Goal: Task Accomplishment & Management: Manage account settings

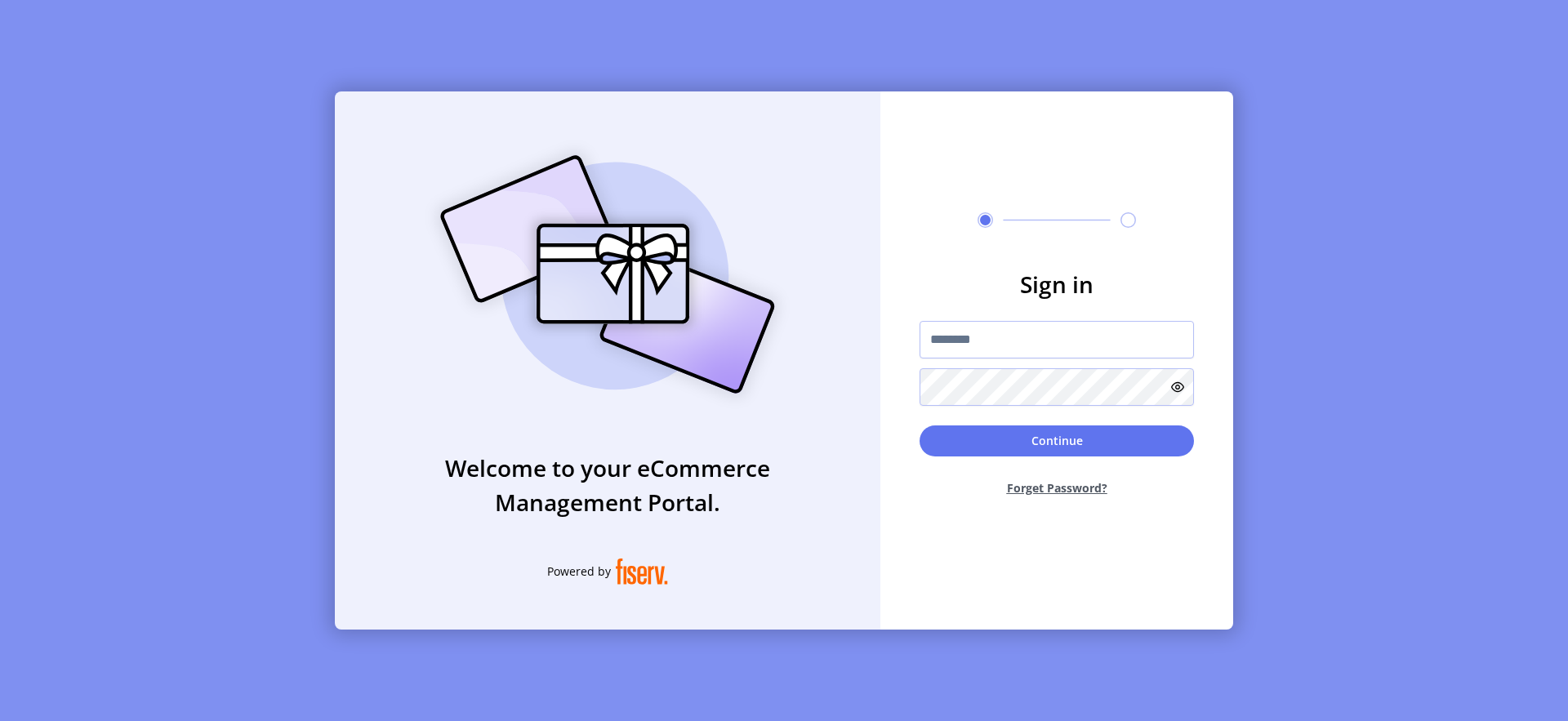
click at [977, 353] on input "text" at bounding box center [1057, 340] width 274 height 38
type input "**********"
click at [1040, 453] on button "Continue" at bounding box center [1057, 441] width 274 height 31
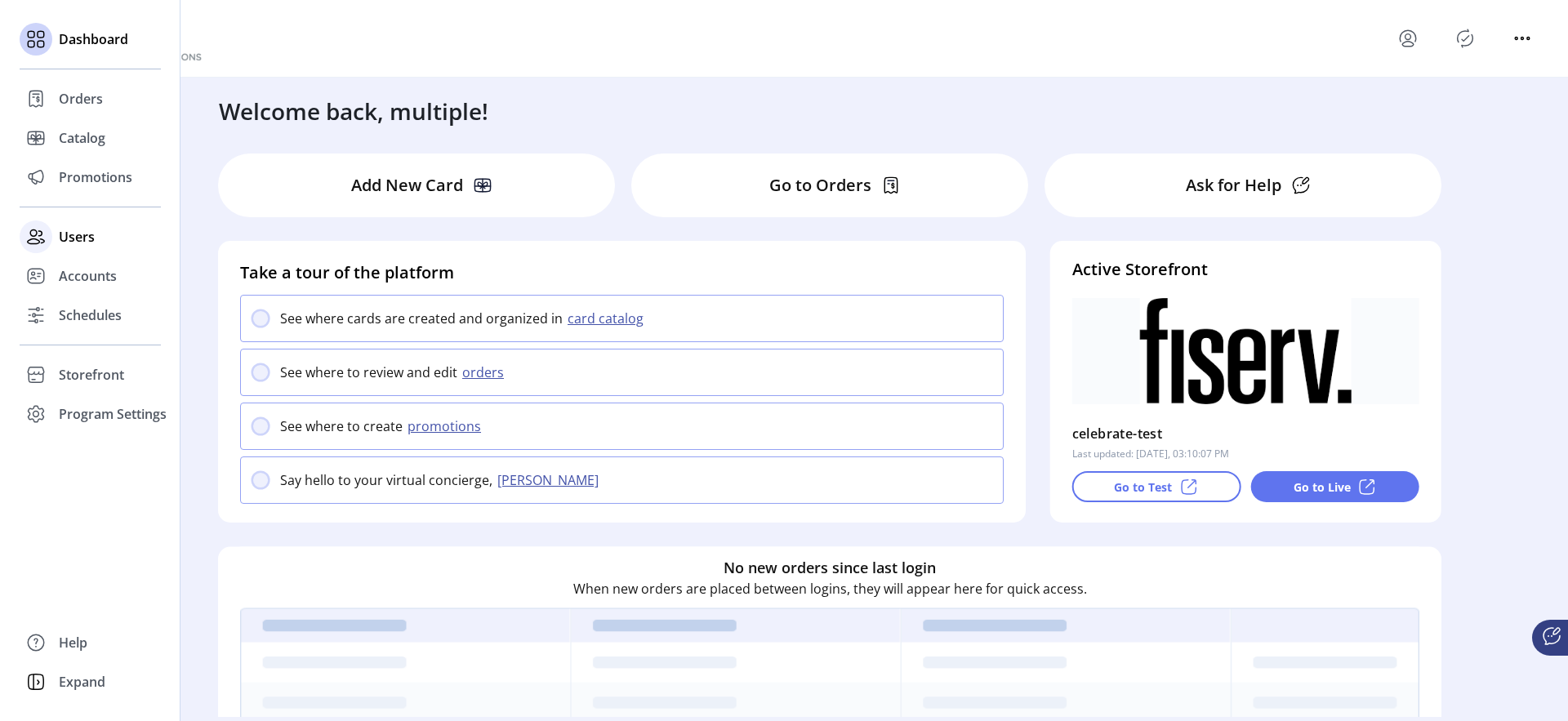
click at [66, 233] on span "Users" at bounding box center [76, 237] width 36 height 20
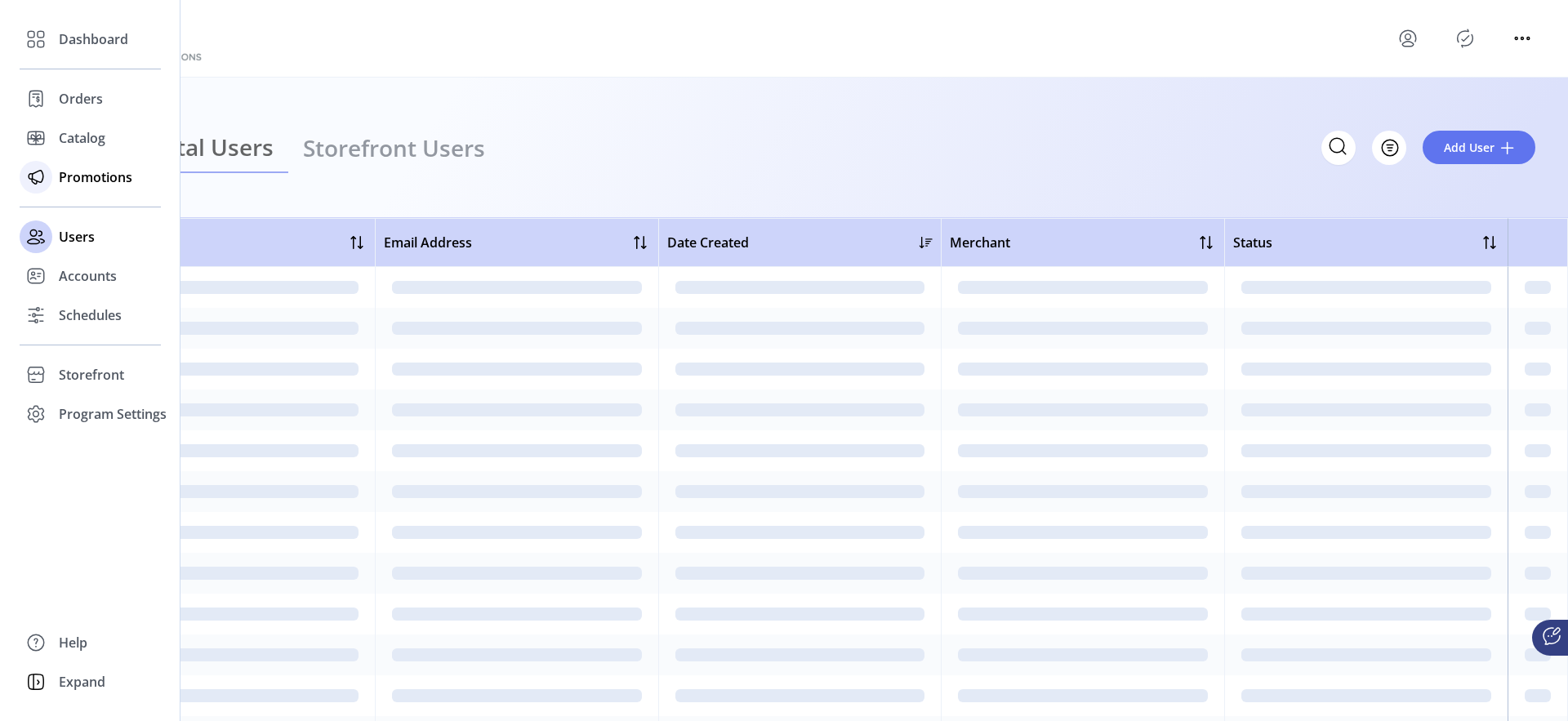
click at [85, 195] on div "Promotions" at bounding box center [90, 178] width 141 height 39
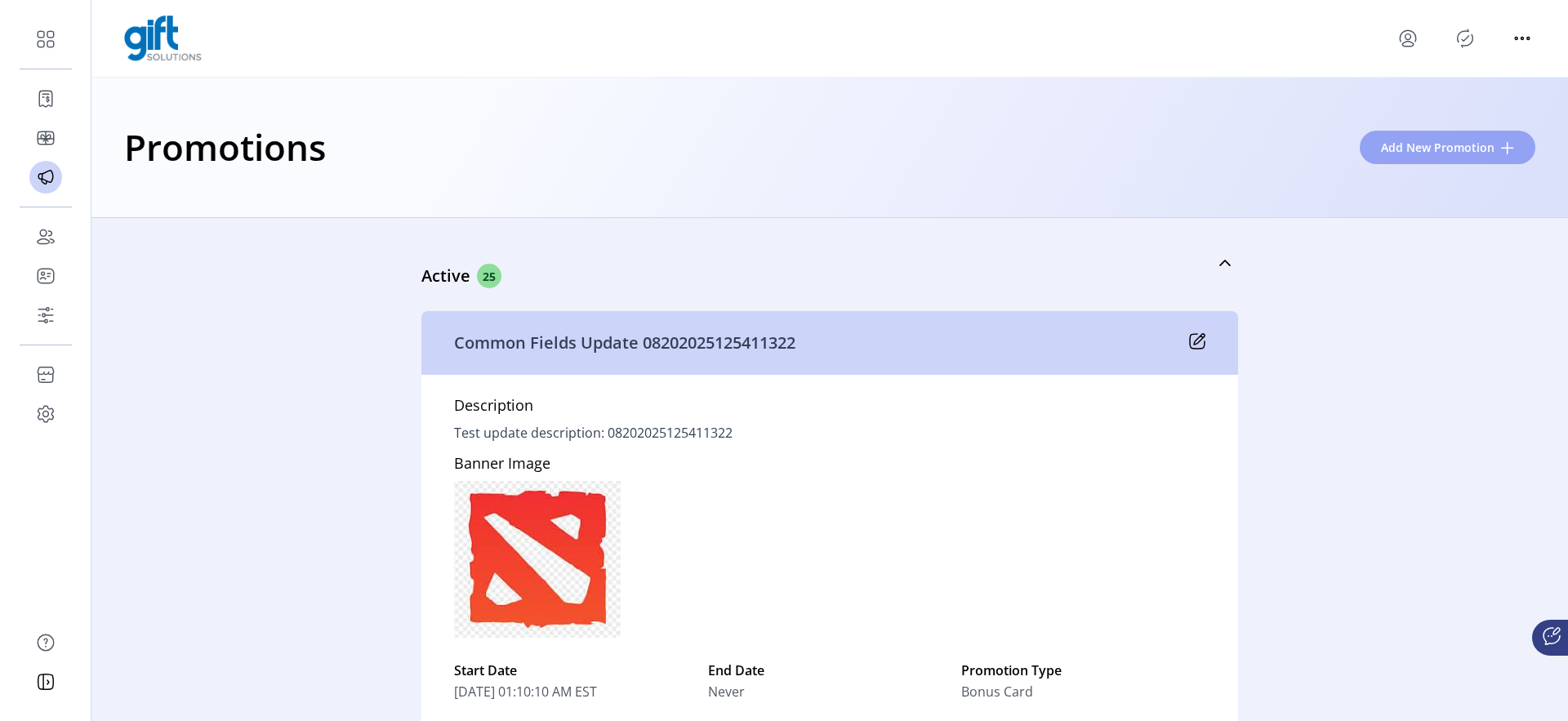
click at [1384, 151] on span "Add New Promotion" at bounding box center [1438, 147] width 113 height 18
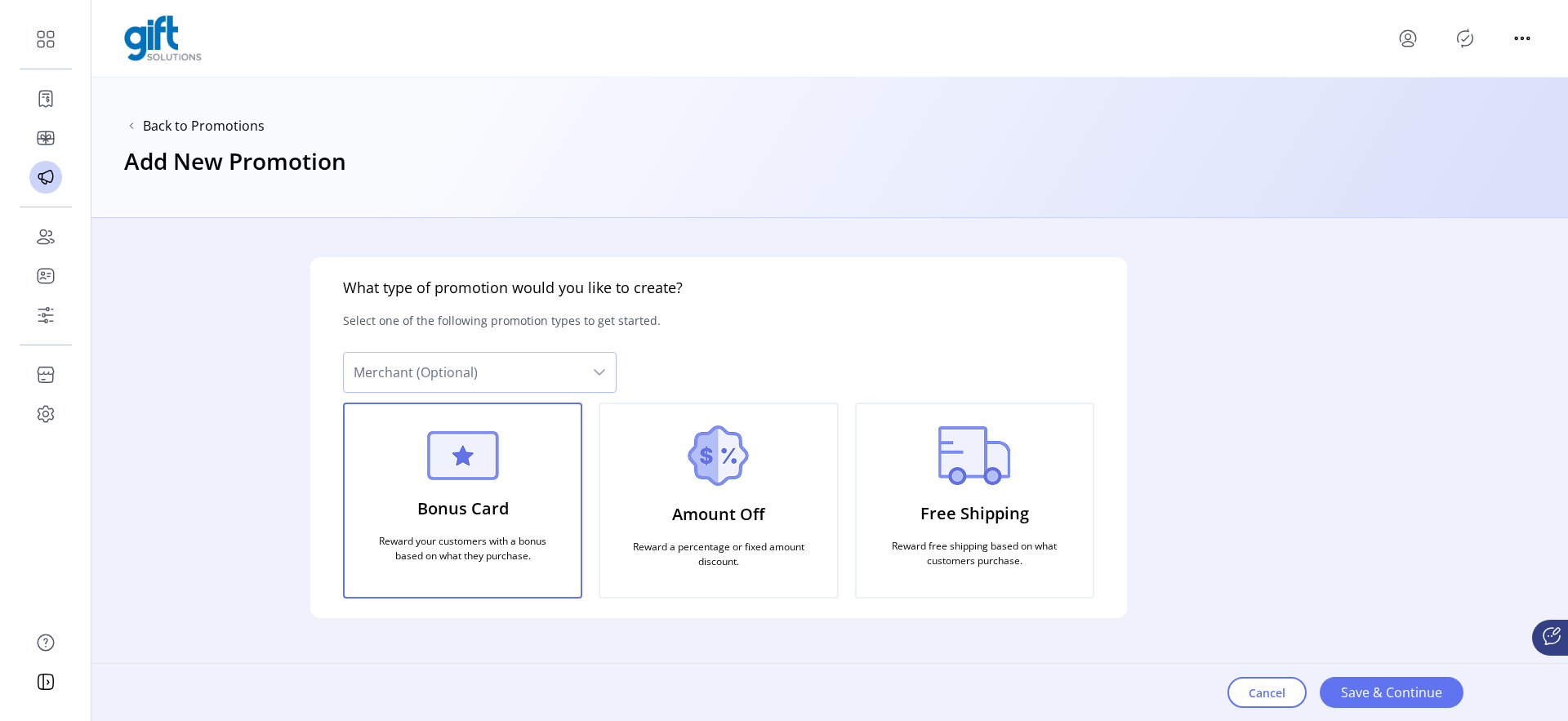
click at [740, 502] on p "Amount Off" at bounding box center [718, 514] width 93 height 38
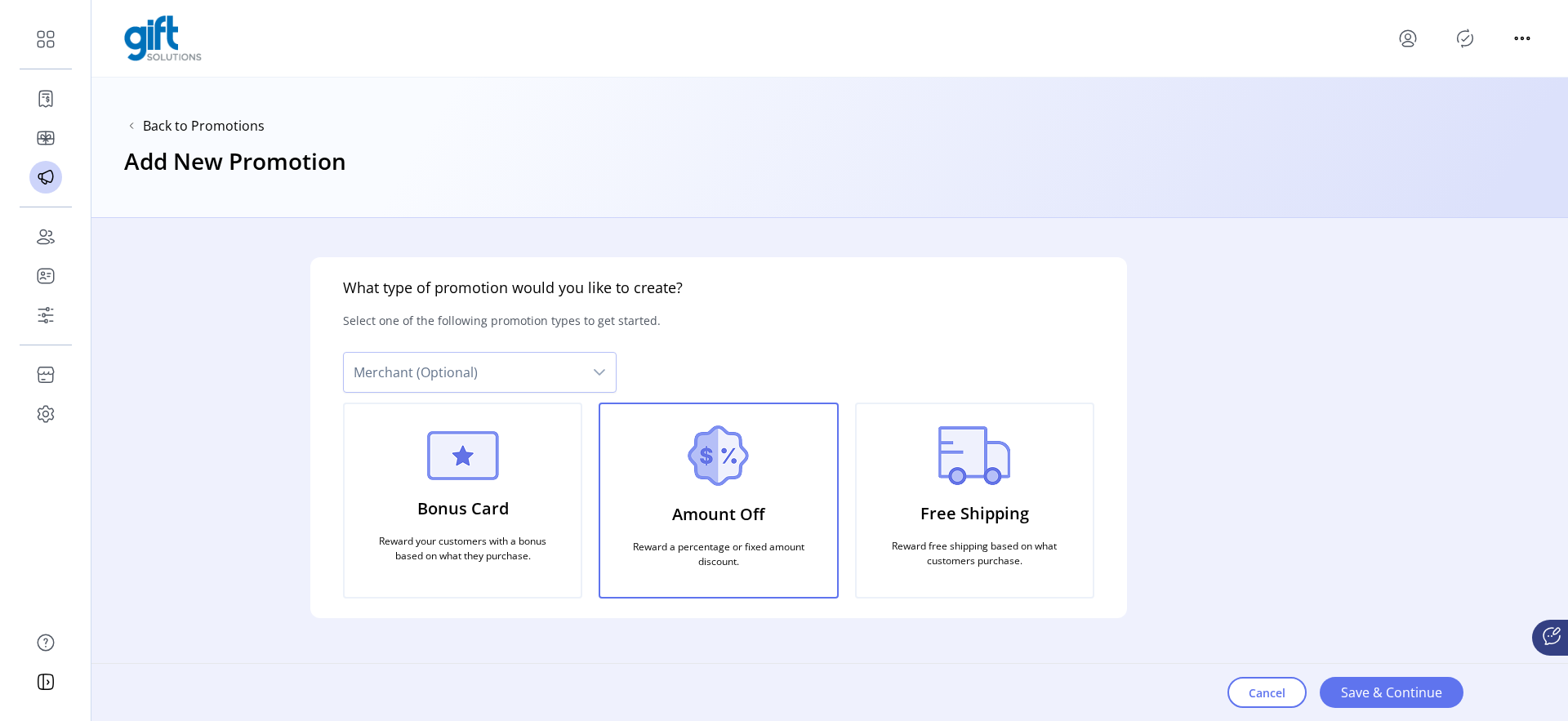
click at [526, 371] on span "Merchant (Optional)" at bounding box center [462, 373] width 239 height 39
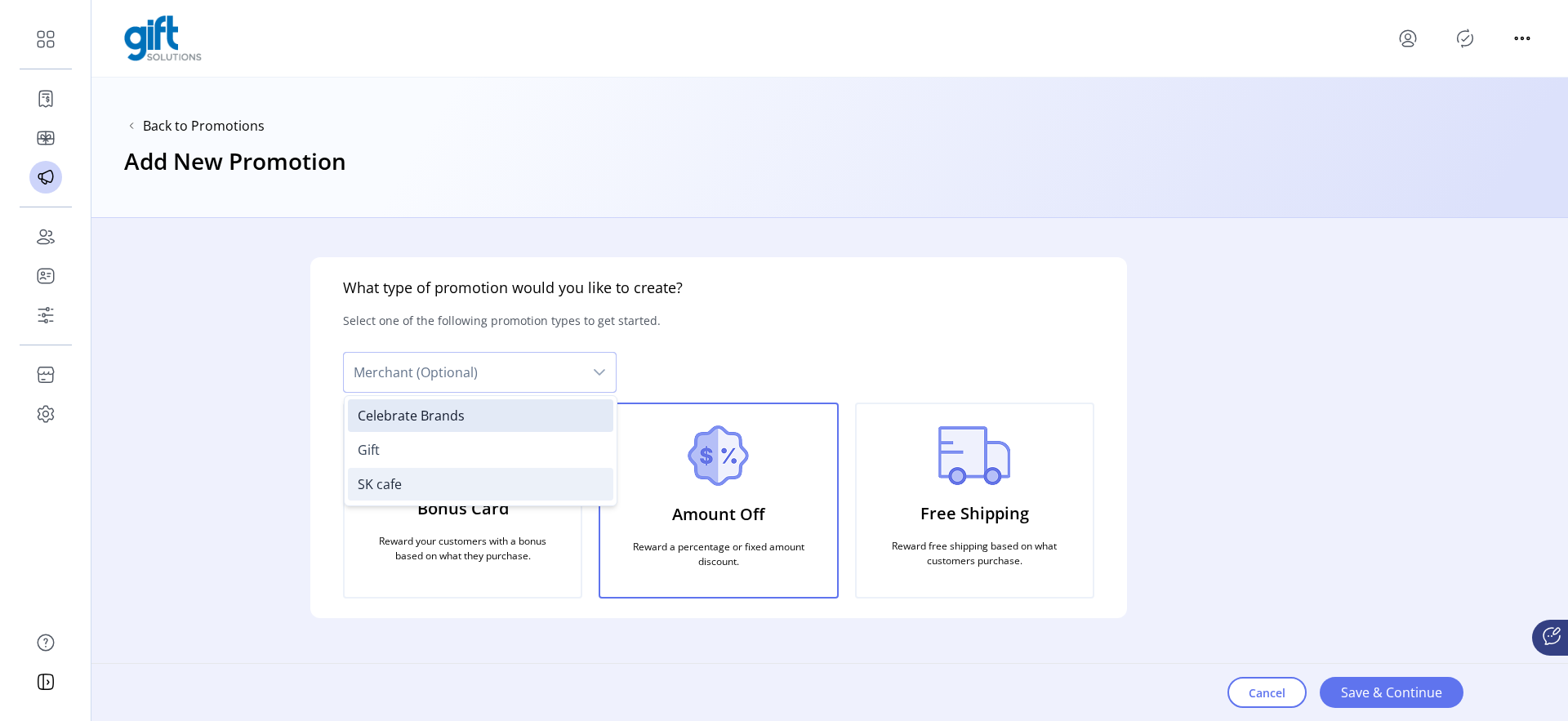
click at [462, 471] on li "SK cafe" at bounding box center [481, 484] width 265 height 32
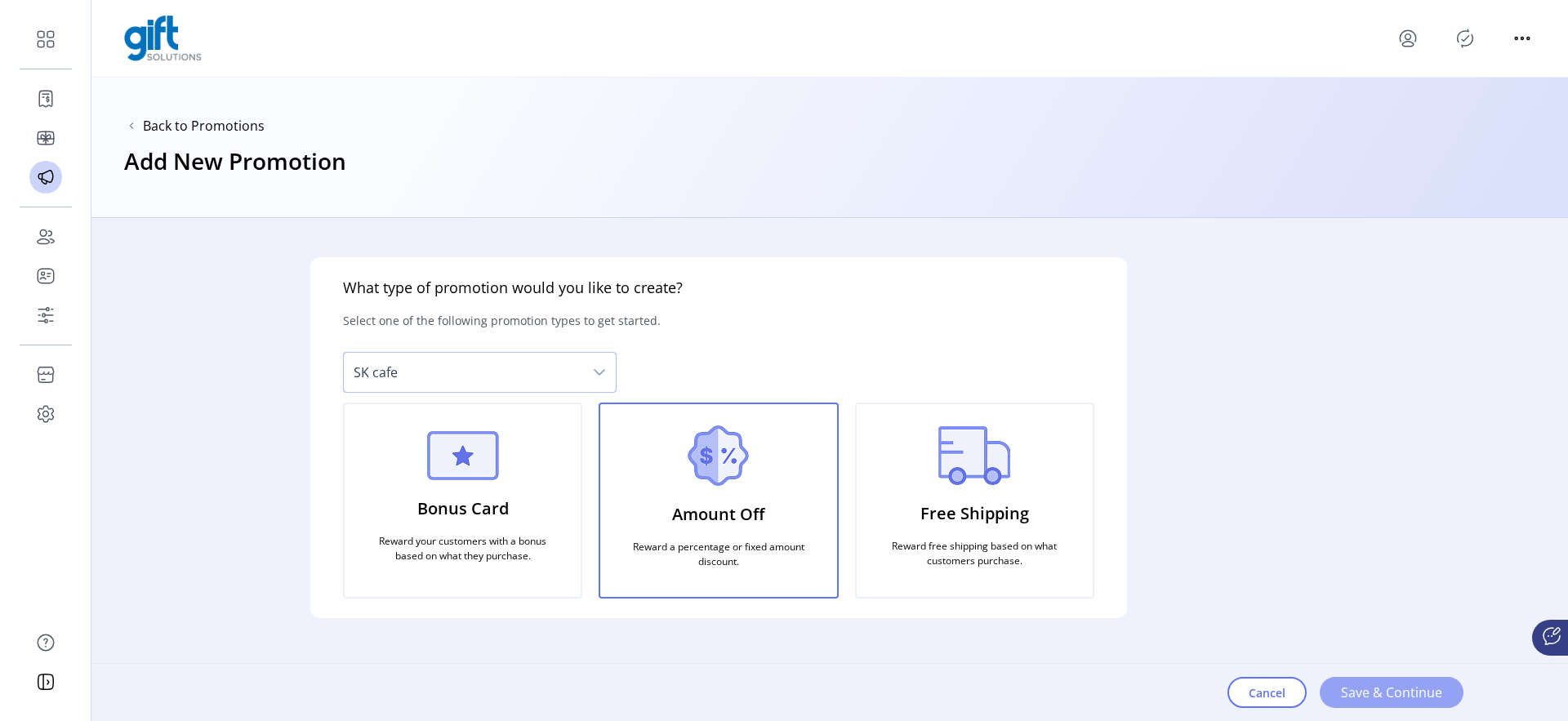
click at [1351, 704] on button "Save & Continue" at bounding box center [1391, 693] width 143 height 31
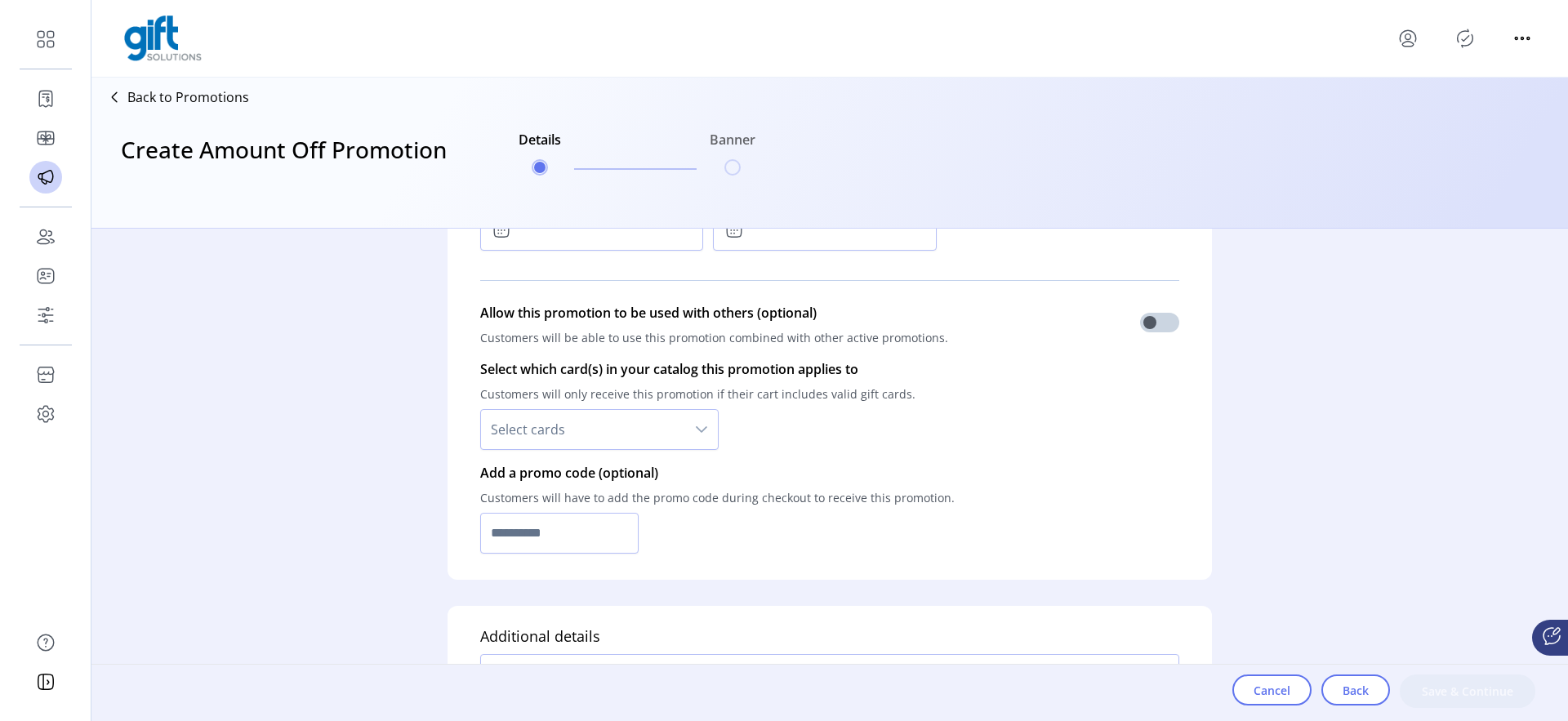
scroll to position [1043, 0]
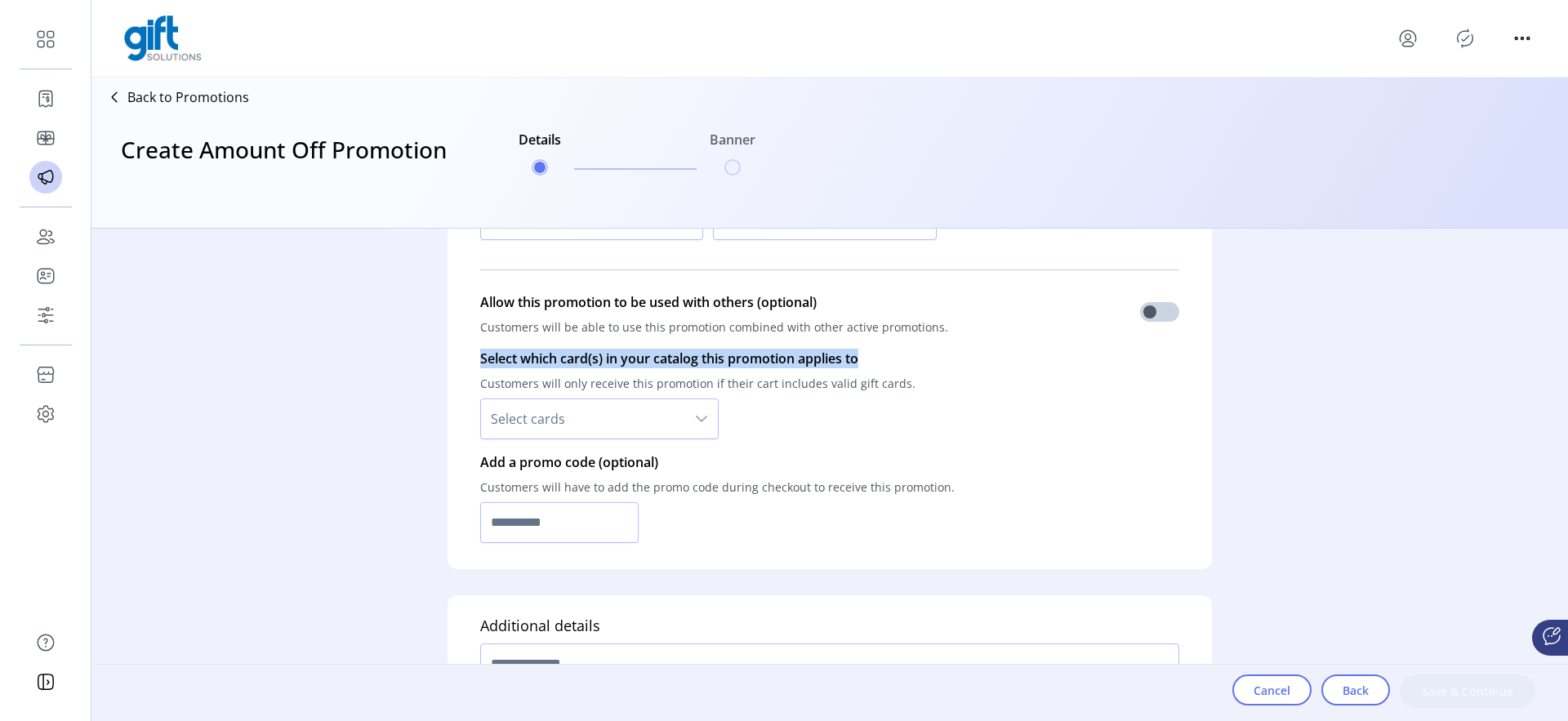
drag, startPoint x: 479, startPoint y: 352, endPoint x: 869, endPoint y: 357, distance: 390.0
click at [869, 357] on p "Select which card(s) in your catalog this promotion applies to" at bounding box center [698, 358] width 435 height 20
copy p "Select which card(s) in your catalog this promotion applies to"
click at [588, 419] on span "Select cards" at bounding box center [583, 419] width 204 height 39
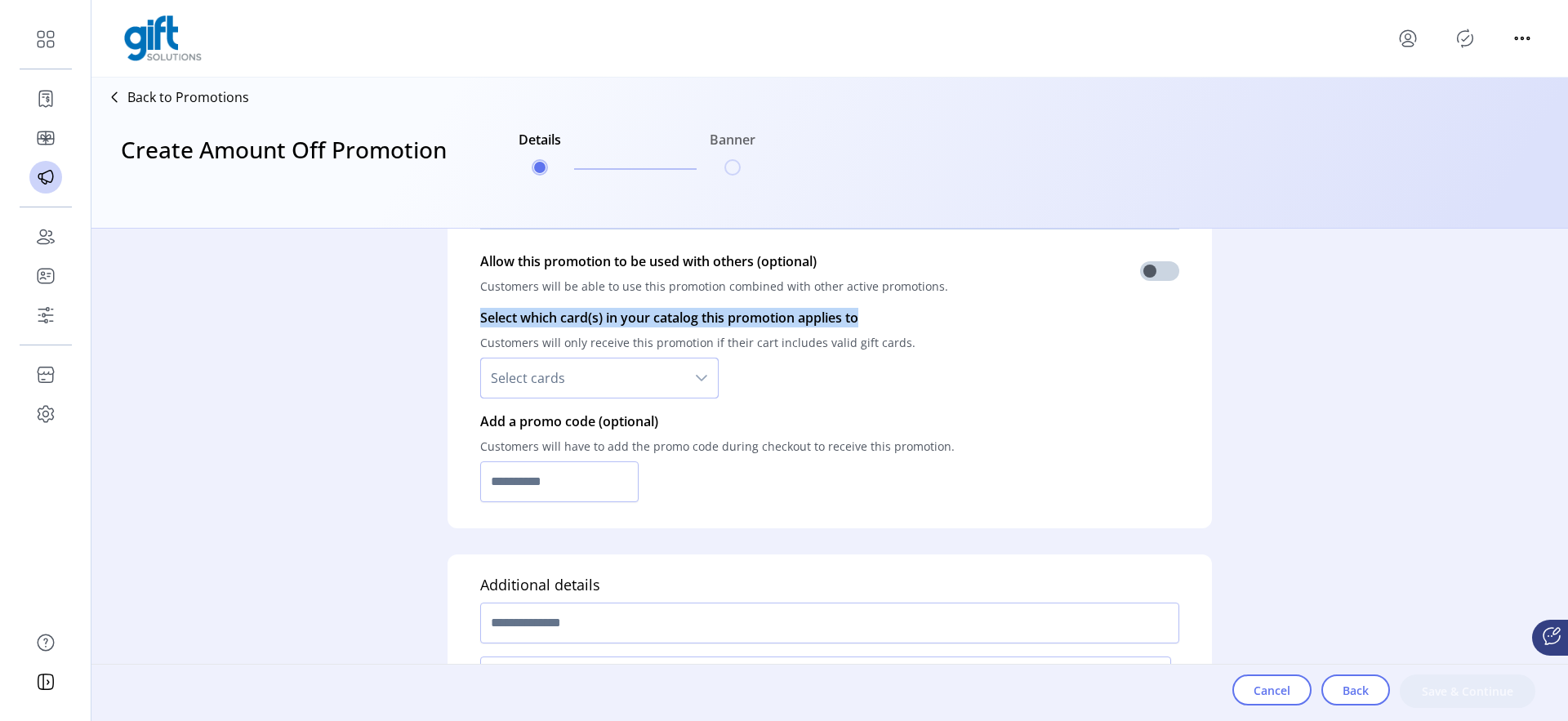
scroll to position [1081, 0]
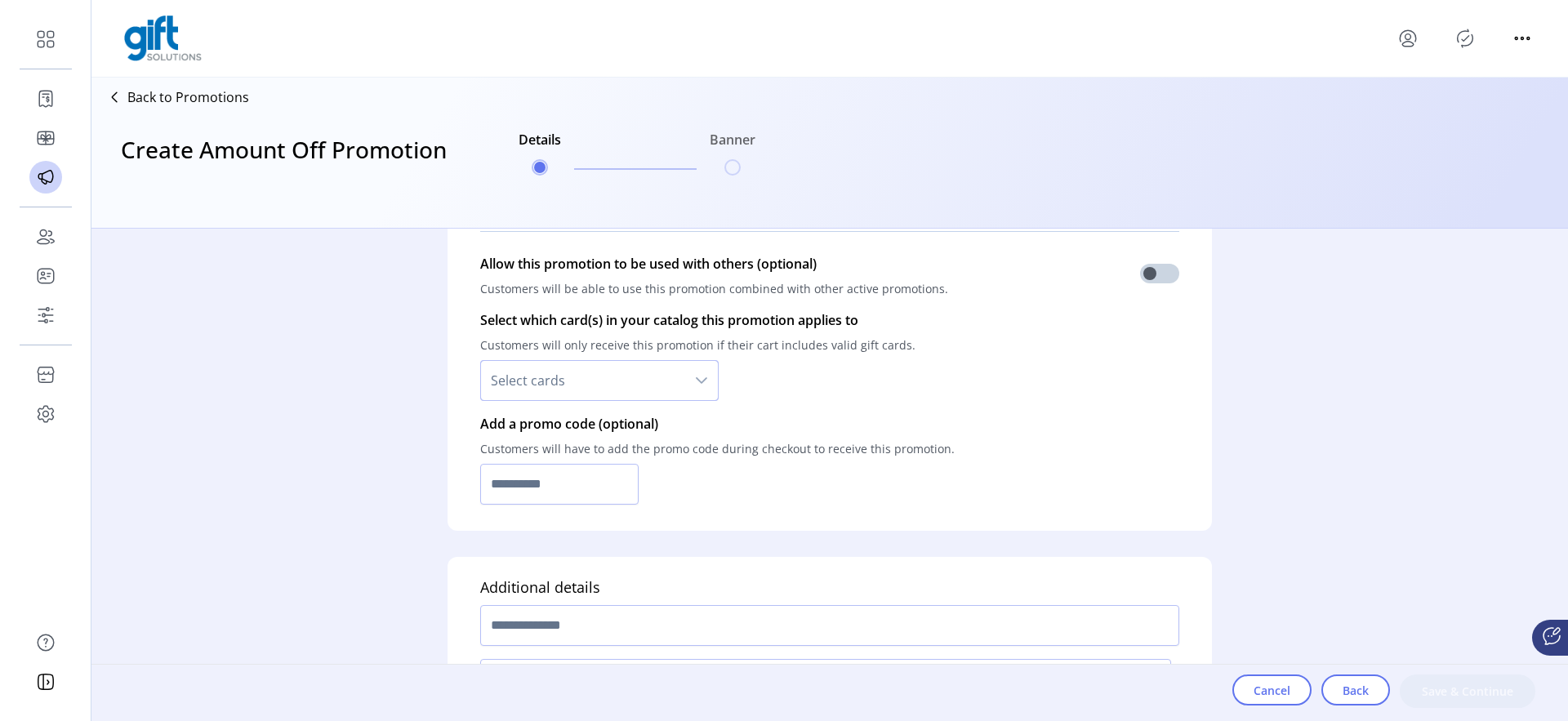
click at [453, 409] on div "Active dates and restrictions Start date Start time Time zone Select a Timezone…" at bounding box center [830, 261] width 765 height 538
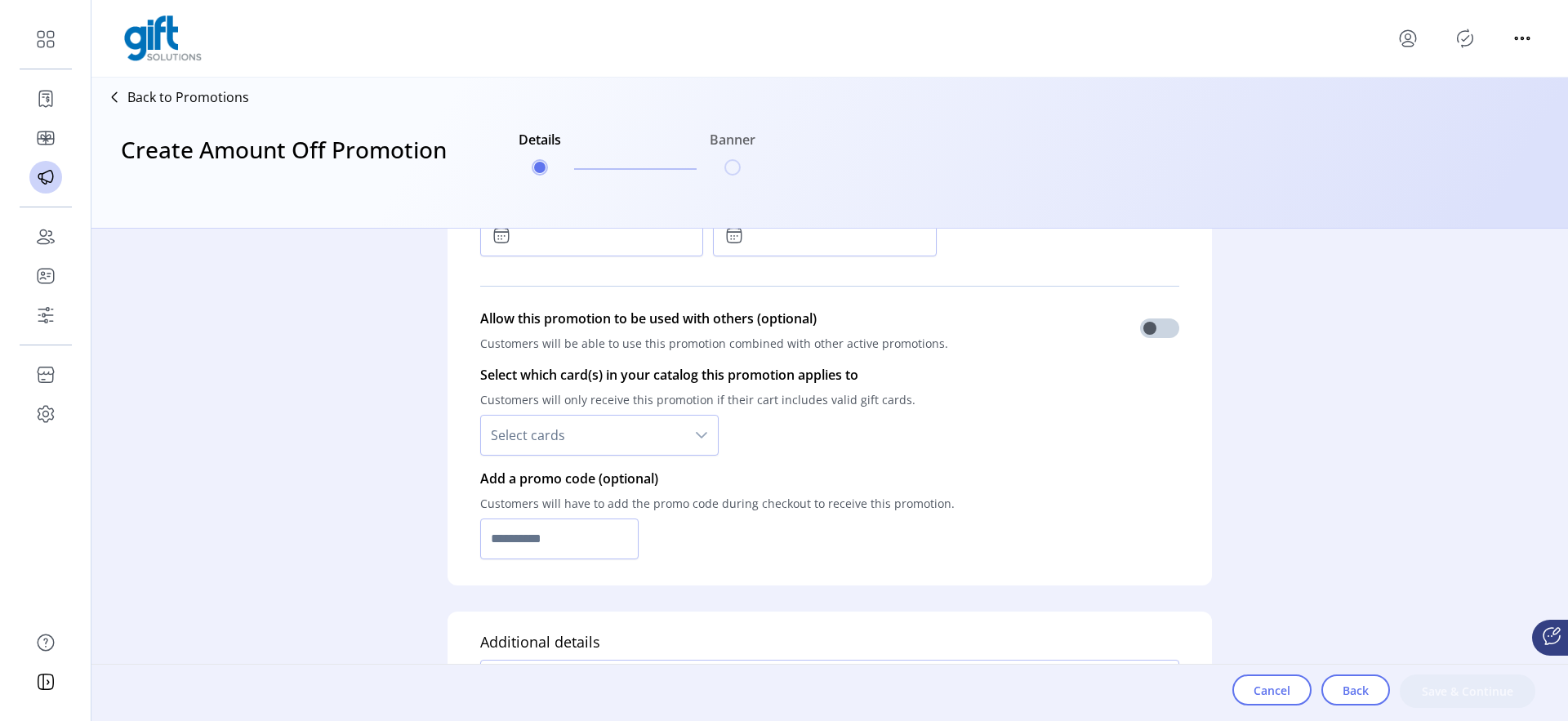
click at [660, 449] on span "Select cards" at bounding box center [583, 435] width 204 height 39
click at [307, 367] on div "Who is this promotion for? Determine who can to see this promotion on your stor…" at bounding box center [830, 474] width 1477 height 493
drag, startPoint x: 478, startPoint y: 312, endPoint x: 519, endPoint y: 313, distance: 41.0
click at [519, 313] on div "Active dates and restrictions Start date Start time Time zone Select a Timezone…" at bounding box center [830, 316] width 765 height 538
click at [519, 313] on p "Allow this promotion to be used with others (optional)" at bounding box center [714, 318] width 468 height 20
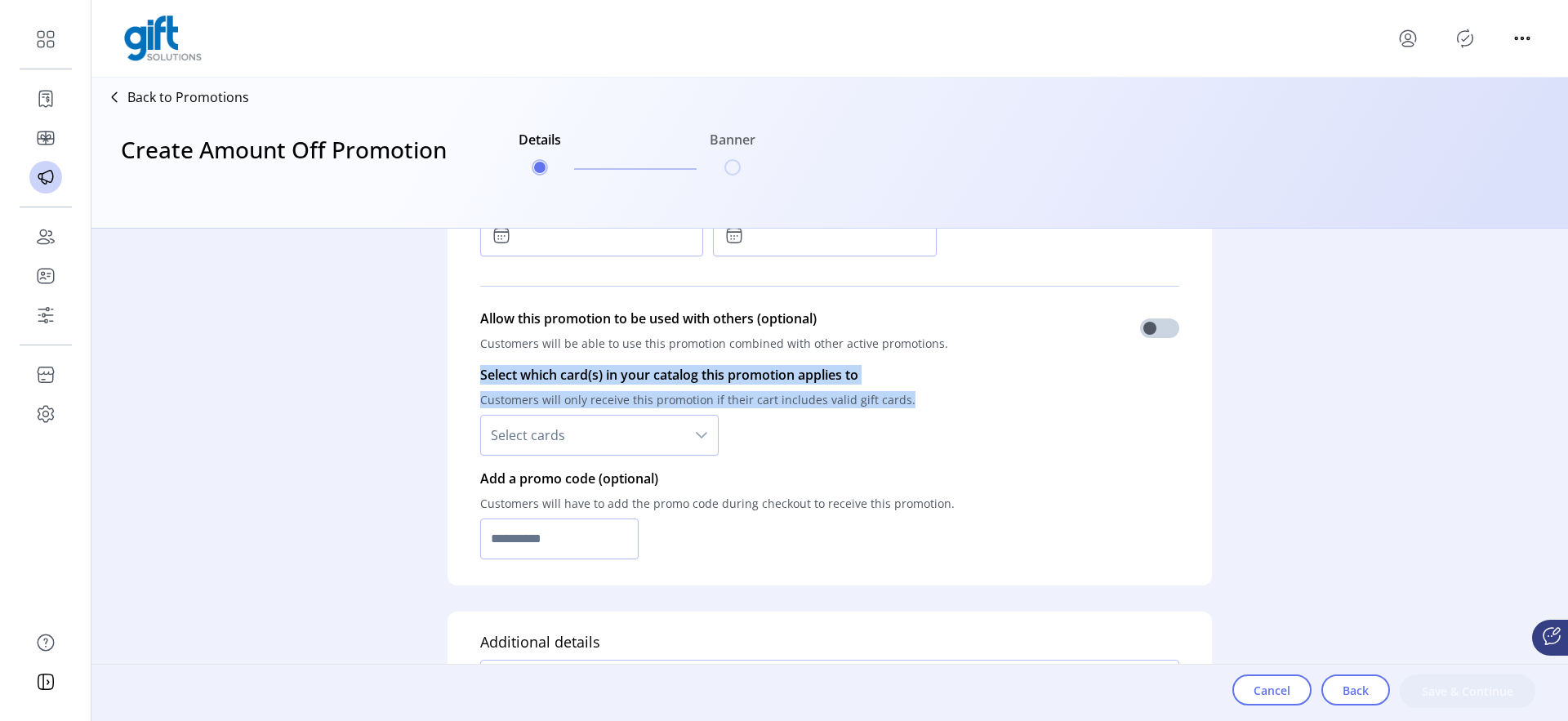
drag, startPoint x: 479, startPoint y: 369, endPoint x: 929, endPoint y: 404, distance: 451.4
click at [929, 404] on div "Select which card(s) in your catalog this promotion applies to Customers will o…" at bounding box center [829, 411] width 700 height 103
copy div "Select which card(s) in your catalog this promotion applies to Customers will o…"
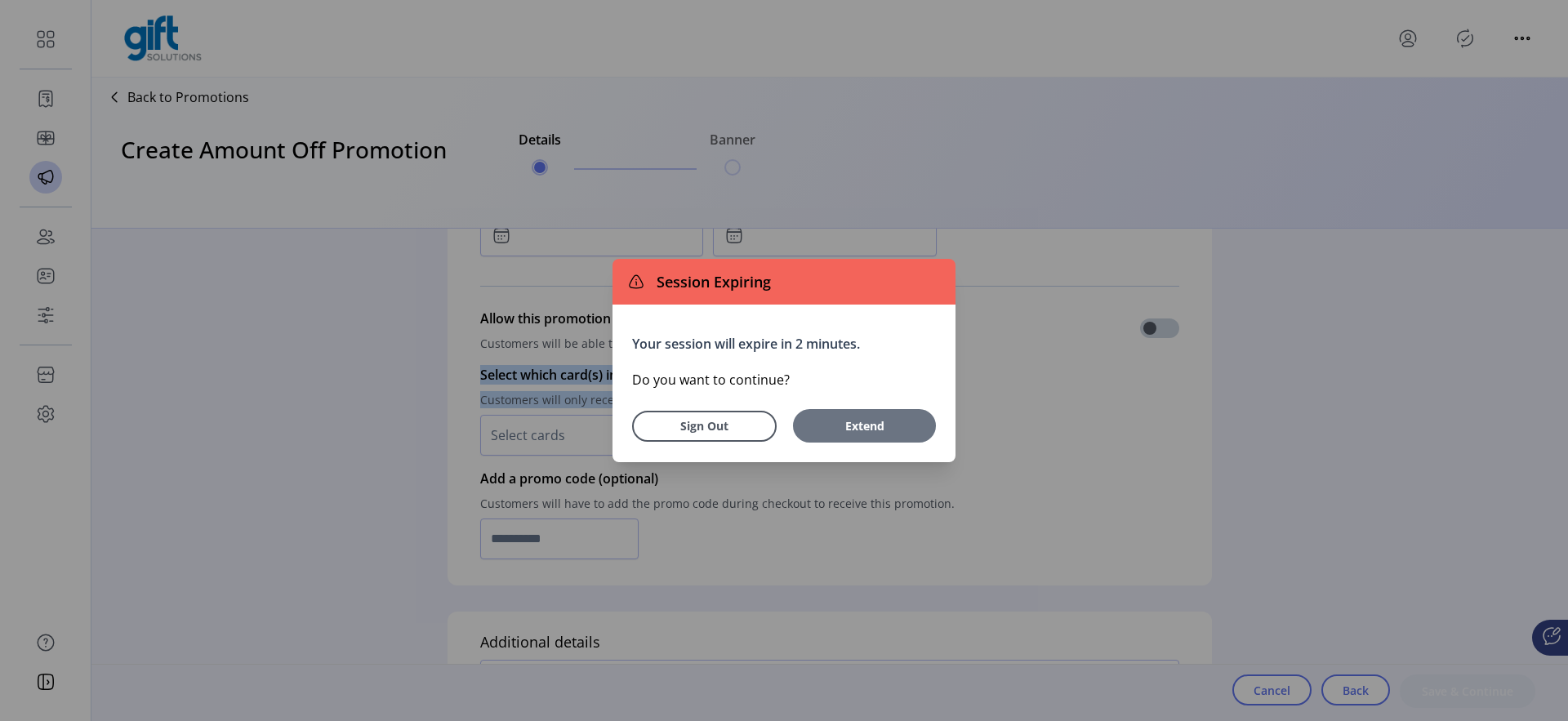
click at [861, 422] on span "Extend" at bounding box center [864, 426] width 127 height 18
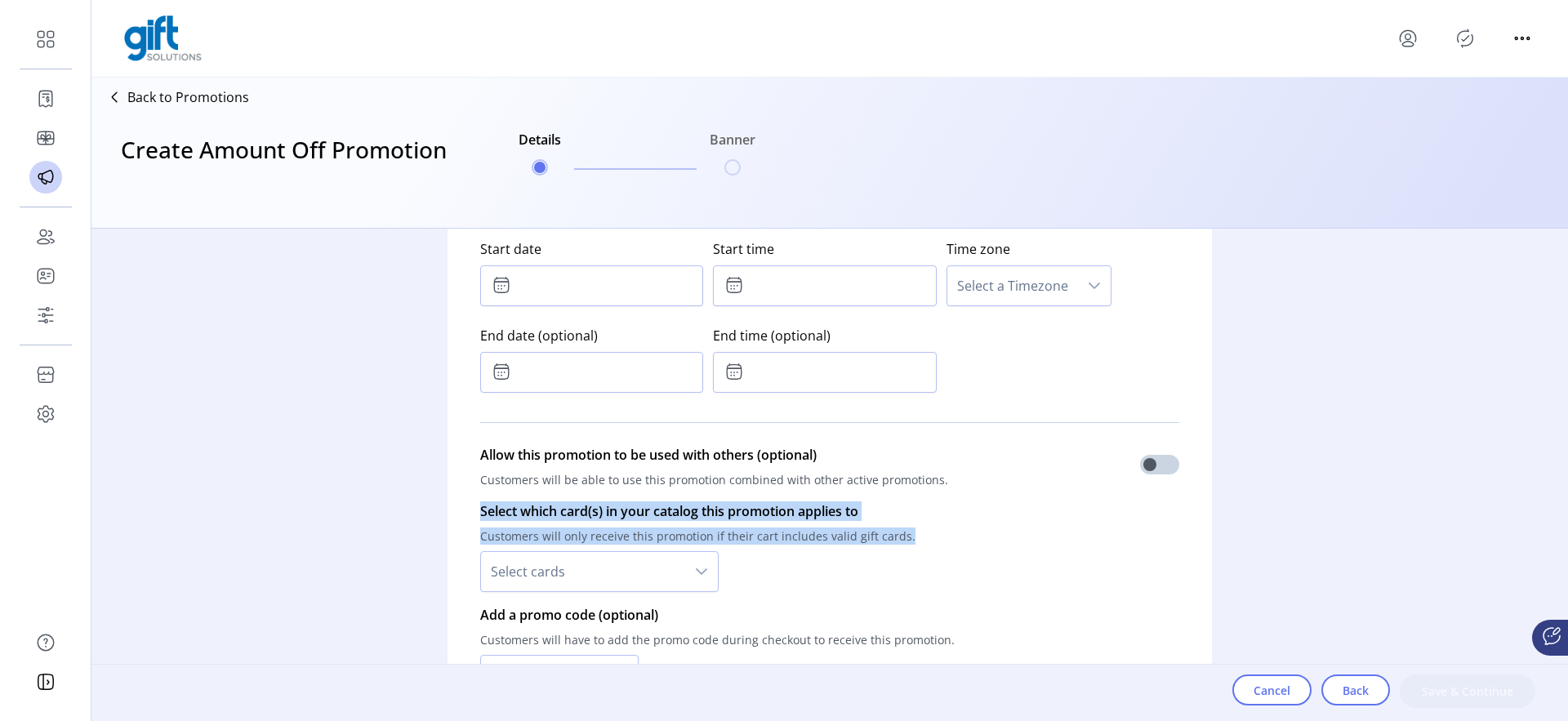
scroll to position [886, 0]
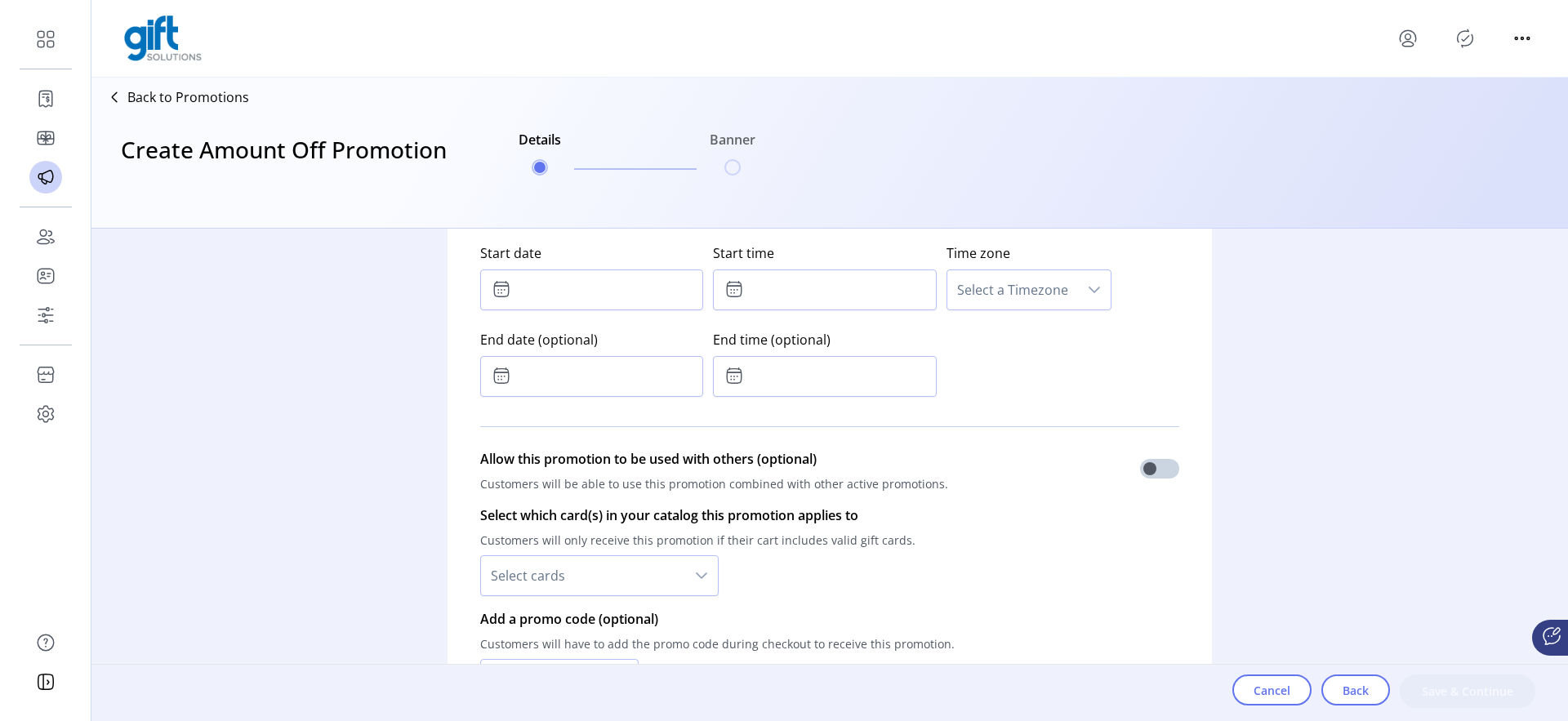
click at [855, 429] on p-divider at bounding box center [829, 426] width 700 height 46
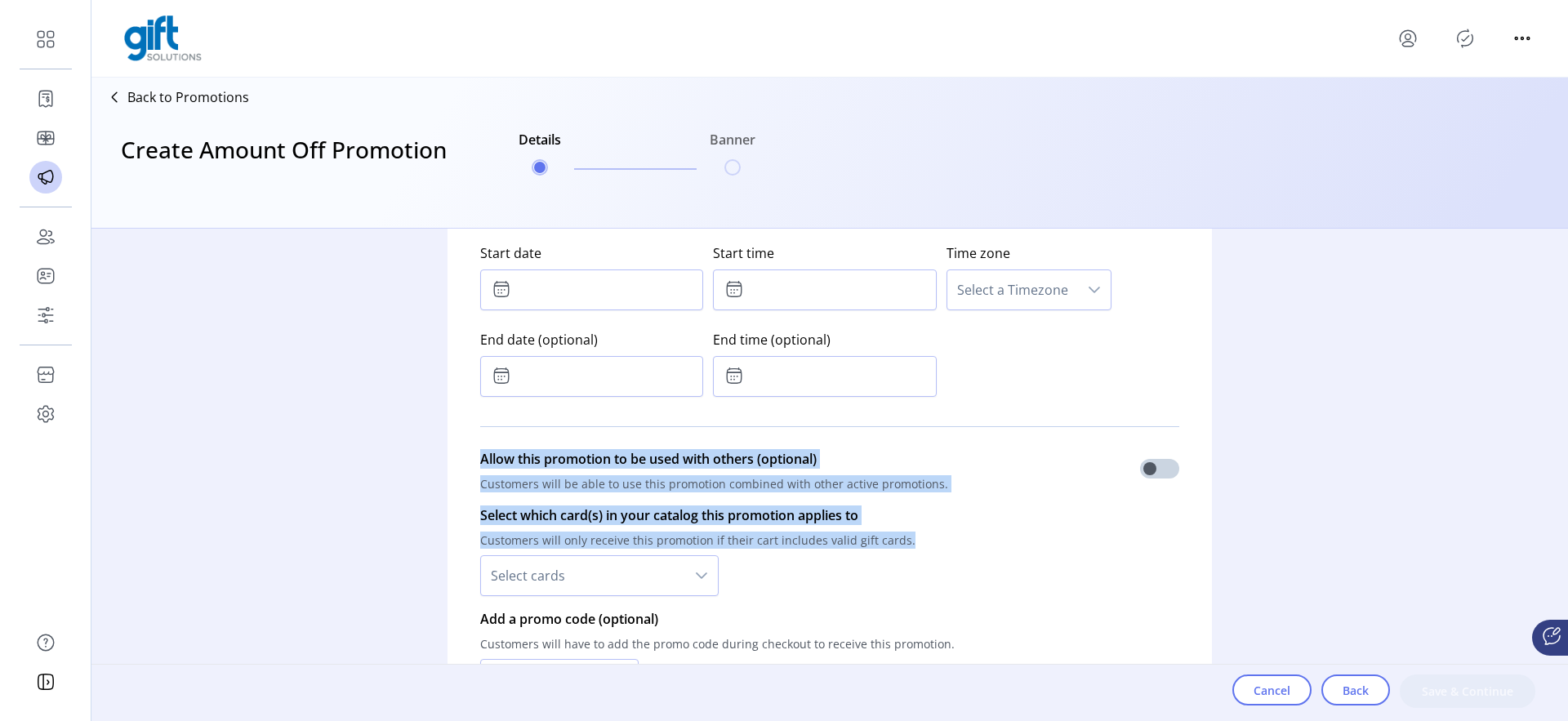
drag, startPoint x: 477, startPoint y: 450, endPoint x: 914, endPoint y: 535, distance: 445.2
click at [914, 535] on div "Active dates and restrictions Start date Start time Time zone Select a Timezone…" at bounding box center [830, 457] width 765 height 538
click at [914, 535] on div "Select which card(s) in your catalog this promotion applies to Customers will o…" at bounding box center [829, 550] width 700 height 103
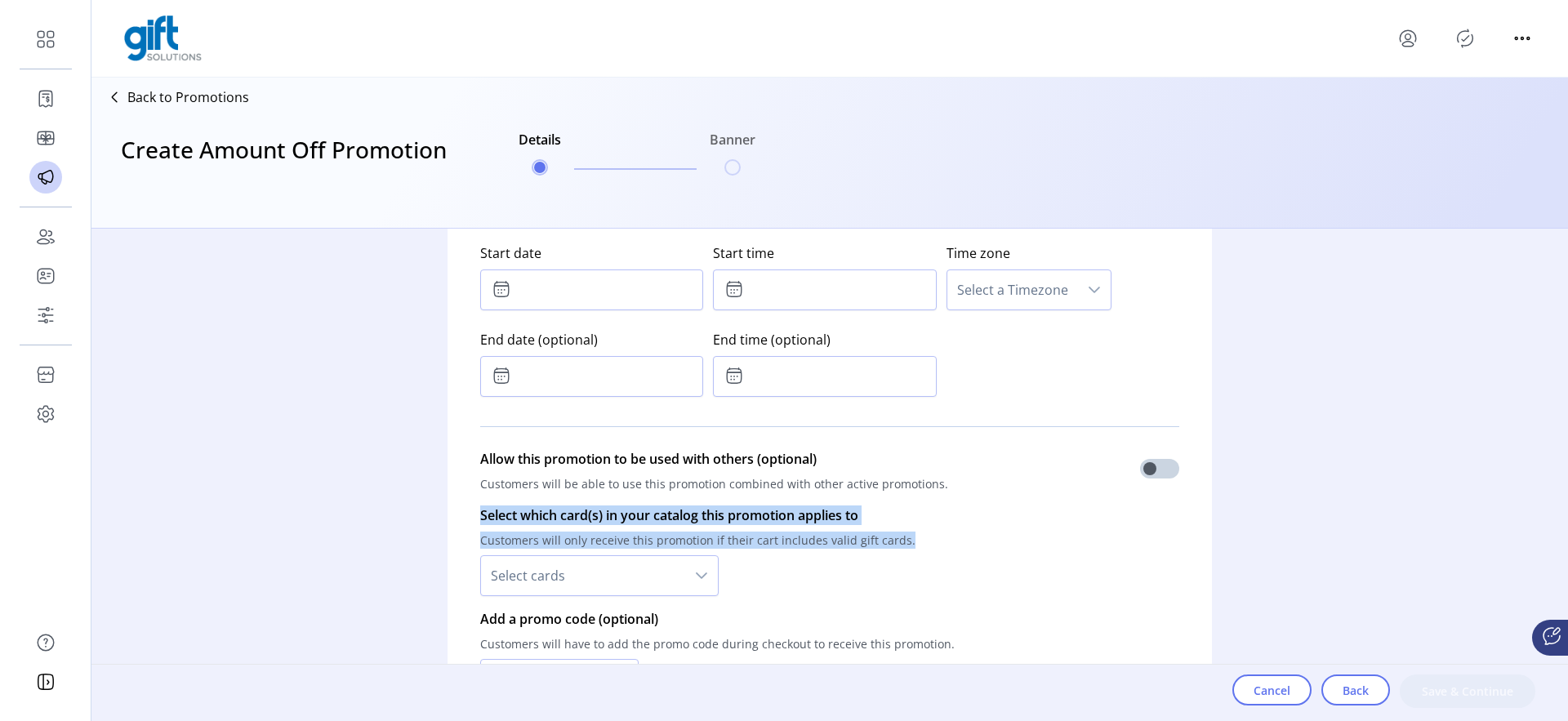
drag, startPoint x: 481, startPoint y: 512, endPoint x: 930, endPoint y: 543, distance: 450.1
click at [930, 543] on div "Select which card(s) in your catalog this promotion applies to Customers will o…" at bounding box center [829, 550] width 700 height 103
copy div "Select which card(s) in your catalog this promotion applies to Customers will o…"
click at [592, 521] on p "Select which card(s) in your catalog this promotion applies to" at bounding box center [698, 515] width 435 height 20
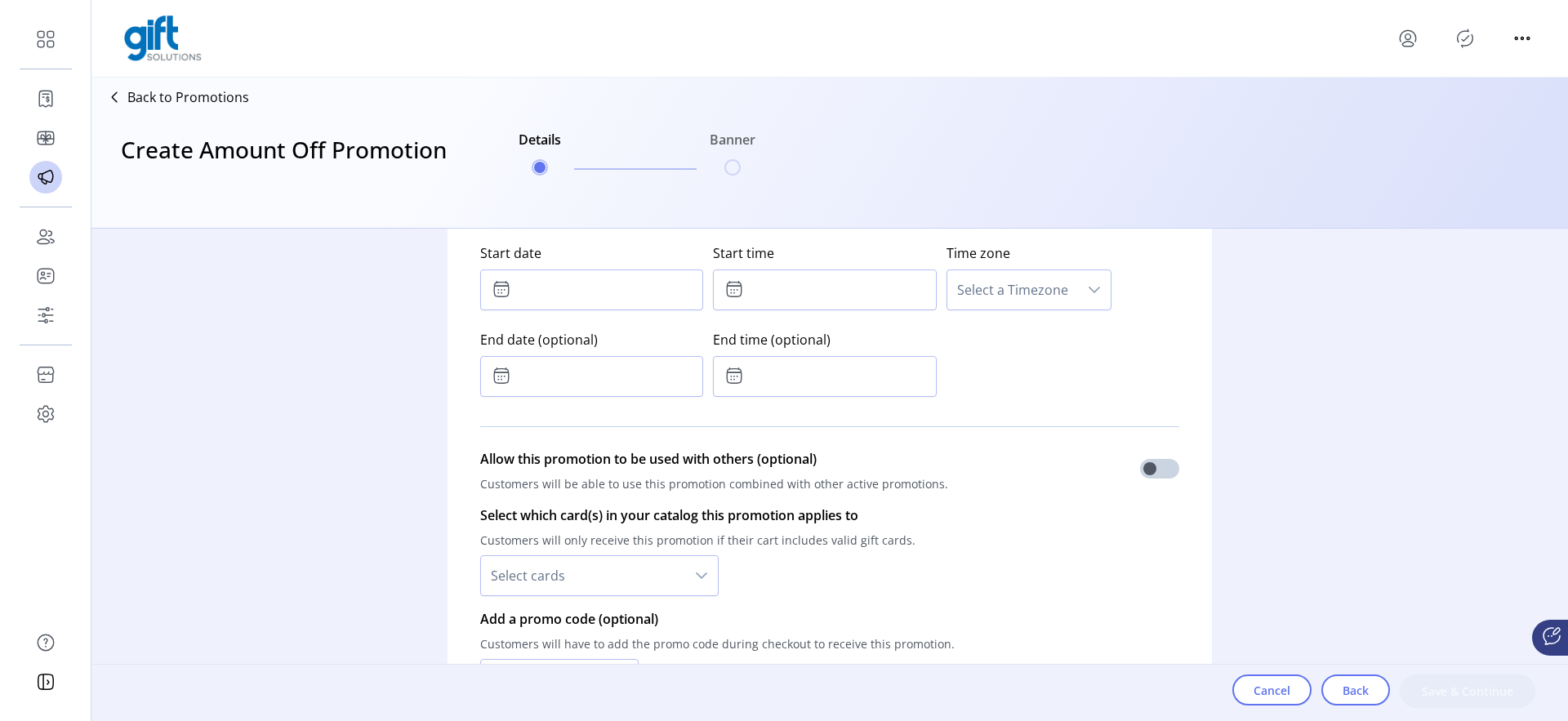
click at [580, 560] on span "Select cards" at bounding box center [583, 576] width 204 height 39
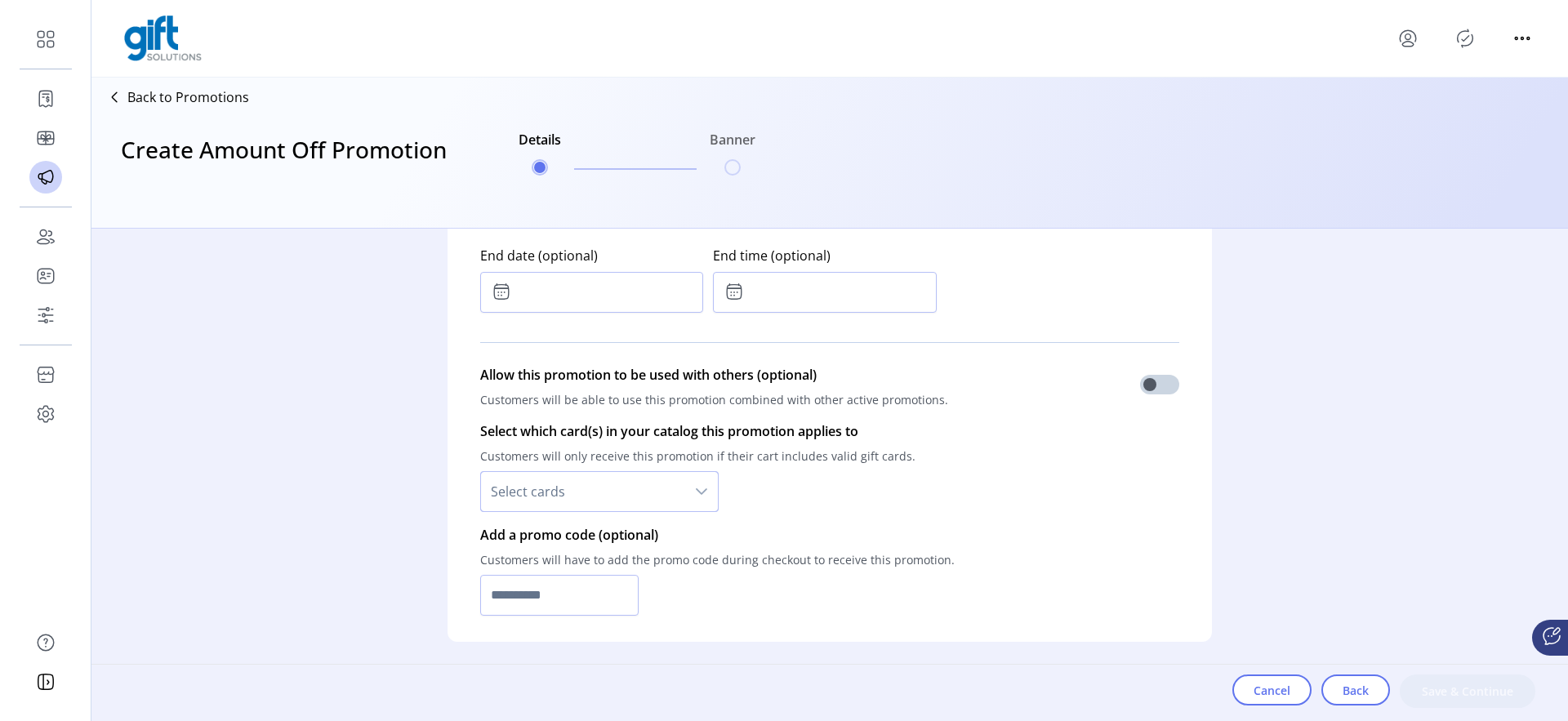
scroll to position [997, 0]
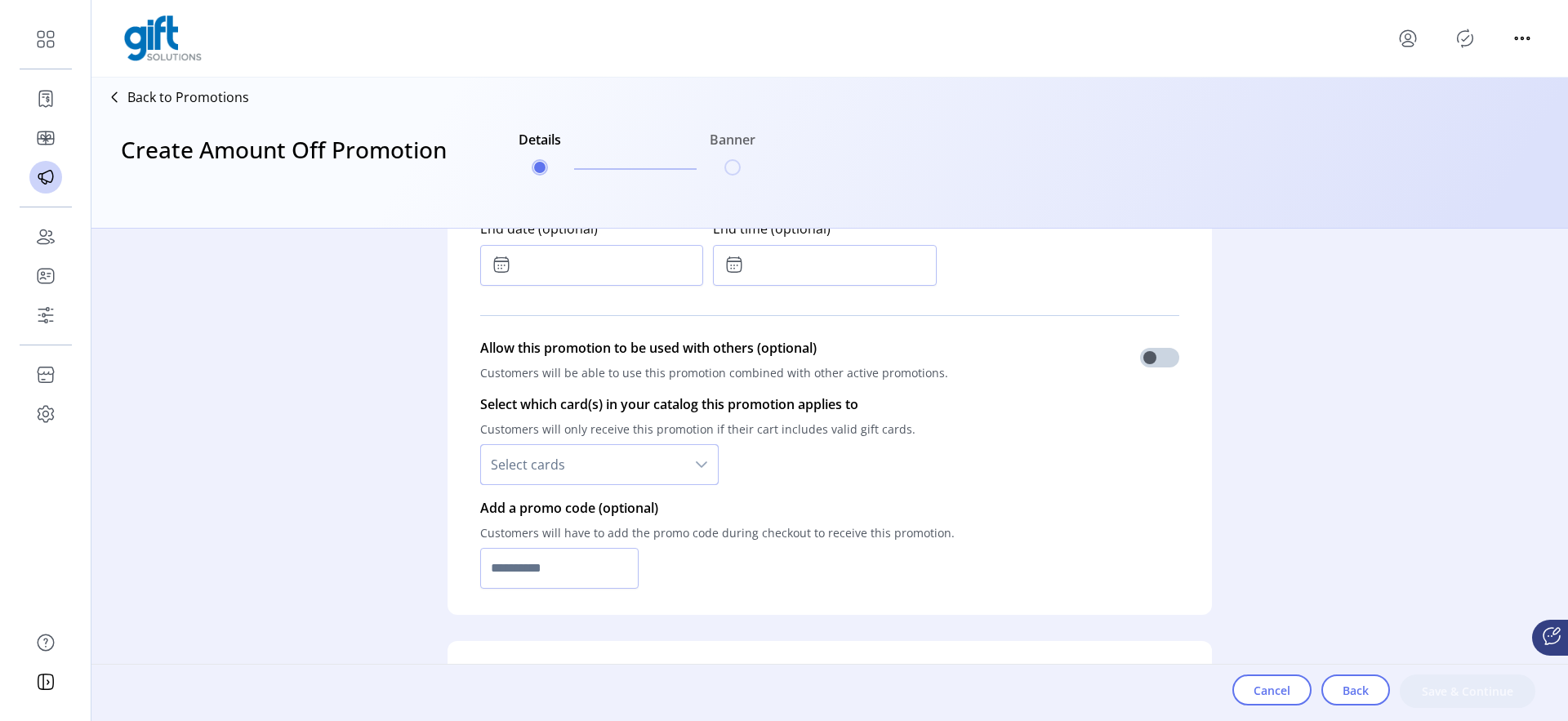
click at [623, 474] on span "Select cards" at bounding box center [583, 464] width 204 height 39
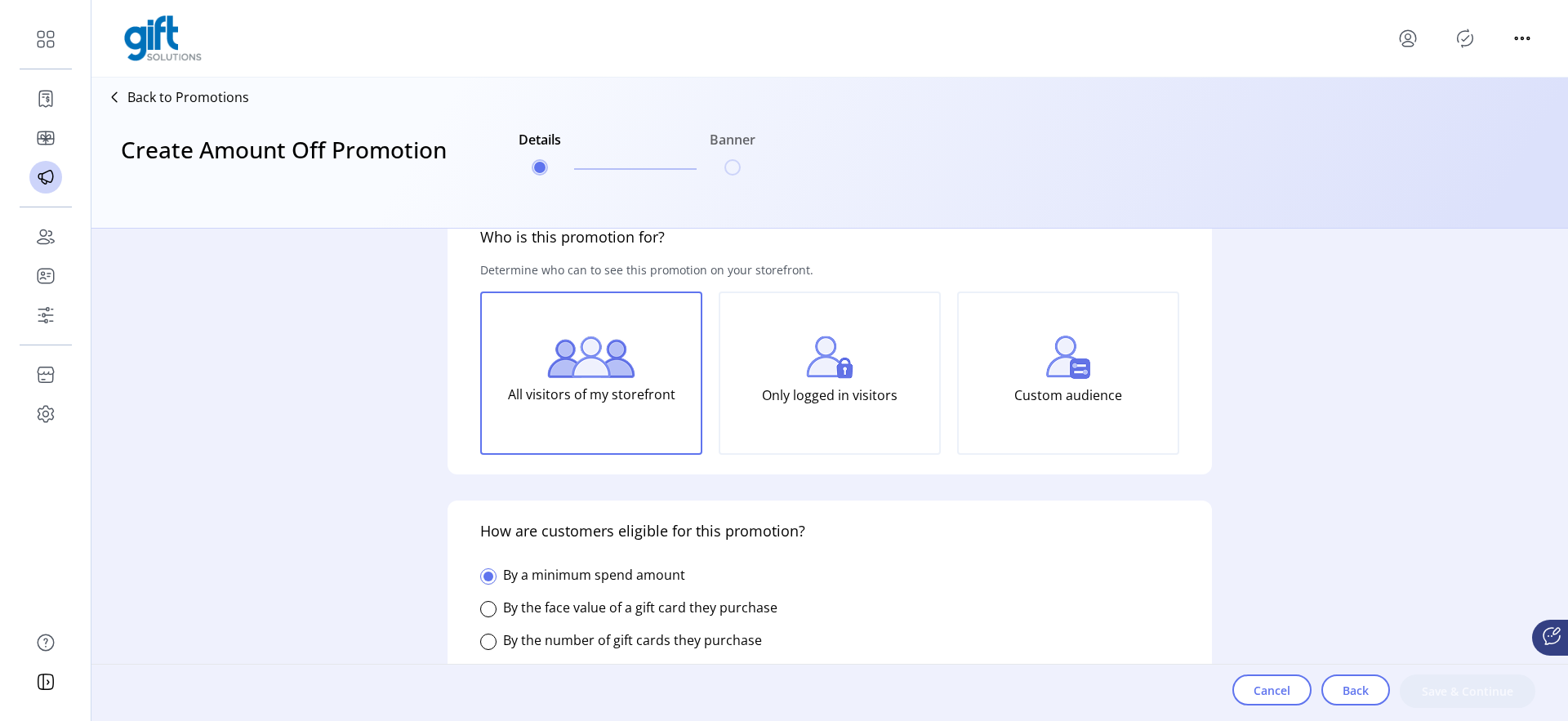
scroll to position [0, 0]
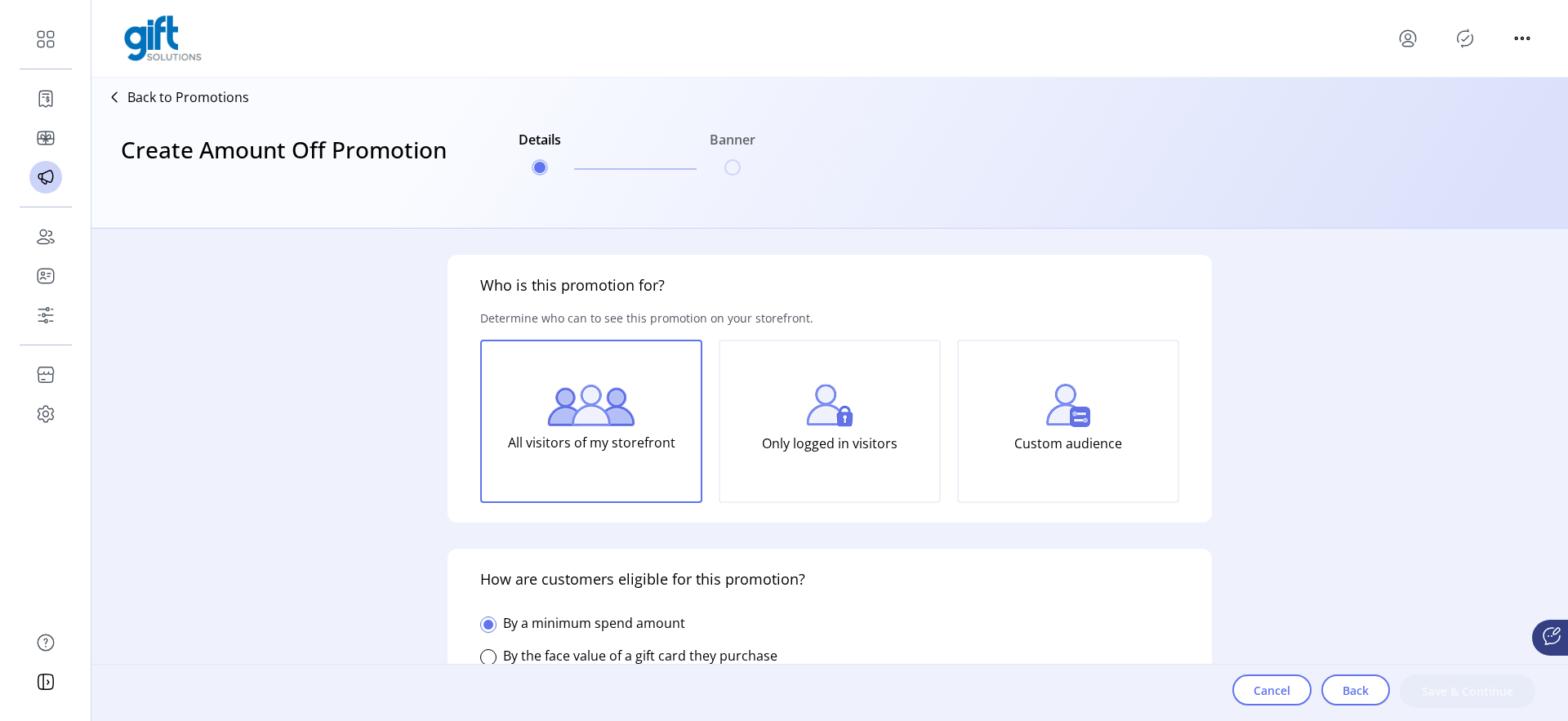
click at [1070, 427] on p "Custom audience" at bounding box center [1068, 443] width 108 height 32
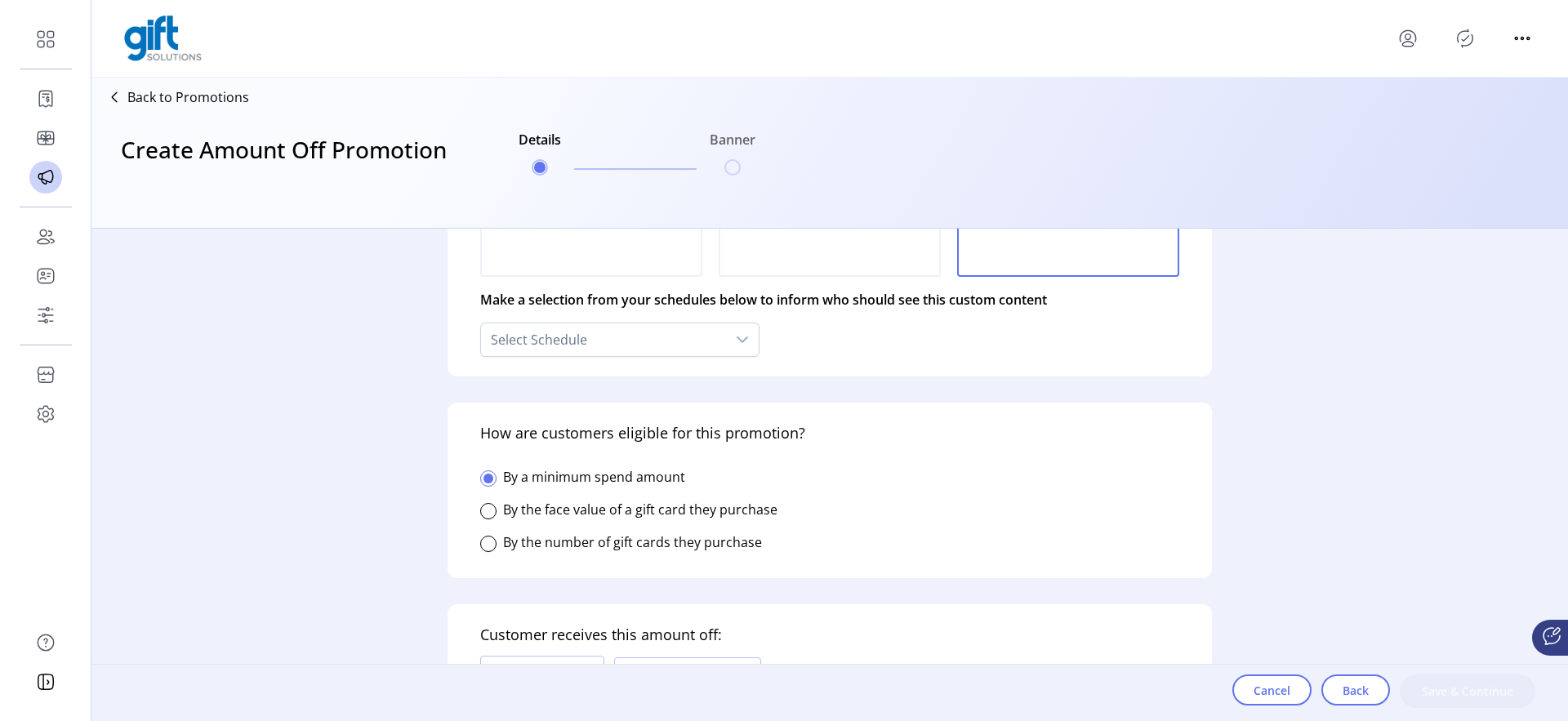
scroll to position [251, 0]
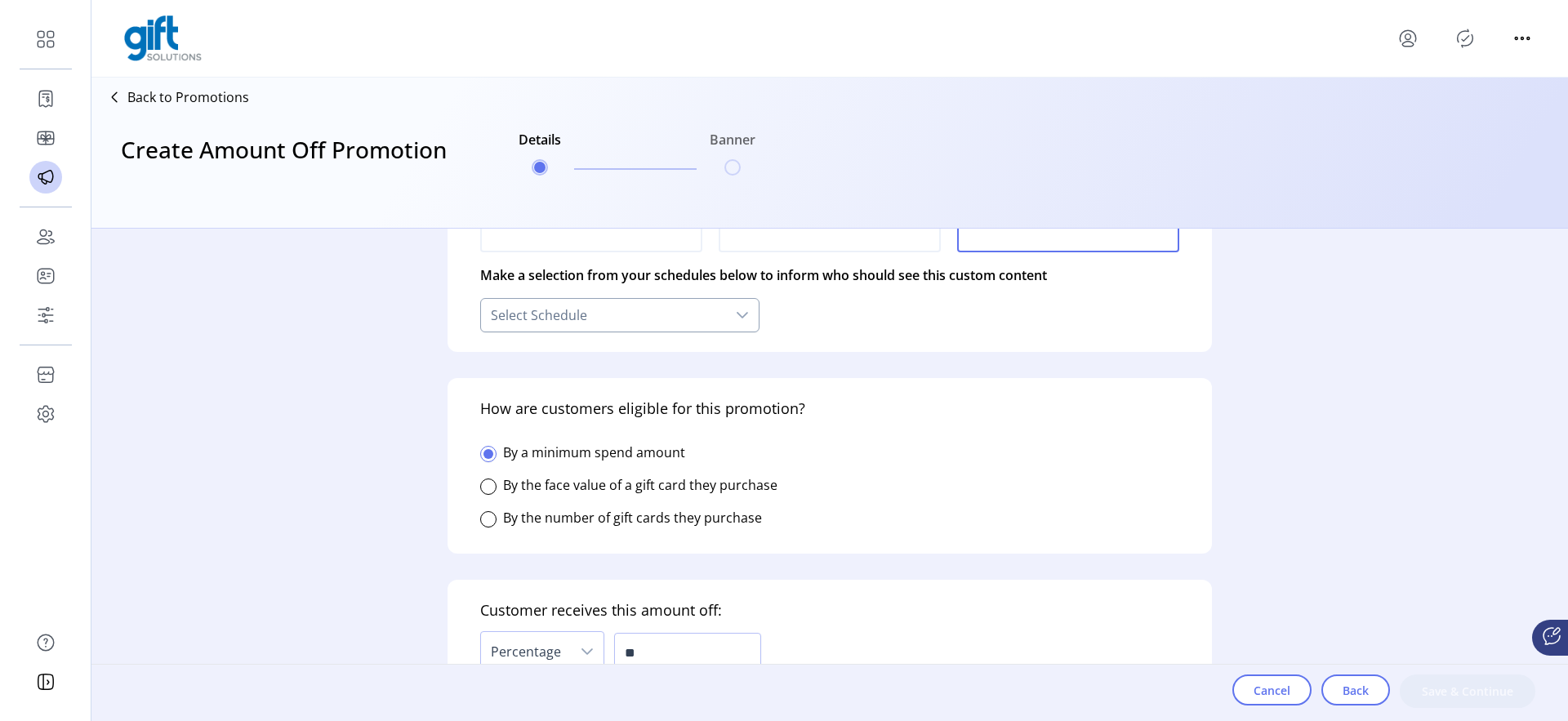
click at [720, 307] on div "Select Schedule" at bounding box center [603, 314] width 245 height 32
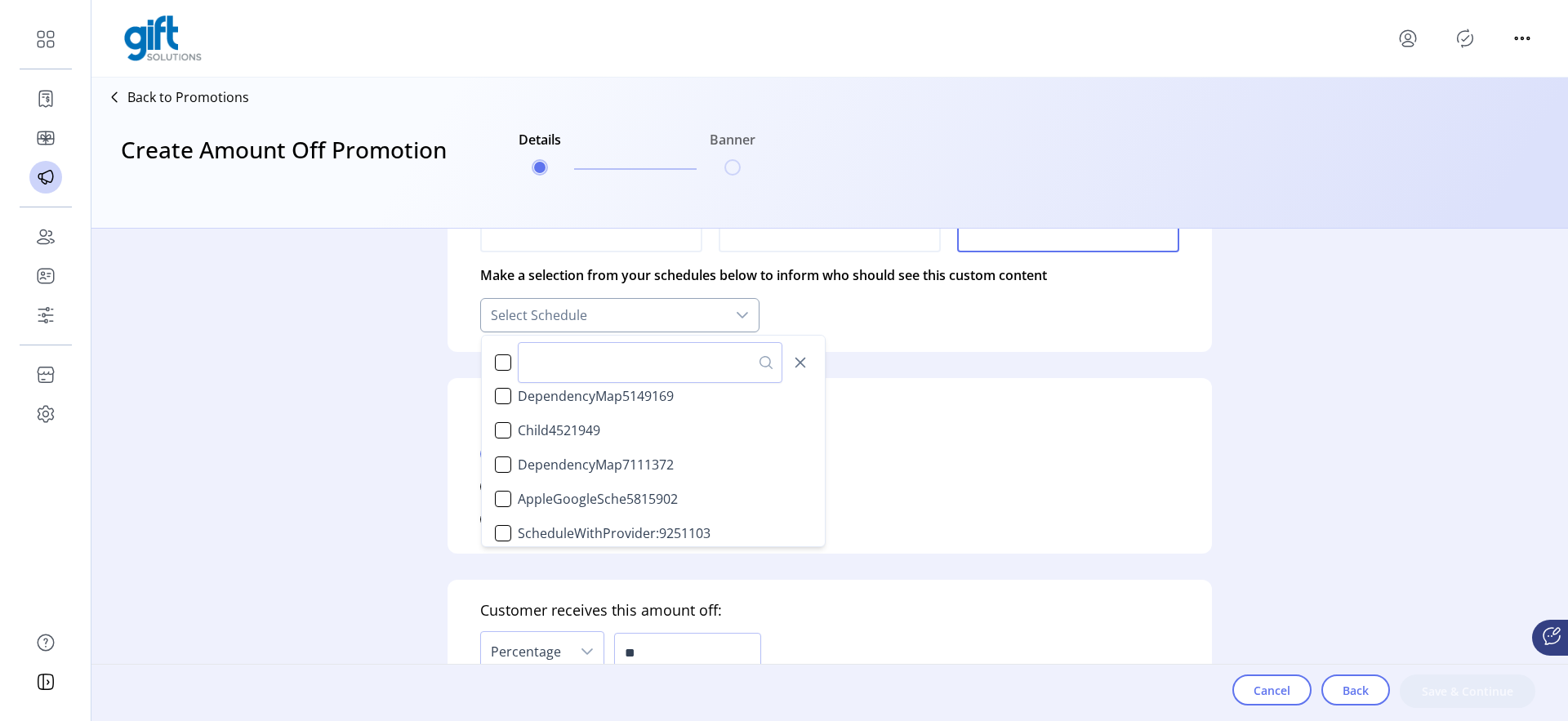
scroll to position [831, 0]
click at [394, 315] on div "**********" at bounding box center [830, 474] width 1477 height 493
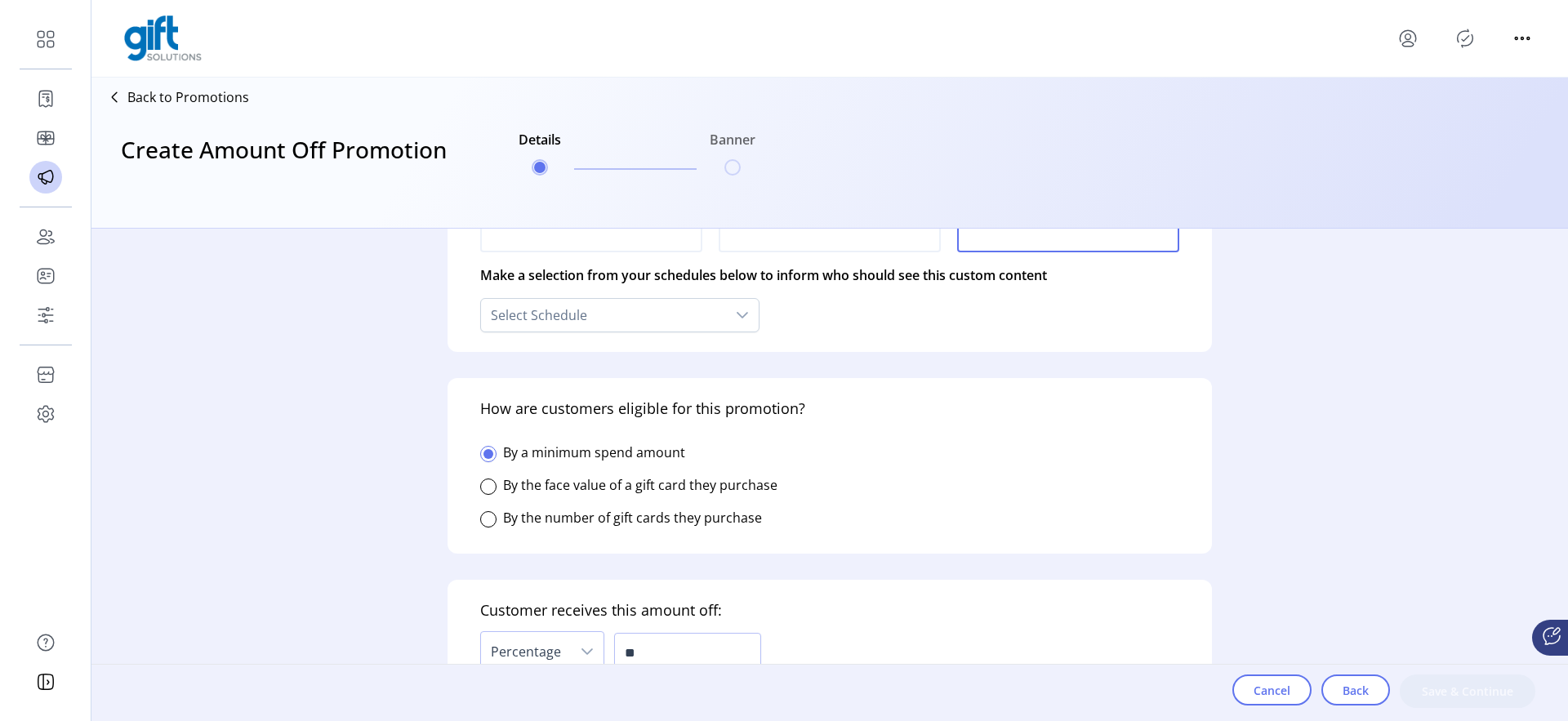
scroll to position [0, 0]
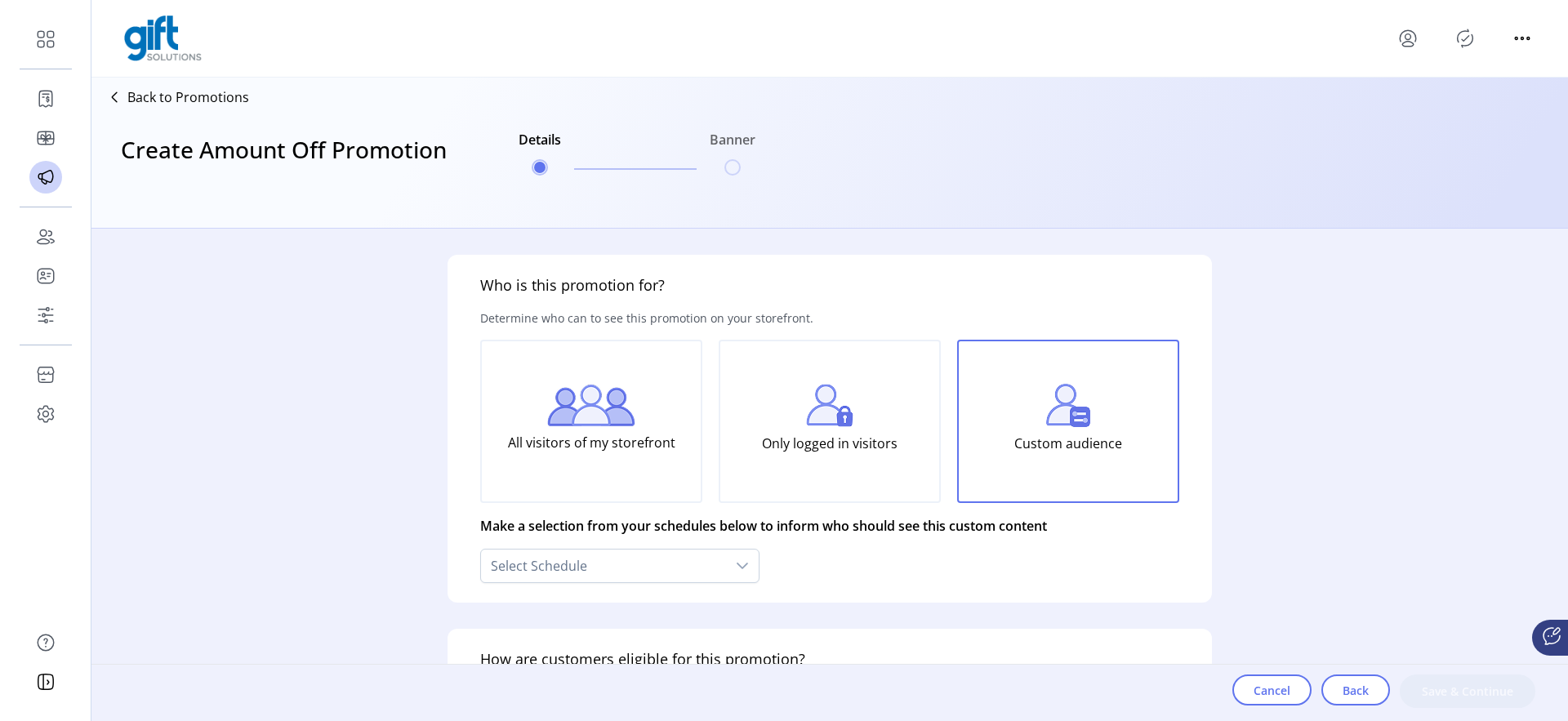
click at [1090, 435] on p "Custom audience" at bounding box center [1068, 443] width 108 height 32
click at [712, 554] on div "Select Schedule" at bounding box center [603, 565] width 245 height 32
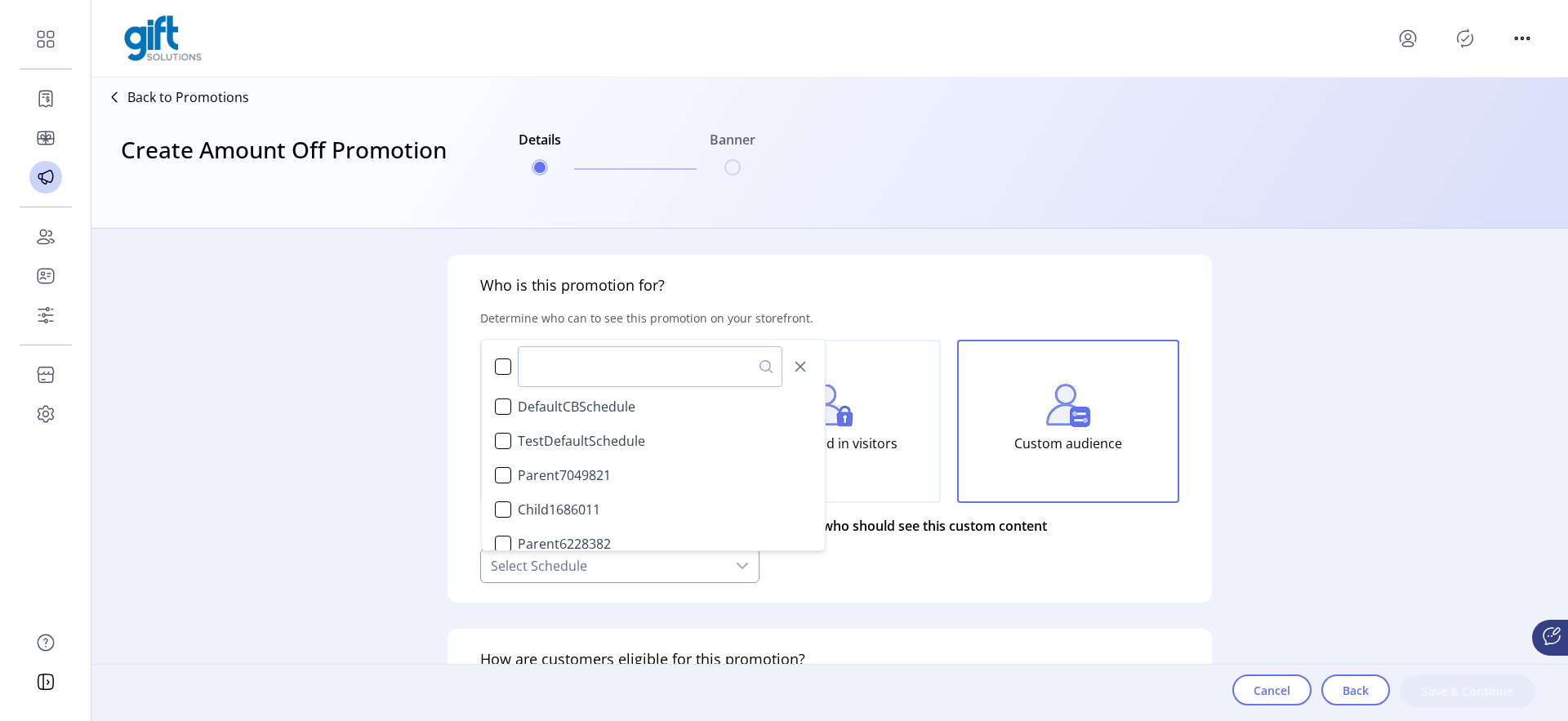
click at [749, 567] on div at bounding box center [742, 565] width 32 height 32
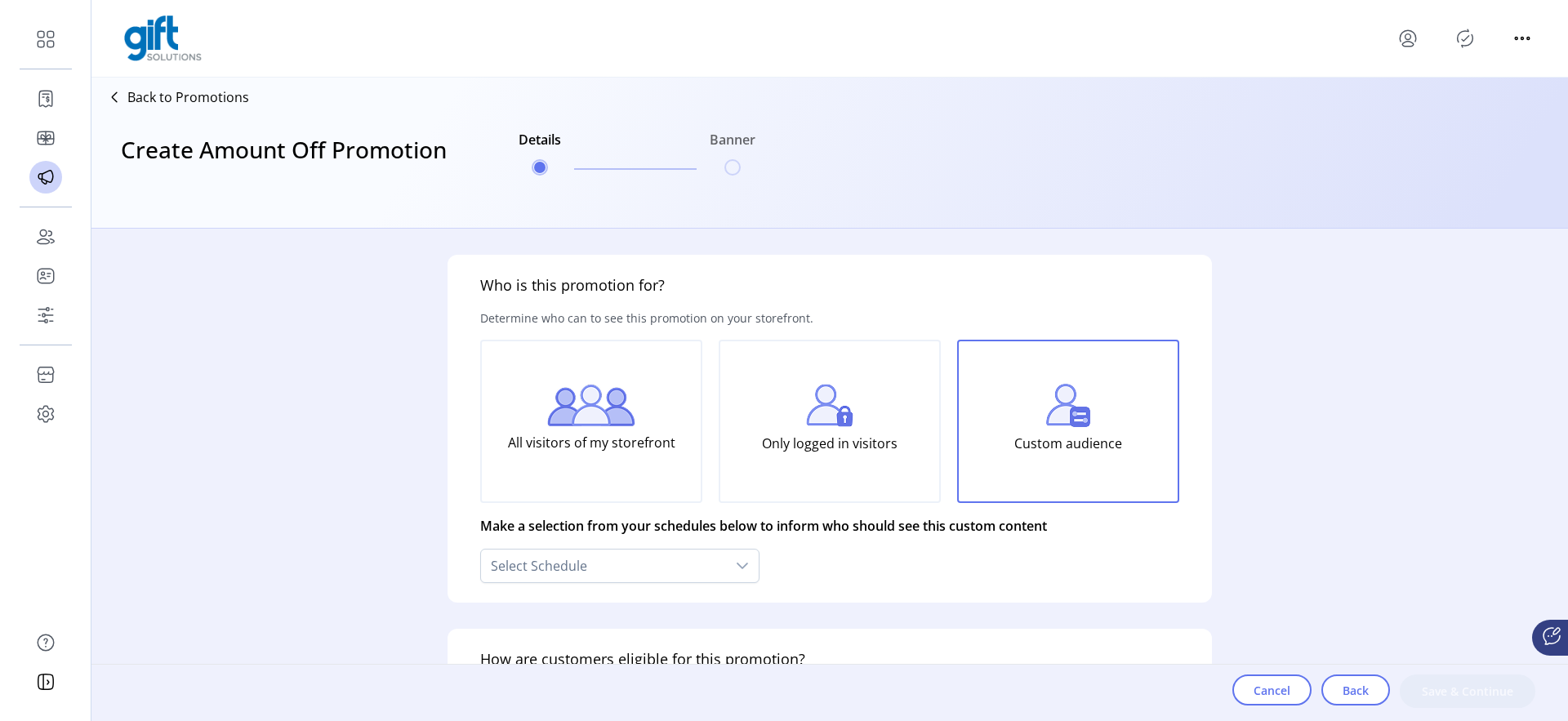
click at [215, 100] on p "Back to Promotions" at bounding box center [188, 98] width 122 height 20
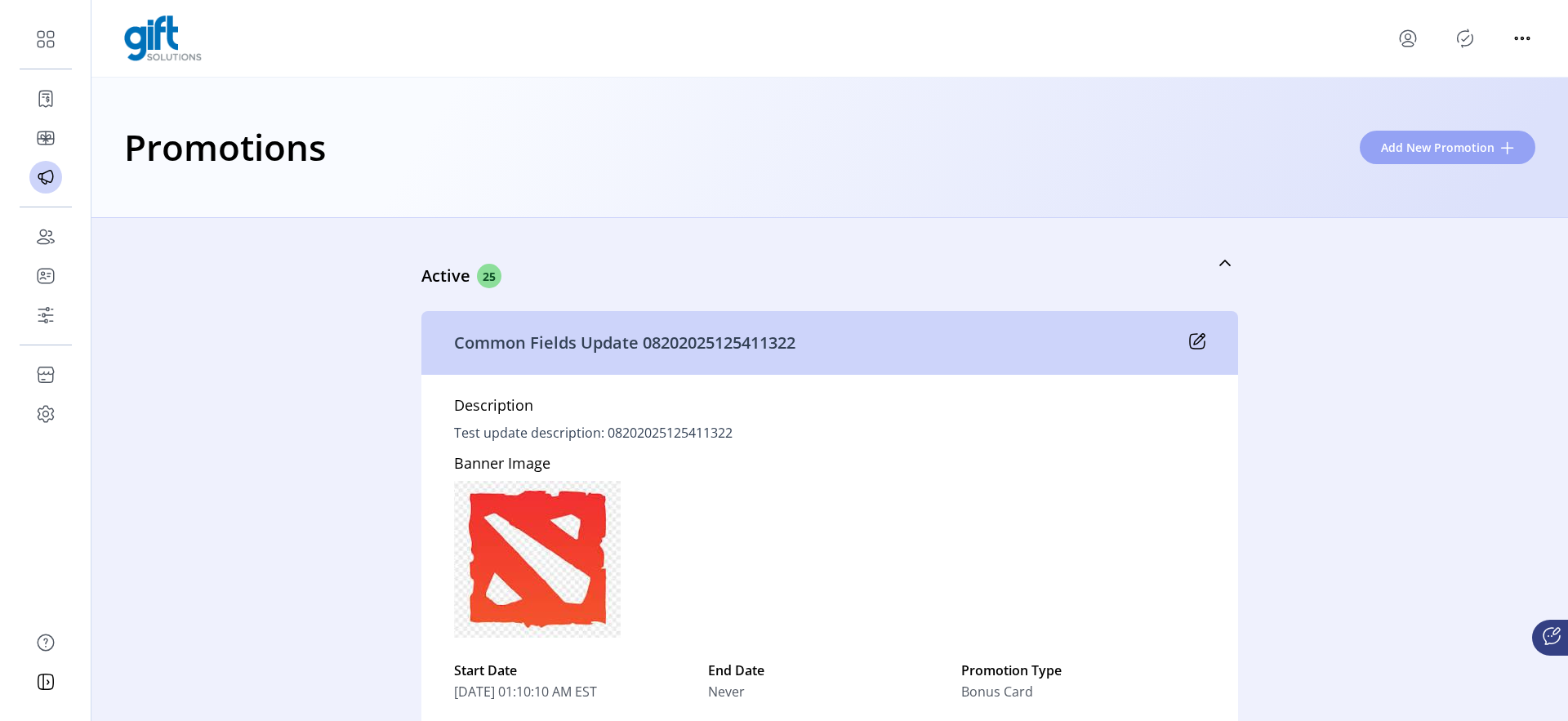
click at [1465, 145] on span "Add New Promotion" at bounding box center [1438, 147] width 113 height 18
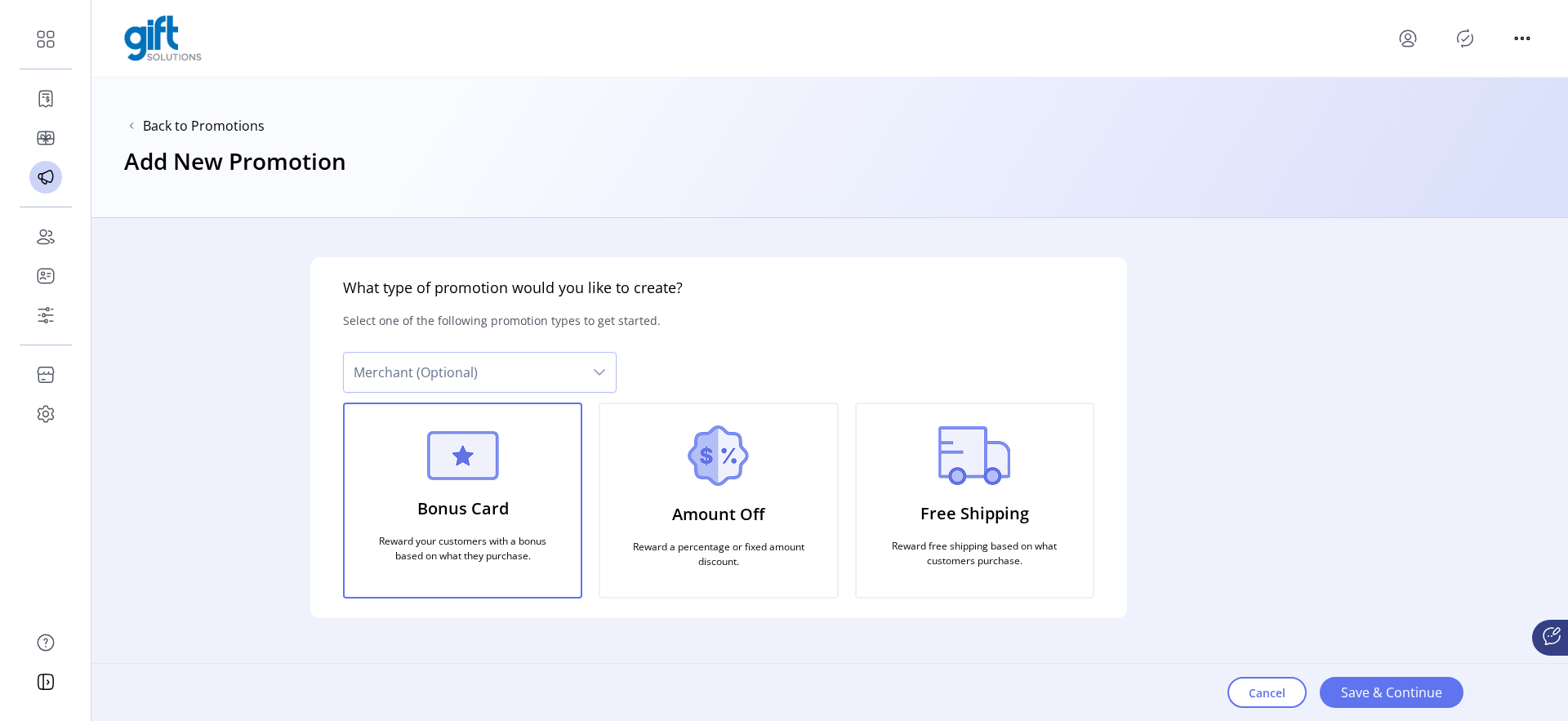
click at [788, 509] on div "Amount Off Reward a percentage or fixed amount discount." at bounding box center [718, 501] width 239 height 196
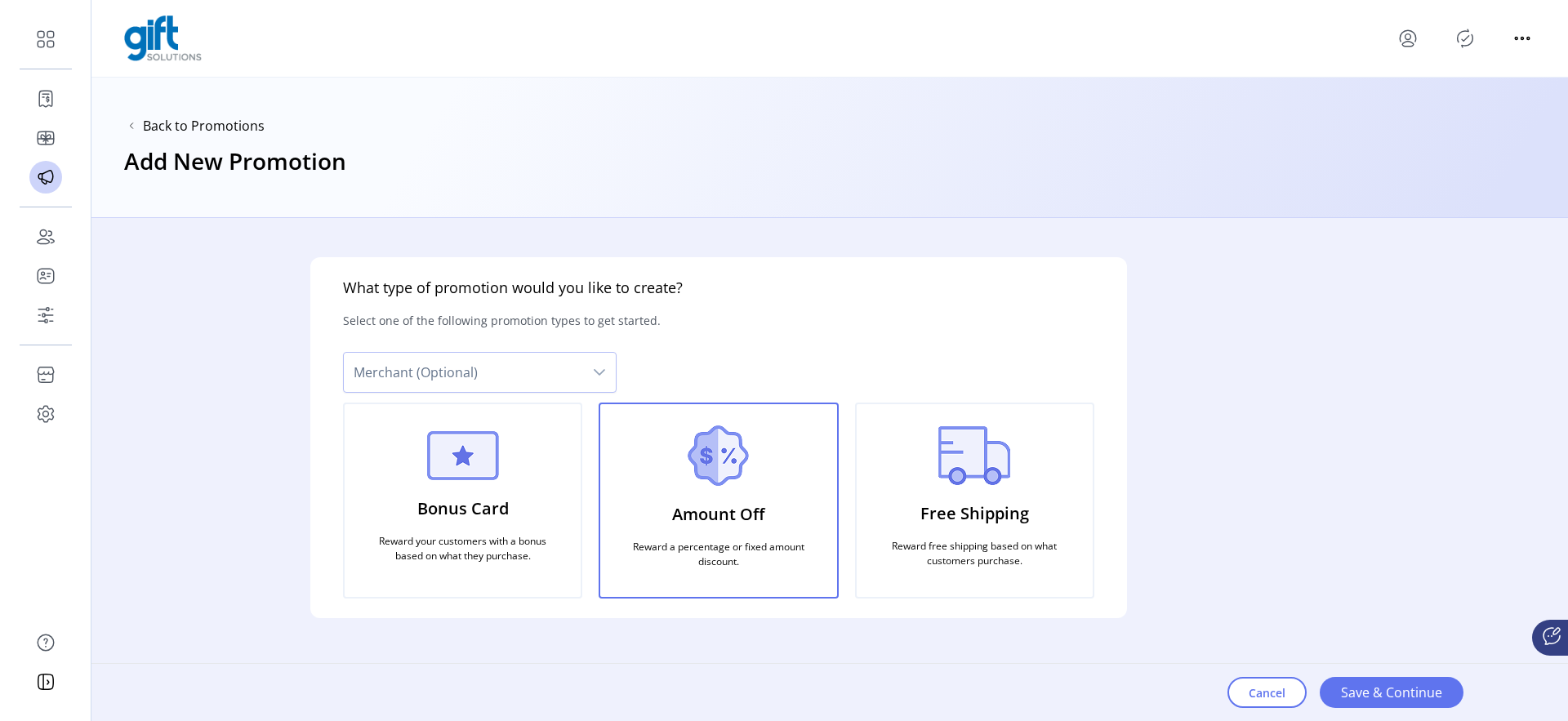
click at [587, 378] on div "dropdown trigger" at bounding box center [599, 373] width 32 height 39
click at [574, 406] on li "Celebrate Brands" at bounding box center [481, 415] width 265 height 32
click at [559, 376] on span "Celebrate Brands" at bounding box center [462, 373] width 239 height 39
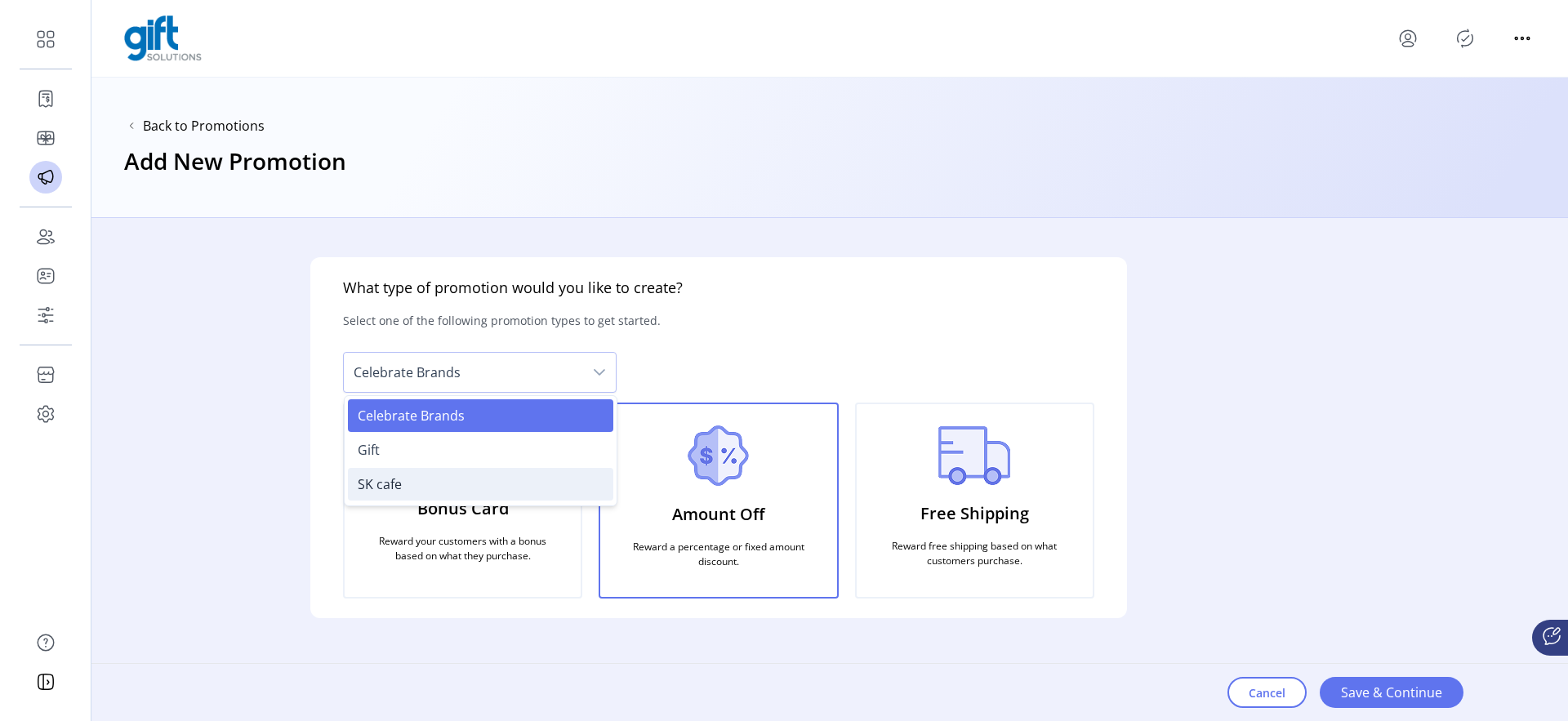
click at [470, 471] on li "SK cafe" at bounding box center [481, 484] width 265 height 32
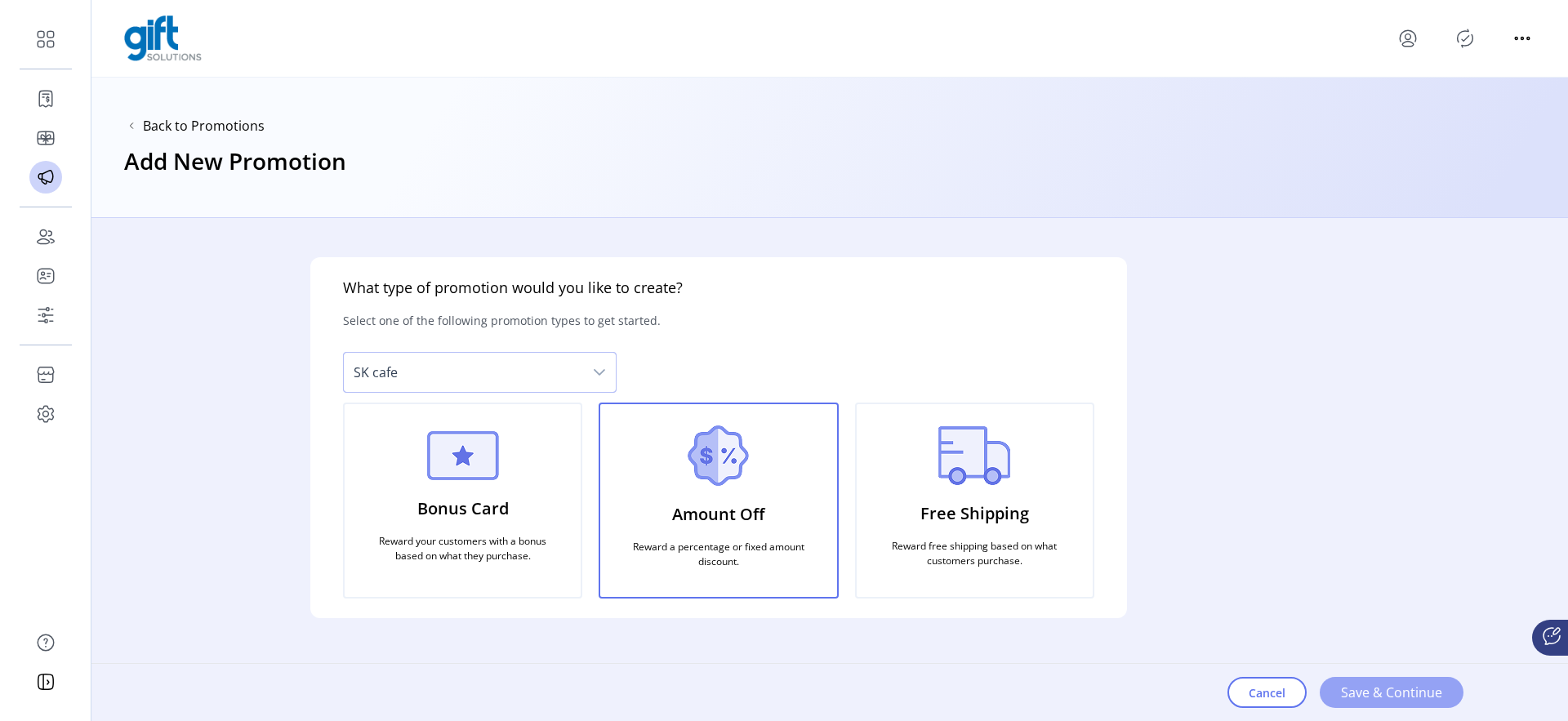
click at [1379, 690] on span "Save & Continue" at bounding box center [1392, 693] width 101 height 20
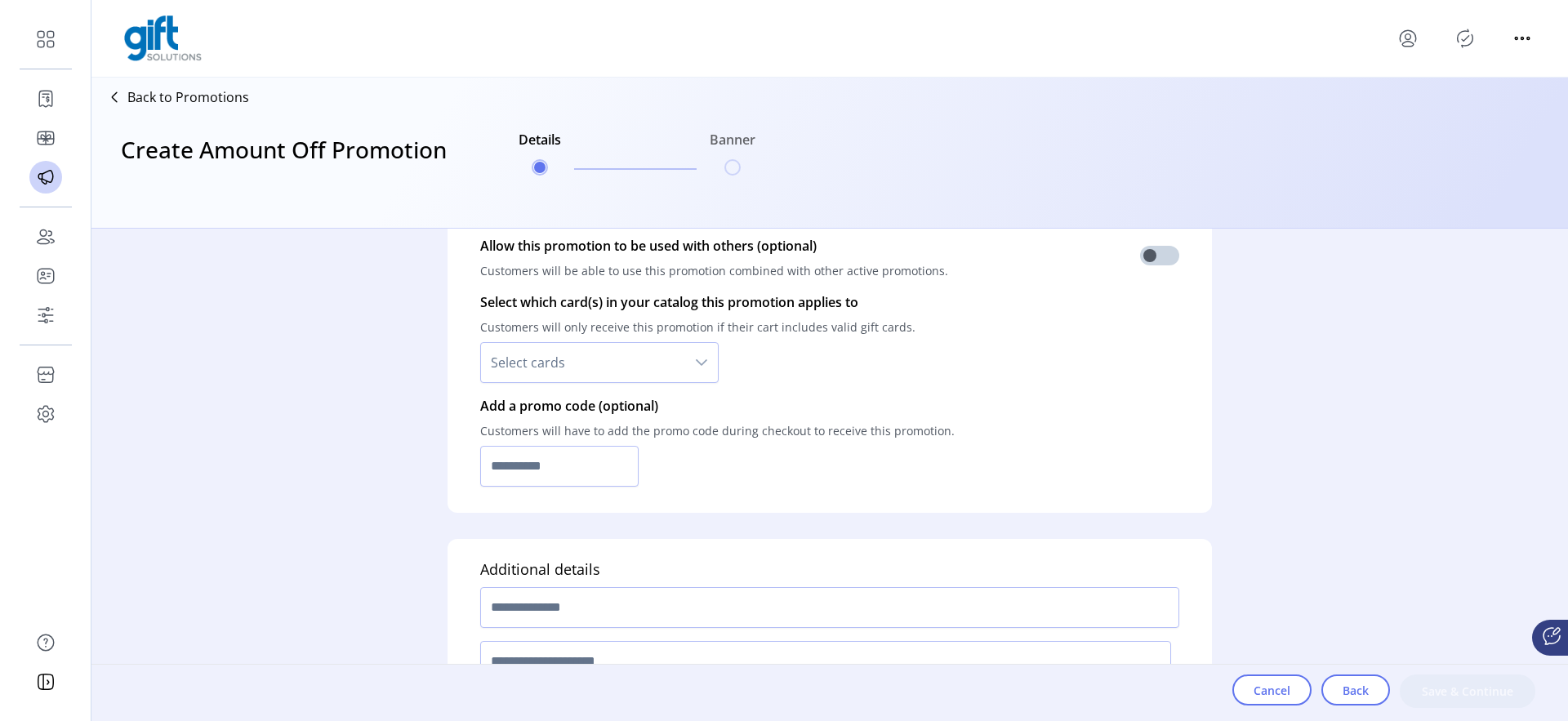
scroll to position [1228, 0]
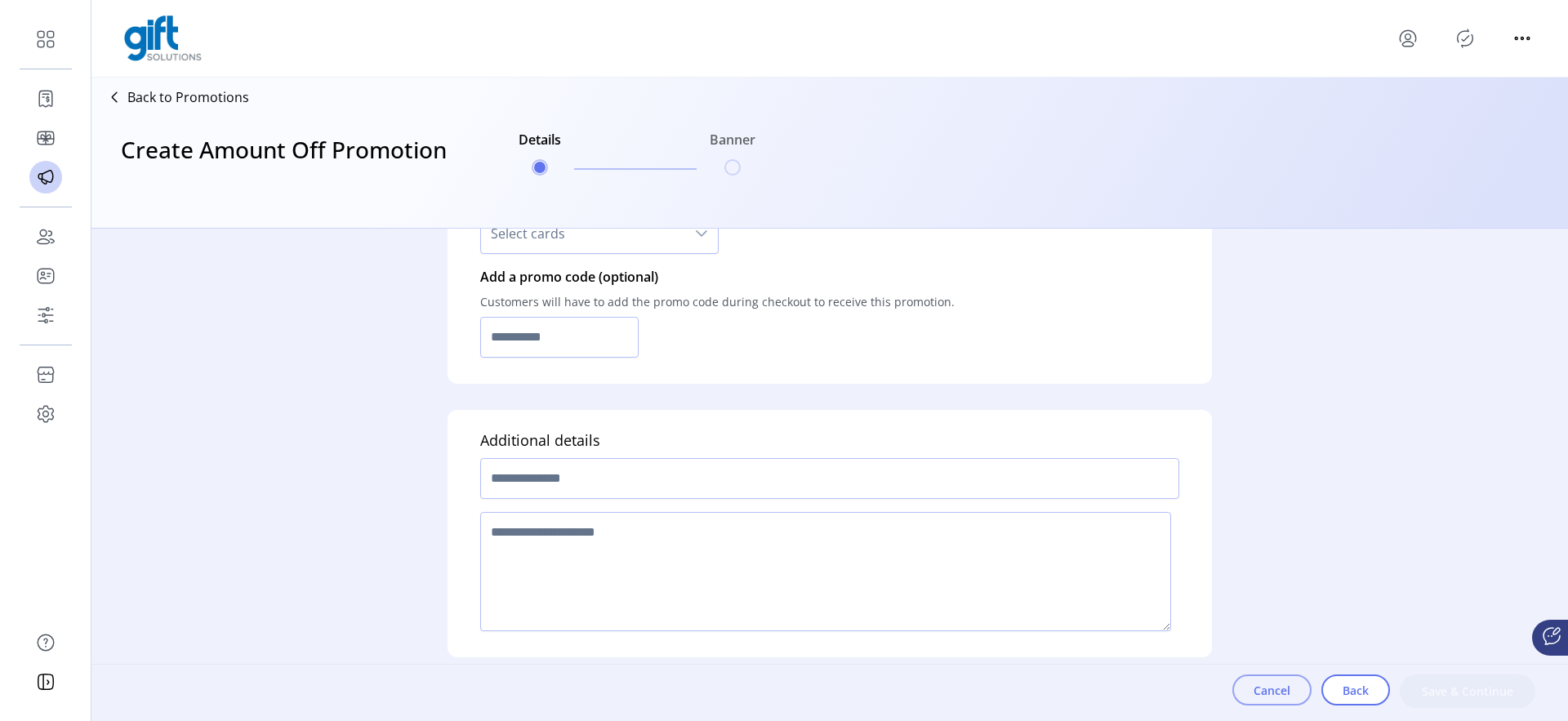
click at [1245, 675] on button "Cancel" at bounding box center [1271, 690] width 79 height 31
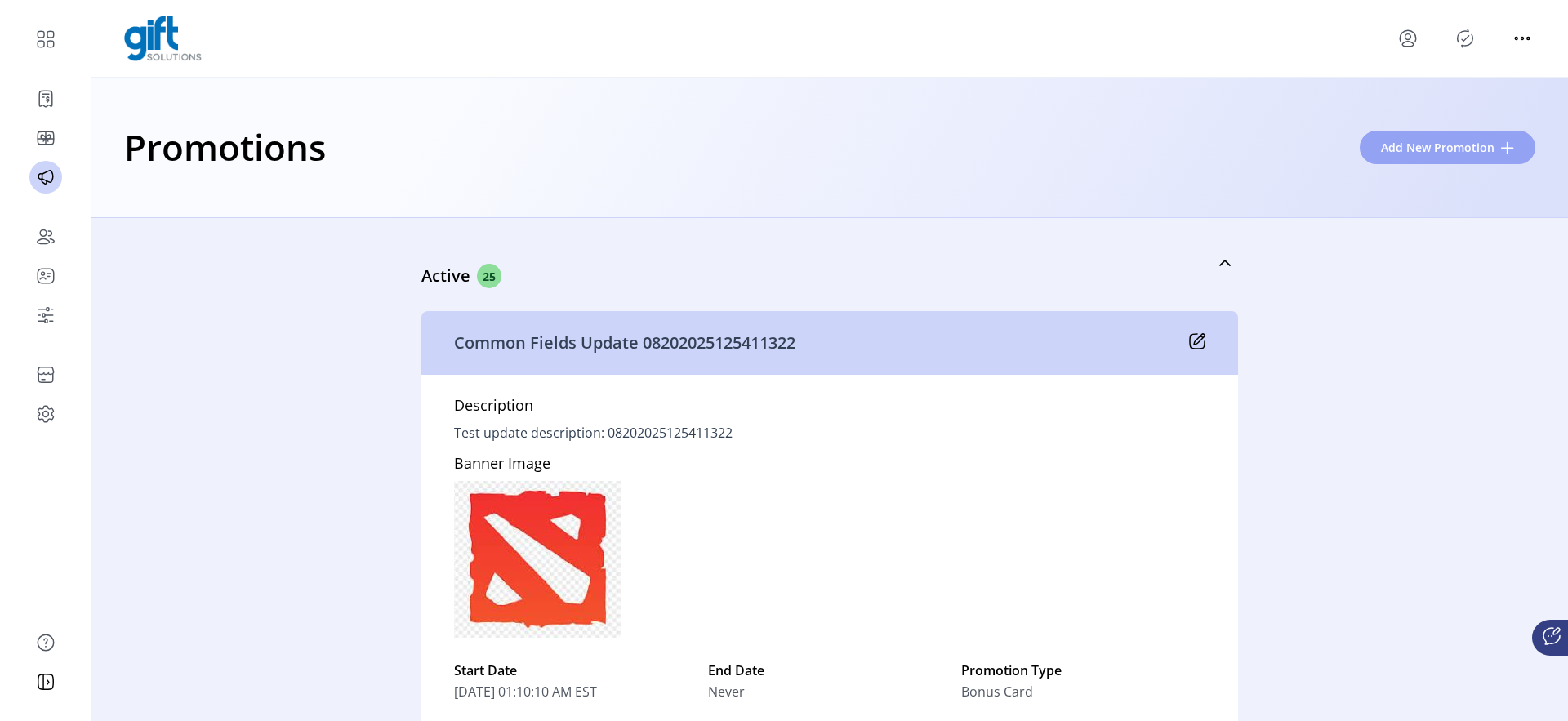
click at [1438, 146] on span "Add New Promotion" at bounding box center [1438, 147] width 113 height 18
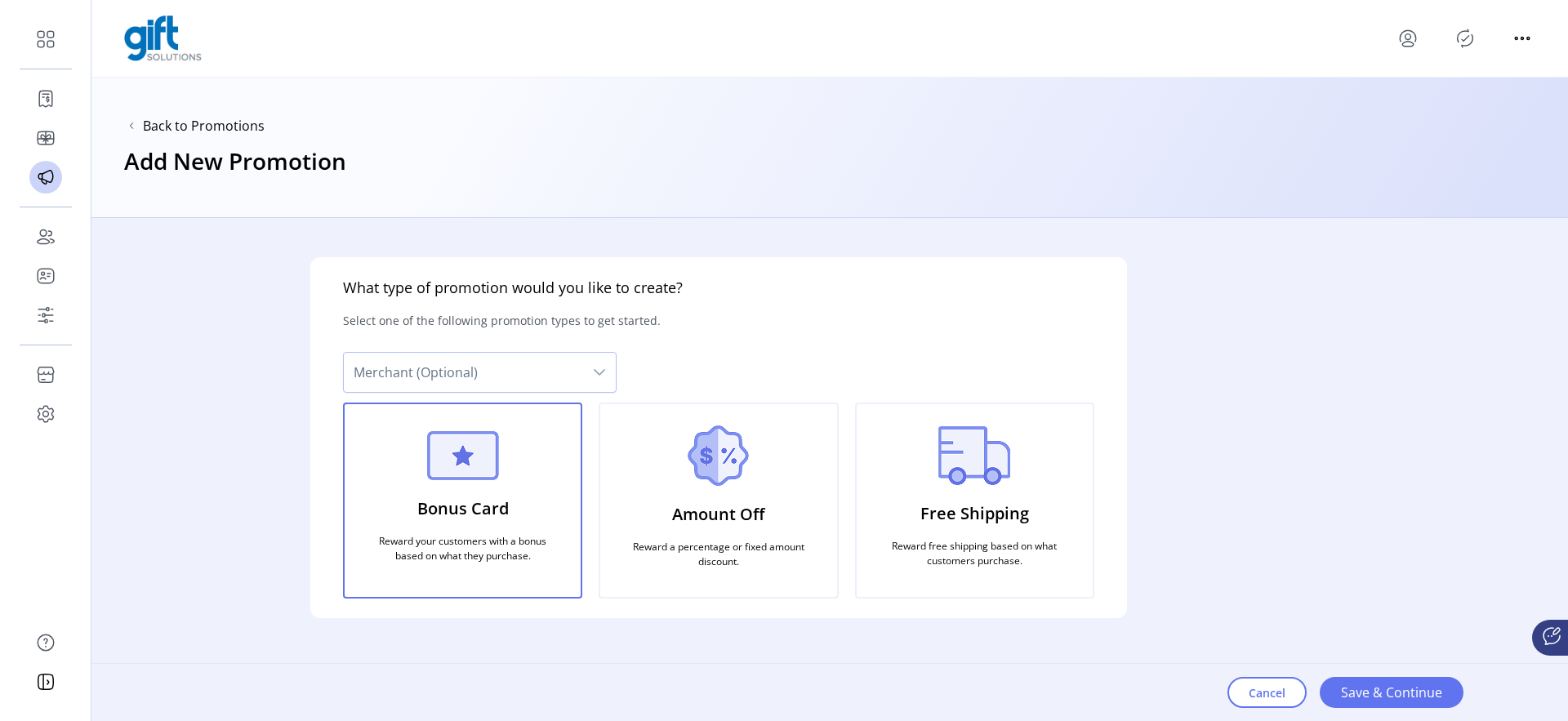
click at [524, 381] on span "Merchant (Optional)" at bounding box center [462, 373] width 239 height 39
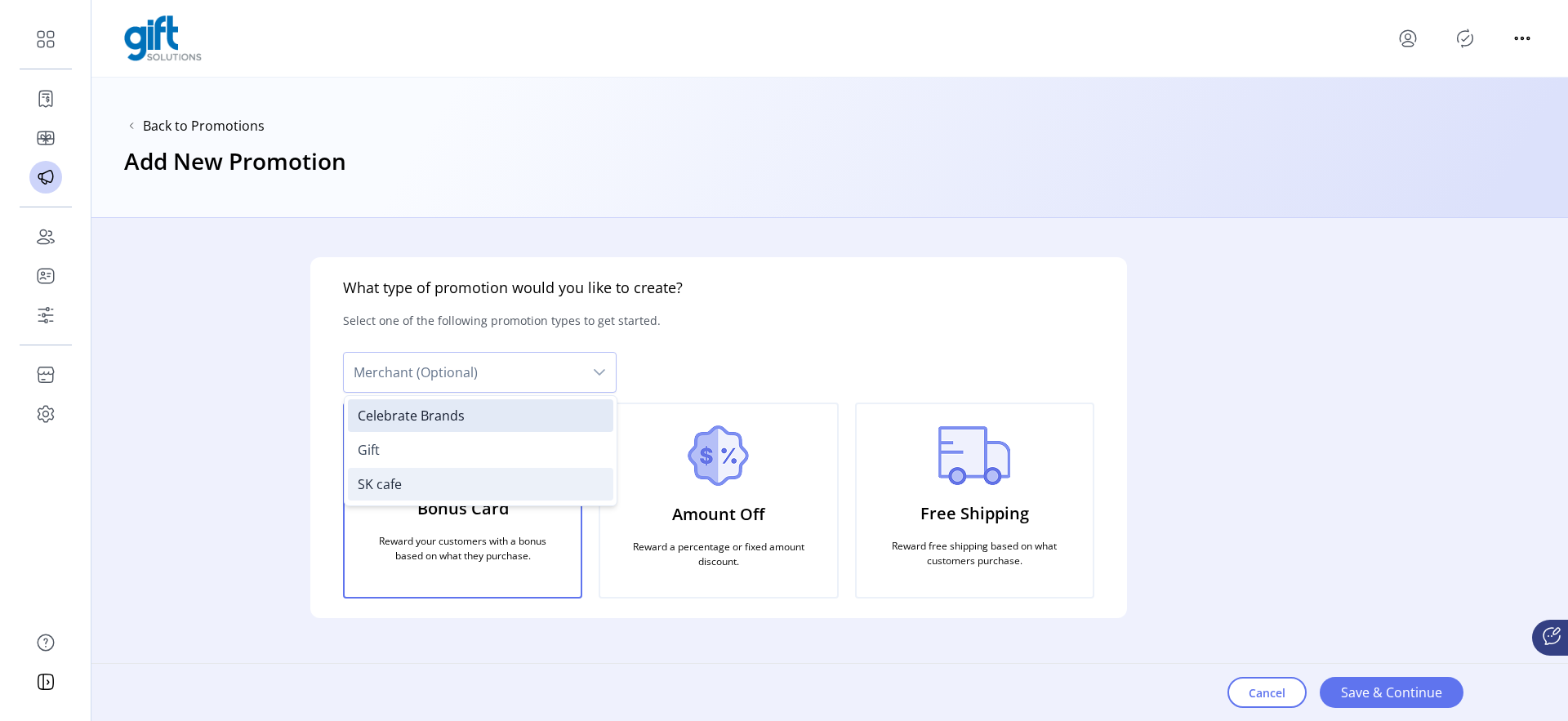
click at [438, 479] on li "SK cafe" at bounding box center [481, 484] width 265 height 32
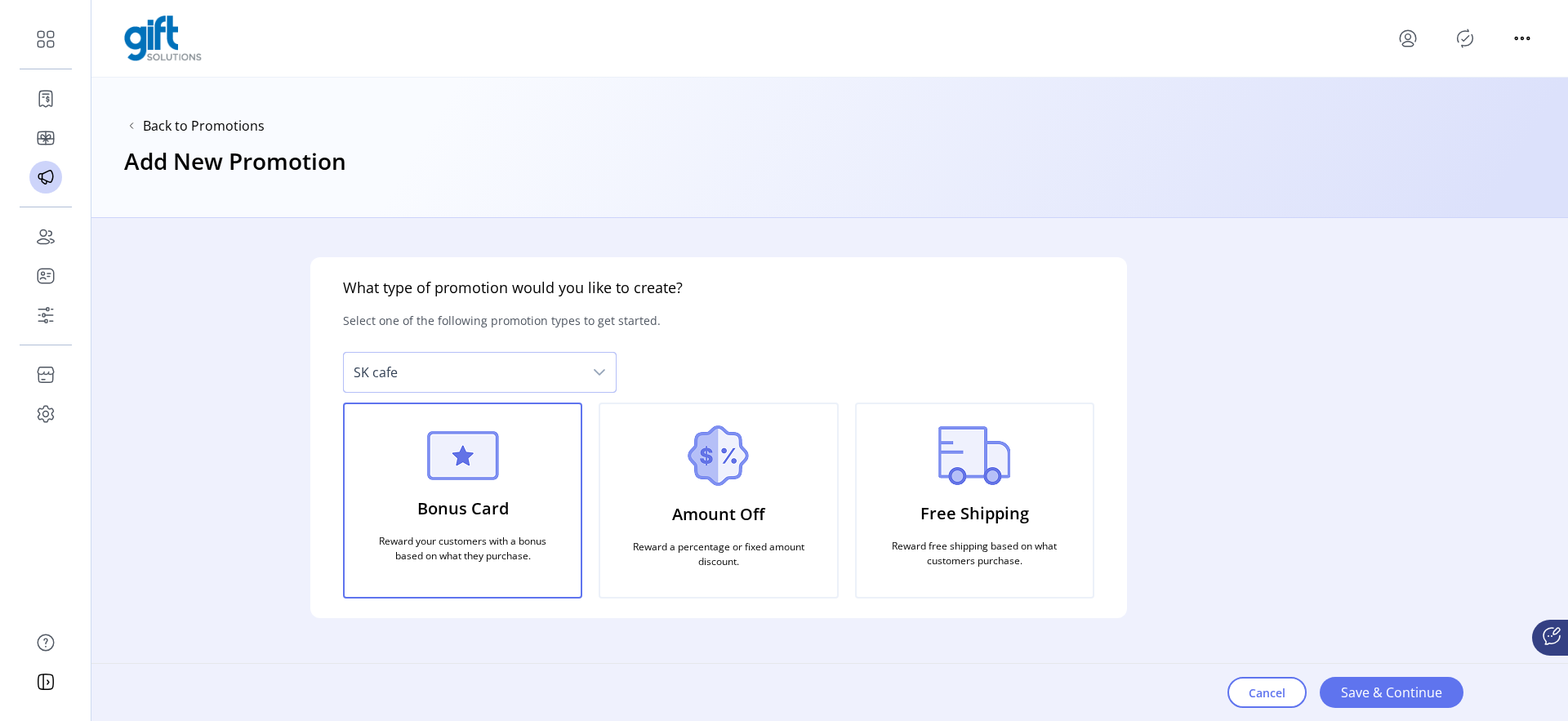
click at [793, 506] on div "Amount Off Reward a percentage or fixed amount discount." at bounding box center [718, 501] width 239 height 196
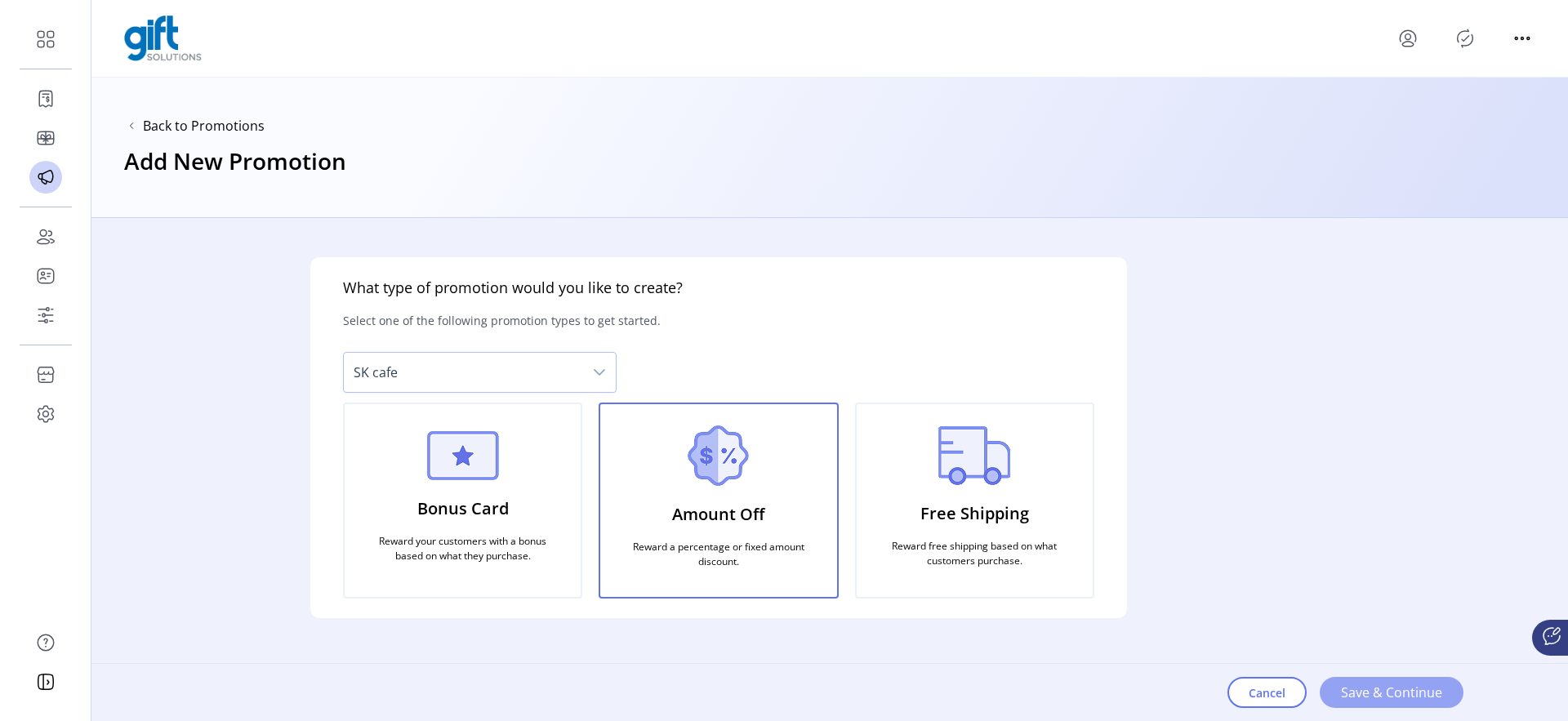
click at [1349, 694] on span "Save & Continue" at bounding box center [1392, 693] width 101 height 20
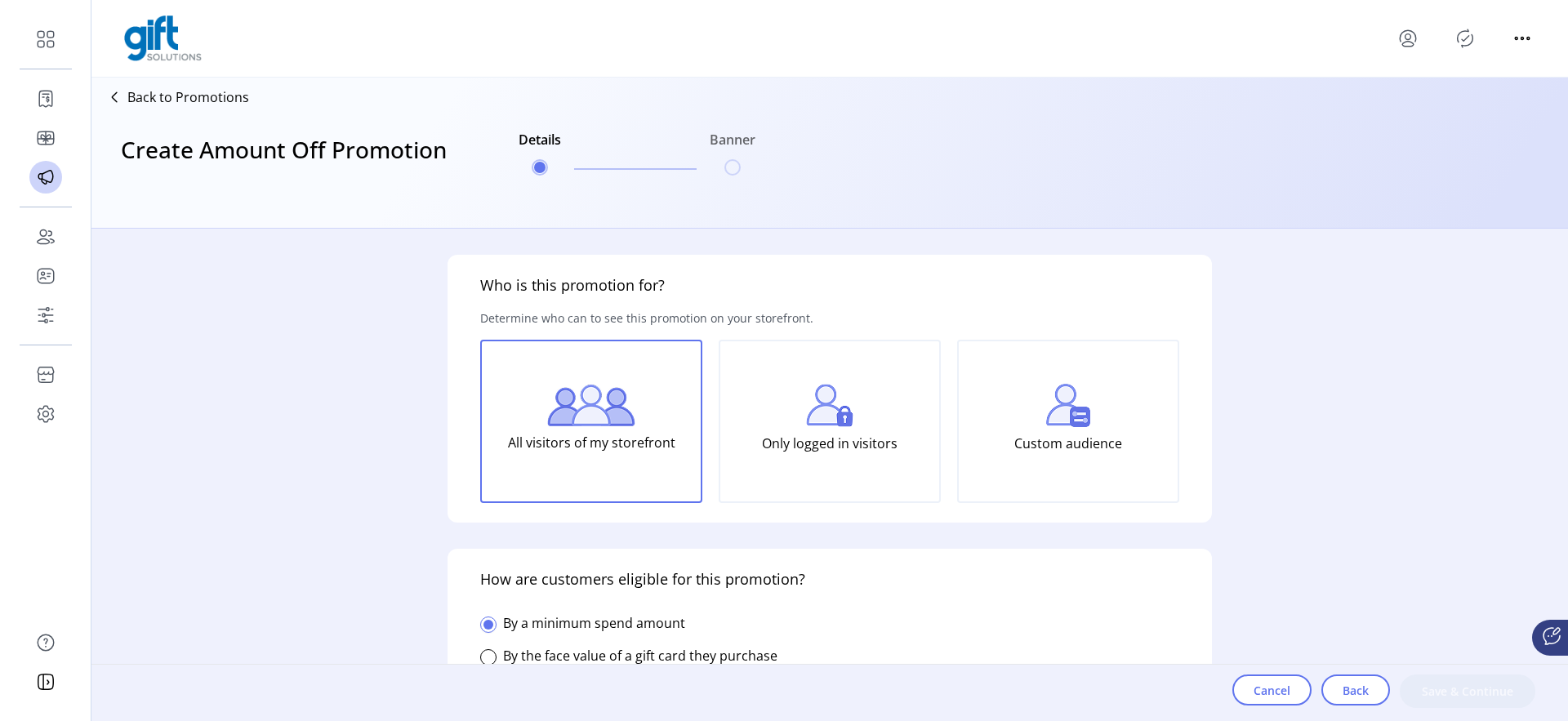
click at [1071, 458] on p "Custom audience" at bounding box center [1068, 443] width 108 height 32
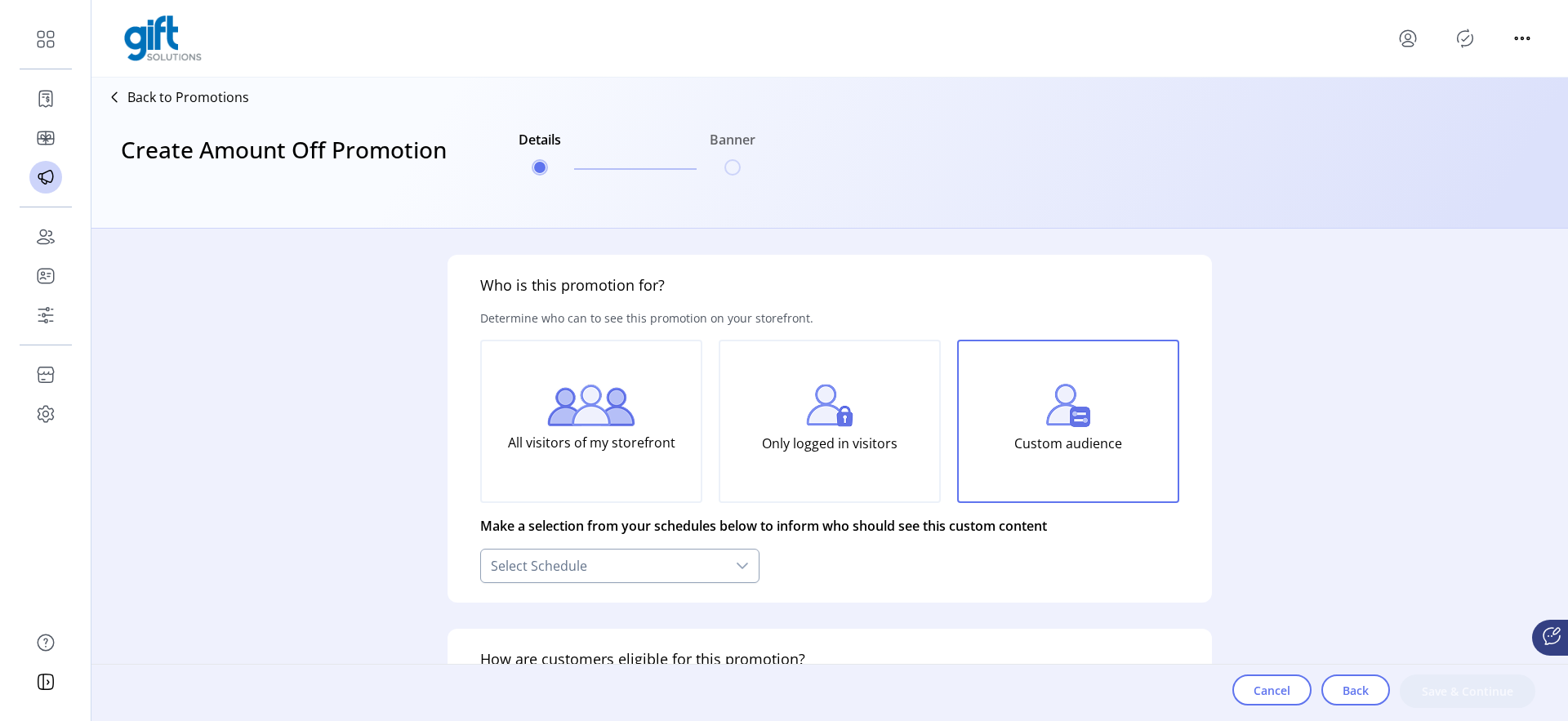
click at [700, 558] on div "Select Schedule" at bounding box center [603, 565] width 245 height 32
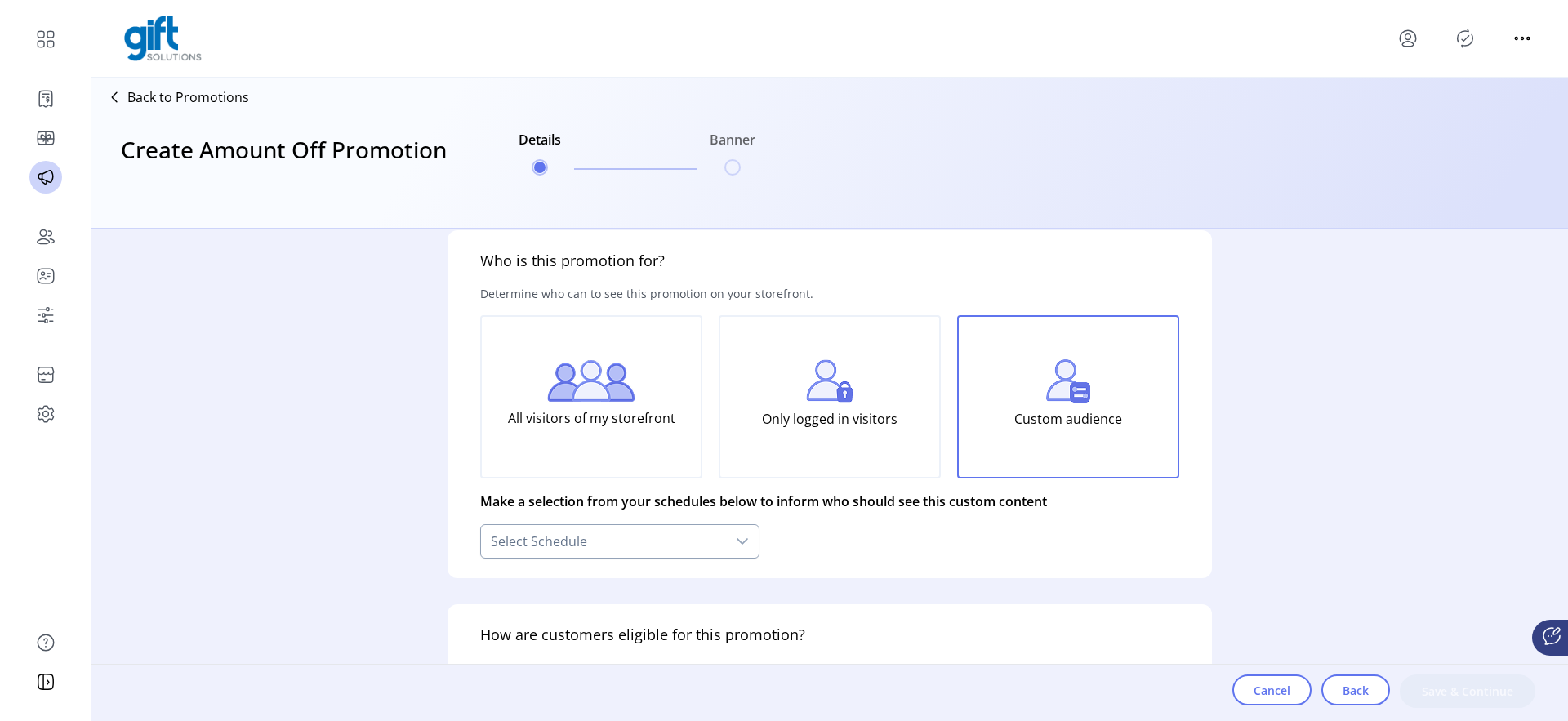
scroll to position [26, 0]
click at [732, 514] on p "Make a selection from your schedules below to inform who should see this custom…" at bounding box center [763, 500] width 567 height 46
click at [725, 523] on div "**********" at bounding box center [620, 540] width 279 height 34
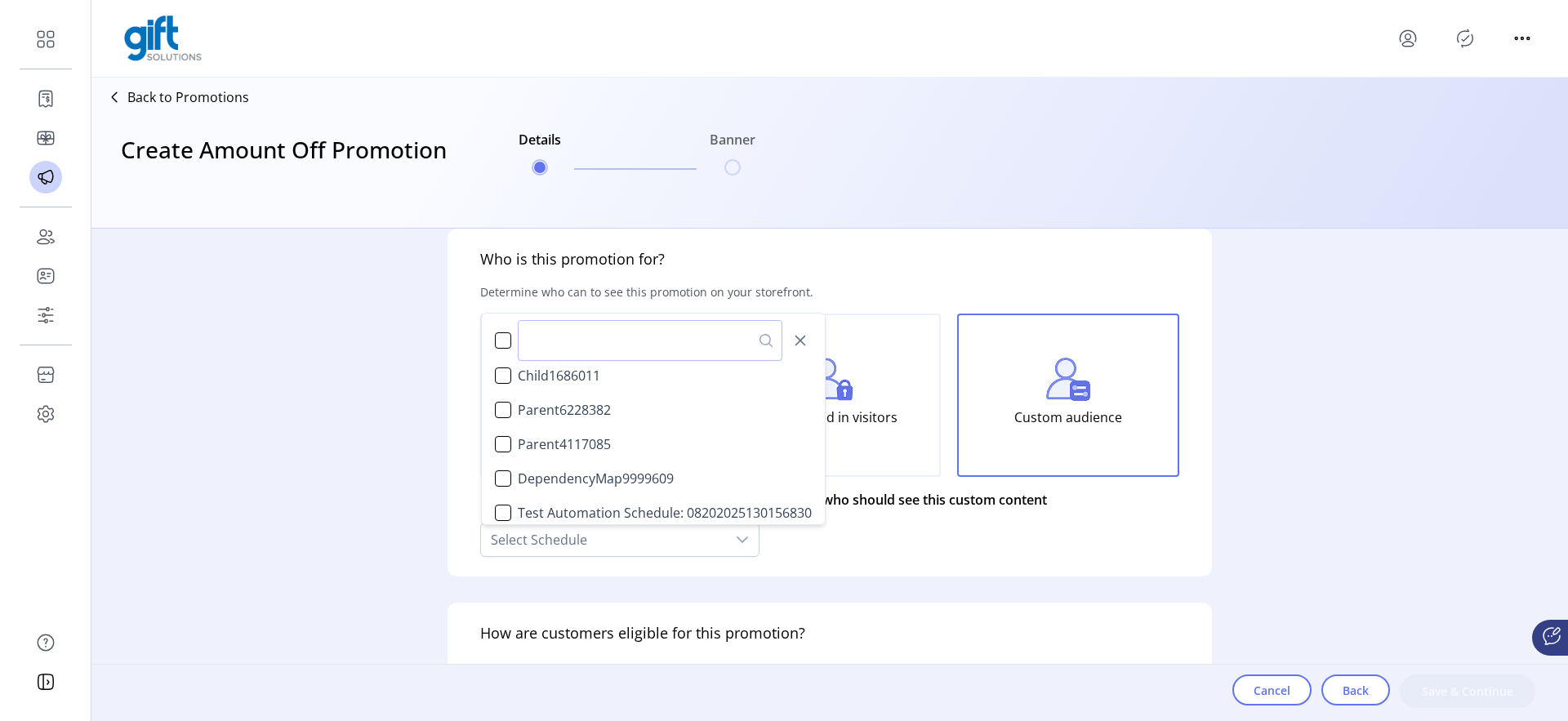
scroll to position [127, 0]
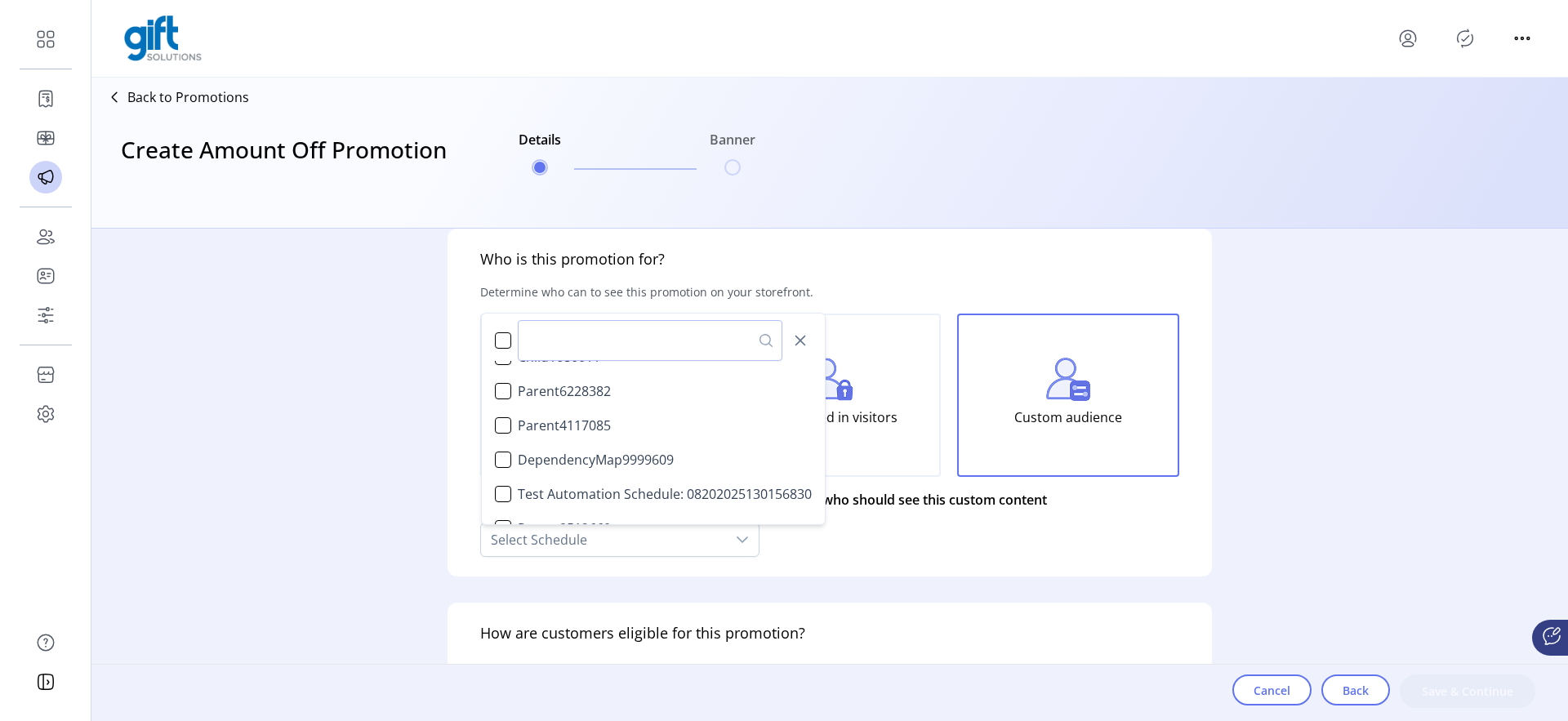
click at [872, 529] on div "**********" at bounding box center [830, 402] width 765 height 348
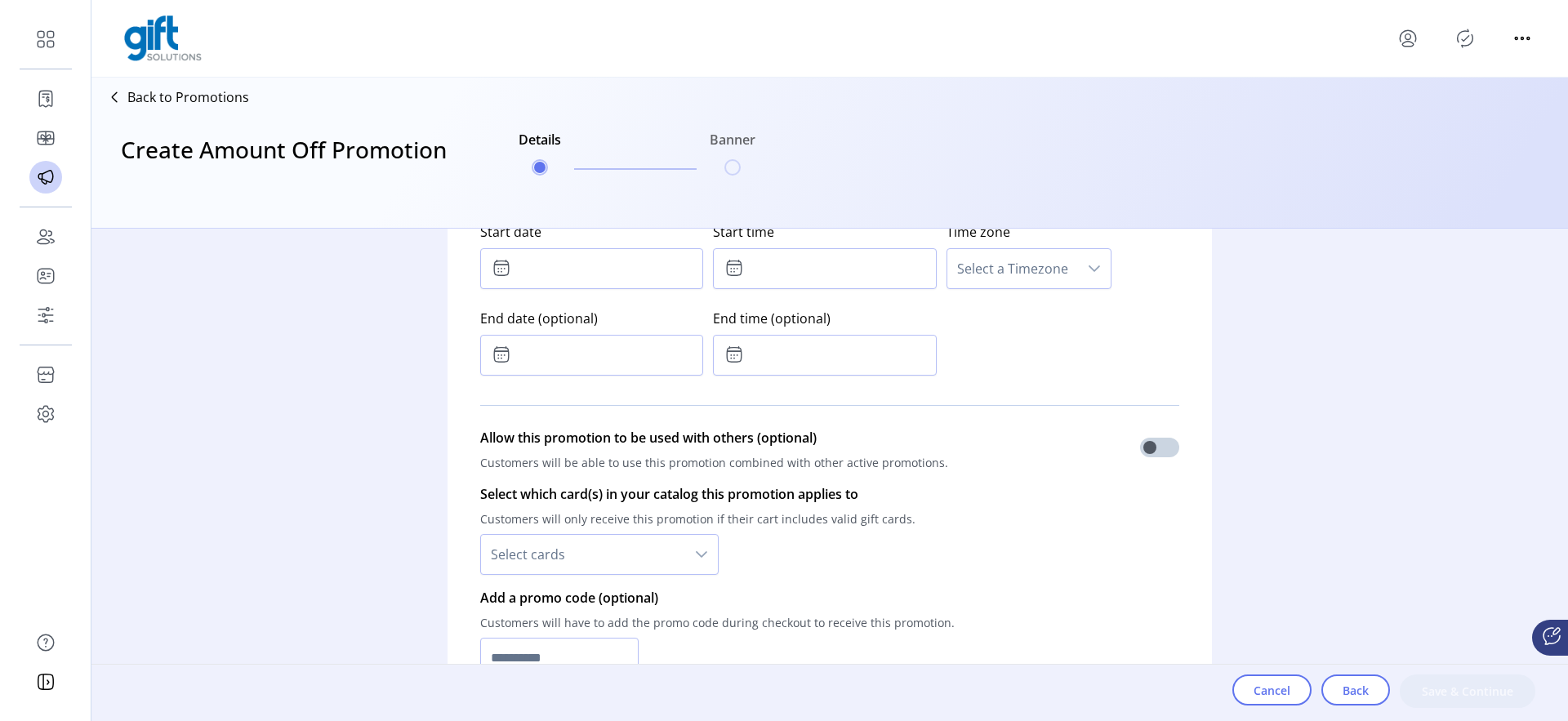
scroll to position [989, 0]
click at [679, 545] on span "Select cards" at bounding box center [583, 553] width 204 height 39
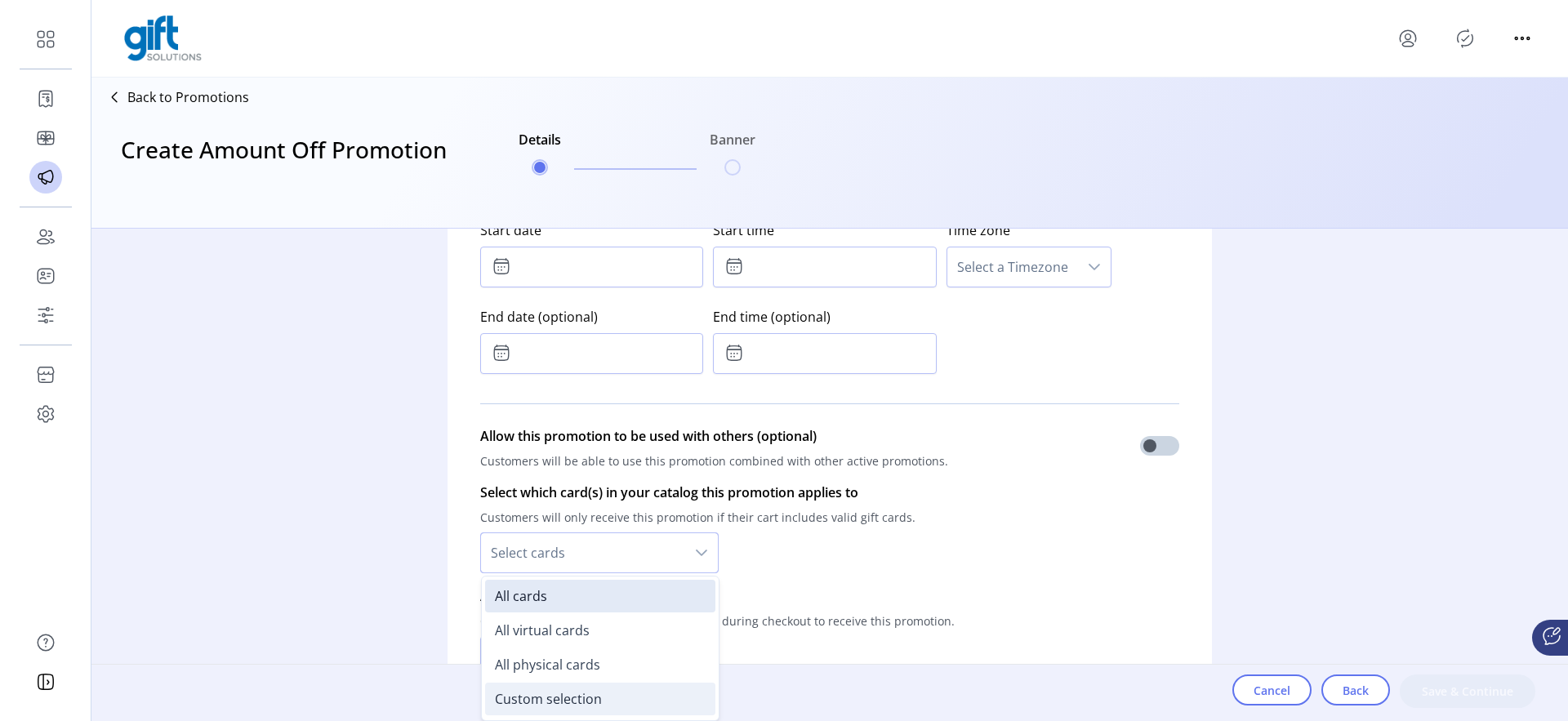
click at [585, 690] on span "Custom selection" at bounding box center [548, 699] width 107 height 18
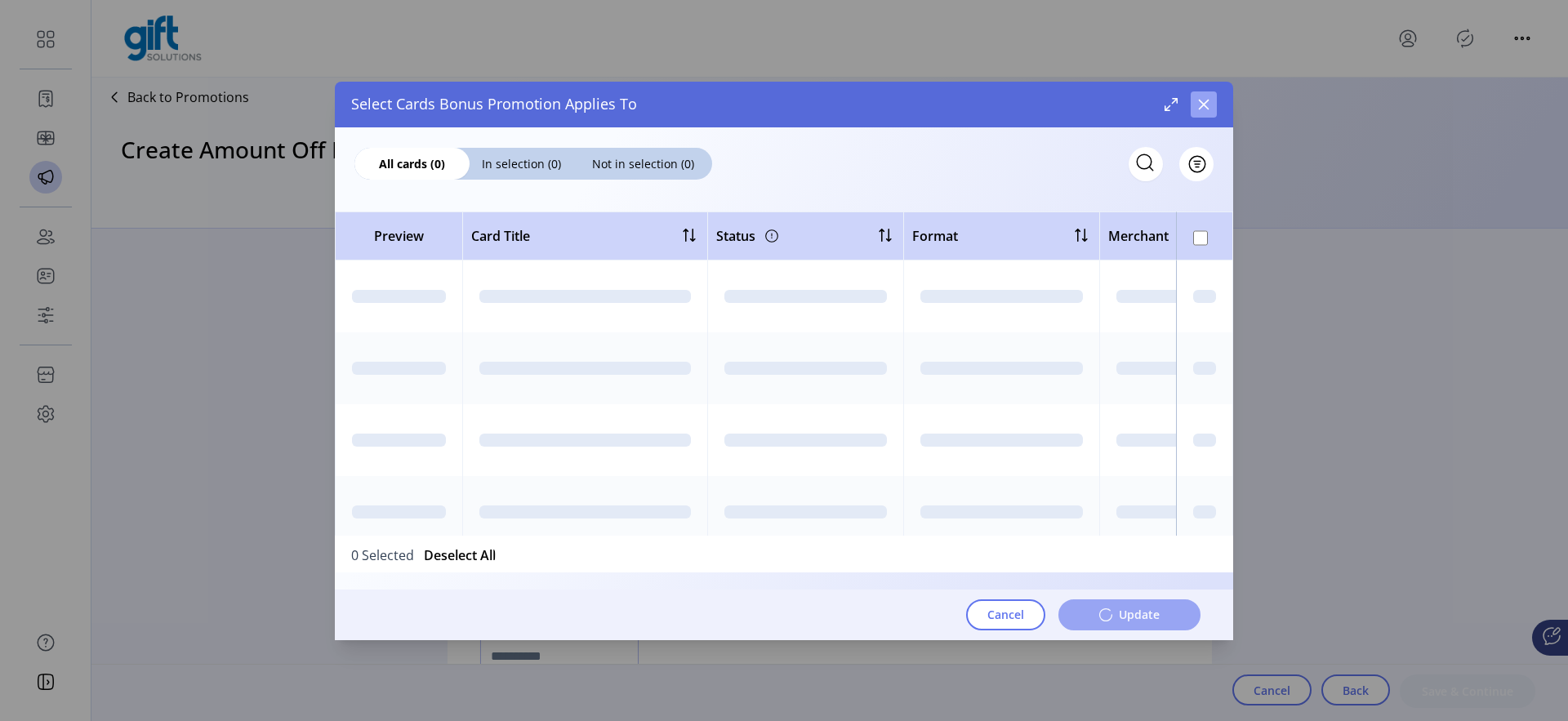
click at [1208, 93] on button "button" at bounding box center [1204, 104] width 26 height 26
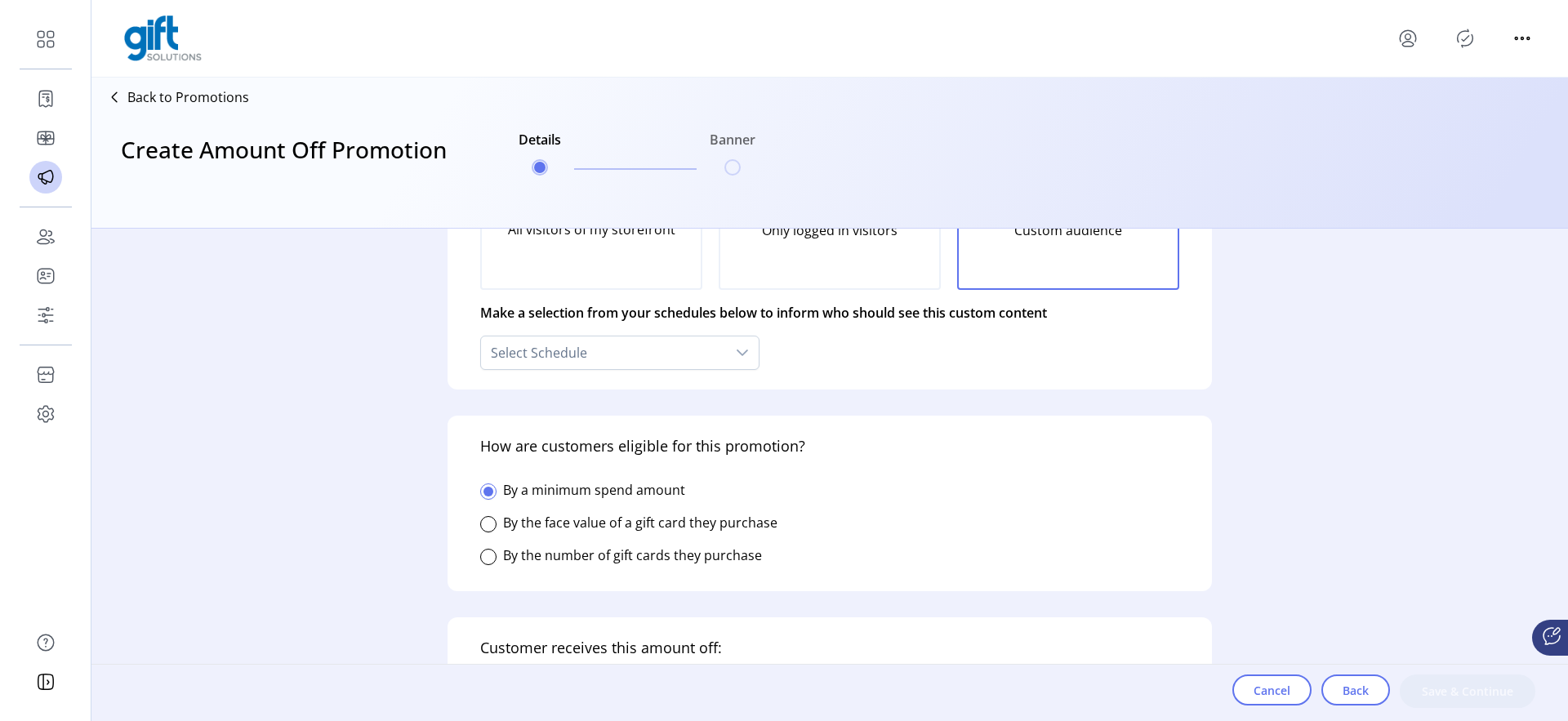
scroll to position [143, 0]
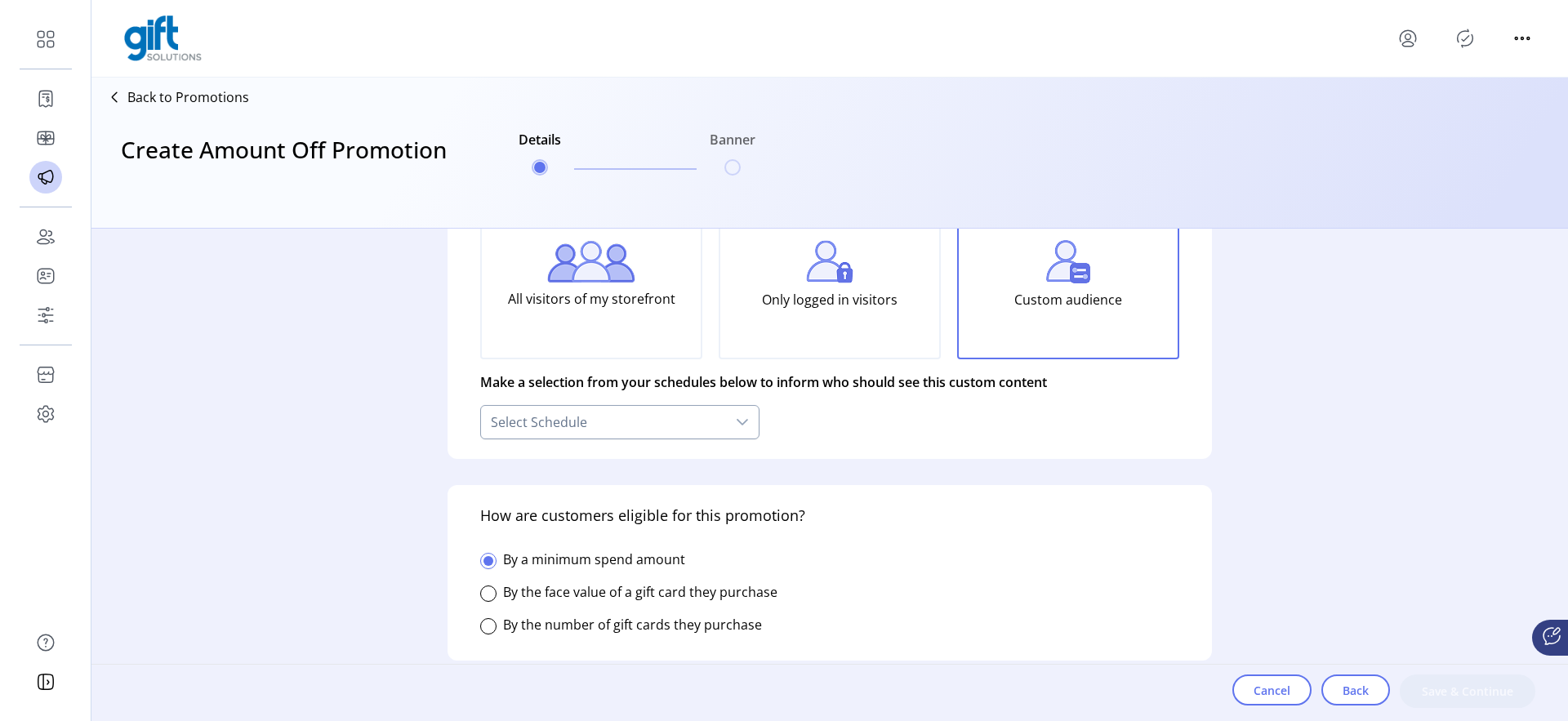
click at [680, 428] on div "Select Schedule" at bounding box center [603, 421] width 245 height 32
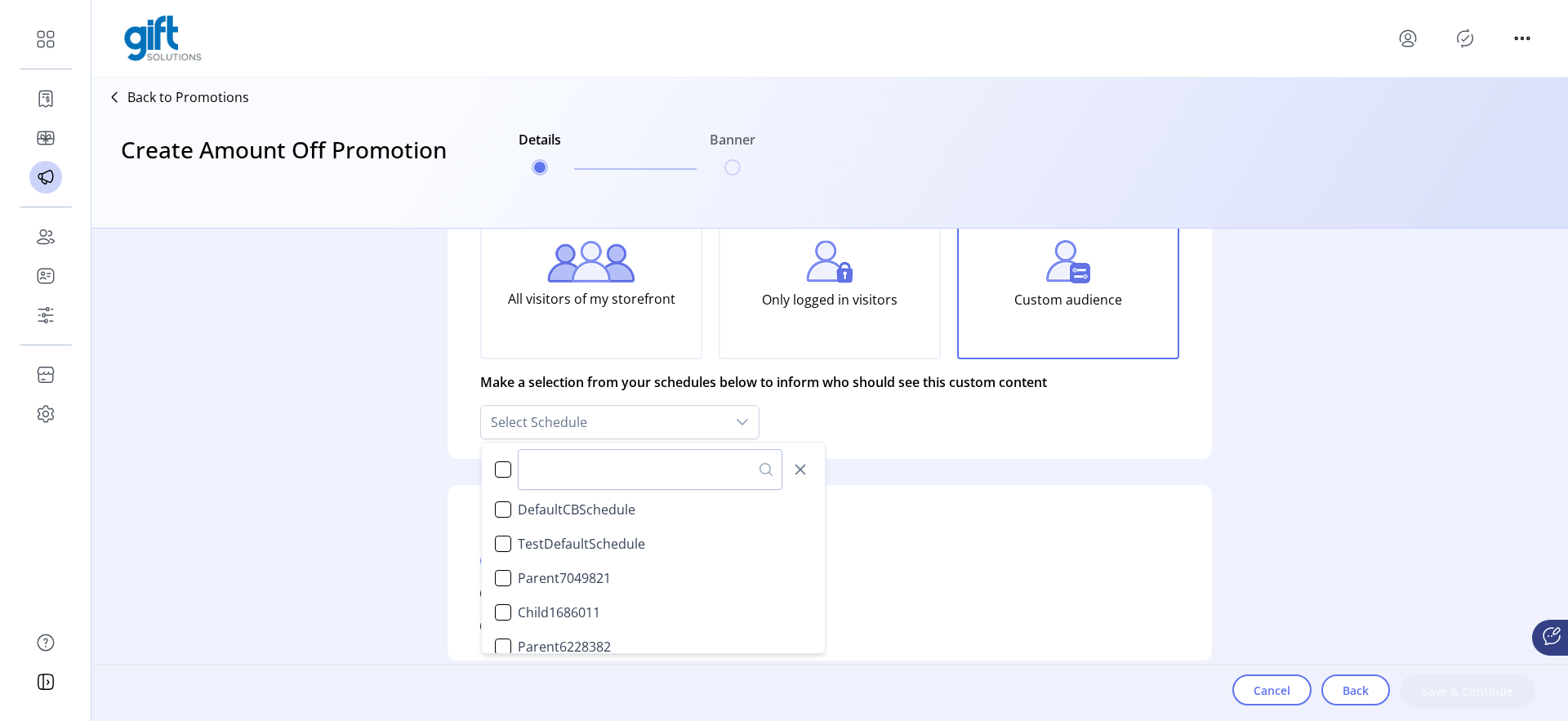
click at [335, 454] on div "**********" at bounding box center [830, 474] width 1477 height 493
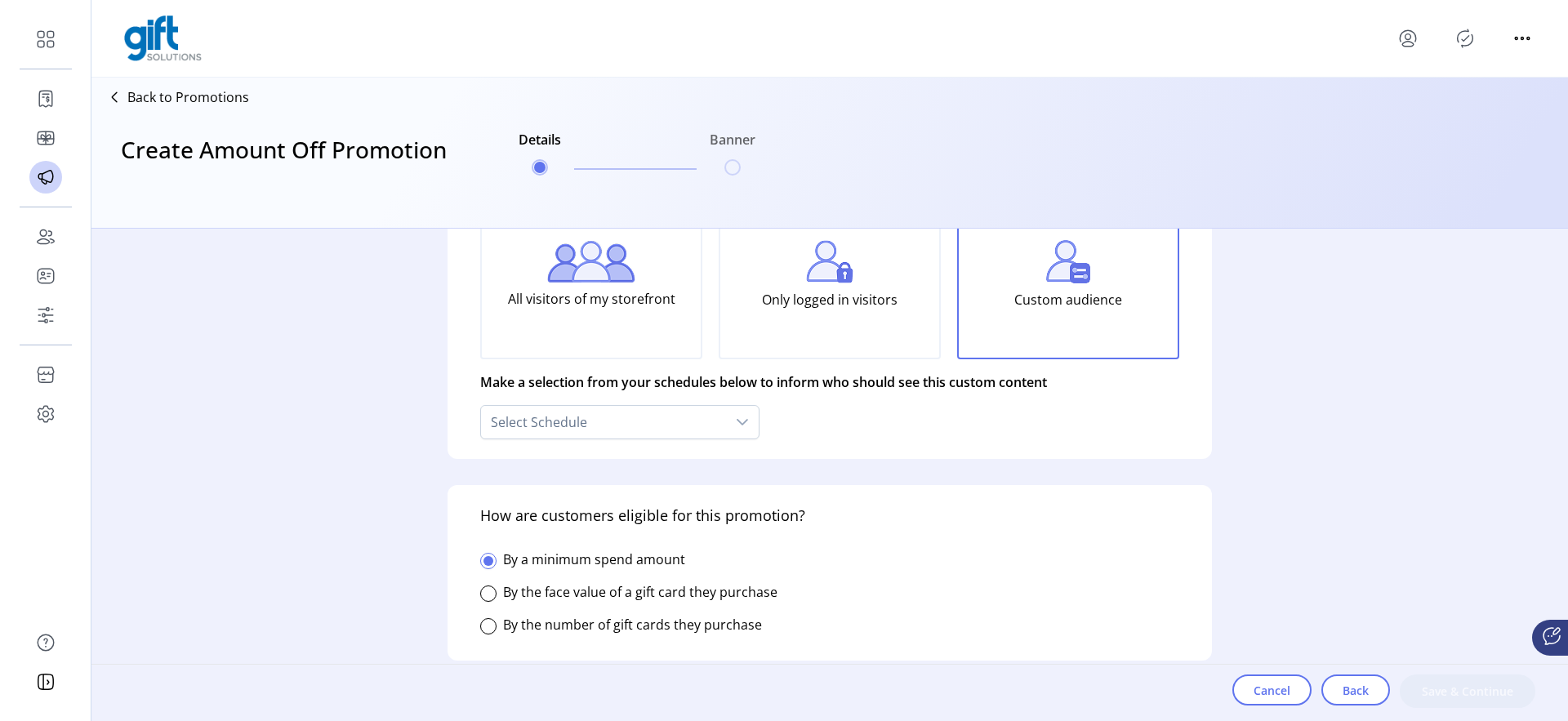
click at [393, 392] on div "**********" at bounding box center [830, 474] width 1477 height 493
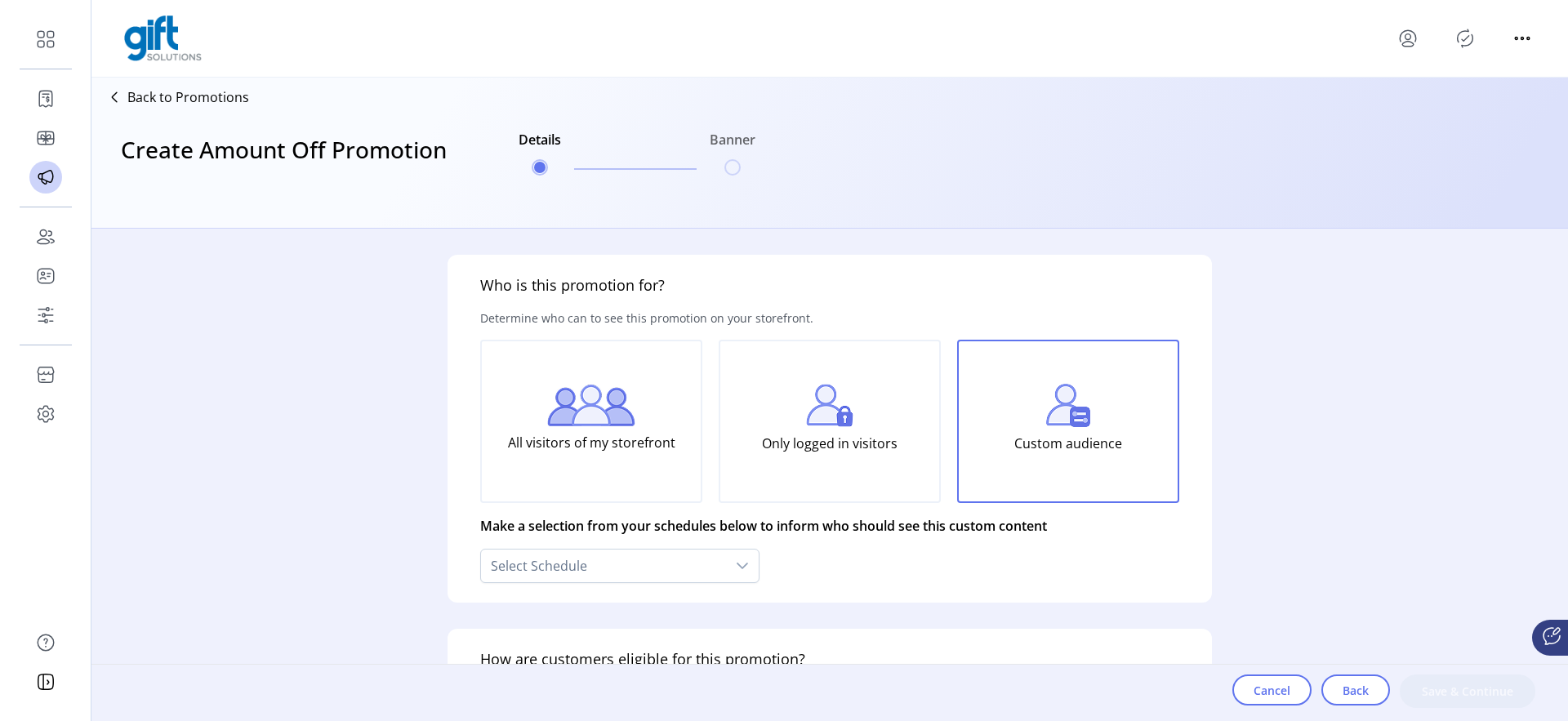
scroll to position [48, 0]
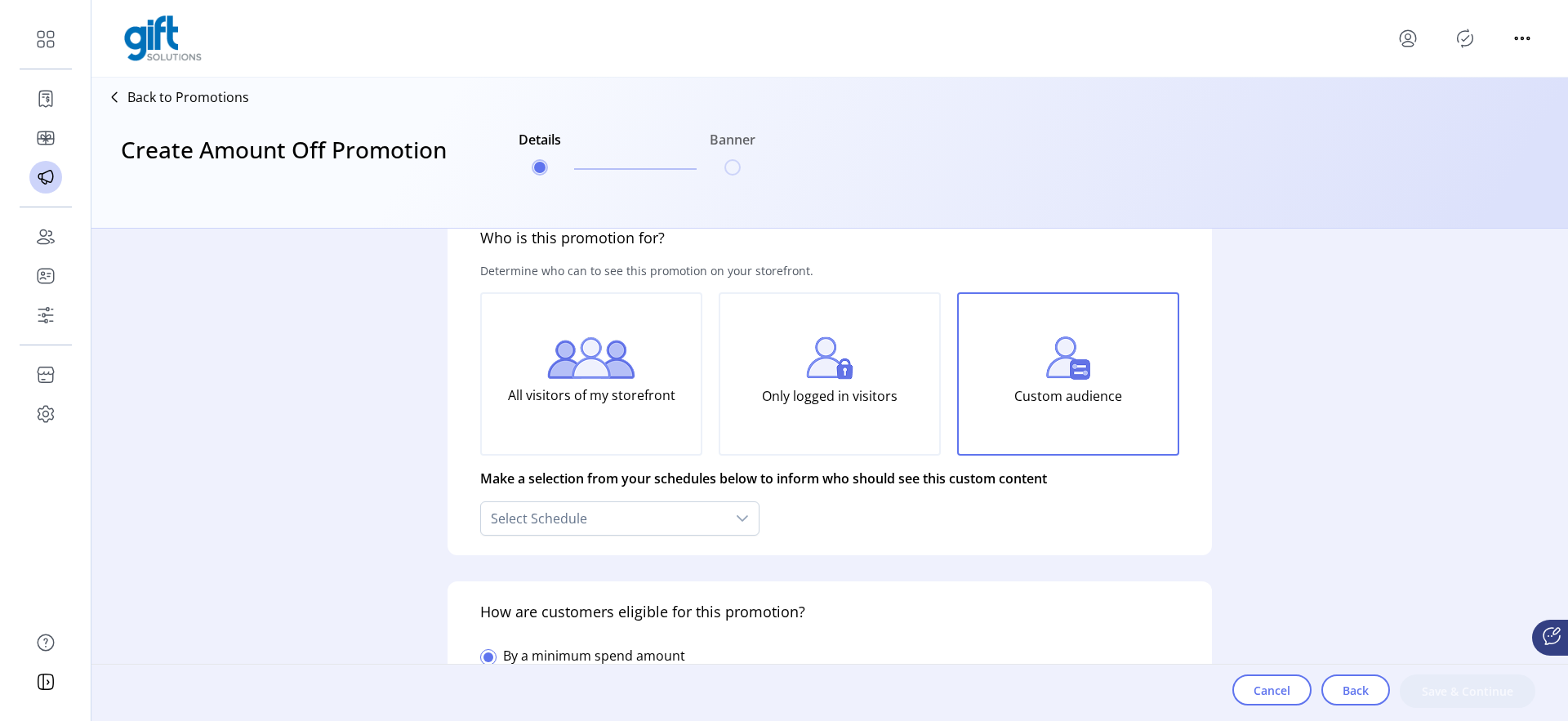
click at [1048, 406] on p "Custom audience" at bounding box center [1068, 395] width 108 height 32
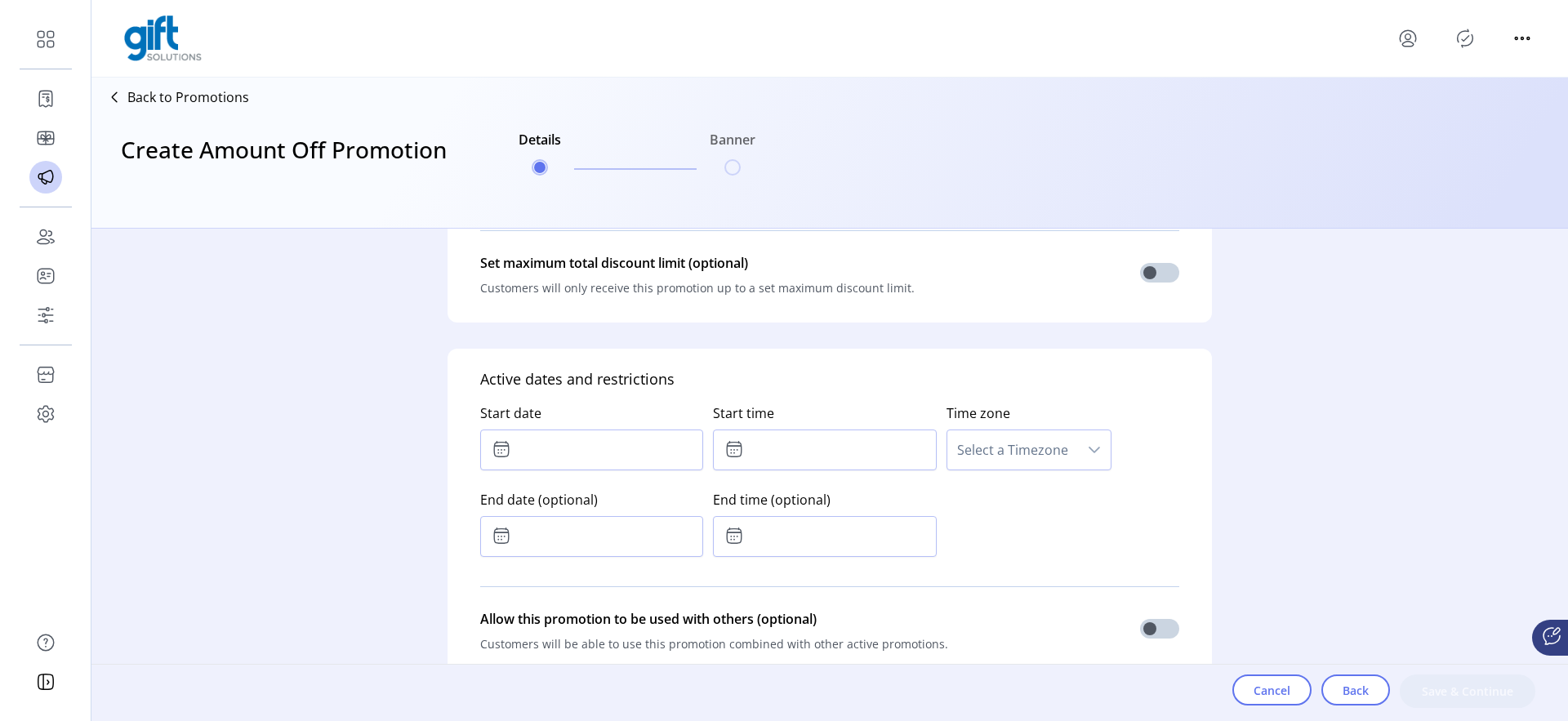
scroll to position [1302, 0]
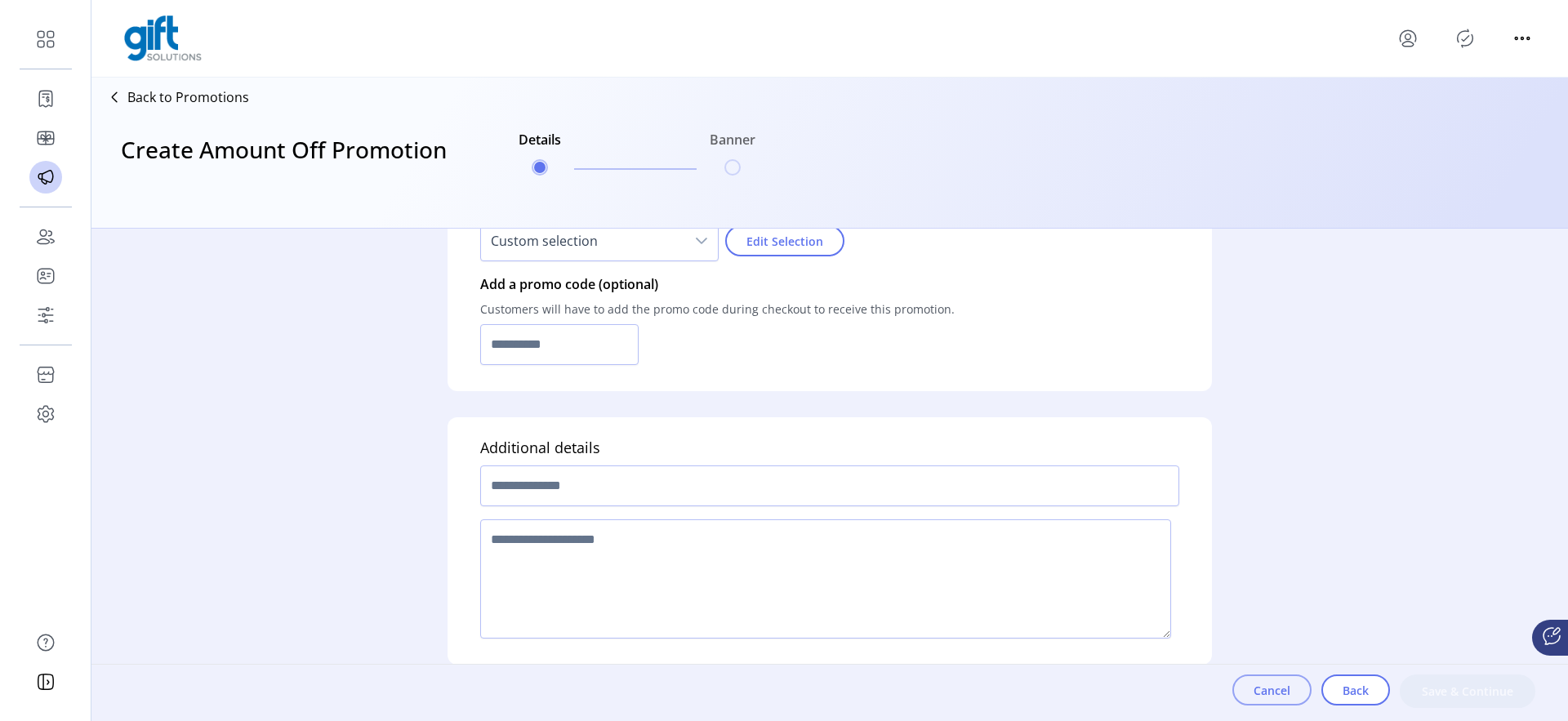
click at [1283, 698] on span "Cancel" at bounding box center [1272, 691] width 37 height 18
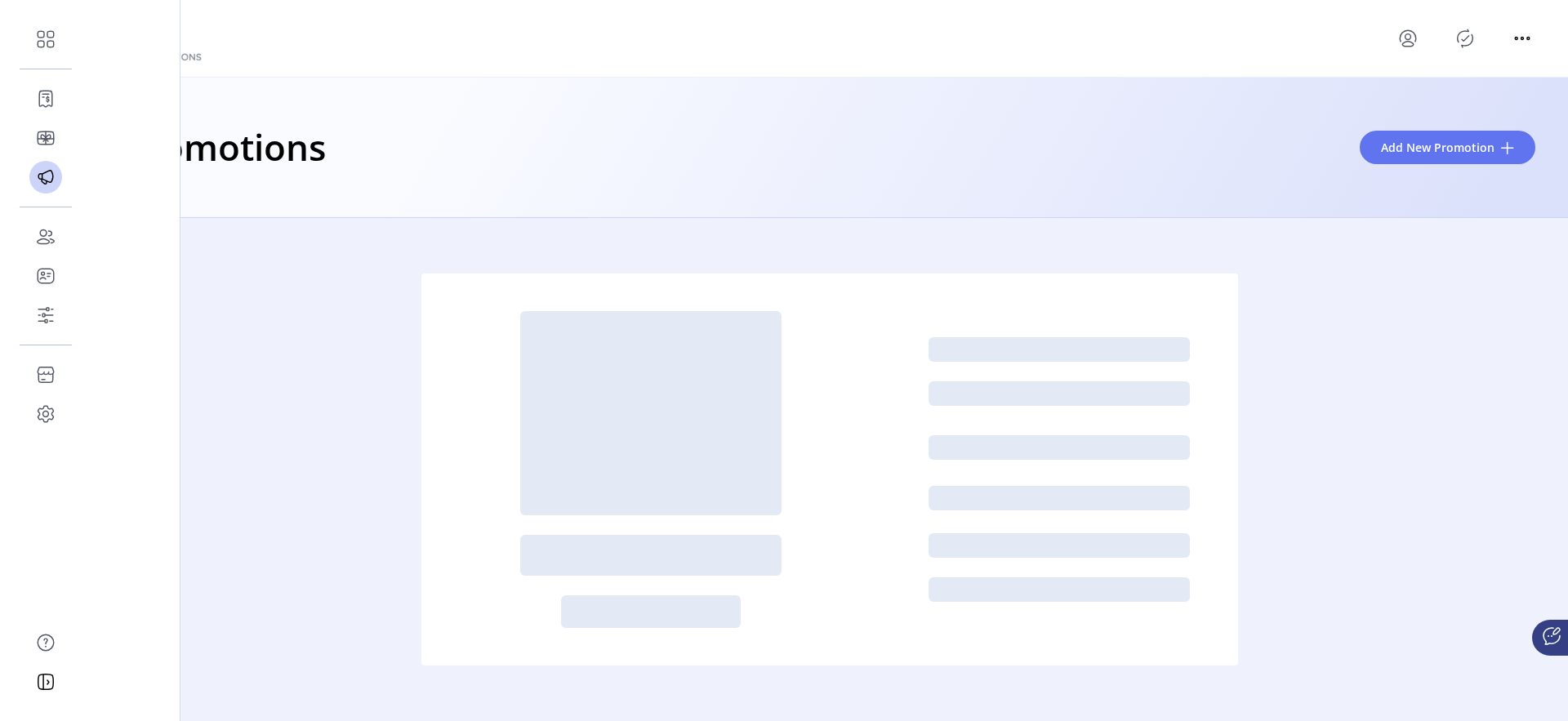
click at [48, 128] on icon at bounding box center [45, 138] width 26 height 26
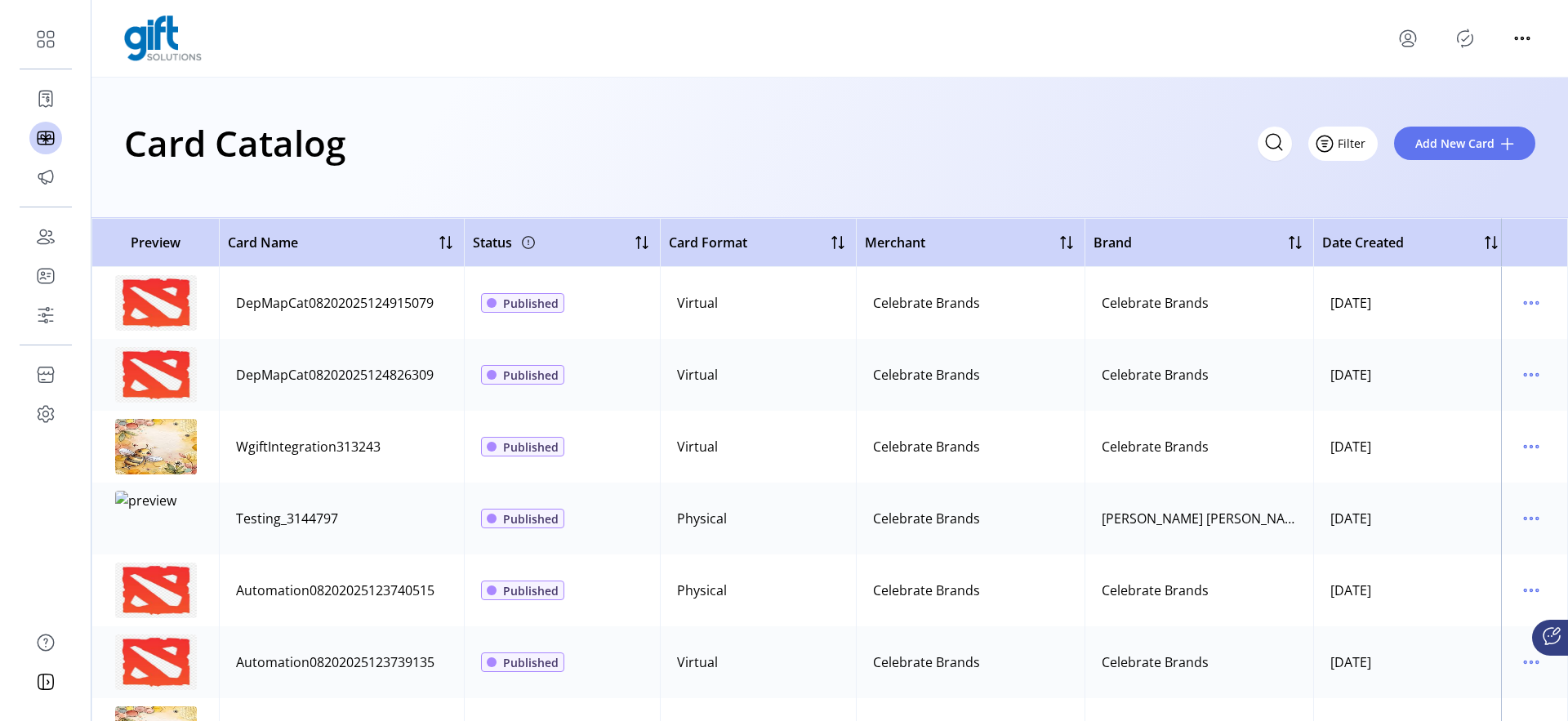
click at [1360, 138] on span "Filter" at bounding box center [1351, 143] width 27 height 18
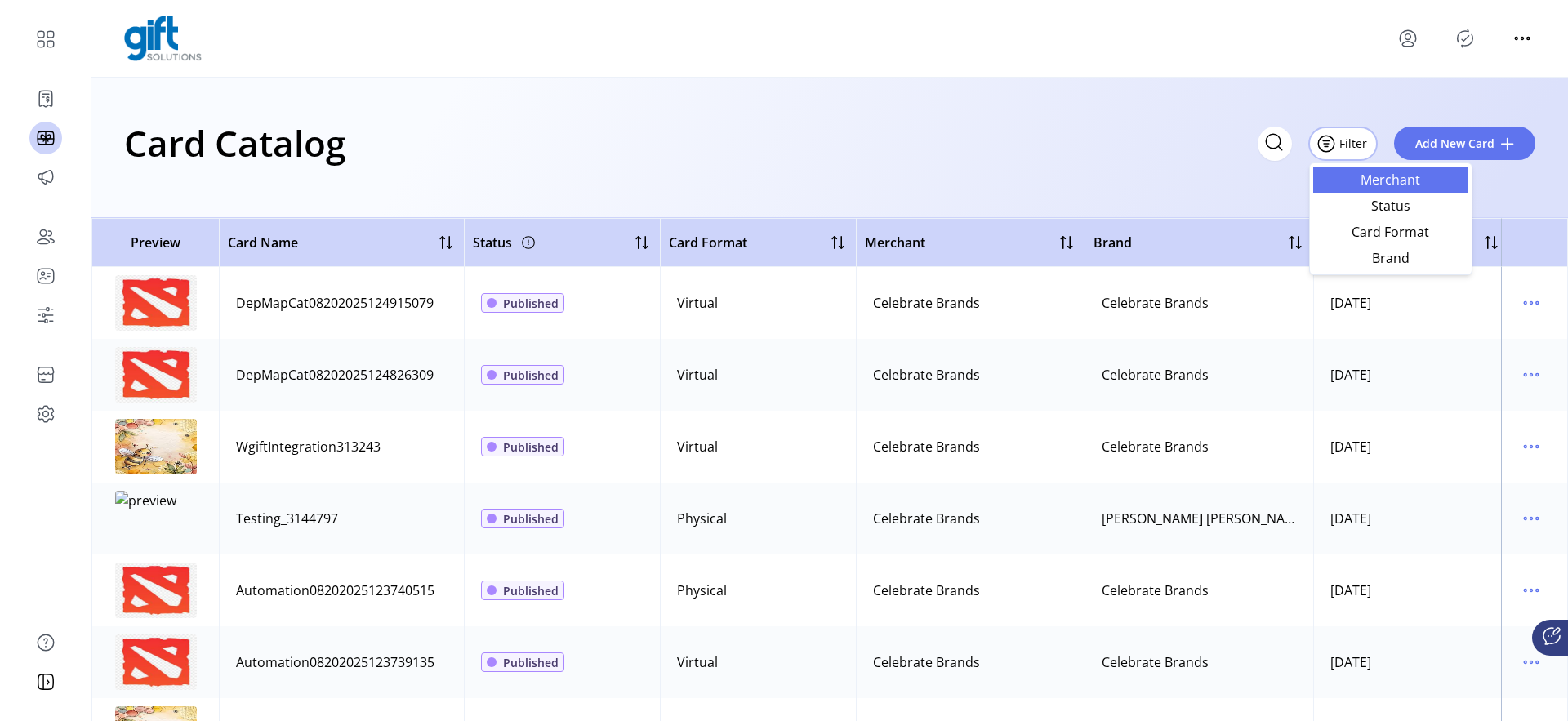
click at [1367, 168] on link "Merchant" at bounding box center [1390, 180] width 155 height 26
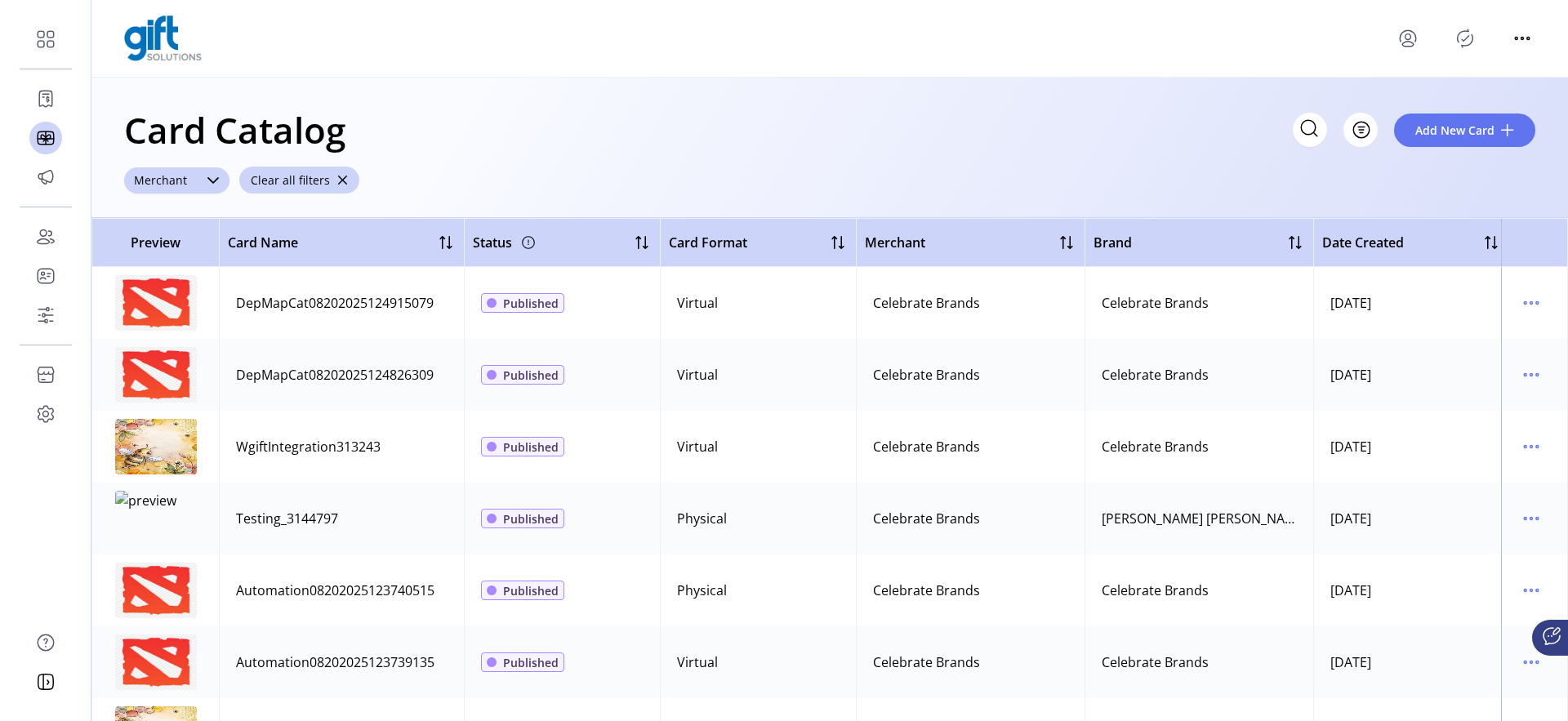
click at [191, 190] on div "Merchant" at bounding box center [160, 180] width 73 height 26
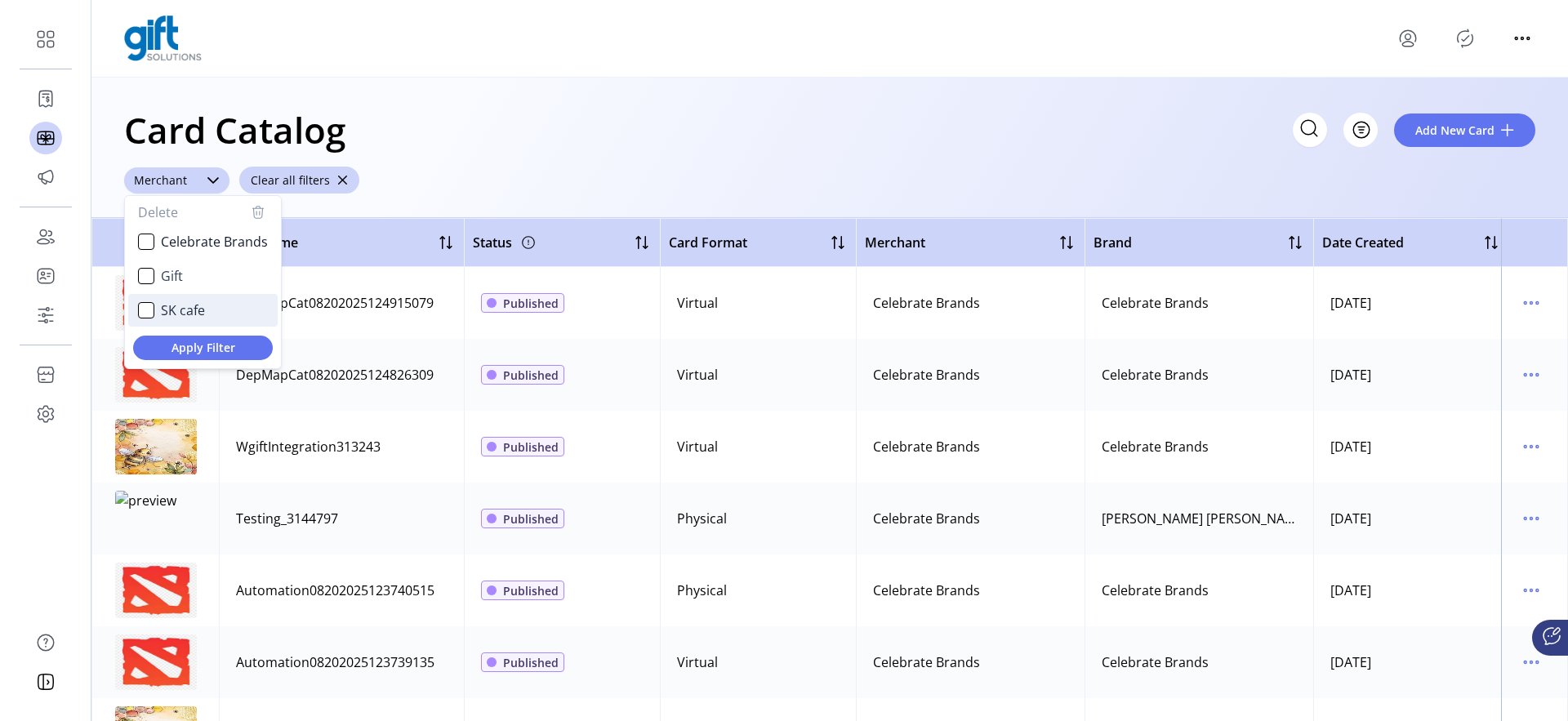
click at [163, 318] on span "SK cafe" at bounding box center [182, 310] width 44 height 20
click at [193, 350] on span "Apply Filter" at bounding box center [203, 347] width 113 height 18
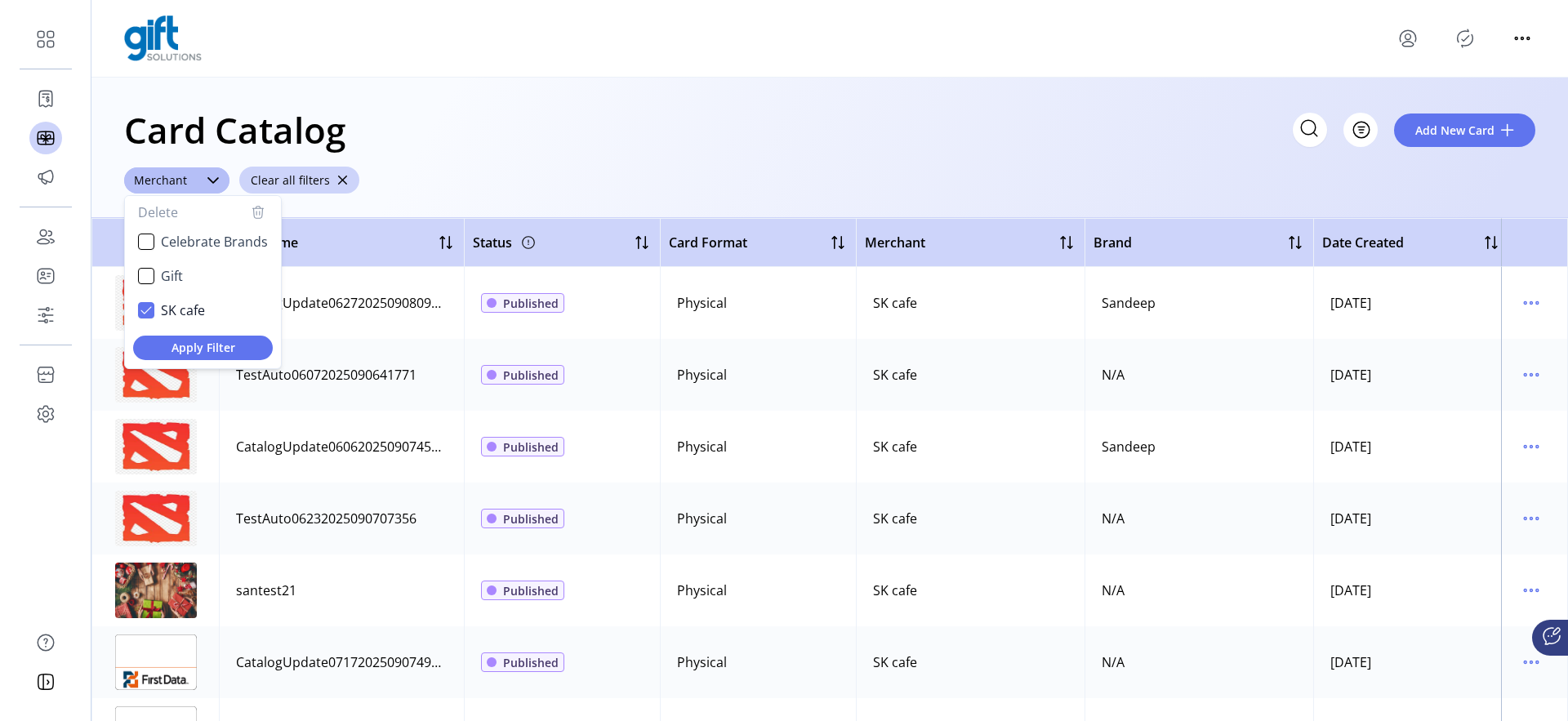
click at [1096, 150] on div "Card Catalog Filter Add New Card" at bounding box center [829, 130] width 1412 height 58
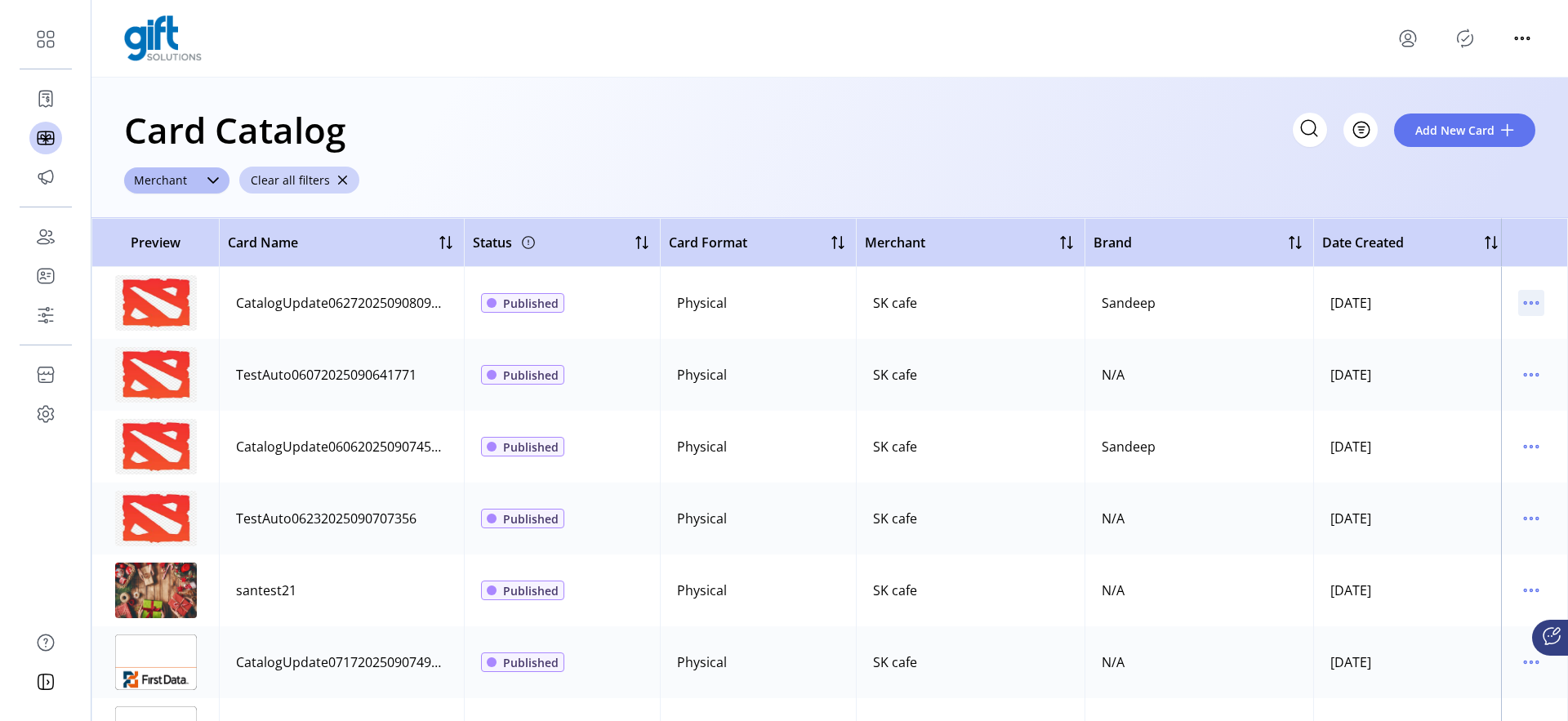
click at [1531, 305] on icon "menu" at bounding box center [1531, 302] width 26 height 26
click at [1435, 362] on span "Edit Details" at bounding box center [1454, 360] width 136 height 13
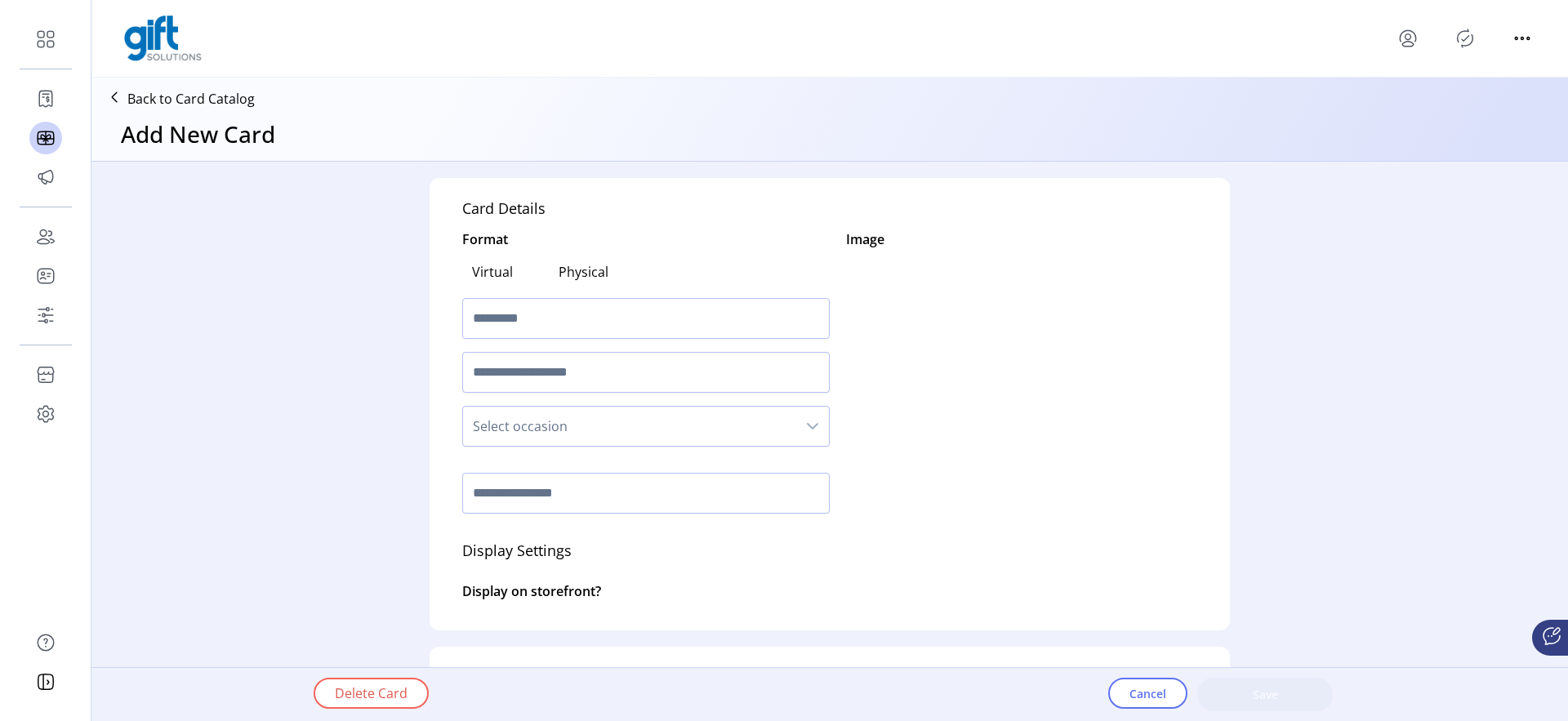
type textarea "**********"
type input "*"
type input "**********"
type input "*******"
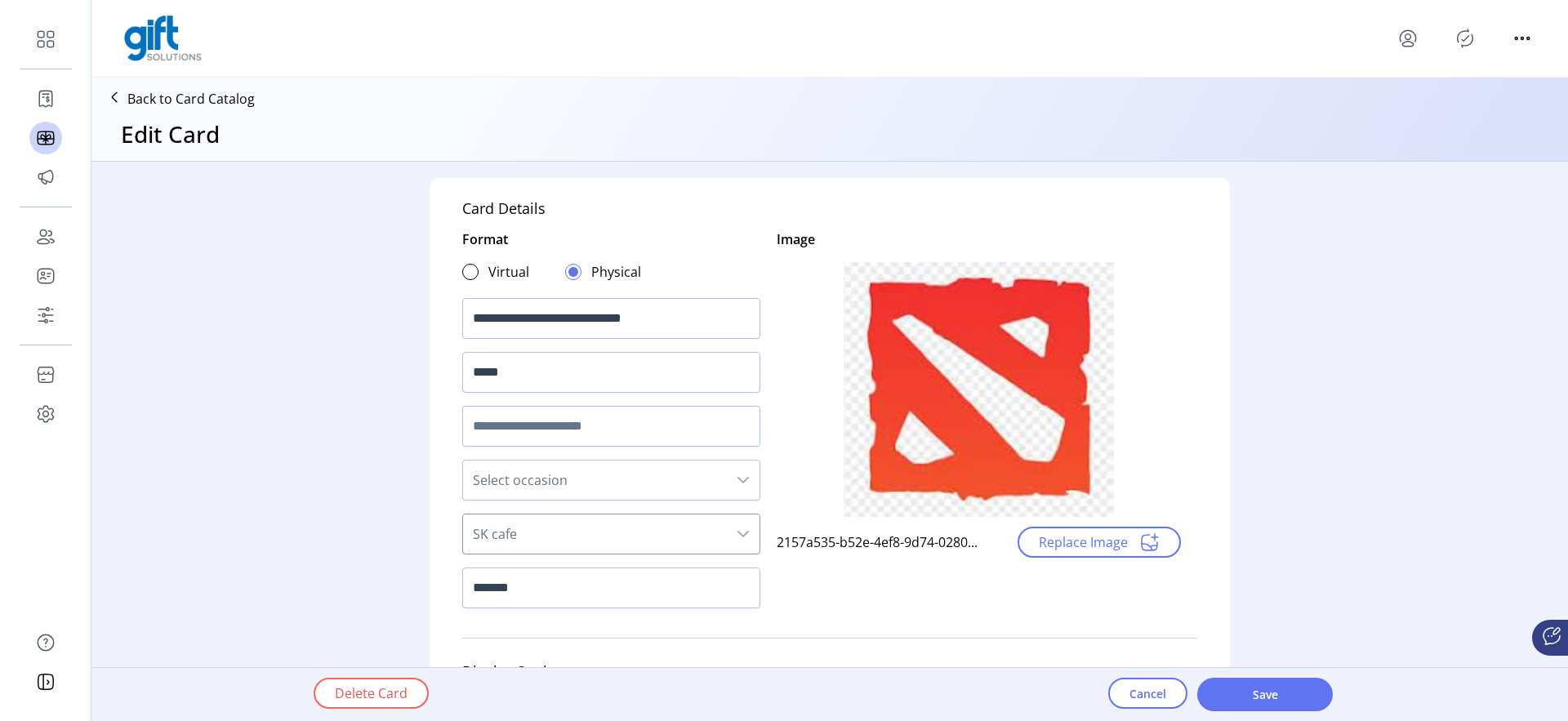
click at [495, 541] on span "SK cafe" at bounding box center [595, 534] width 263 height 39
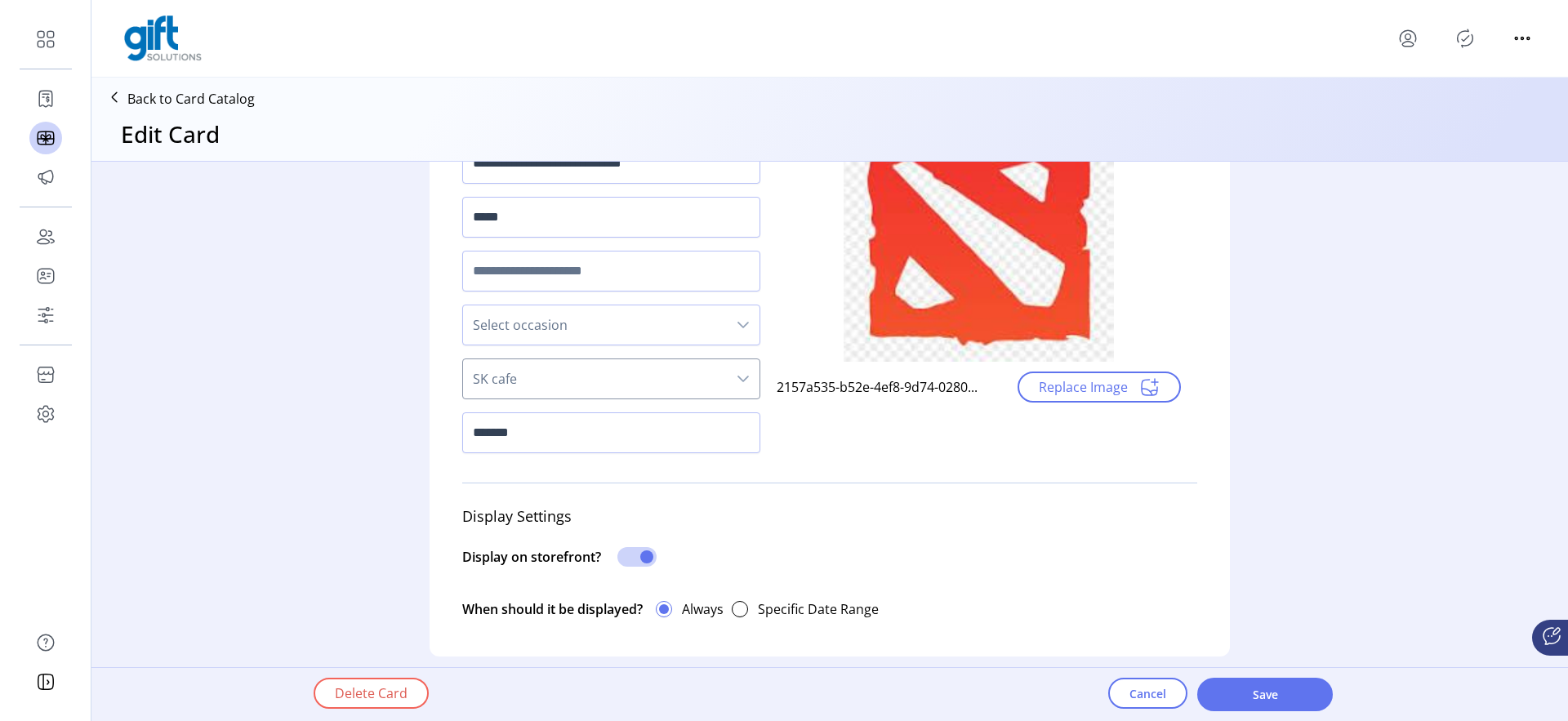
scroll to position [231, 0]
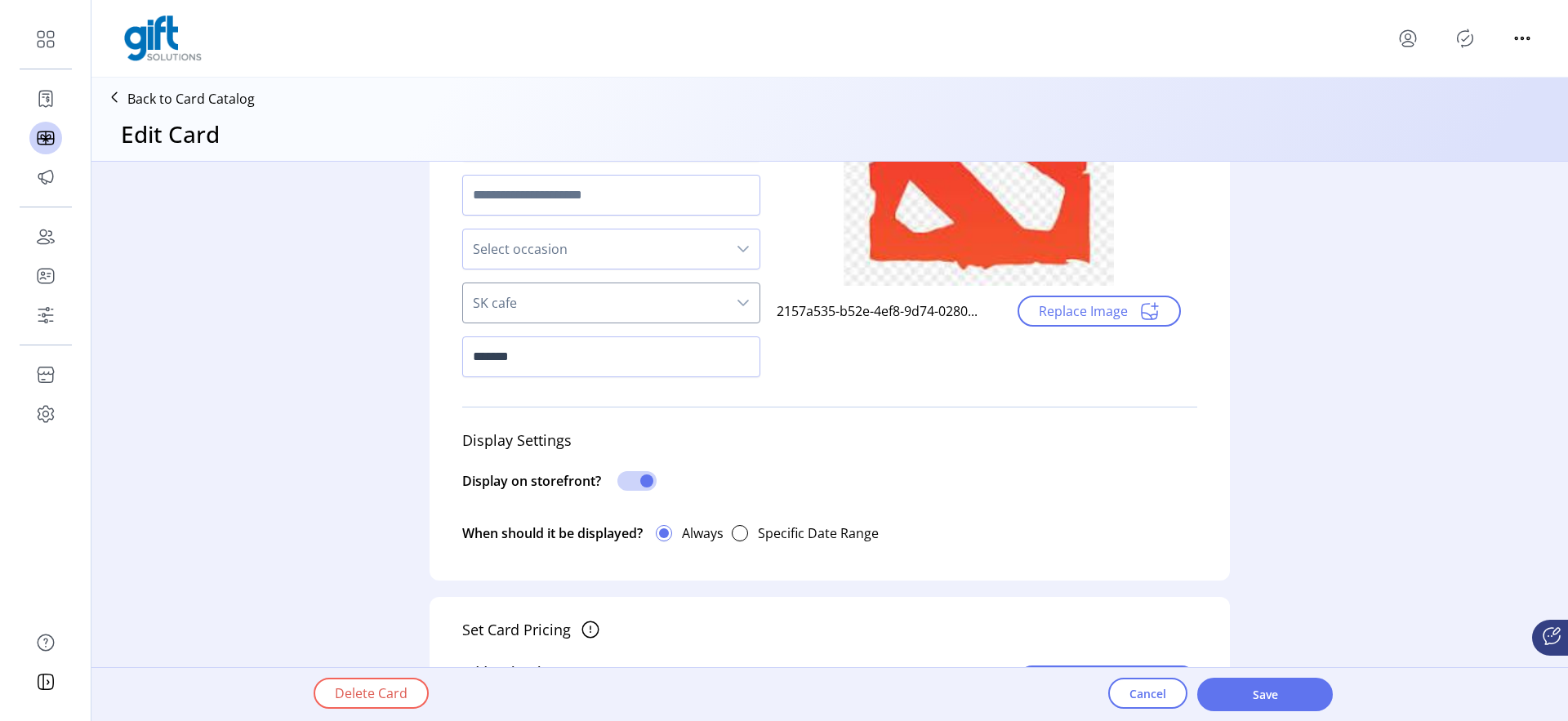
click at [590, 295] on span "SK cafe" at bounding box center [595, 302] width 263 height 39
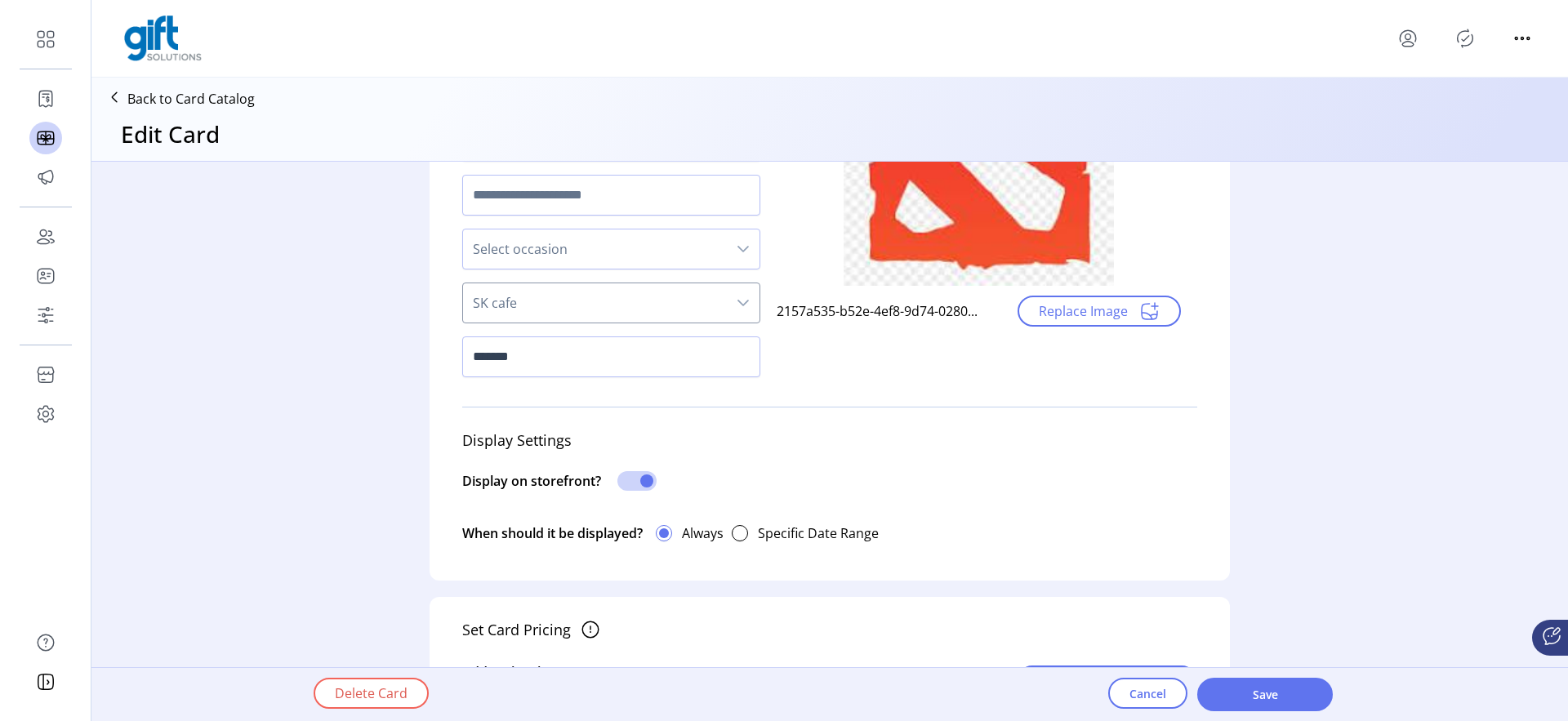
click at [608, 301] on span "SK cafe" at bounding box center [595, 302] width 263 height 39
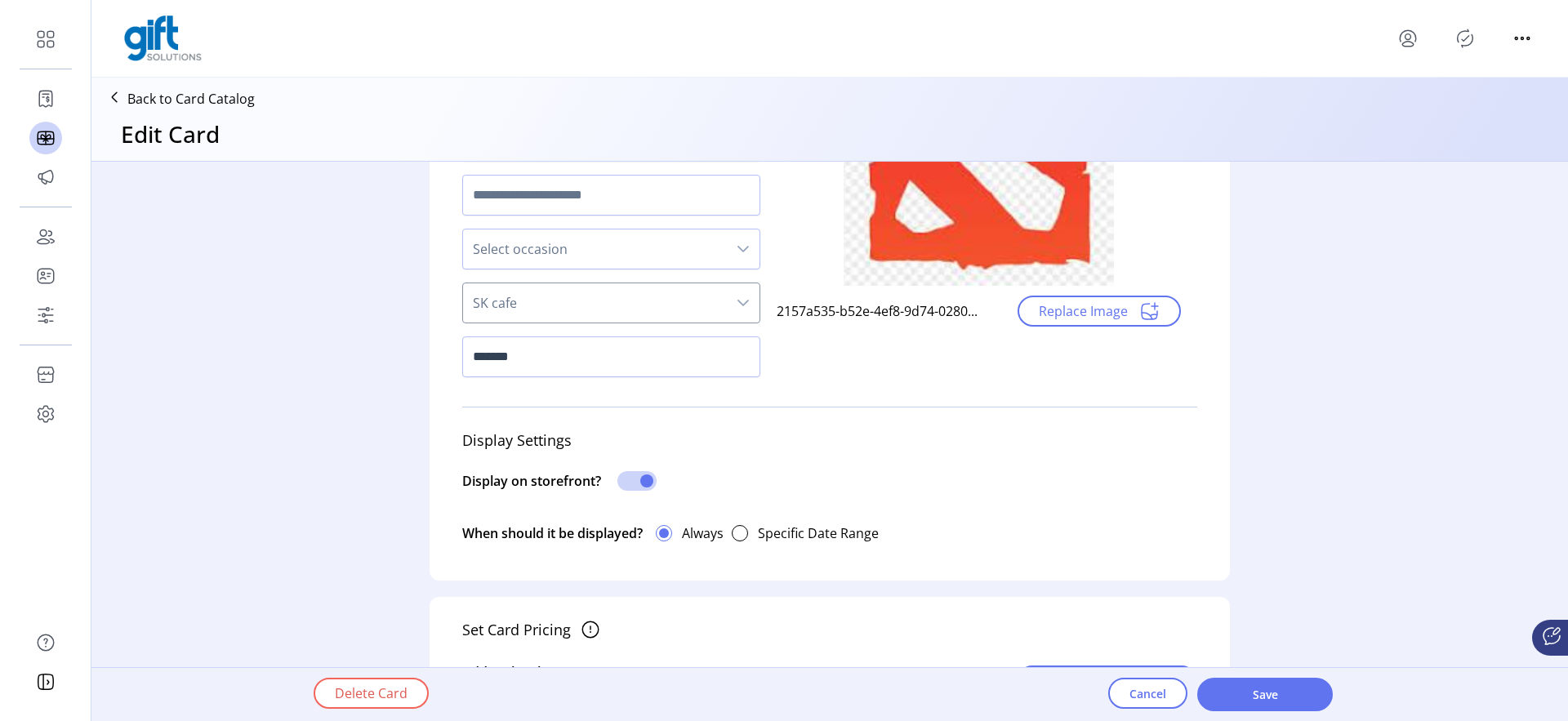
click at [607, 303] on span "SK cafe" at bounding box center [595, 302] width 263 height 39
click at [1131, 692] on span "Cancel" at bounding box center [1148, 694] width 37 height 18
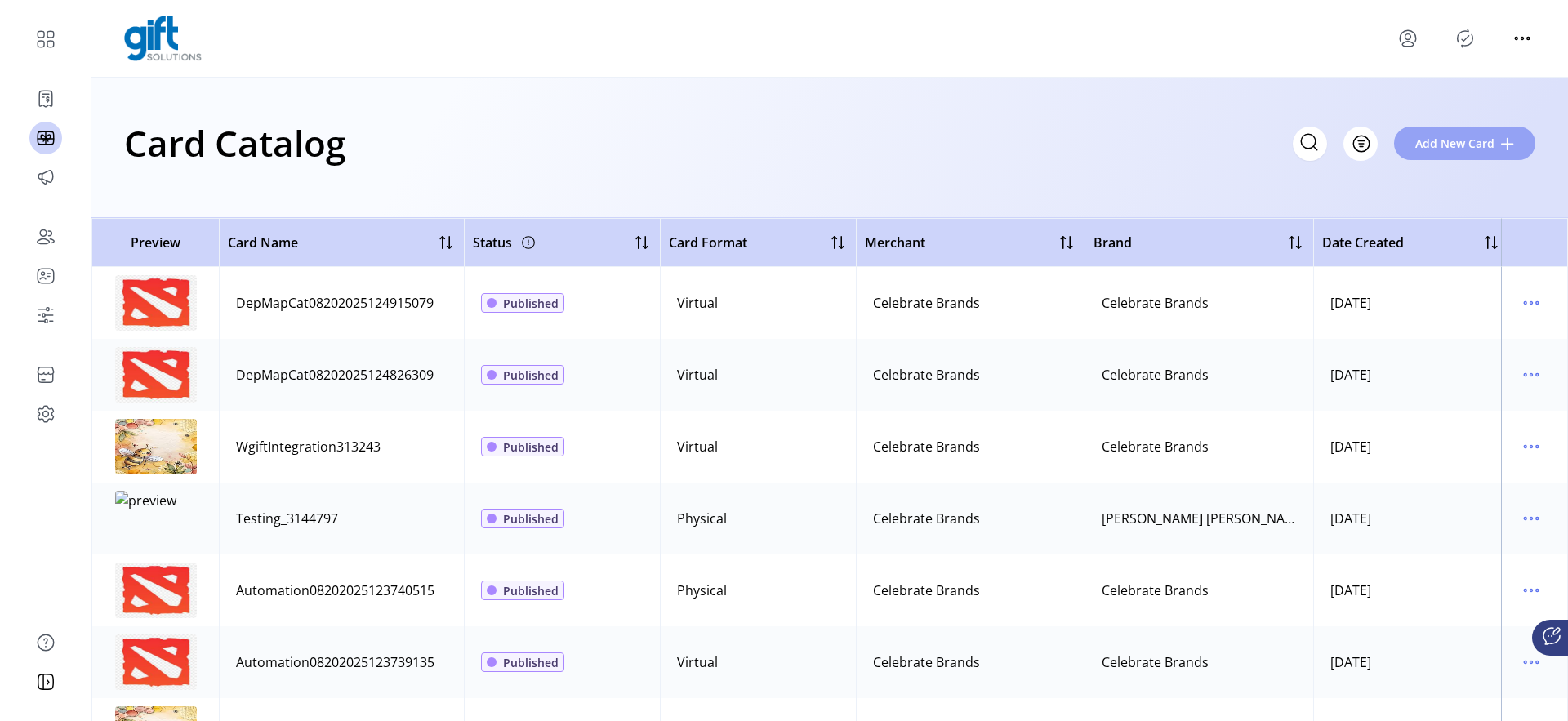
click at [1427, 148] on span "Add New Card" at bounding box center [1455, 143] width 79 height 18
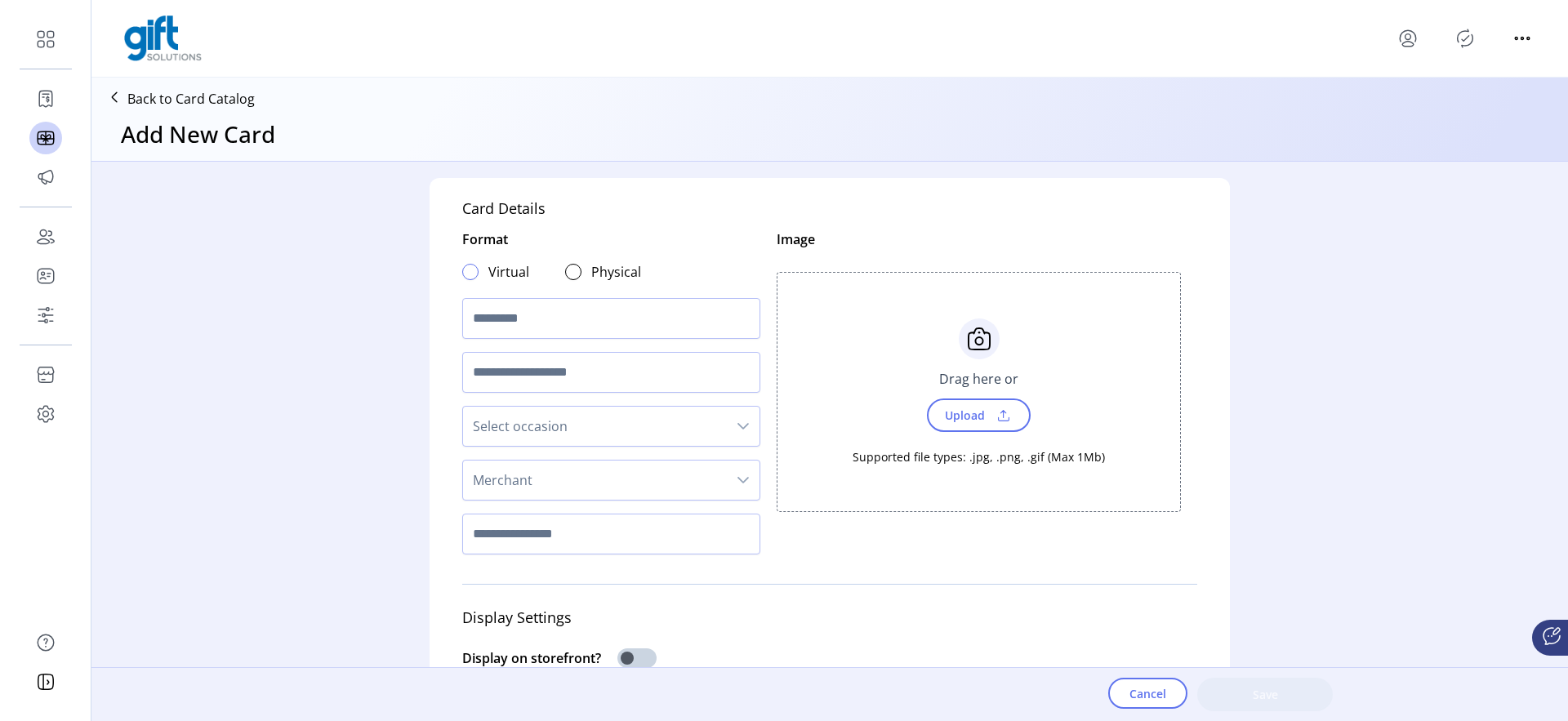
click at [462, 269] on div at bounding box center [470, 271] width 17 height 17
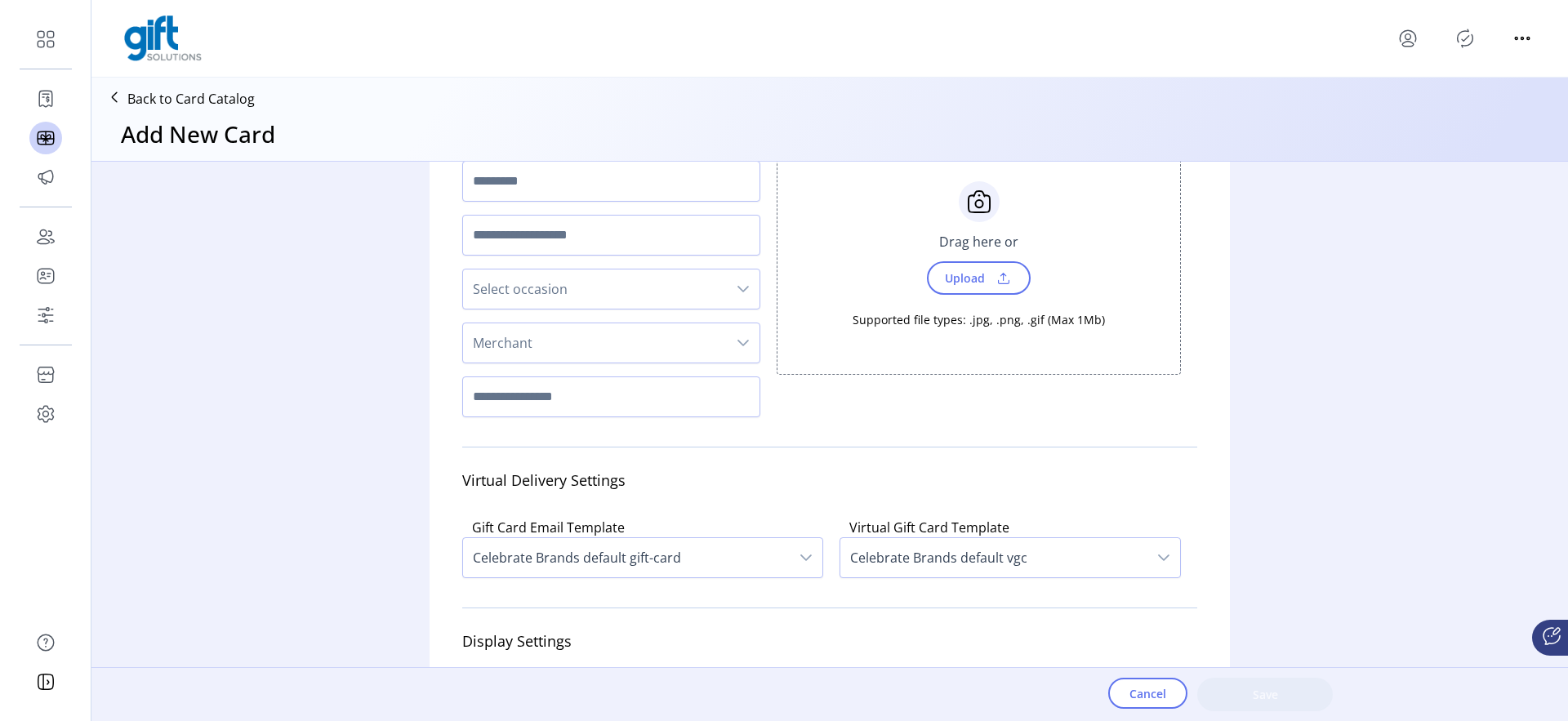
scroll to position [139, 0]
click at [506, 348] on span "Merchant" at bounding box center [595, 341] width 263 height 39
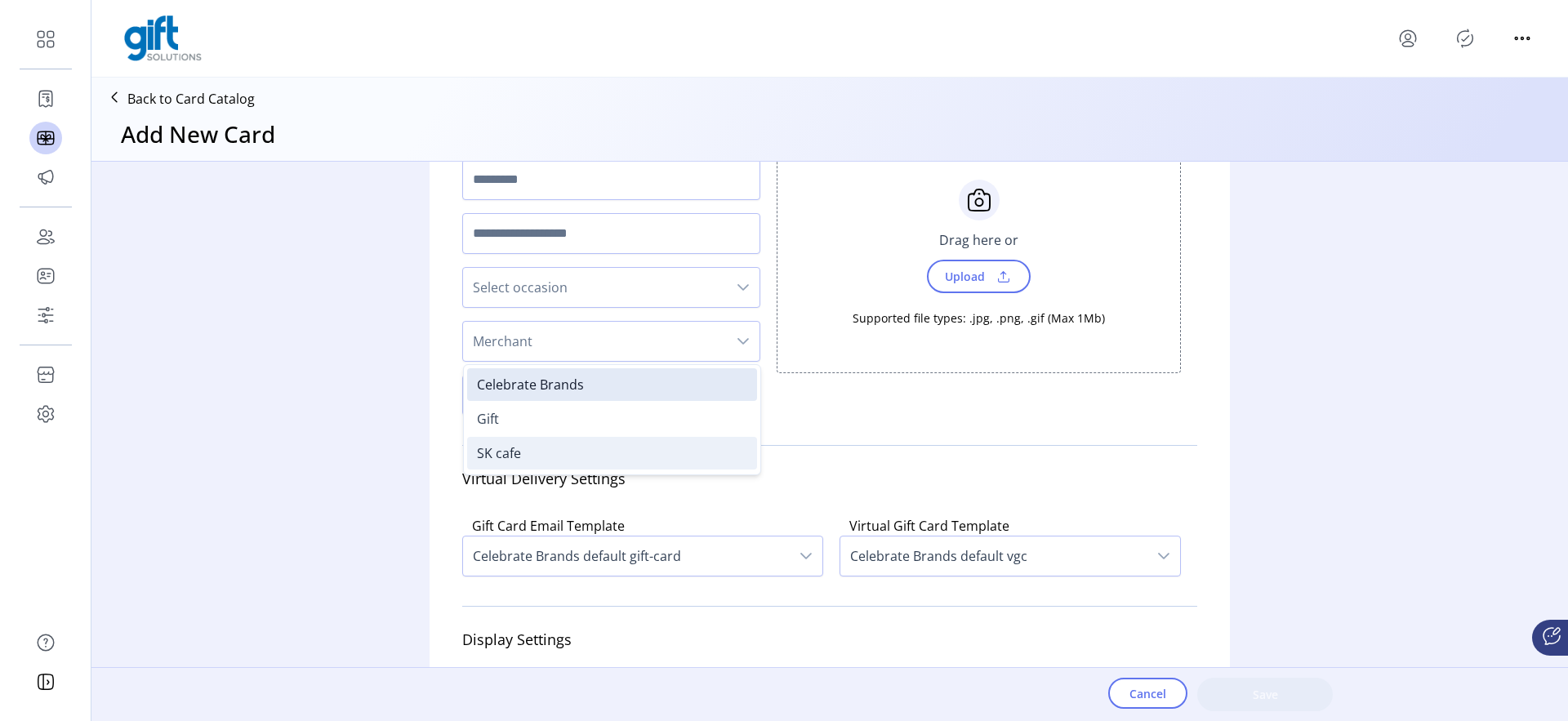
click at [491, 444] on span "SK cafe" at bounding box center [499, 453] width 44 height 18
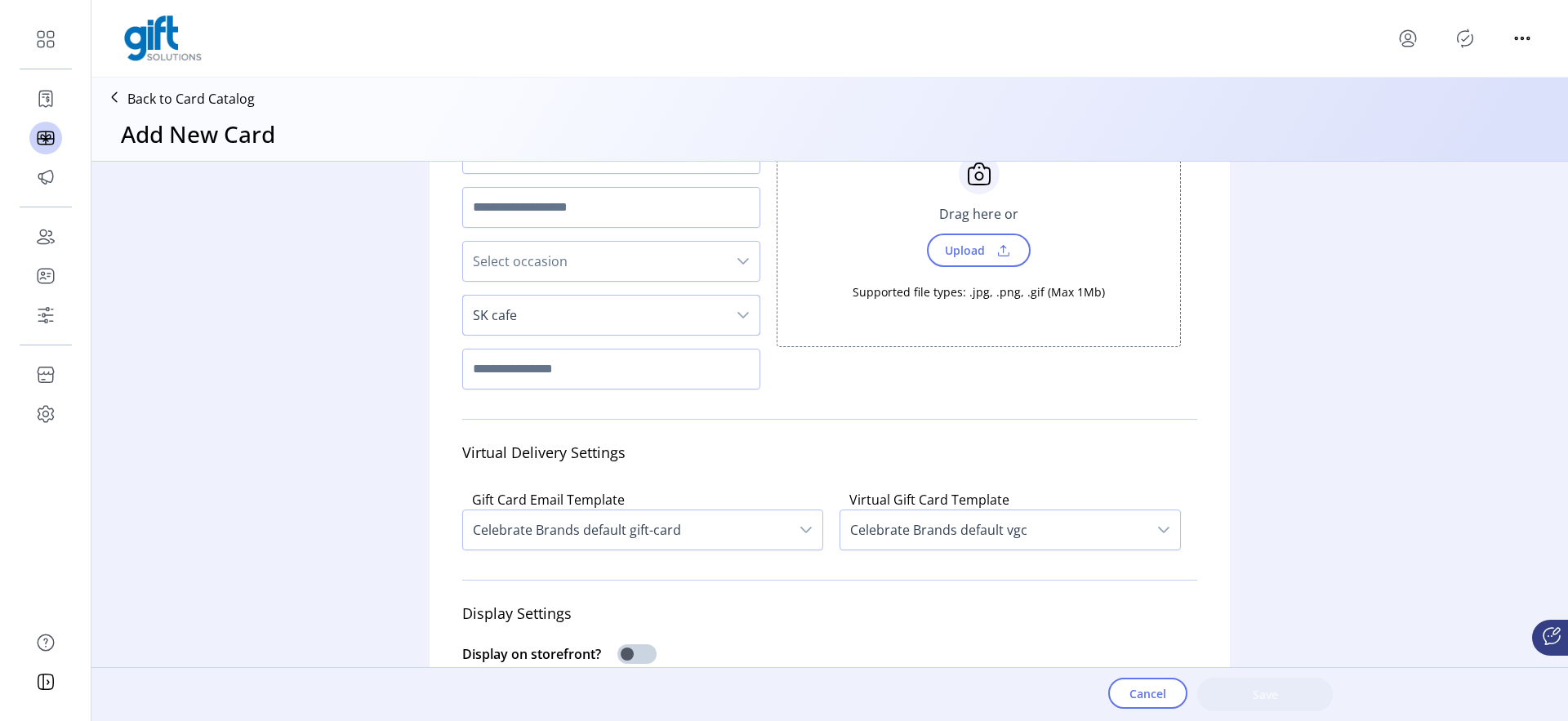
scroll to position [167, 0]
click at [539, 524] on span "Celebrate Brands default gift-card" at bounding box center [626, 529] width 327 height 39
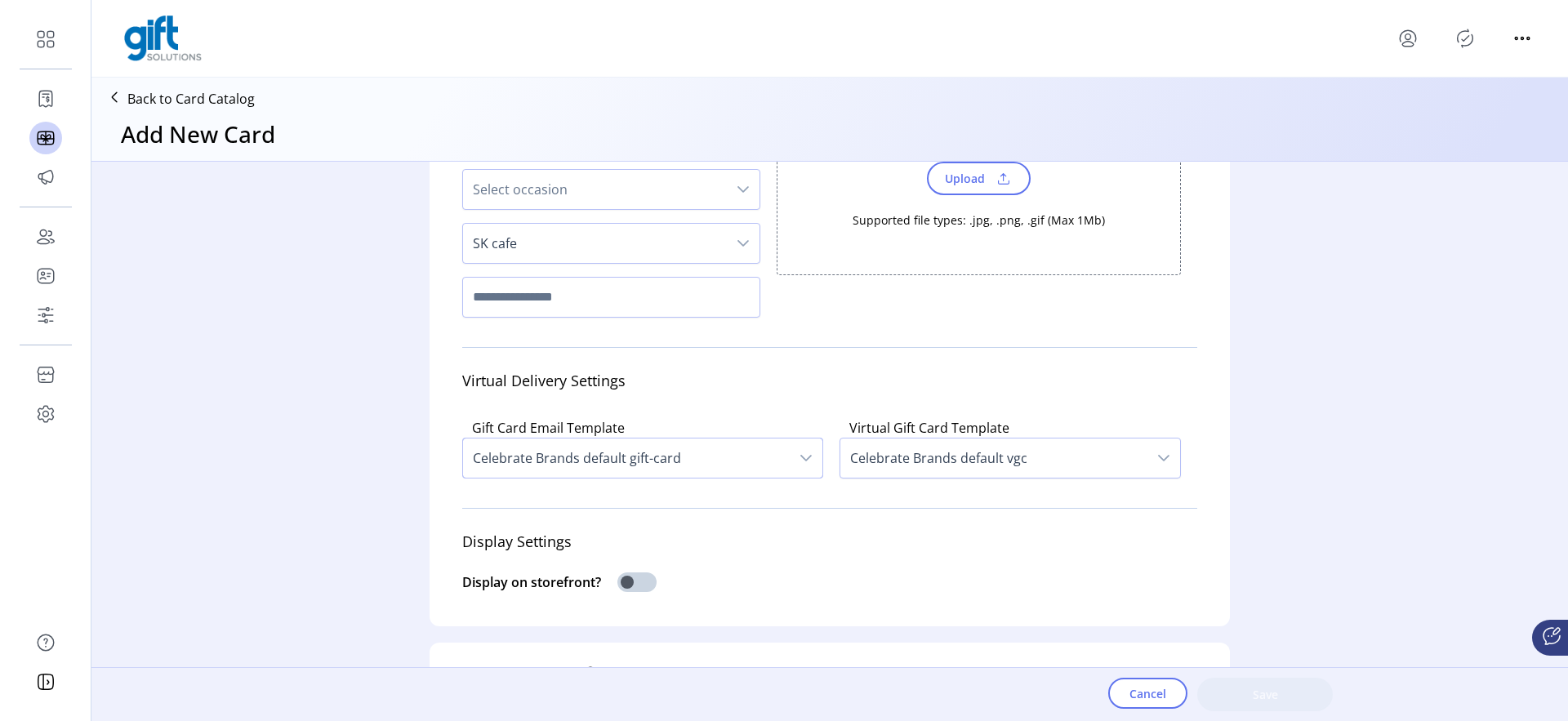
scroll to position [238, 0]
click at [572, 461] on span "Celebrate Brands default gift-card" at bounding box center [626, 457] width 327 height 39
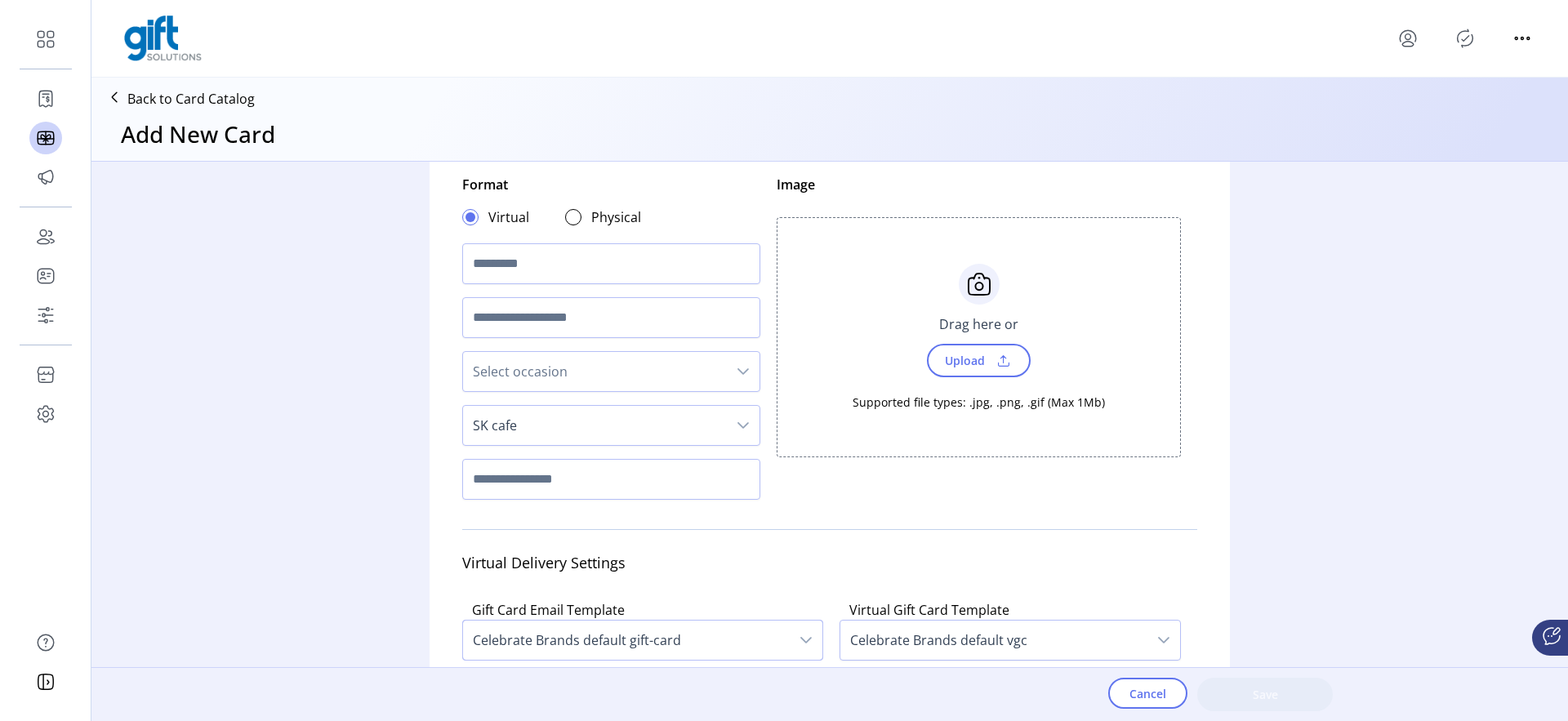
scroll to position [42, 0]
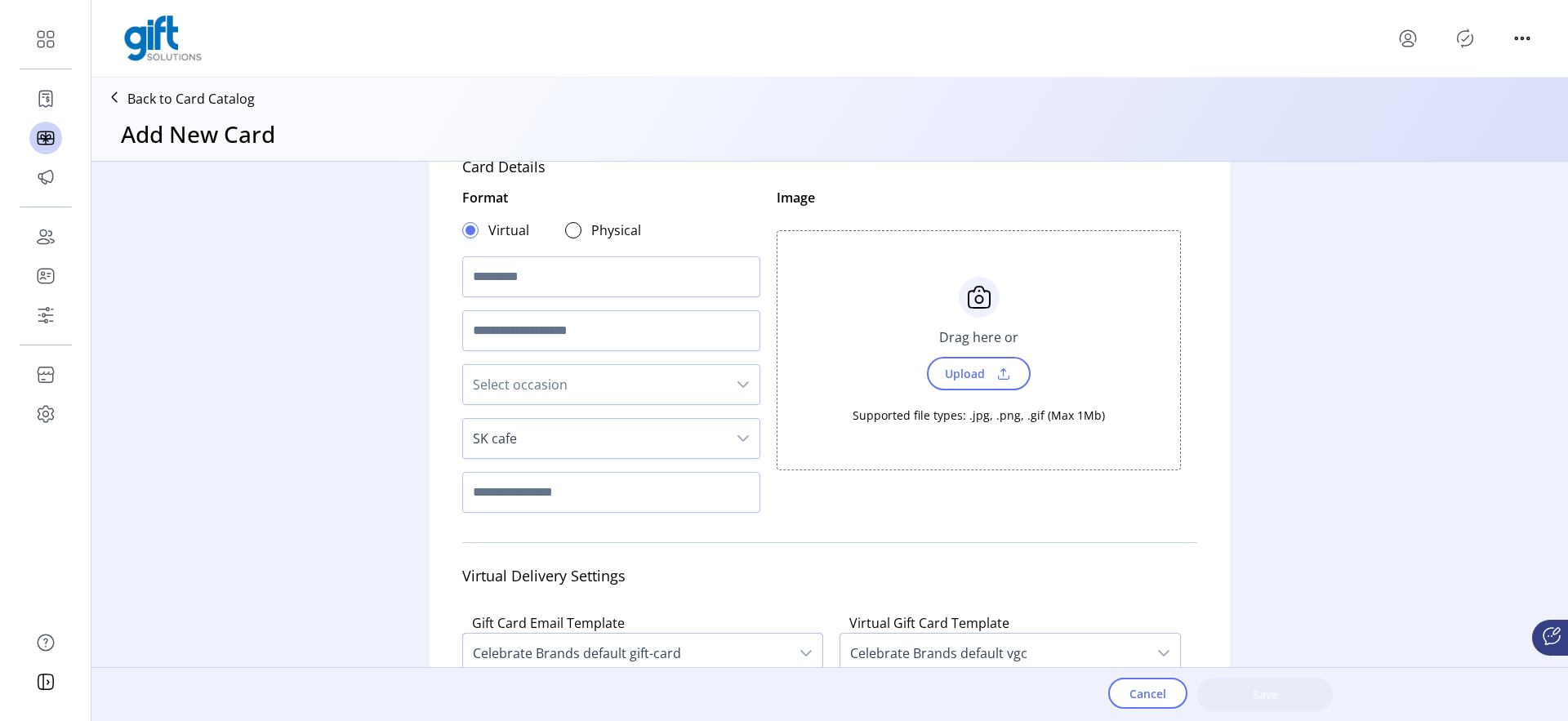
click at [216, 100] on p "Back to Card Catalog" at bounding box center [191, 99] width 128 height 20
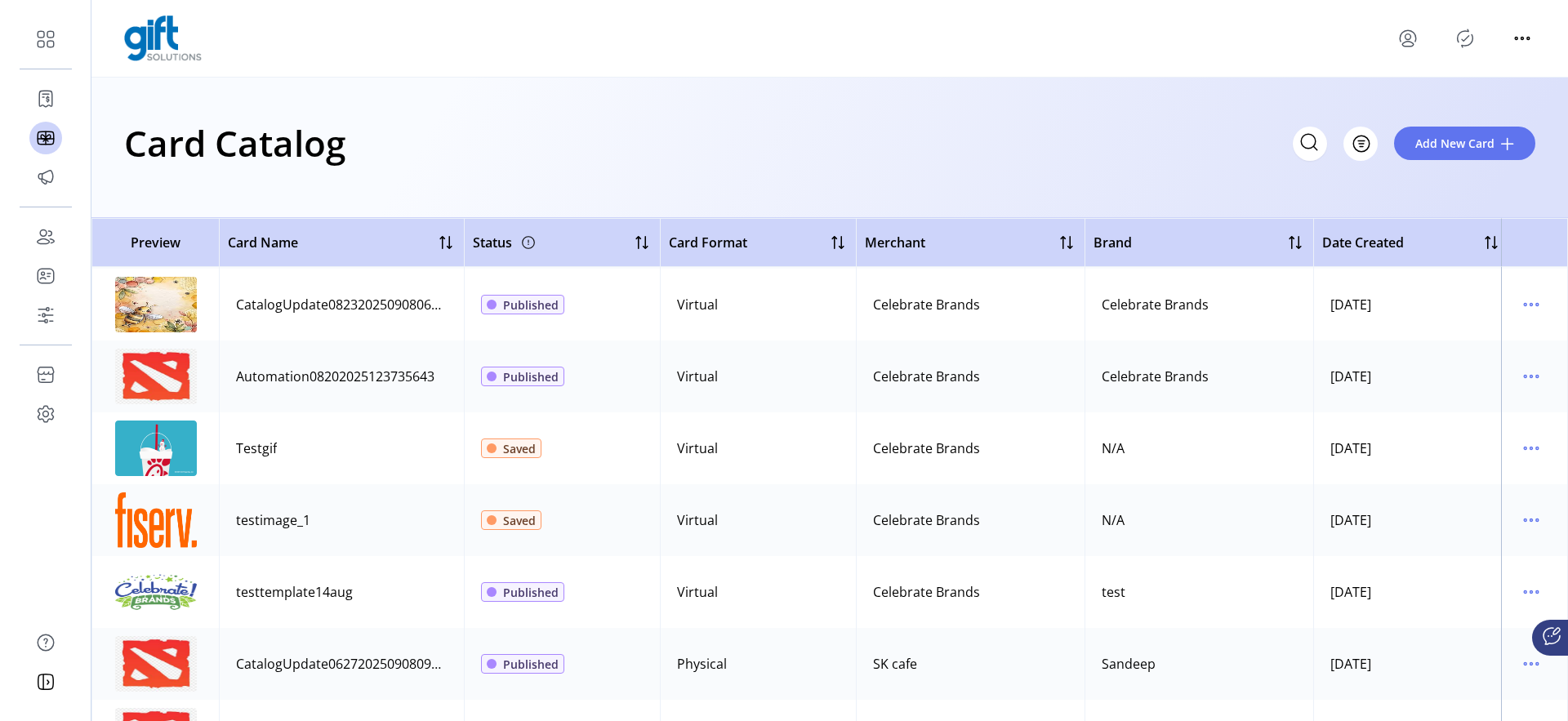
scroll to position [433, 0]
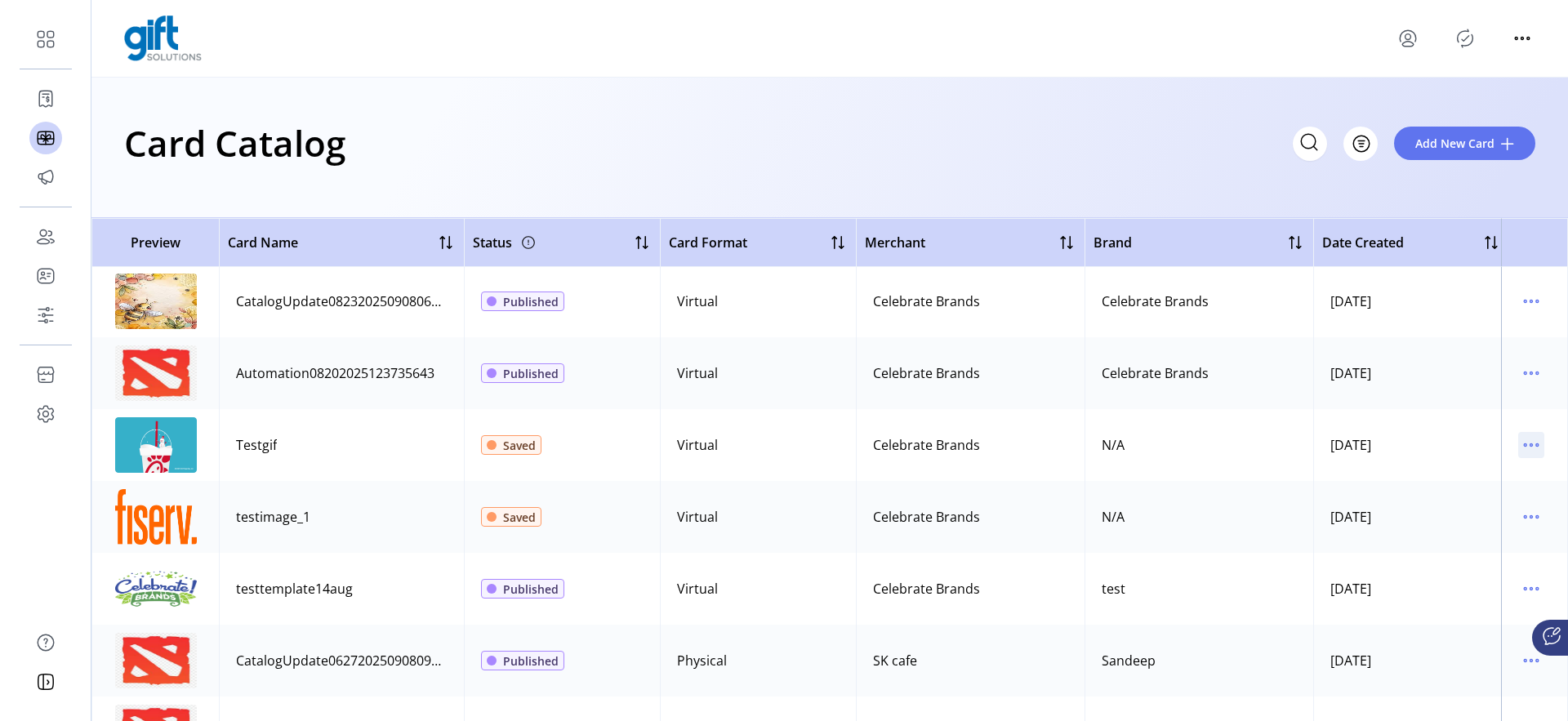
click at [1523, 449] on icon "menu" at bounding box center [1531, 445] width 26 height 26
click at [1458, 509] on span "Edit Details" at bounding box center [1454, 502] width 136 height 13
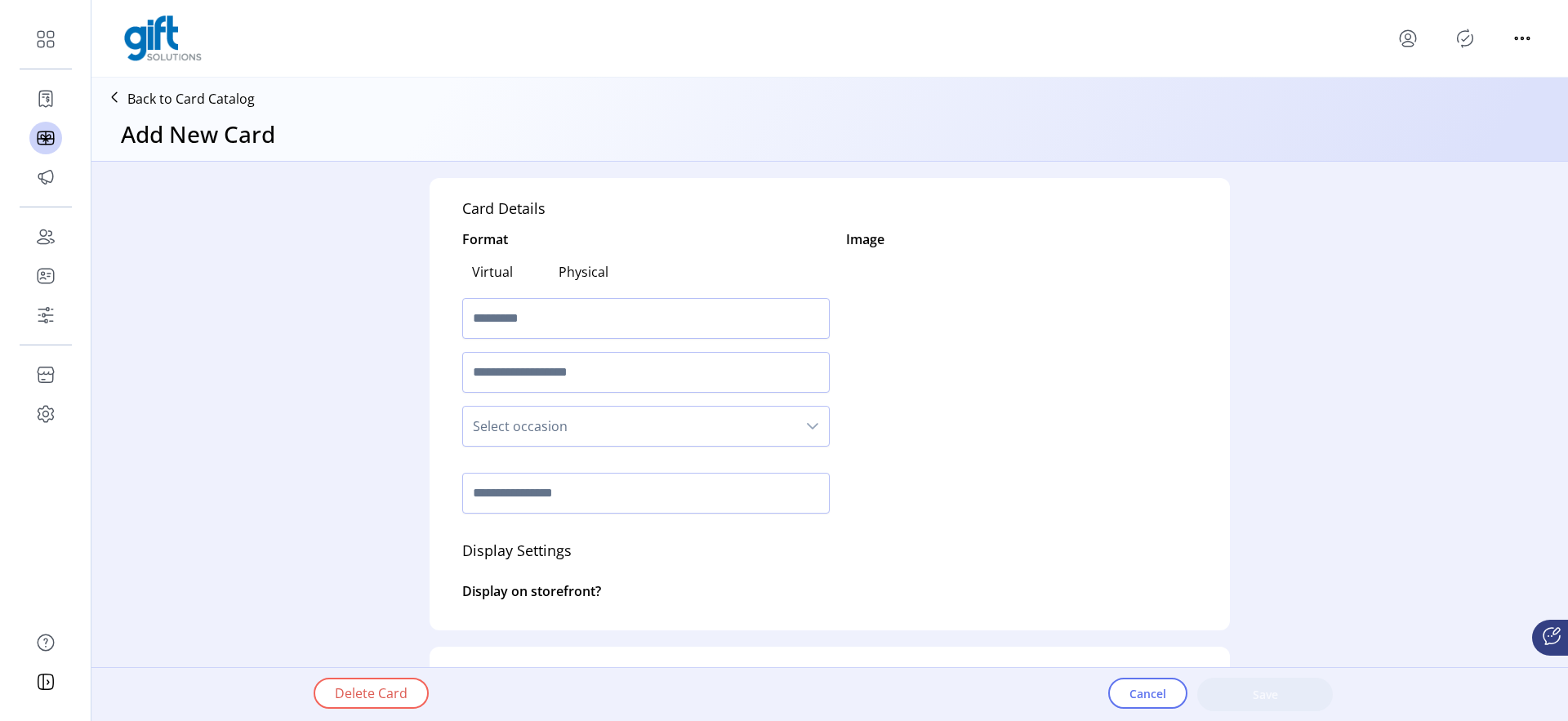
type textarea "****"
type input "*"
type input "*******"
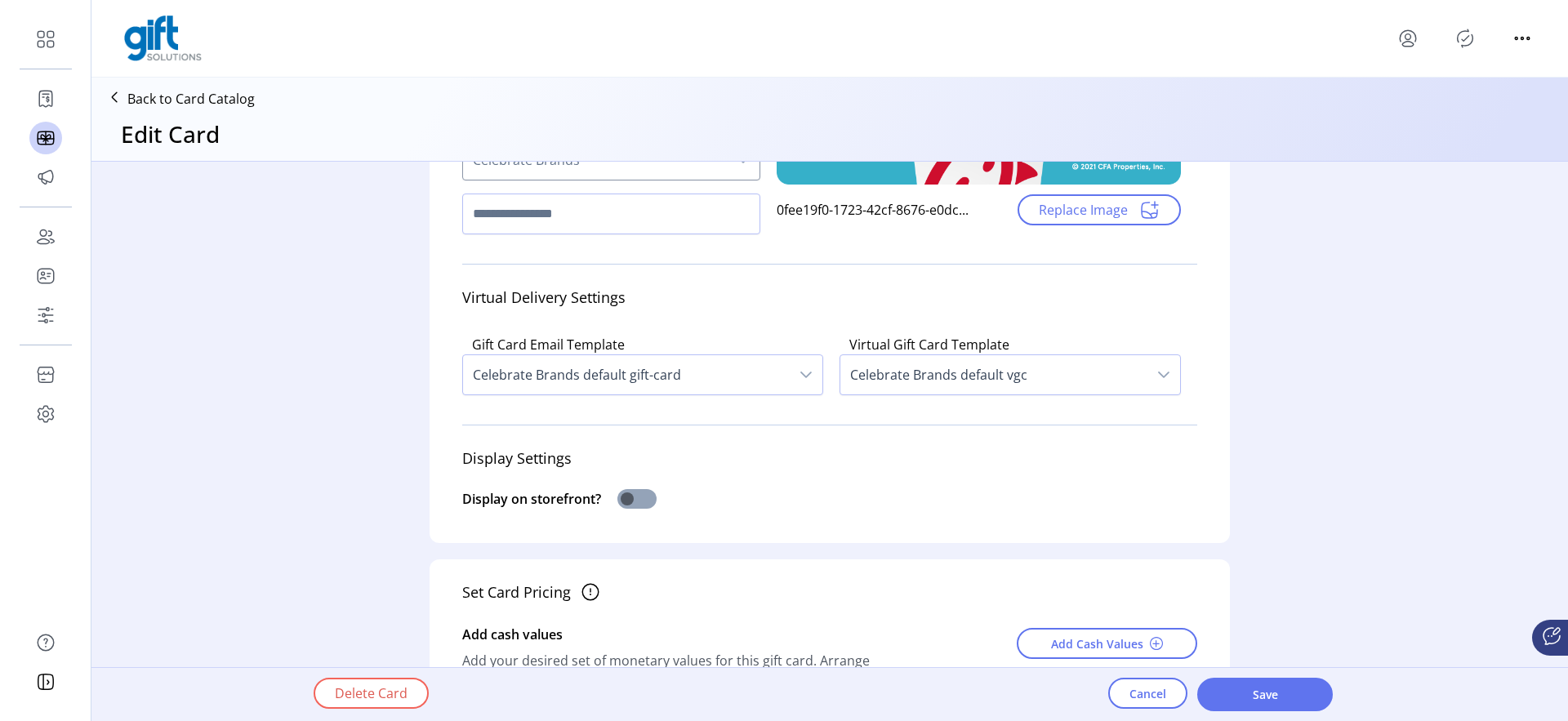
scroll to position [330, 0]
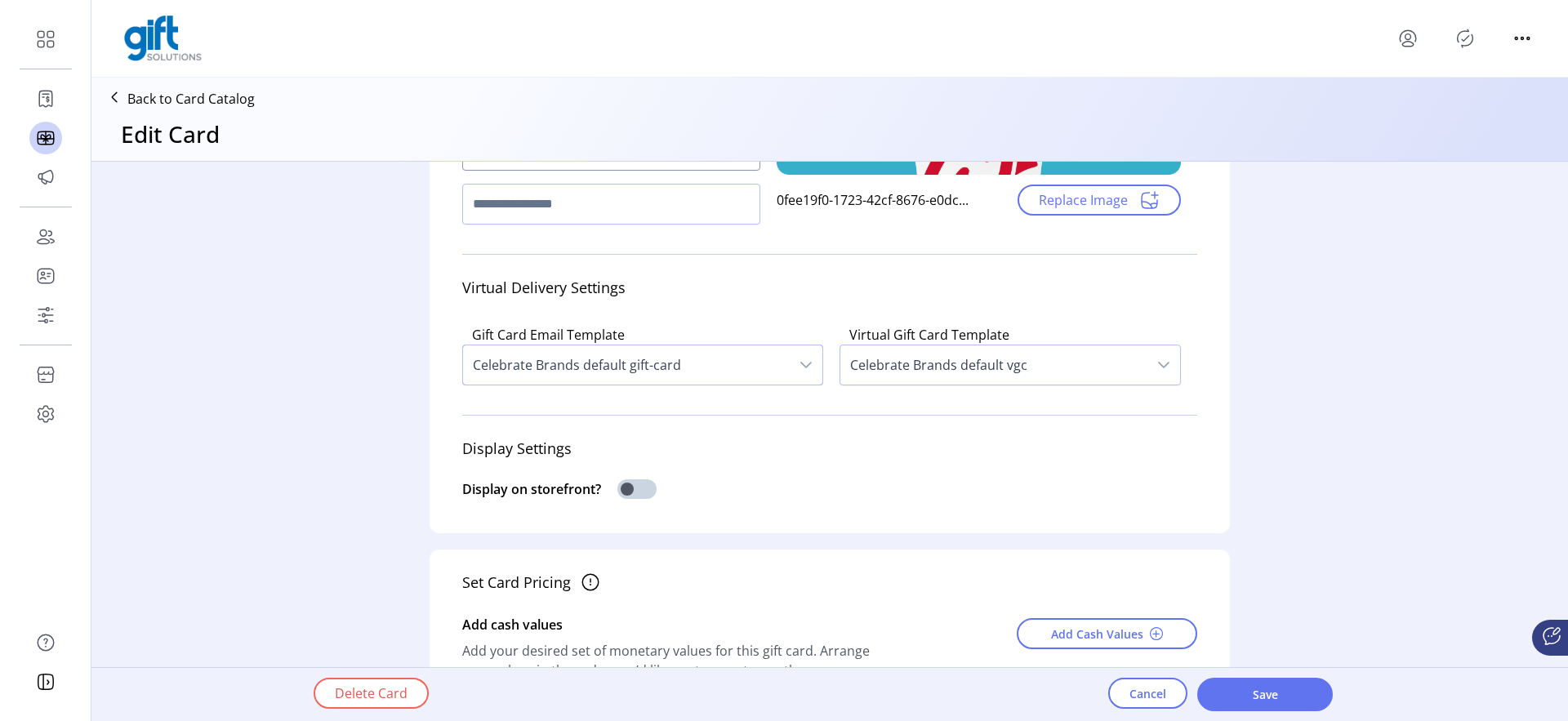
click at [633, 379] on span "Celebrate Brands default gift-card" at bounding box center [626, 365] width 327 height 39
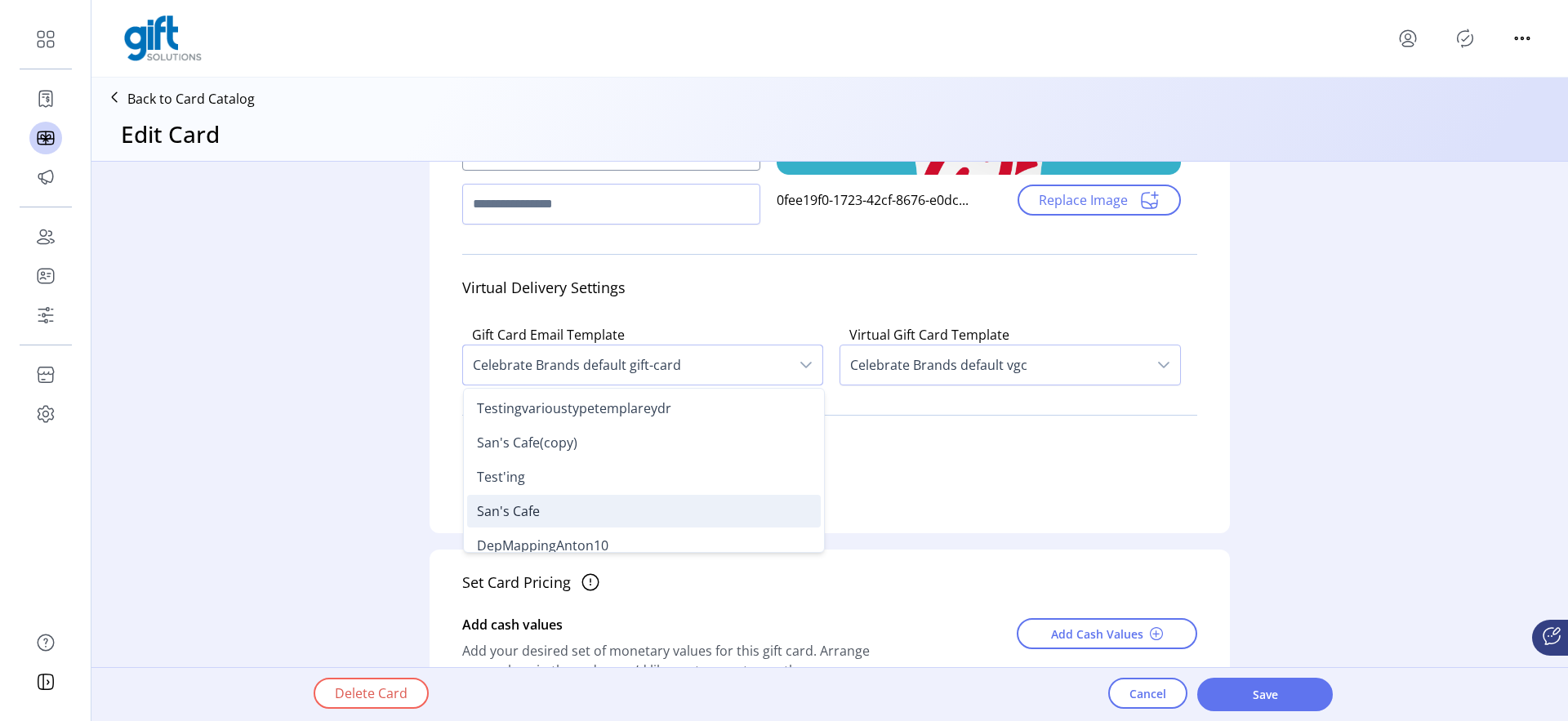
scroll to position [303, 0]
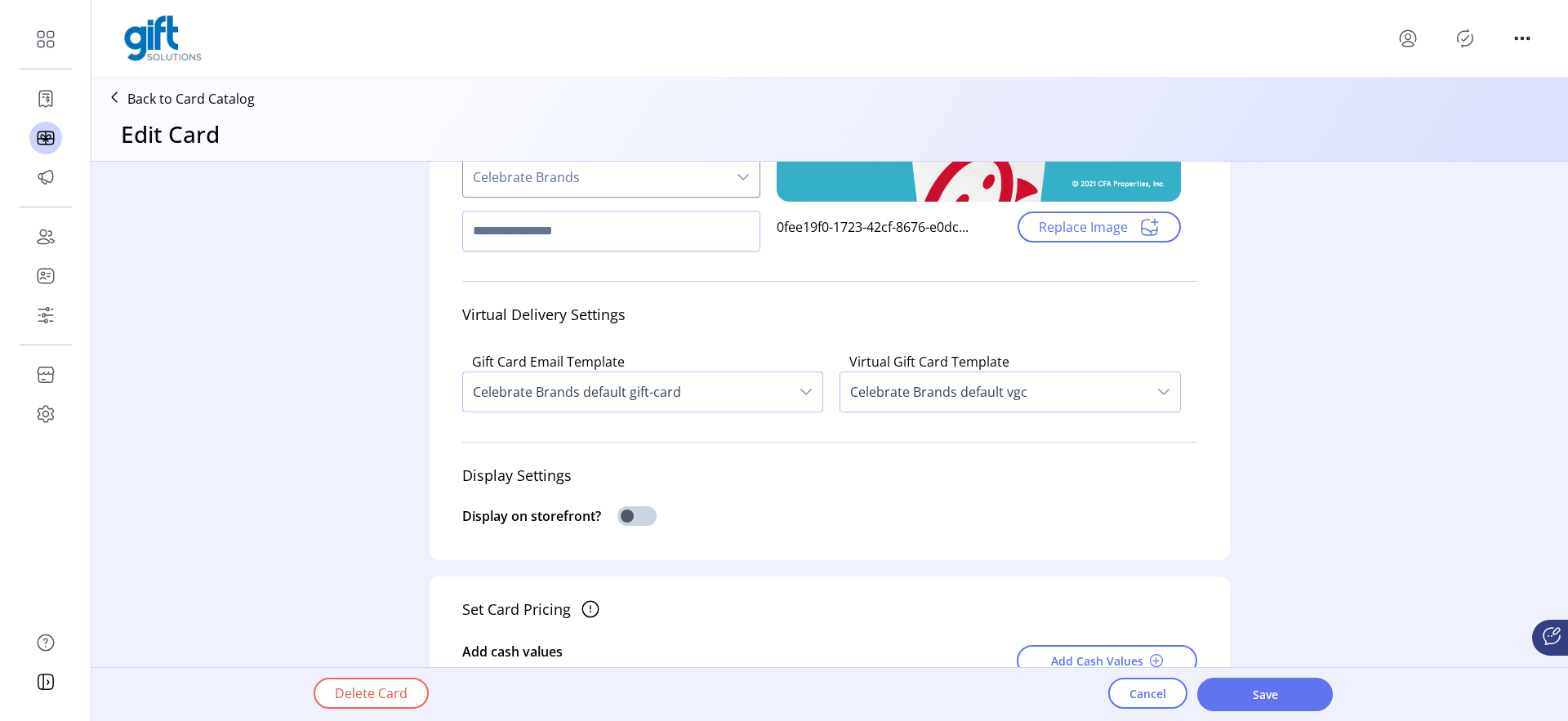
click at [388, 433] on div "Card Details Format Virtual Physical ******* Select occasion Celebrate Brands I…" at bounding box center [830, 424] width 1477 height 525
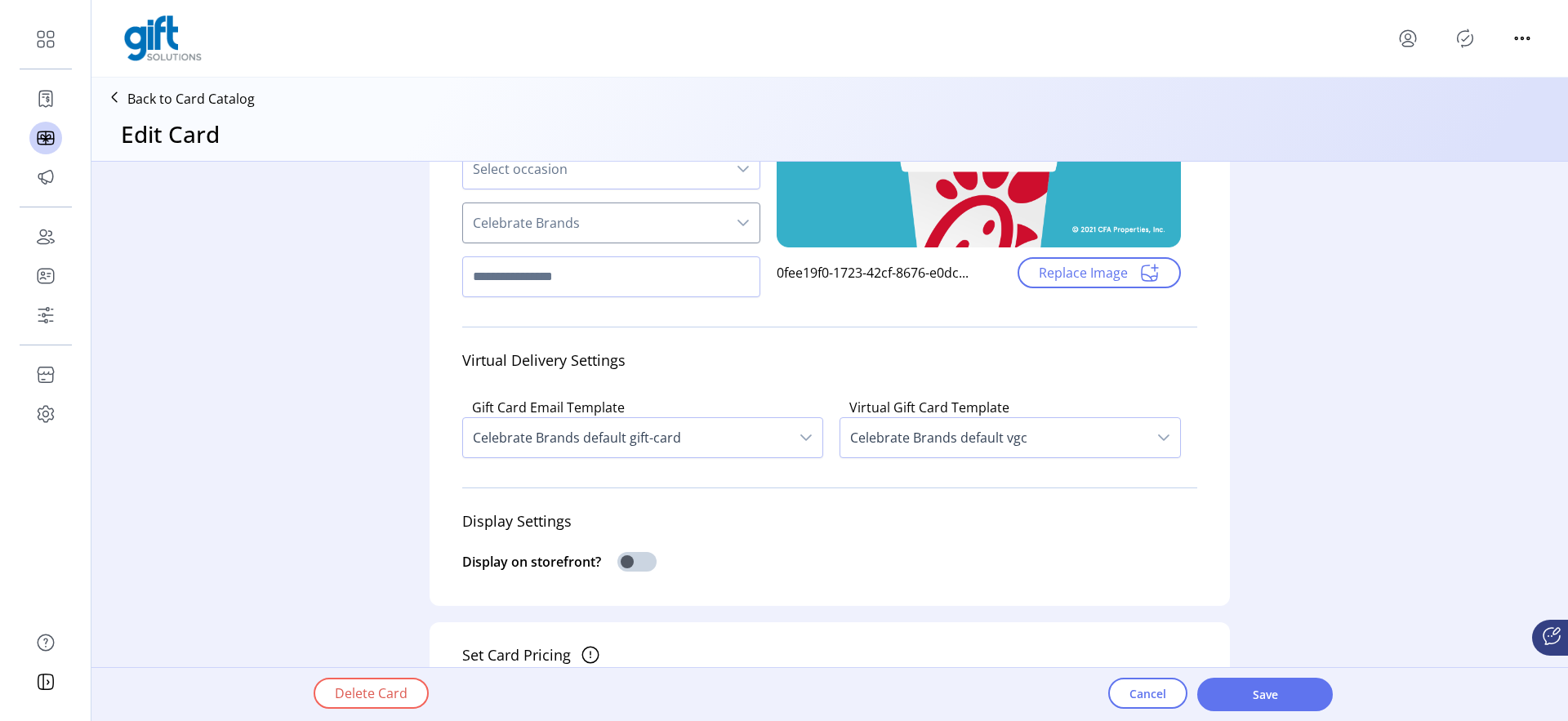
scroll to position [236, 0]
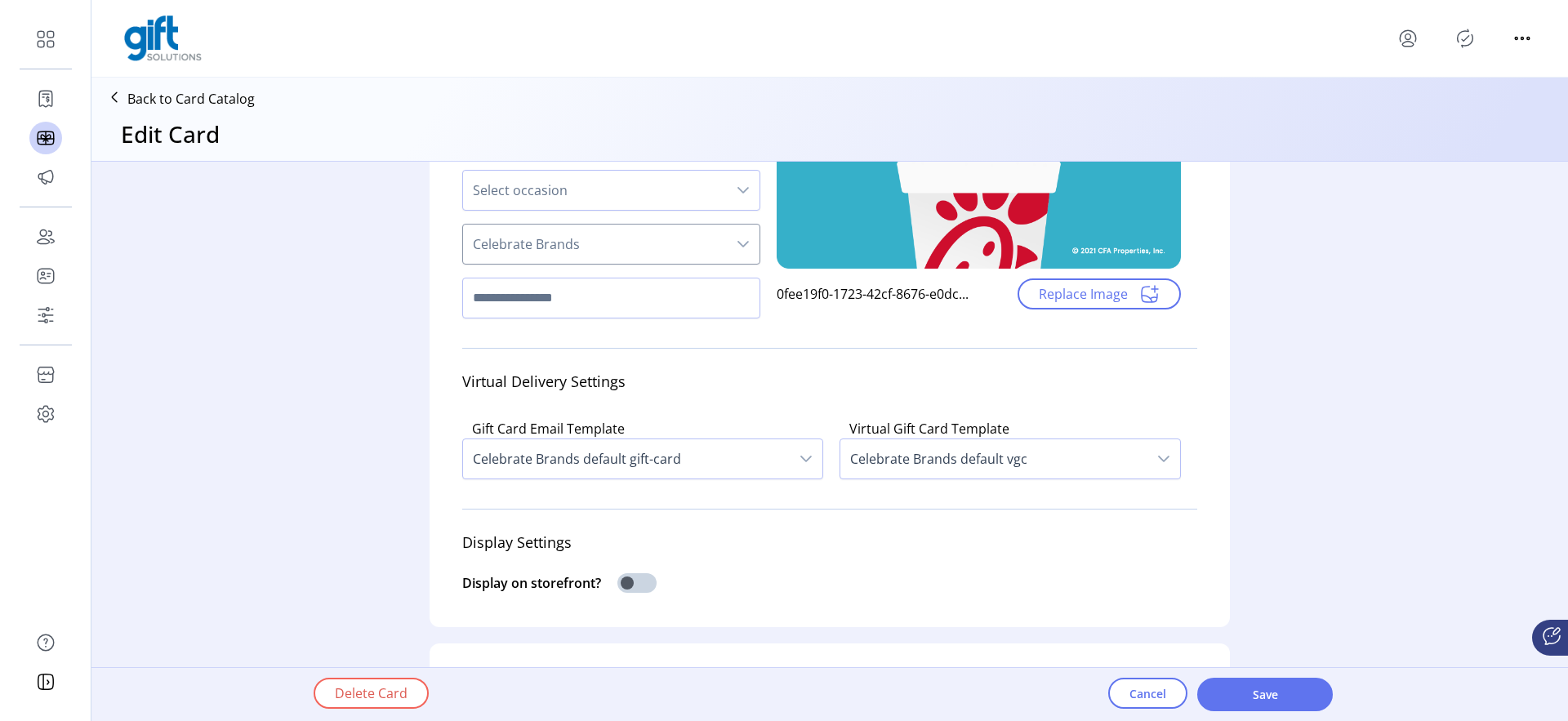
click at [521, 423] on label "Gift Card Email Template" at bounding box center [548, 428] width 153 height 18
click at [529, 461] on span "Celebrate Brands default gift-card" at bounding box center [626, 459] width 327 height 39
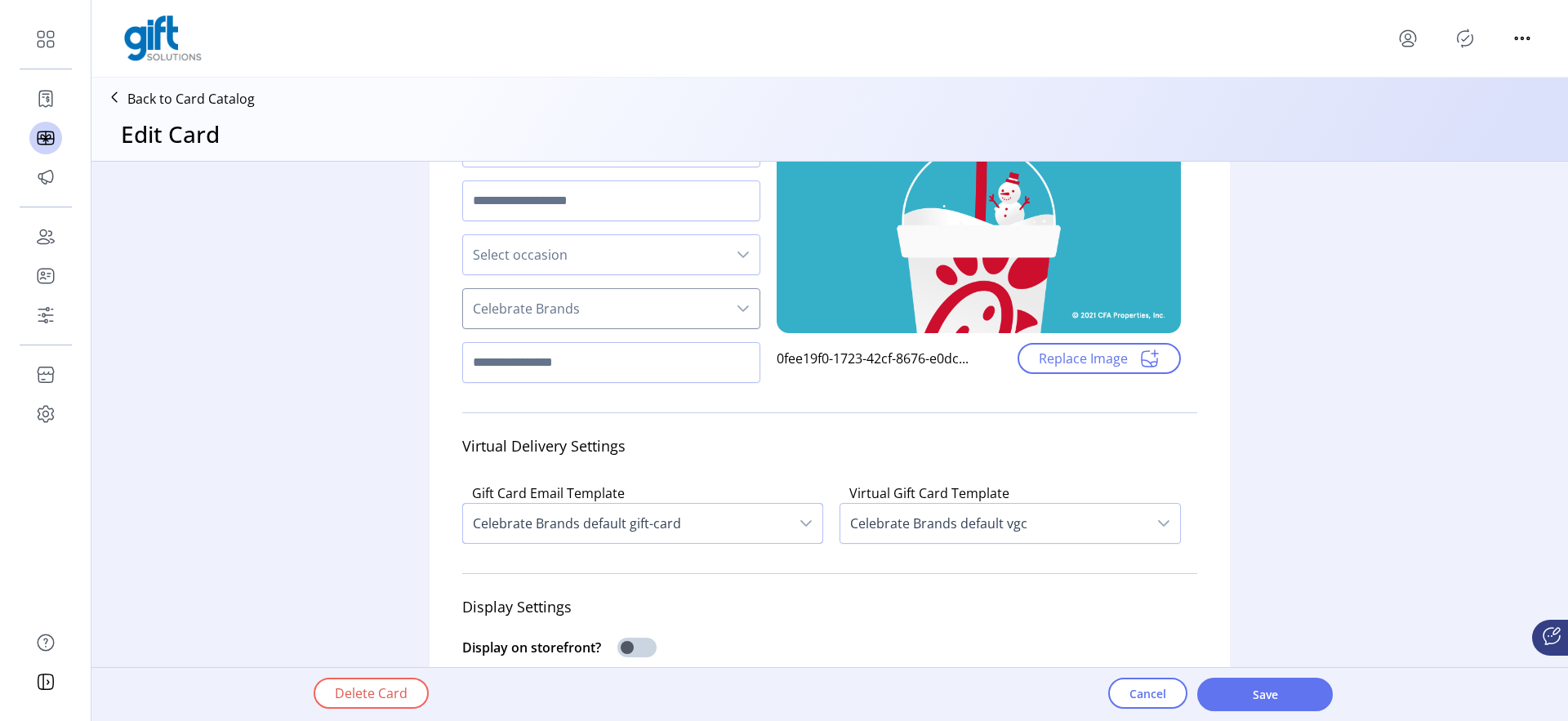
scroll to position [180, 0]
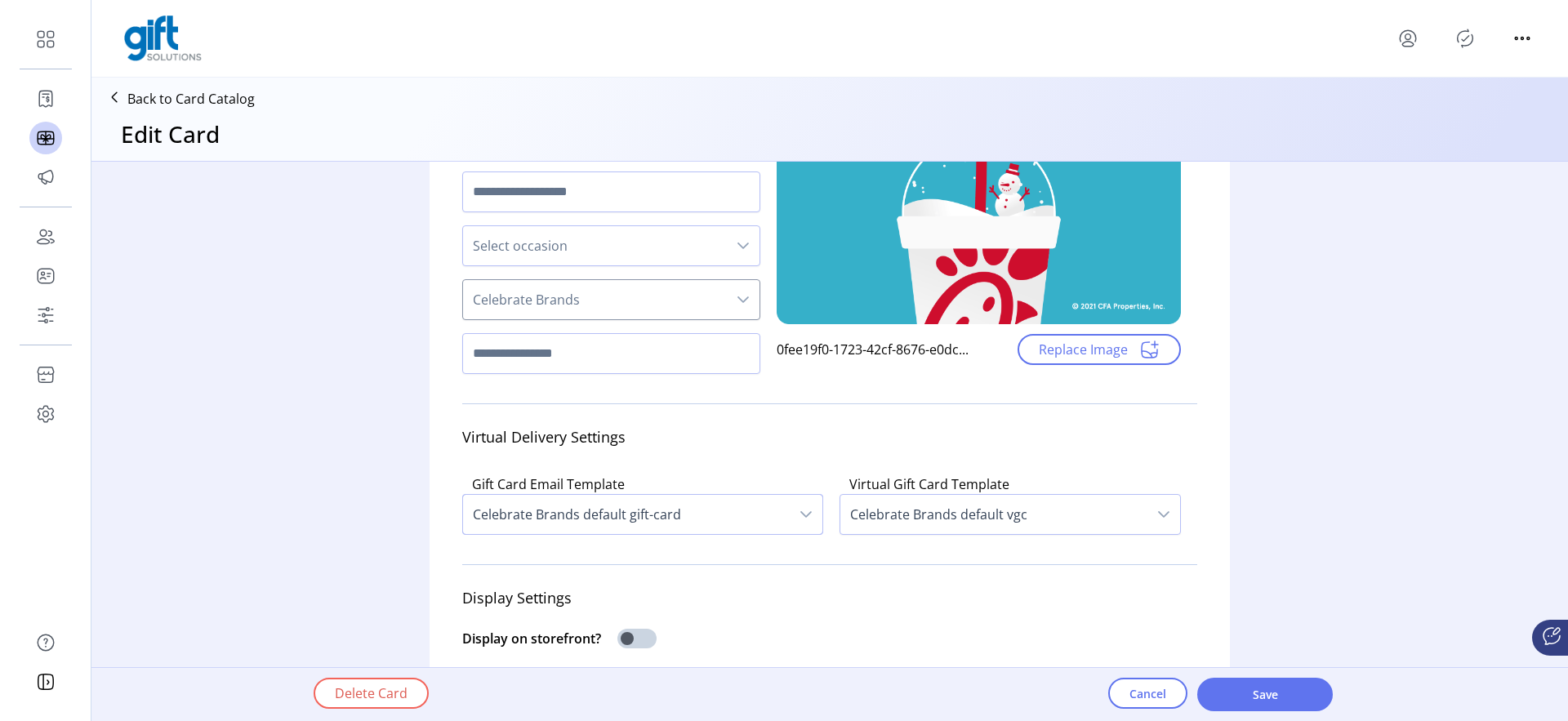
click at [540, 515] on span "Celebrate Brands default gift-card" at bounding box center [626, 514] width 327 height 39
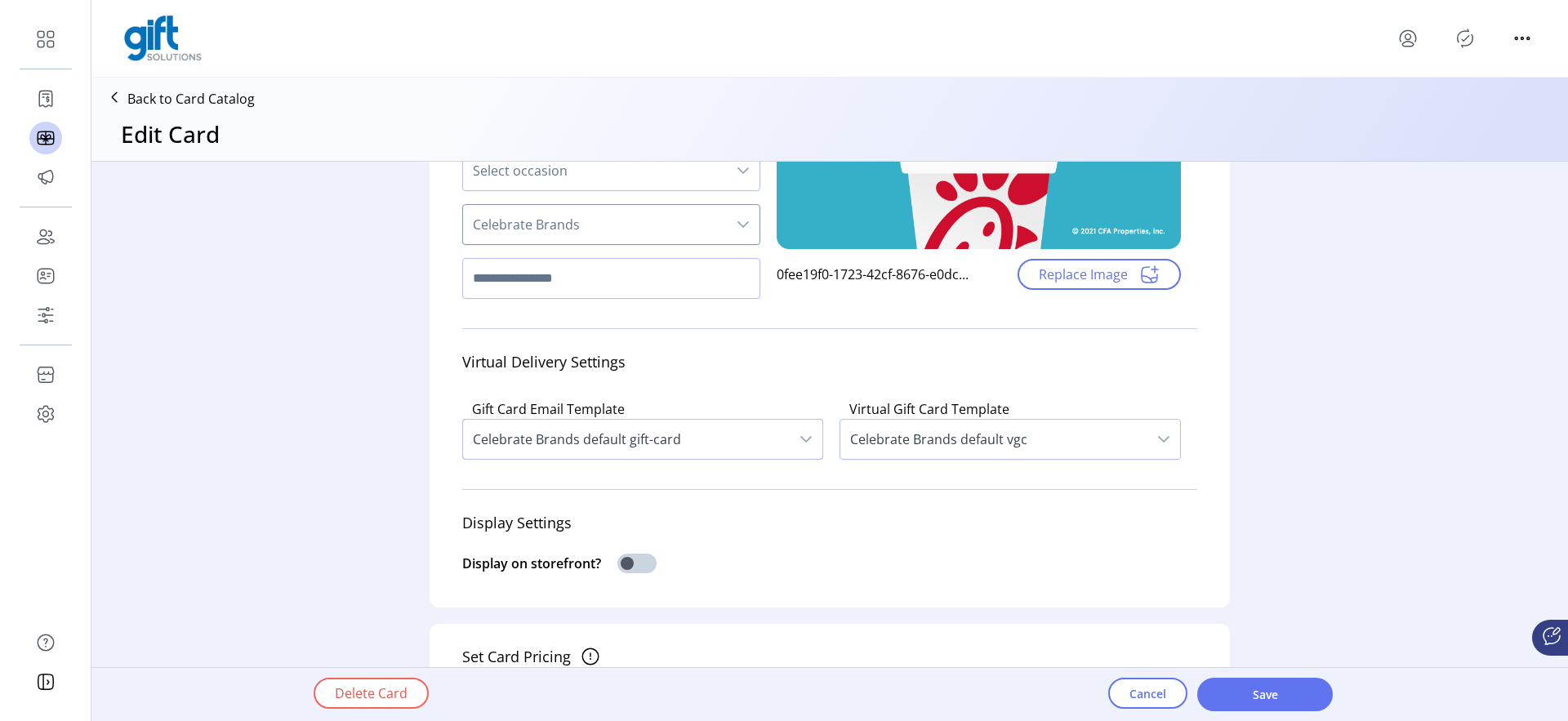
scroll to position [255, 0]
click at [569, 428] on span "Celebrate Brands default gift-card" at bounding box center [626, 440] width 327 height 39
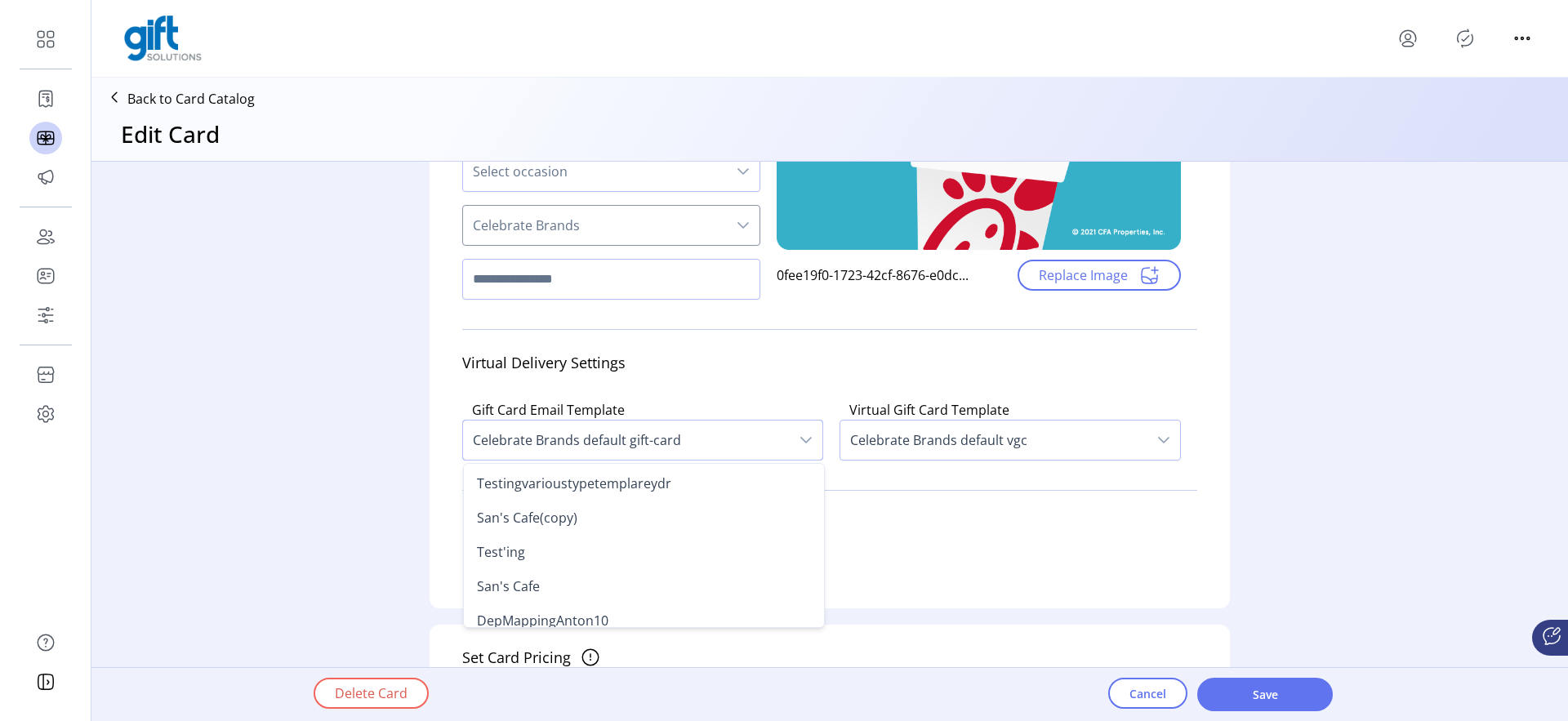
scroll to position [44, 0]
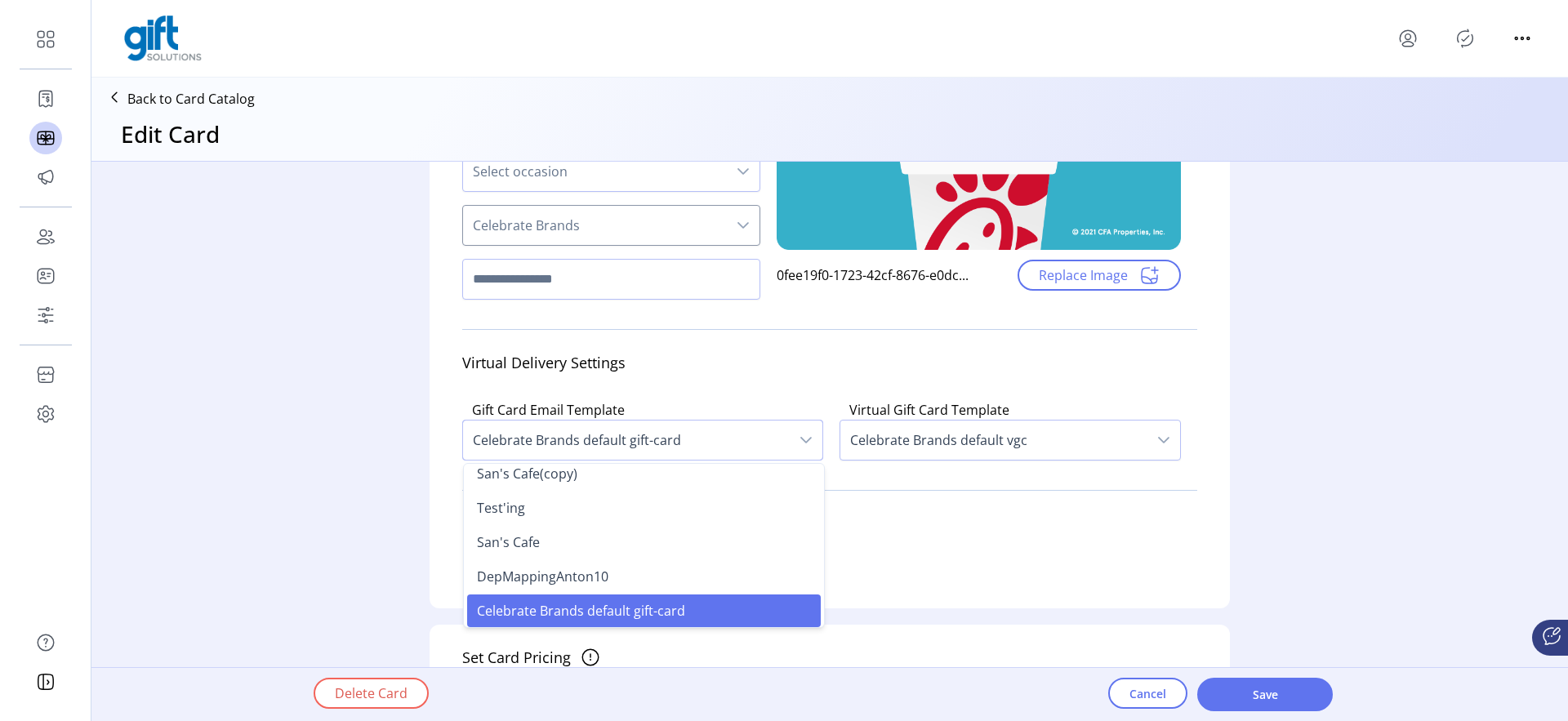
click at [462, 359] on div "Virtual Delivery Settings" at bounding box center [829, 363] width 735 height 42
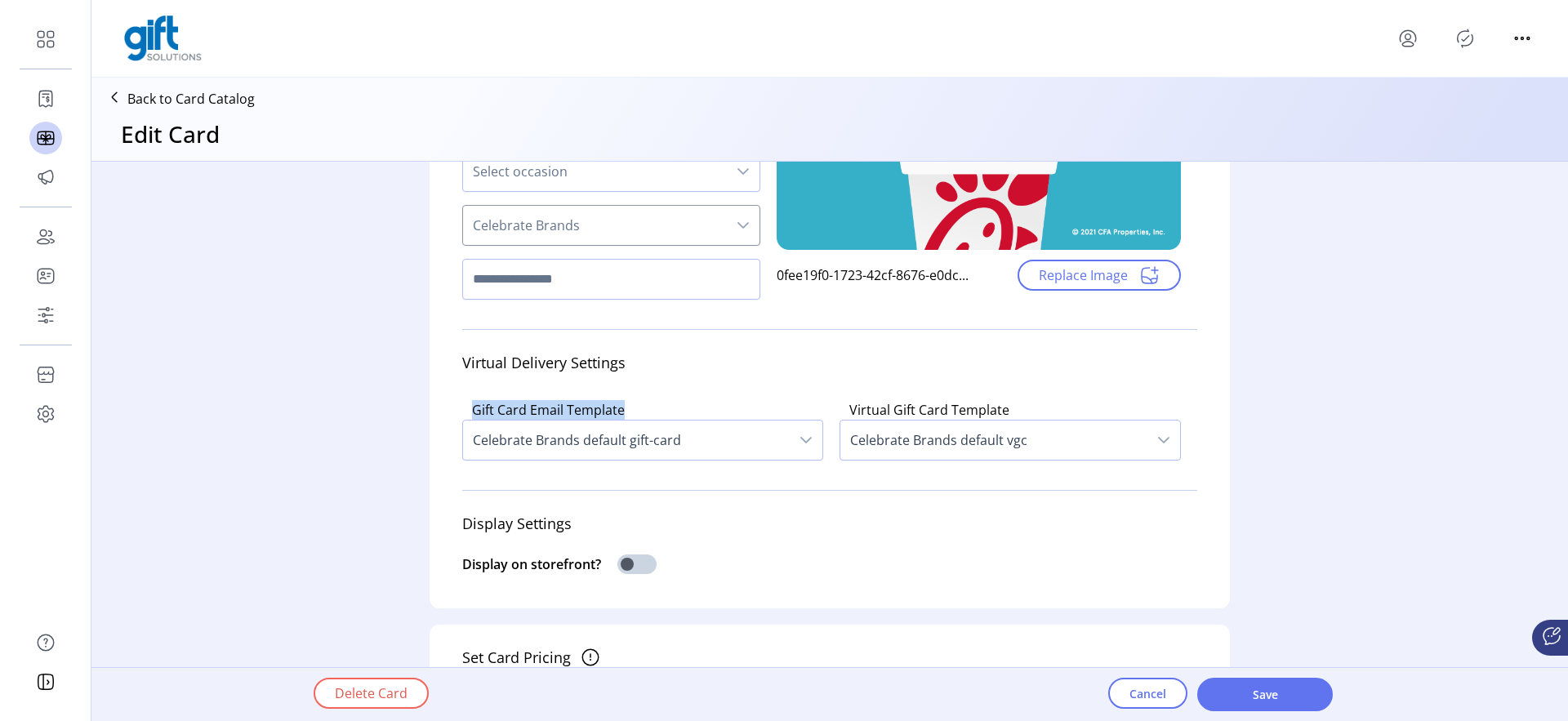
drag, startPoint x: 460, startPoint y: 410, endPoint x: 682, endPoint y: 417, distance: 222.1
click at [682, 417] on div "Gift Card Email Template Celebrate Brands default gift-card" at bounding box center [643, 429] width 361 height 73
copy label "Gift Card Email Template"
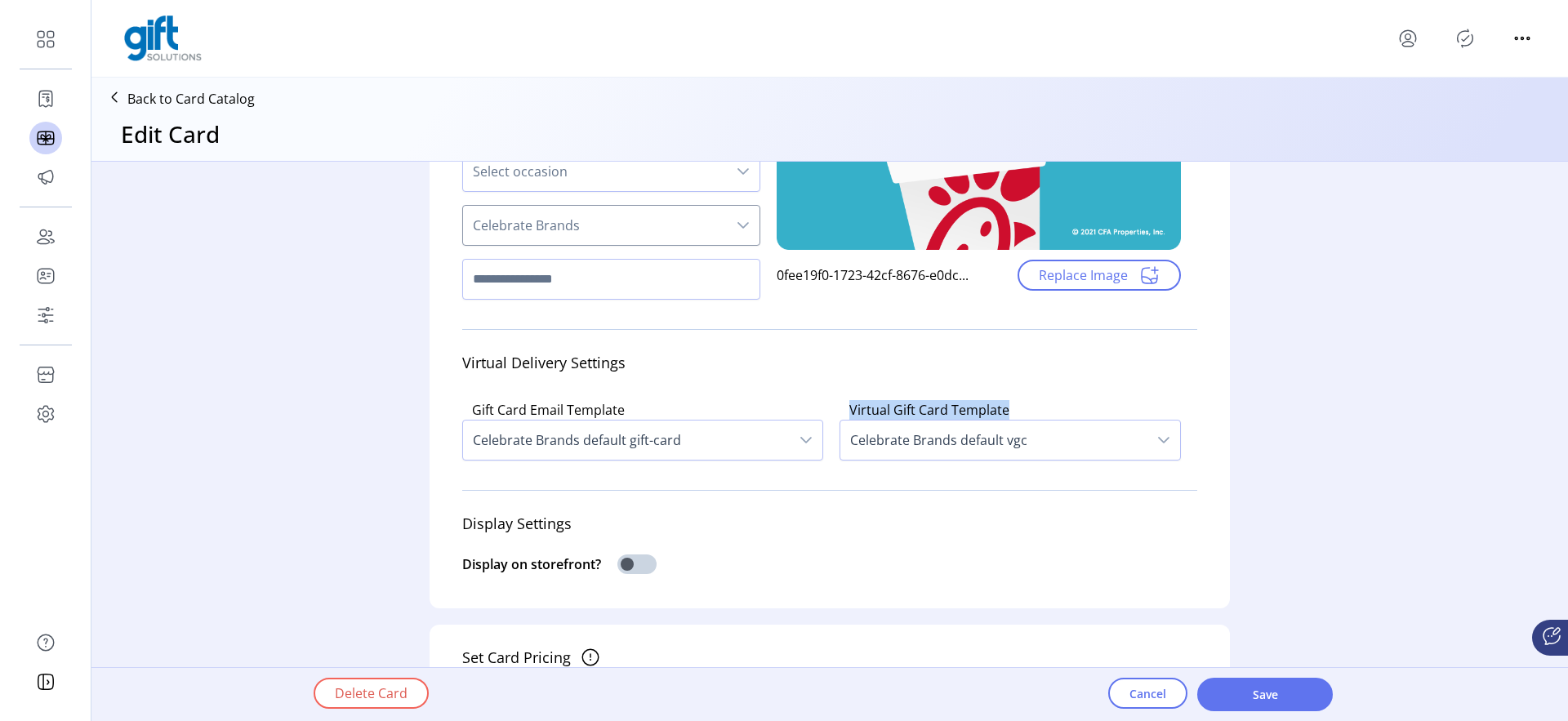
drag, startPoint x: 843, startPoint y: 412, endPoint x: 1021, endPoint y: 418, distance: 178.1
click at [1021, 418] on div "Virtual Gift Card Template Celebrate Brands default vgc" at bounding box center [1010, 429] width 374 height 73
copy label "Virtual Gift Card Template"
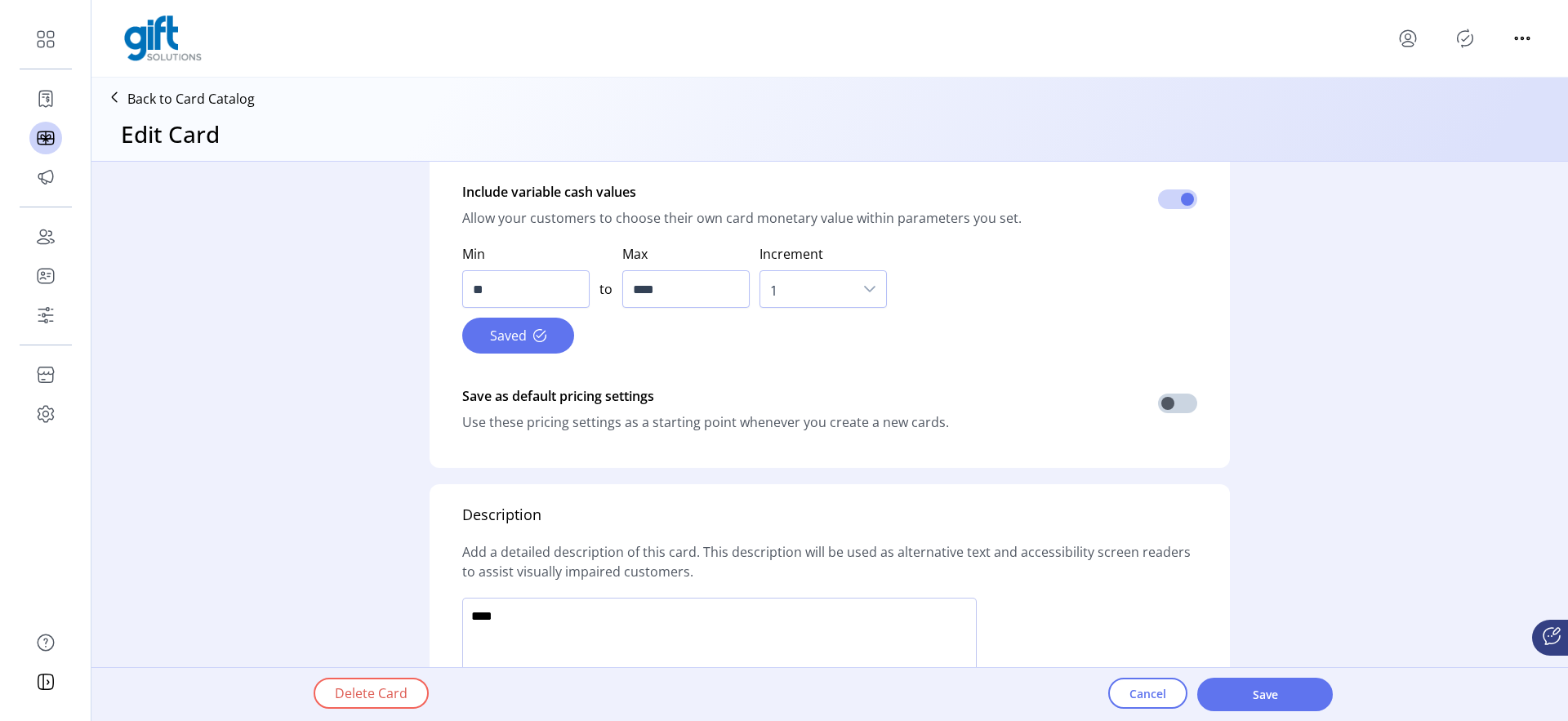
scroll to position [755, 0]
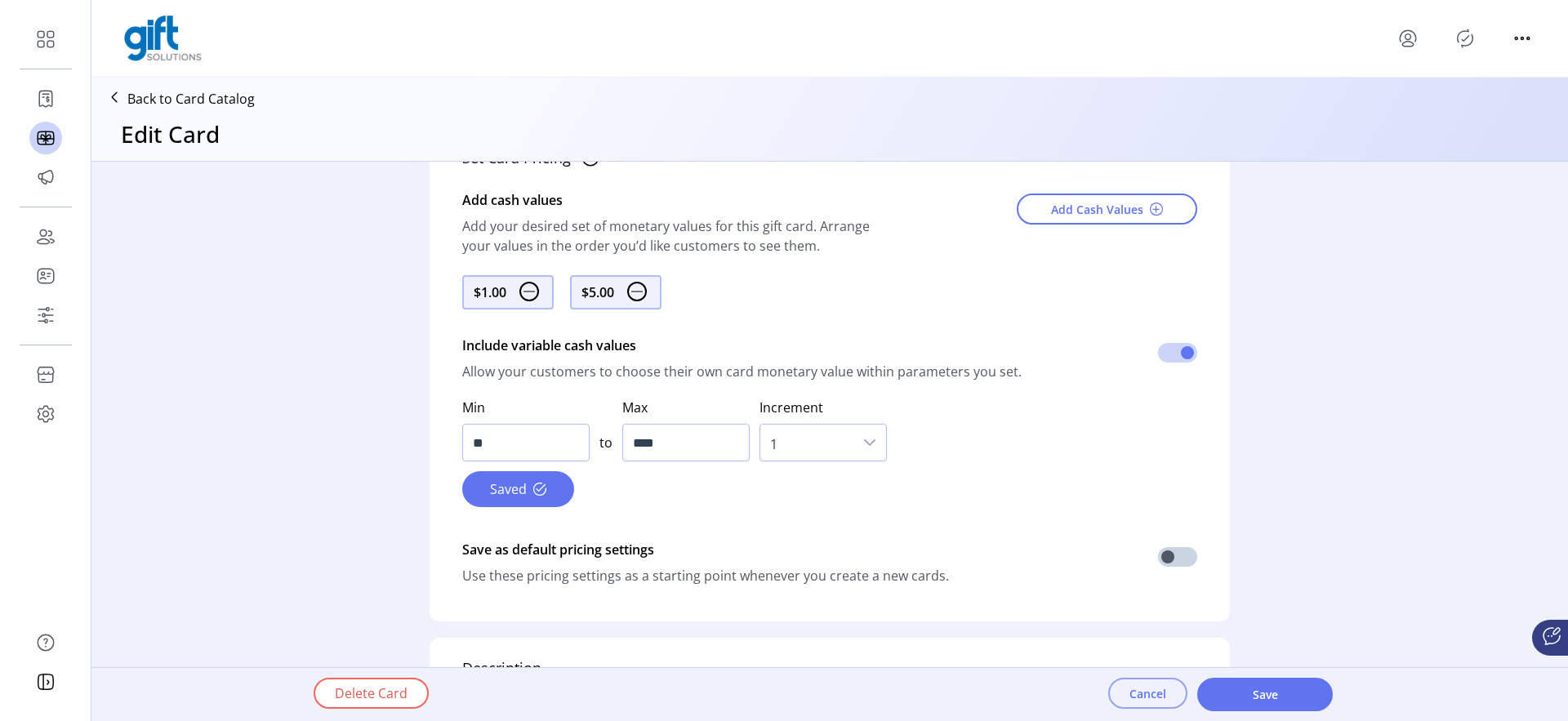
click at [1135, 687] on span "Cancel" at bounding box center [1148, 694] width 37 height 18
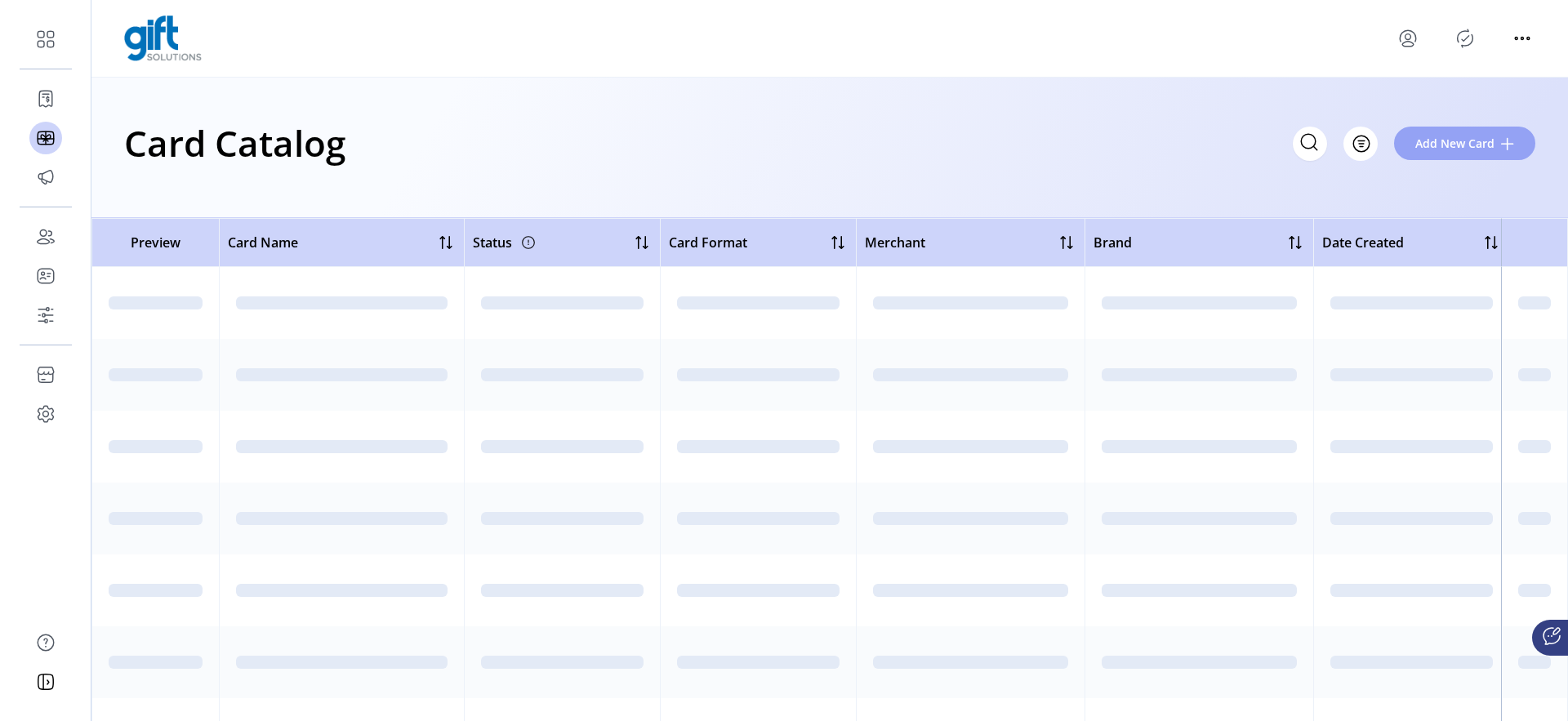
click at [1403, 146] on button "Add New Card" at bounding box center [1465, 143] width 141 height 33
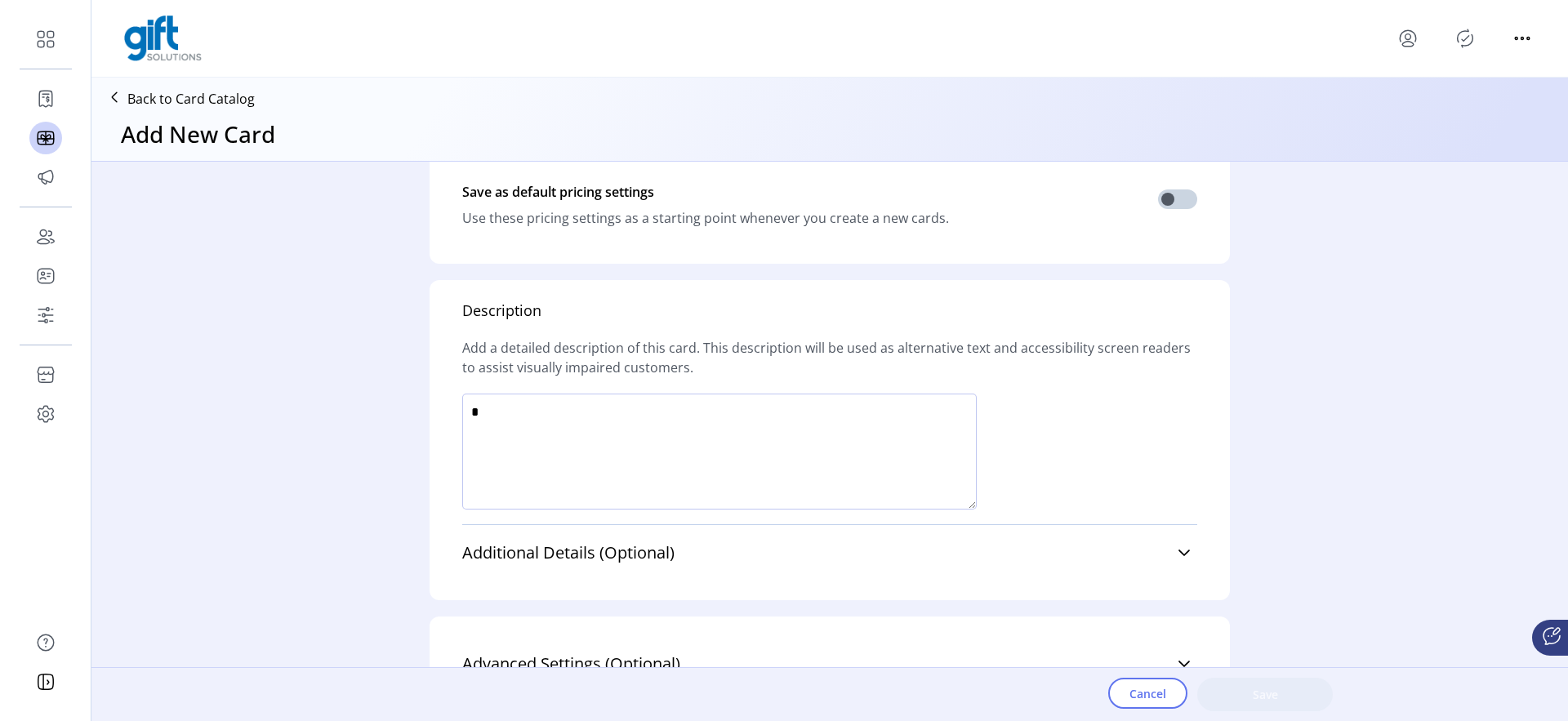
scroll to position [992, 0]
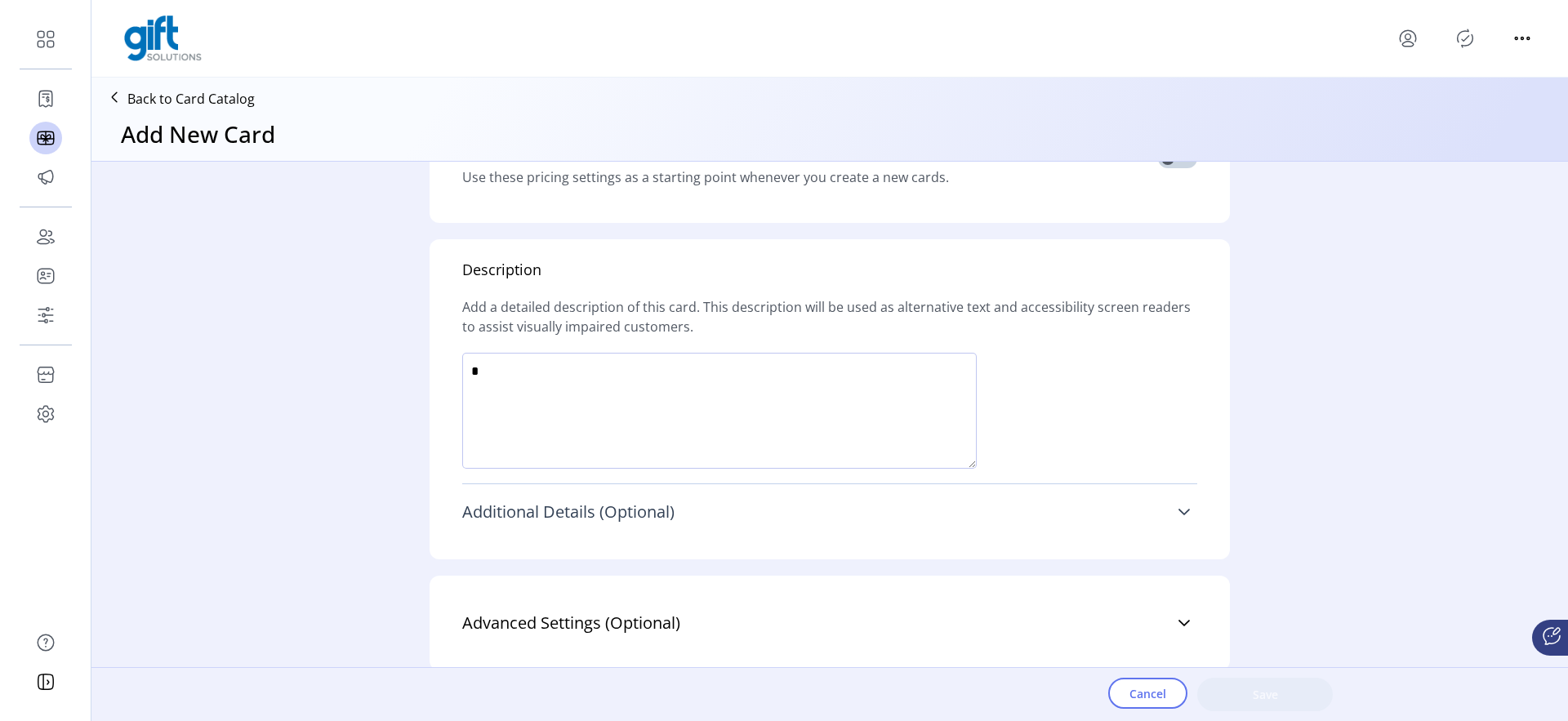
click at [604, 504] on span "Additional Details (Optional)" at bounding box center [569, 512] width 213 height 17
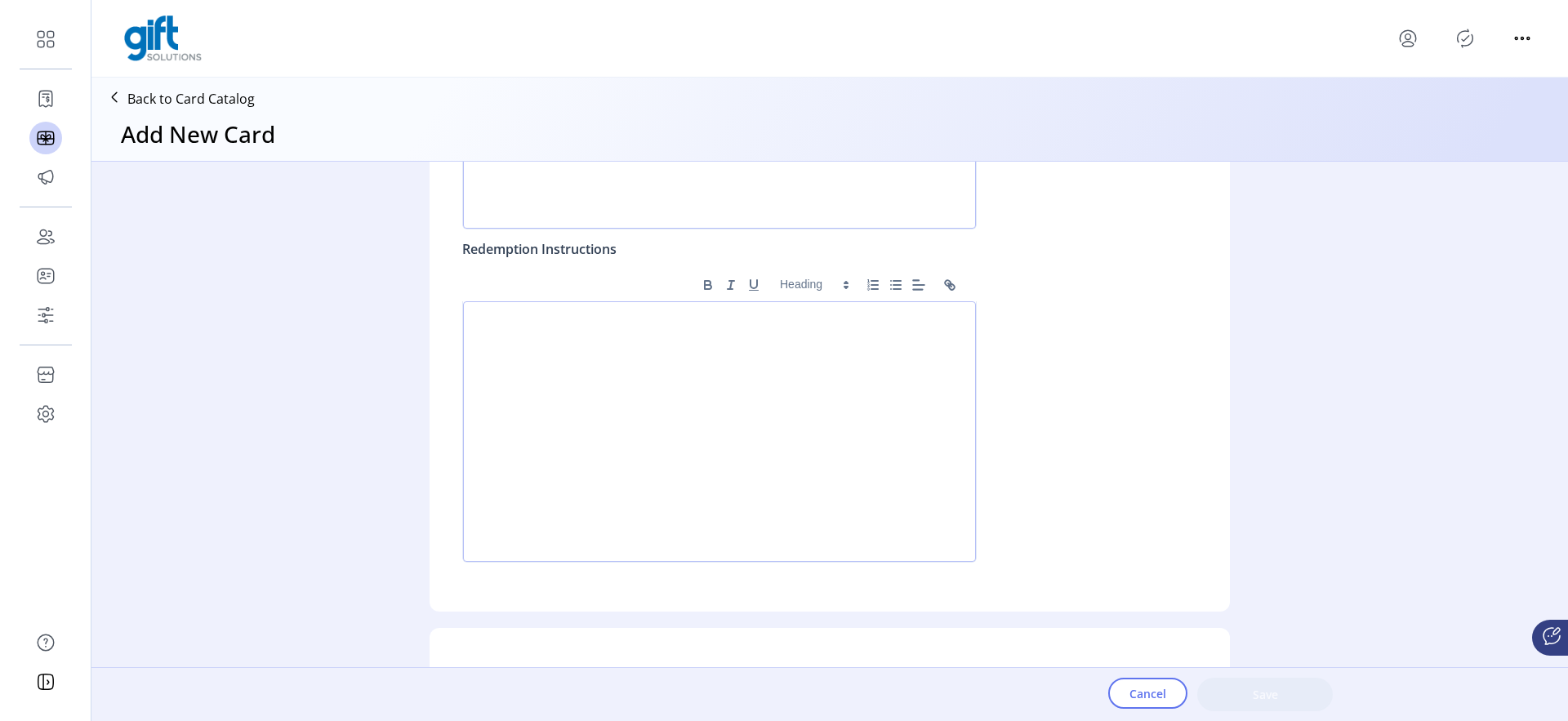
scroll to position [1678, 0]
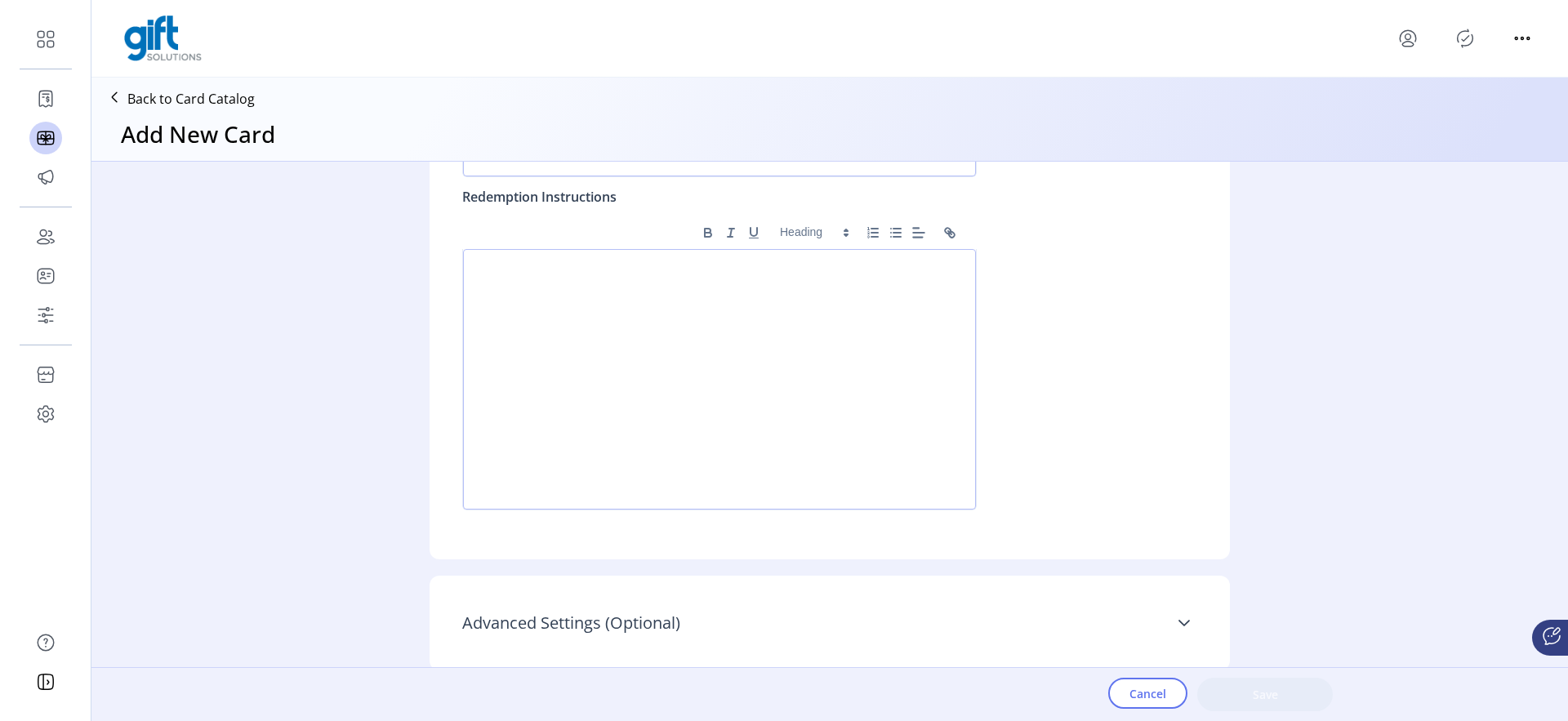
click at [600, 631] on span "Advanced Settings (Optional)" at bounding box center [572, 622] width 219 height 17
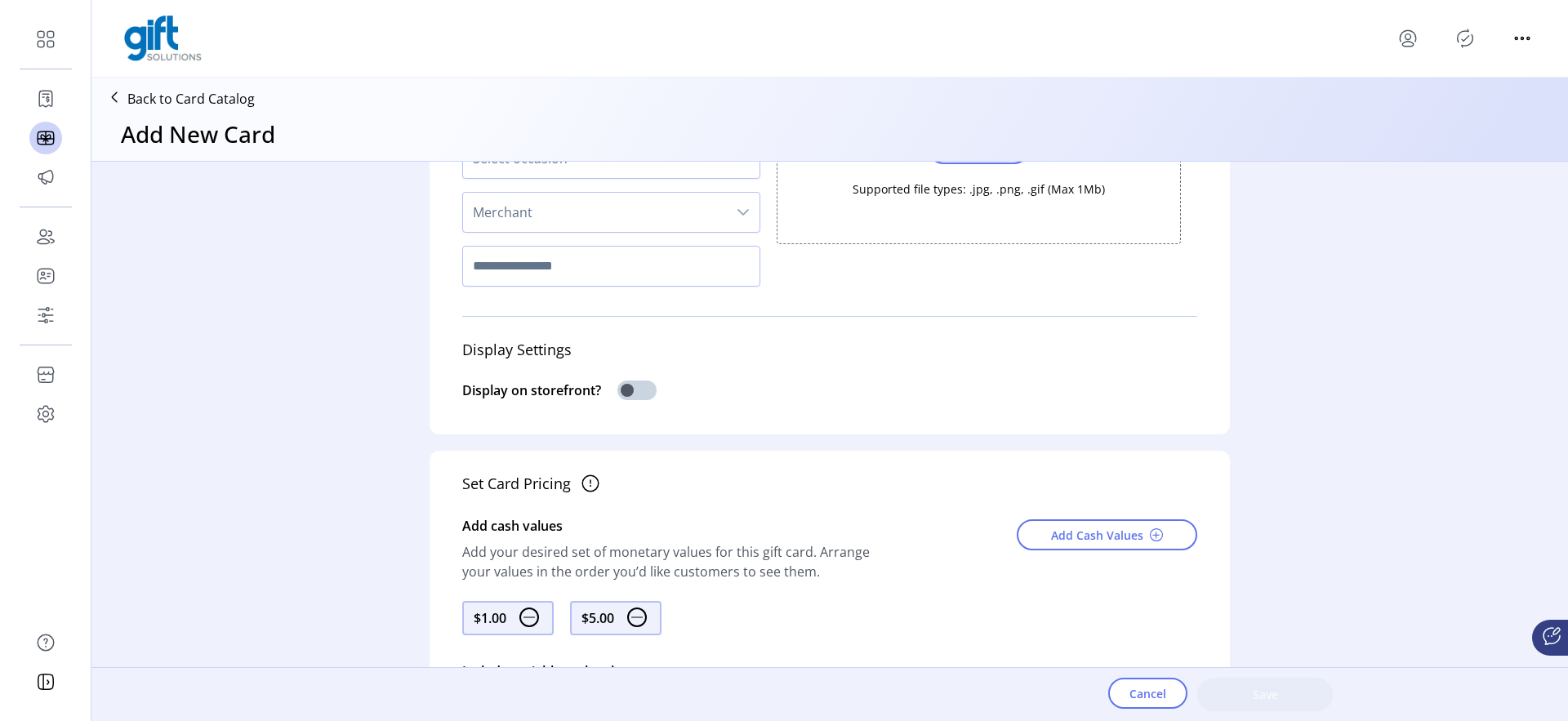
scroll to position [245, 0]
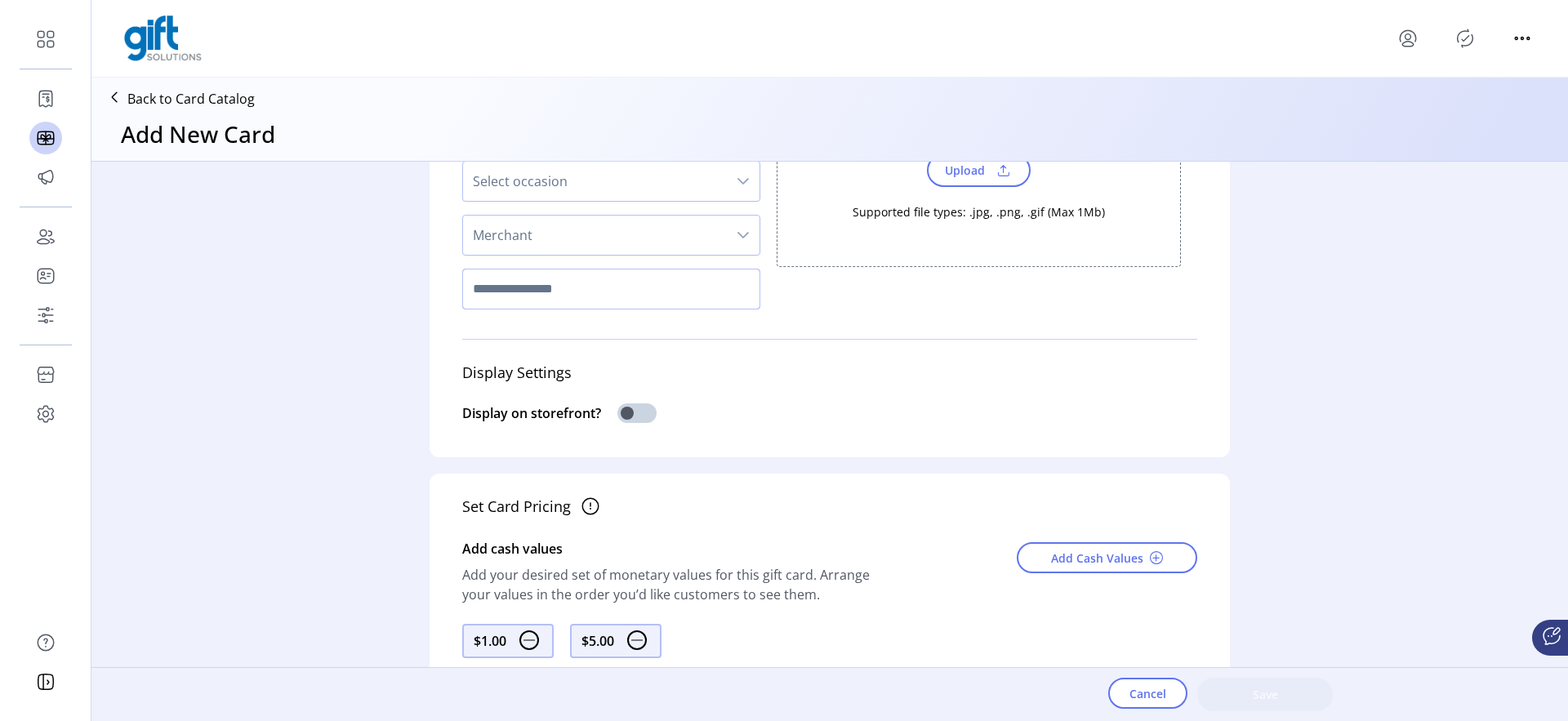
click at [538, 305] on input "text" at bounding box center [612, 289] width 299 height 41
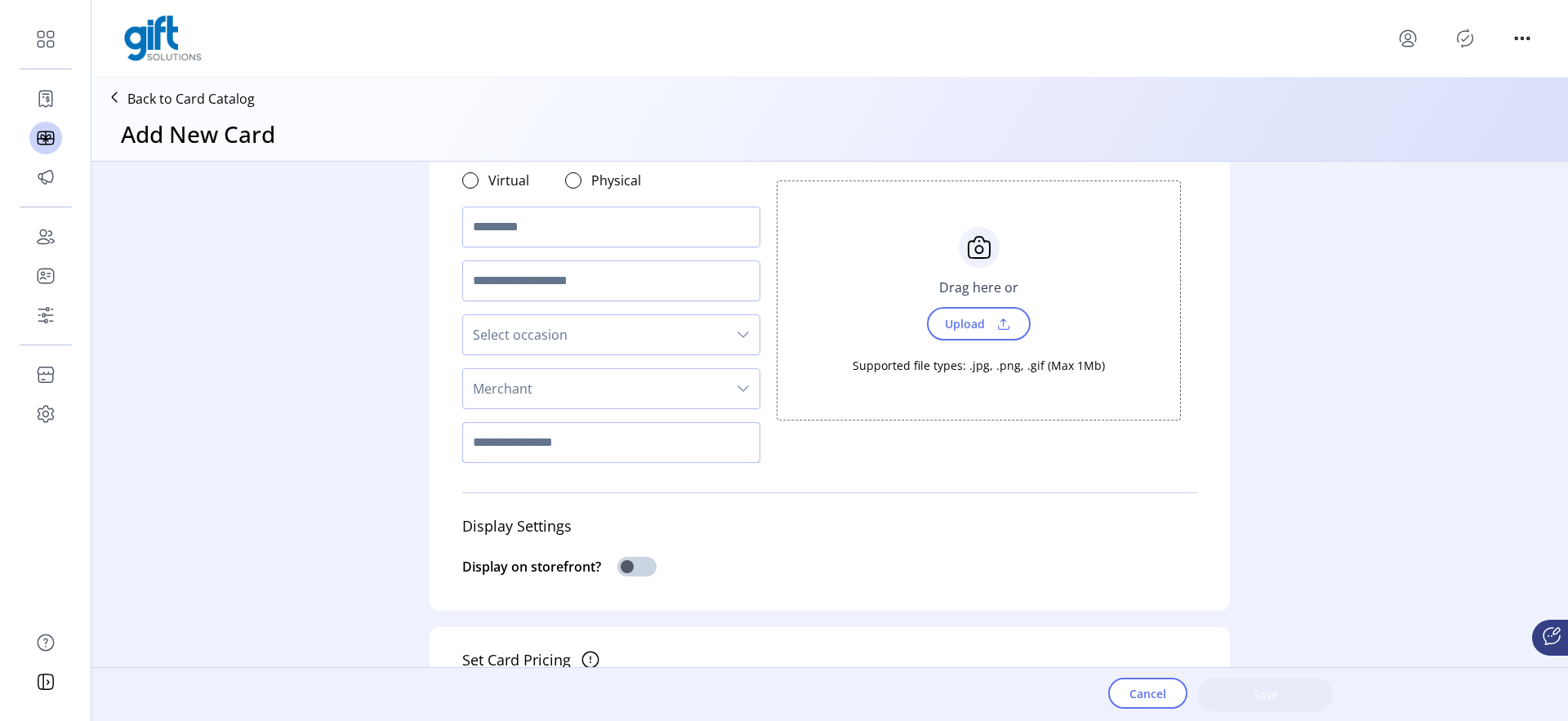
scroll to position [86, 0]
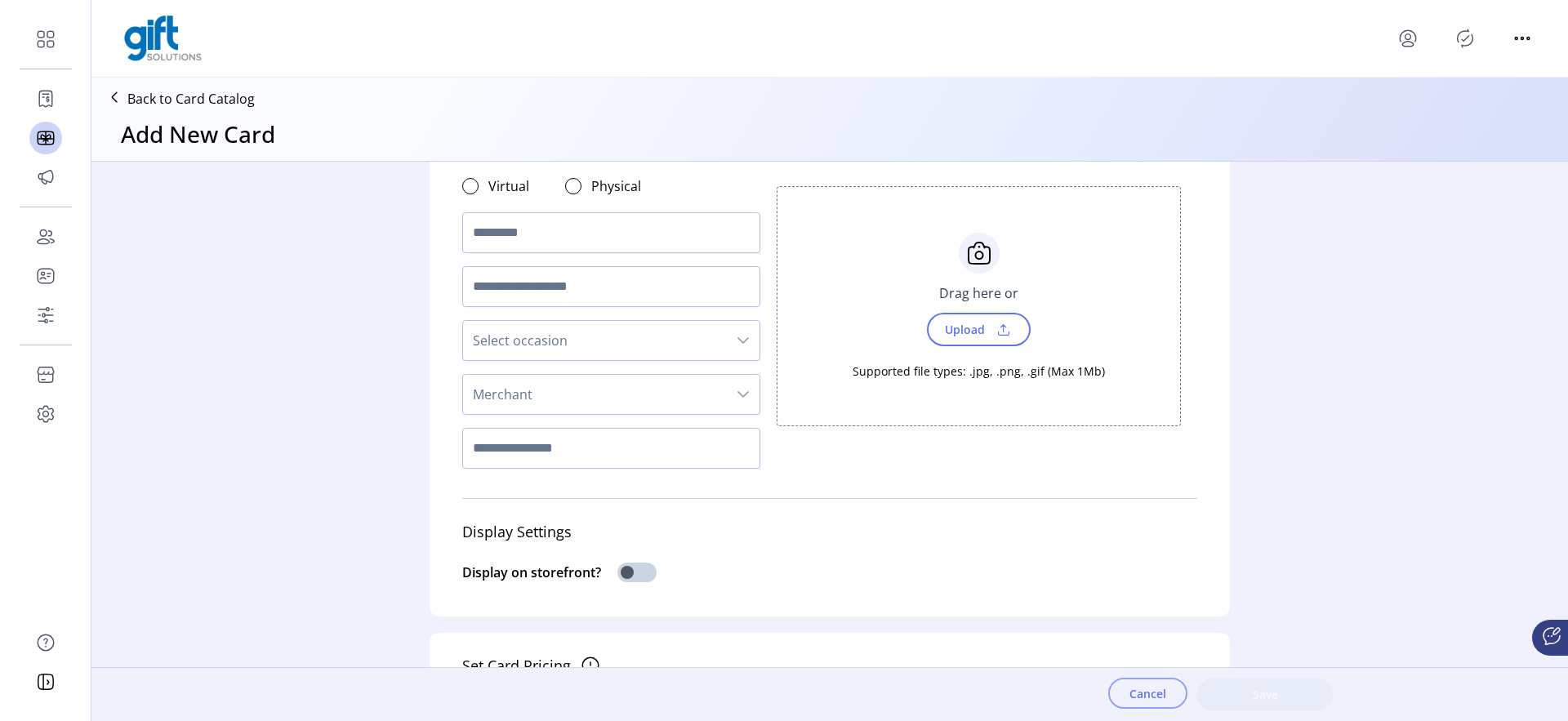
click at [1157, 701] on span "Cancel" at bounding box center [1148, 694] width 37 height 18
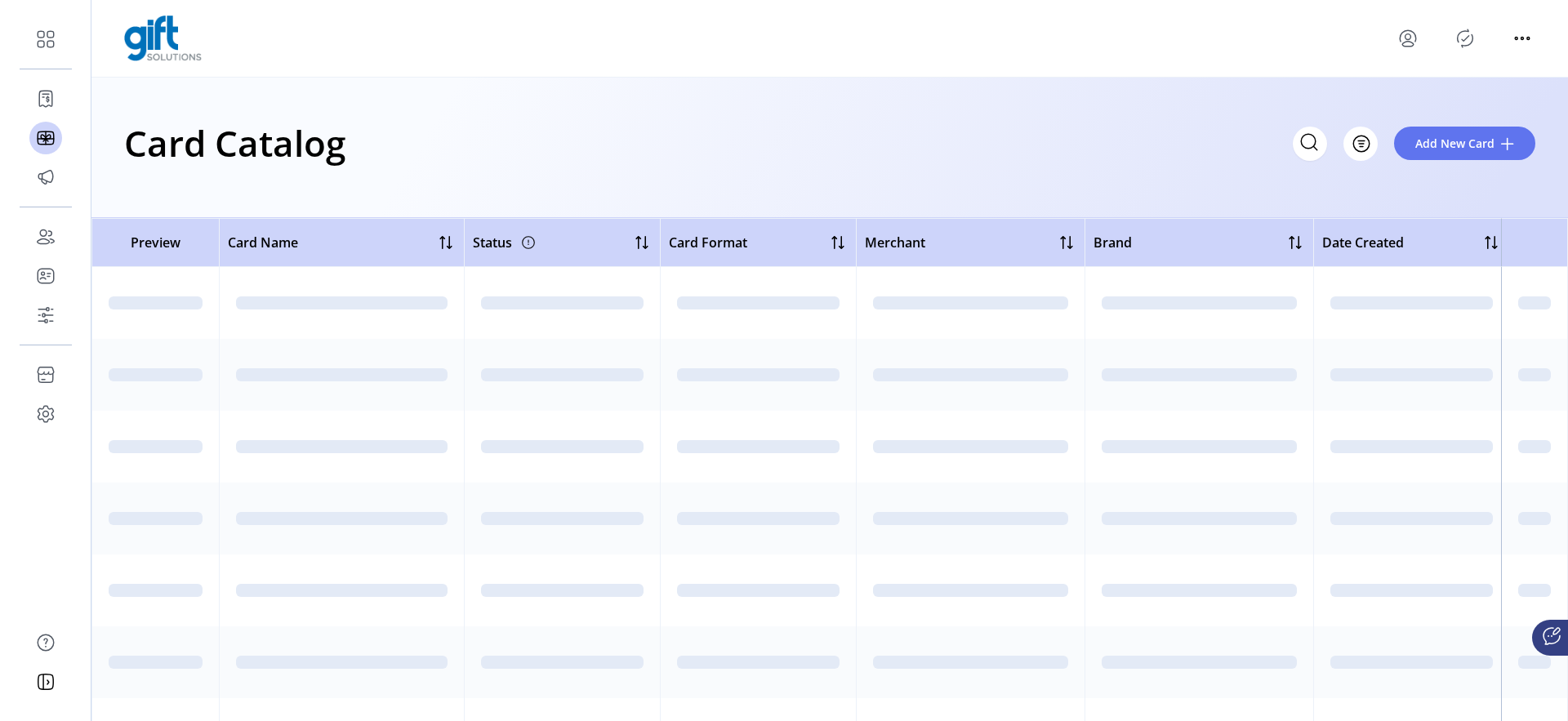
click at [1532, 444] on div at bounding box center [1534, 446] width 32 height 13
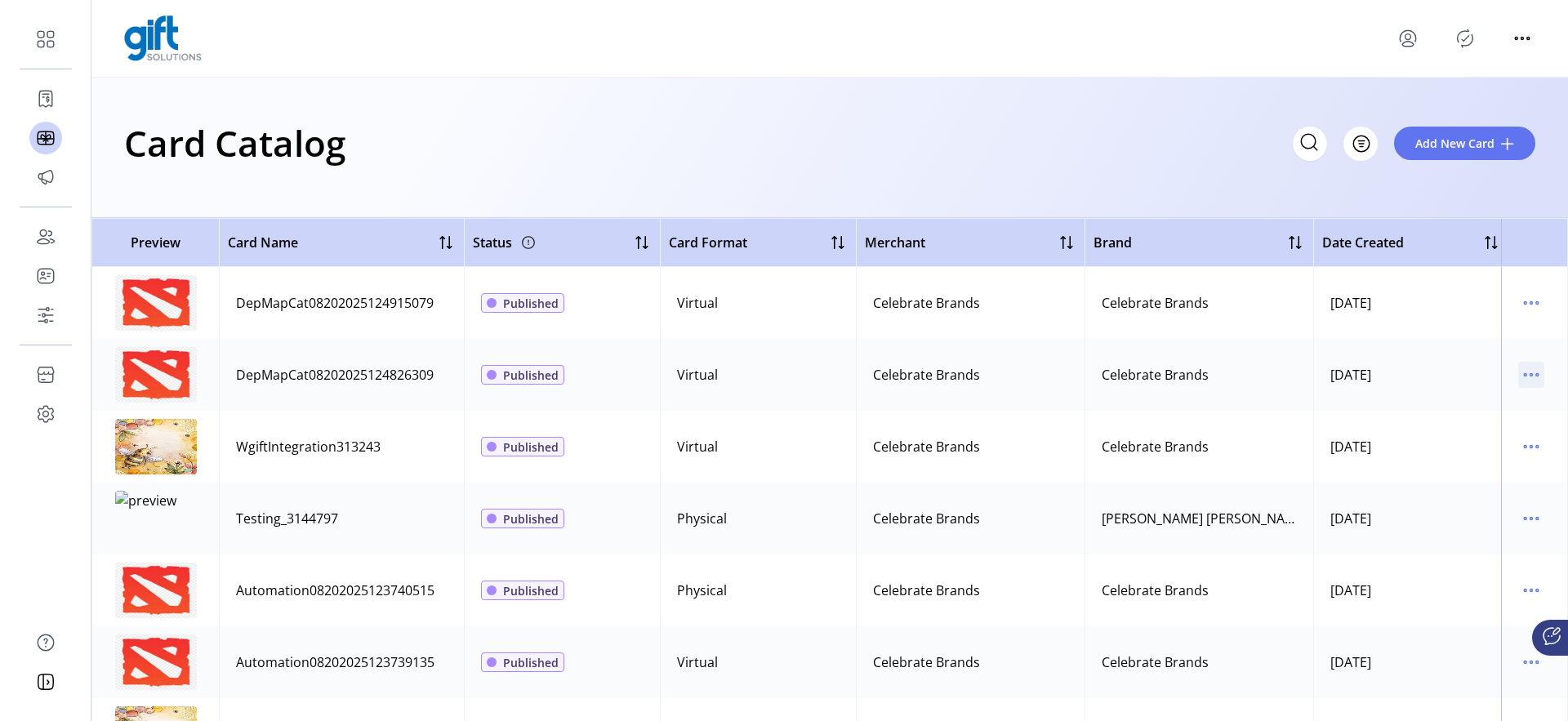
click at [1518, 373] on icon "menu" at bounding box center [1531, 375] width 26 height 26
click at [1450, 426] on span "Edit Details" at bounding box center [1454, 432] width 136 height 13
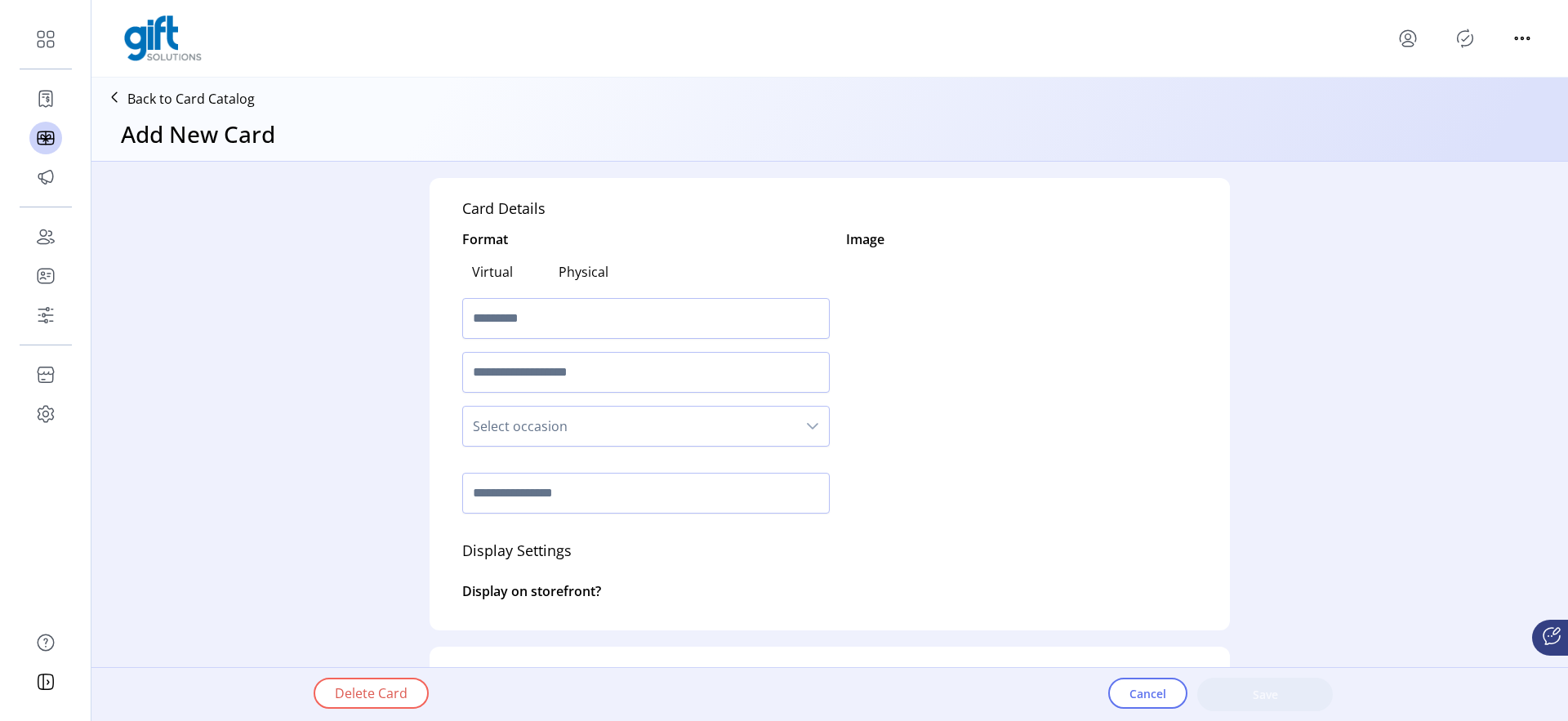
type textarea "**********"
type input "*"
type input "**********"
type input "****"
type input "**********"
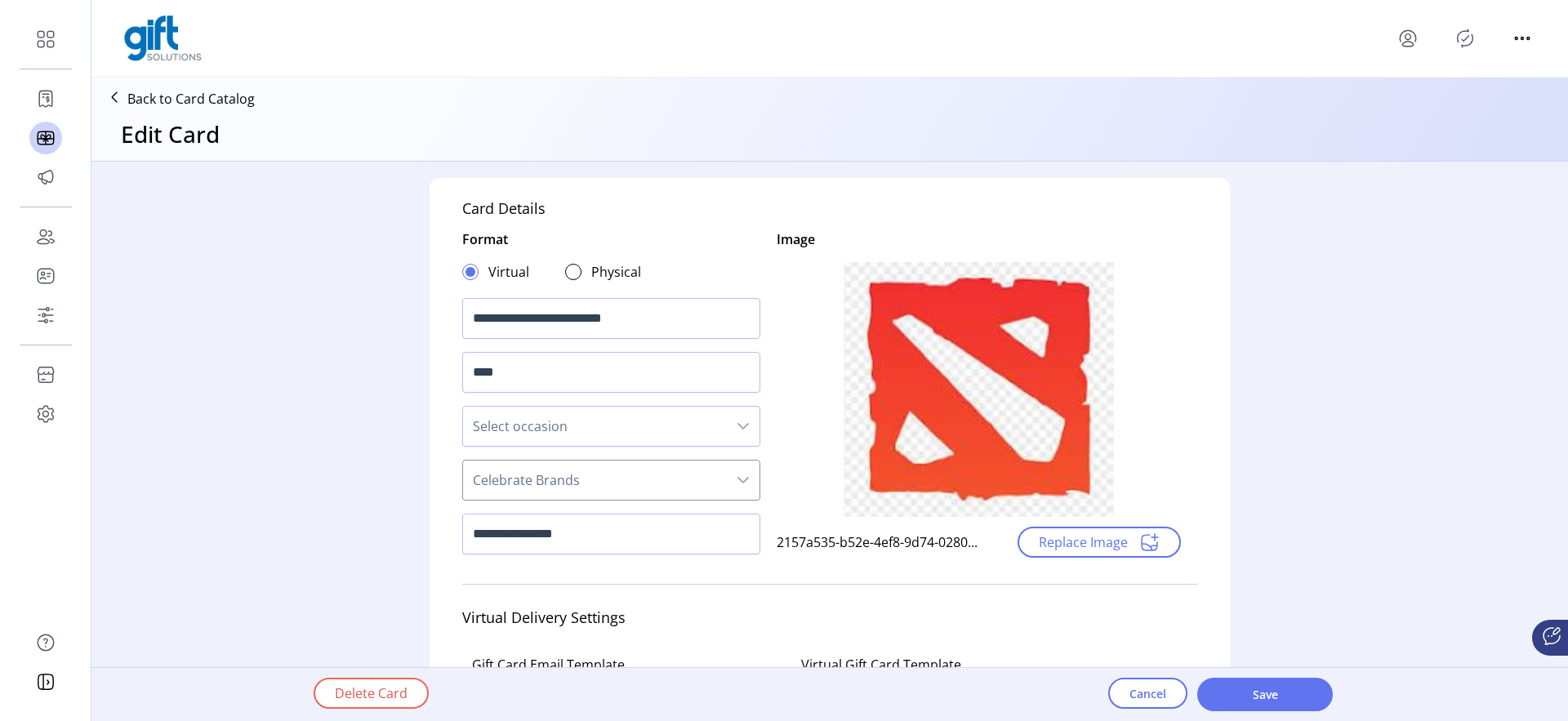
scroll to position [28, 0]
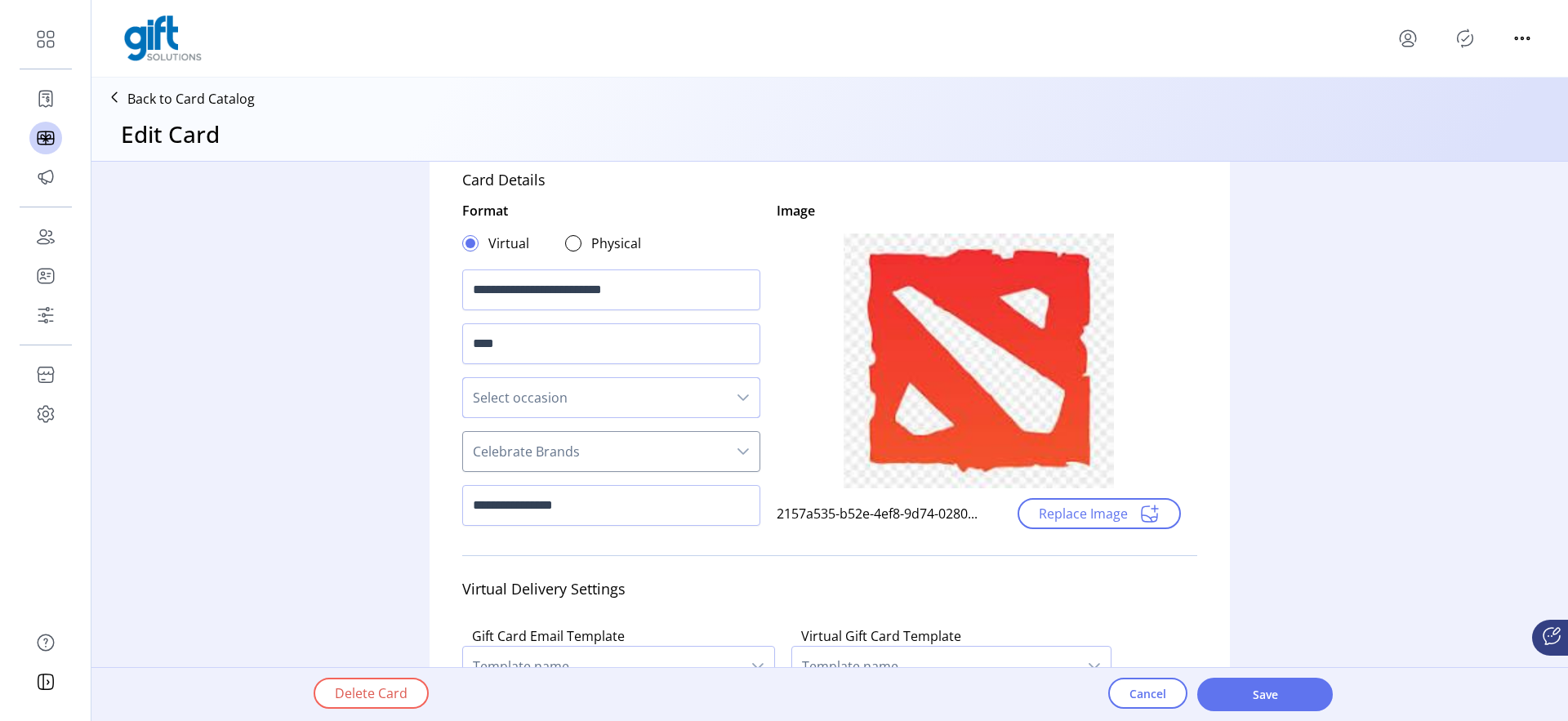
click at [624, 407] on span "Select occasion" at bounding box center [595, 398] width 263 height 39
click at [515, 400] on span "Select occasion" at bounding box center [595, 398] width 263 height 39
click at [503, 404] on span "Select occasion" at bounding box center [595, 398] width 263 height 39
click at [366, 435] on div "**********" at bounding box center [830, 424] width 1477 height 525
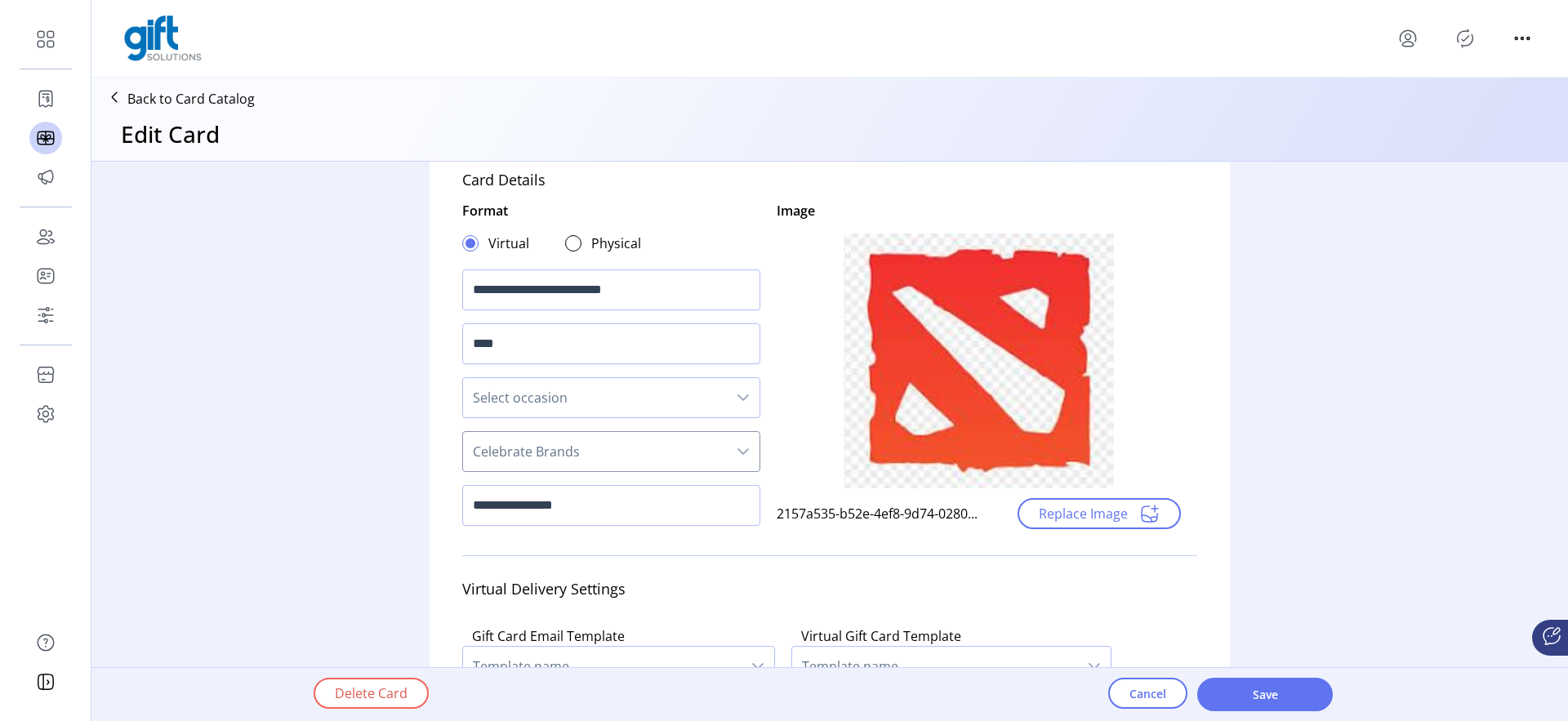
click at [524, 440] on span "Celebrate Brands" at bounding box center [595, 452] width 263 height 39
click at [543, 479] on div "**********" at bounding box center [612, 505] width 299 height 54
click at [570, 459] on span "Celebrate Brands" at bounding box center [595, 452] width 263 height 39
click at [1142, 698] on span "Cancel" at bounding box center [1148, 694] width 37 height 18
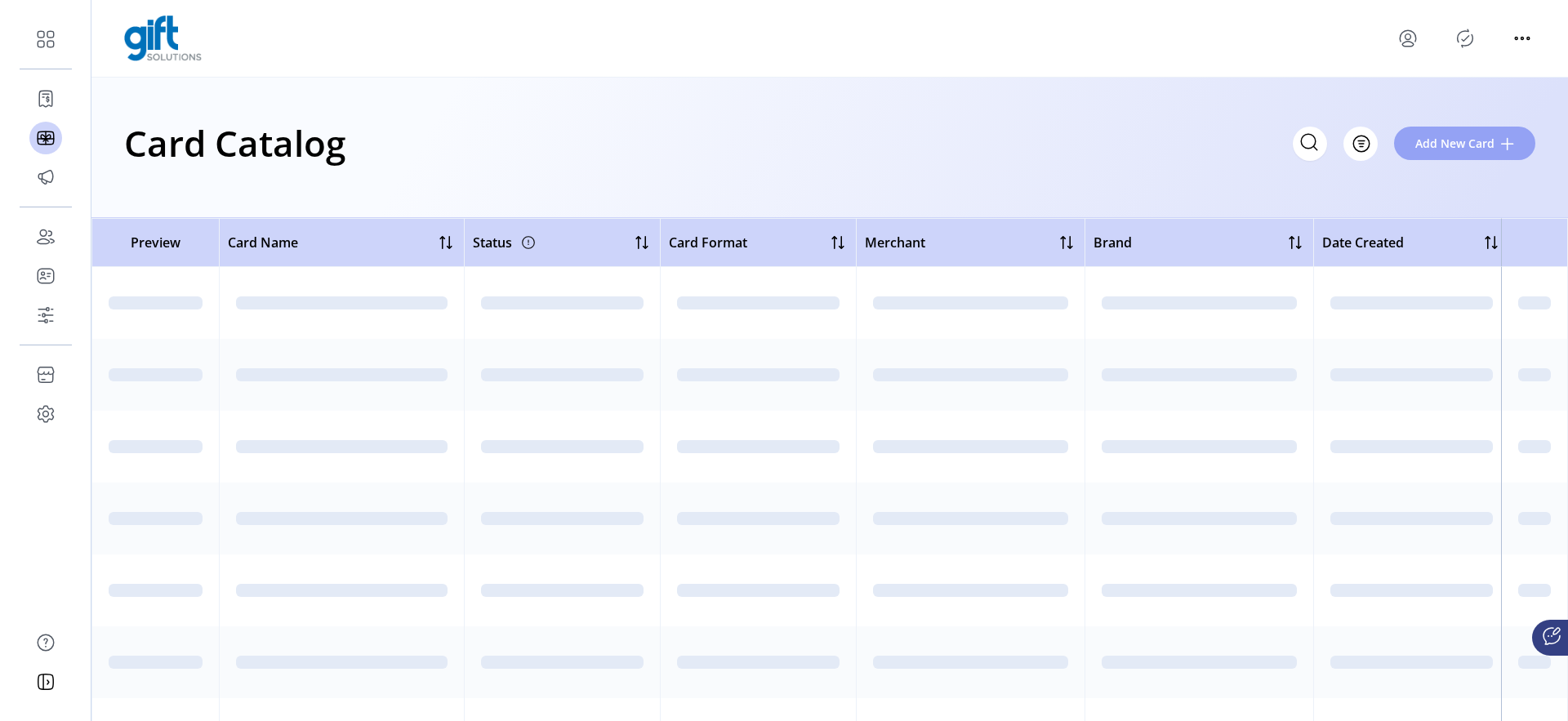
click at [1471, 141] on span "Add New Card" at bounding box center [1455, 143] width 79 height 18
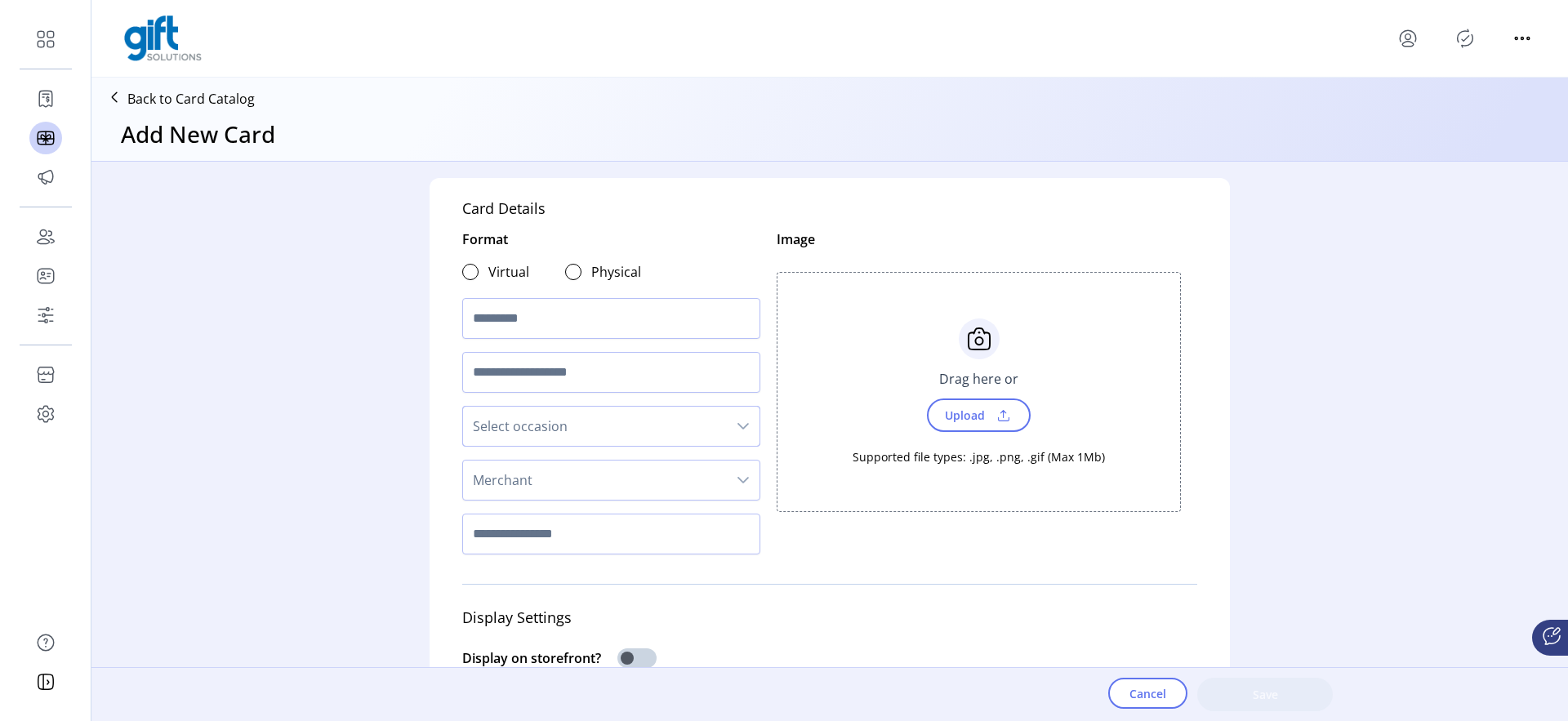
click at [534, 441] on span "Select occasion" at bounding box center [595, 426] width 263 height 39
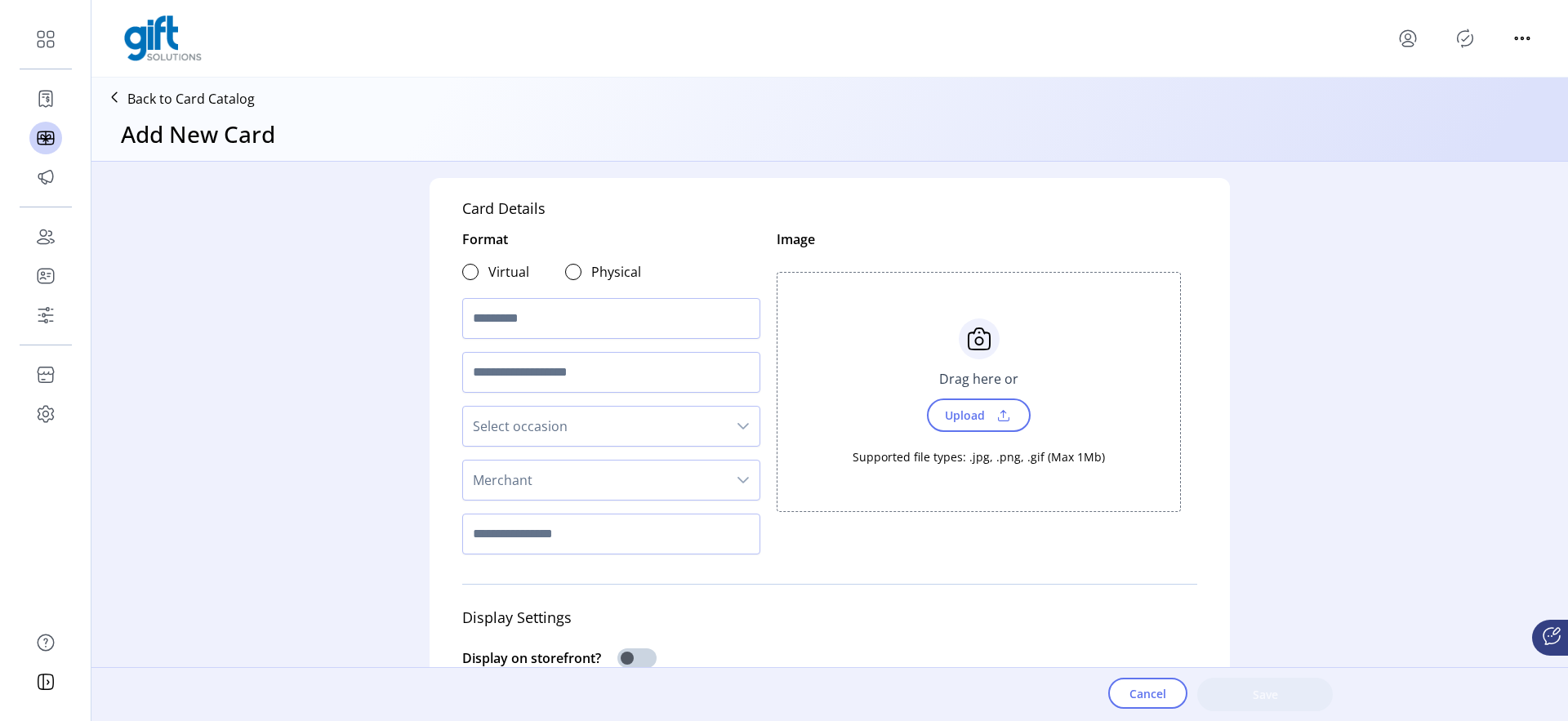
click at [549, 489] on span "Merchant" at bounding box center [595, 480] width 263 height 39
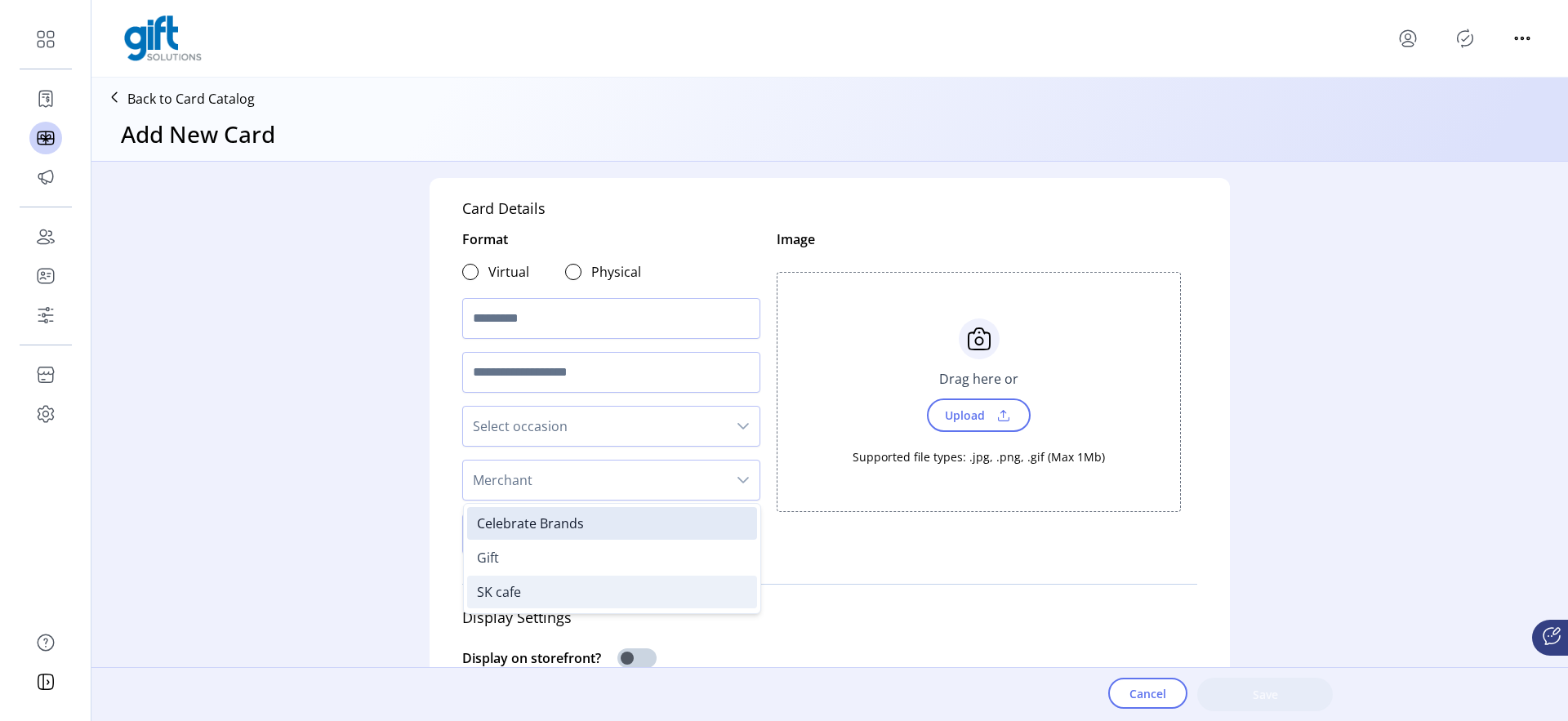
click at [514, 585] on span "SK cafe" at bounding box center [499, 592] width 44 height 18
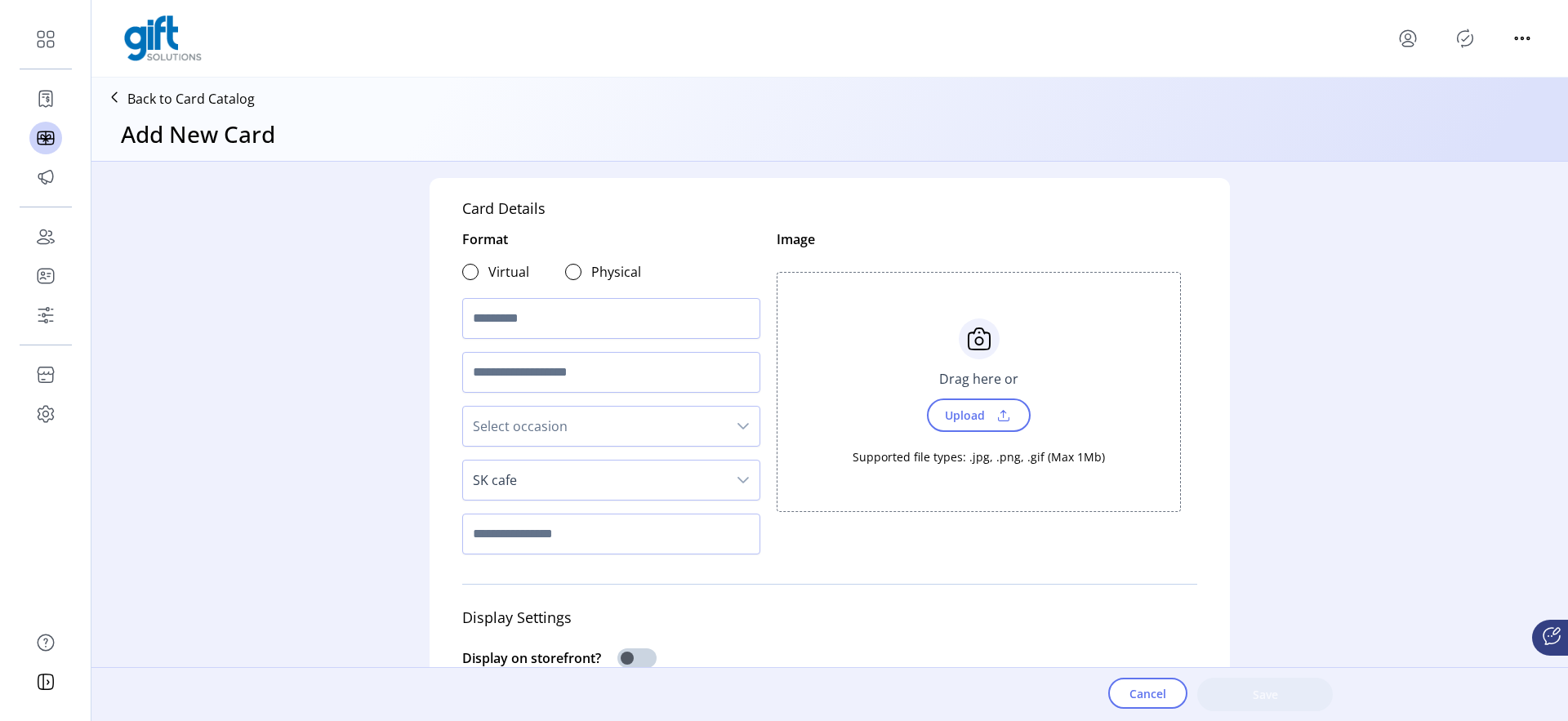
click at [532, 397] on div at bounding box center [612, 372] width 299 height 54
click at [527, 421] on span "Select occasion" at bounding box center [595, 426] width 263 height 39
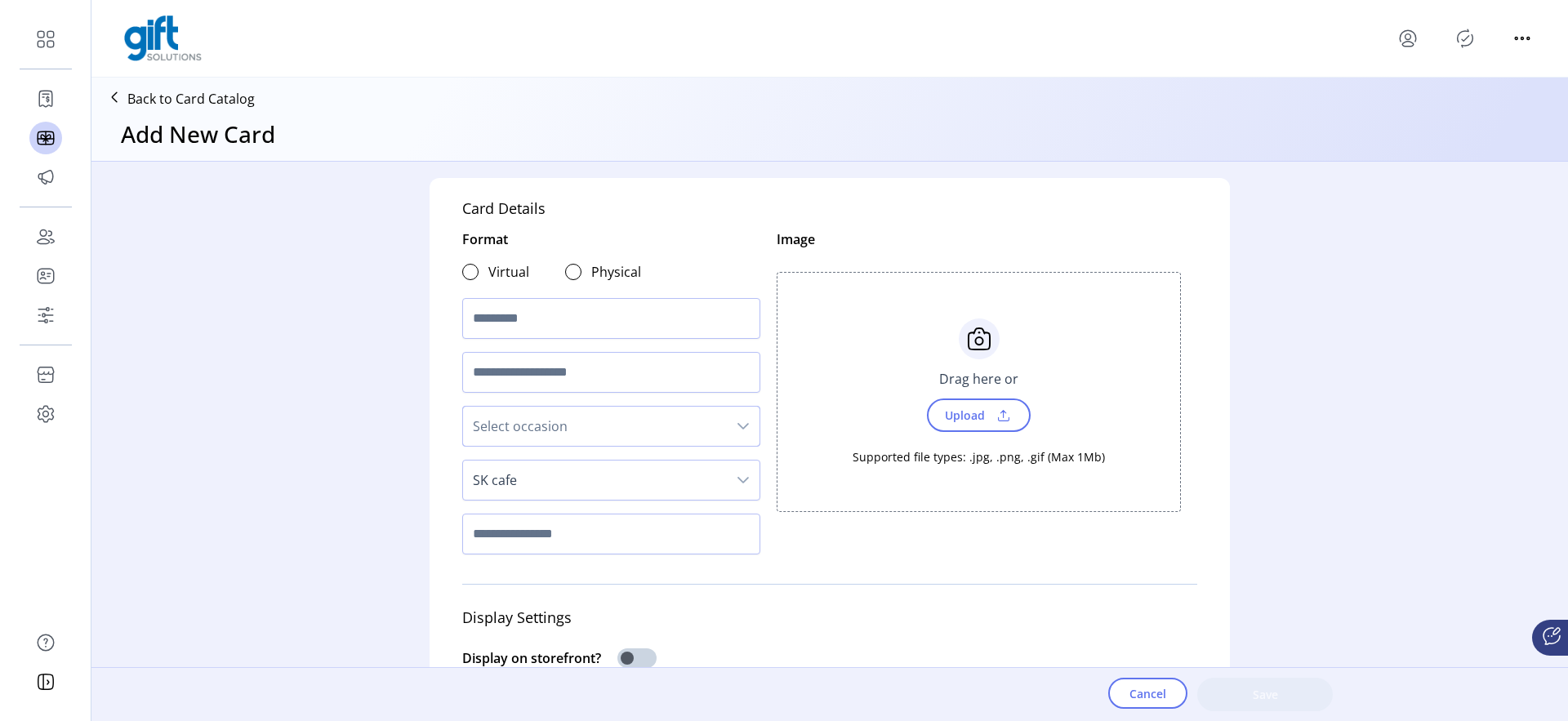
click at [552, 421] on span "Select occasion" at bounding box center [595, 426] width 263 height 39
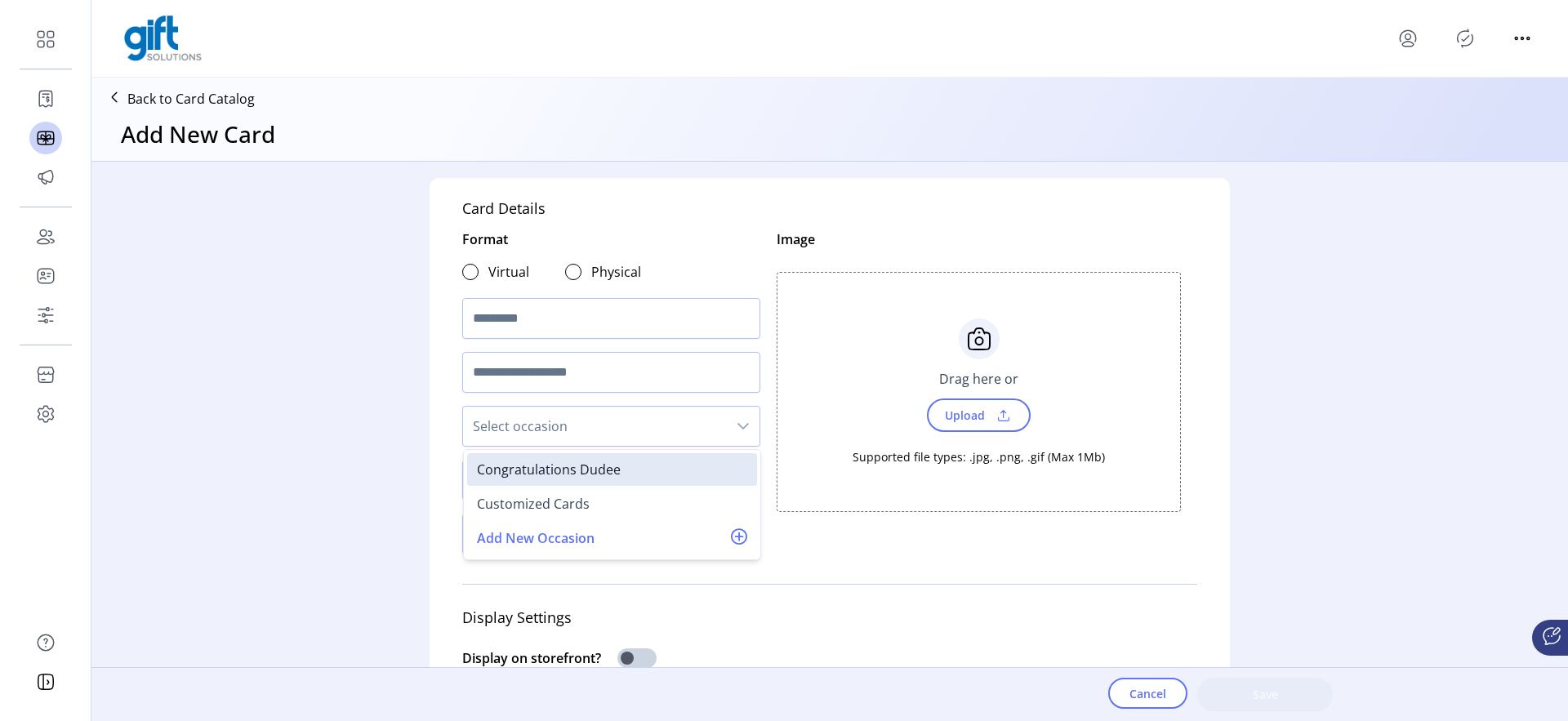
click at [335, 458] on div "Card Details Format Virtual Physical Select occasion Congratulations Dudee Cust…" at bounding box center [830, 424] width 1477 height 525
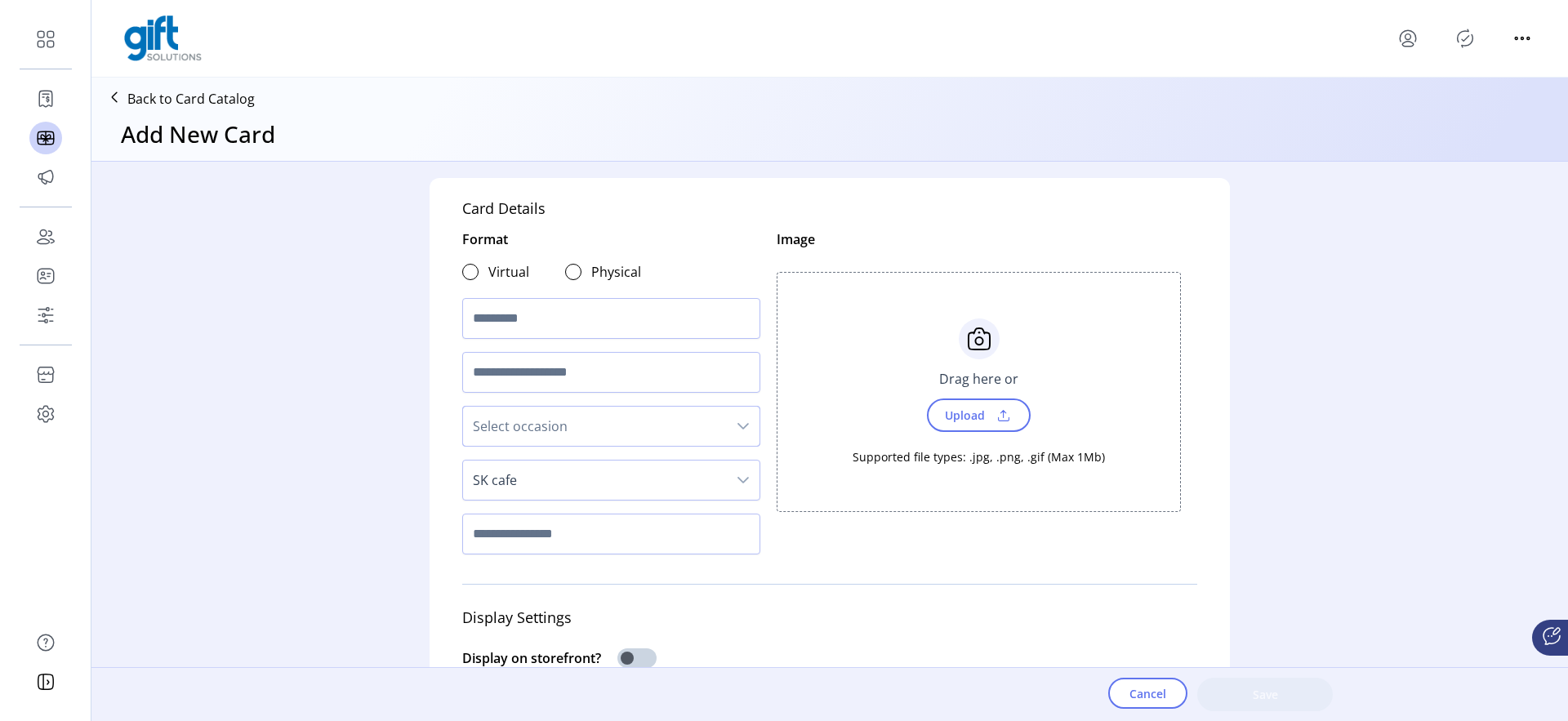
click at [558, 409] on span "Select occasion" at bounding box center [595, 426] width 263 height 39
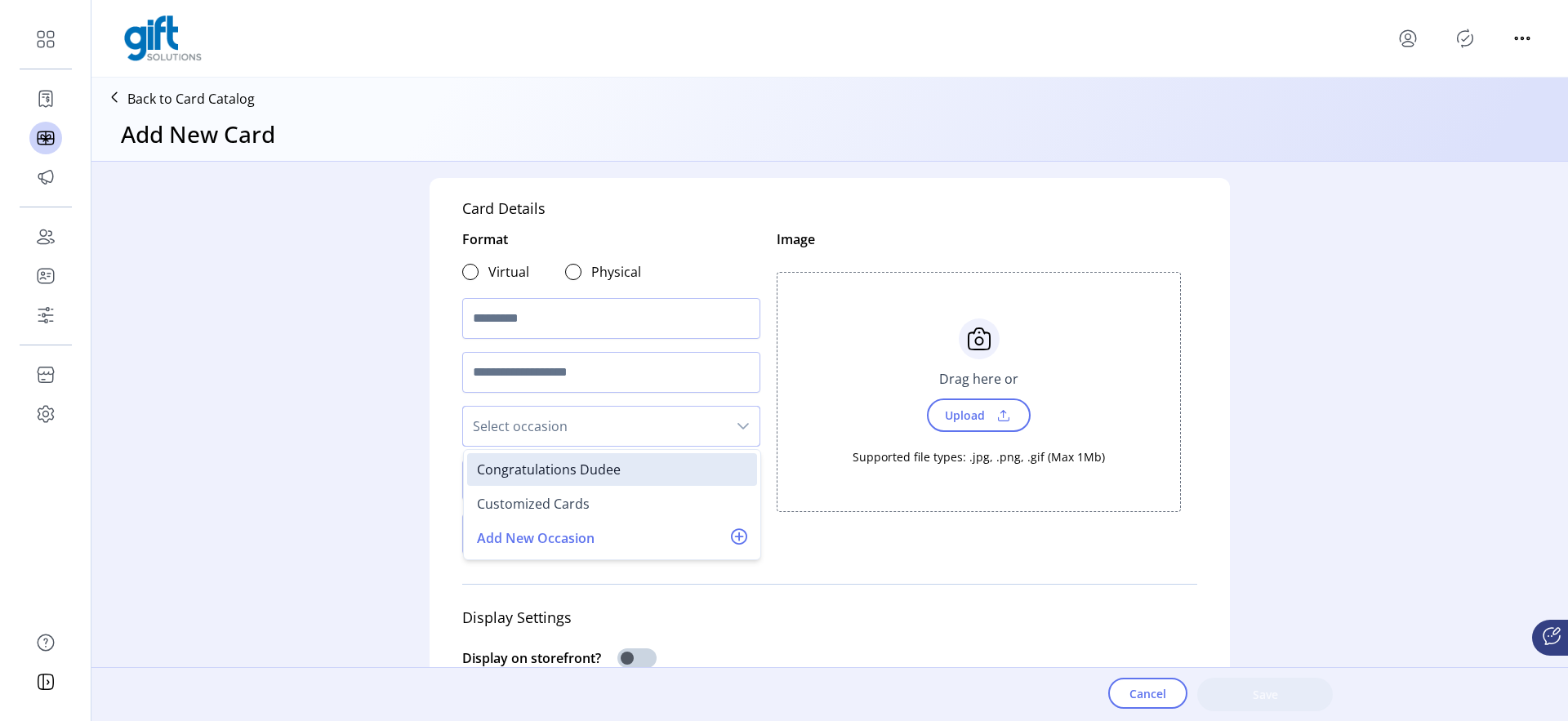
click at [558, 411] on span "Select occasion" at bounding box center [595, 426] width 263 height 39
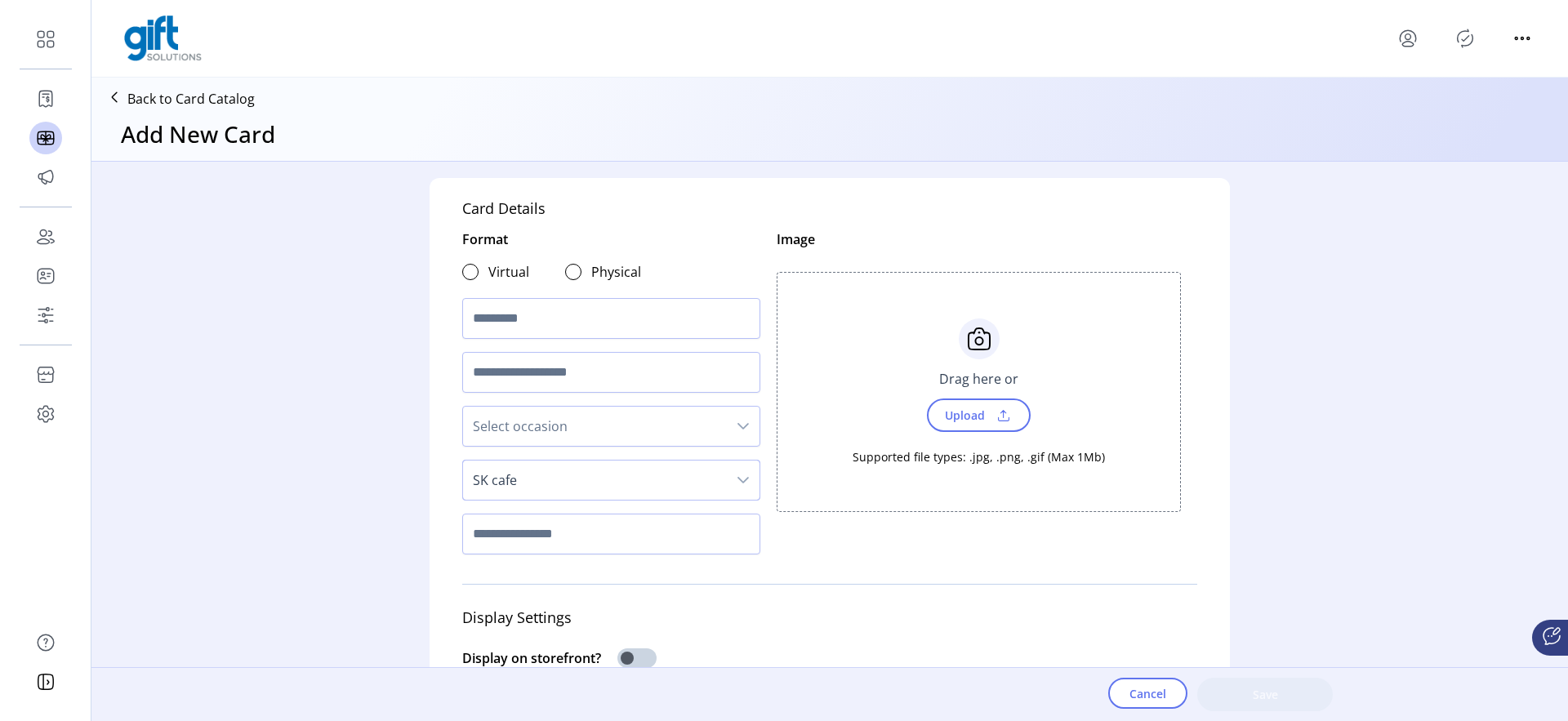
click at [588, 483] on span "SK cafe" at bounding box center [595, 480] width 263 height 39
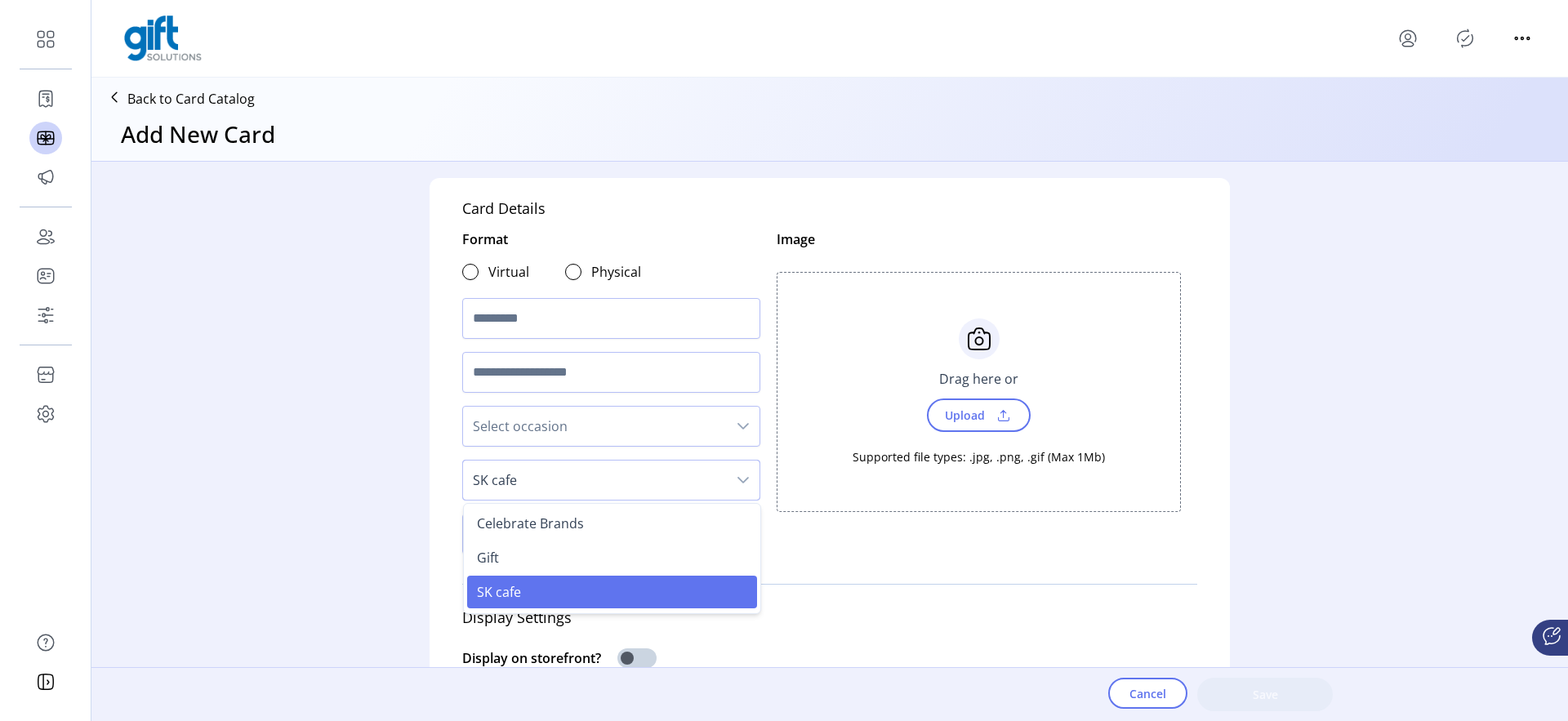
click at [378, 482] on div "Card Details Format Virtual Physical Select occasion SK cafe Celebrate Brands G…" at bounding box center [830, 424] width 1477 height 525
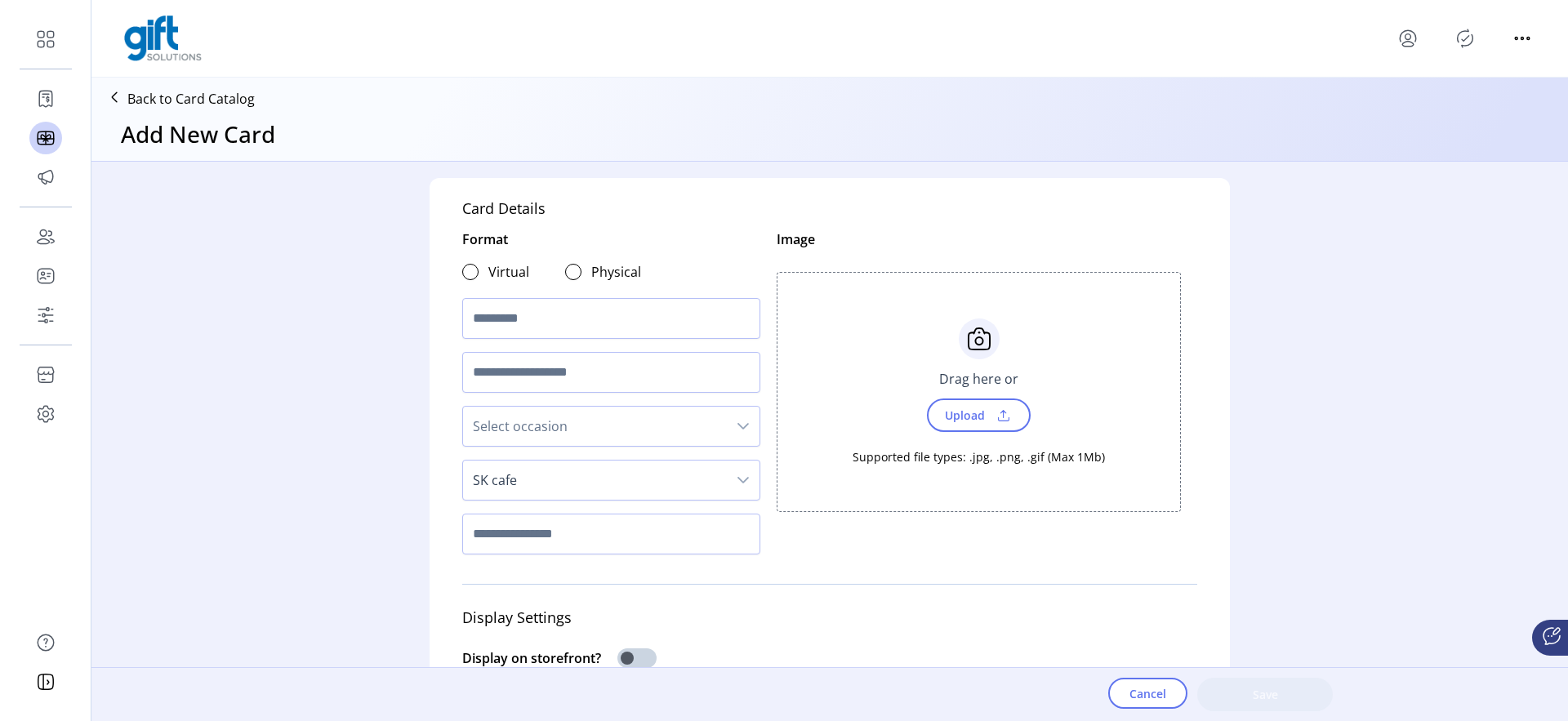
click at [398, 411] on div "Card Details Format Virtual Physical Select occasion SK cafe Image Choose Uploa…" at bounding box center [830, 424] width 1477 height 525
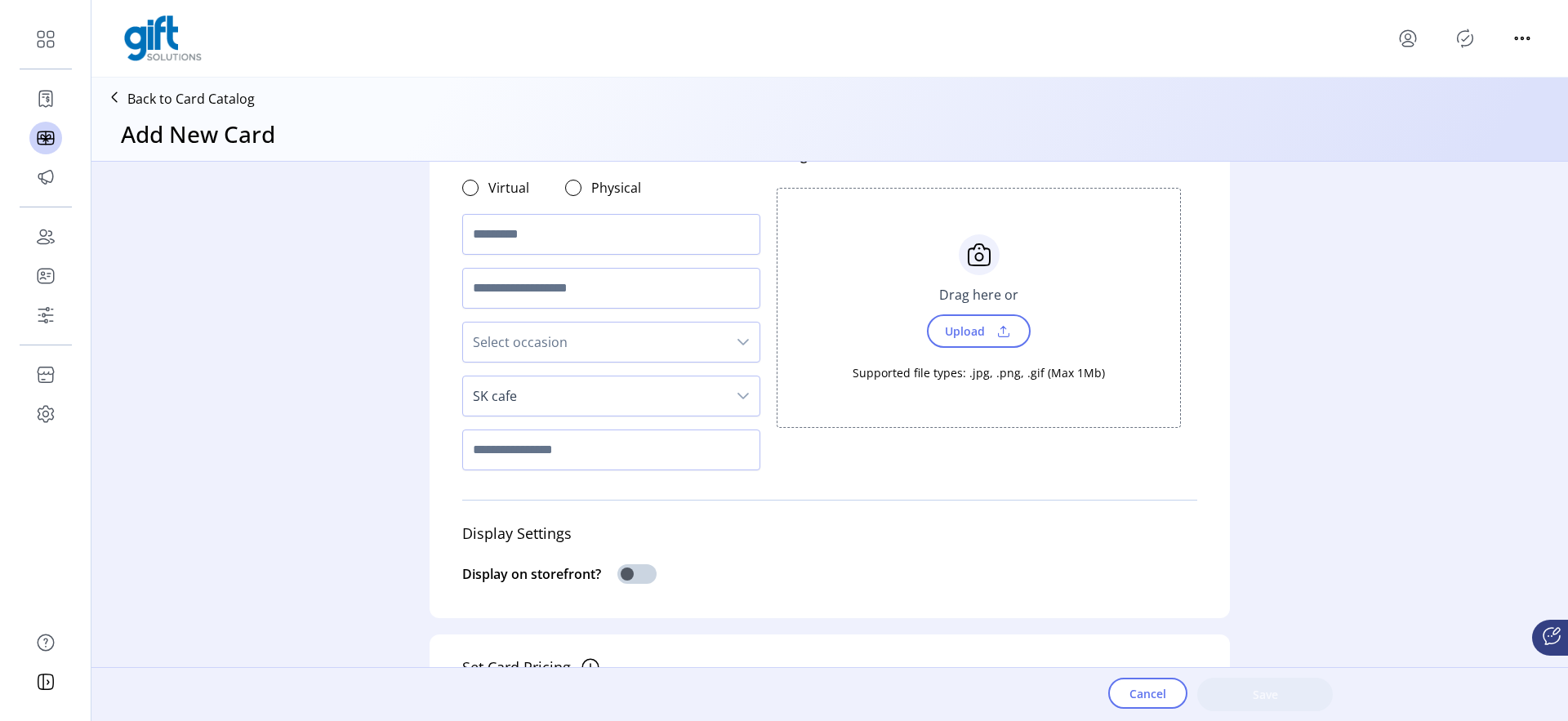
scroll to position [92, 0]
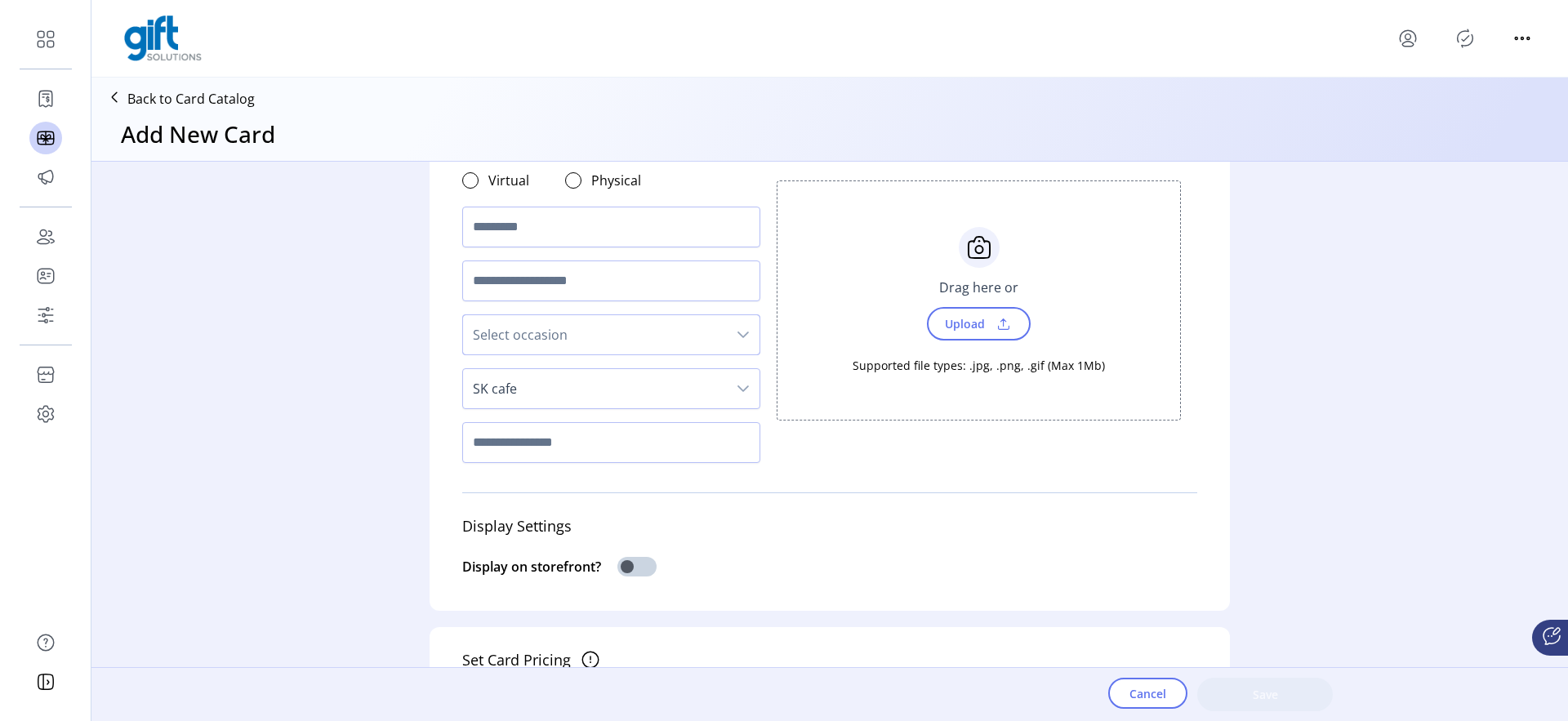
click at [594, 350] on span "Select occasion" at bounding box center [595, 335] width 263 height 39
click at [331, 411] on div "Card Details Format Virtual Physical Select occasion Congratulations Dudee Cust…" at bounding box center [830, 424] width 1477 height 525
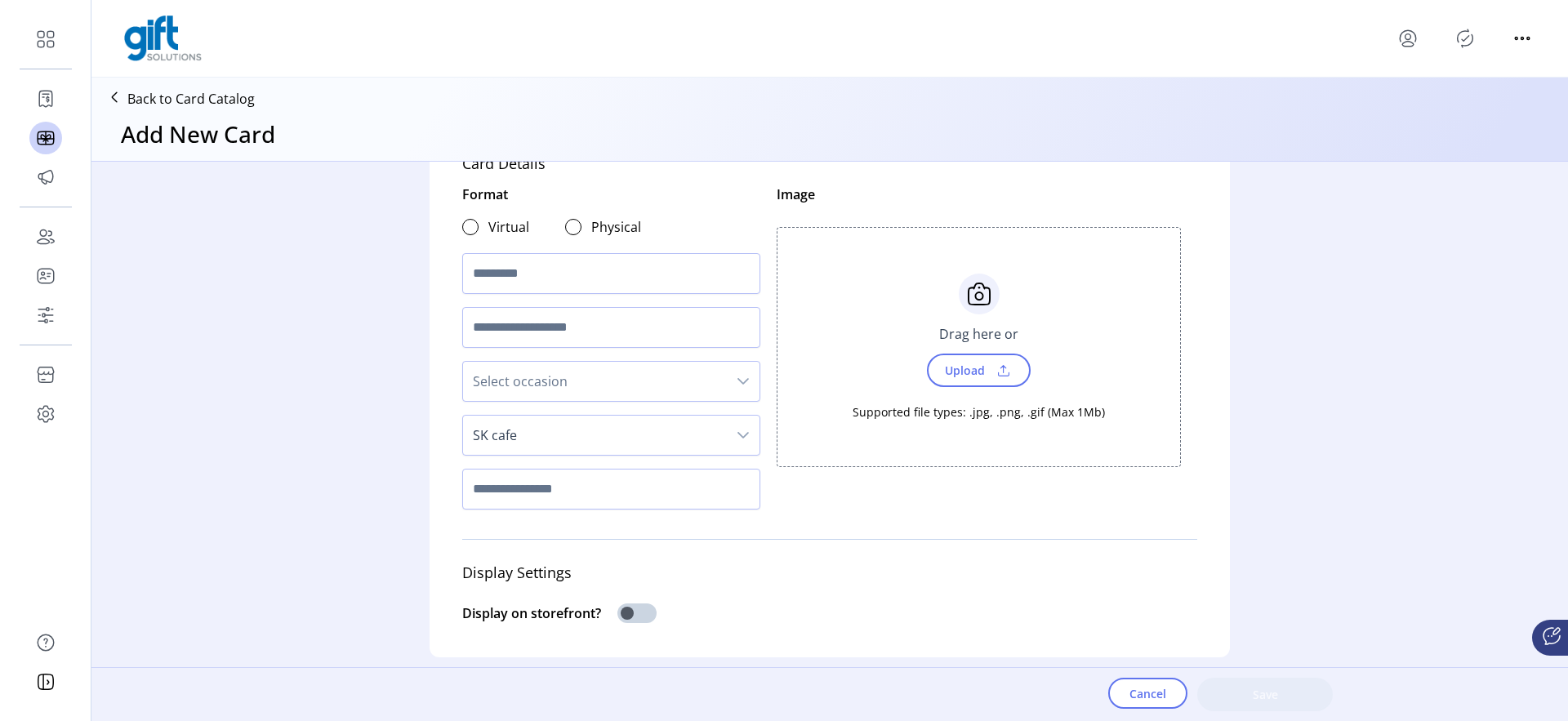
scroll to position [44, 0]
click at [444, 419] on div "Card Details Format Virtual Physical Select occasion SK cafe Image Choose Uploa…" at bounding box center [829, 395] width 800 height 524
click at [466, 223] on div at bounding box center [470, 227] width 17 height 17
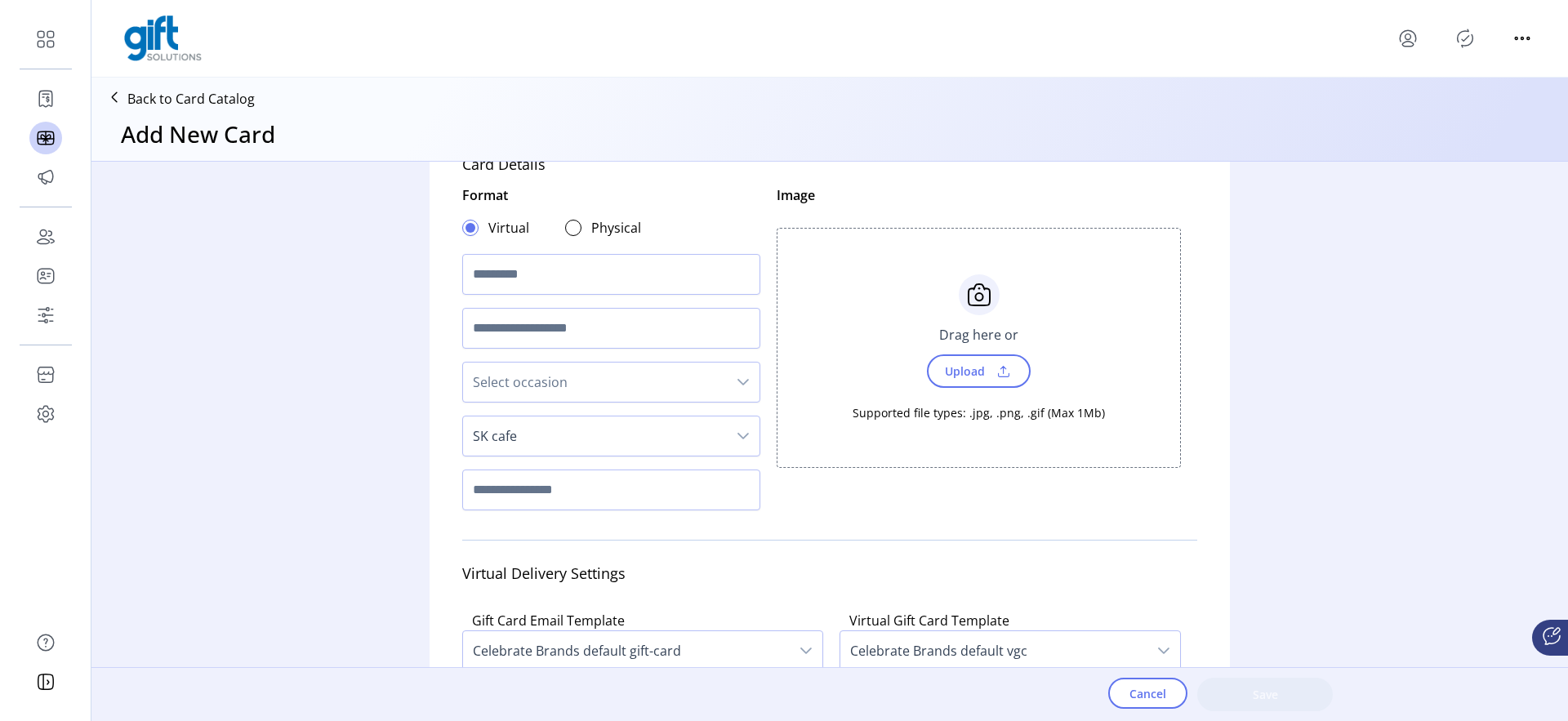
click at [583, 223] on div "Physical" at bounding box center [603, 228] width 76 height 20
click at [581, 224] on div "Physical" at bounding box center [603, 228] width 76 height 20
click at [578, 224] on div "Physical" at bounding box center [603, 228] width 76 height 20
click at [576, 224] on div at bounding box center [573, 227] width 17 height 17
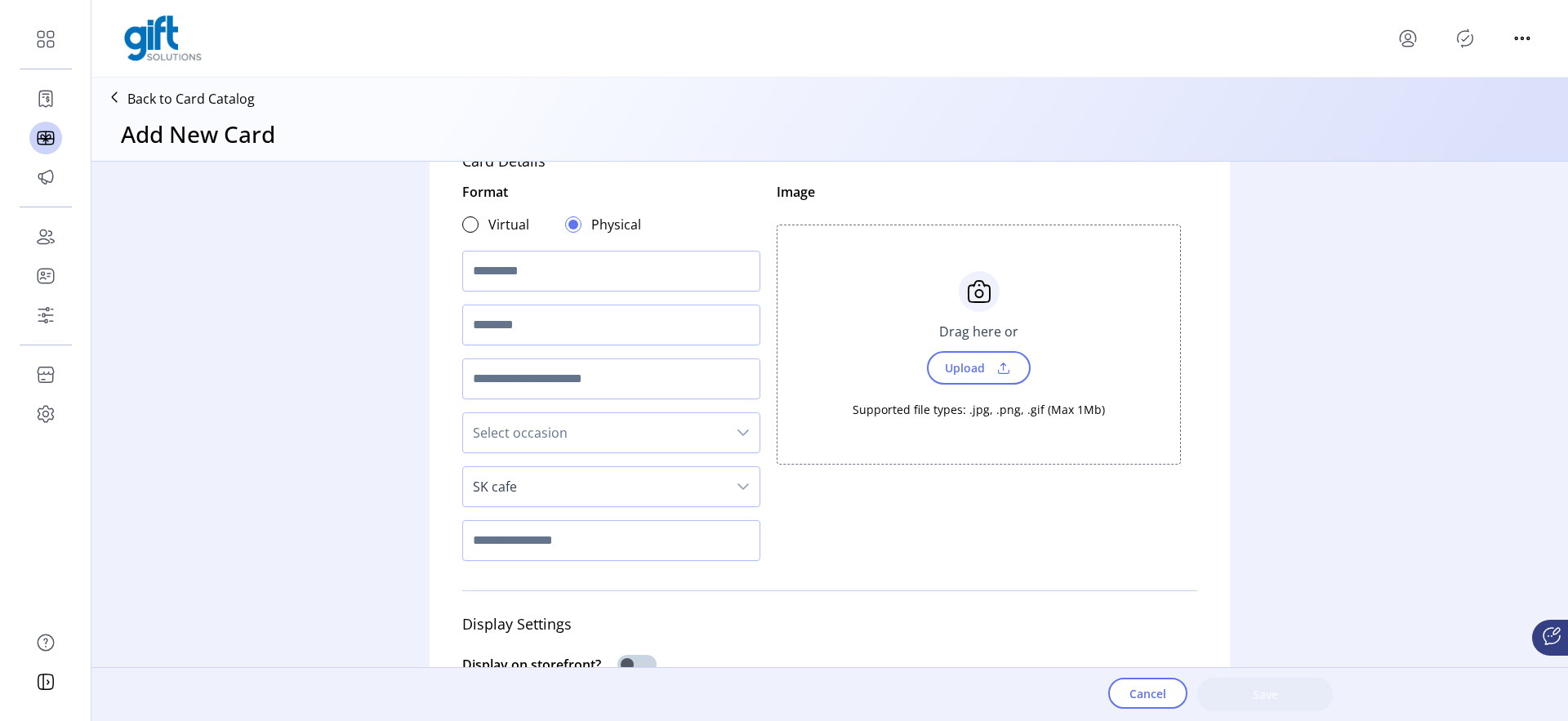
scroll to position [53, 0]
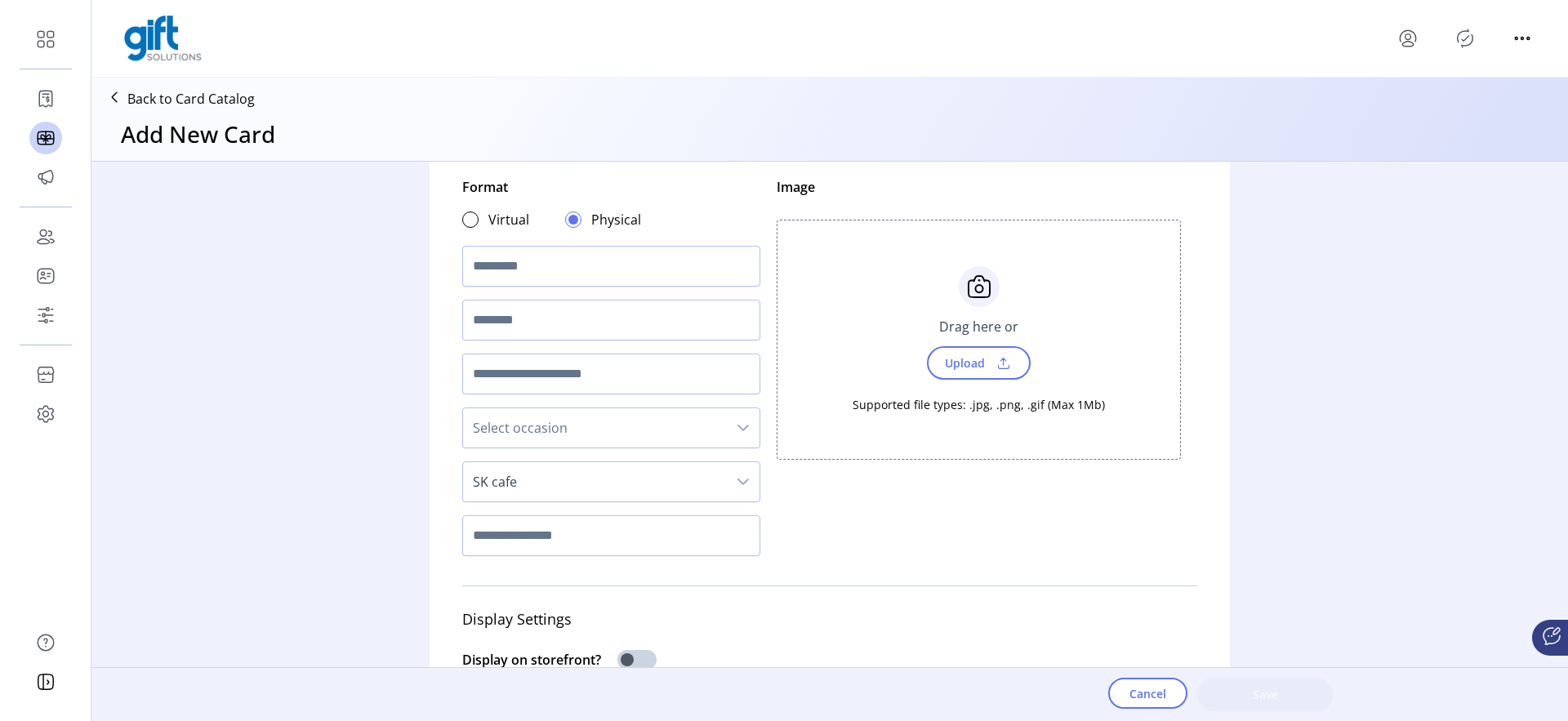
click at [537, 422] on span "Select occasion" at bounding box center [595, 428] width 263 height 39
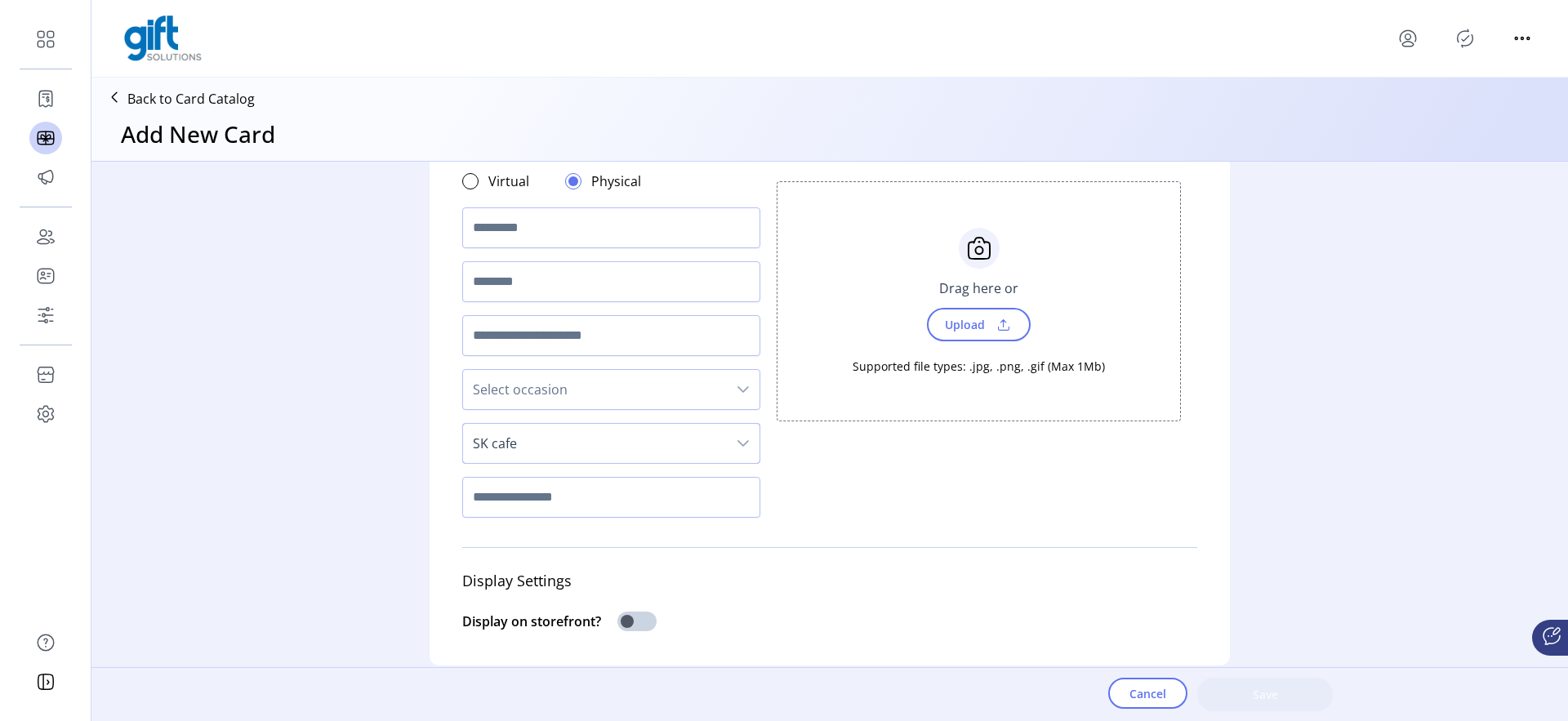
click at [500, 423] on span "SK cafe" at bounding box center [595, 443] width 263 height 39
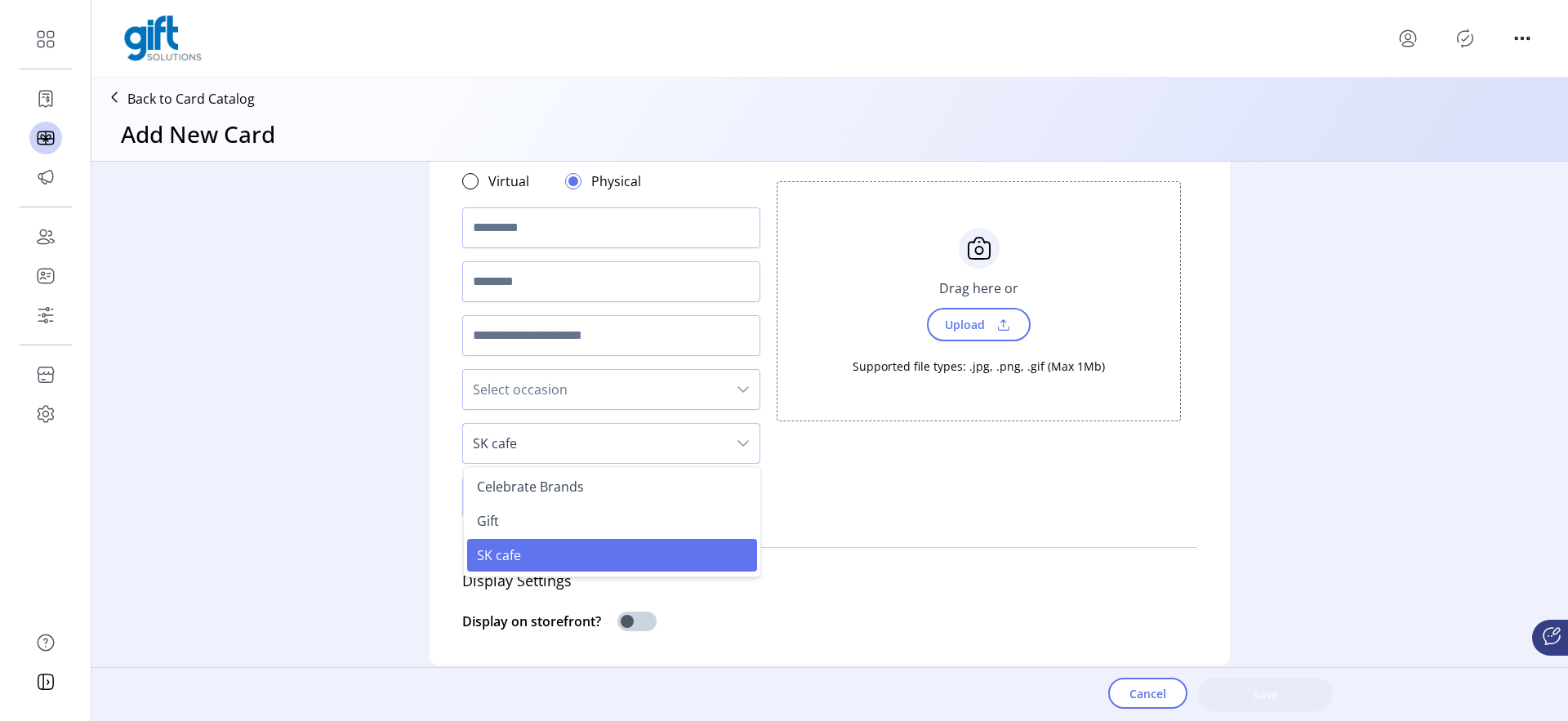
click at [515, 391] on span "Select occasion" at bounding box center [595, 389] width 263 height 39
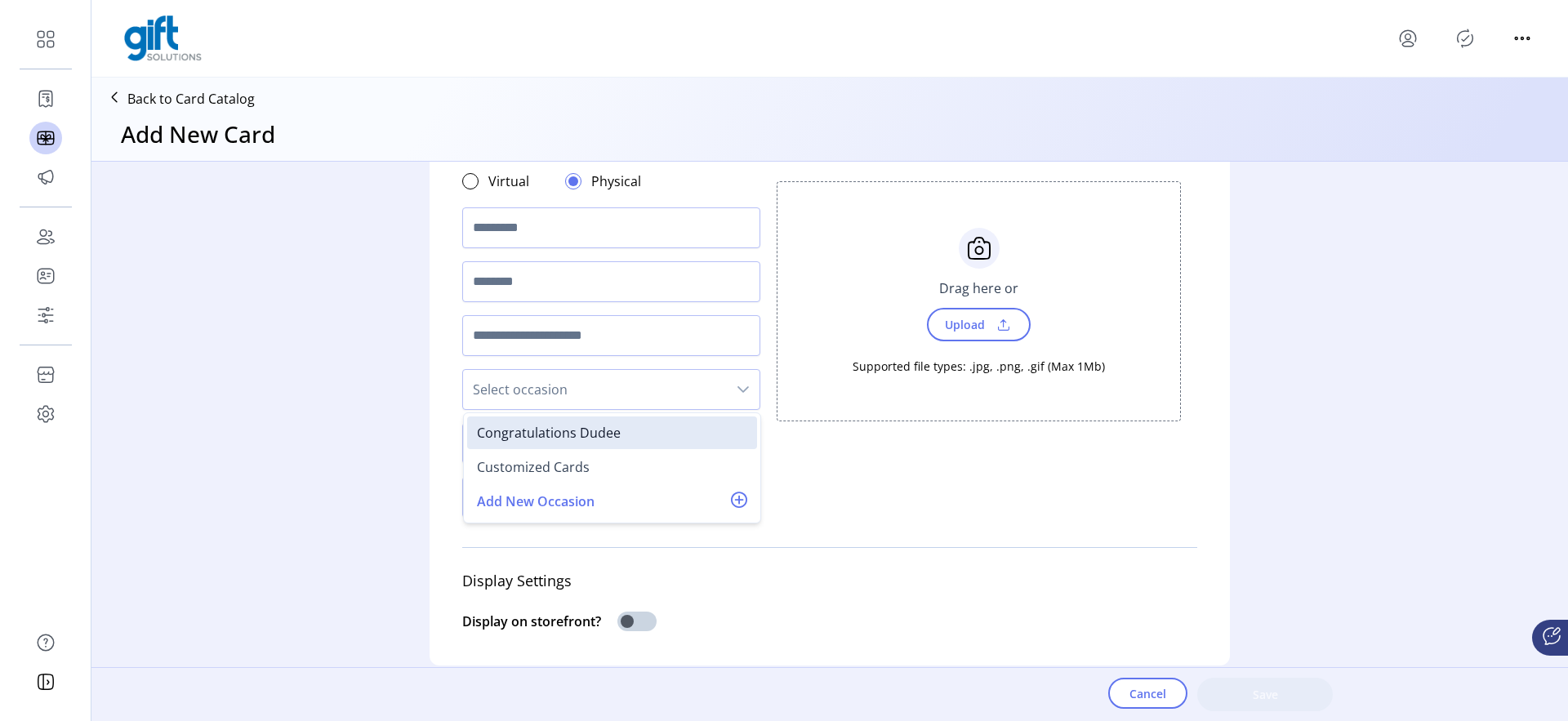
click at [383, 393] on div "Card Details Format Virtual Physical Select occasion Congratulations Dudee Cust…" at bounding box center [830, 424] width 1477 height 525
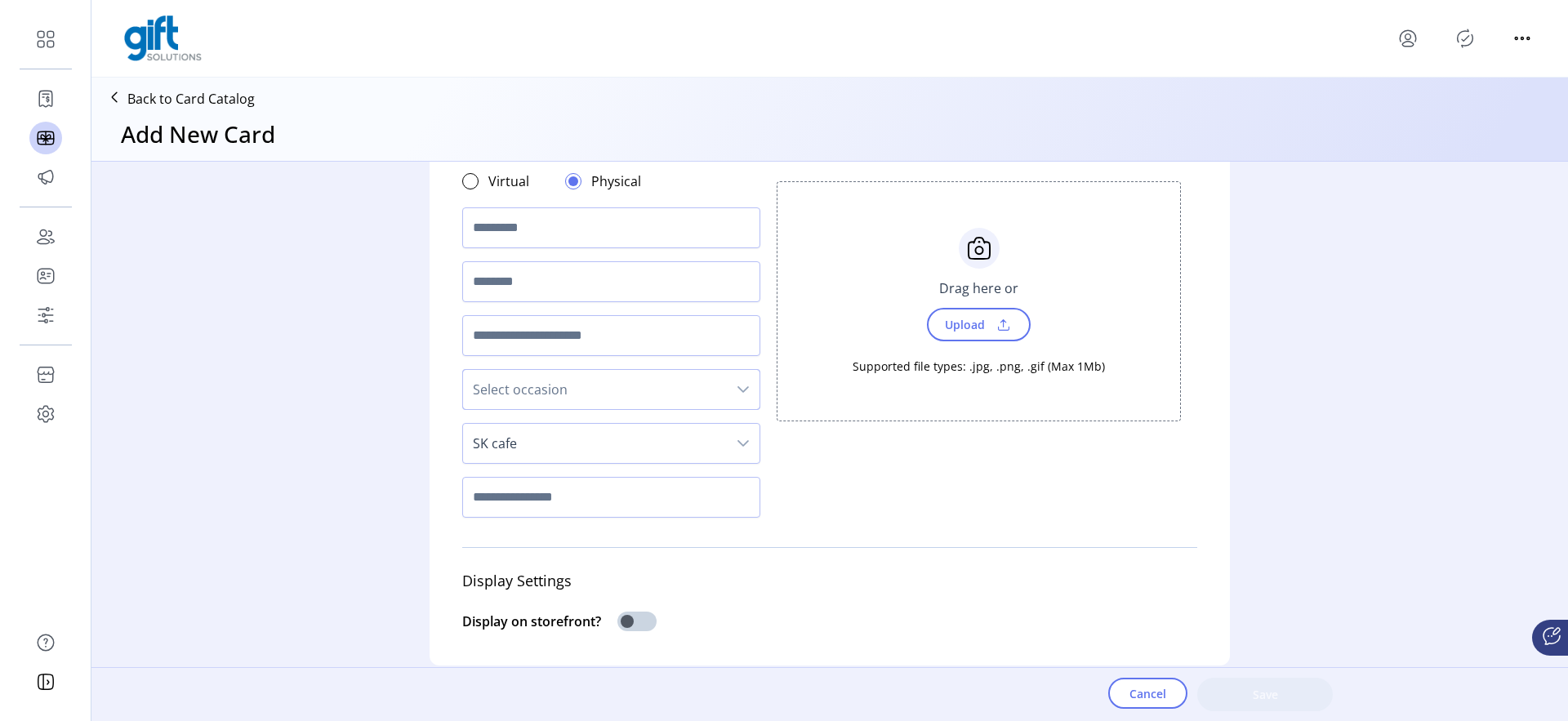
click at [502, 384] on span "Select occasion" at bounding box center [595, 389] width 263 height 39
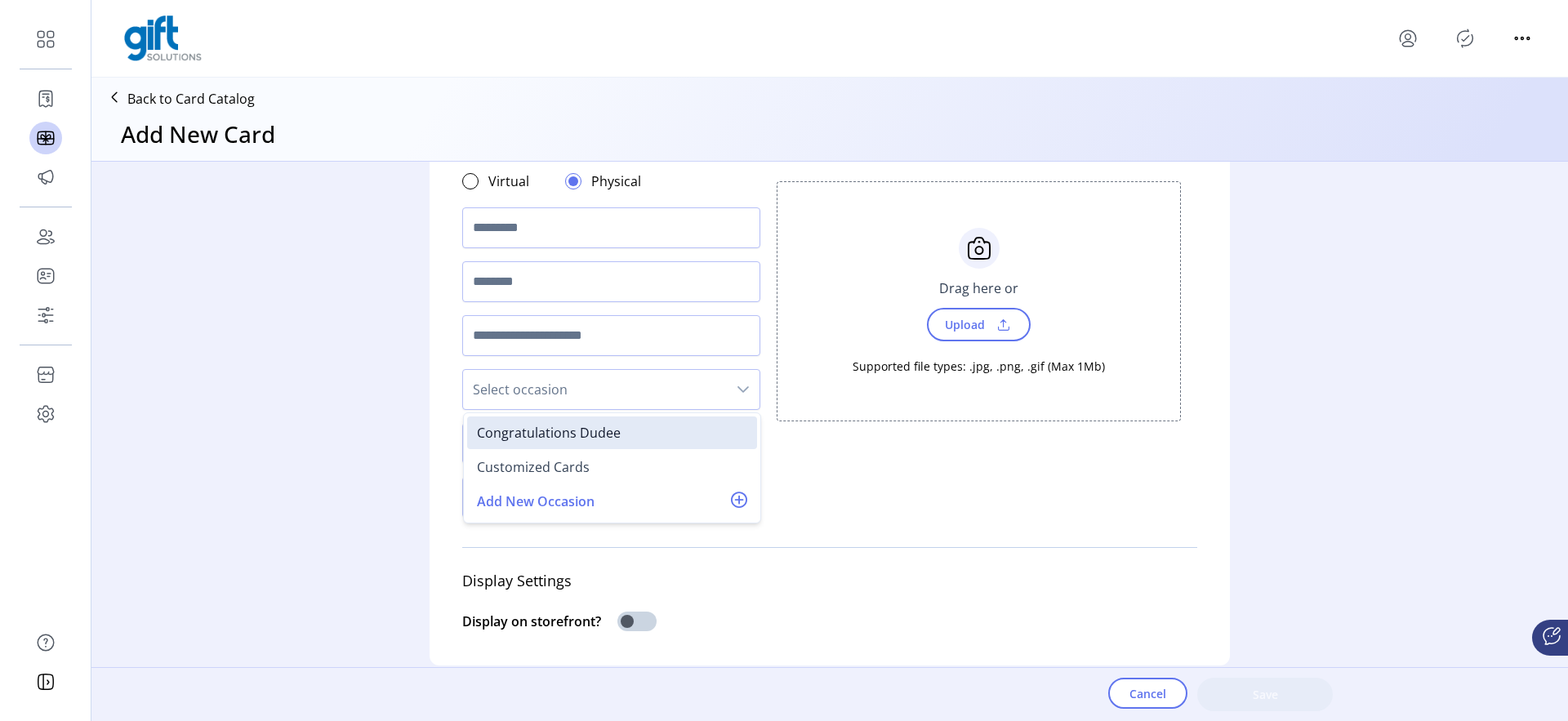
click at [395, 395] on div "Card Details Format Virtual Physical Select occasion Congratulations Dudee Cust…" at bounding box center [830, 424] width 1477 height 525
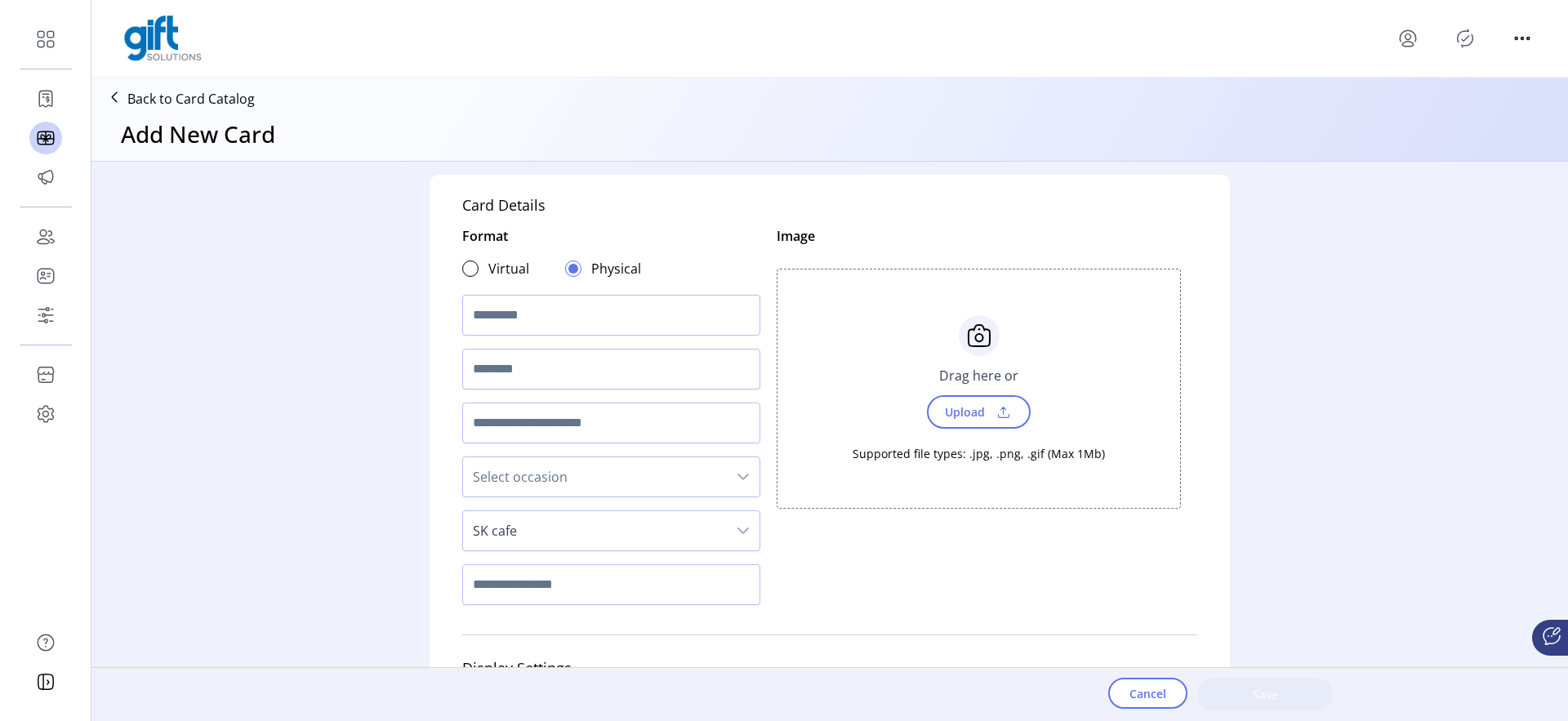
scroll to position [0, 0]
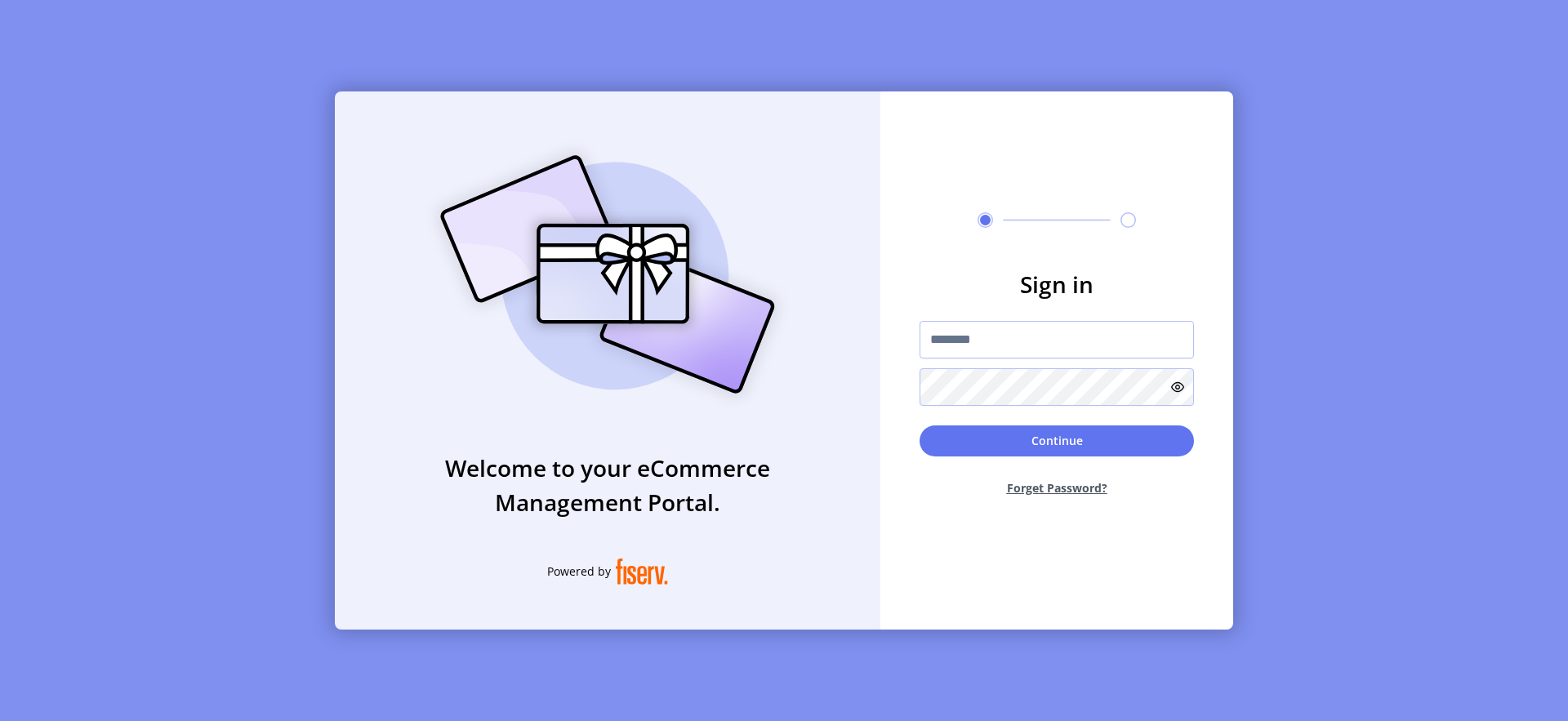
click at [967, 364] on div at bounding box center [1057, 363] width 274 height 85
click at [964, 357] on input "text" at bounding box center [1057, 340] width 274 height 38
click at [652, 118] on div "Welcome to your eCommerce Management Portal. Powered by" at bounding box center [607, 361] width 545 height 539
click at [965, 347] on input "text" at bounding box center [1057, 340] width 274 height 38
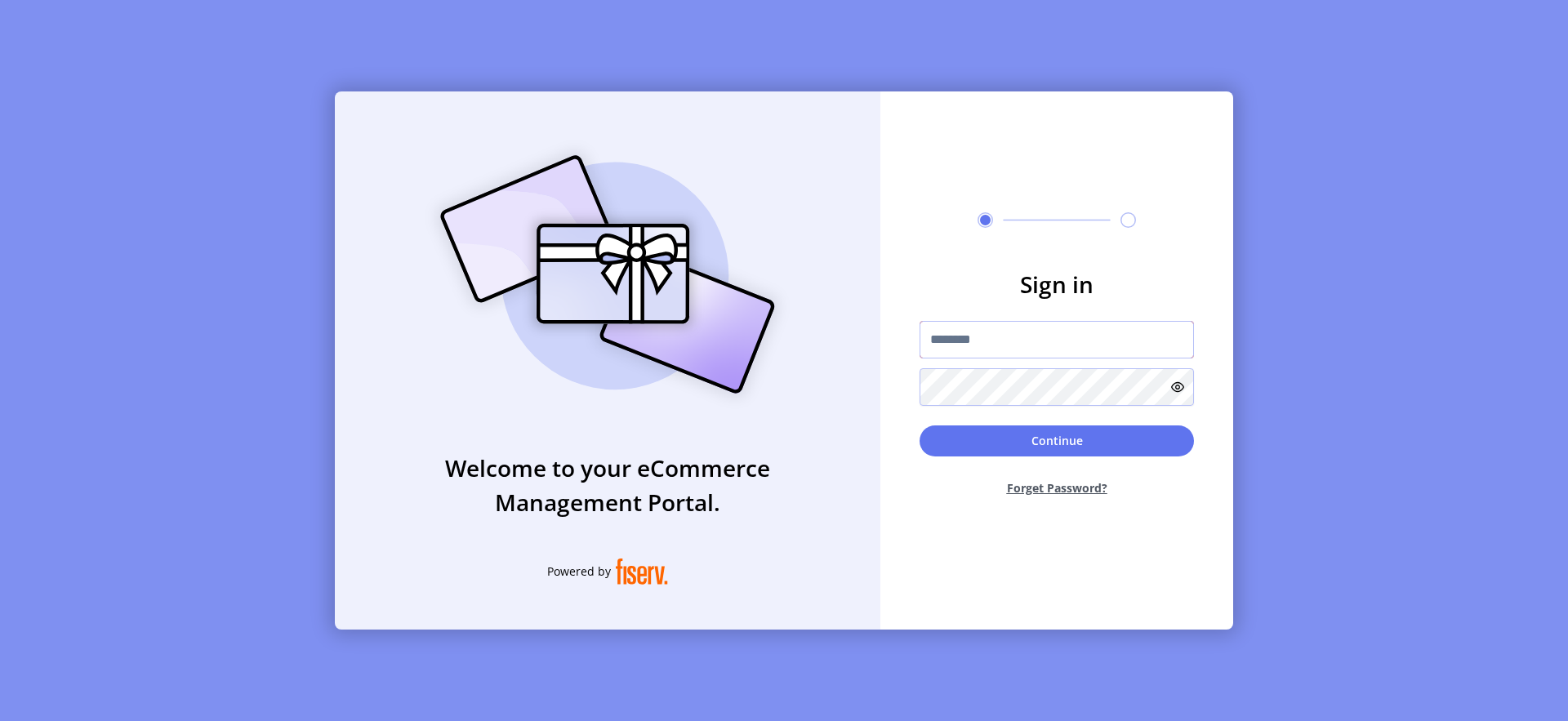
type input "**********"
click at [1061, 436] on button "Continue" at bounding box center [1057, 441] width 274 height 31
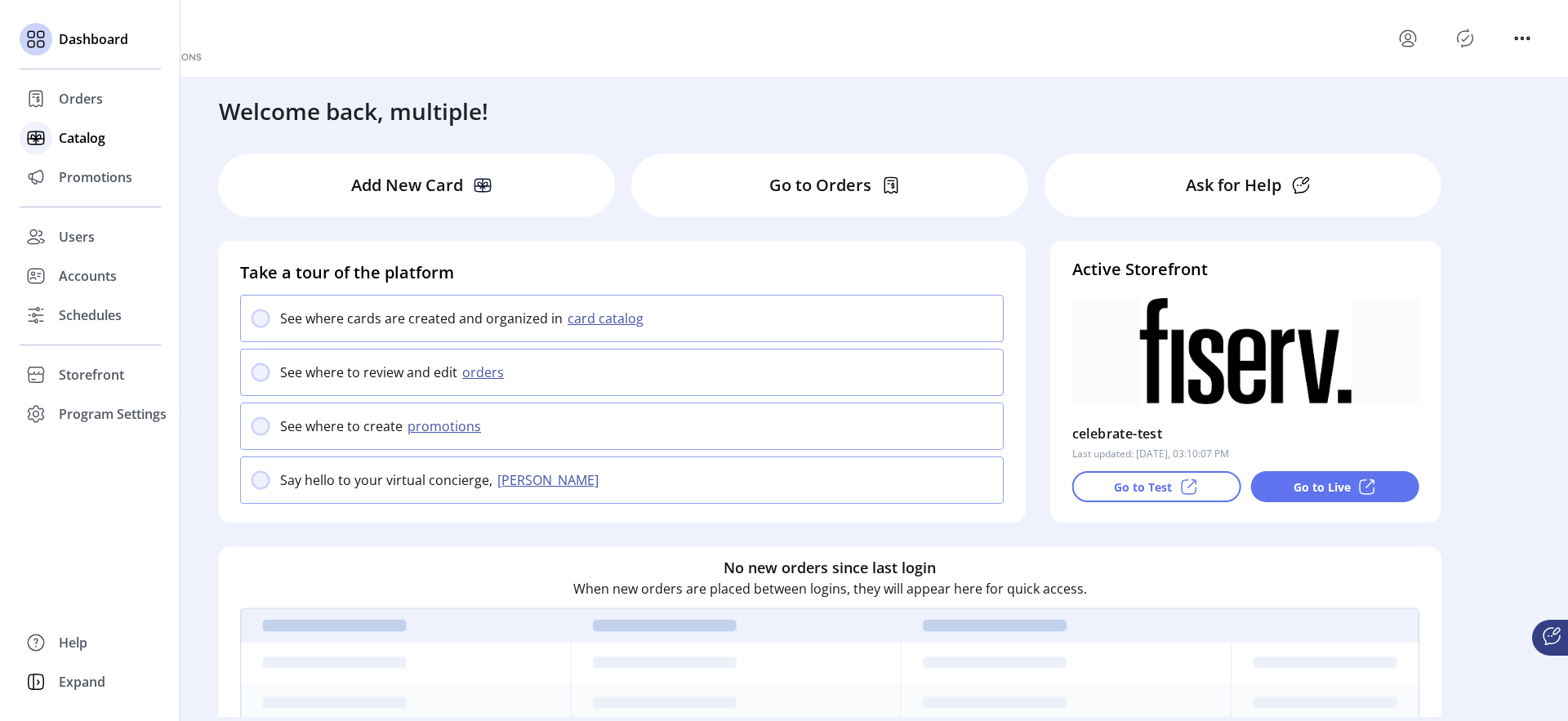
click at [63, 153] on div "Catalog" at bounding box center [90, 138] width 141 height 39
click at [95, 138] on span "Catalog" at bounding box center [82, 138] width 47 height 20
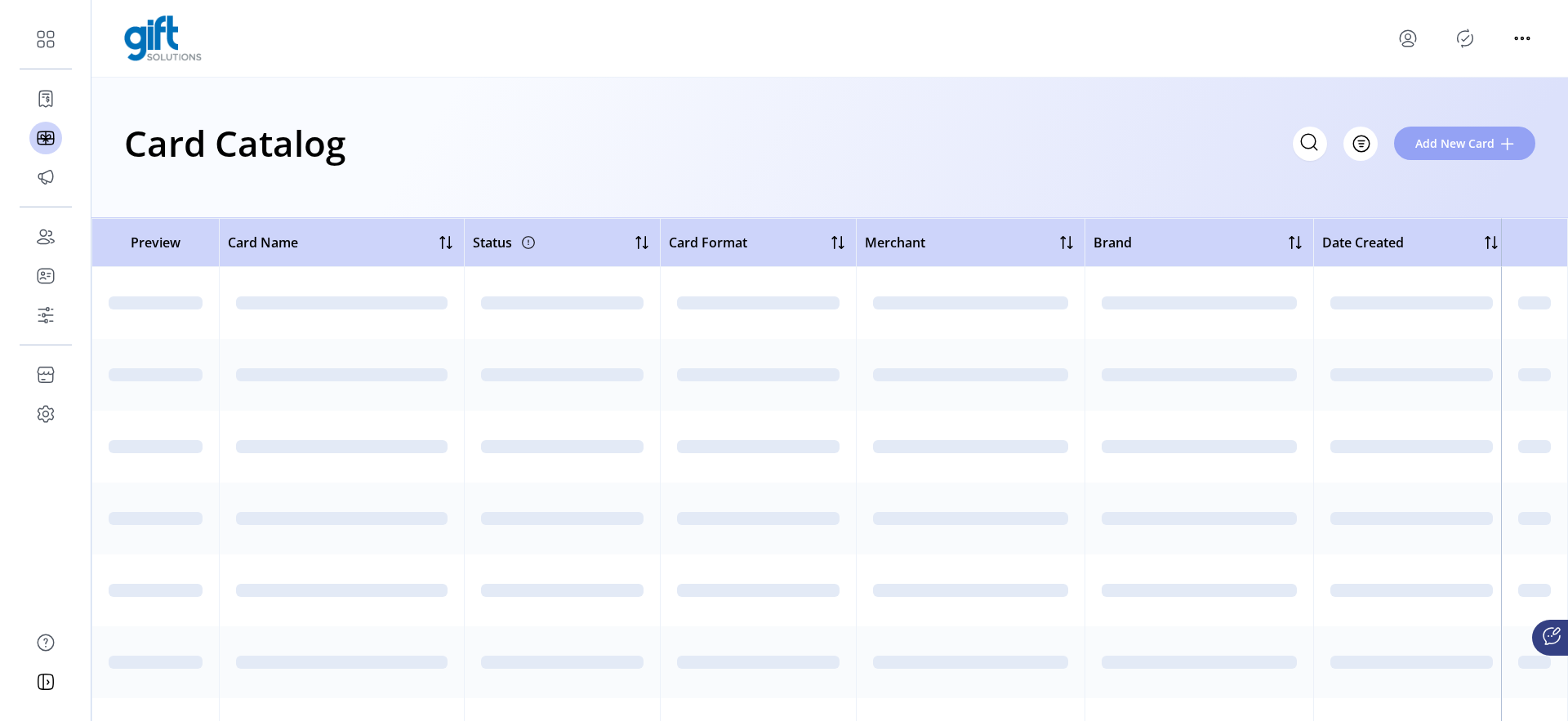
click at [1468, 144] on span "Add New Card" at bounding box center [1455, 143] width 79 height 18
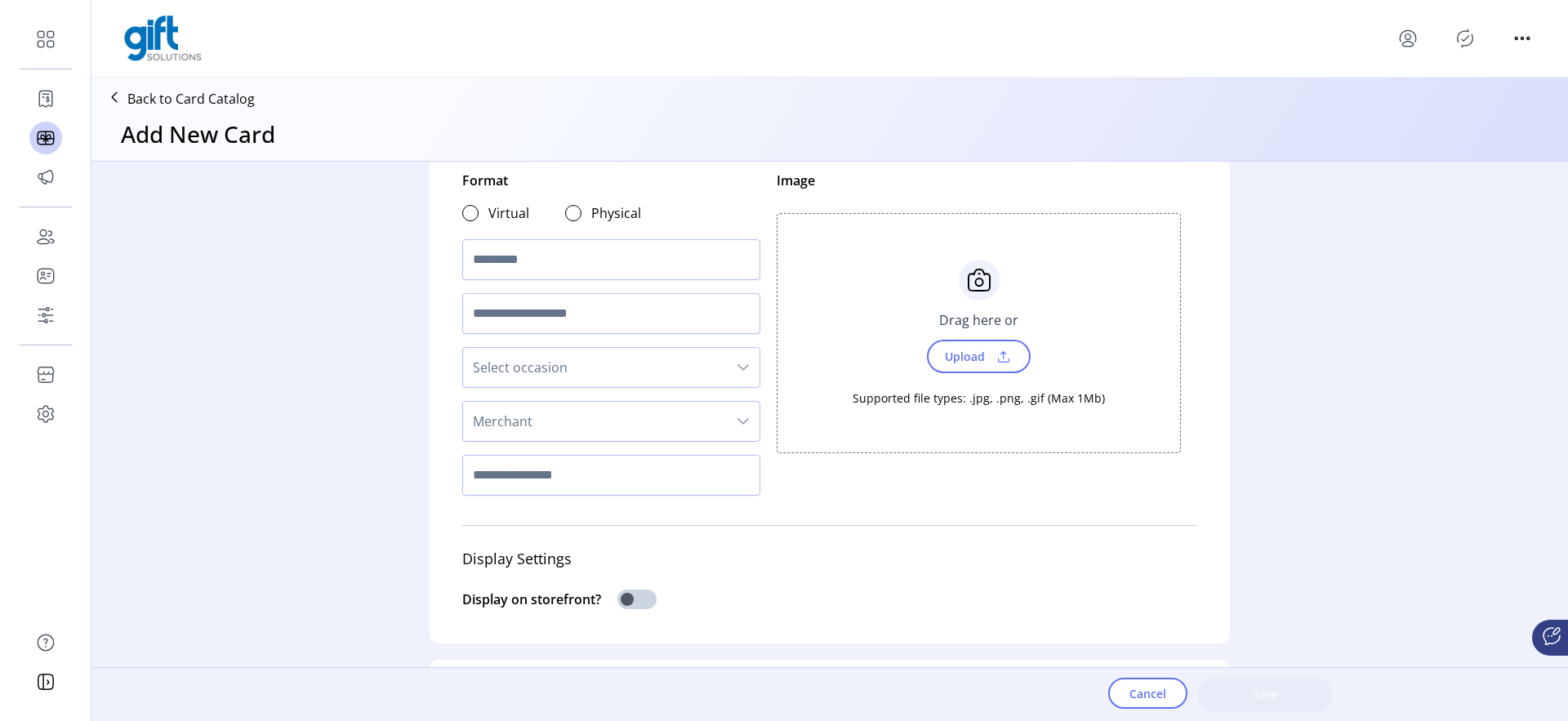
scroll to position [96, 0]
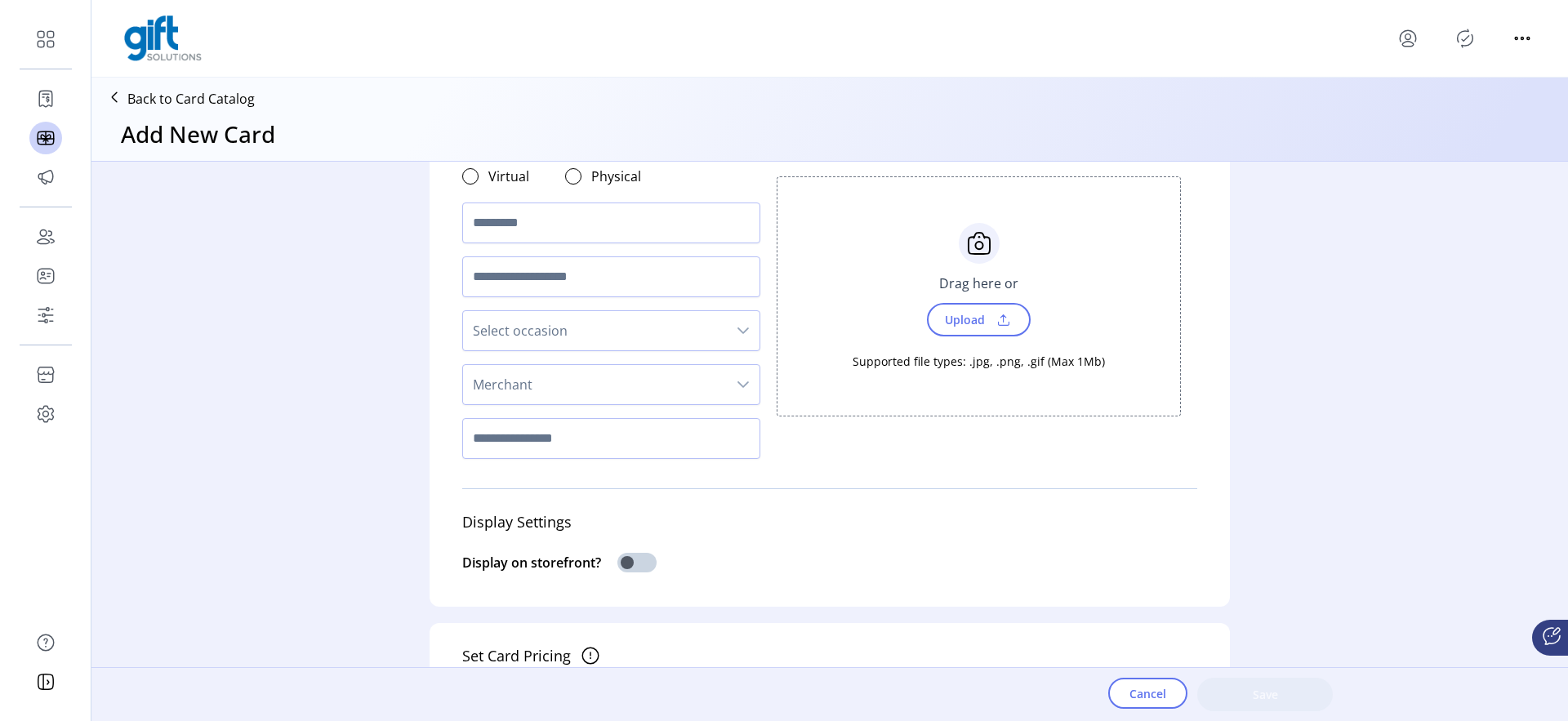
click at [559, 331] on span "Select occasion" at bounding box center [595, 331] width 263 height 39
click at [541, 374] on div "Congratulations Dudee" at bounding box center [548, 374] width 143 height 20
click at [569, 329] on span "Congratulations Dudee" at bounding box center [595, 331] width 263 height 39
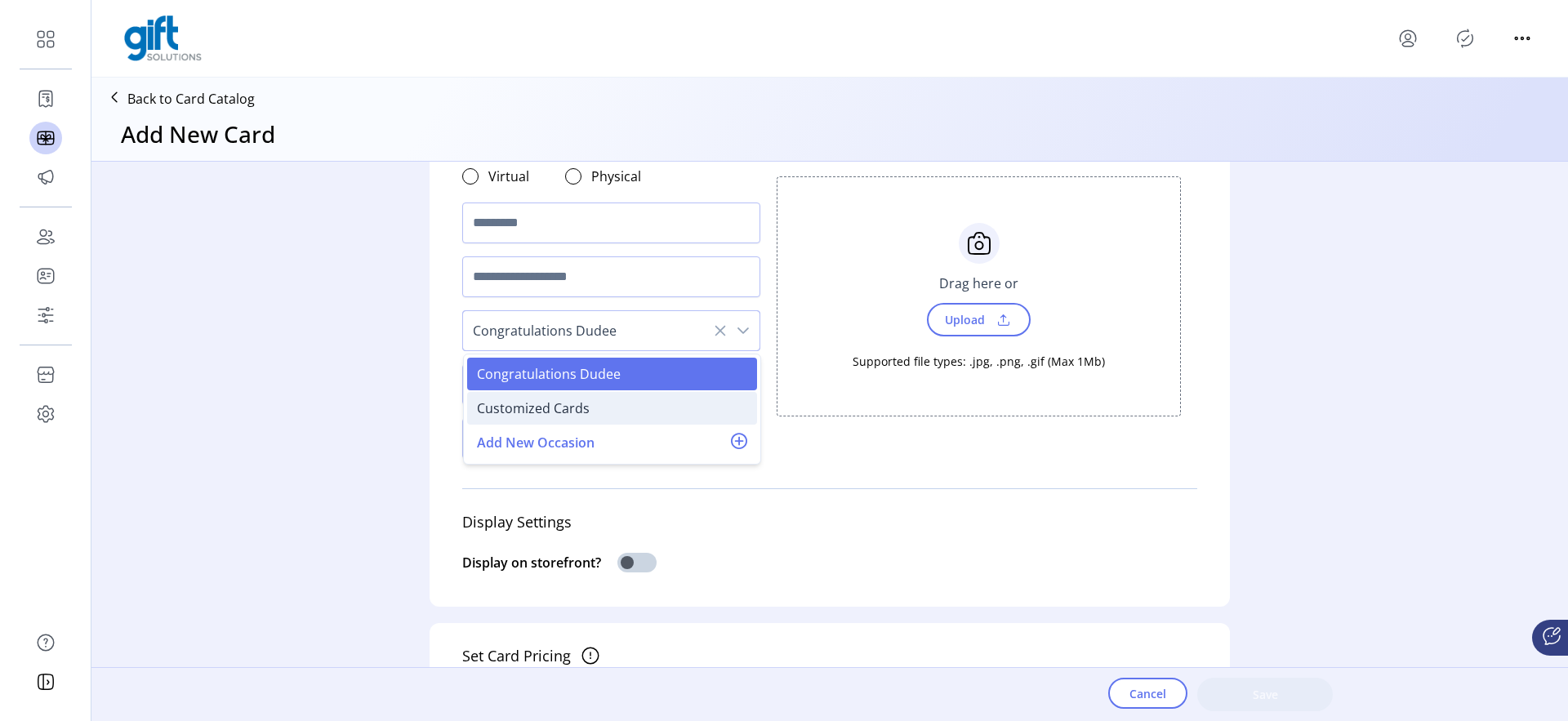
click at [545, 393] on li "Customized Cards" at bounding box center [612, 408] width 290 height 32
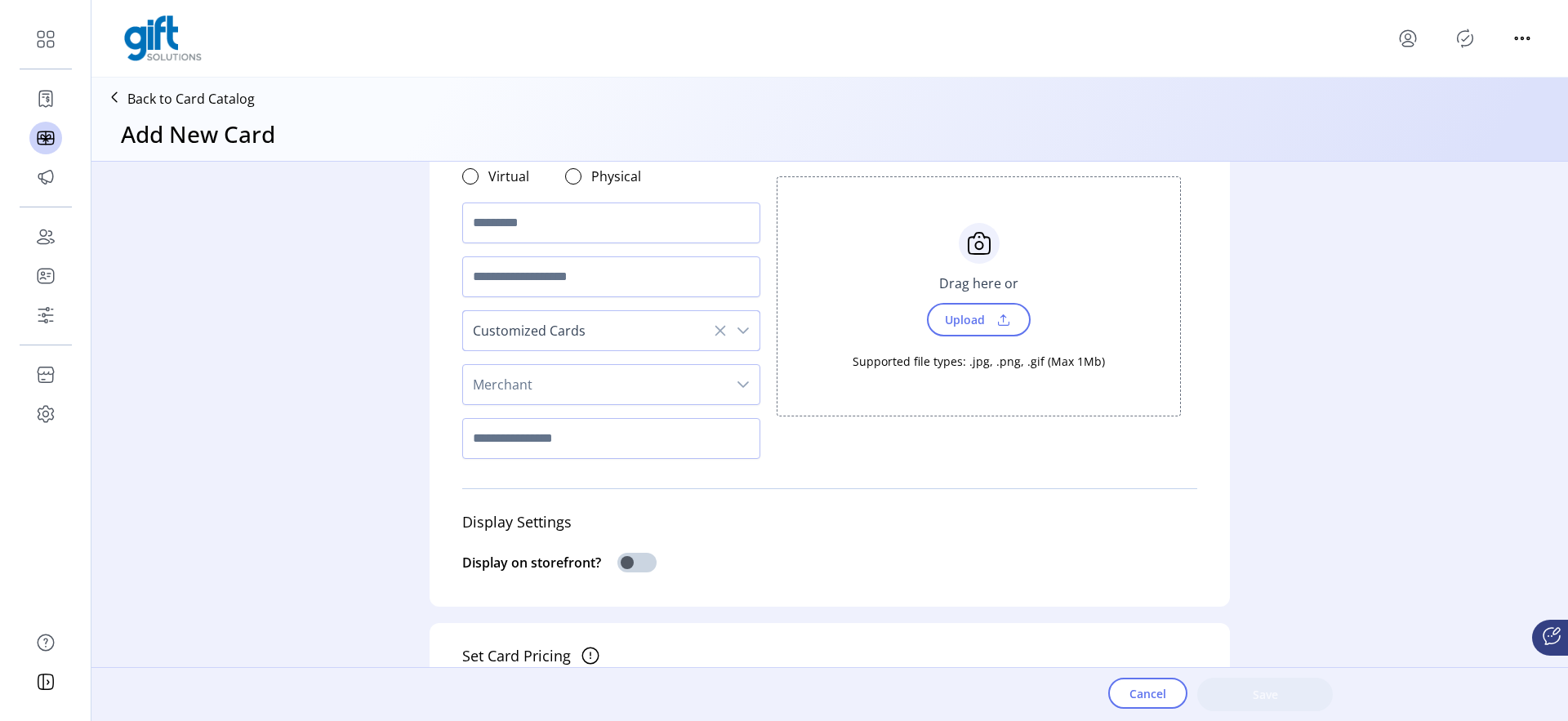
click at [545, 393] on span "Merchant" at bounding box center [595, 384] width 263 height 39
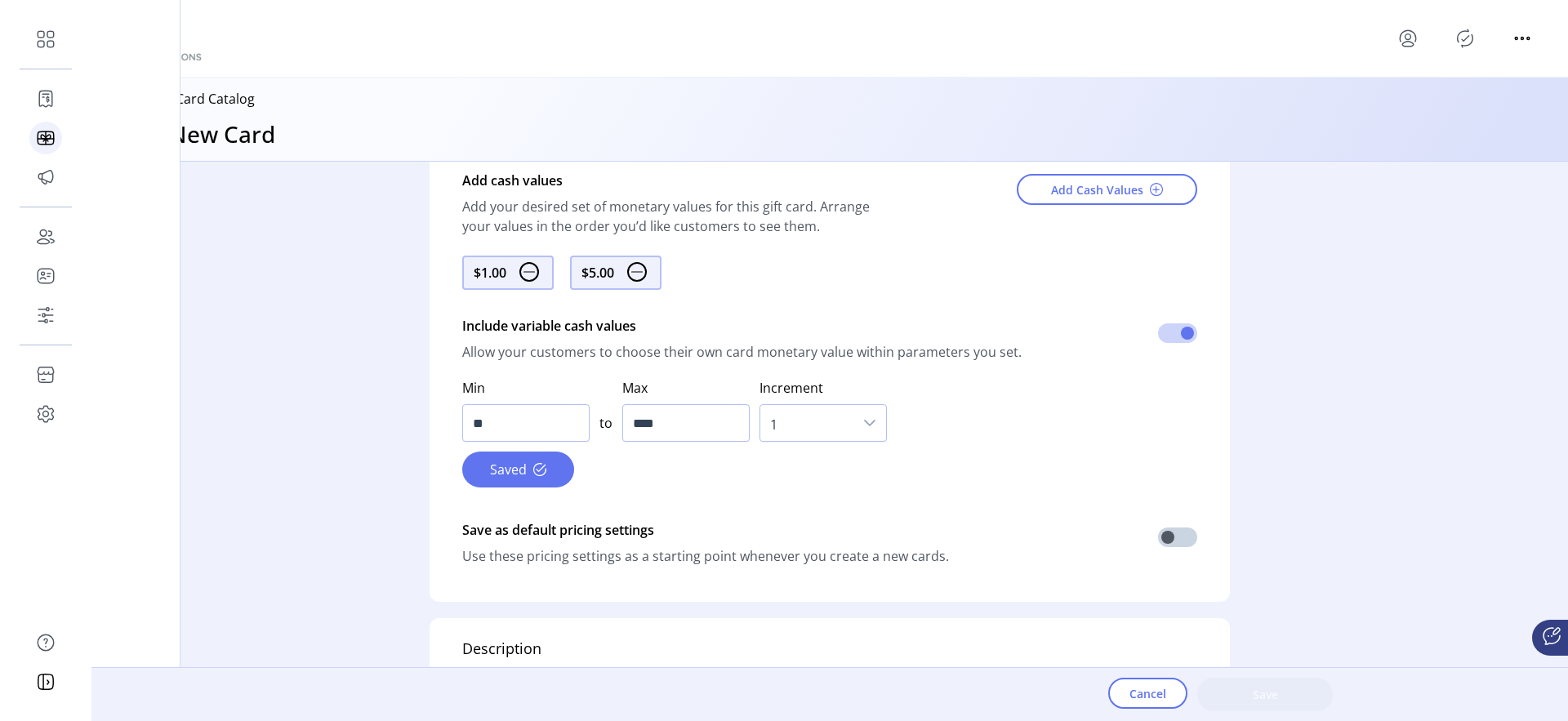
scroll to position [613, 0]
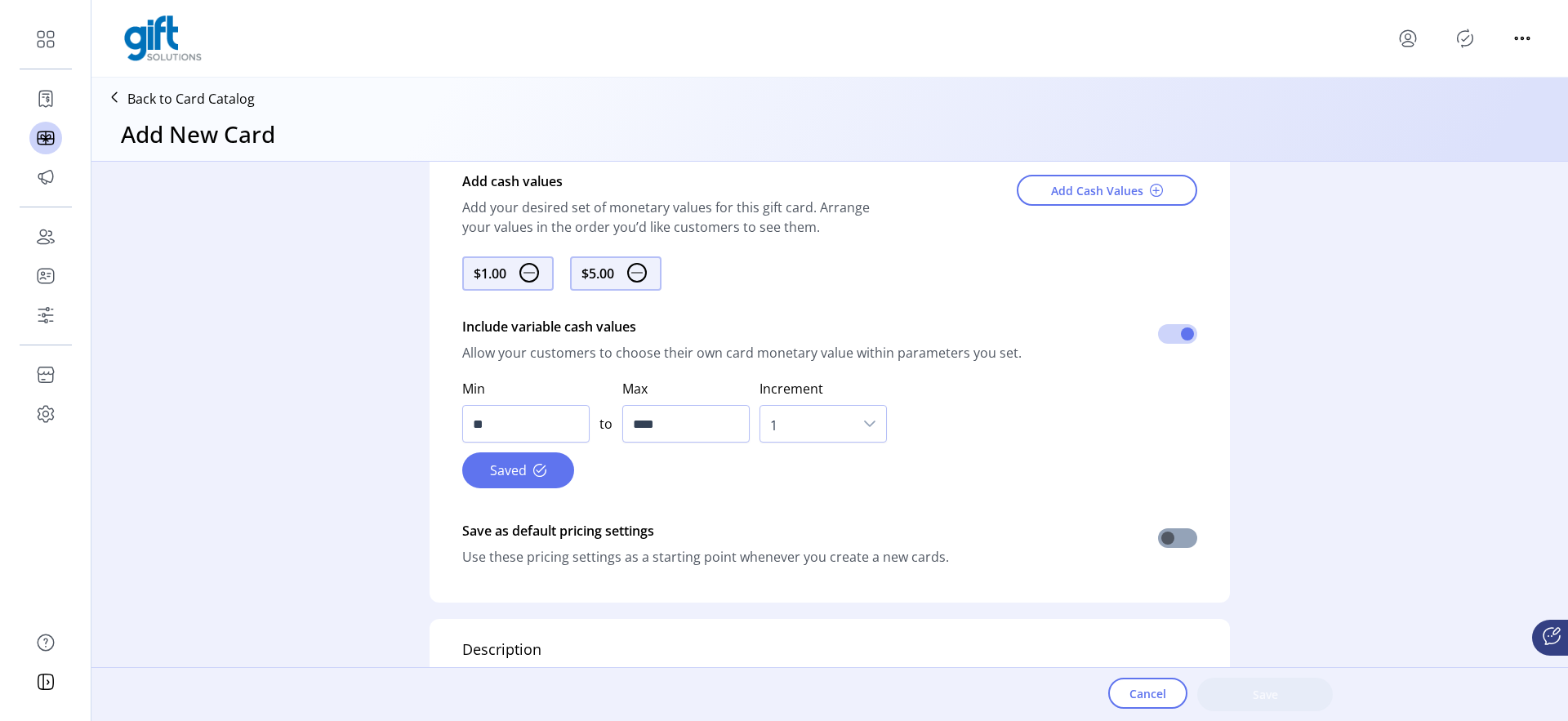
click at [1166, 539] on span at bounding box center [1178, 539] width 39 height 20
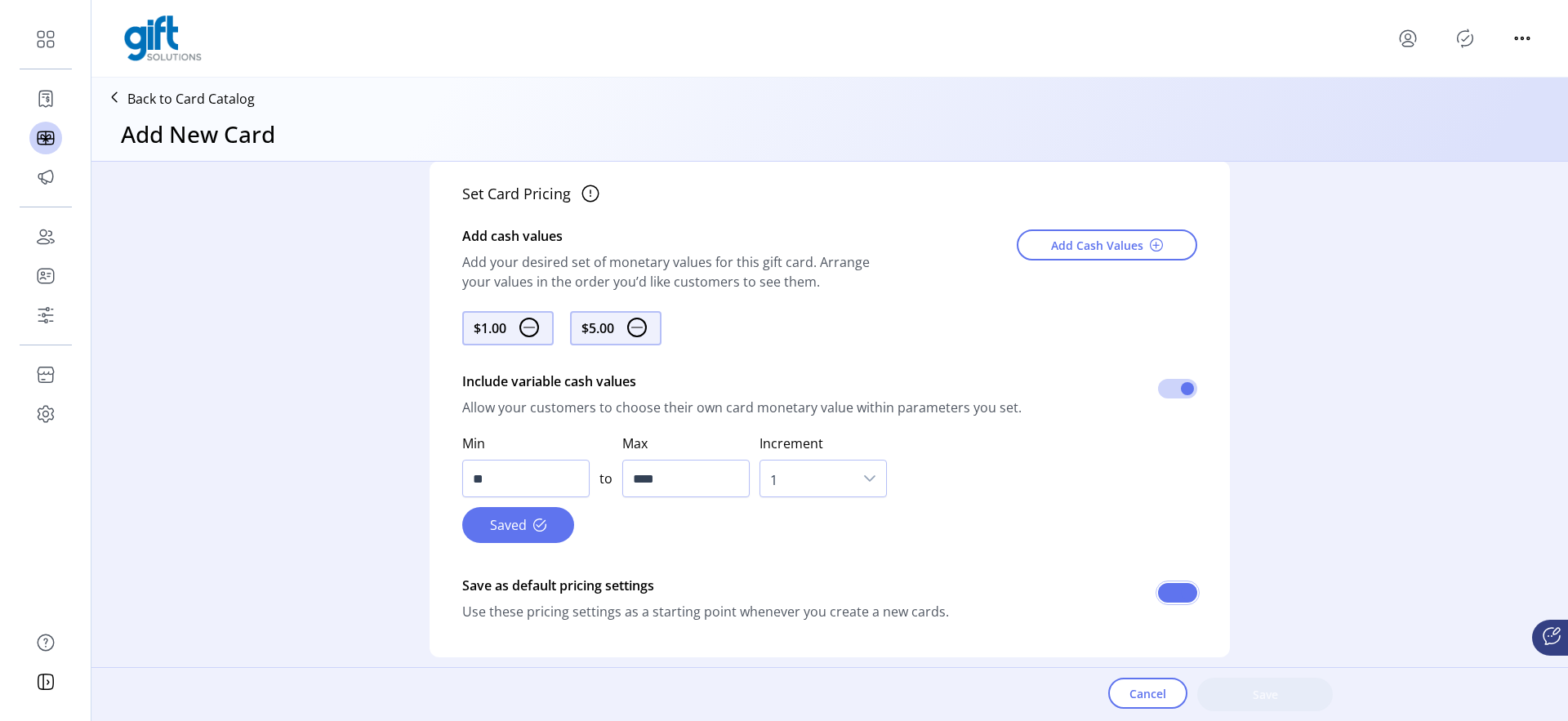
scroll to position [553, 0]
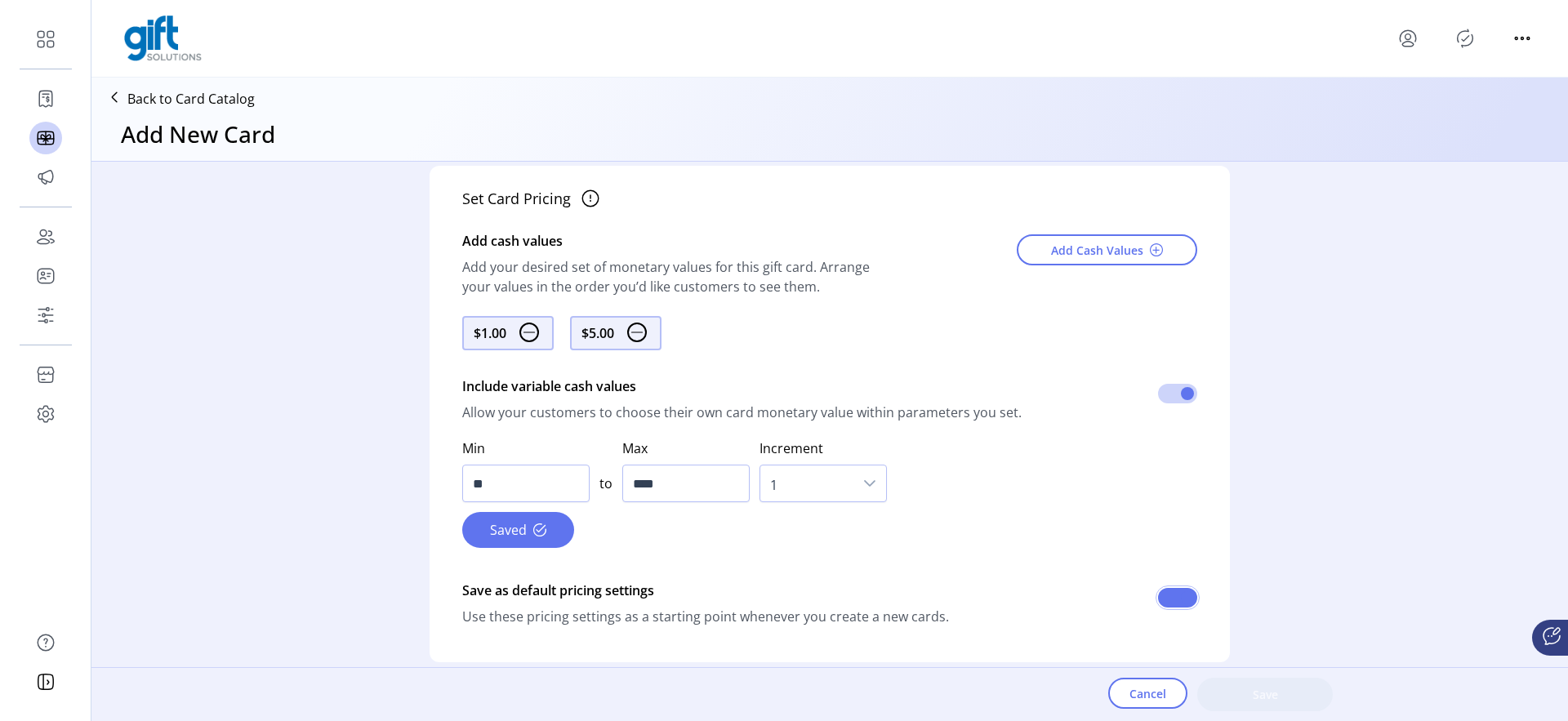
click at [1182, 597] on span at bounding box center [1178, 598] width 39 height 20
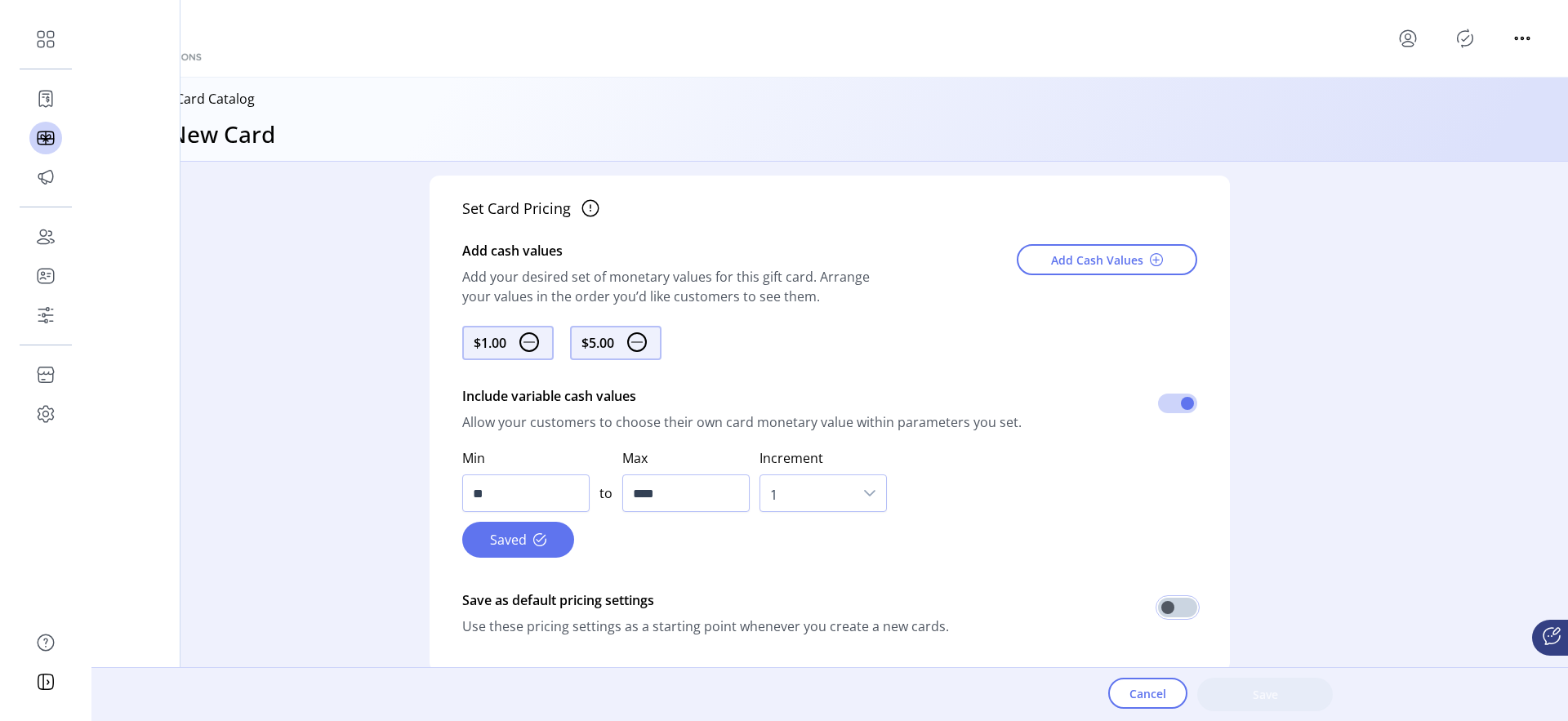
scroll to position [10, 6]
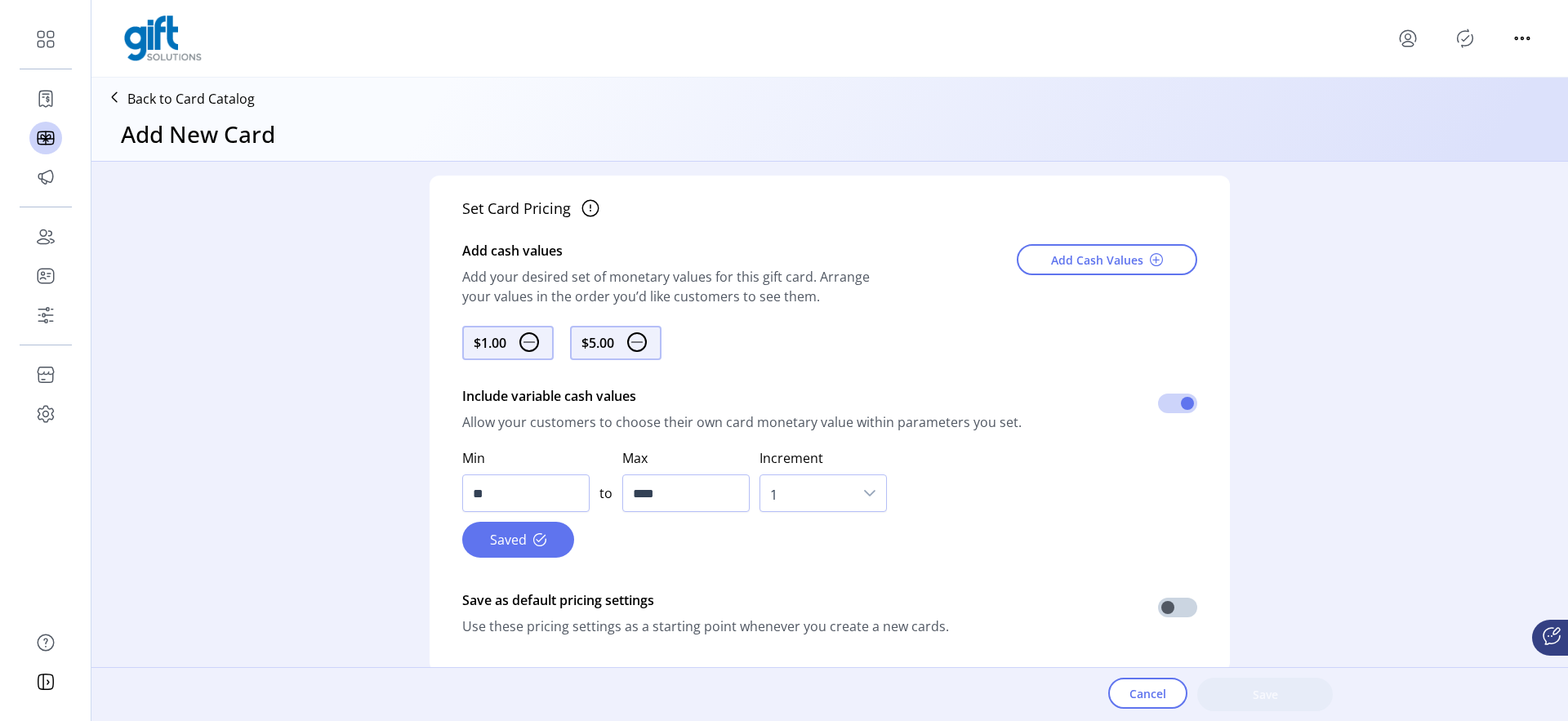
drag, startPoint x: 456, startPoint y: 600, endPoint x: 669, endPoint y: 607, distance: 213.1
click at [669, 607] on div "Set Card Pricing Add cash values Add your desired set of monetary values for th…" at bounding box center [829, 423] width 800 height 497
copy div "Save as default pricing settings"
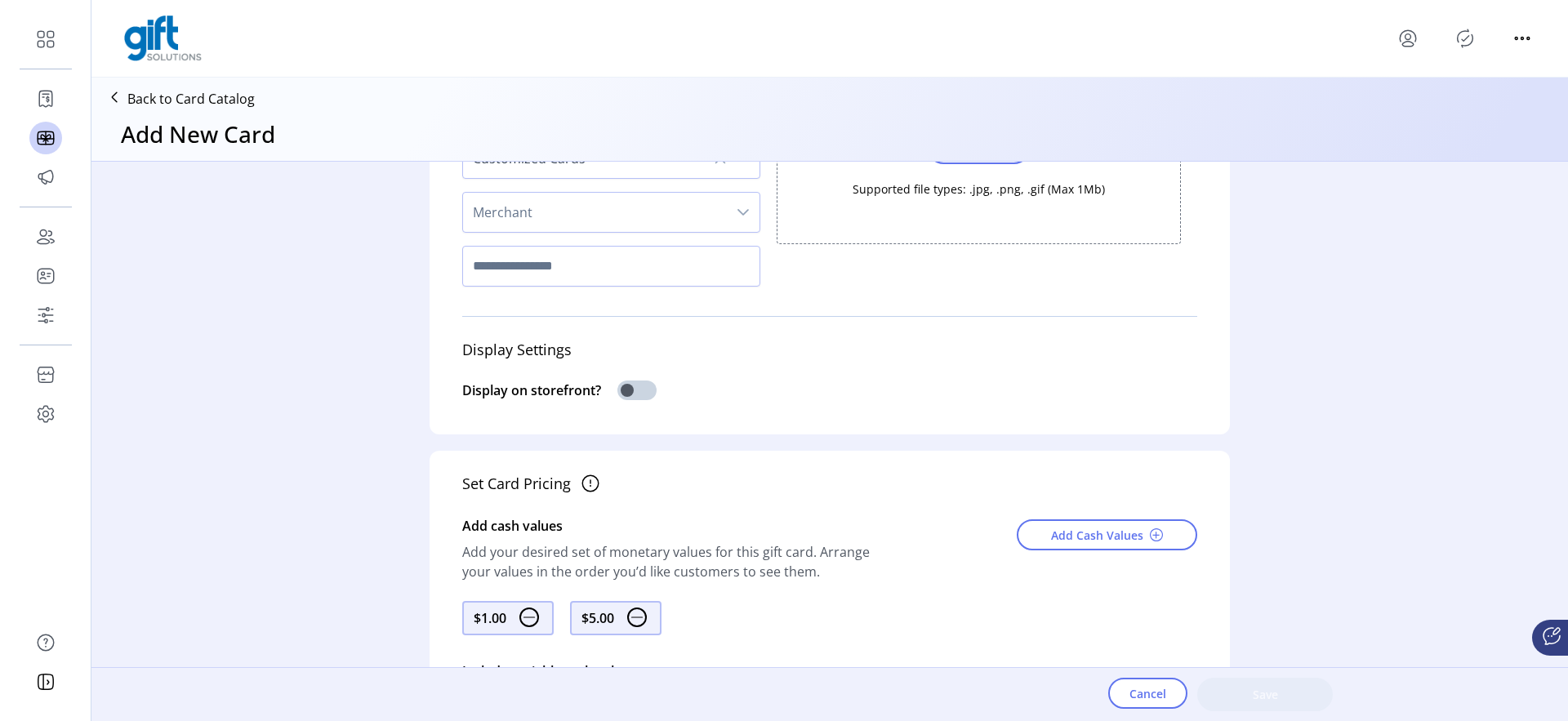
scroll to position [242, 0]
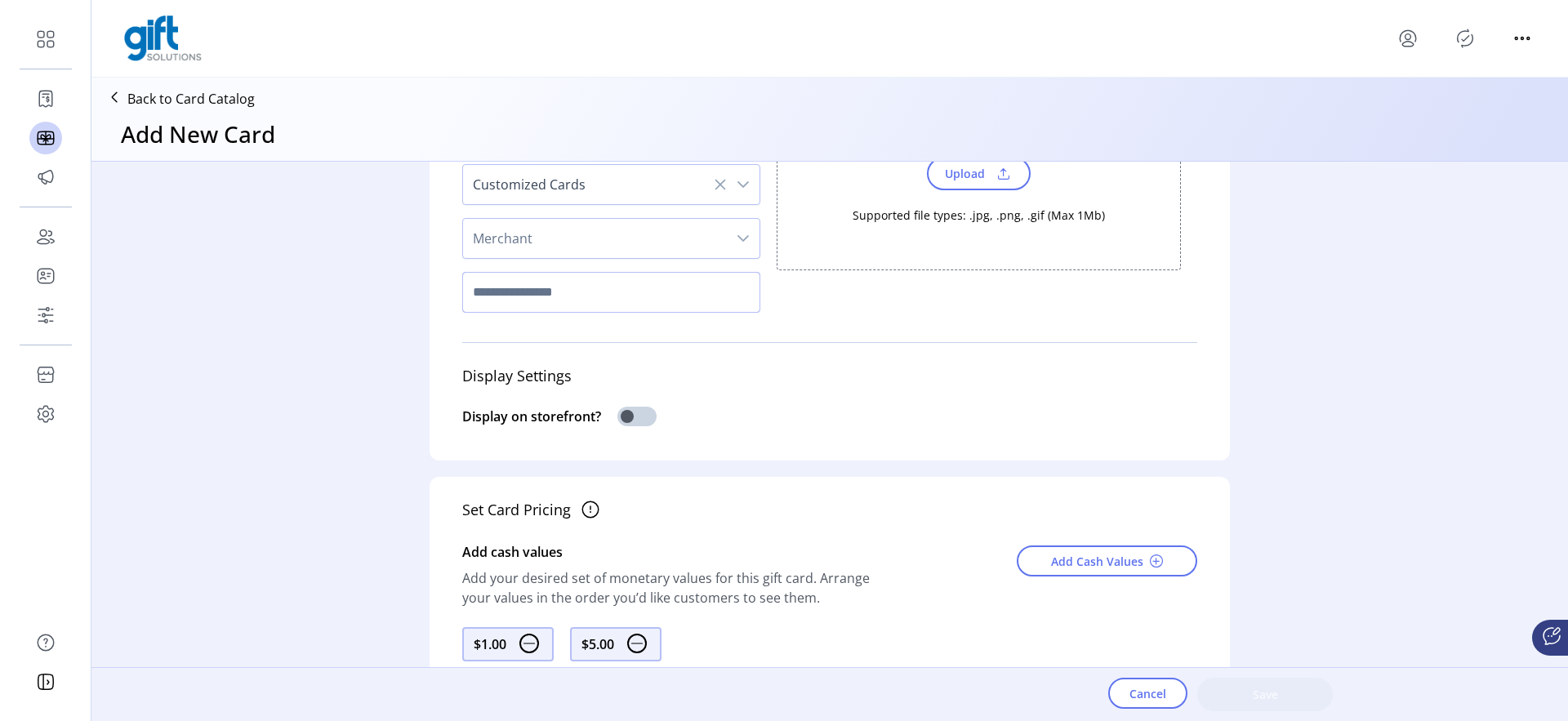
click at [509, 303] on input "text" at bounding box center [612, 293] width 299 height 41
type input "******"
click at [574, 286] on input "******" at bounding box center [612, 293] width 299 height 41
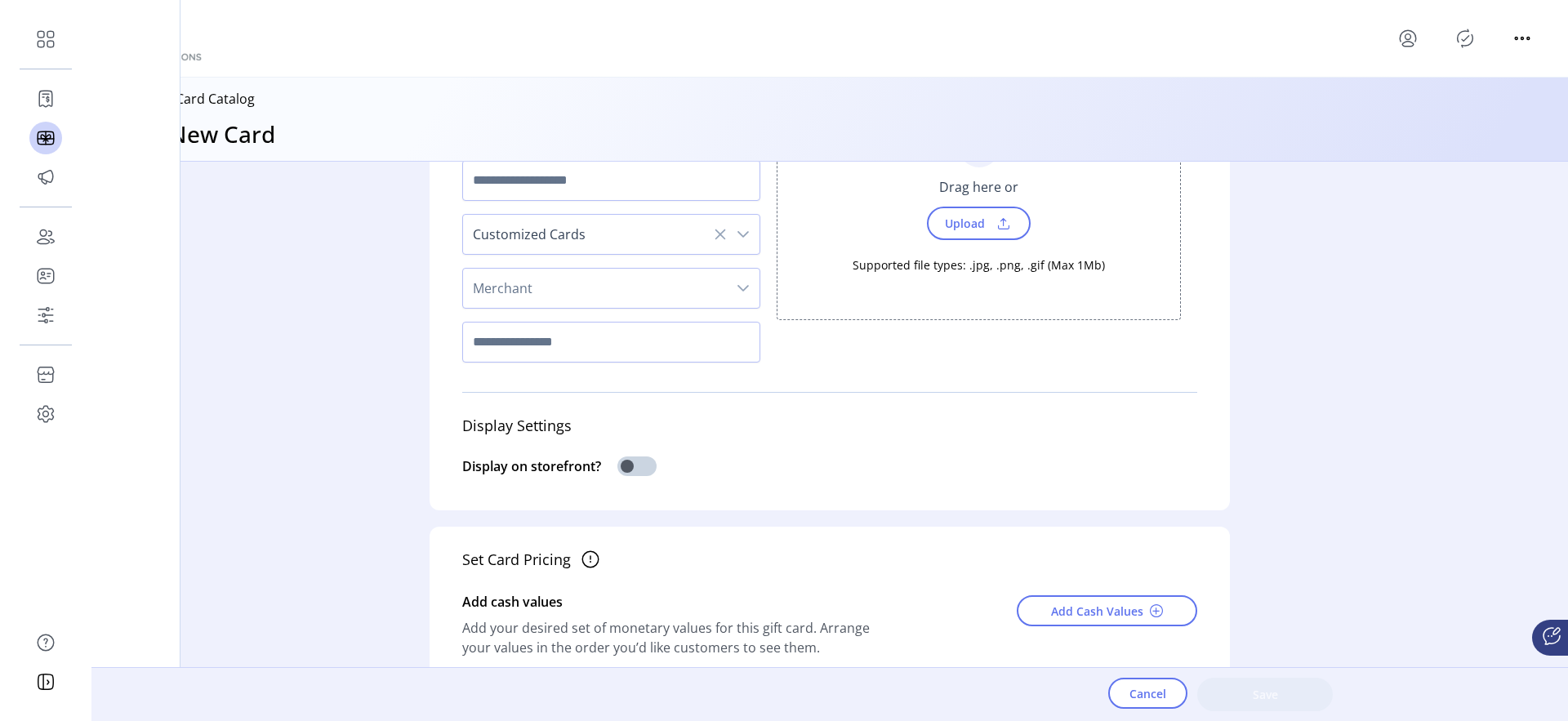
scroll to position [0, 0]
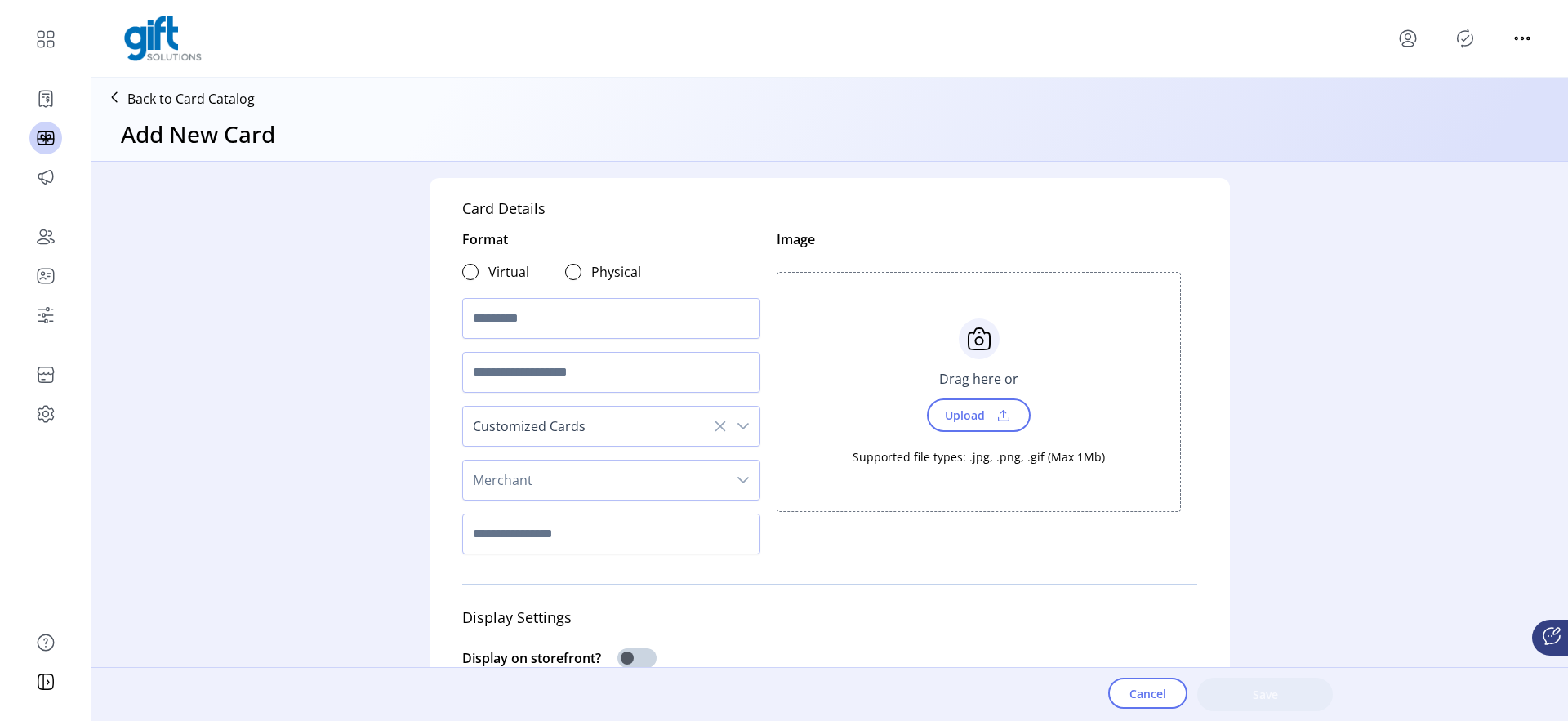
click at [714, 429] on icon at bounding box center [720, 425] width 13 height 13
click at [492, 421] on span "Select occasion" at bounding box center [595, 426] width 263 height 39
click at [486, 469] on div "Congratulations Dudee" at bounding box center [548, 469] width 143 height 20
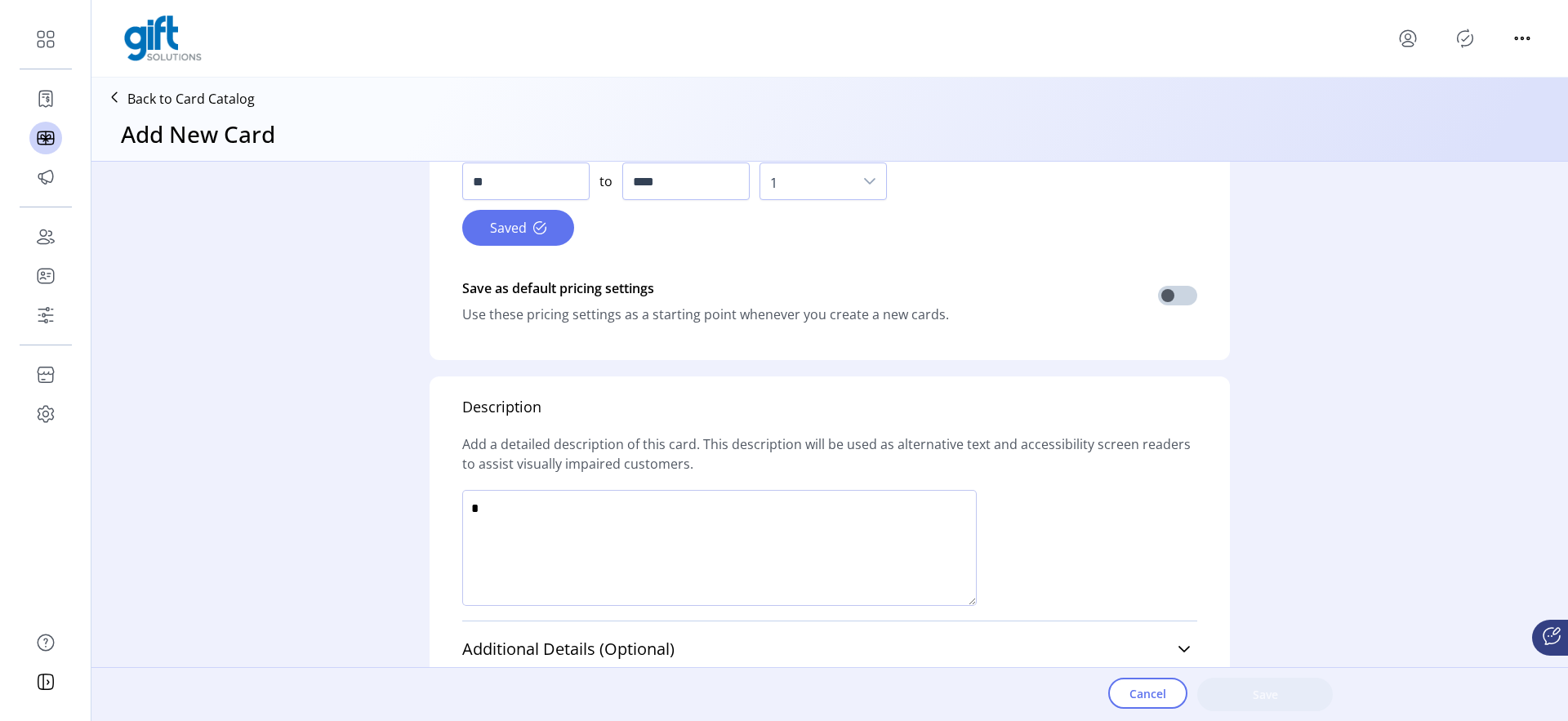
scroll to position [992, 0]
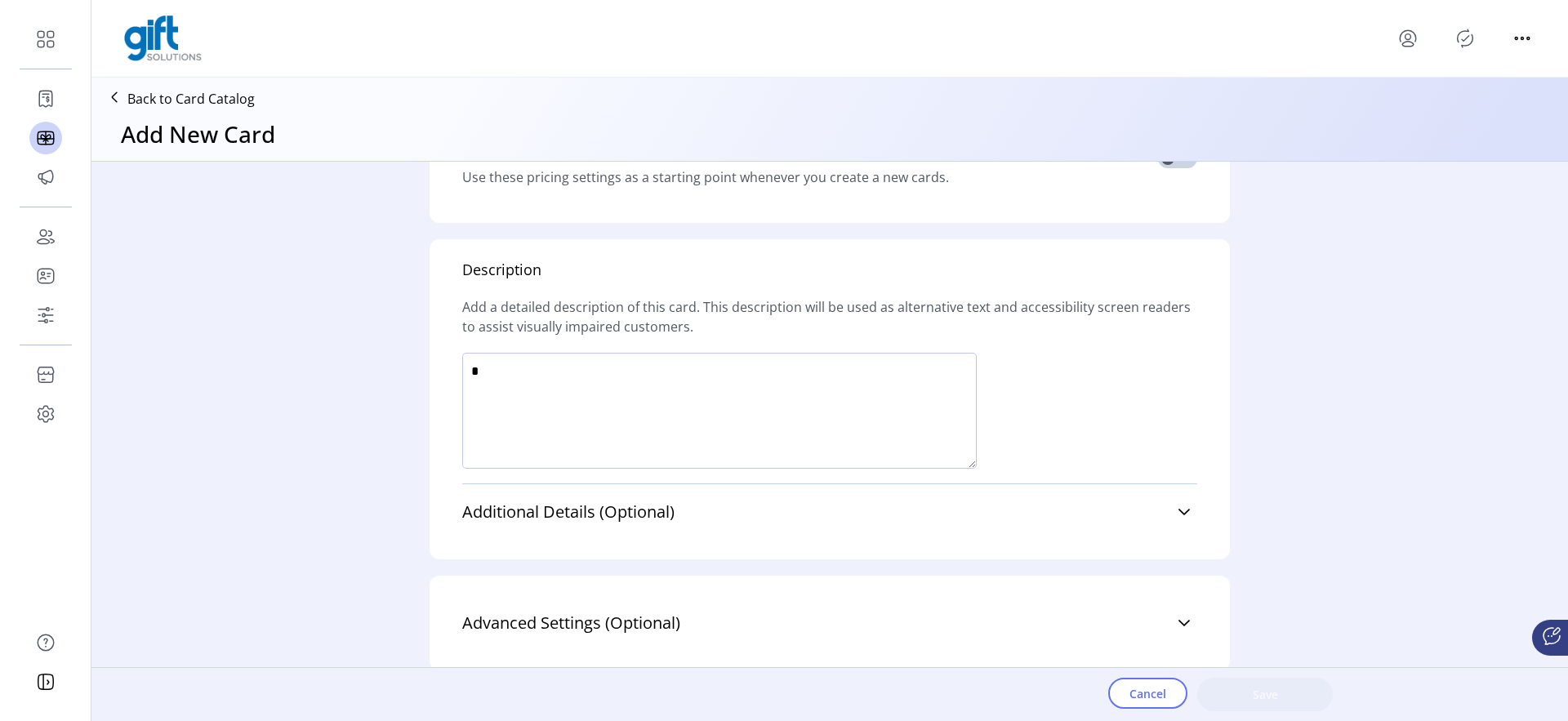
click at [170, 102] on p "Back to Card Catalog" at bounding box center [191, 99] width 128 height 20
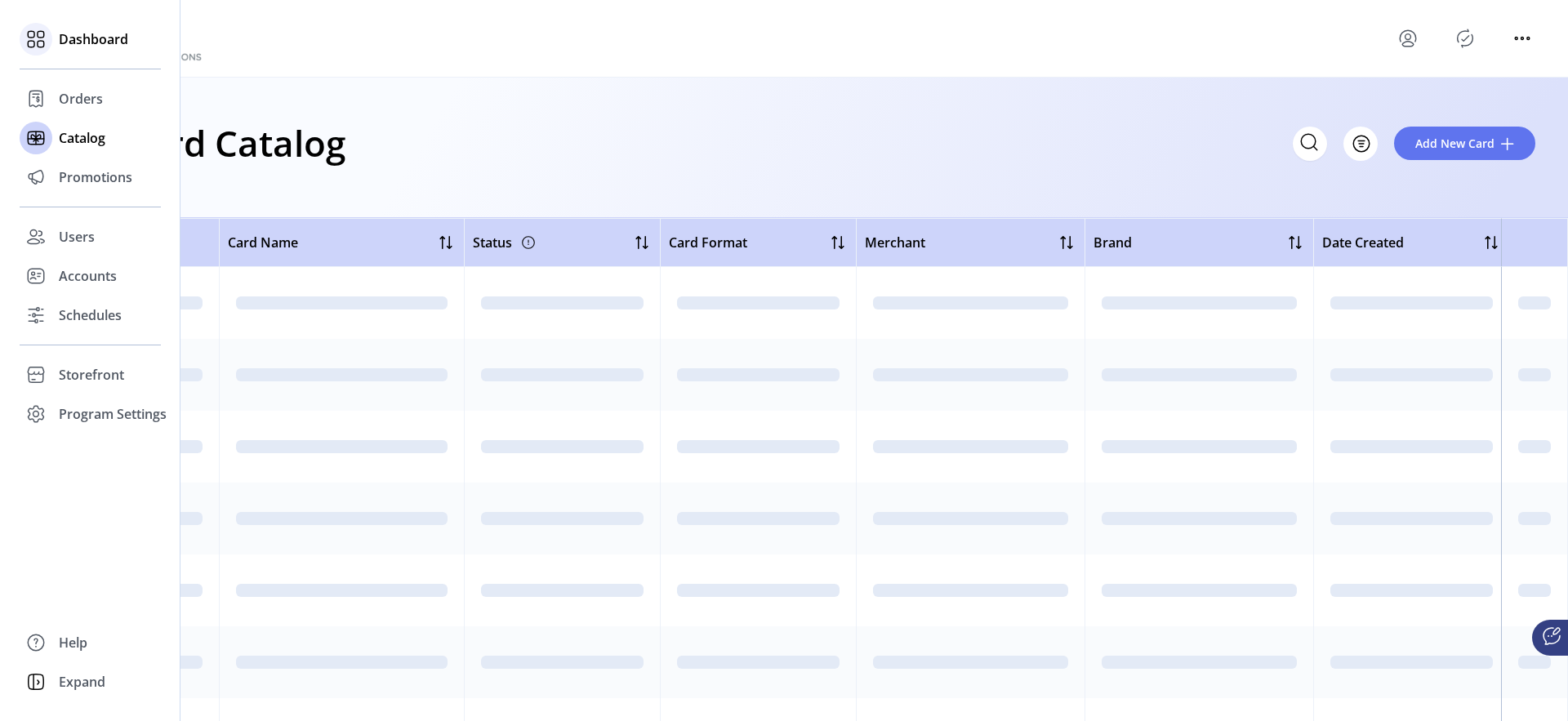
click at [111, 48] on span "Dashboard" at bounding box center [93, 39] width 69 height 20
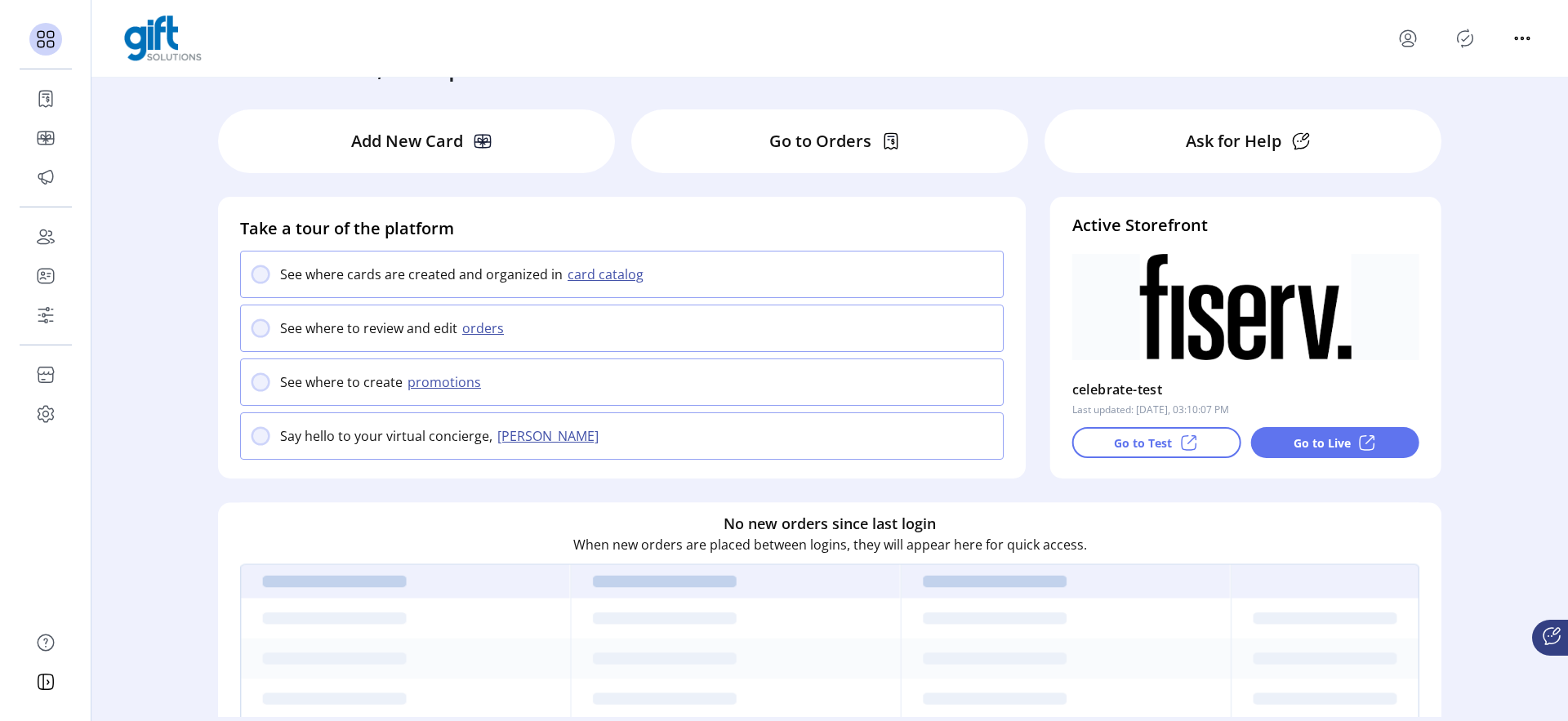
scroll to position [46, 0]
click at [450, 123] on div "Add New Card" at bounding box center [417, 140] width 397 height 63
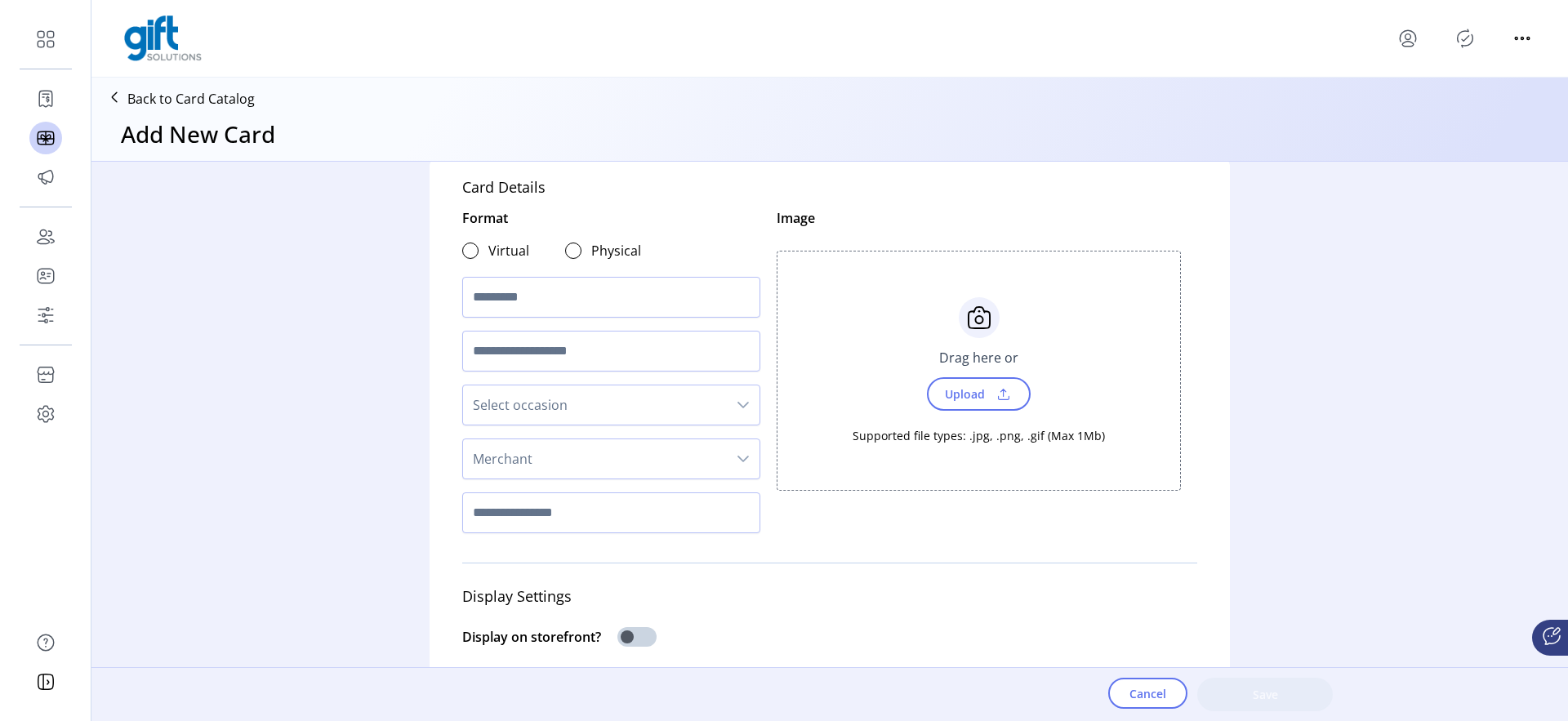
scroll to position [25, 0]
click at [525, 446] on span "Merchant" at bounding box center [595, 455] width 263 height 39
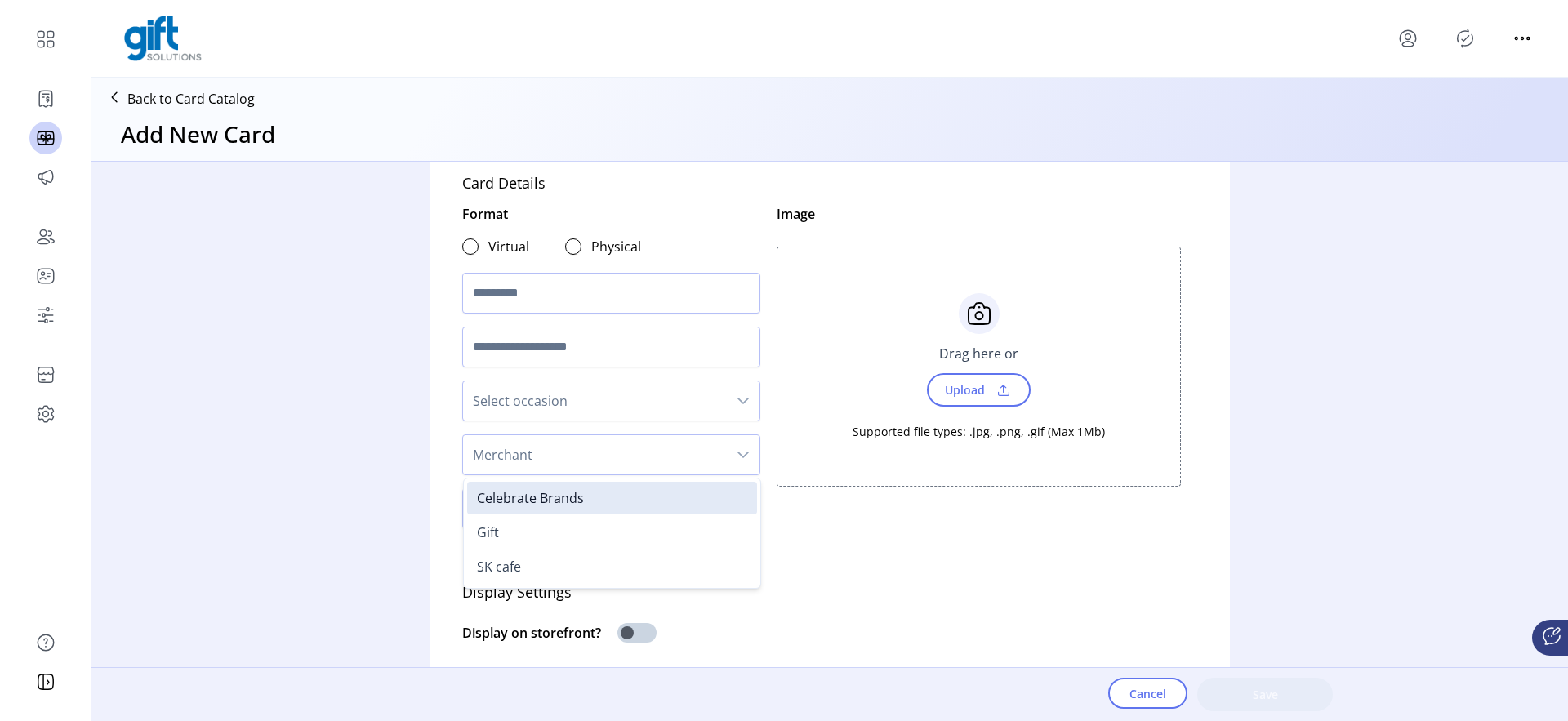
click at [365, 408] on div "Card Details Format Virtual Physical Select occasion Merchant Celebrate Brands …" at bounding box center [830, 424] width 1477 height 525
click at [207, 106] on p "Back to Card Catalog" at bounding box center [191, 99] width 128 height 20
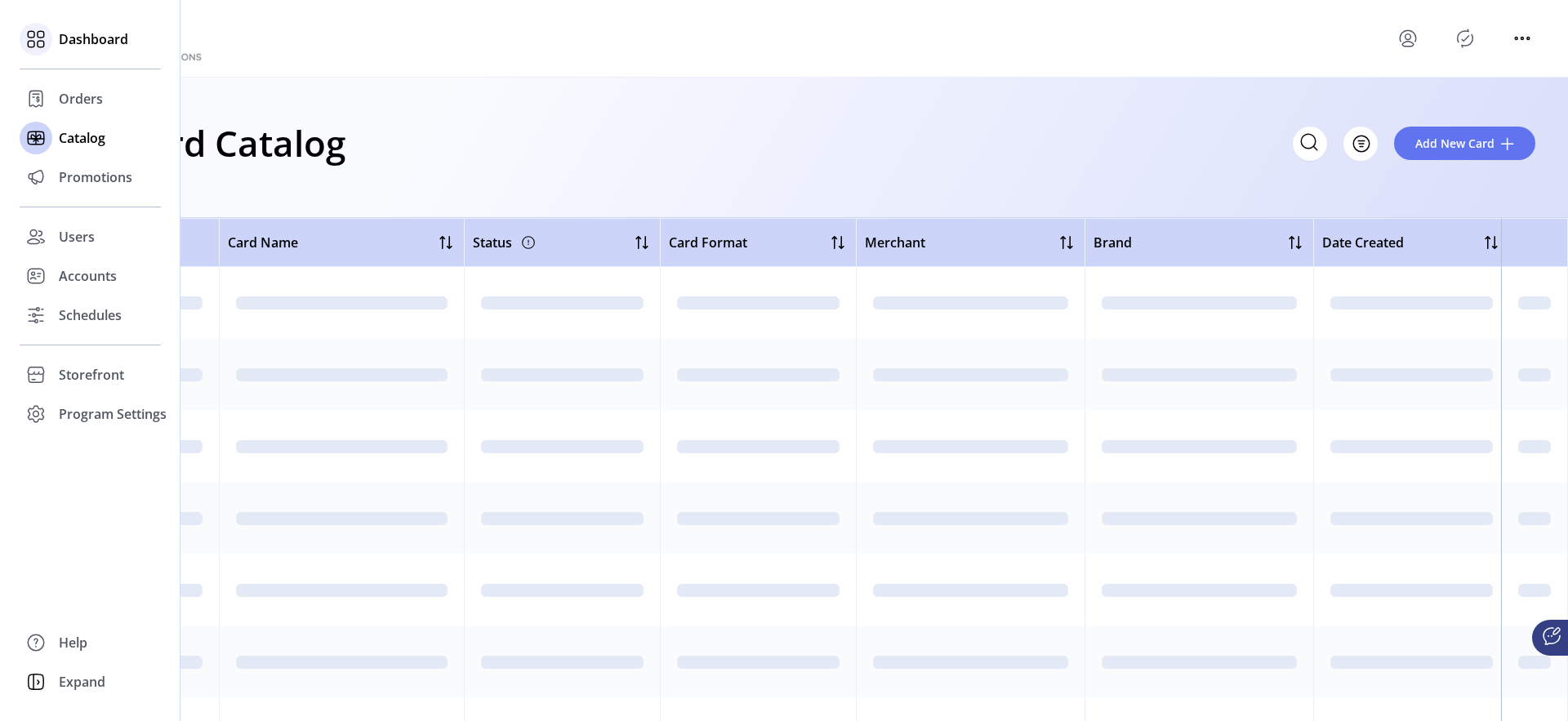
click at [33, 38] on icon at bounding box center [35, 39] width 26 height 26
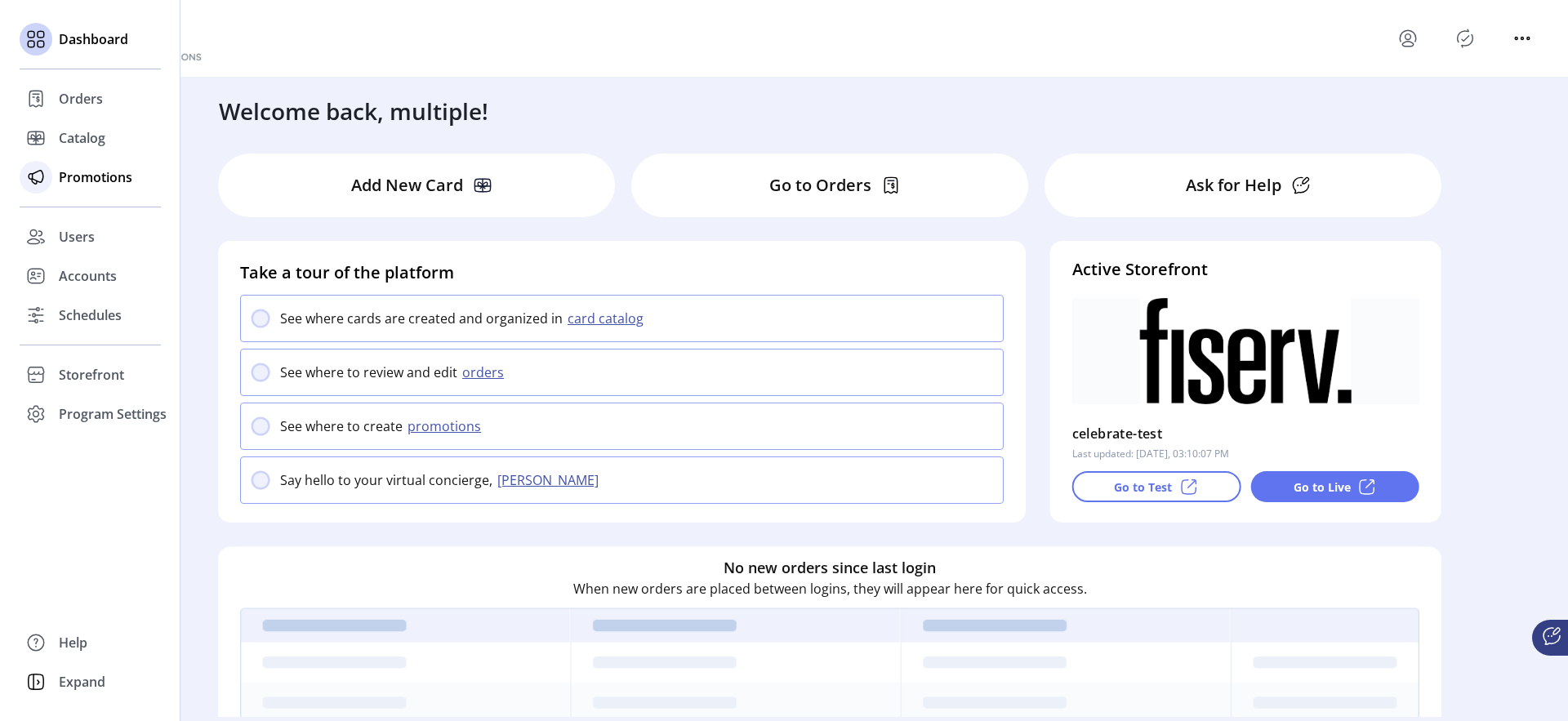
click at [59, 189] on div "Promotions" at bounding box center [90, 178] width 141 height 39
click at [114, 188] on div "Promotions" at bounding box center [90, 178] width 141 height 39
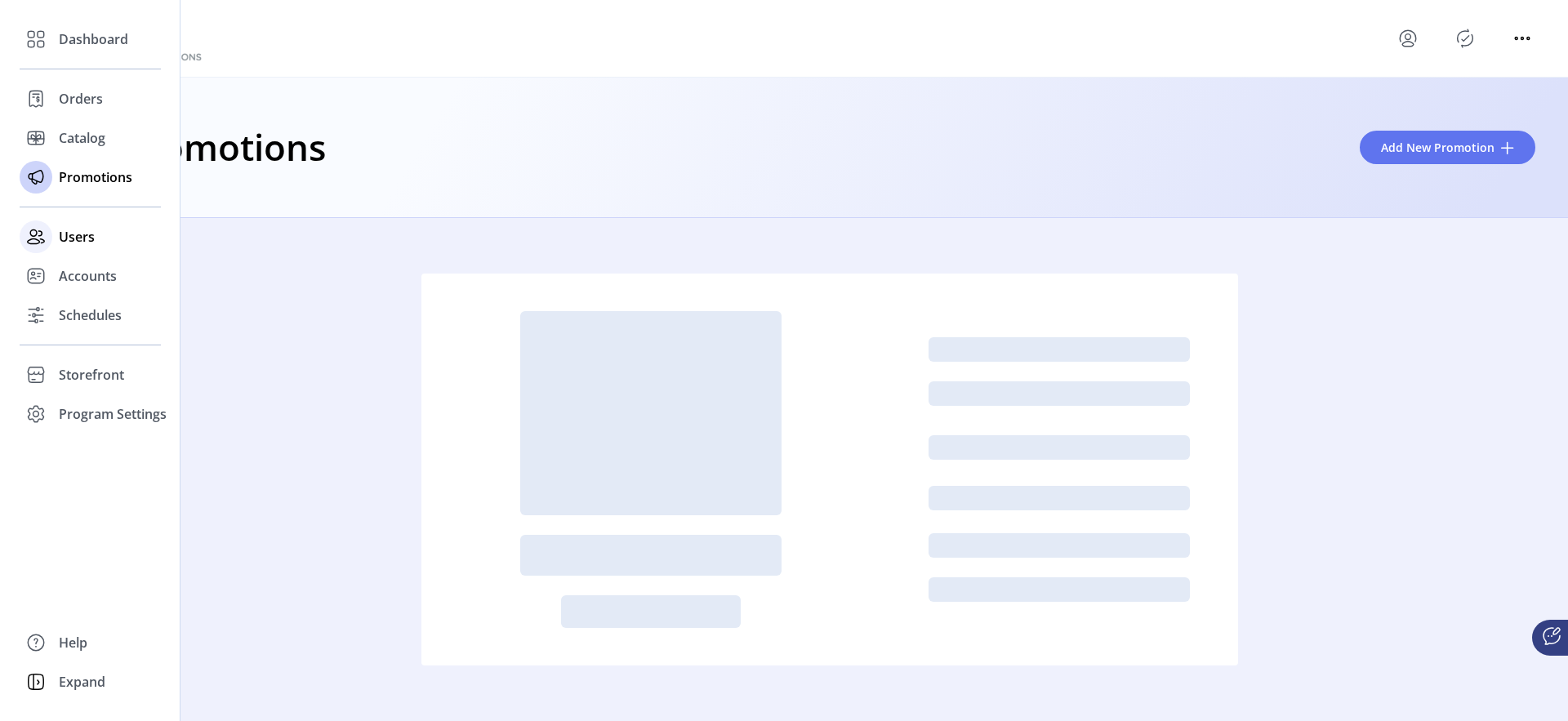
click at [67, 239] on span "Users" at bounding box center [76, 237] width 36 height 20
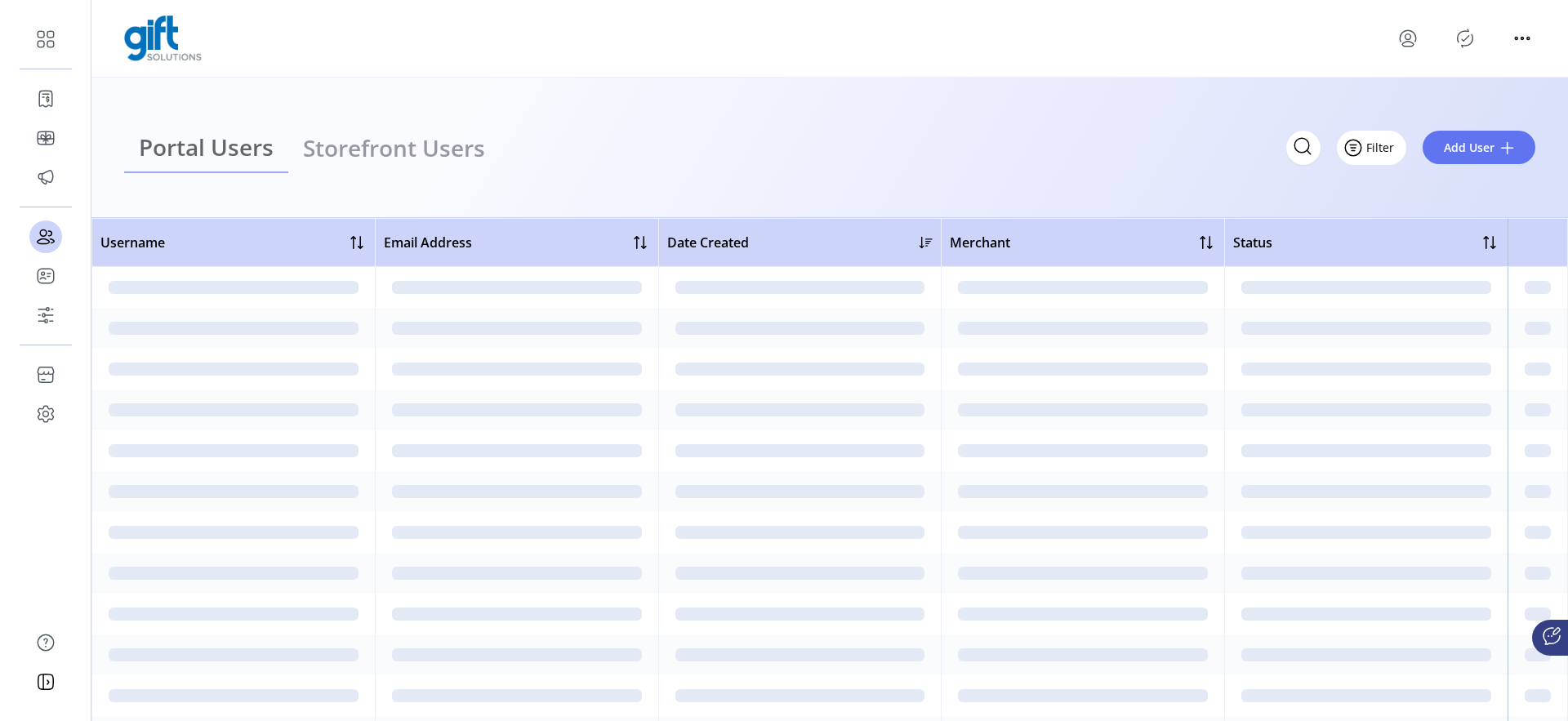
click at [1383, 158] on button "Filter" at bounding box center [1371, 147] width 69 height 34
click at [1465, 153] on span "Add User" at bounding box center [1469, 147] width 51 height 18
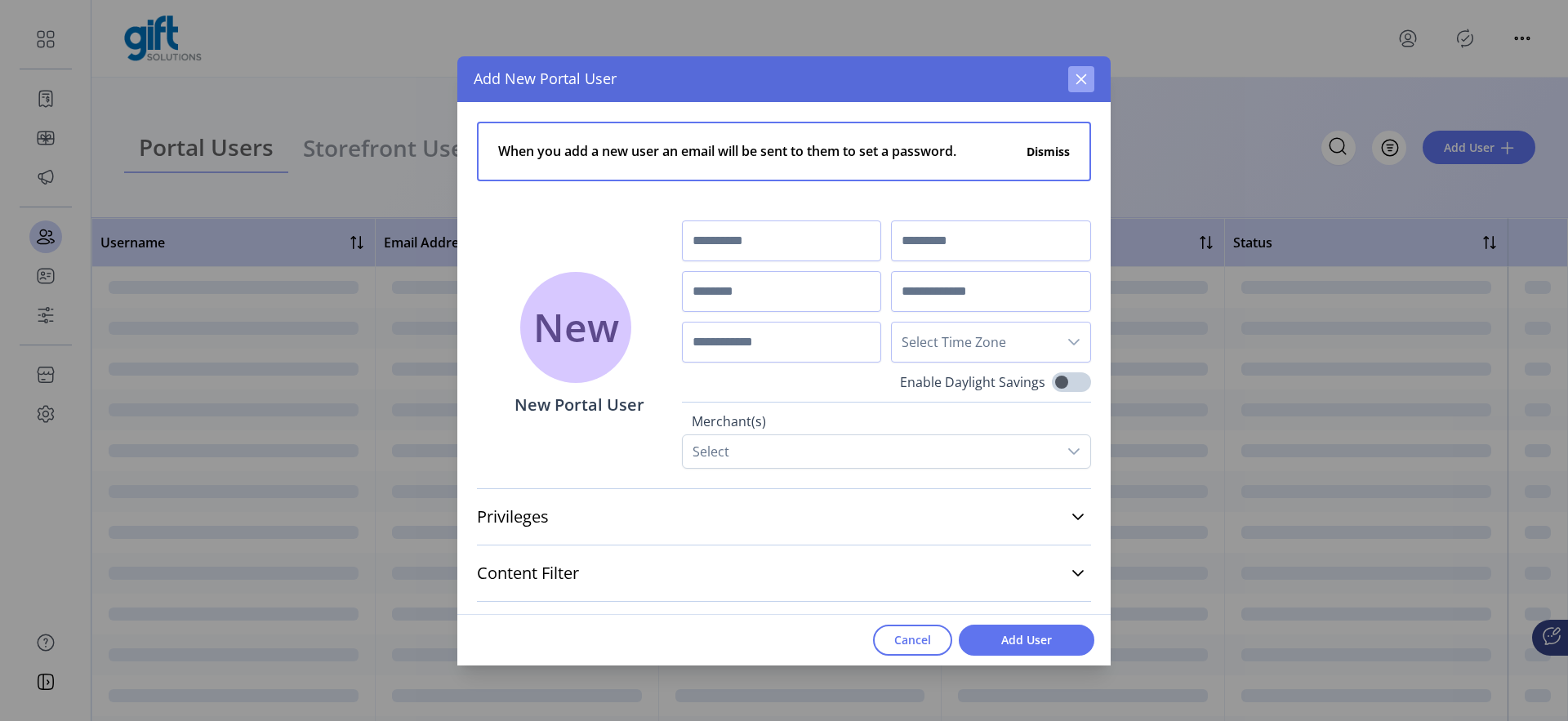
click at [1077, 80] on icon "button" at bounding box center [1081, 79] width 13 height 13
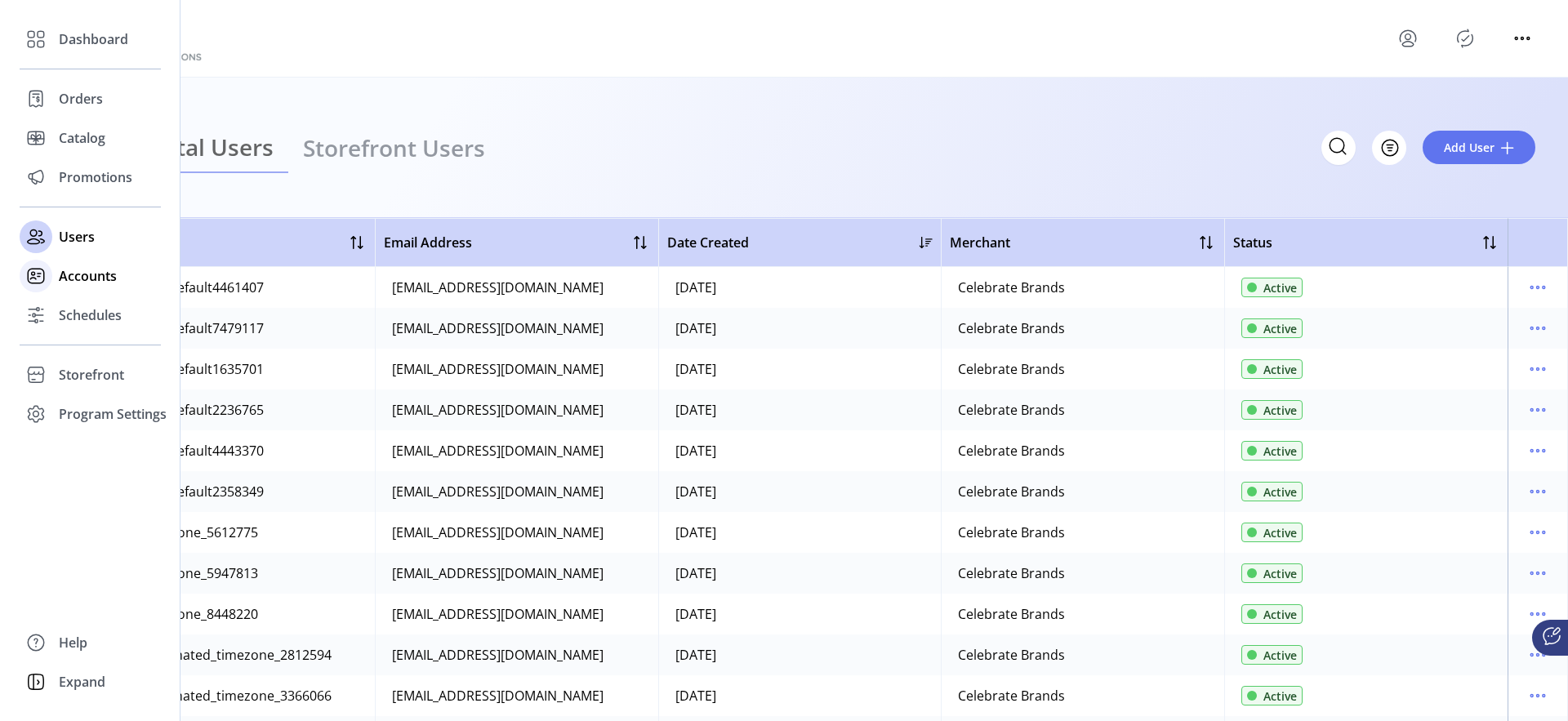
click at [68, 288] on div "Accounts" at bounding box center [90, 276] width 141 height 39
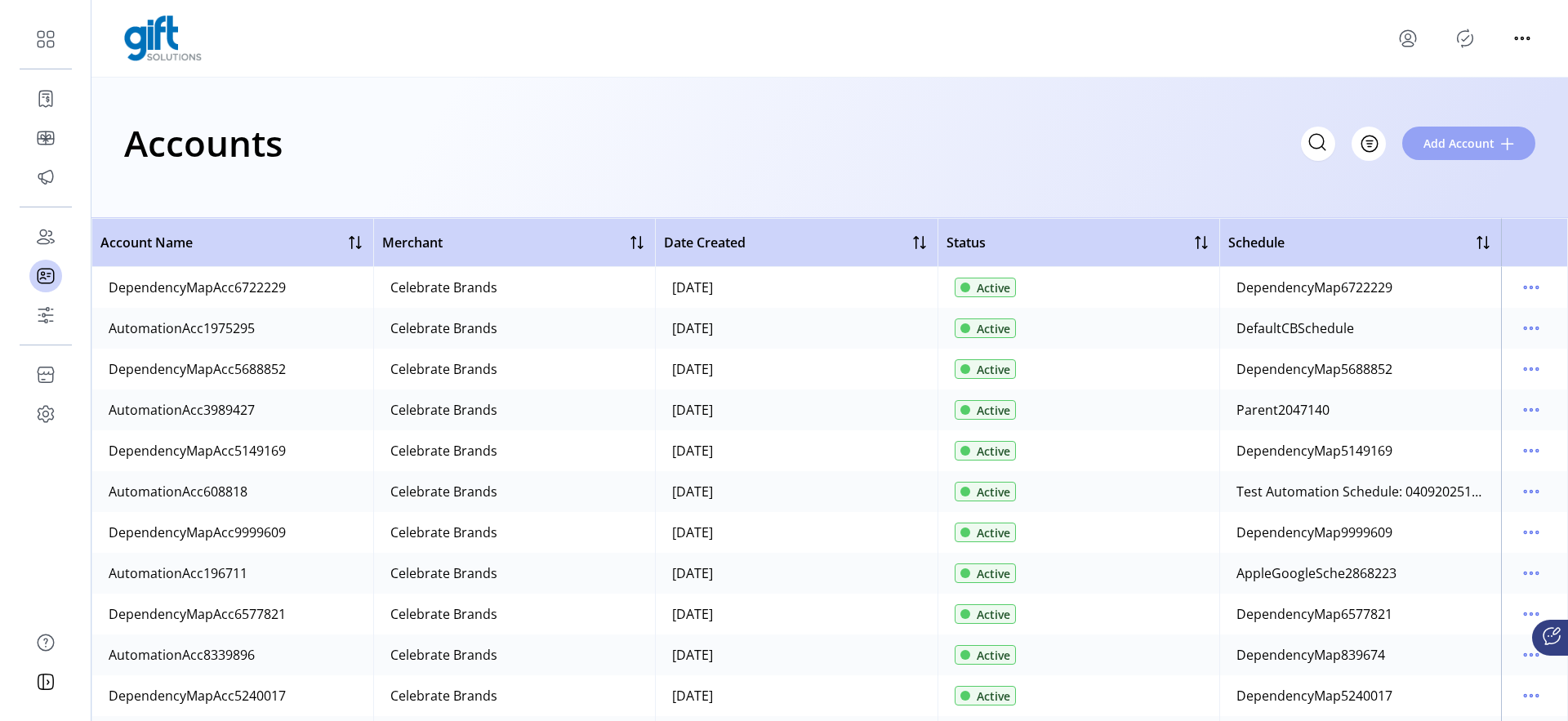
click at [1441, 132] on button "Add Account" at bounding box center [1468, 143] width 133 height 33
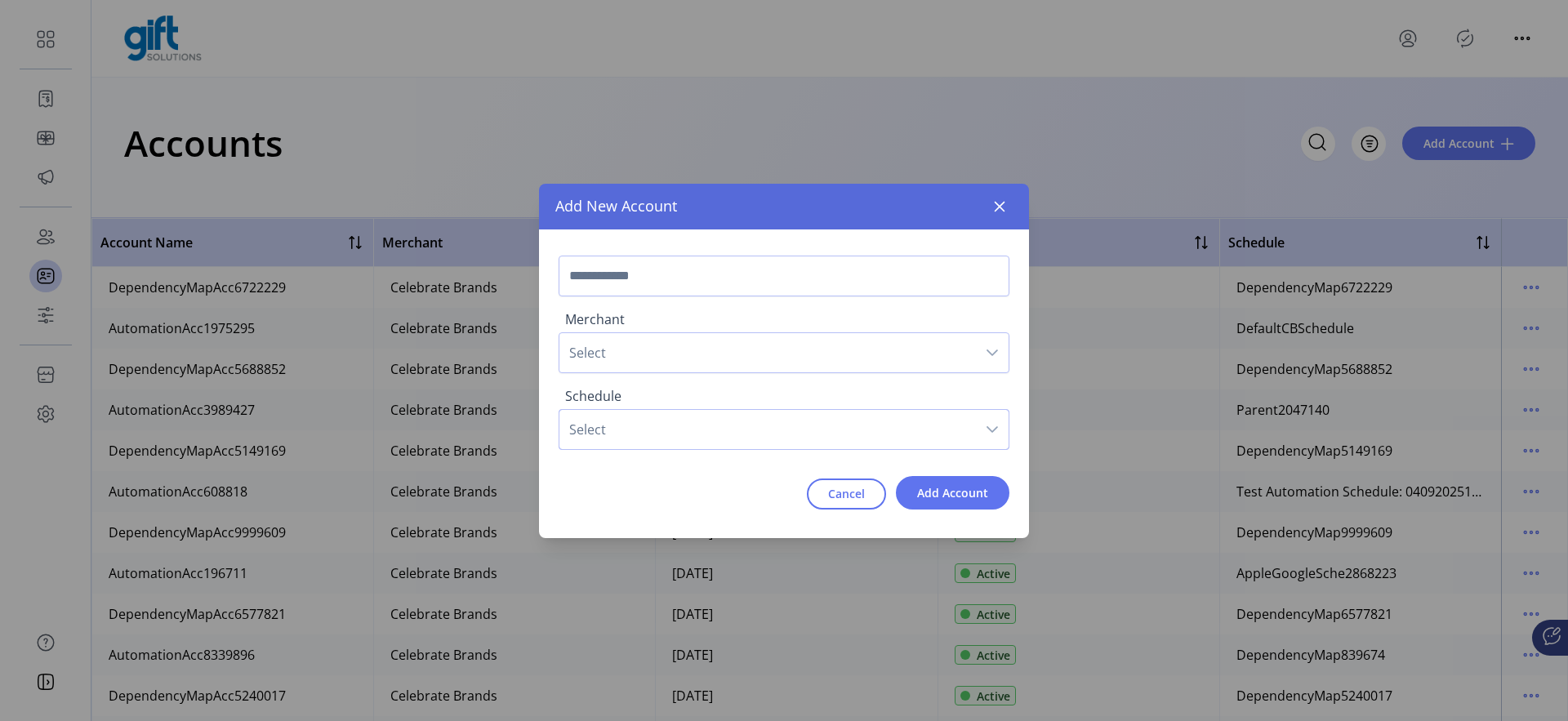
click at [665, 421] on span "Select" at bounding box center [767, 429] width 417 height 39
click at [657, 428] on span "Select" at bounding box center [767, 429] width 417 height 39
click at [614, 363] on span "Select" at bounding box center [767, 353] width 417 height 39
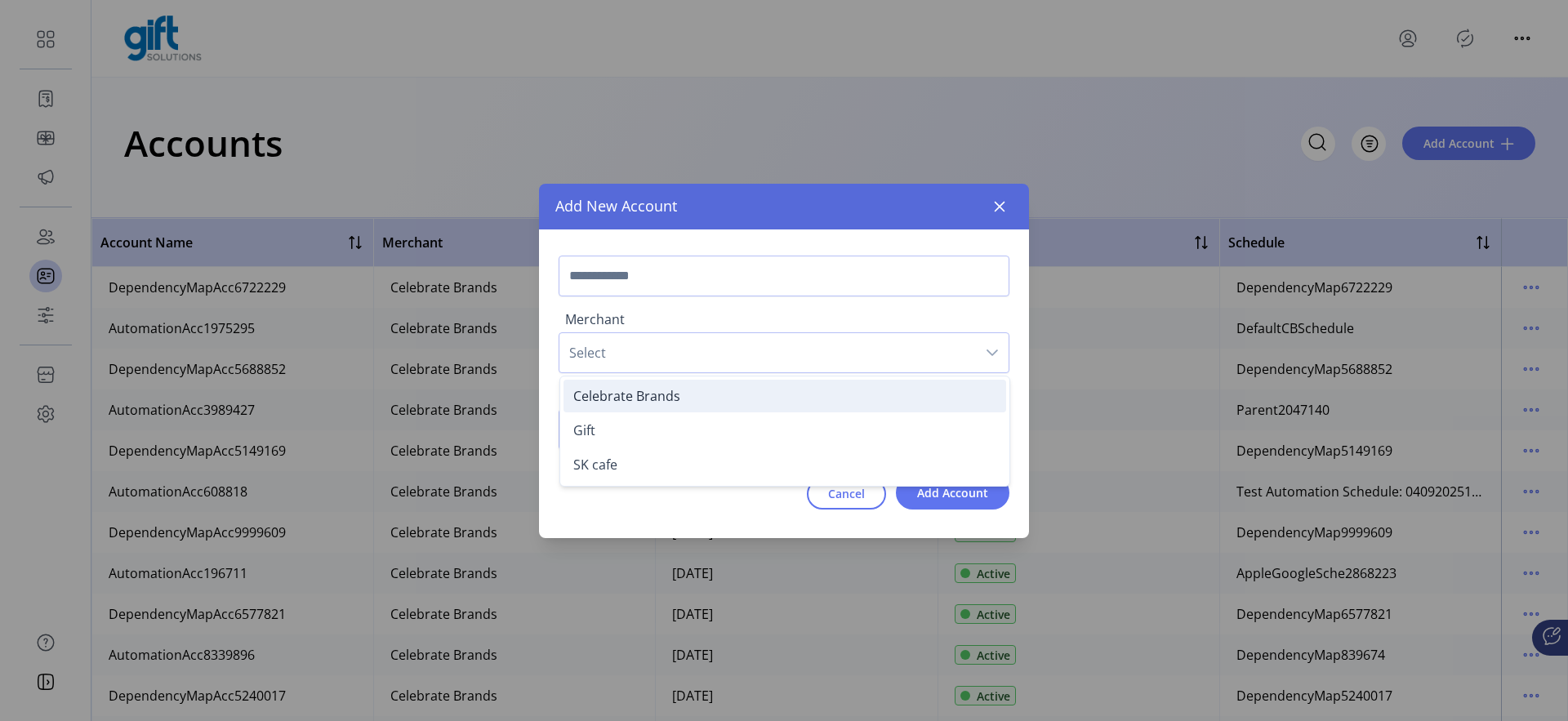
click at [615, 393] on span "Celebrate Brands" at bounding box center [627, 396] width 107 height 18
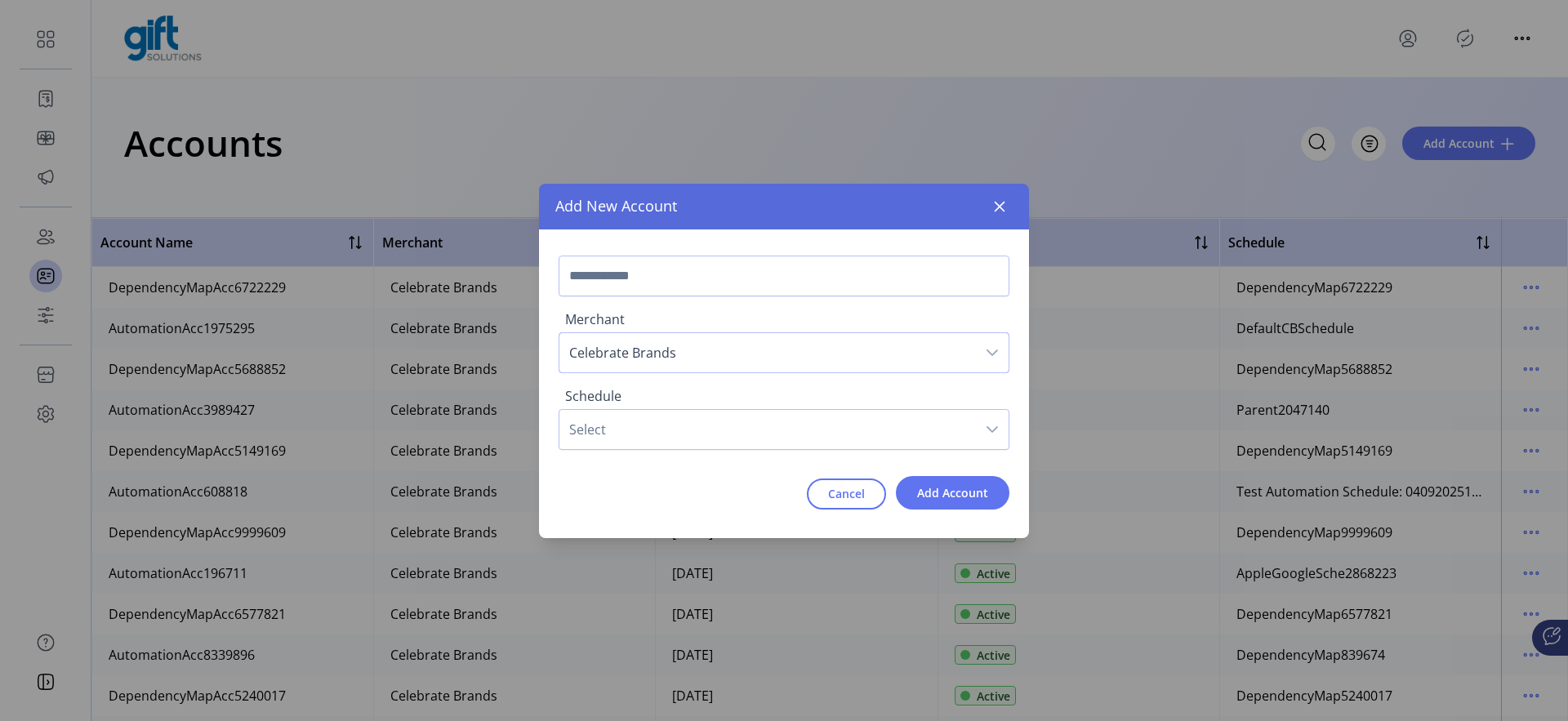
click at [623, 428] on span "Select" at bounding box center [767, 429] width 417 height 39
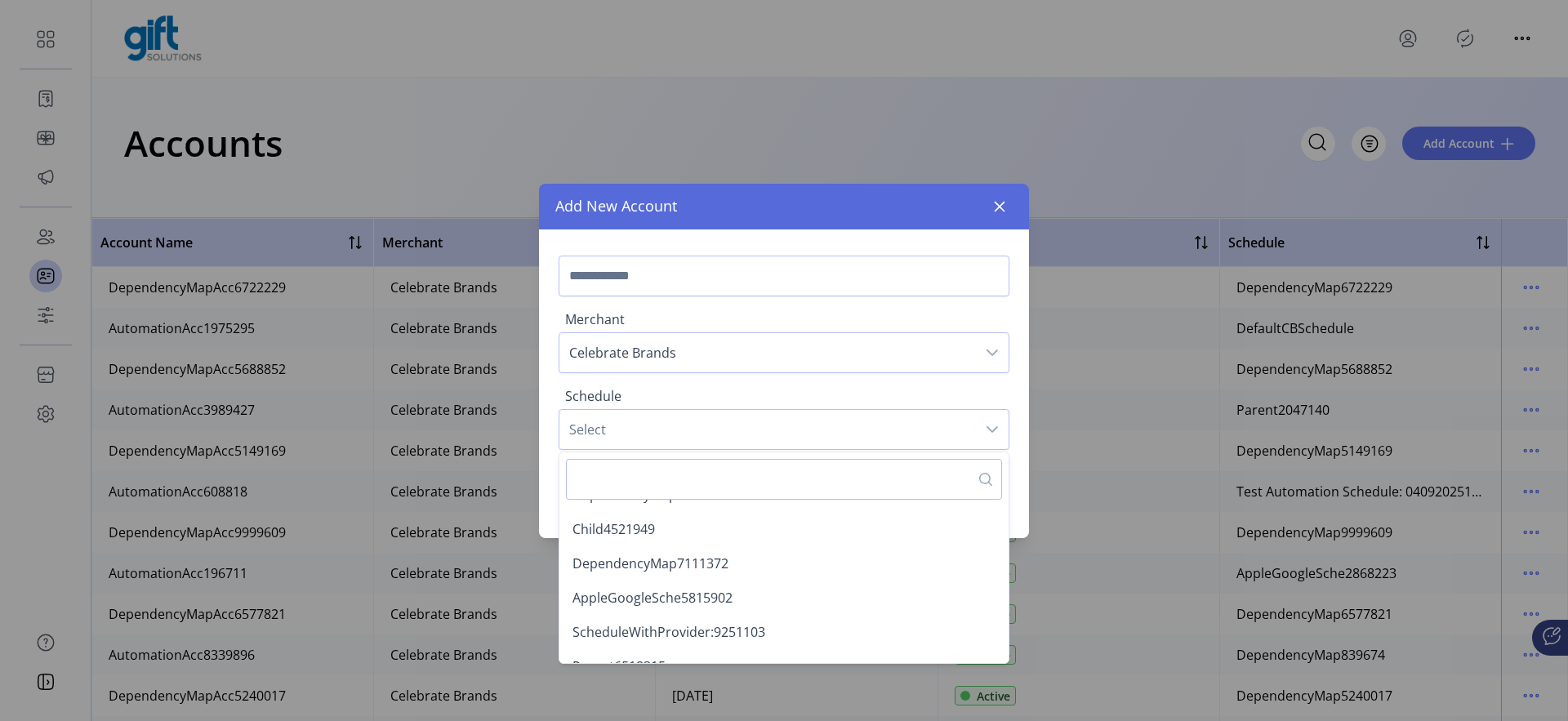
scroll to position [3, 0]
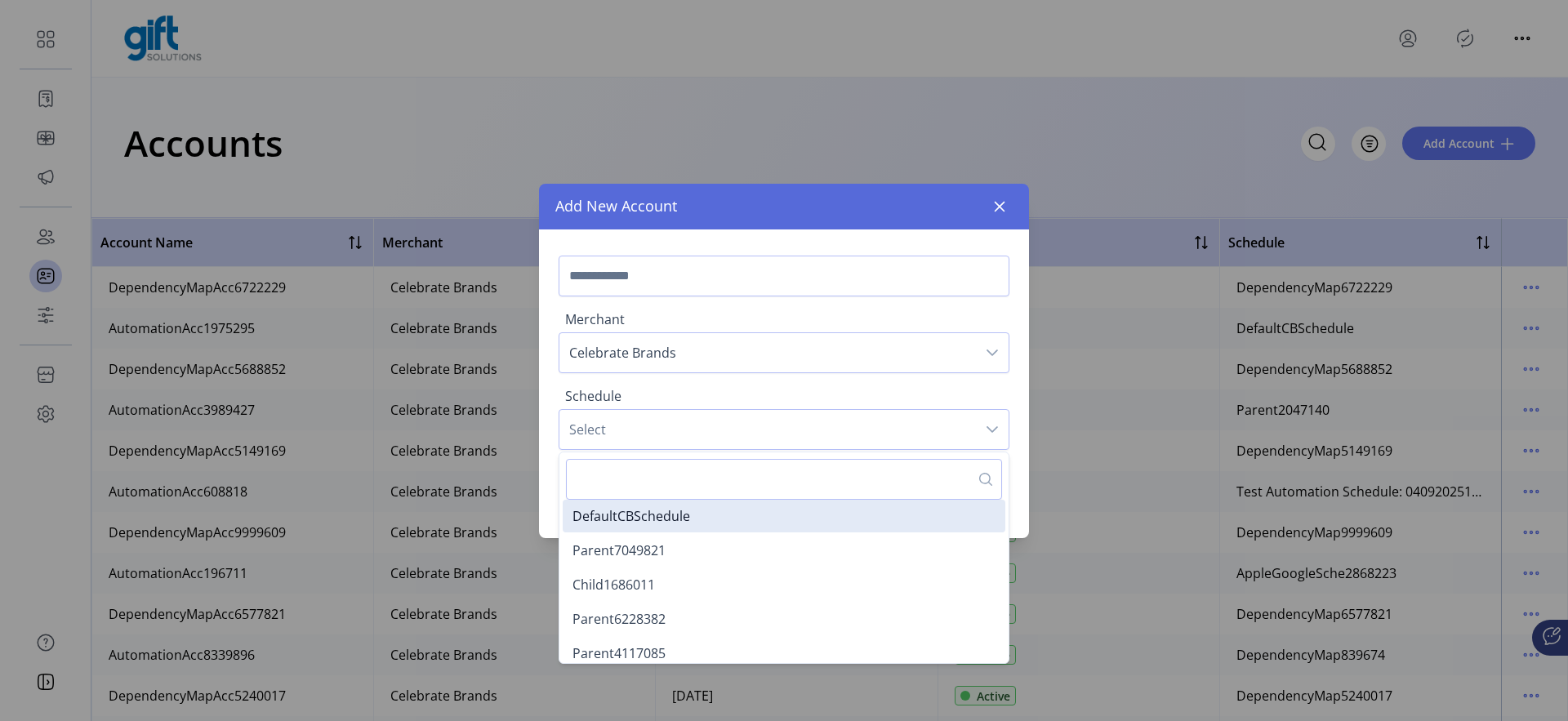
click at [727, 413] on span "Select" at bounding box center [767, 429] width 417 height 39
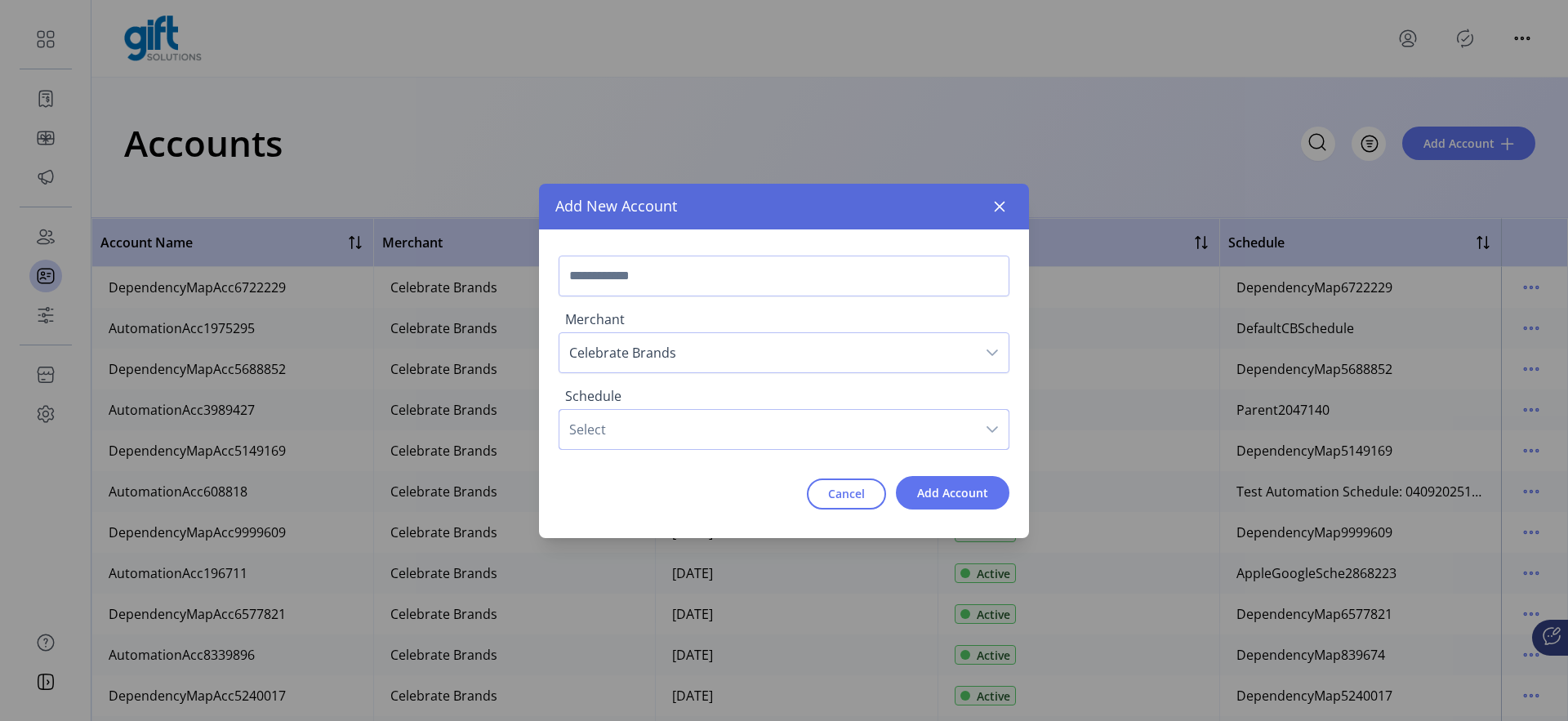
click at [641, 359] on span "Celebrate Brands" at bounding box center [767, 353] width 417 height 39
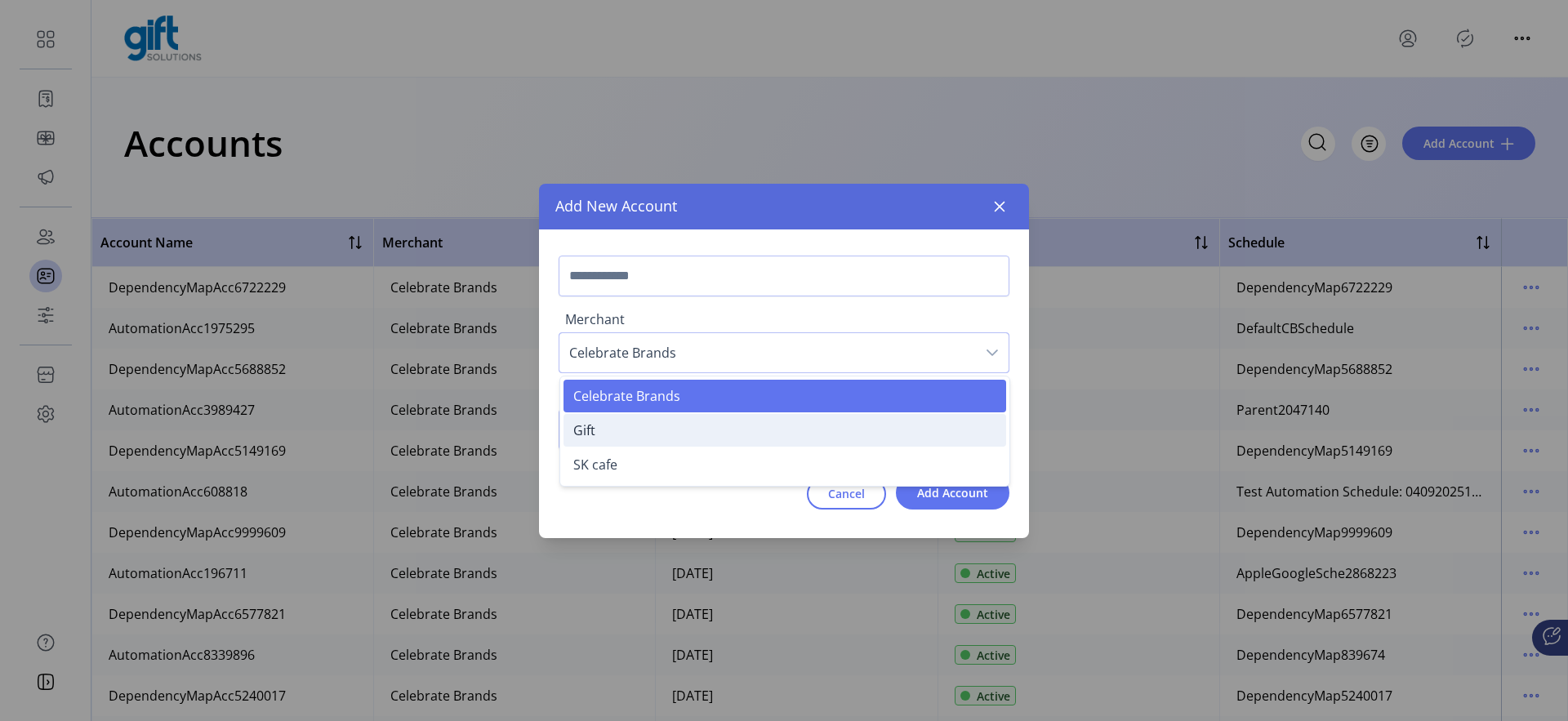
click at [599, 444] on li "Gift" at bounding box center [785, 429] width 443 height 32
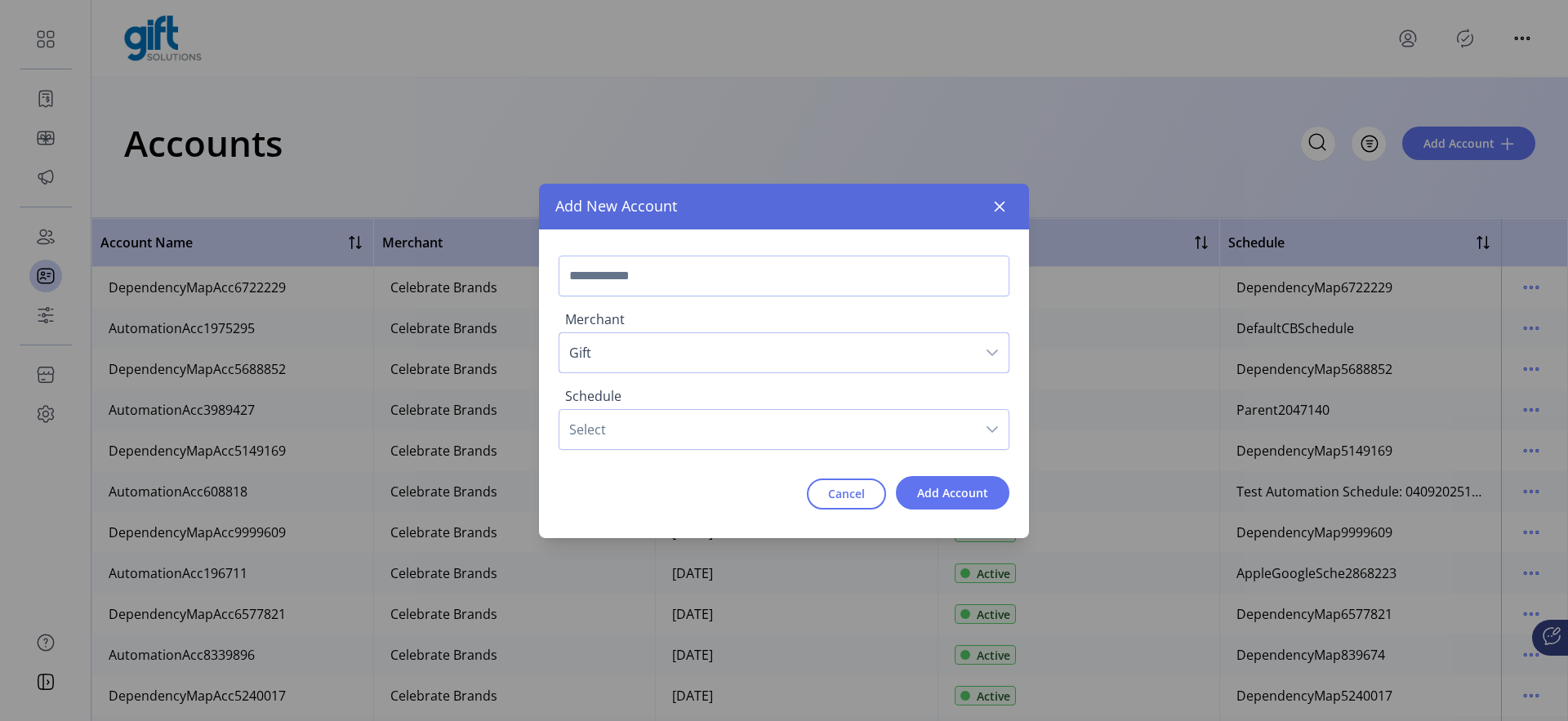
click at [605, 436] on span "Select" at bounding box center [767, 429] width 417 height 39
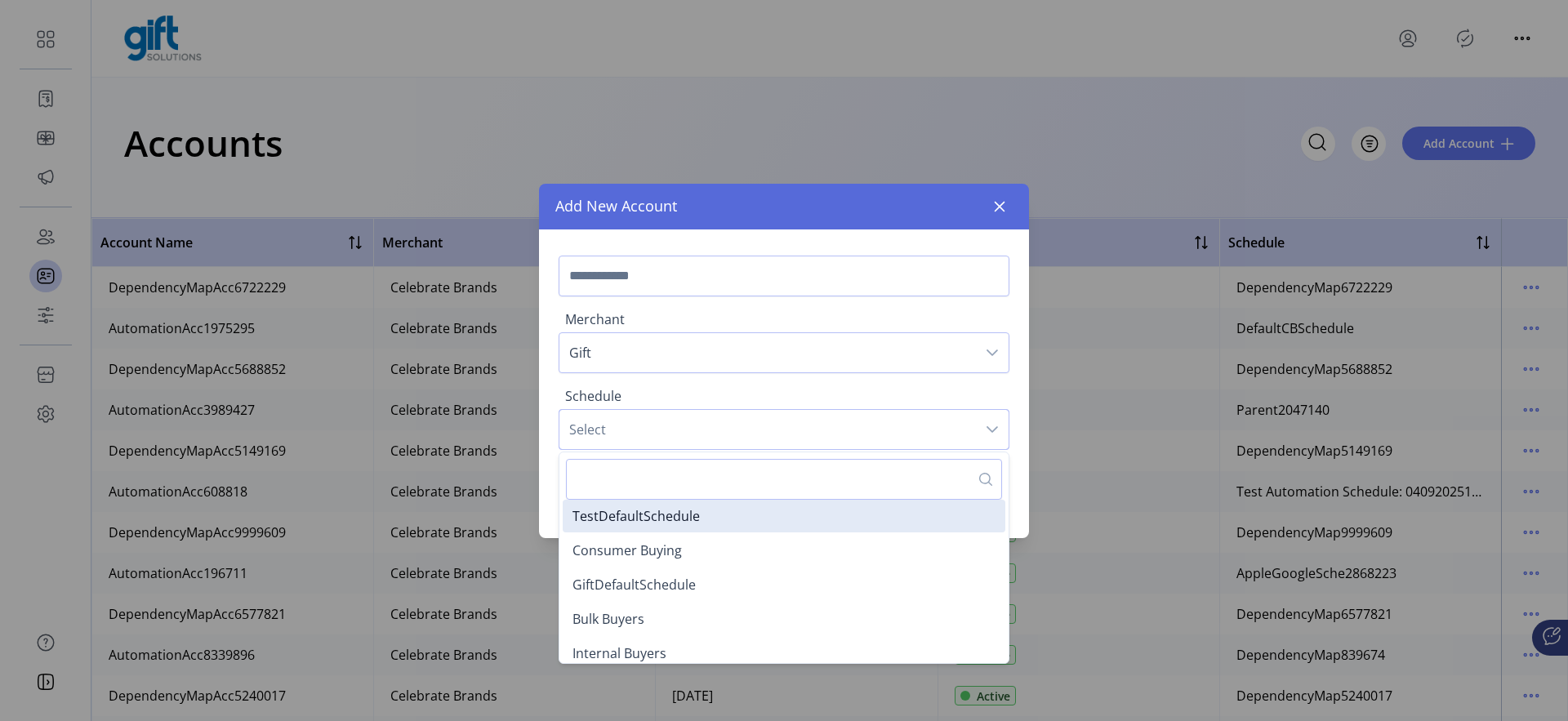
click at [579, 428] on span "Select" at bounding box center [767, 429] width 417 height 39
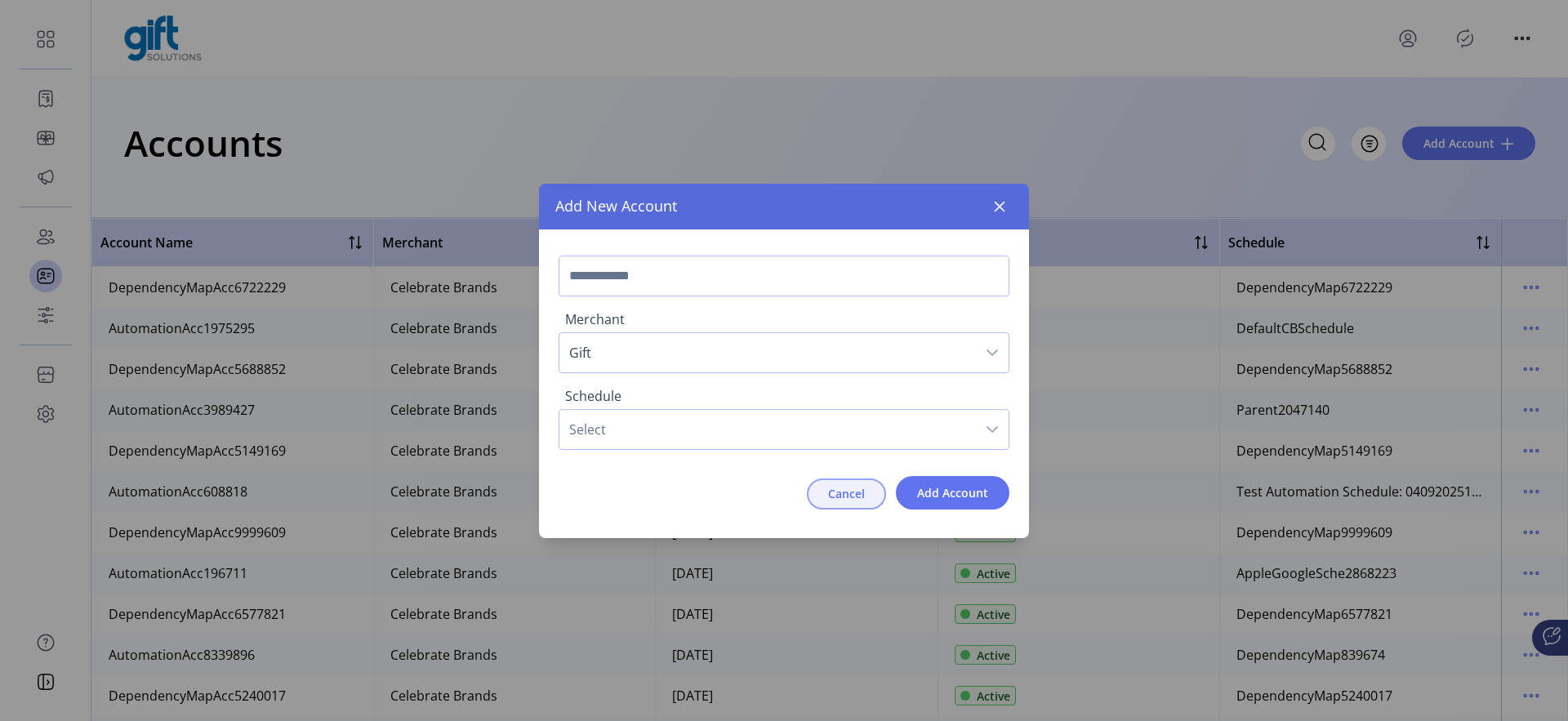
click at [865, 496] on span "Cancel" at bounding box center [847, 494] width 37 height 18
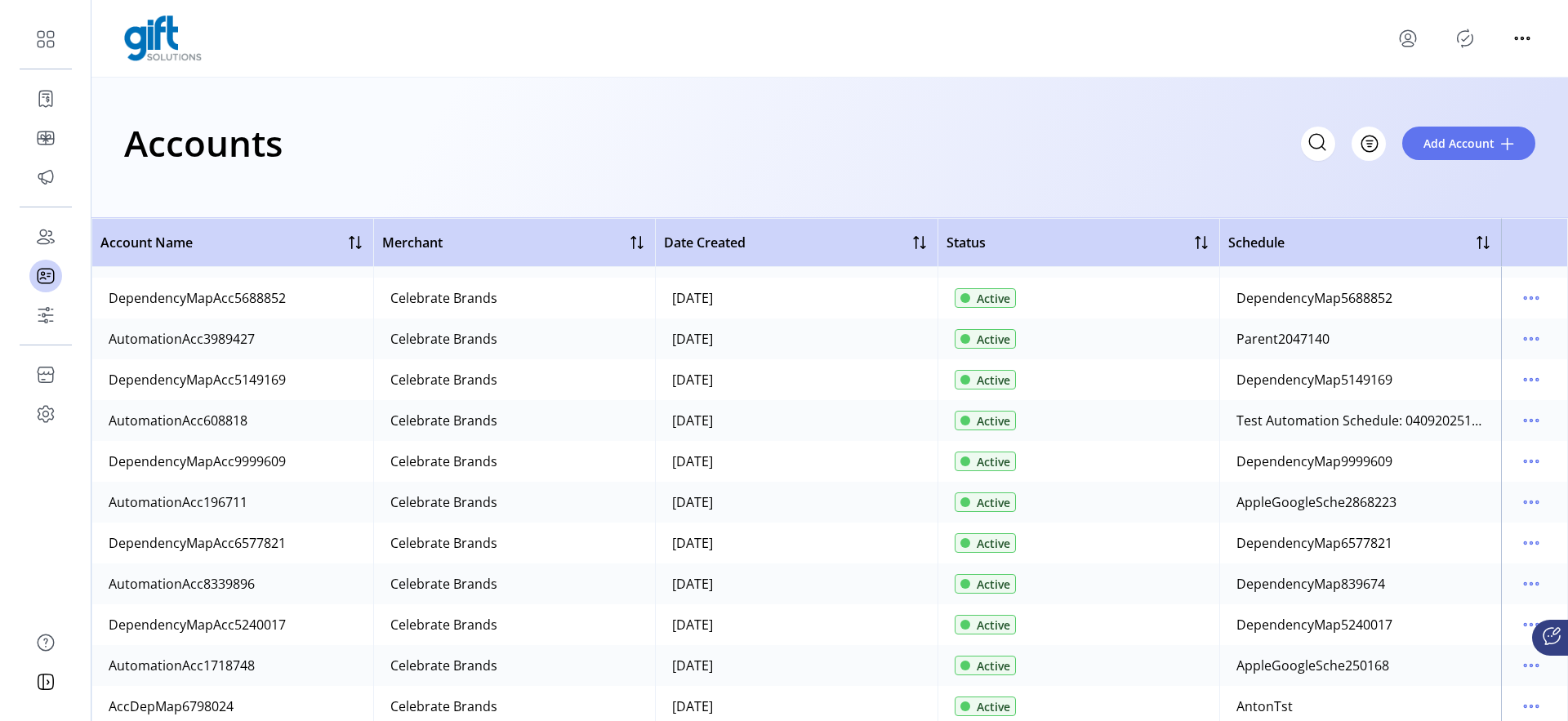
scroll to position [100, 0]
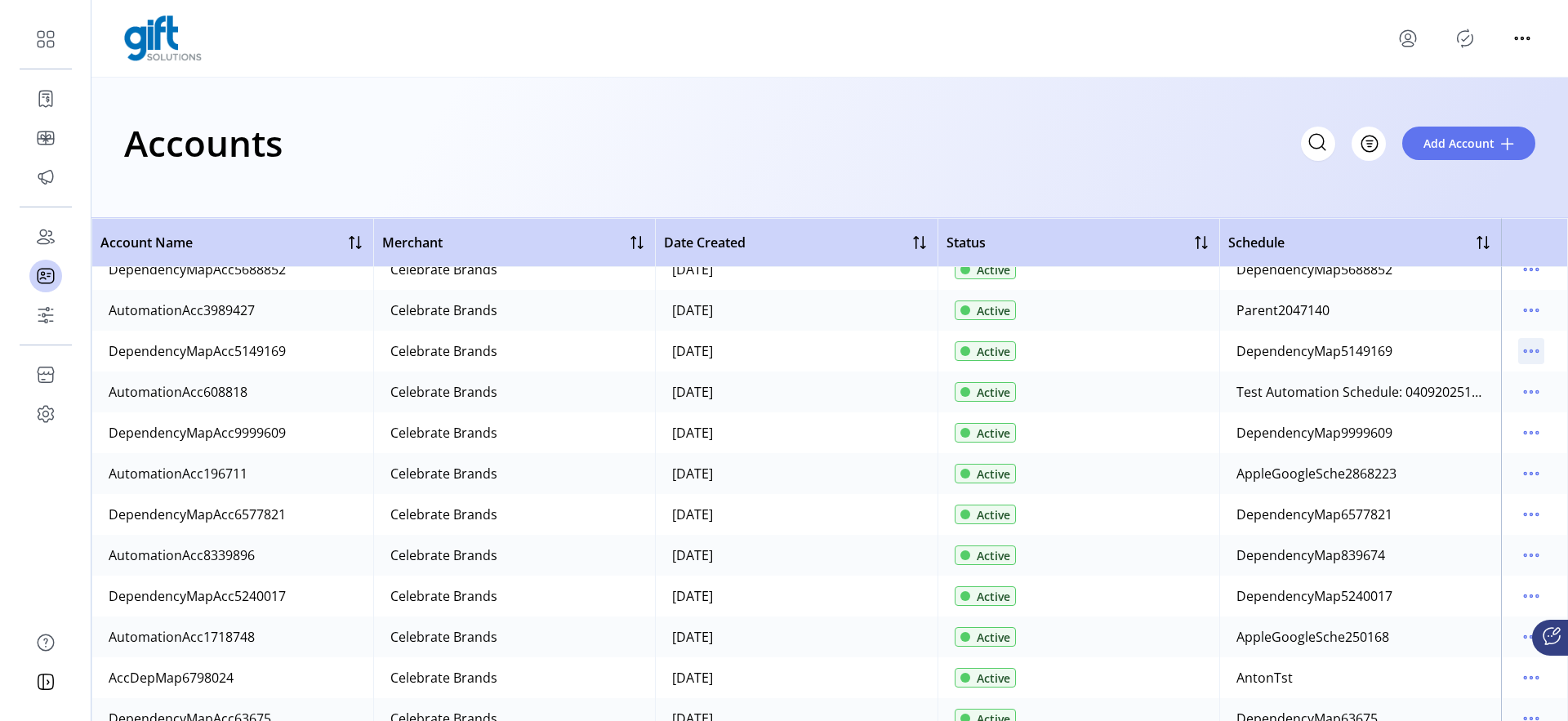
click at [1537, 350] on icon "menu" at bounding box center [1538, 351] width 3 height 3
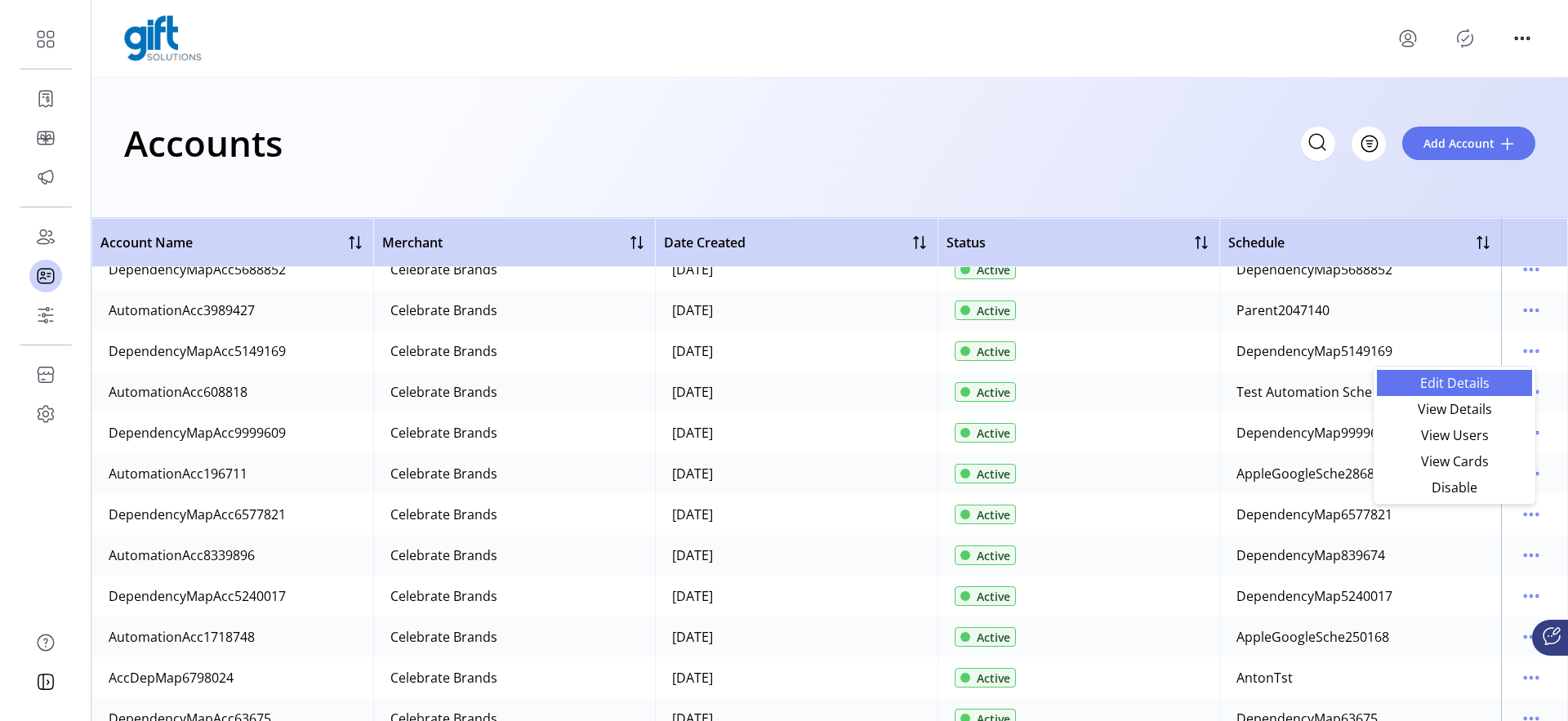
click at [1433, 387] on span "Edit Details" at bounding box center [1454, 382] width 136 height 13
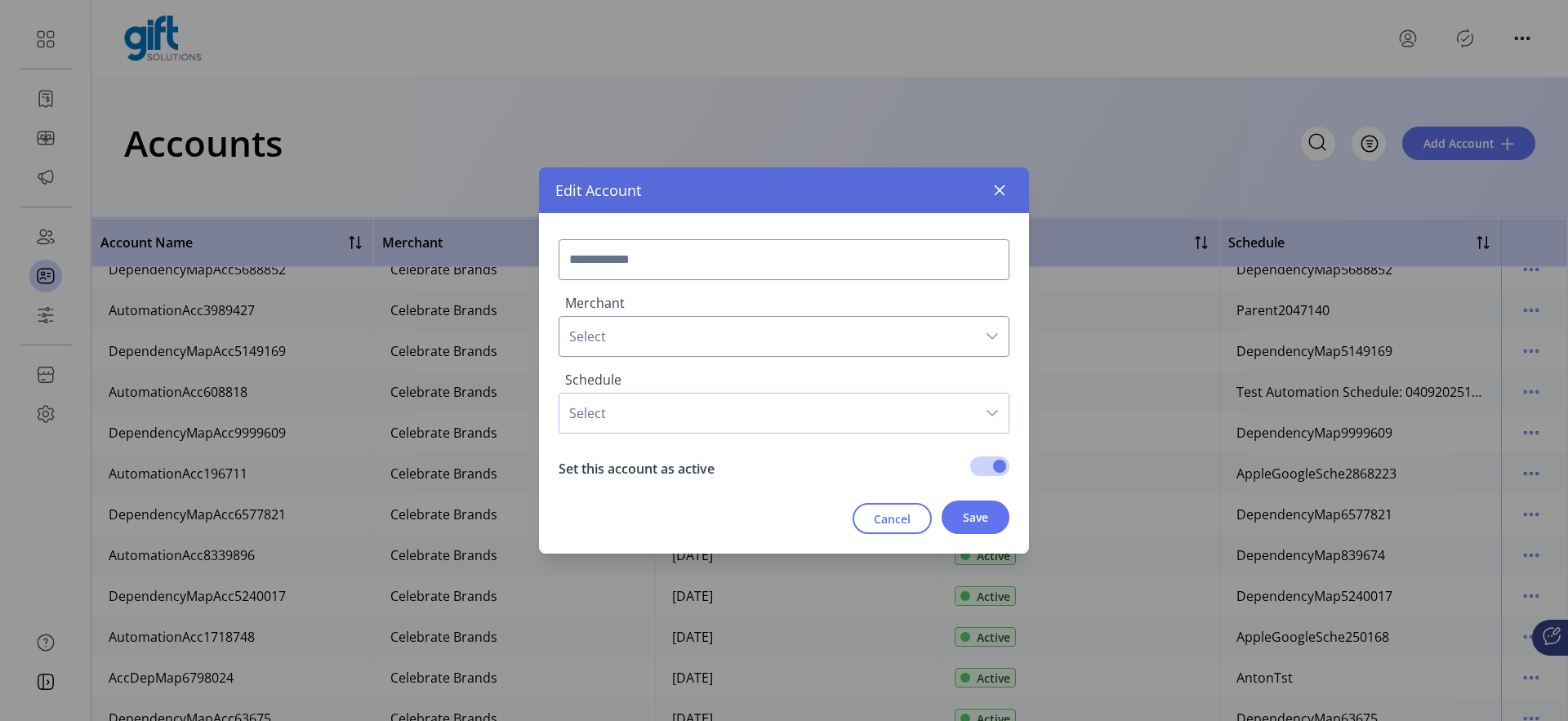
type input "**********"
click at [1000, 200] on button "button" at bounding box center [999, 190] width 26 height 26
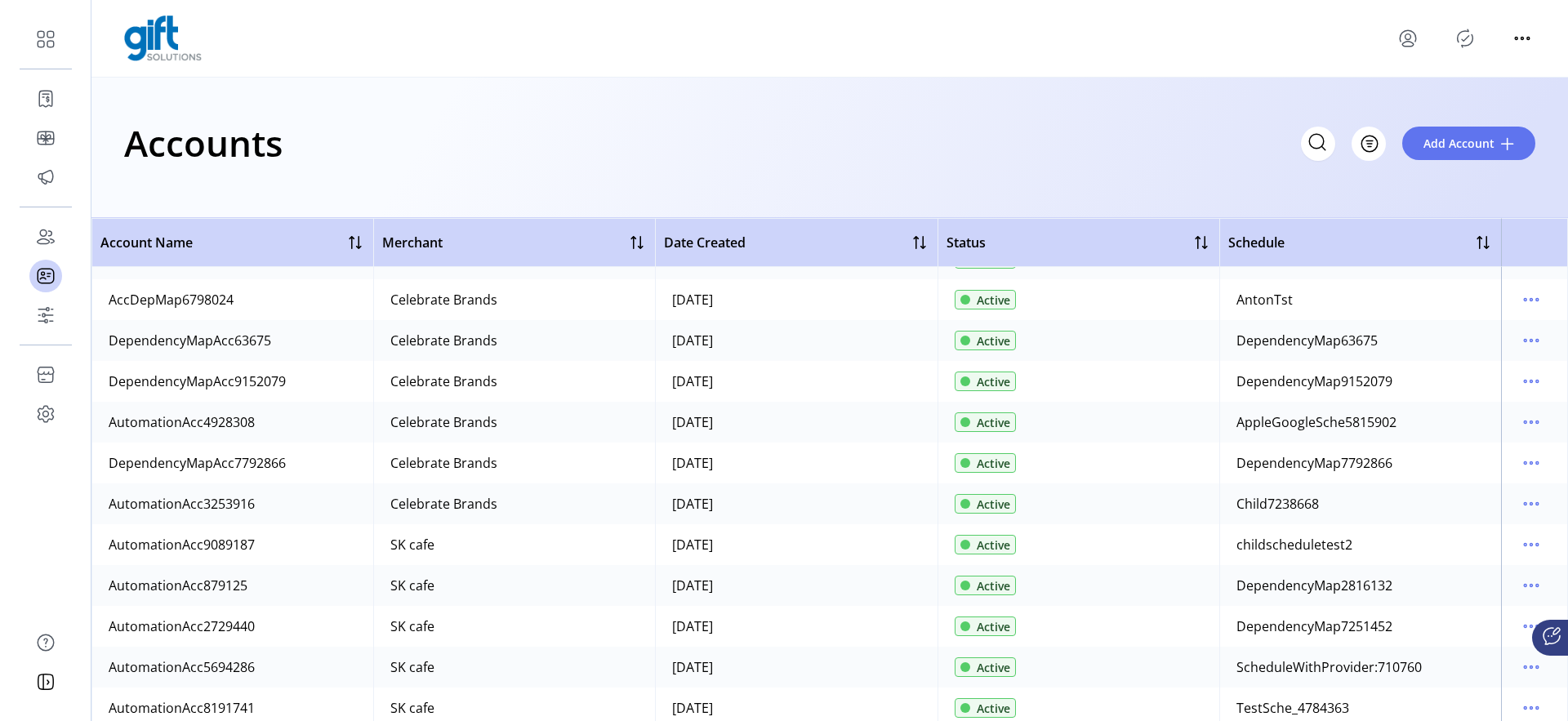
scroll to position [476, 0]
click at [1532, 428] on icon "menu" at bounding box center [1531, 423] width 26 height 26
click at [1468, 454] on span "Edit Details" at bounding box center [1454, 455] width 136 height 13
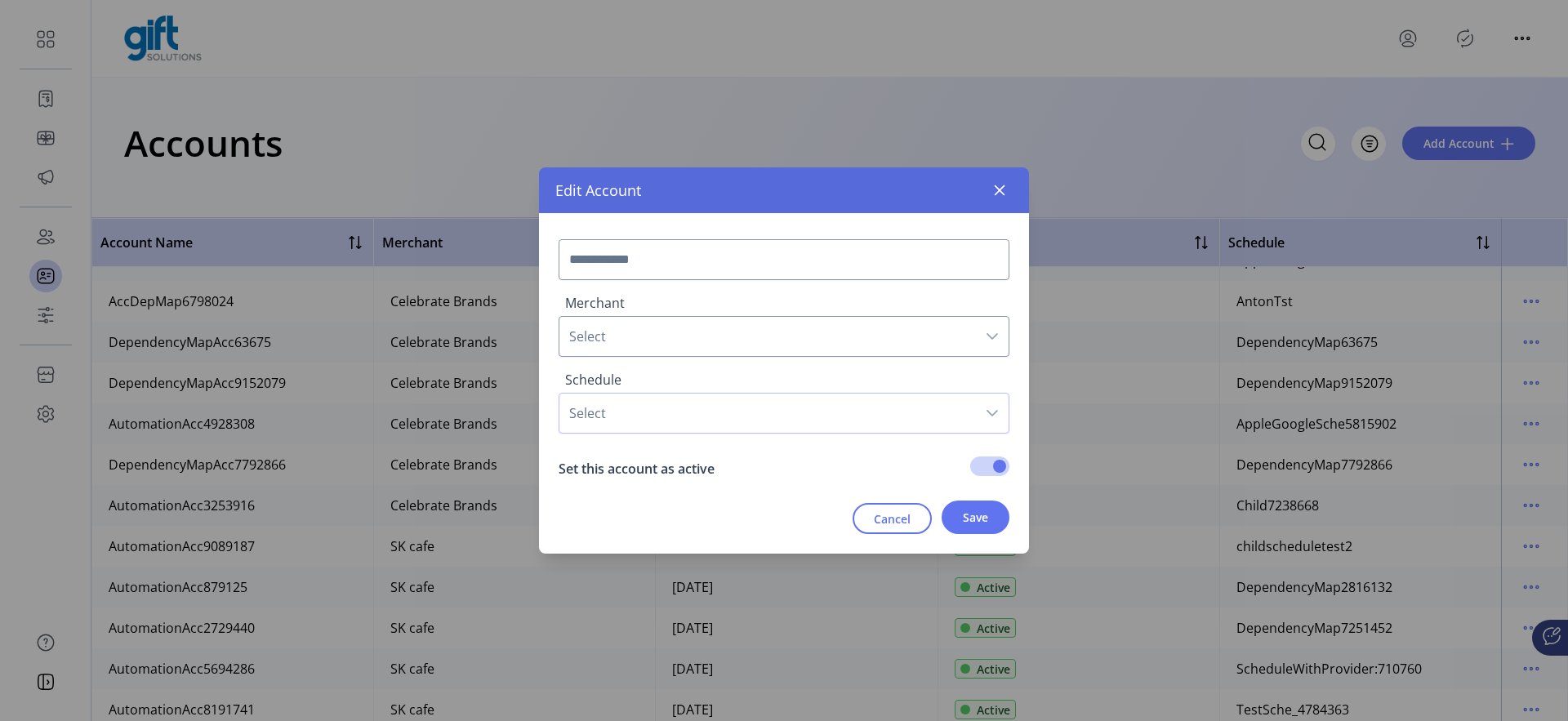
type input "**********"
click at [744, 321] on span "Select" at bounding box center [767, 337] width 417 height 39
click at [730, 335] on span "Select" at bounding box center [767, 337] width 417 height 39
click at [998, 189] on icon "button" at bounding box center [999, 189] width 13 height 13
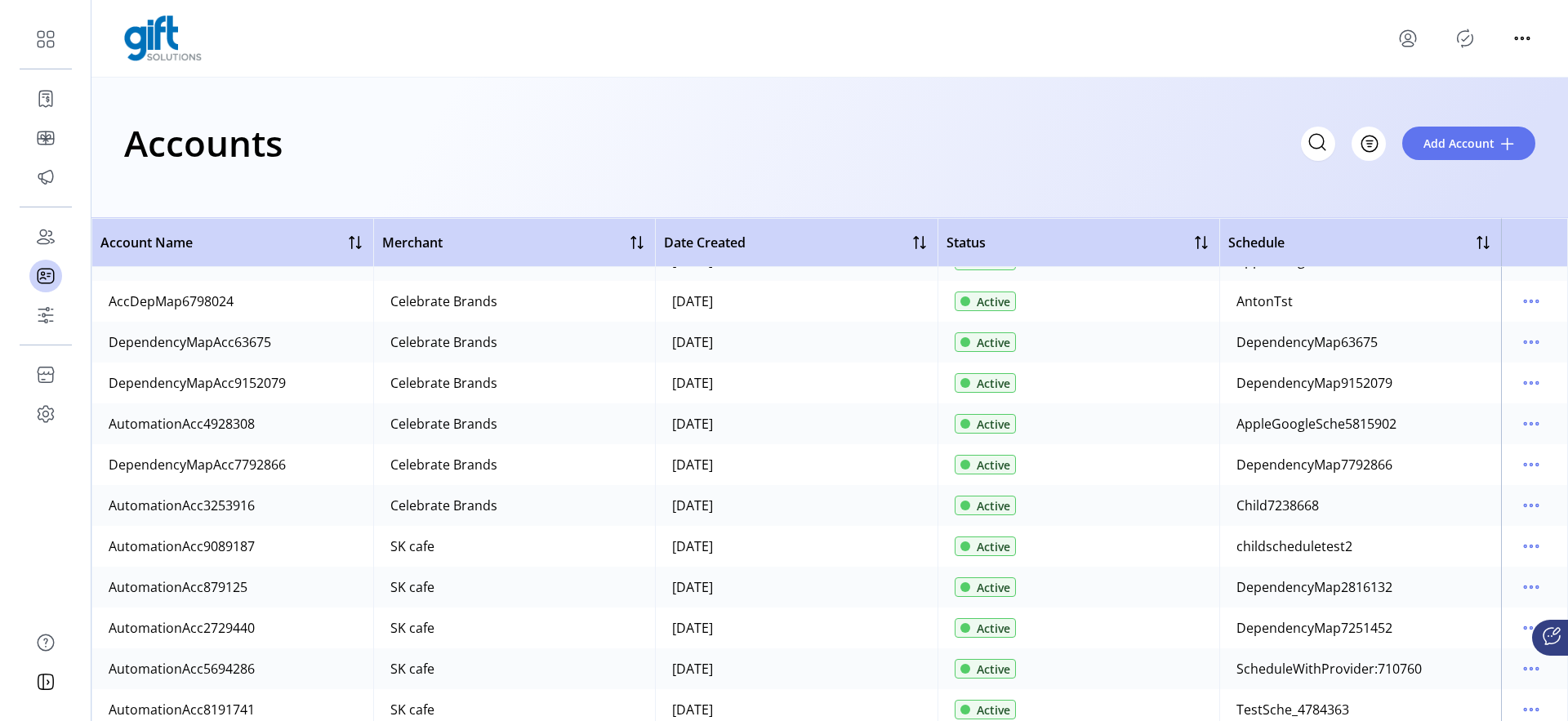
scroll to position [450, 0]
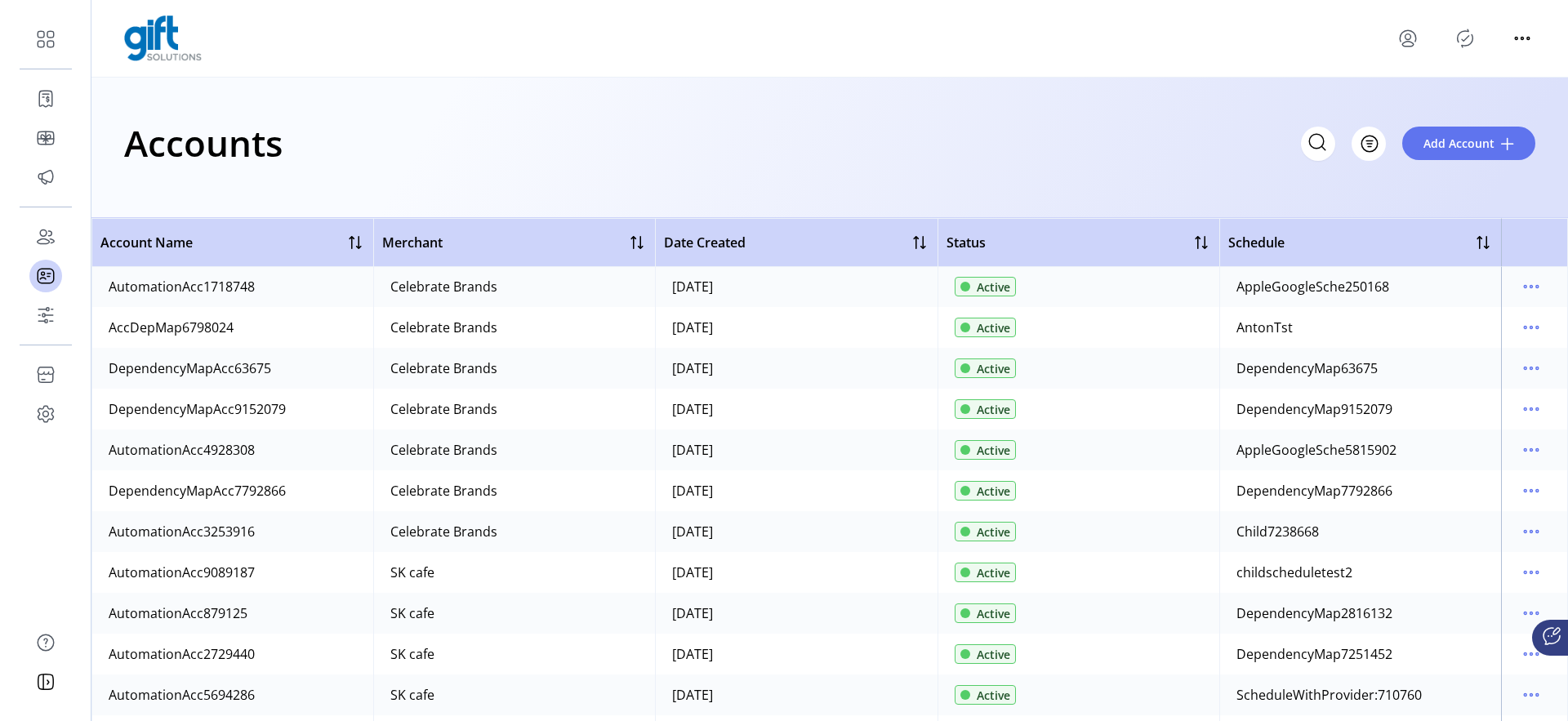
click at [1508, 327] on td at bounding box center [1535, 328] width 67 height 41
click at [1518, 328] on icon "menu" at bounding box center [1531, 327] width 26 height 26
click at [1521, 336] on icon "menu" at bounding box center [1531, 327] width 26 height 26
click at [1422, 366] on span "Edit Details" at bounding box center [1454, 359] width 136 height 13
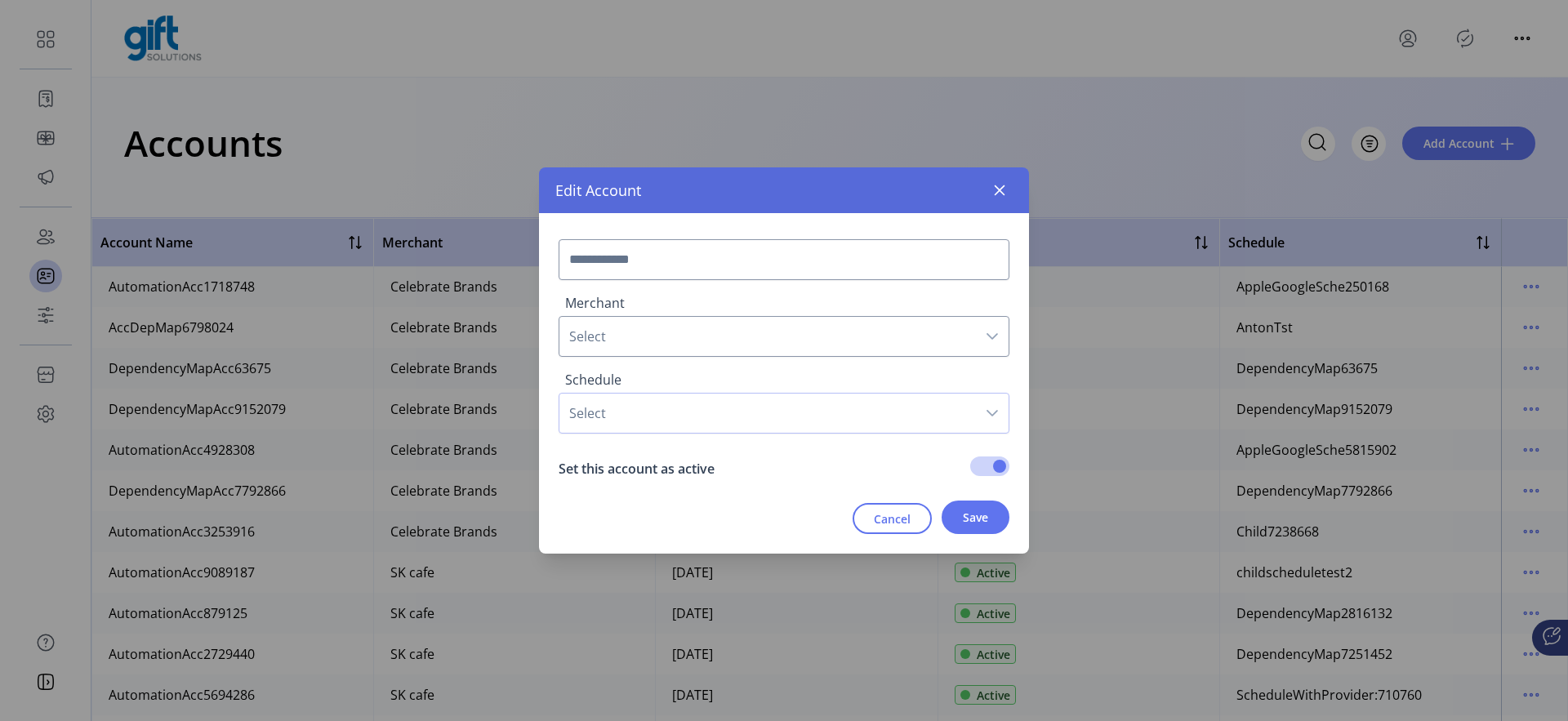
type input "**********"
click at [742, 401] on span "Select" at bounding box center [767, 413] width 417 height 39
click at [1007, 183] on button "button" at bounding box center [999, 190] width 26 height 26
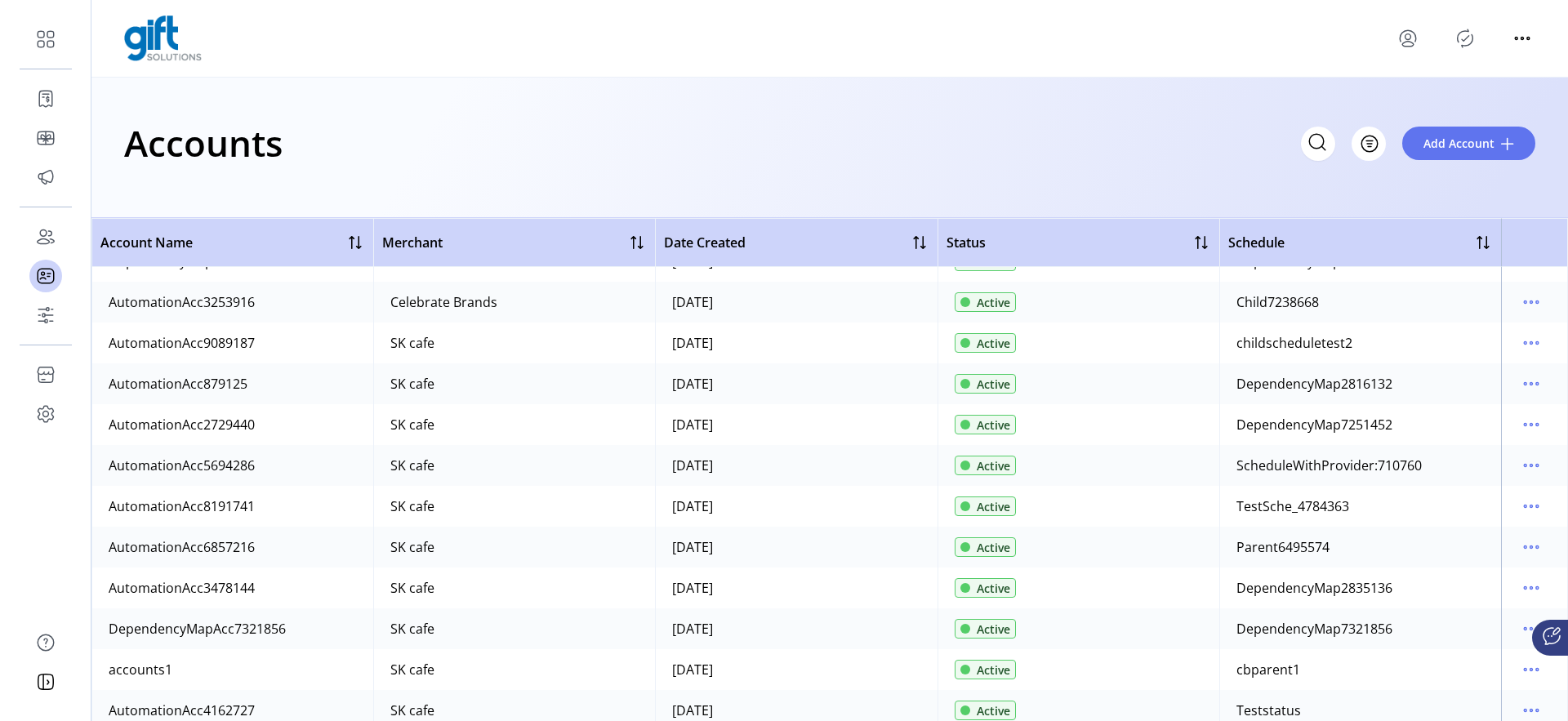
scroll to position [678, 0]
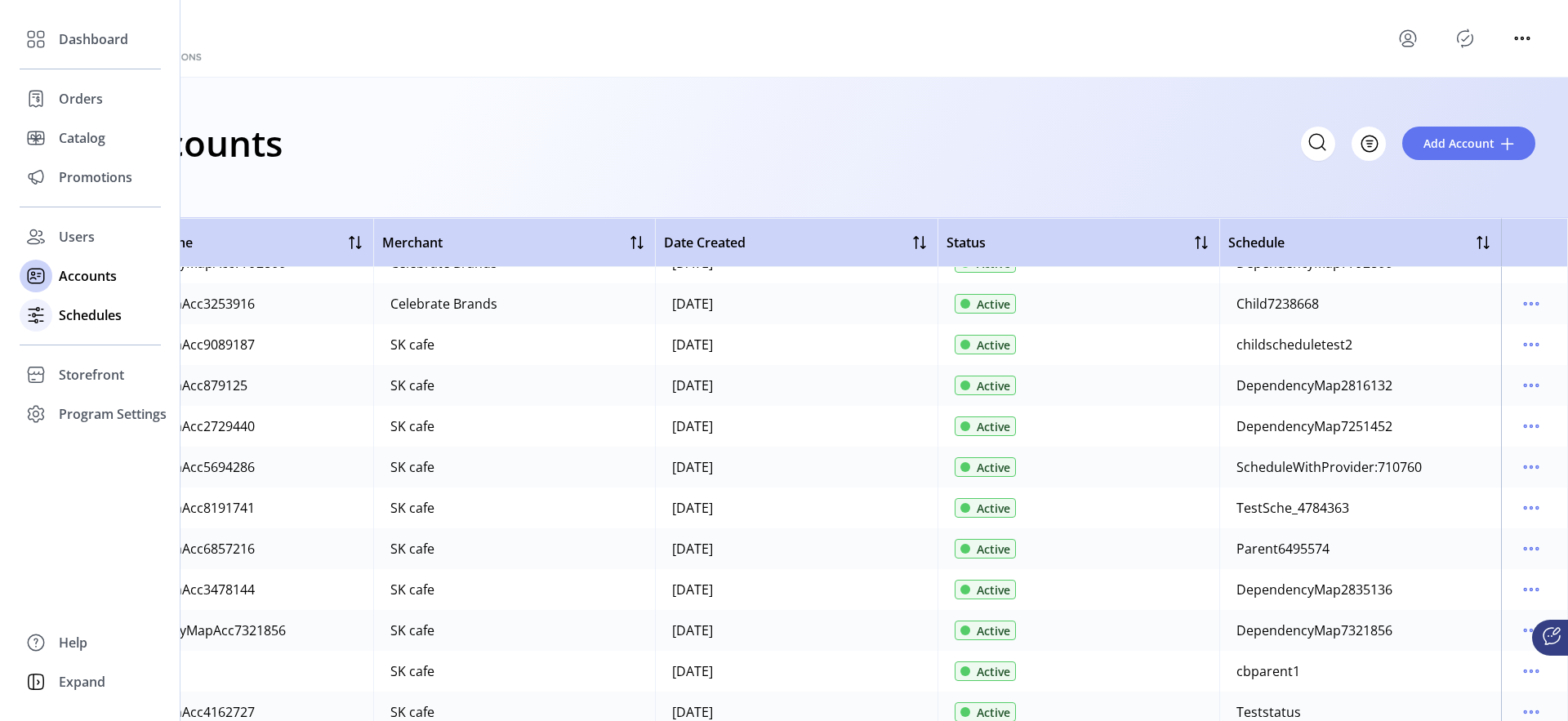
click at [107, 312] on span "Schedules" at bounding box center [90, 315] width 62 height 20
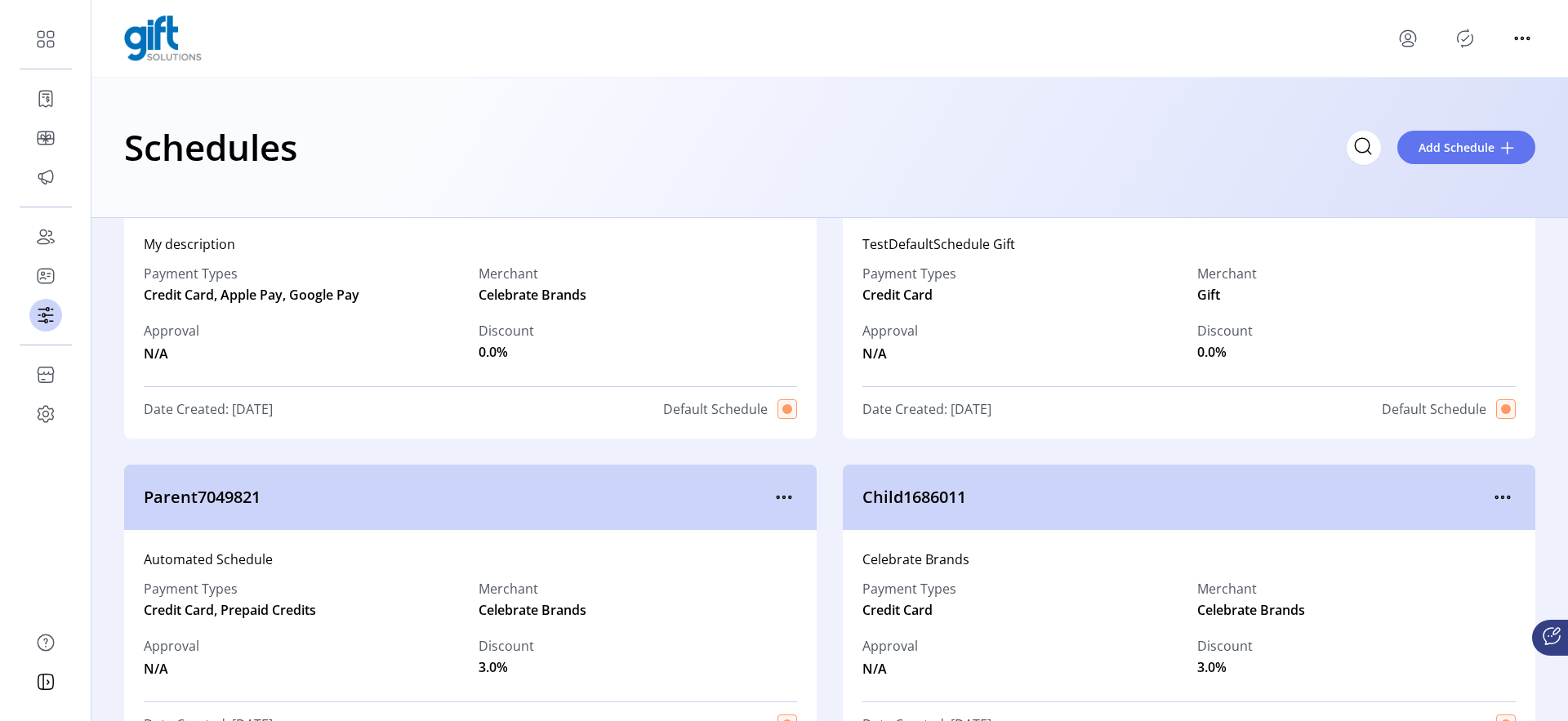
scroll to position [84, 0]
drag, startPoint x: 1189, startPoint y: 287, endPoint x: 1216, endPoint y: 286, distance: 27.0
click at [1216, 286] on div "Payment Types Credit Card Merchant Gift Approval N/A Discount 0.0%" at bounding box center [1189, 314] width 654 height 119
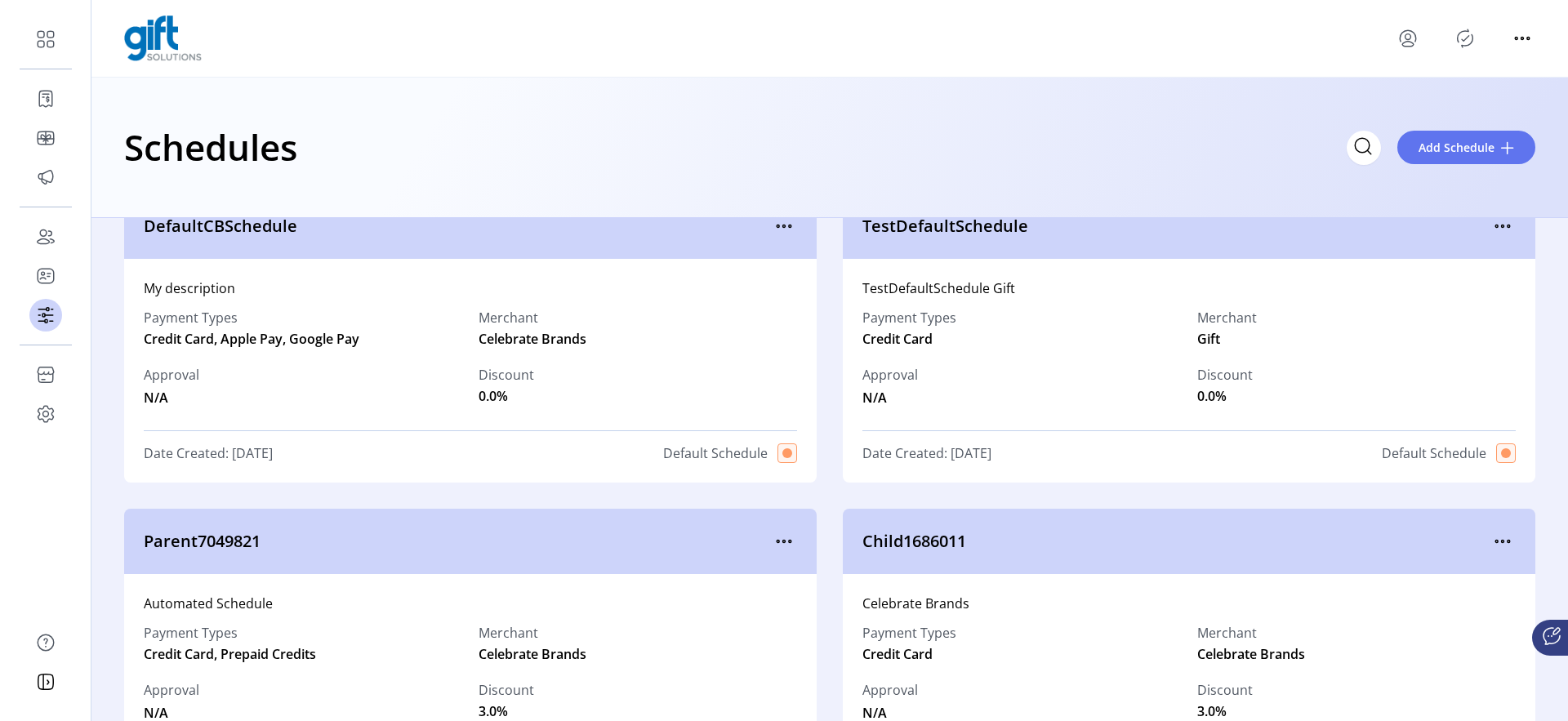
scroll to position [0, 0]
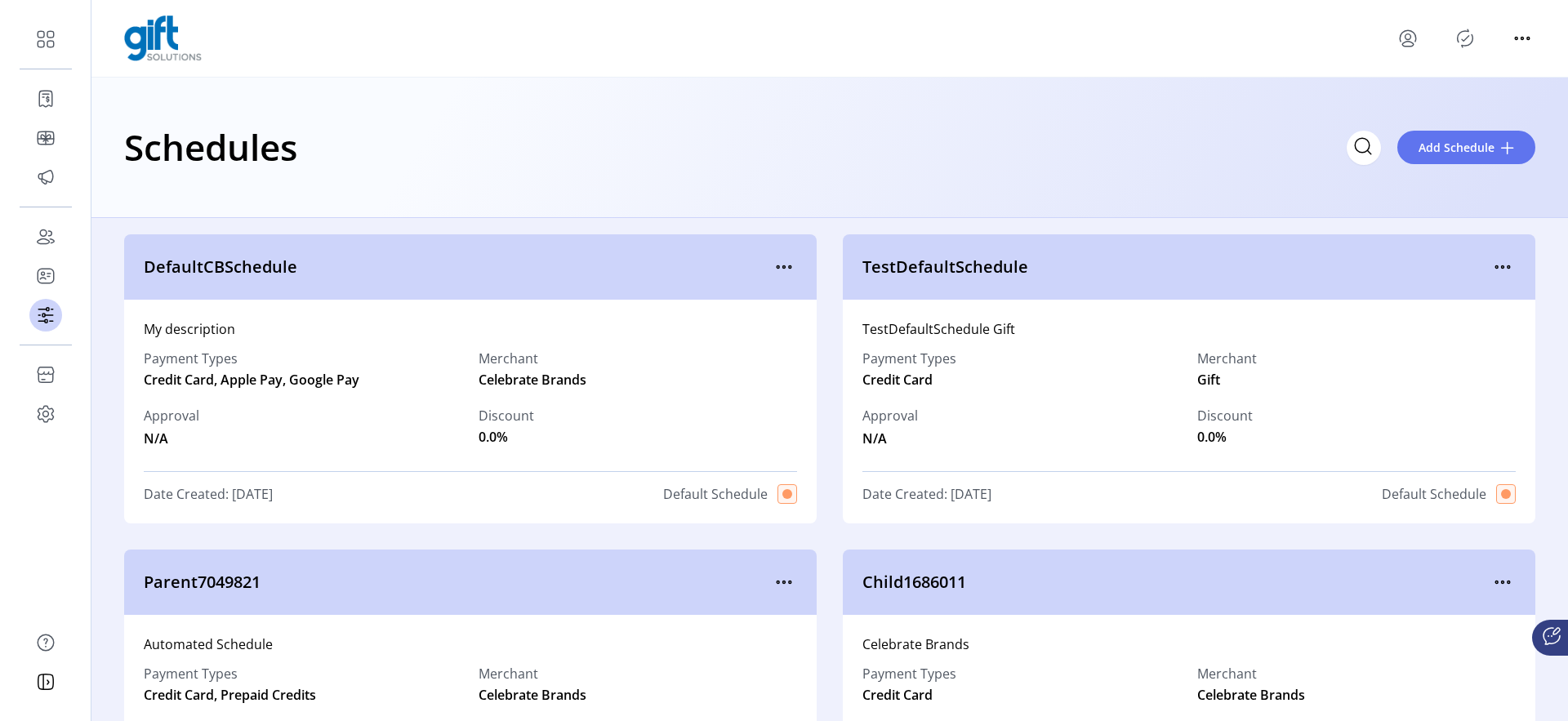
click at [906, 154] on div "Schedules Add Schedule" at bounding box center [829, 146] width 1412 height 58
click at [925, 122] on div "Schedules Add Schedule" at bounding box center [829, 146] width 1412 height 58
click at [1425, 157] on button "Add Schedule" at bounding box center [1466, 147] width 138 height 33
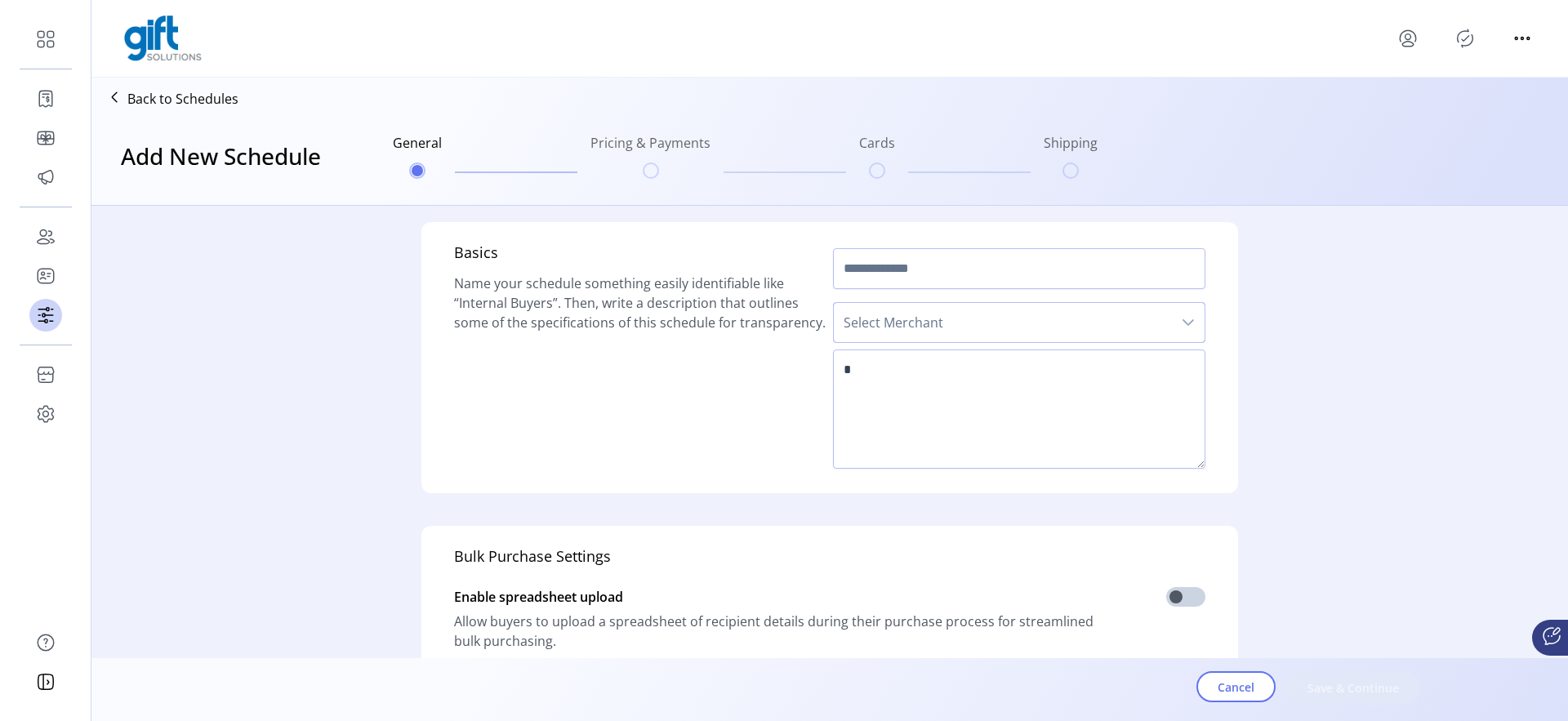
click at [899, 329] on span "Select Merchant" at bounding box center [1003, 323] width 339 height 39
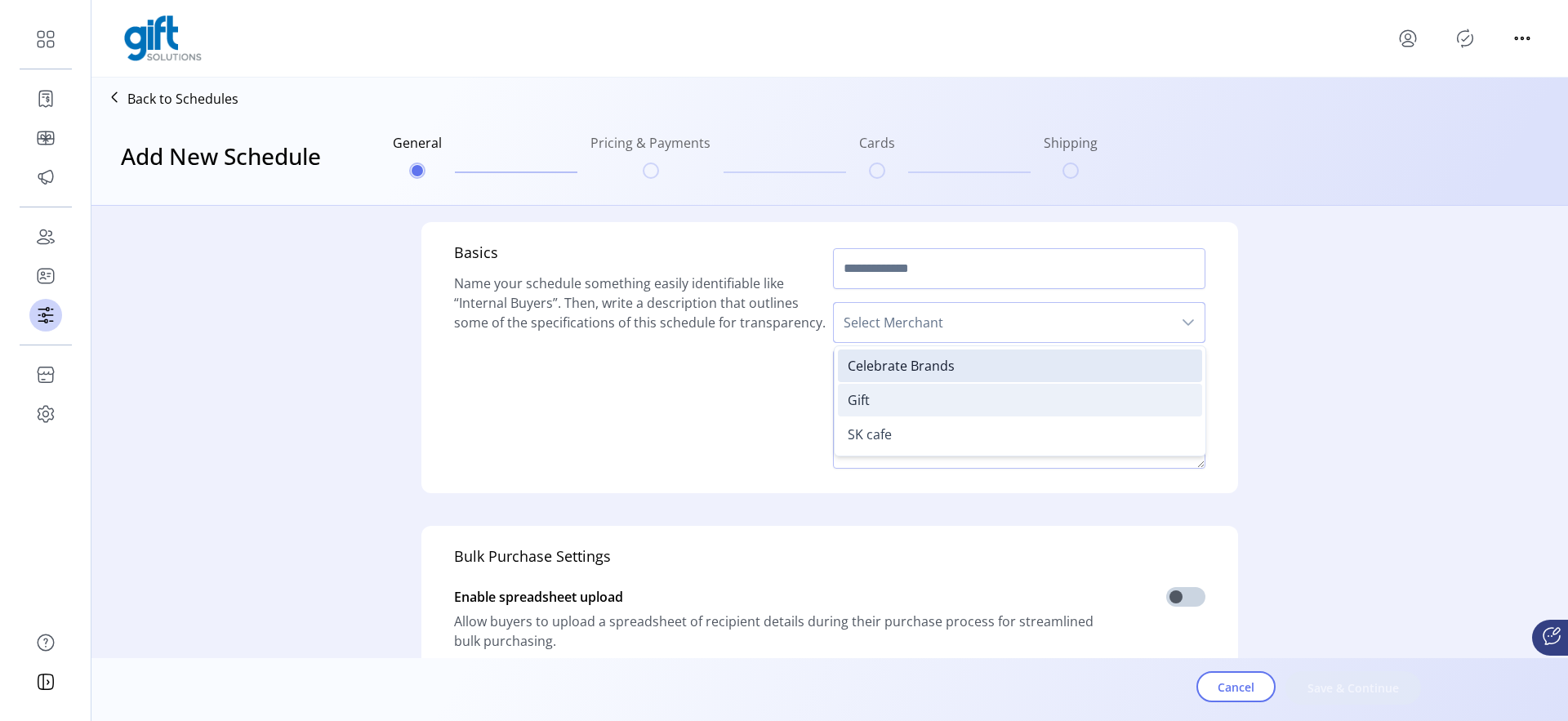
click at [860, 401] on span "Gift" at bounding box center [859, 400] width 22 height 18
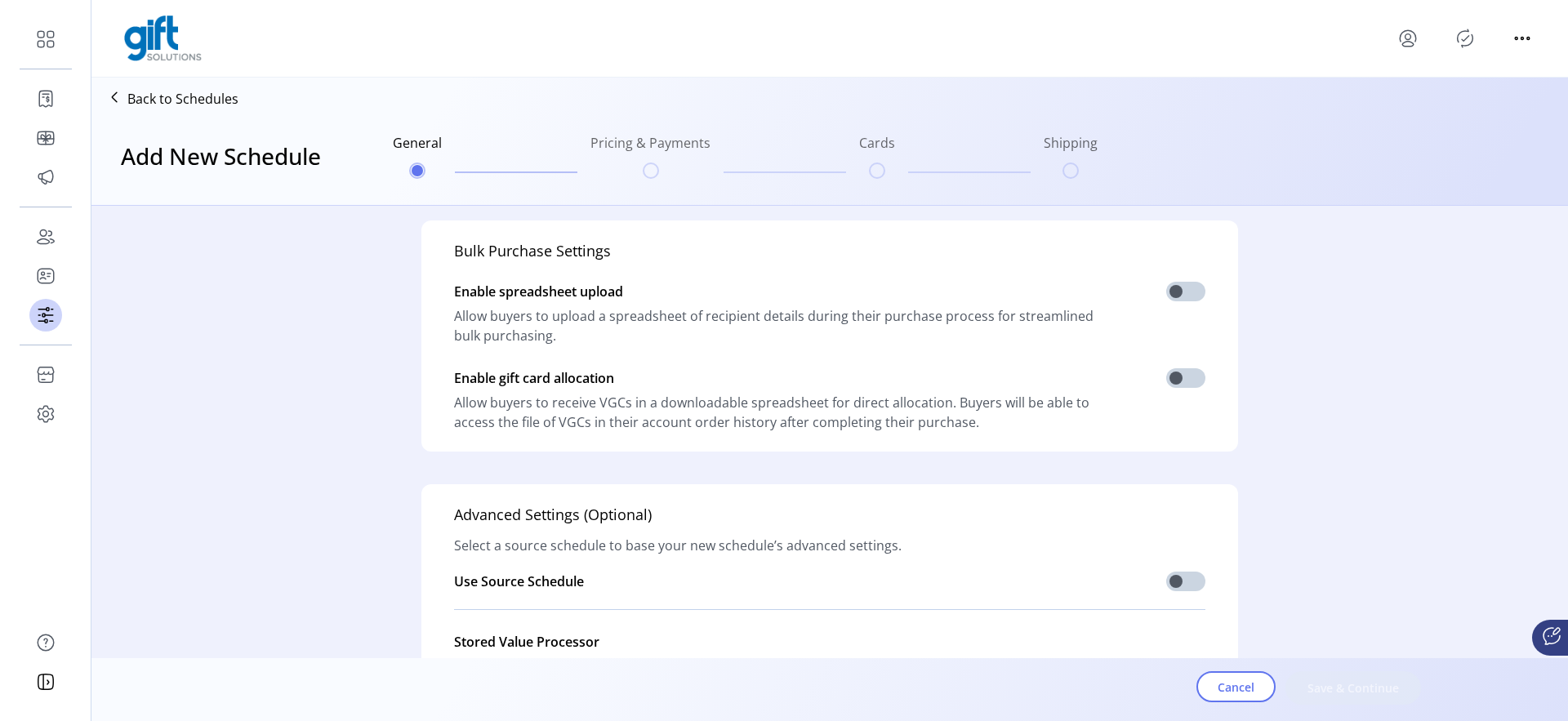
scroll to position [308, 0]
click at [1192, 585] on span at bounding box center [1186, 579] width 39 height 20
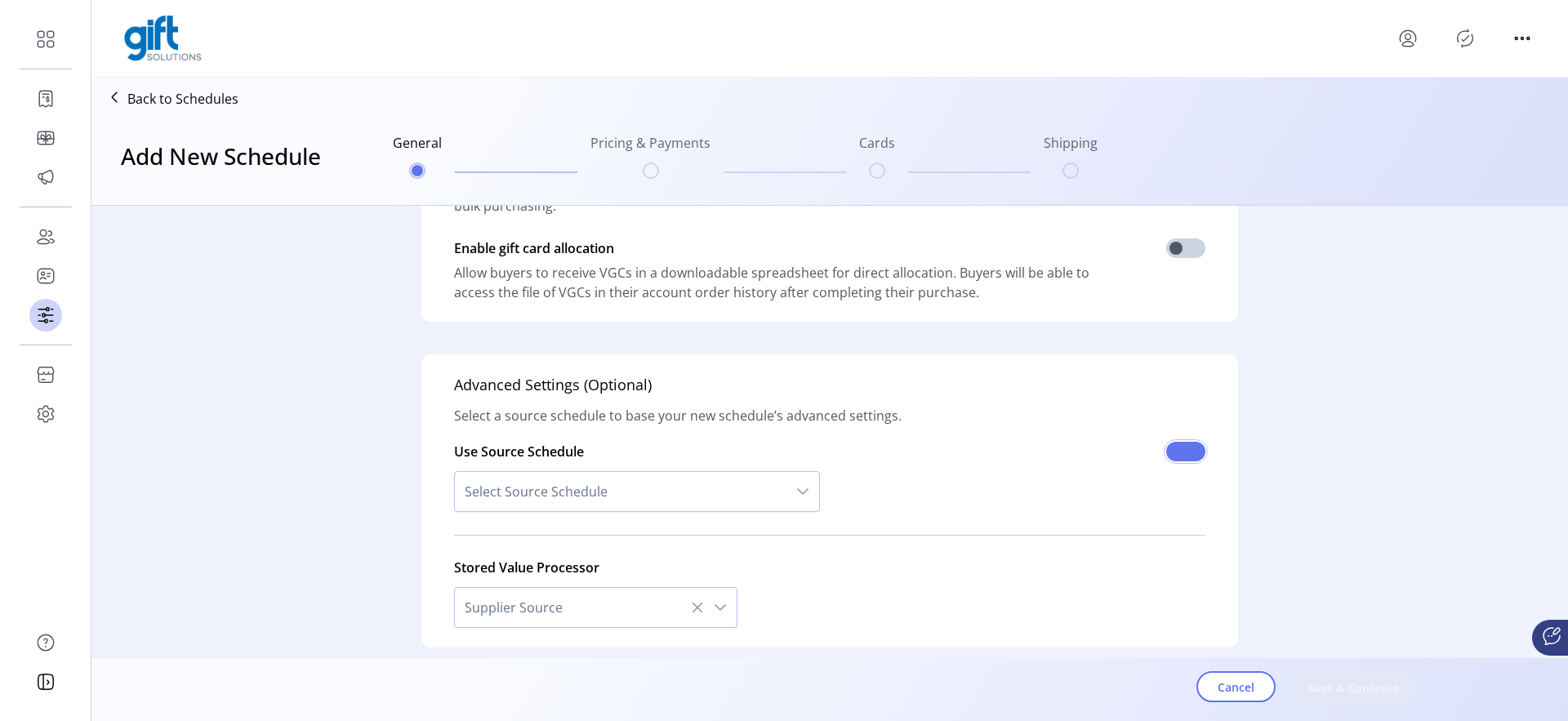
scroll to position [495, 0]
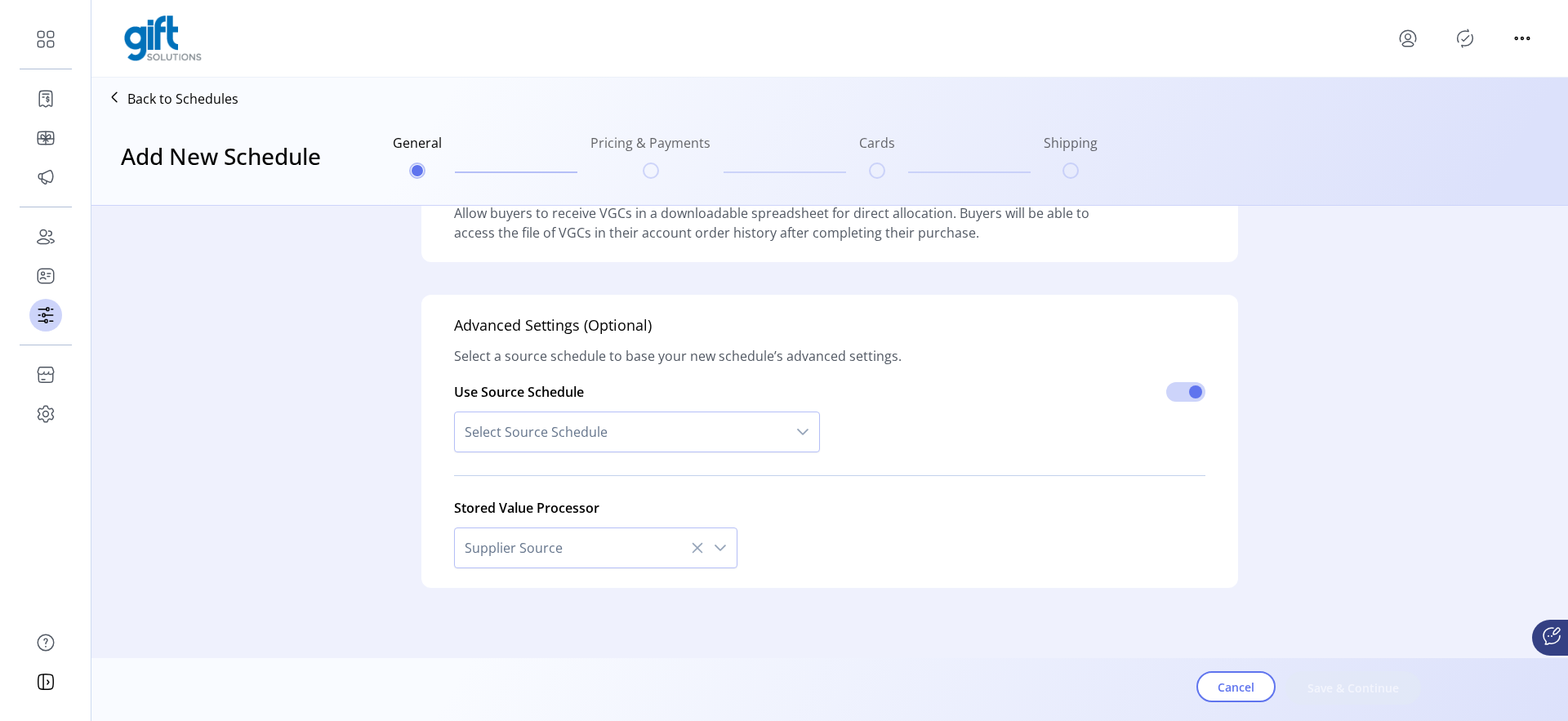
click at [709, 407] on div "Select Source Schedule" at bounding box center [636, 432] width 366 height 60
click at [701, 424] on span "Select Source Schedule" at bounding box center [621, 432] width 332 height 39
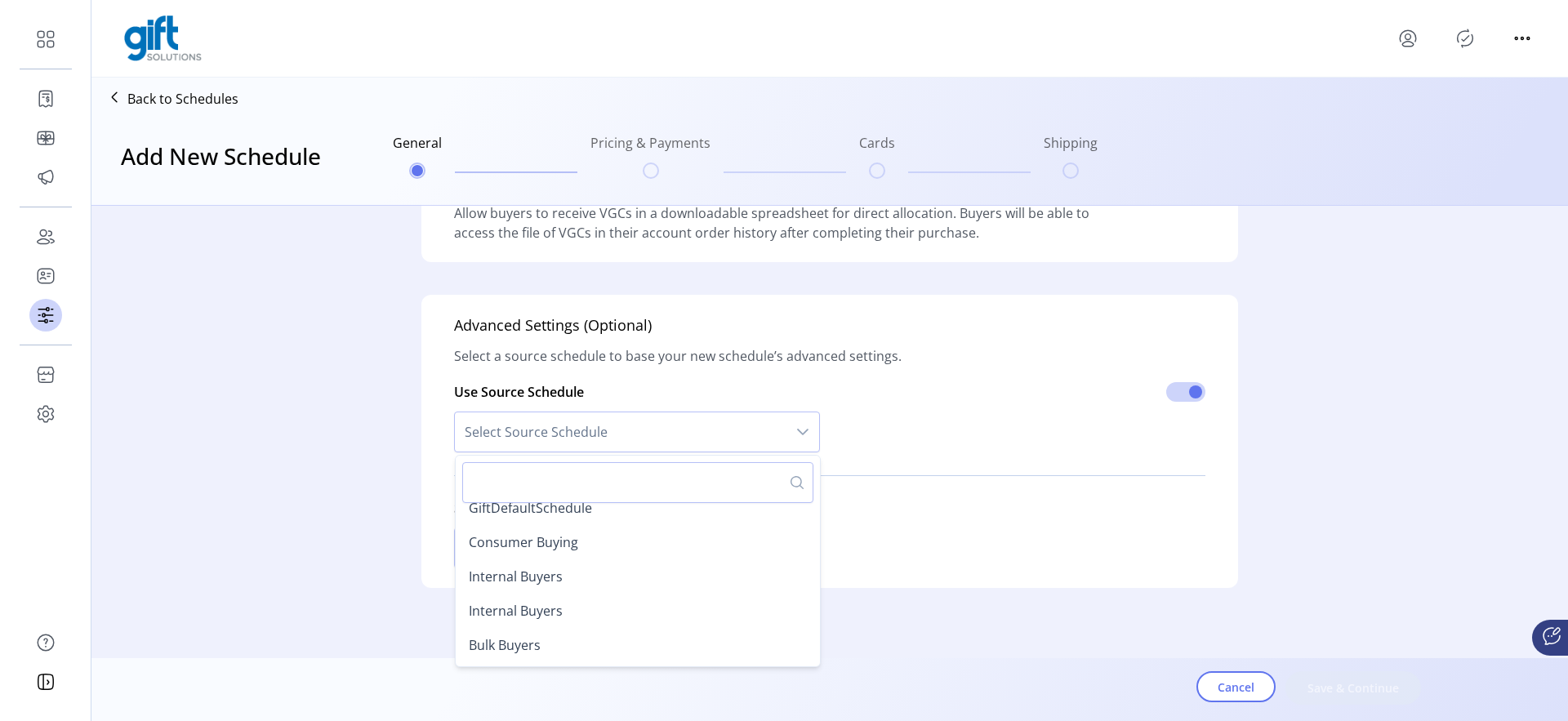
scroll to position [499, 0]
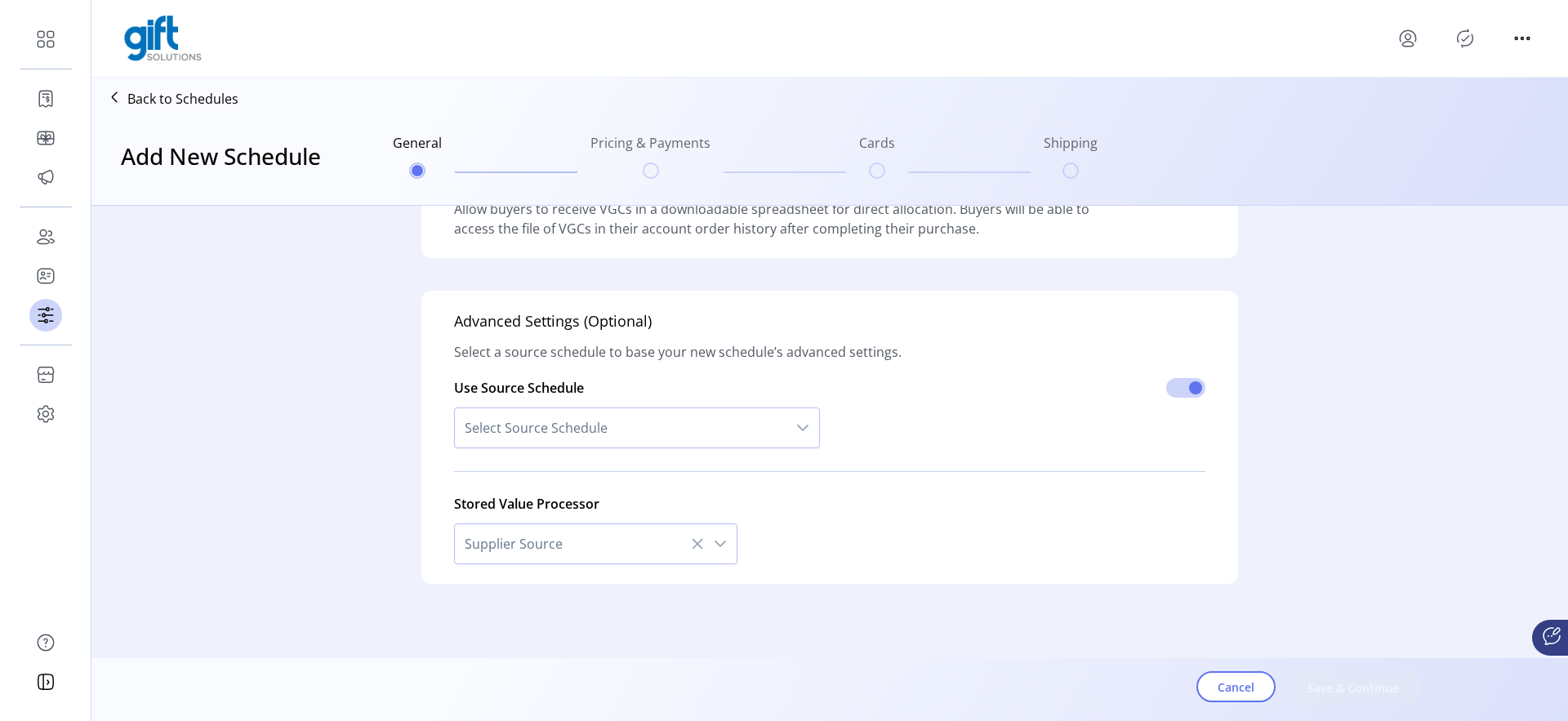
click at [933, 485] on div "Stored Value Processor Supplier Source" at bounding box center [829, 524] width 751 height 80
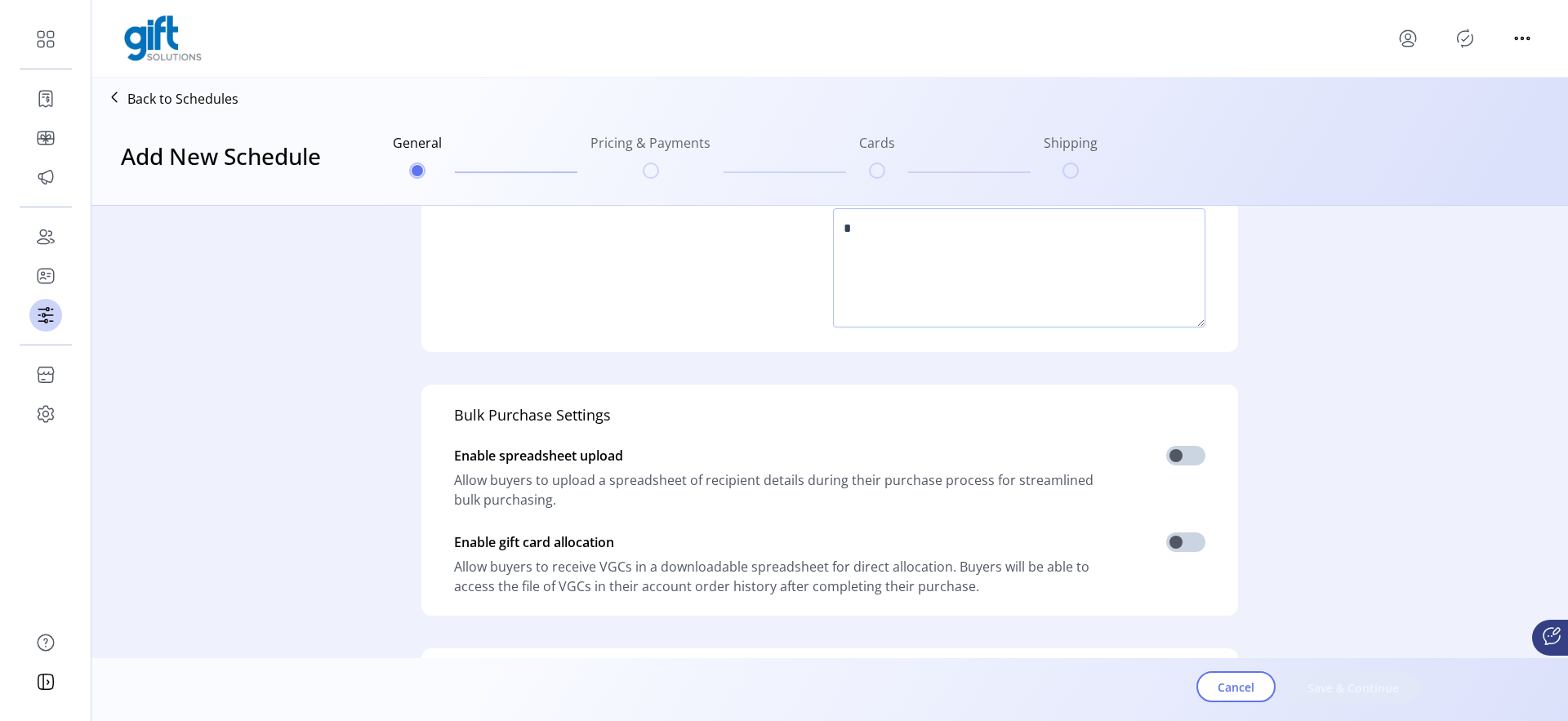
scroll to position [0, 0]
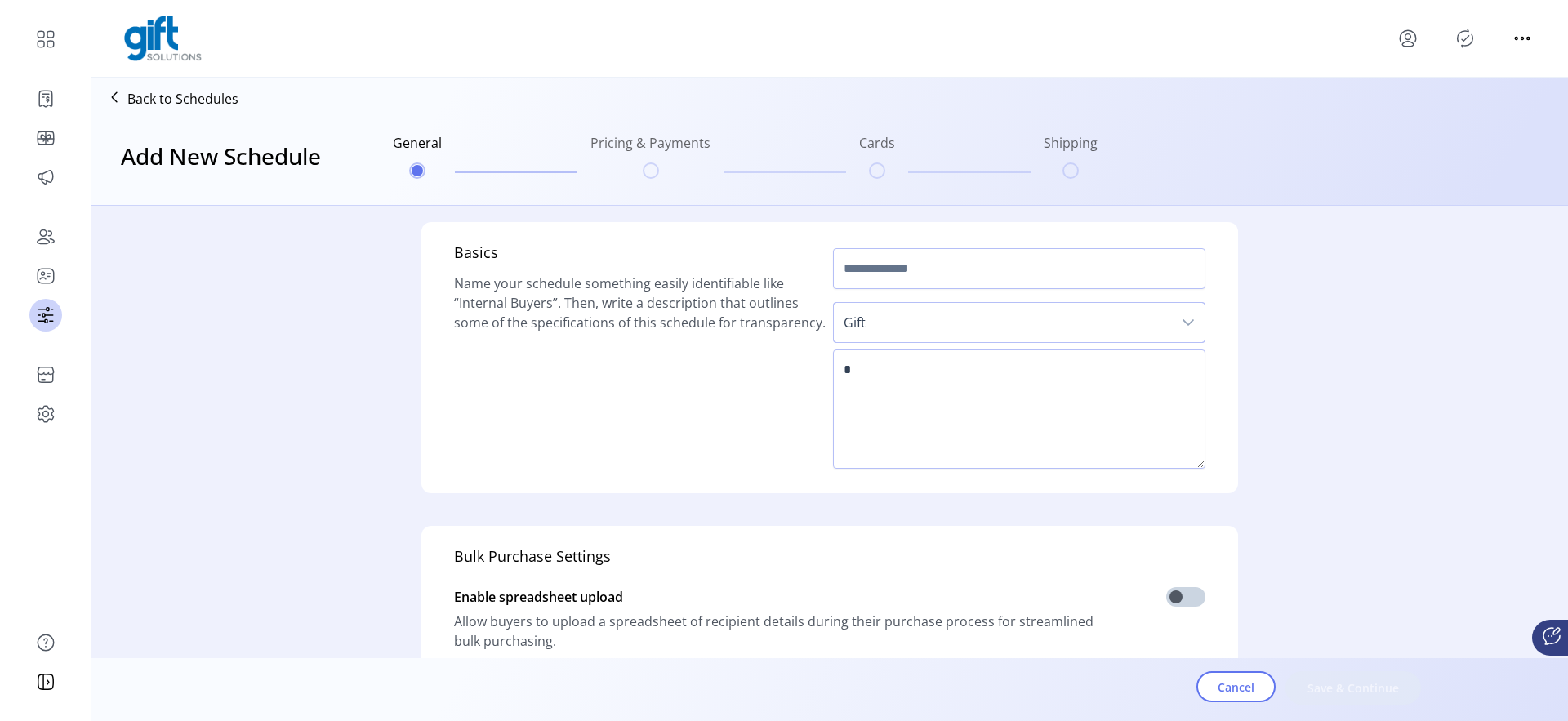
click at [1003, 334] on span "Gift" at bounding box center [1003, 323] width 339 height 39
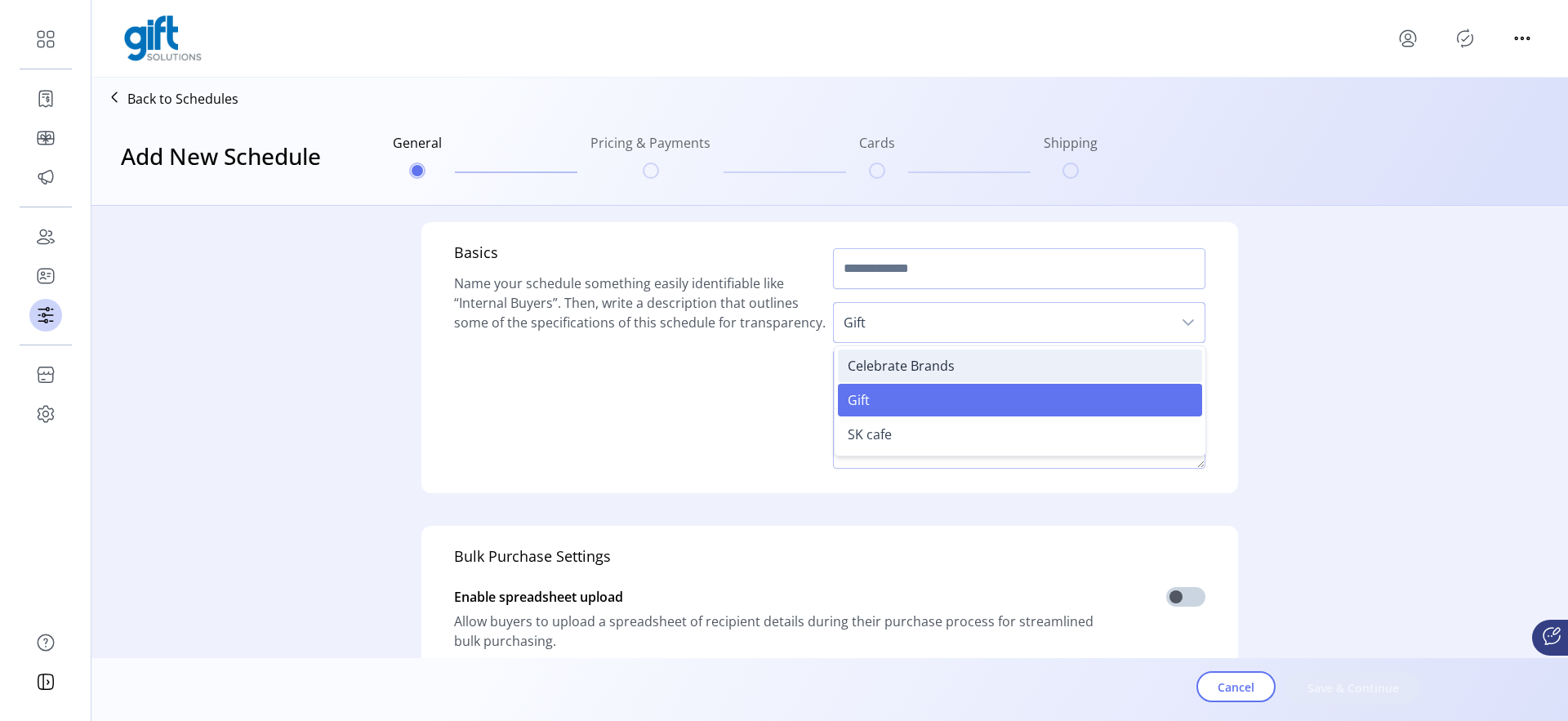
click at [925, 372] on span "Celebrate Brands" at bounding box center [902, 366] width 107 height 18
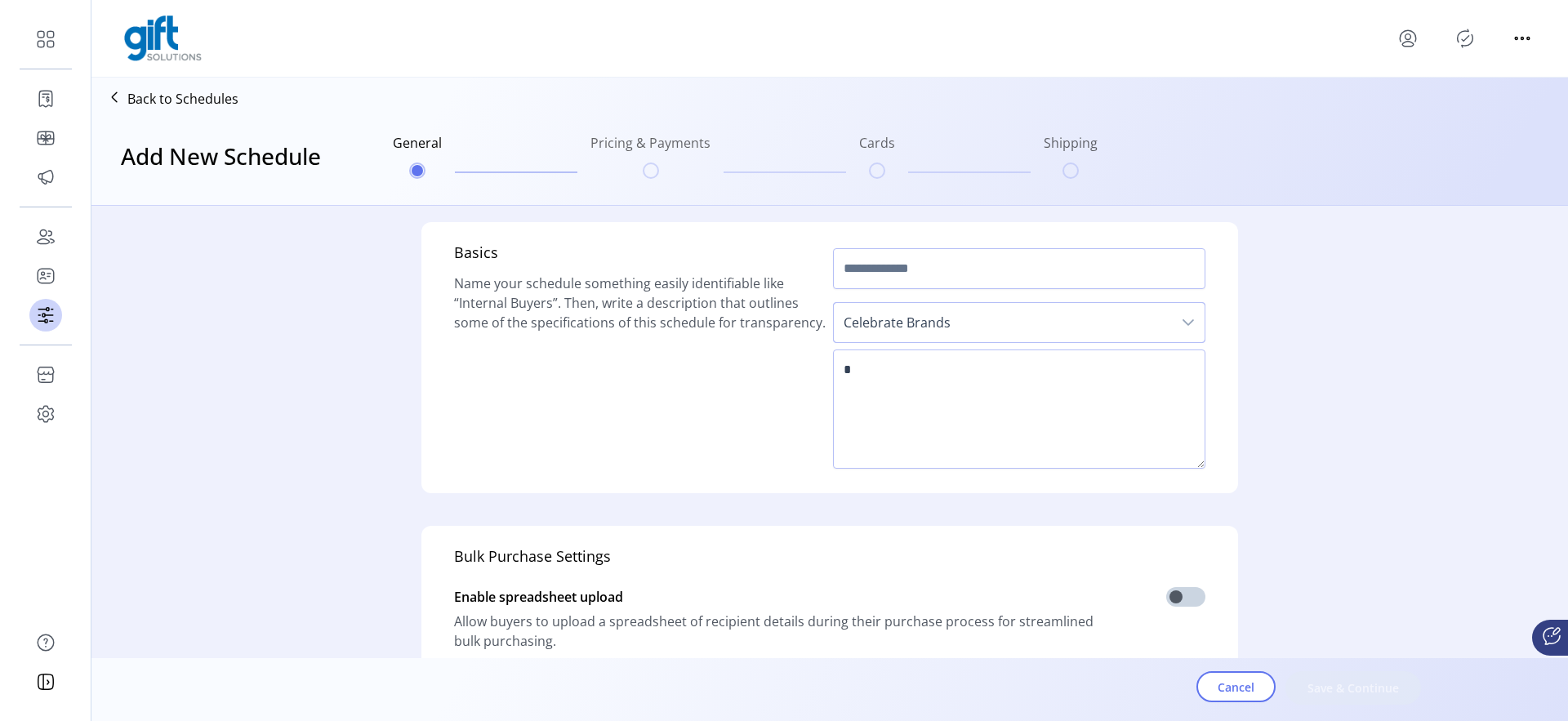
scroll to position [471, 0]
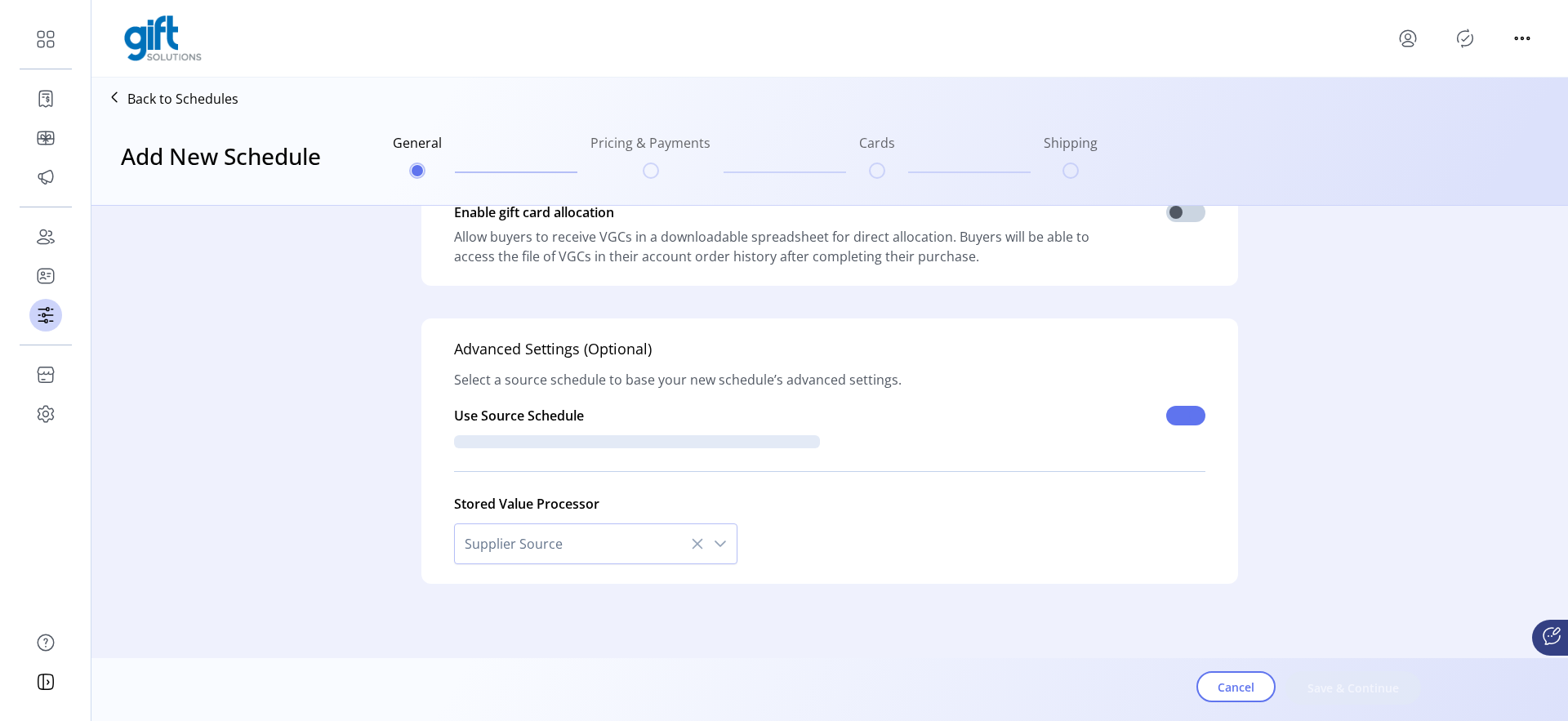
click at [1183, 422] on span at bounding box center [1186, 416] width 39 height 20
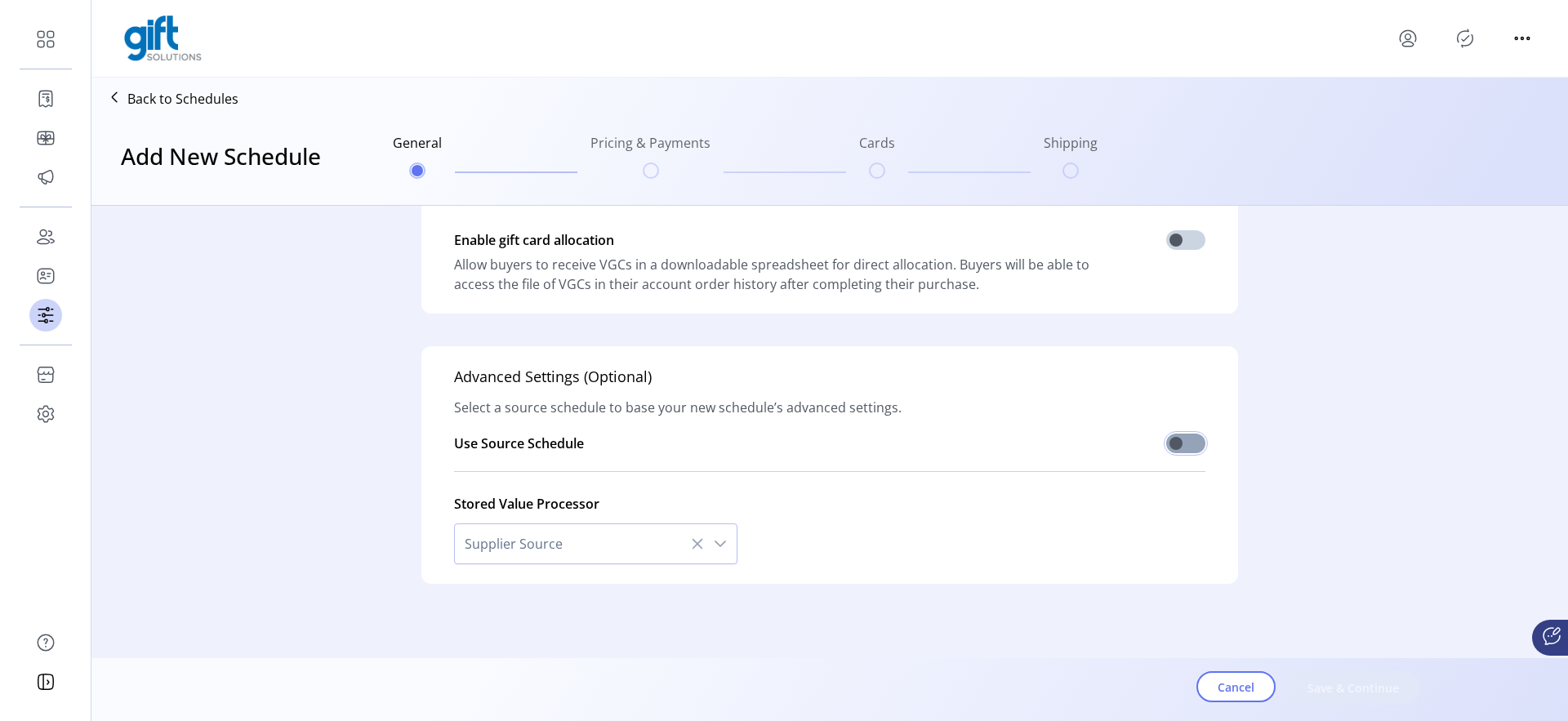
click at [1173, 443] on span at bounding box center [1186, 444] width 39 height 20
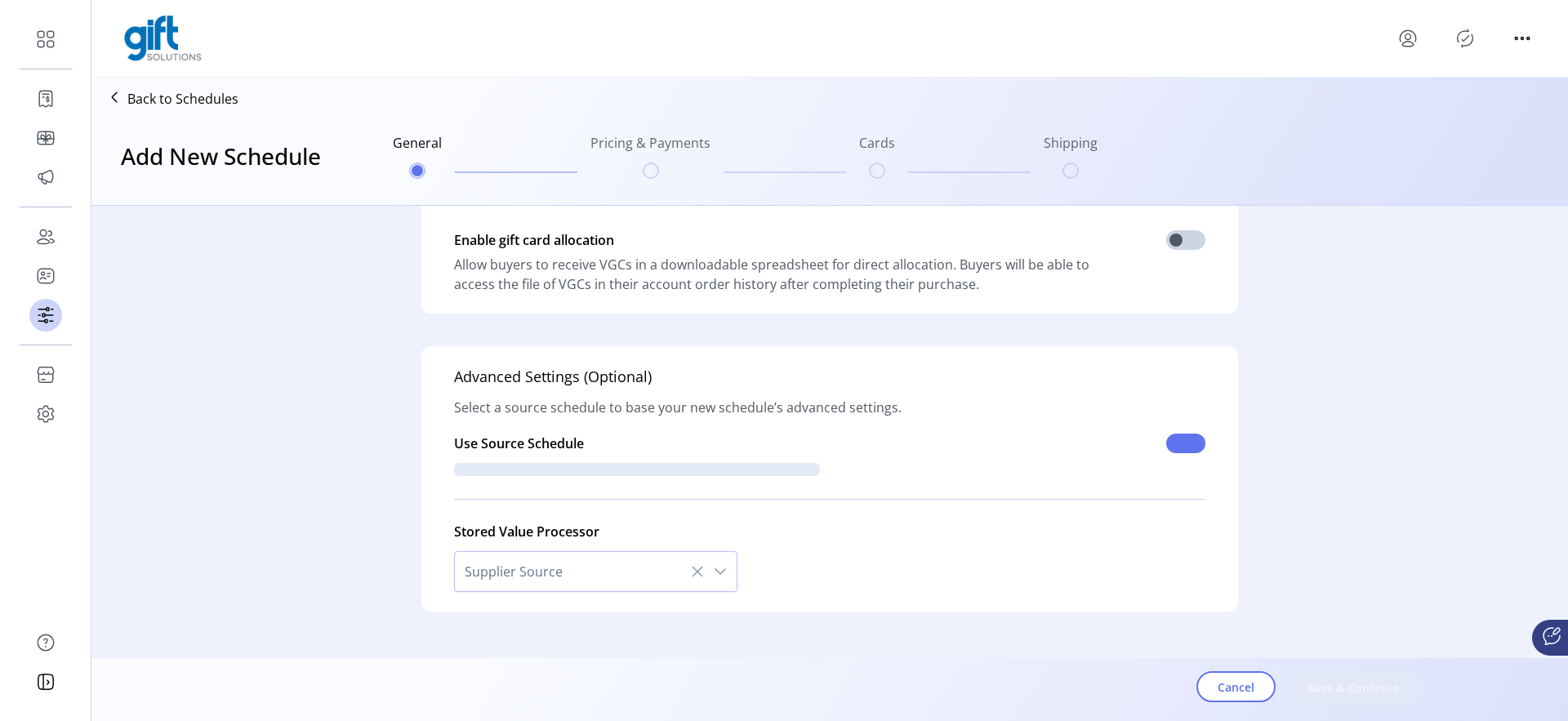
click at [1175, 444] on span at bounding box center [1186, 444] width 39 height 20
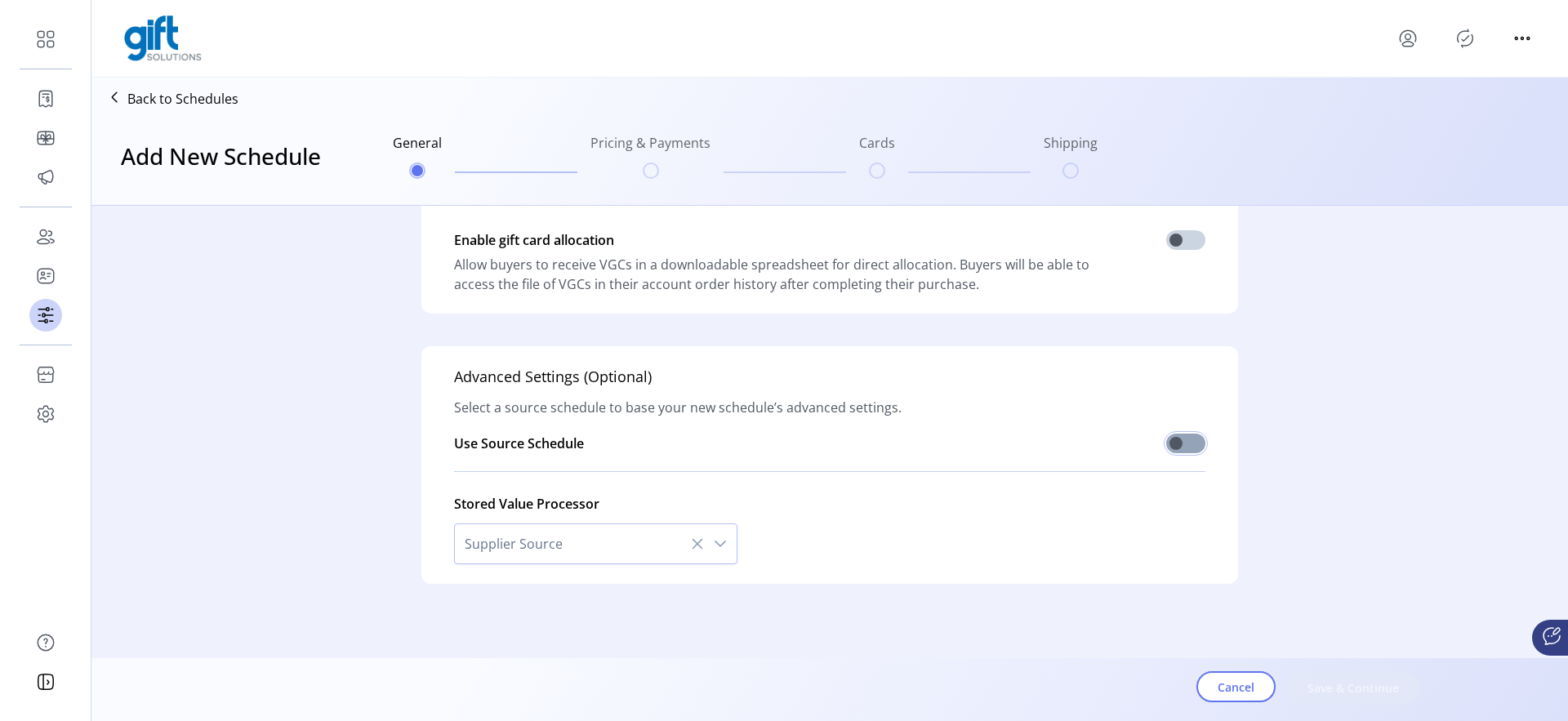
click at [1175, 444] on span at bounding box center [1186, 444] width 39 height 20
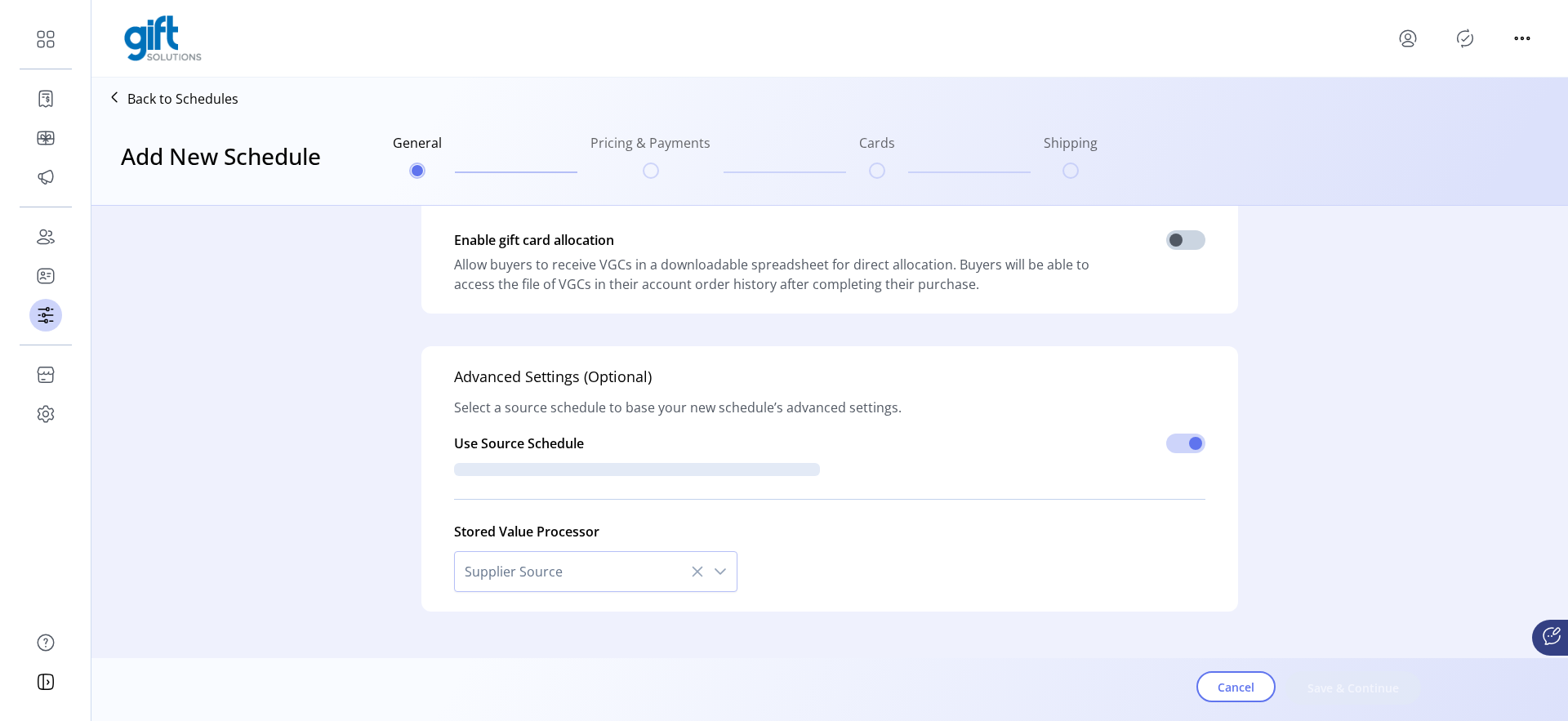
click at [692, 569] on icon at bounding box center [697, 571] width 13 height 13
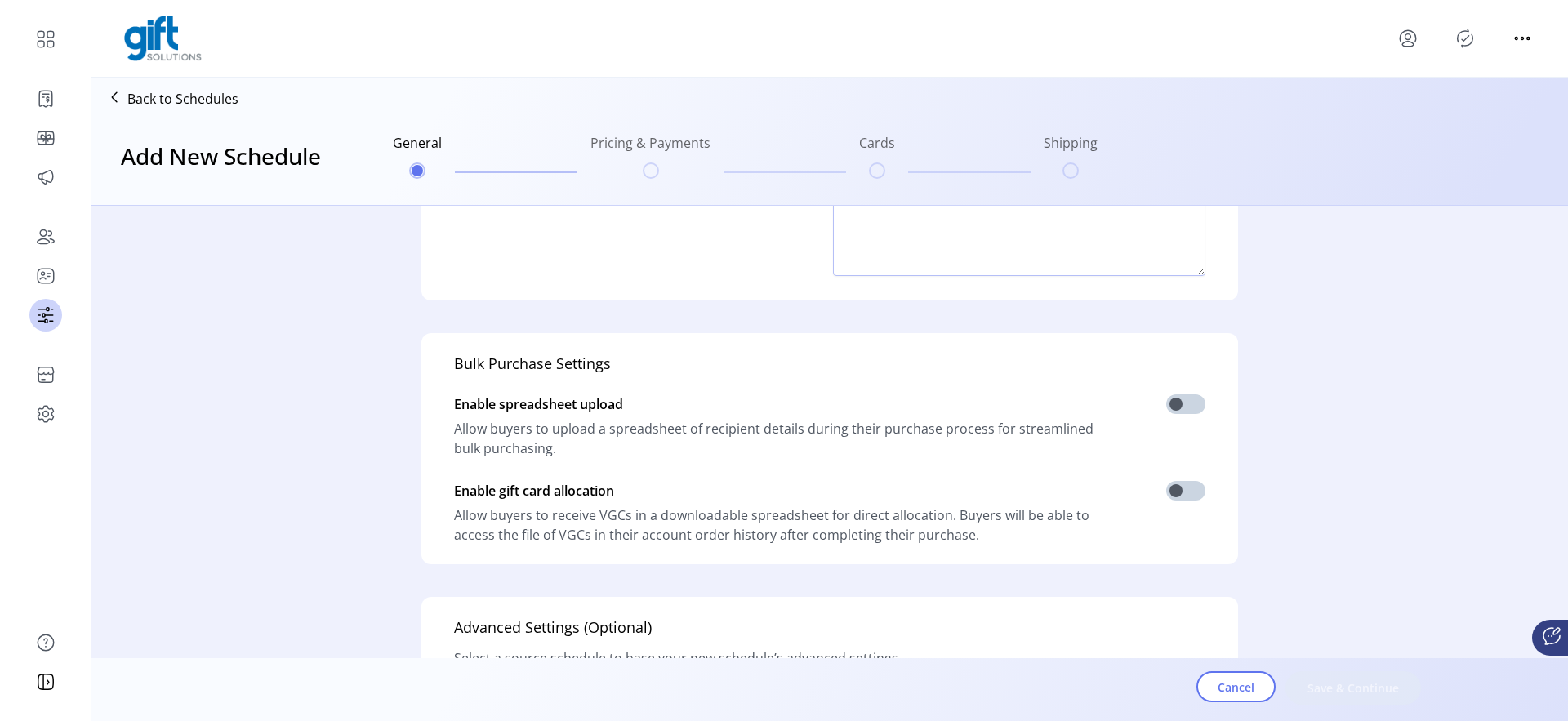
scroll to position [0, 0]
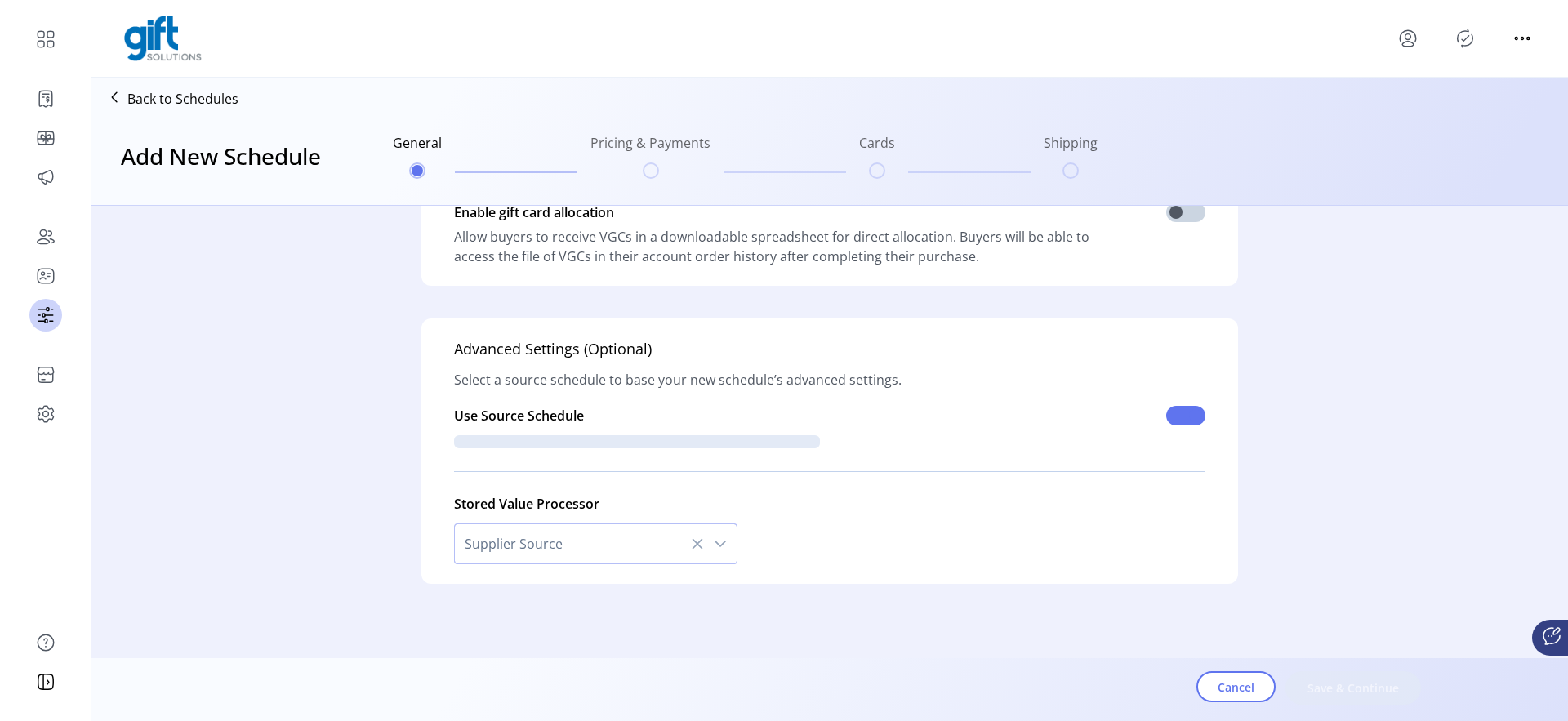
click at [1192, 413] on span at bounding box center [1186, 416] width 39 height 20
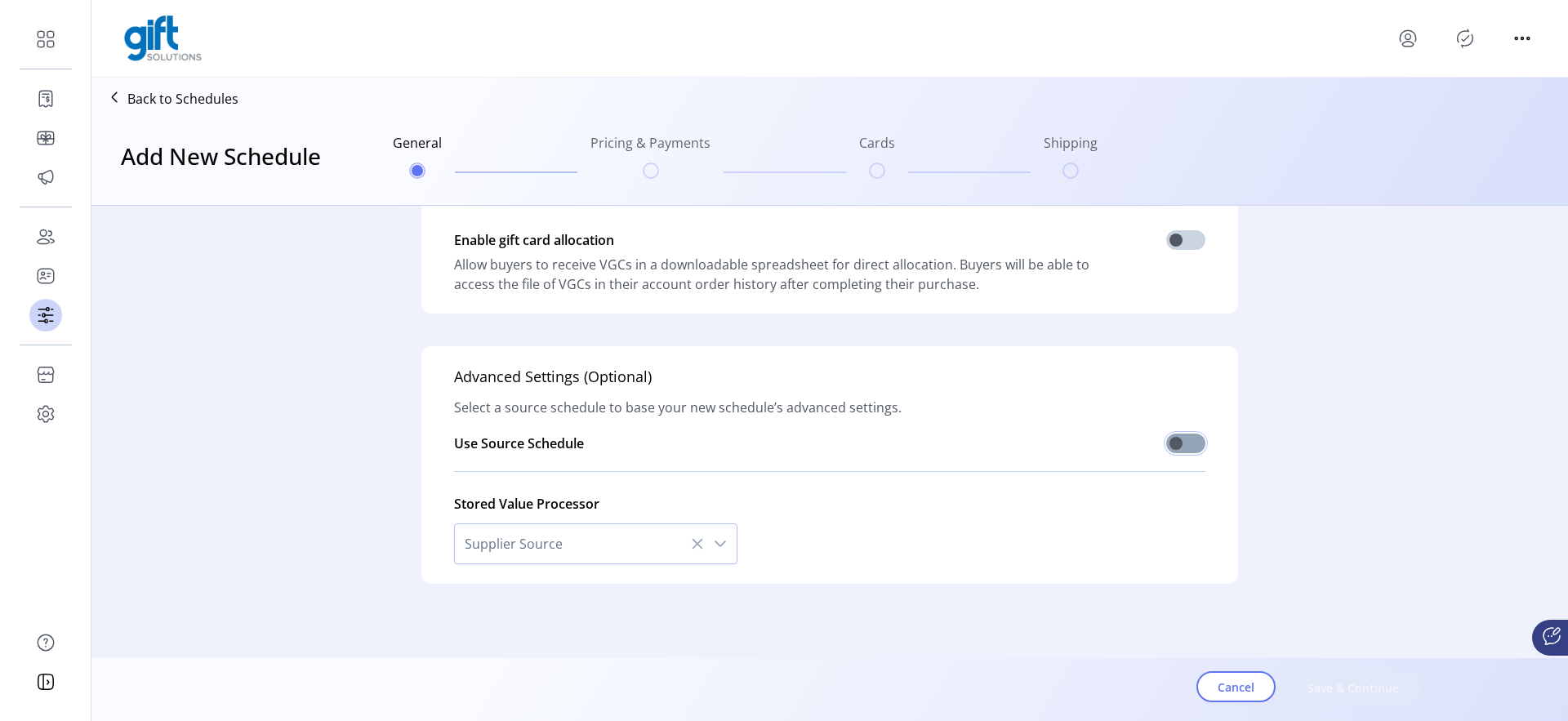
scroll to position [444, 0]
click at [1174, 439] on span at bounding box center [1186, 444] width 39 height 20
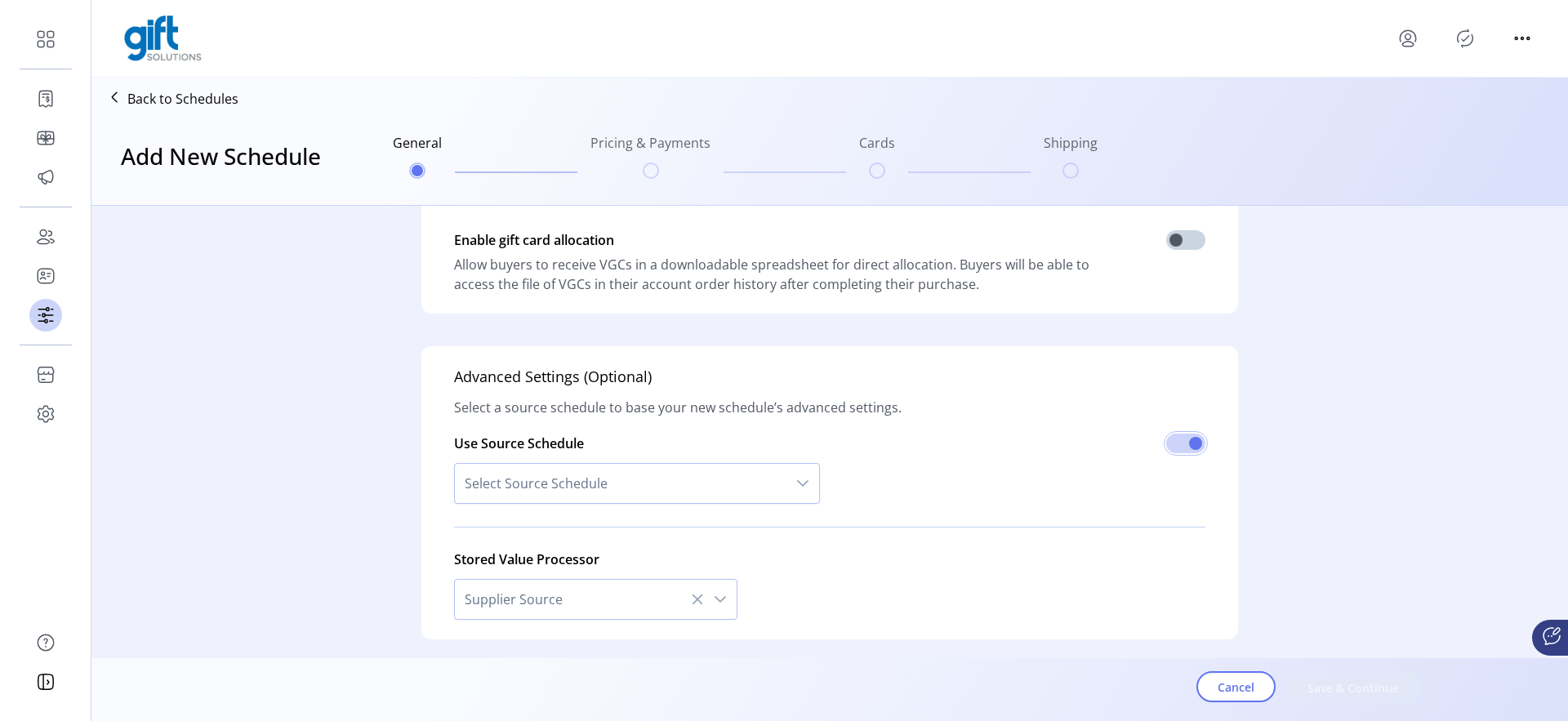
click at [672, 475] on span "Select Source Schedule" at bounding box center [621, 483] width 332 height 39
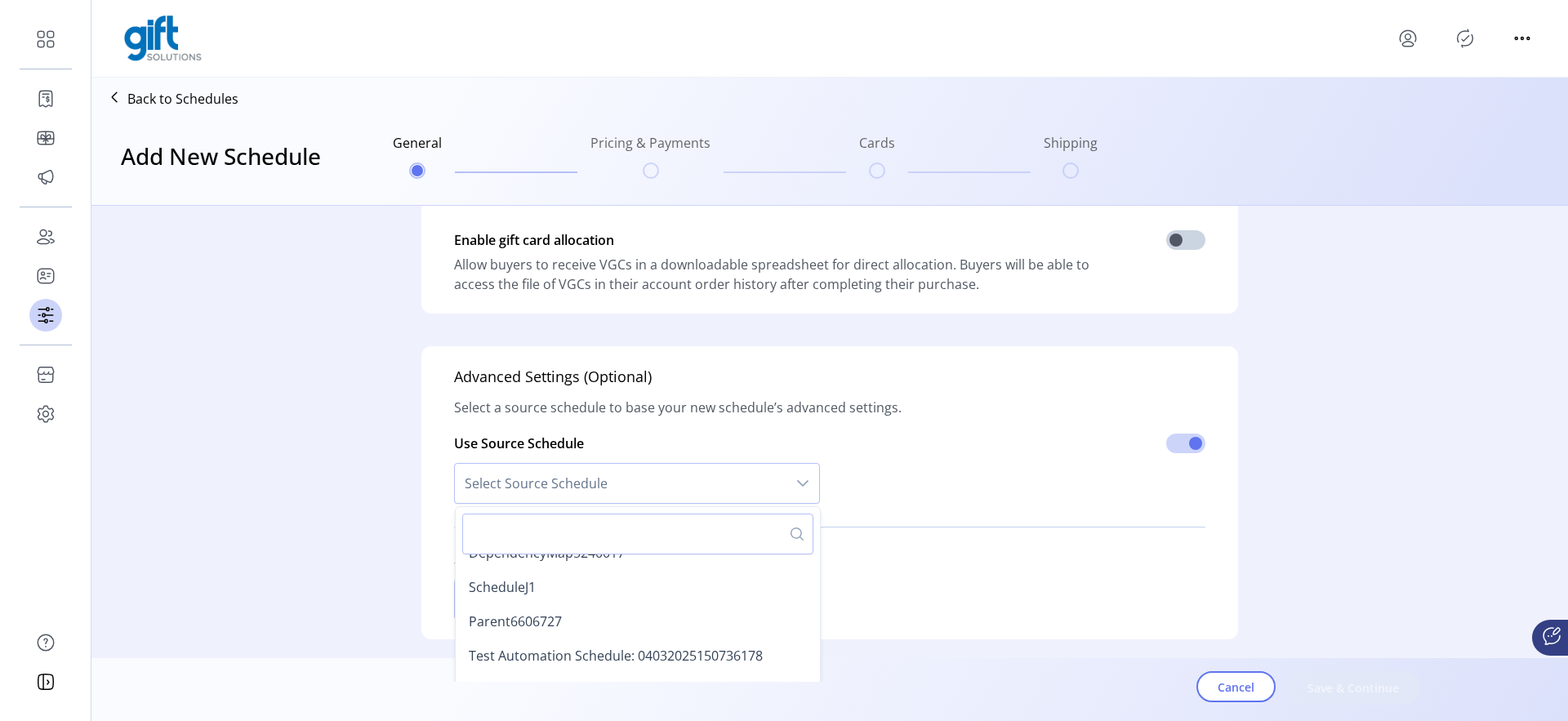
scroll to position [165, 0]
click at [876, 510] on div "Use Source Schedule Select Source Schedule DefaultCBSchedule DependencyMap99996…" at bounding box center [829, 465] width 751 height 97
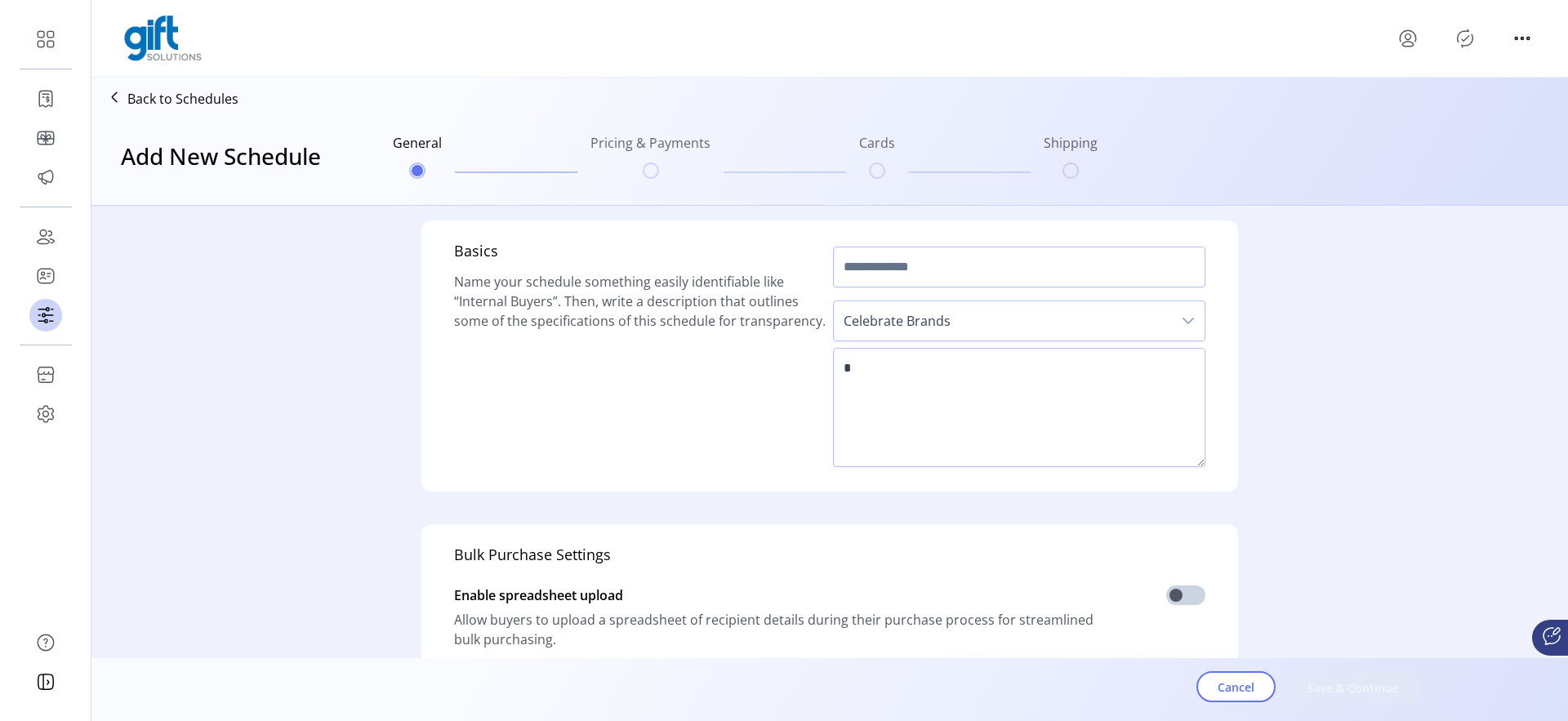
scroll to position [0, 0]
click at [935, 320] on span "Celebrate Brands" at bounding box center [1003, 323] width 339 height 39
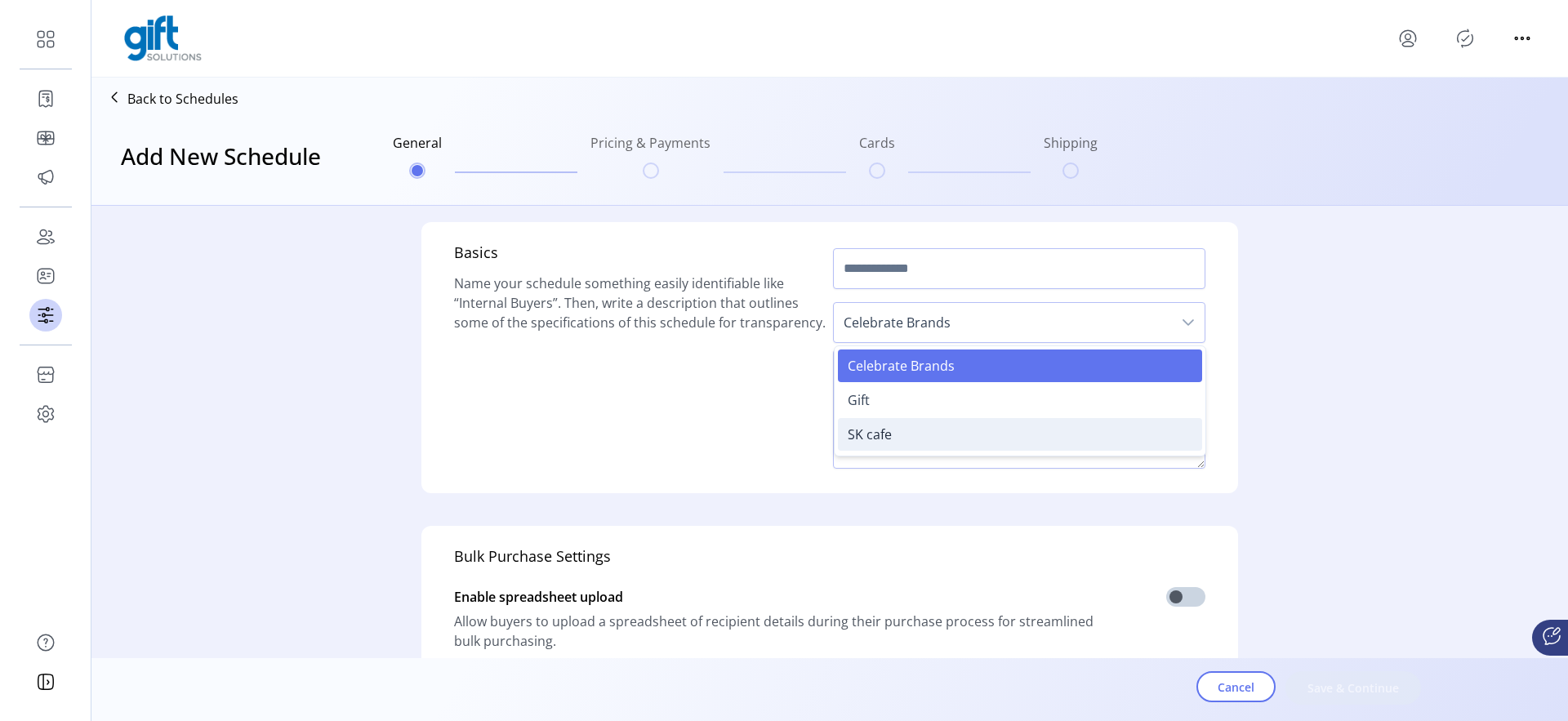
click at [905, 438] on li "SK cafe" at bounding box center [1020, 434] width 364 height 32
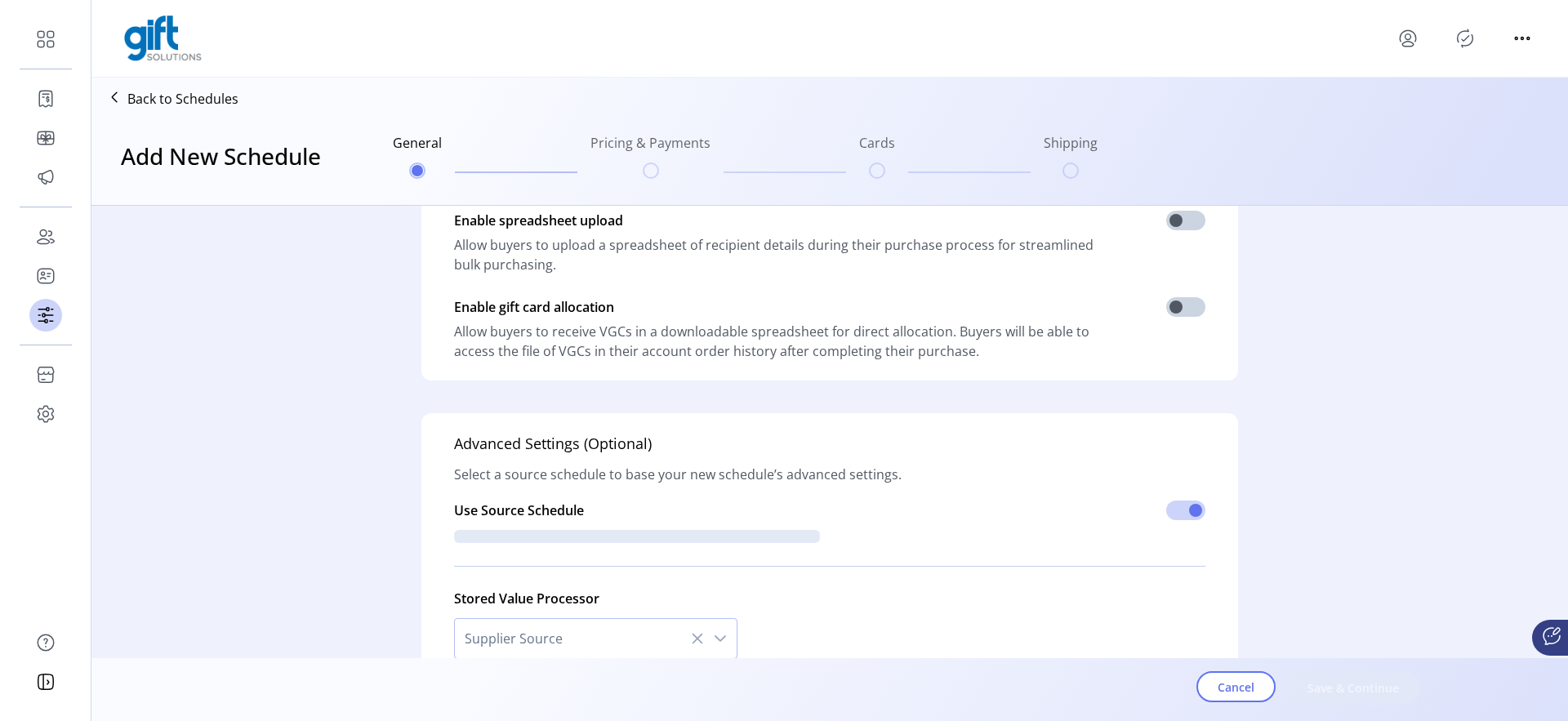
scroll to position [471, 0]
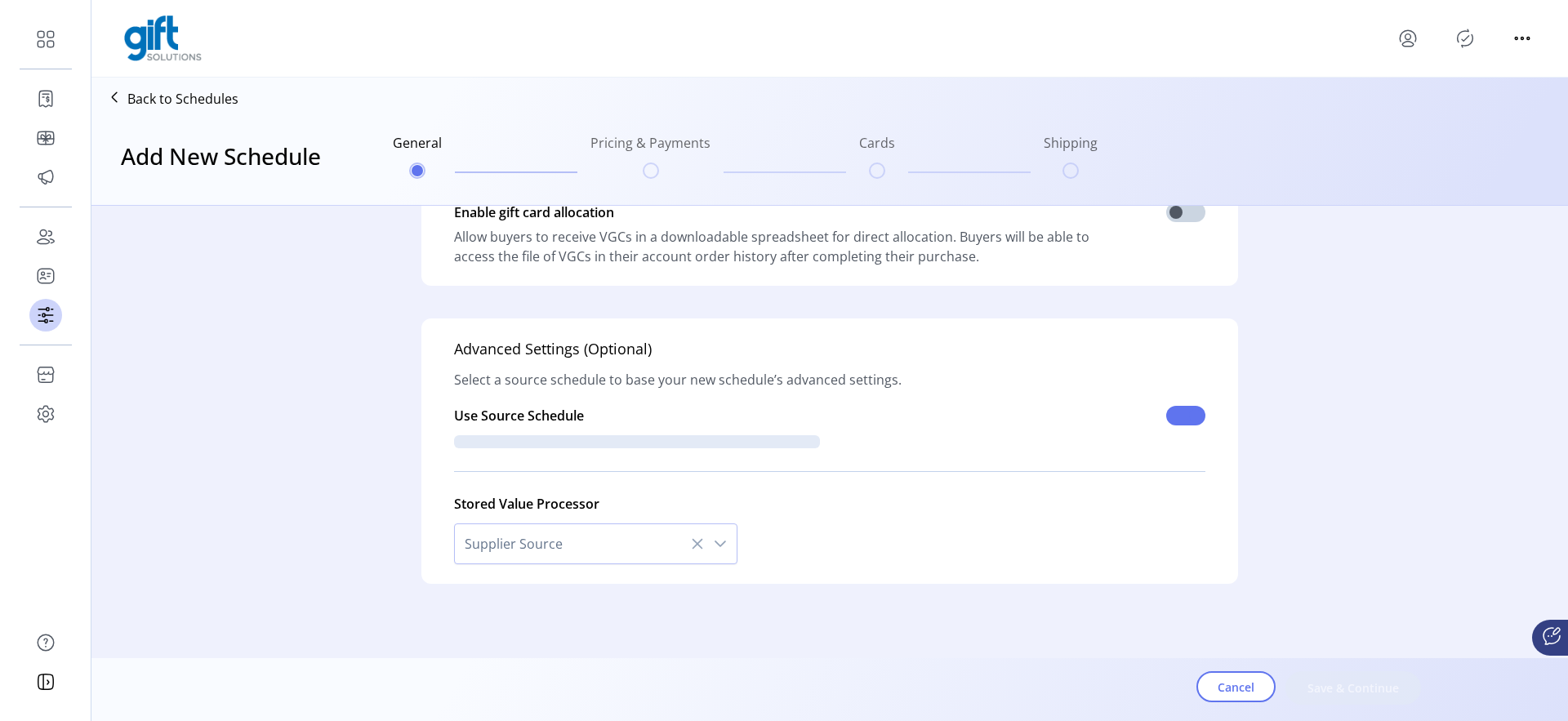
click at [1178, 421] on span at bounding box center [1186, 416] width 39 height 20
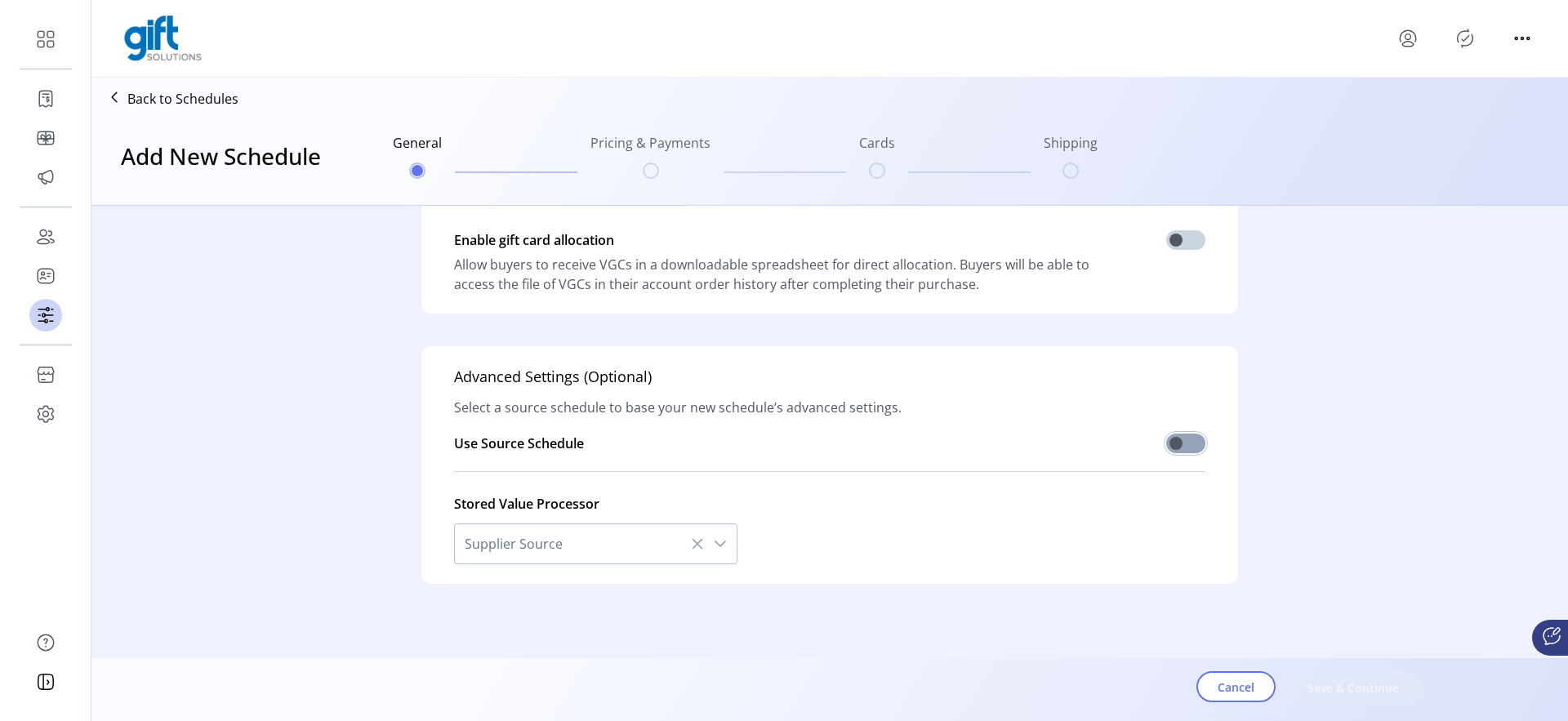
scroll to position [444, 0]
click at [1181, 459] on p-divider at bounding box center [829, 471] width 751 height 26
click at [1170, 438] on span at bounding box center [1186, 444] width 39 height 20
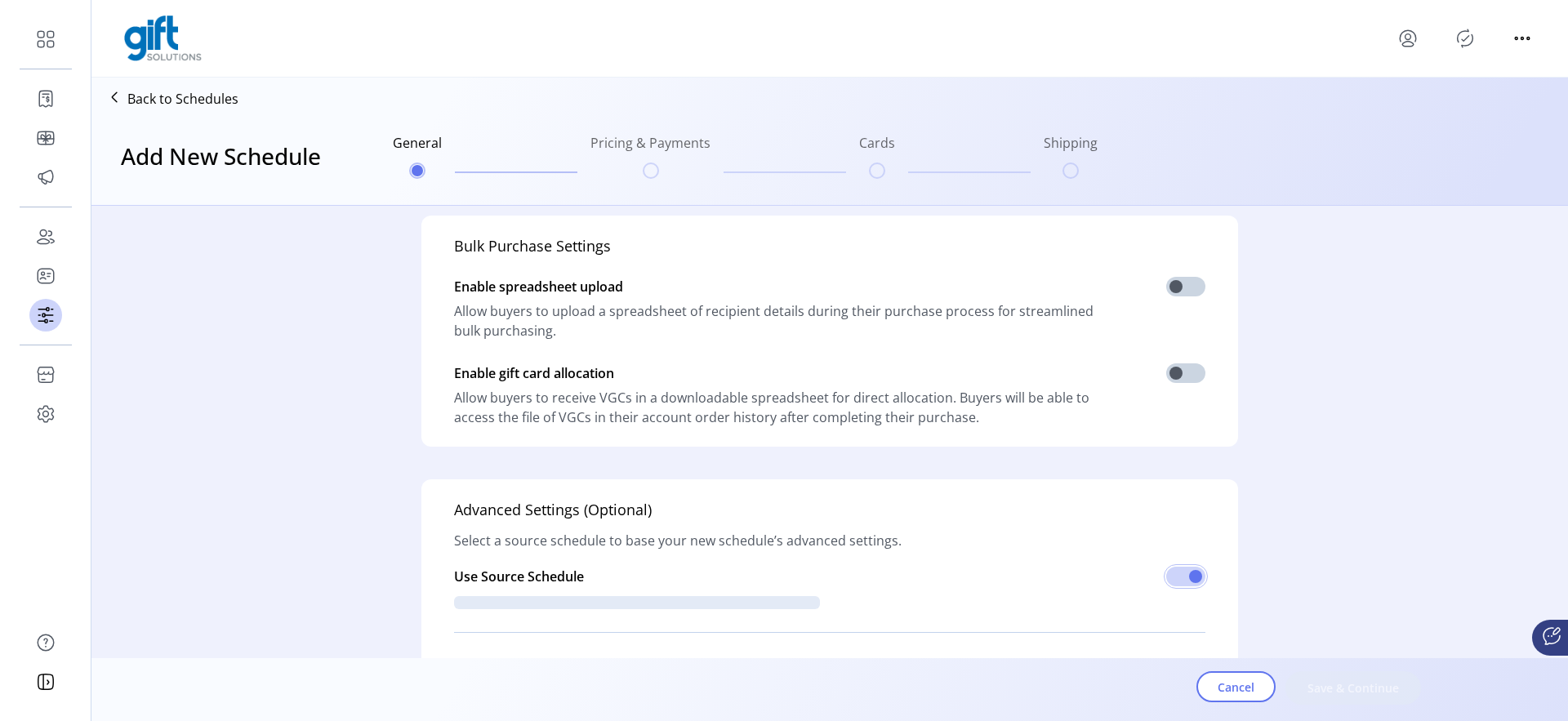
scroll to position [0, 0]
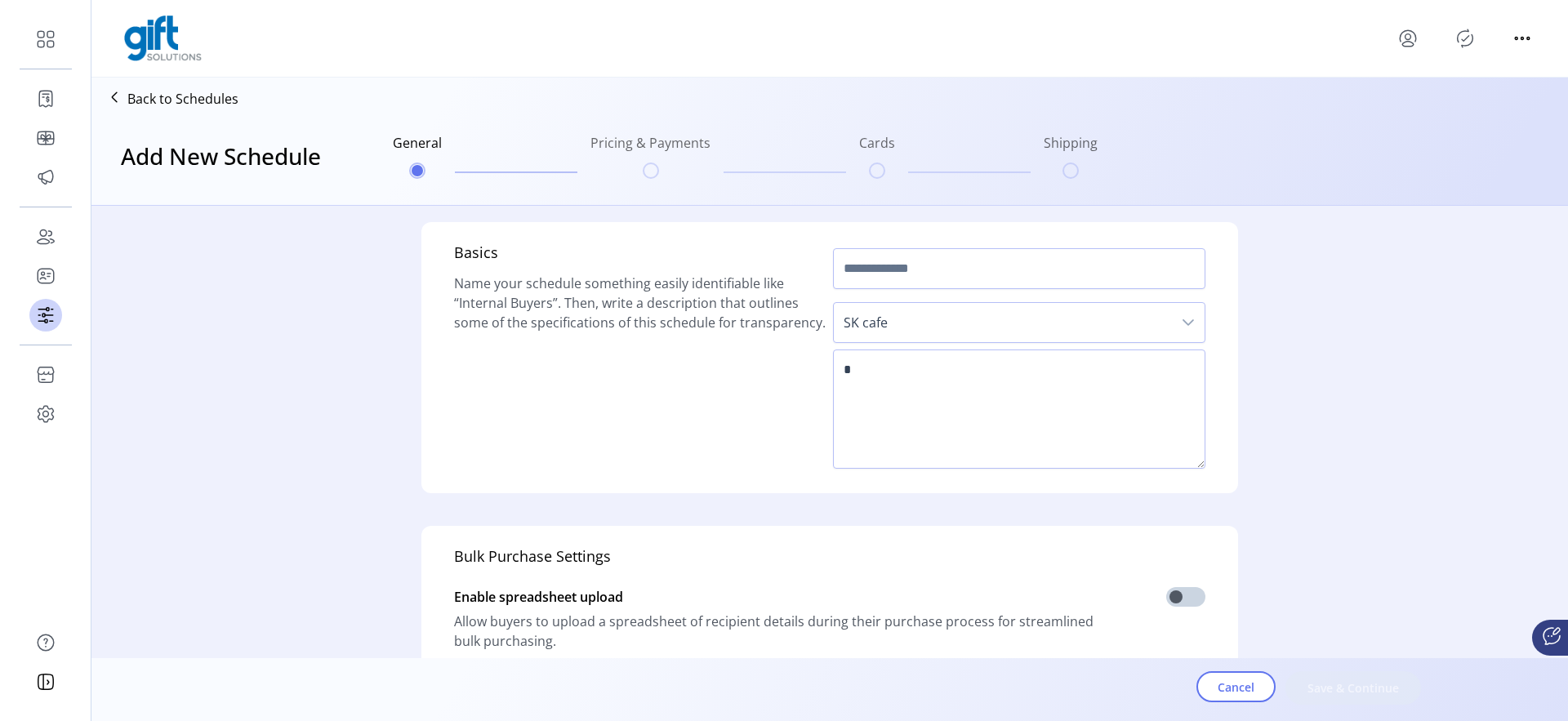
click at [880, 330] on span "SK cafe" at bounding box center [1003, 323] width 339 height 39
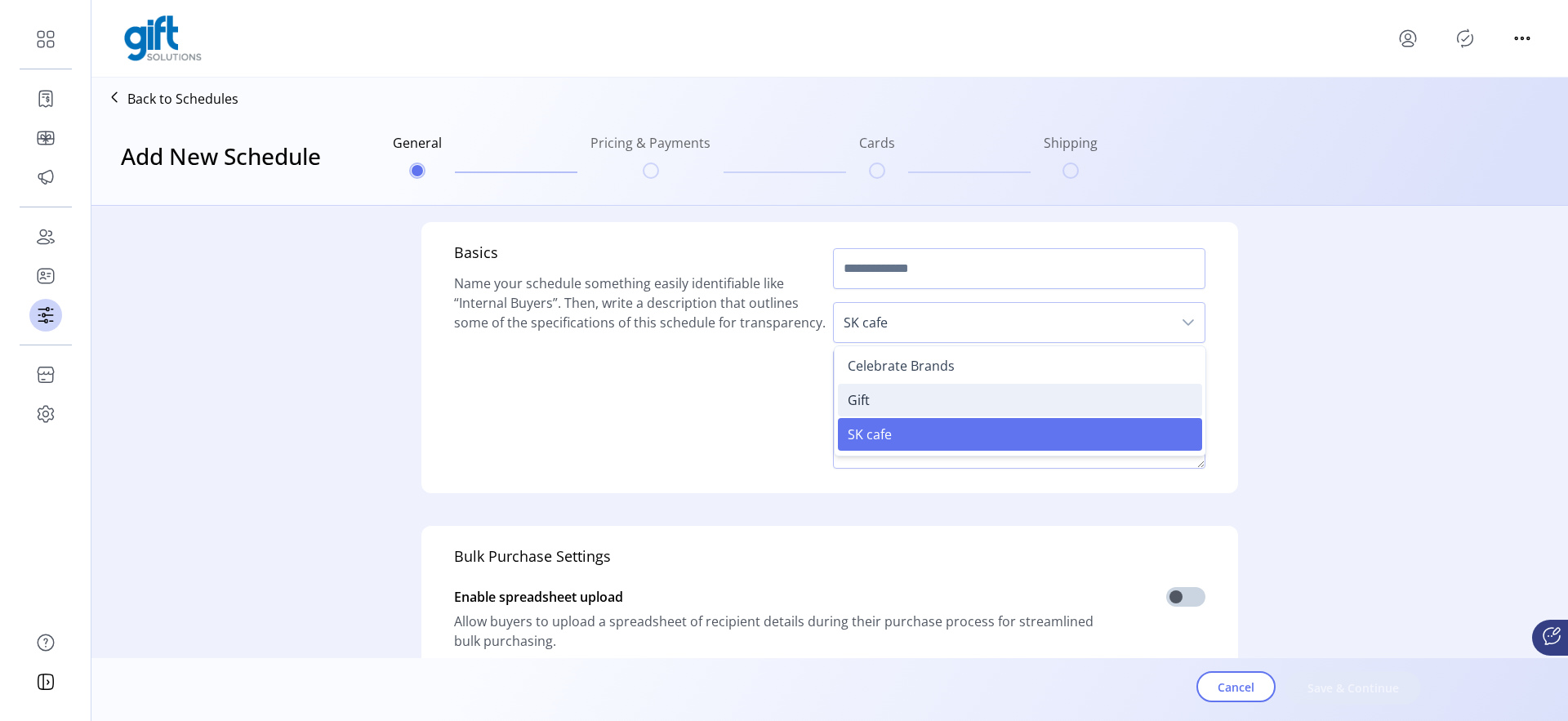
click at [872, 395] on li "Gift" at bounding box center [1020, 399] width 364 height 32
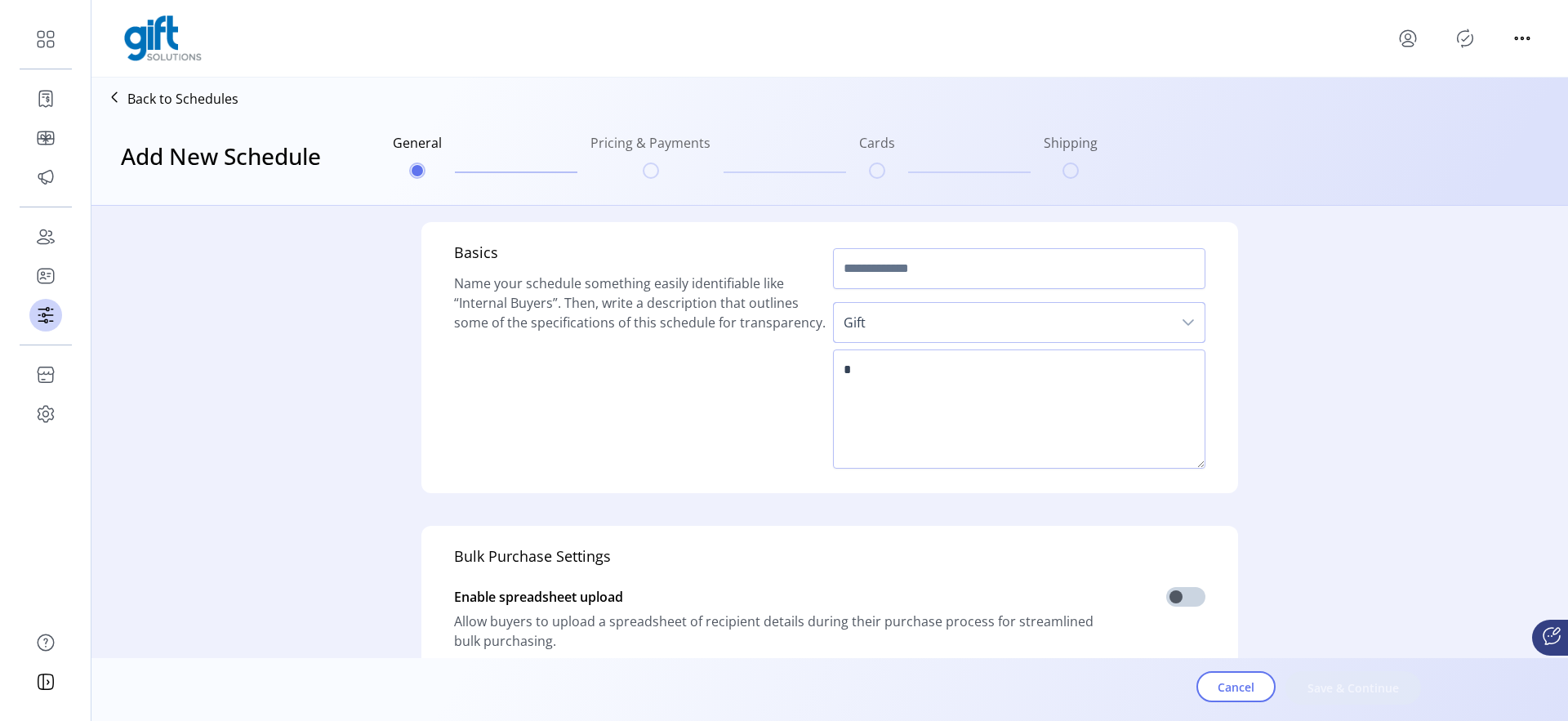
scroll to position [471, 0]
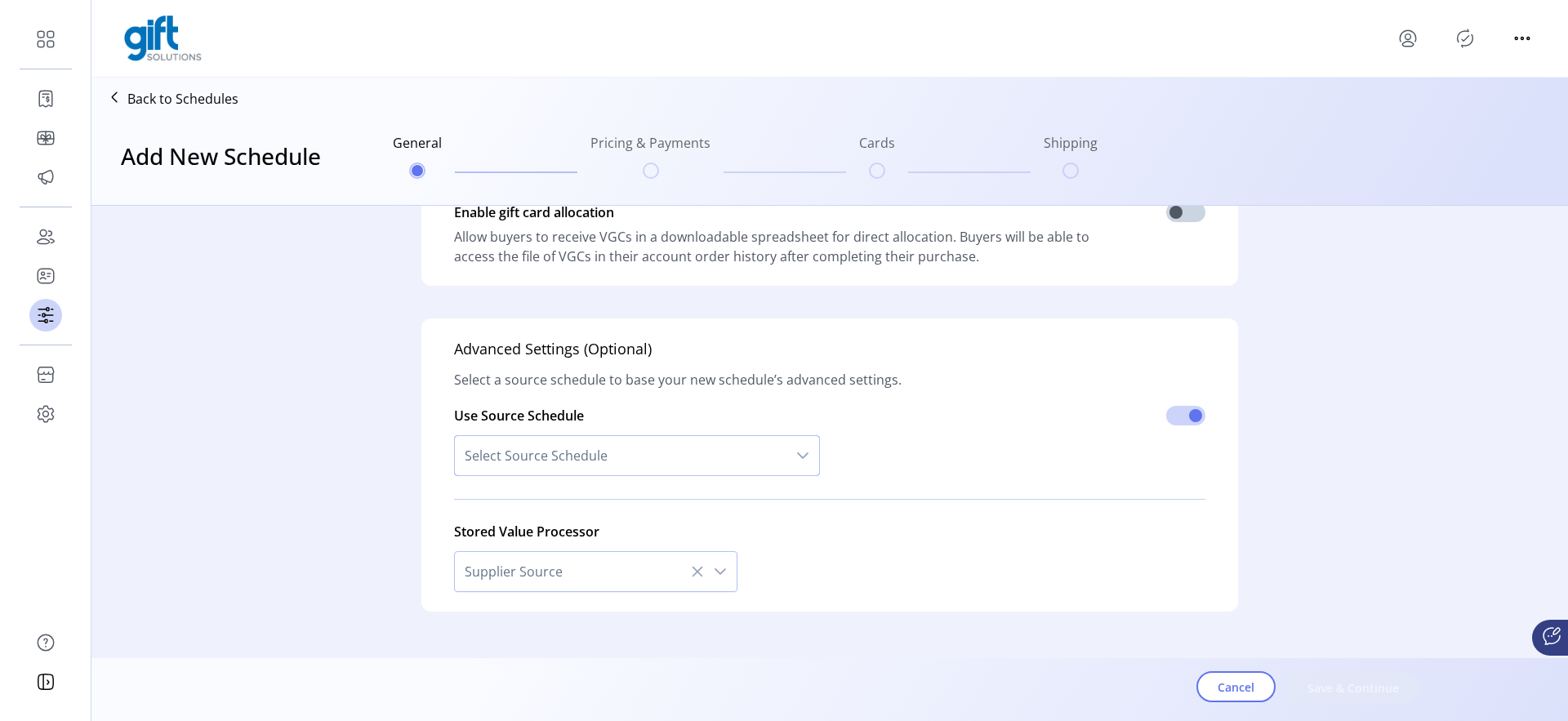
click at [494, 446] on span "Select Source Schedule" at bounding box center [621, 456] width 332 height 39
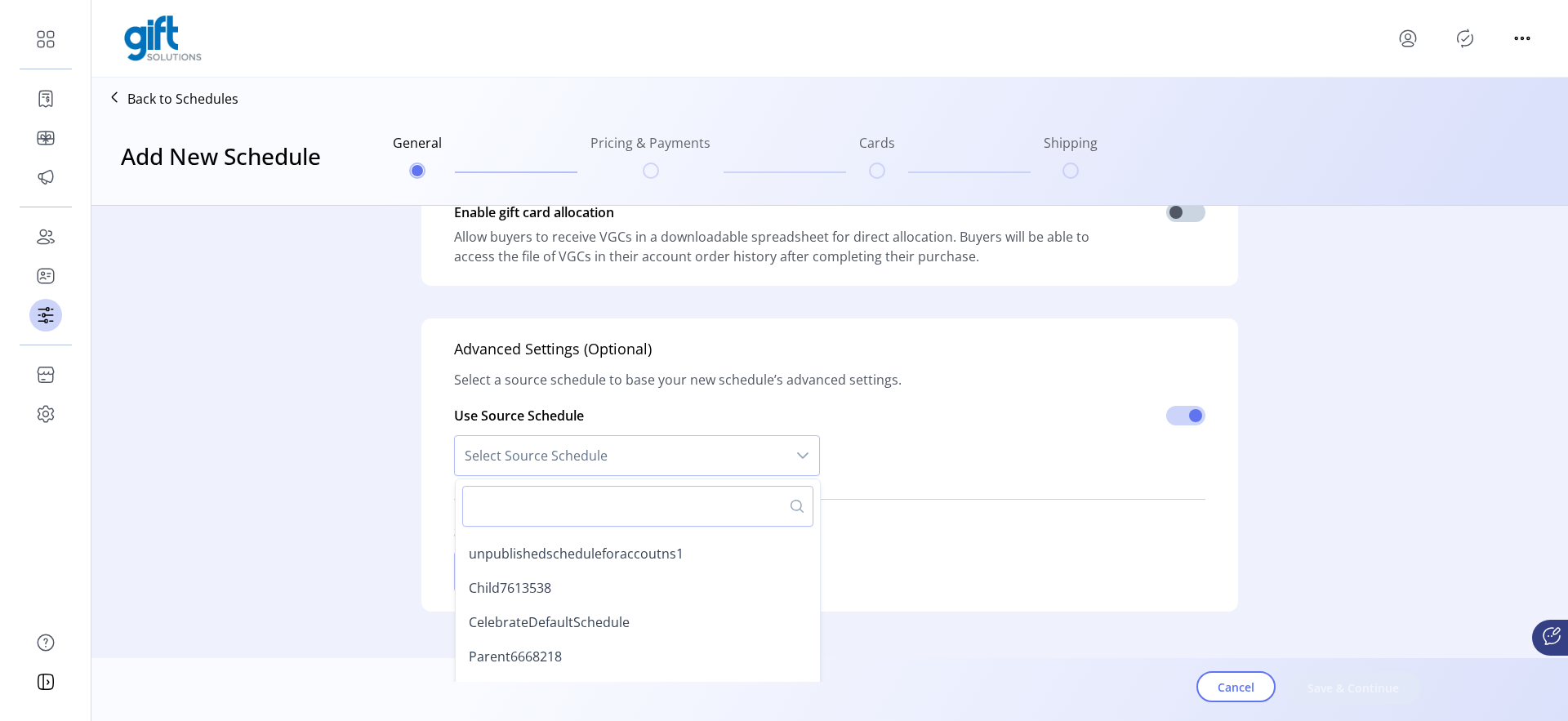
scroll to position [726, 0]
click at [1097, 520] on div "Stored Value Processor Supplier Source" at bounding box center [829, 552] width 751 height 80
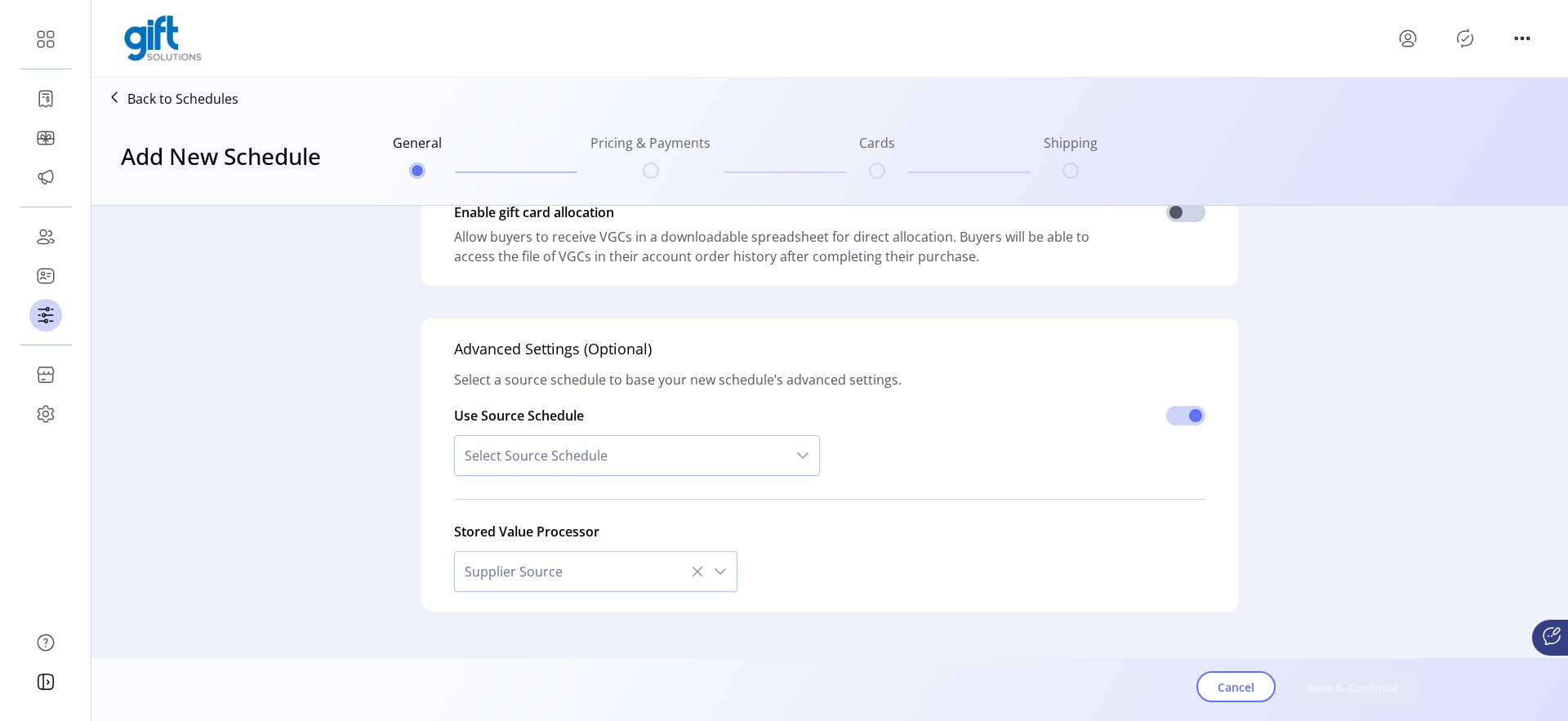
scroll to position [0, 0]
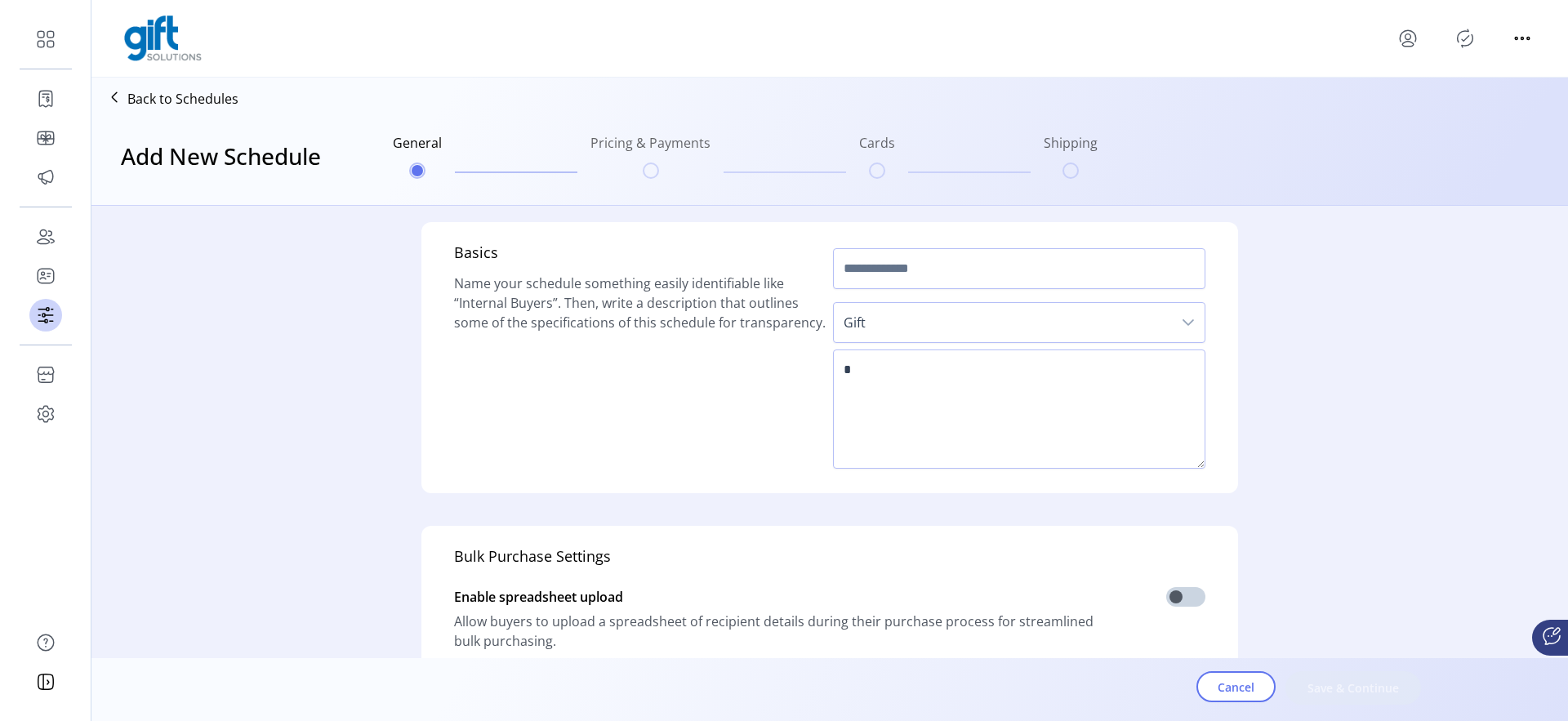
click at [982, 311] on span "Gift" at bounding box center [1003, 323] width 339 height 39
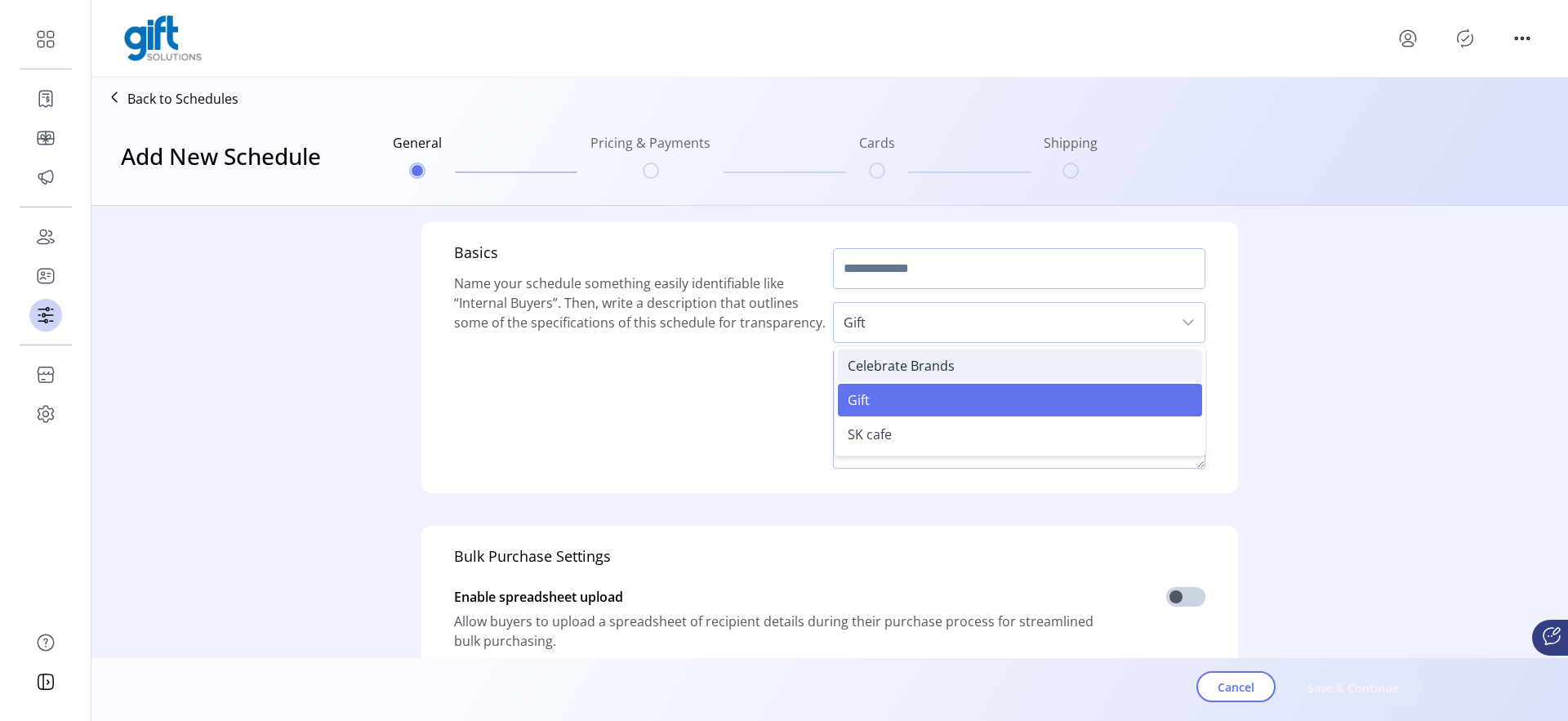
click at [910, 371] on span "Celebrate Brands" at bounding box center [902, 366] width 107 height 18
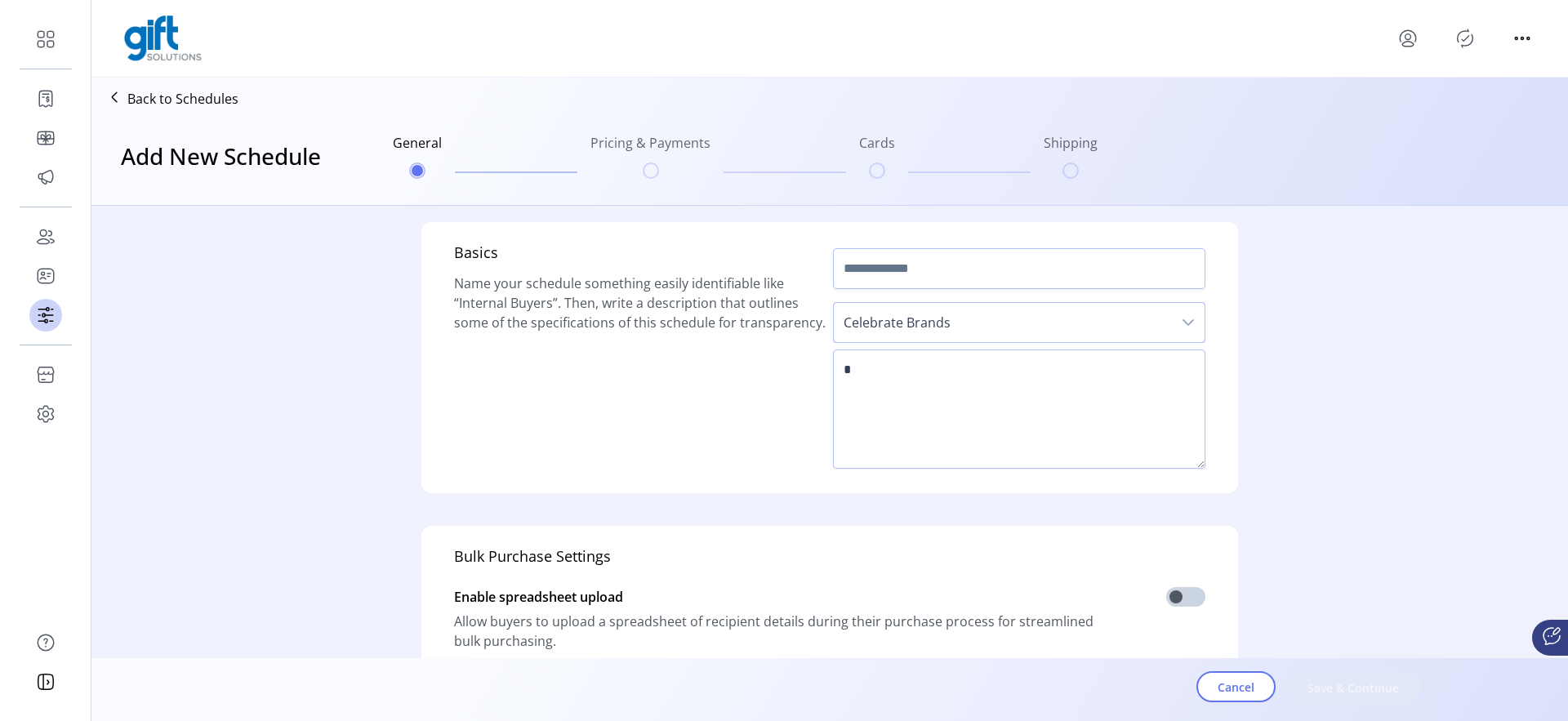
scroll to position [471, 0]
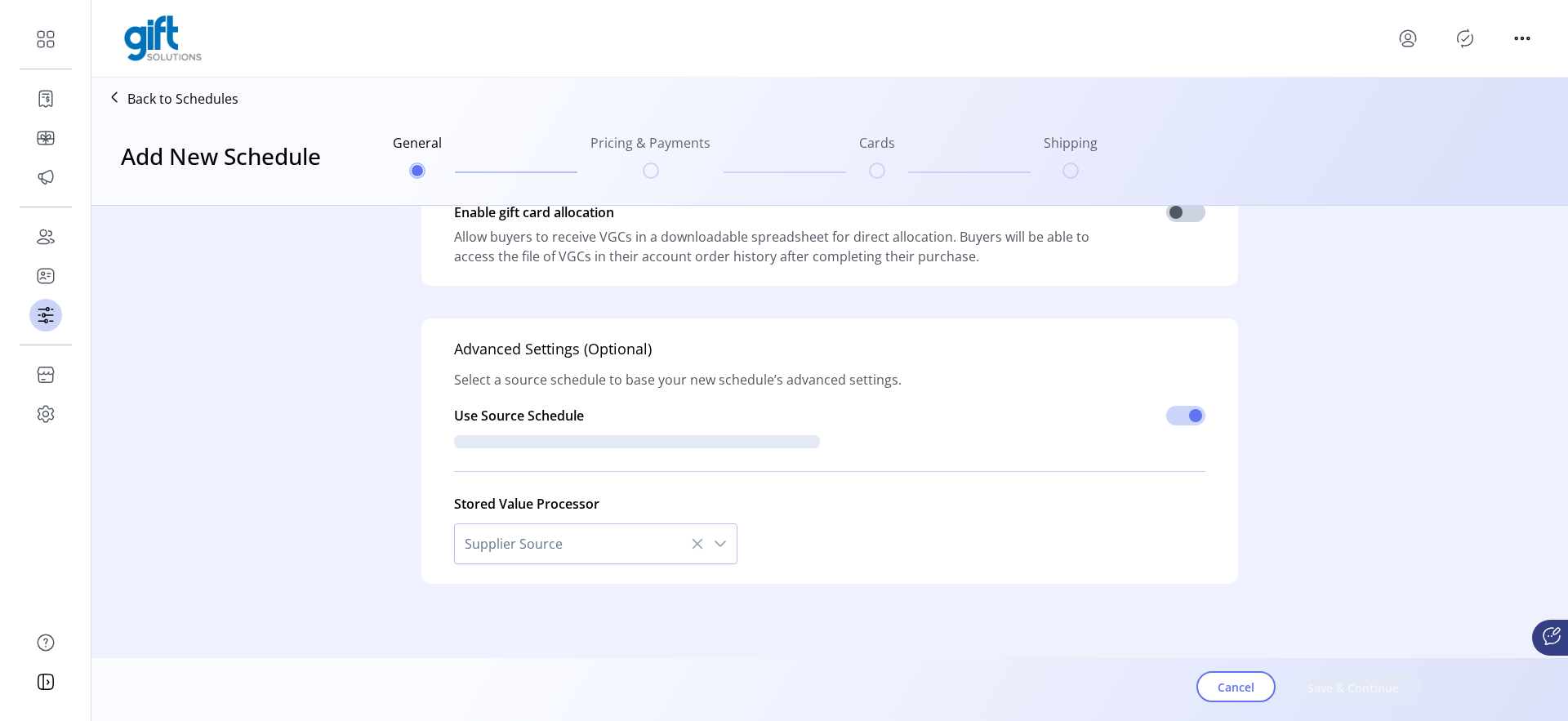
click at [219, 95] on p "Back to Schedules" at bounding box center [183, 99] width 111 height 20
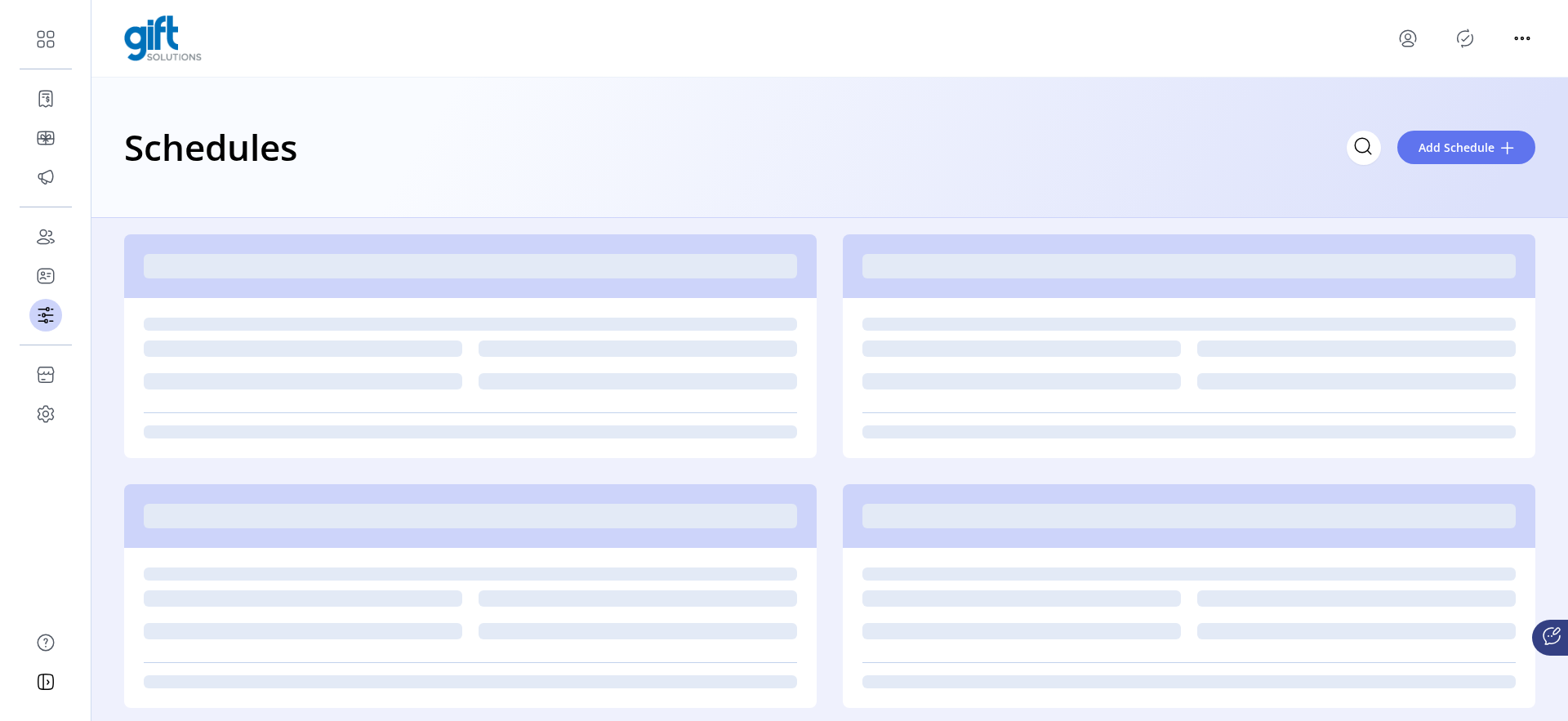
scroll to position [26, 0]
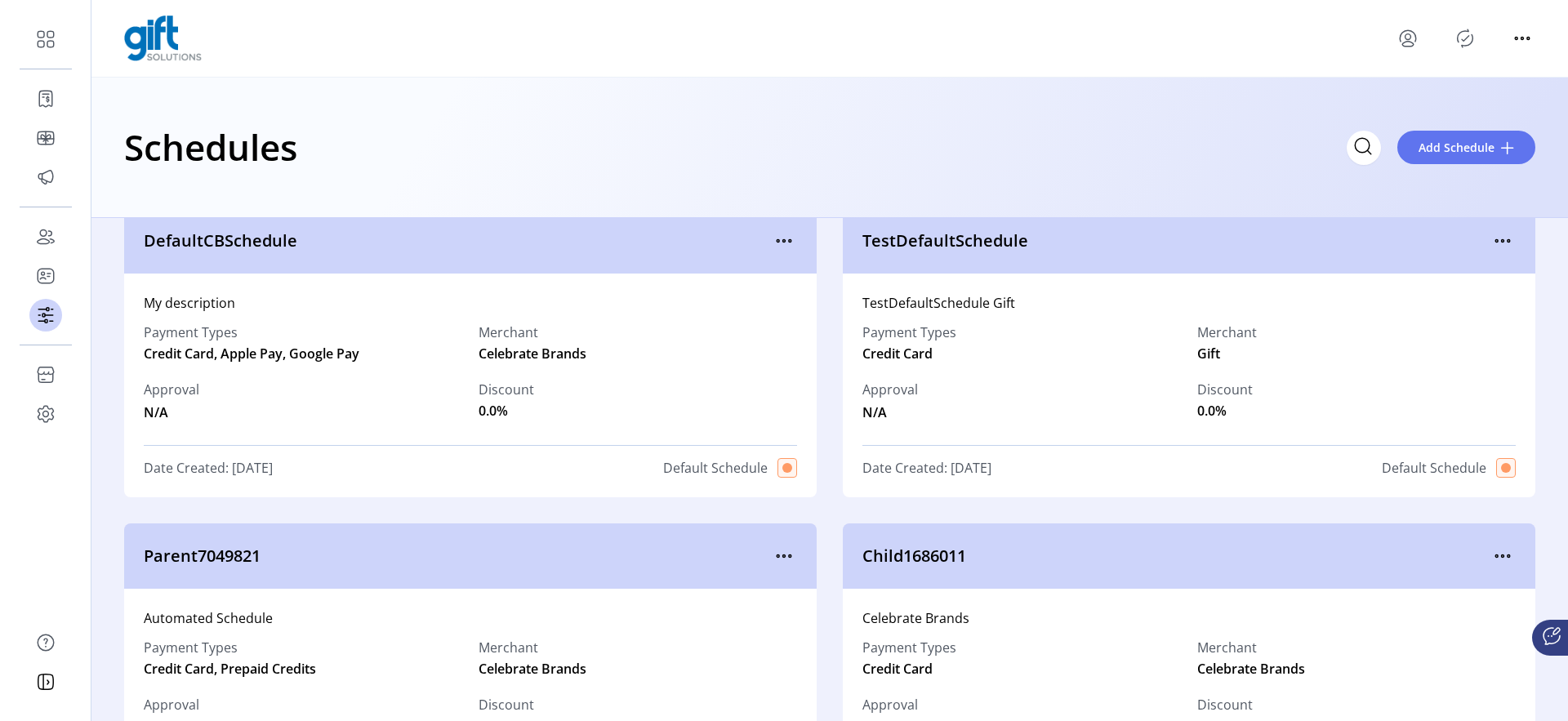
click at [628, 328] on div "Merchant Celebrate Brands" at bounding box center [638, 343] width 318 height 41
click at [775, 259] on div "DefaultCBSchedule" at bounding box center [470, 240] width 693 height 65
click at [775, 254] on div "DefaultCBSchedule" at bounding box center [470, 240] width 693 height 65
click at [775, 250] on icon "menu" at bounding box center [784, 241] width 26 height 26
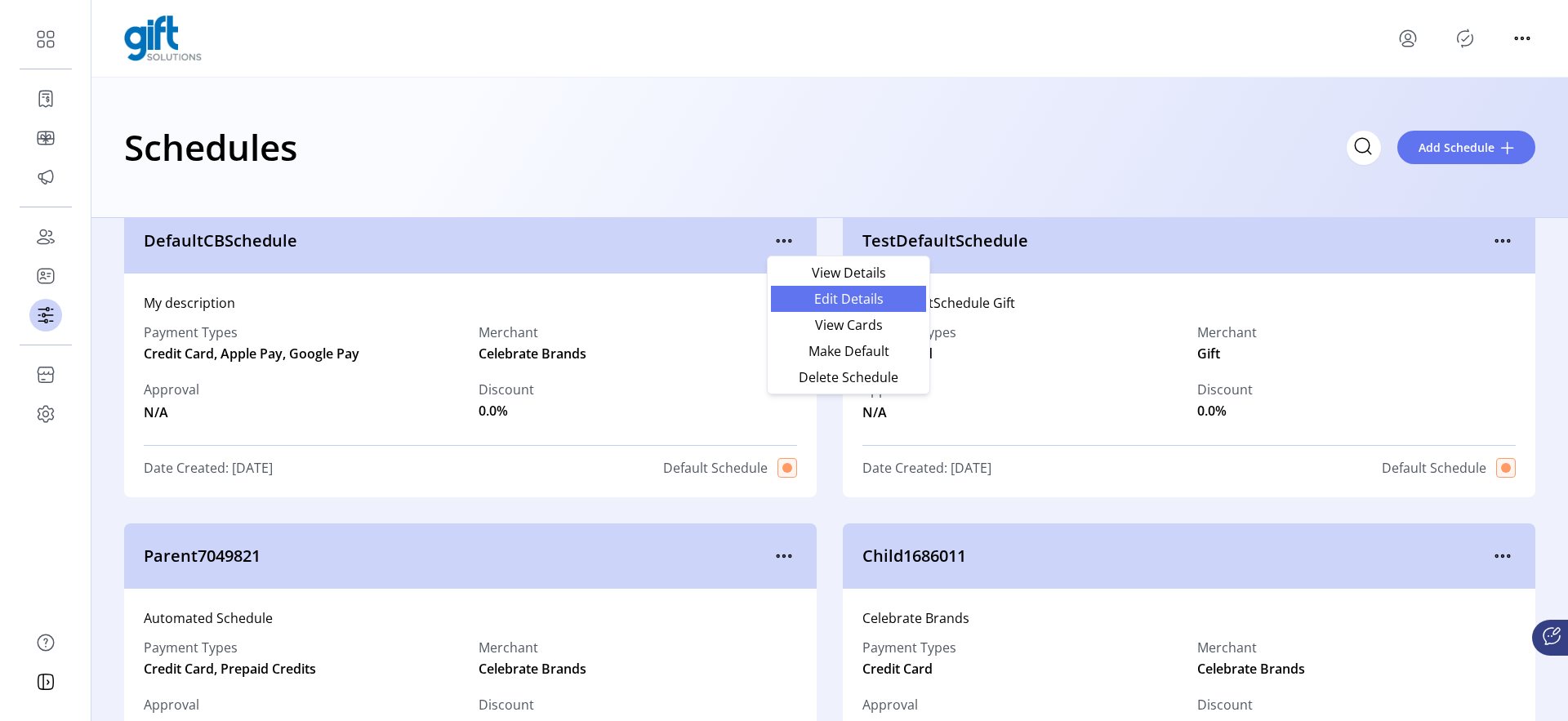
click at [813, 300] on span "Edit Details" at bounding box center [848, 299] width 136 height 13
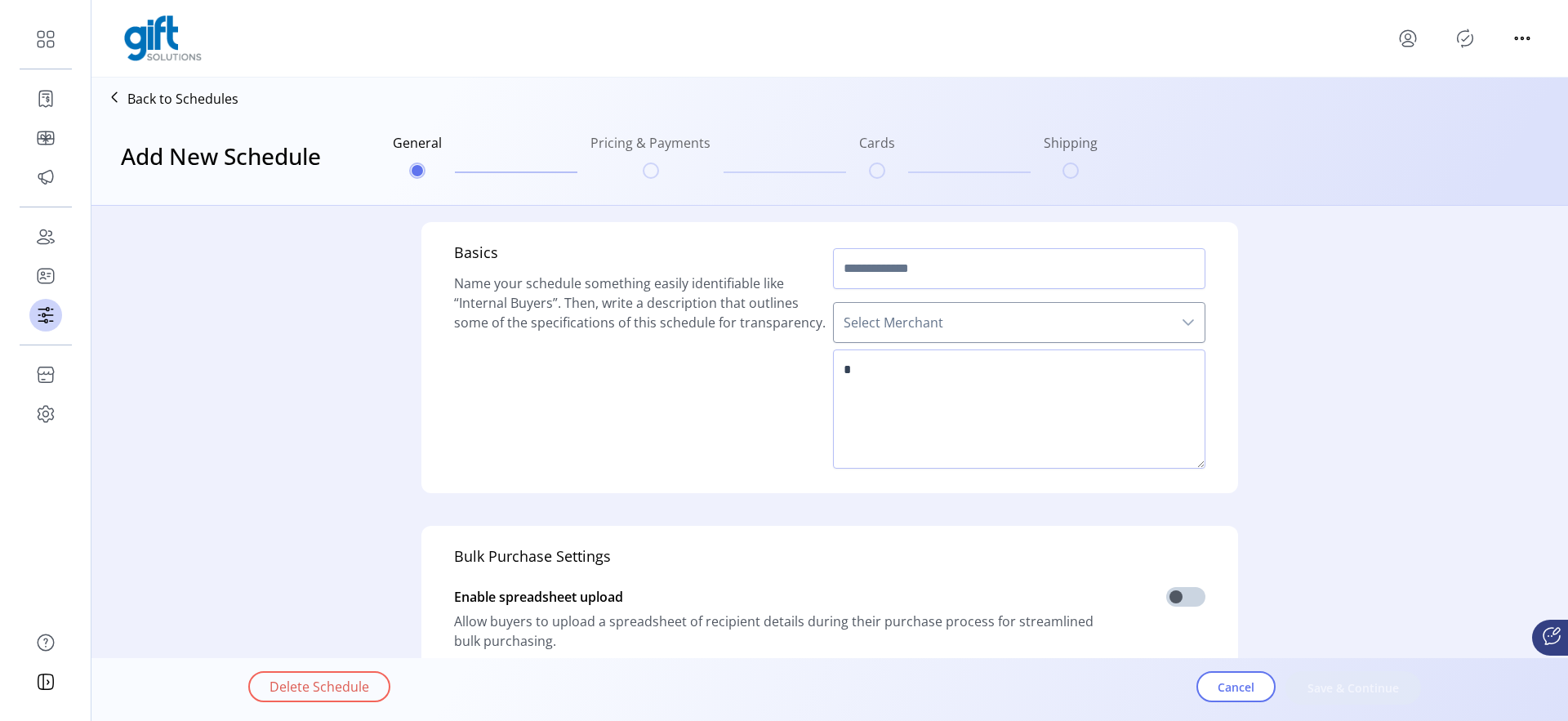
click at [734, 385] on div "Basics Name your schedule something easily identifiable like “Internal Buyers”.…" at bounding box center [640, 358] width 373 height 232
type input "**********"
type textarea "**********"
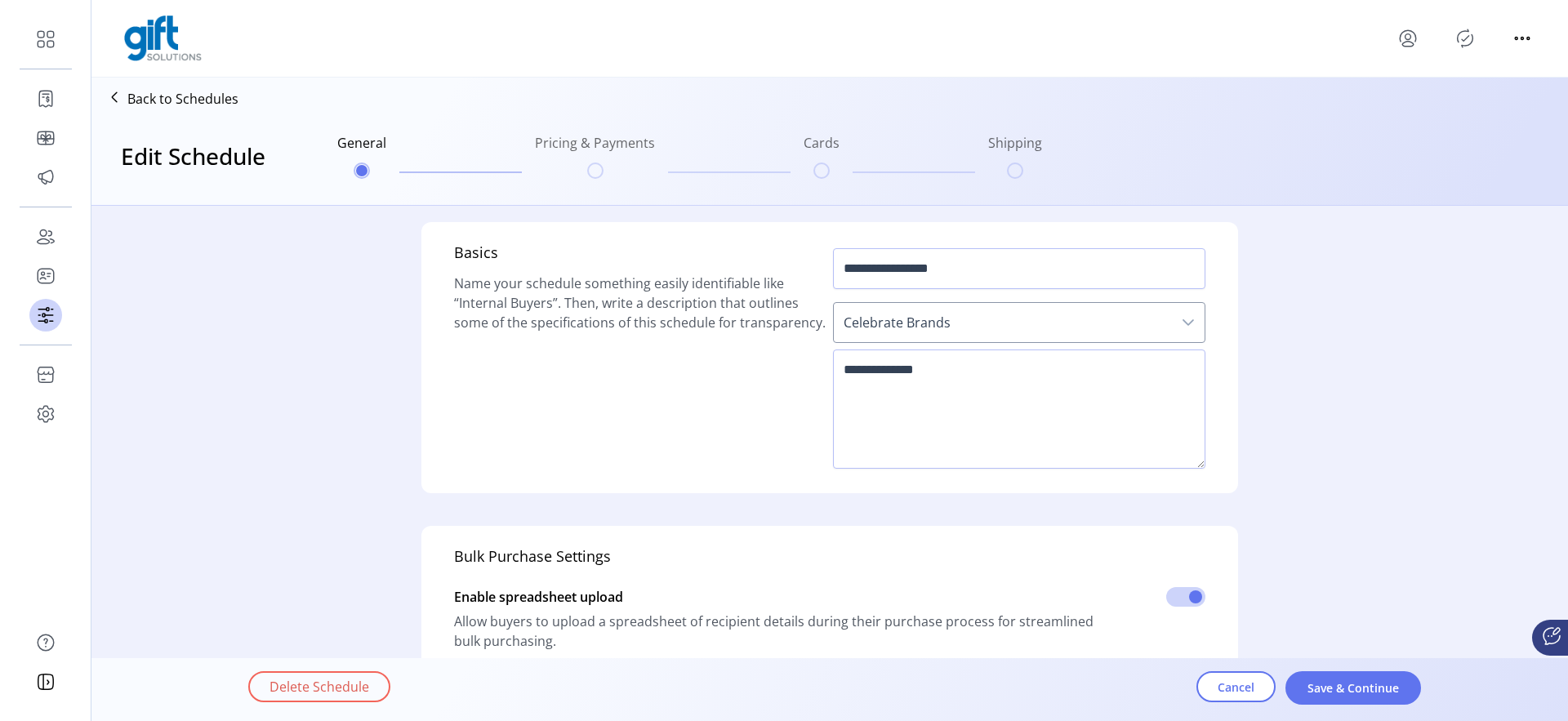
click at [1154, 323] on span "Celebrate Brands" at bounding box center [1003, 323] width 339 height 39
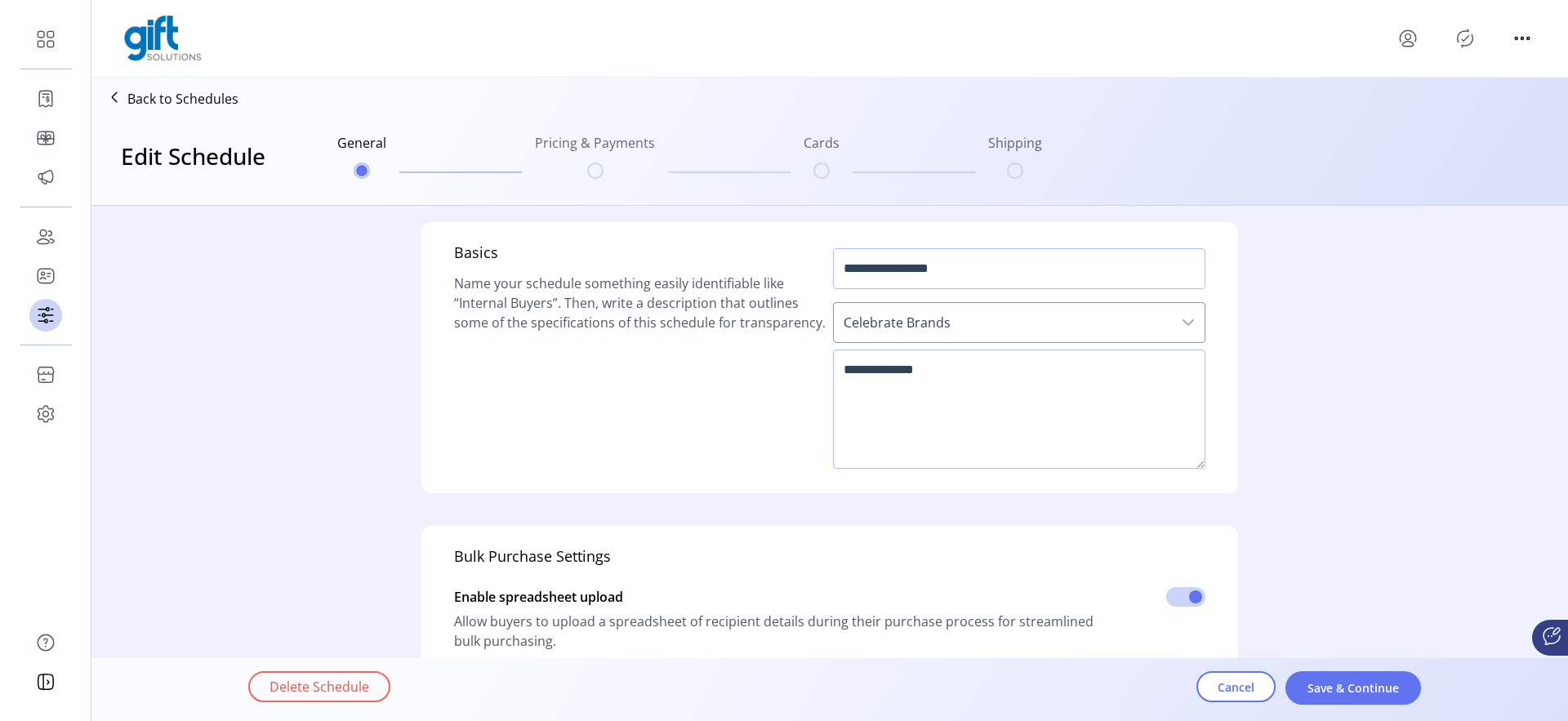
click at [1154, 323] on span "Celebrate Brands" at bounding box center [1003, 323] width 339 height 39
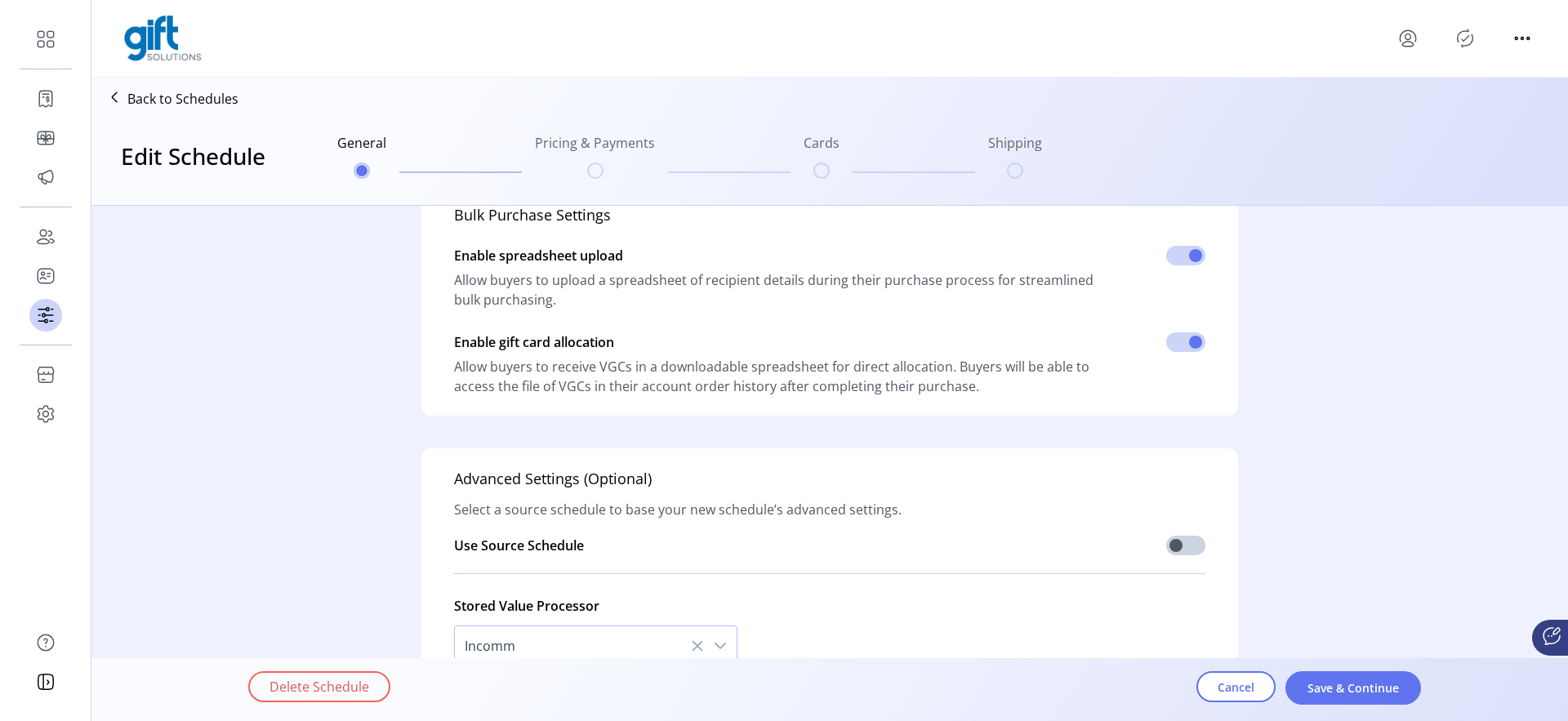
scroll to position [340, 0]
click at [1183, 541] on span at bounding box center [1186, 546] width 39 height 20
click at [749, 582] on span "Select Source Schedule" at bounding box center [621, 586] width 332 height 39
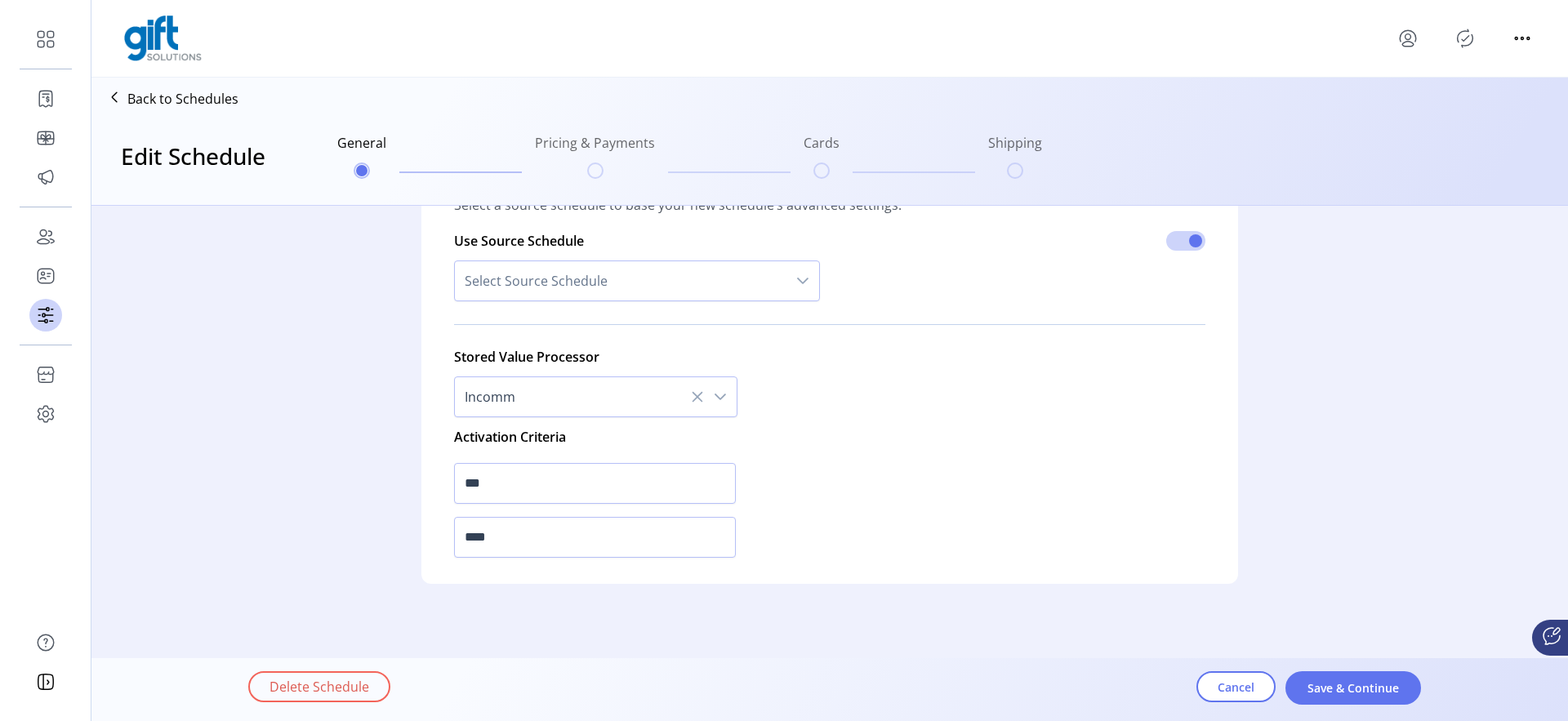
click at [1222, 704] on div "Delete Schedule Cancel Save & Continue" at bounding box center [875, 690] width 1255 height 57
click at [1222, 701] on button "Cancel" at bounding box center [1235, 687] width 79 height 31
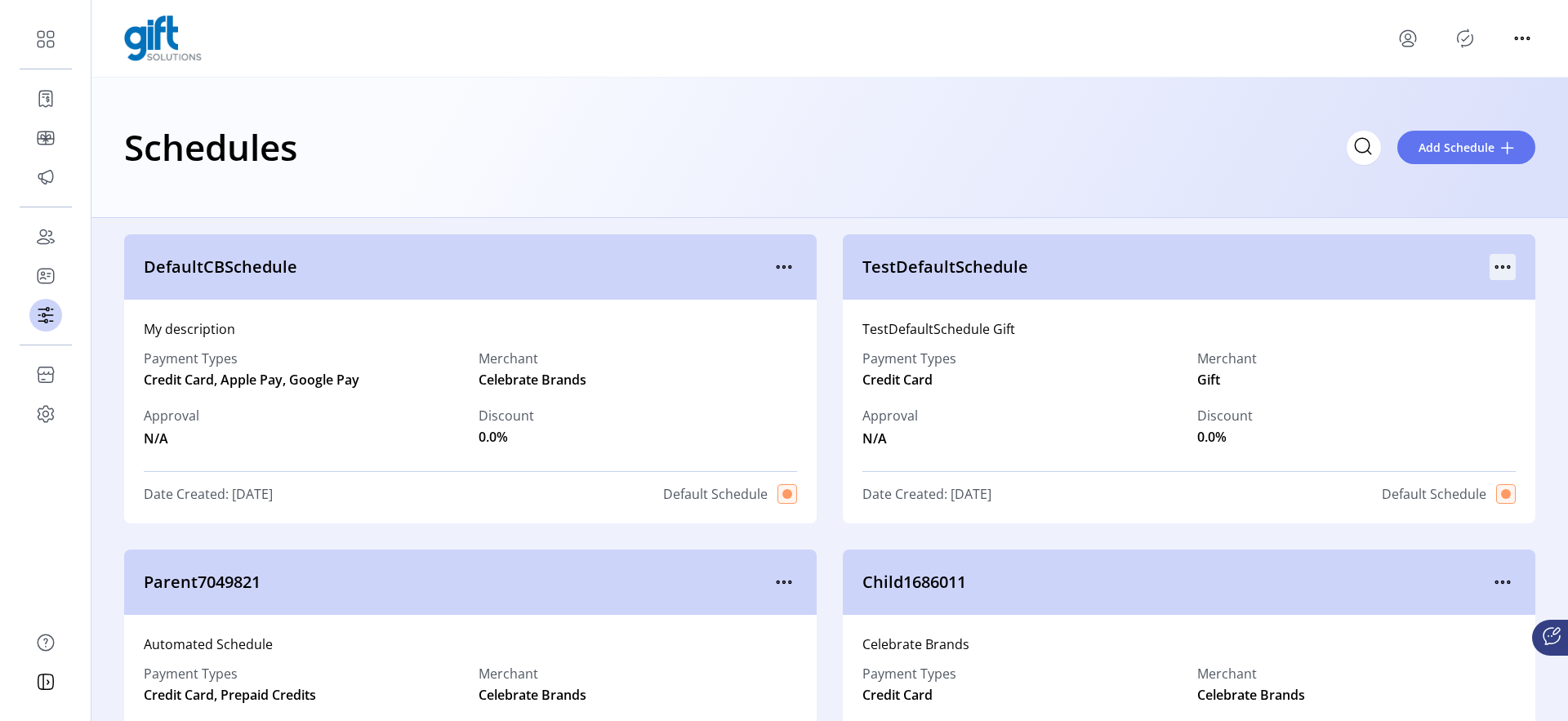
click at [1504, 269] on icon "menu" at bounding box center [1503, 266] width 26 height 26
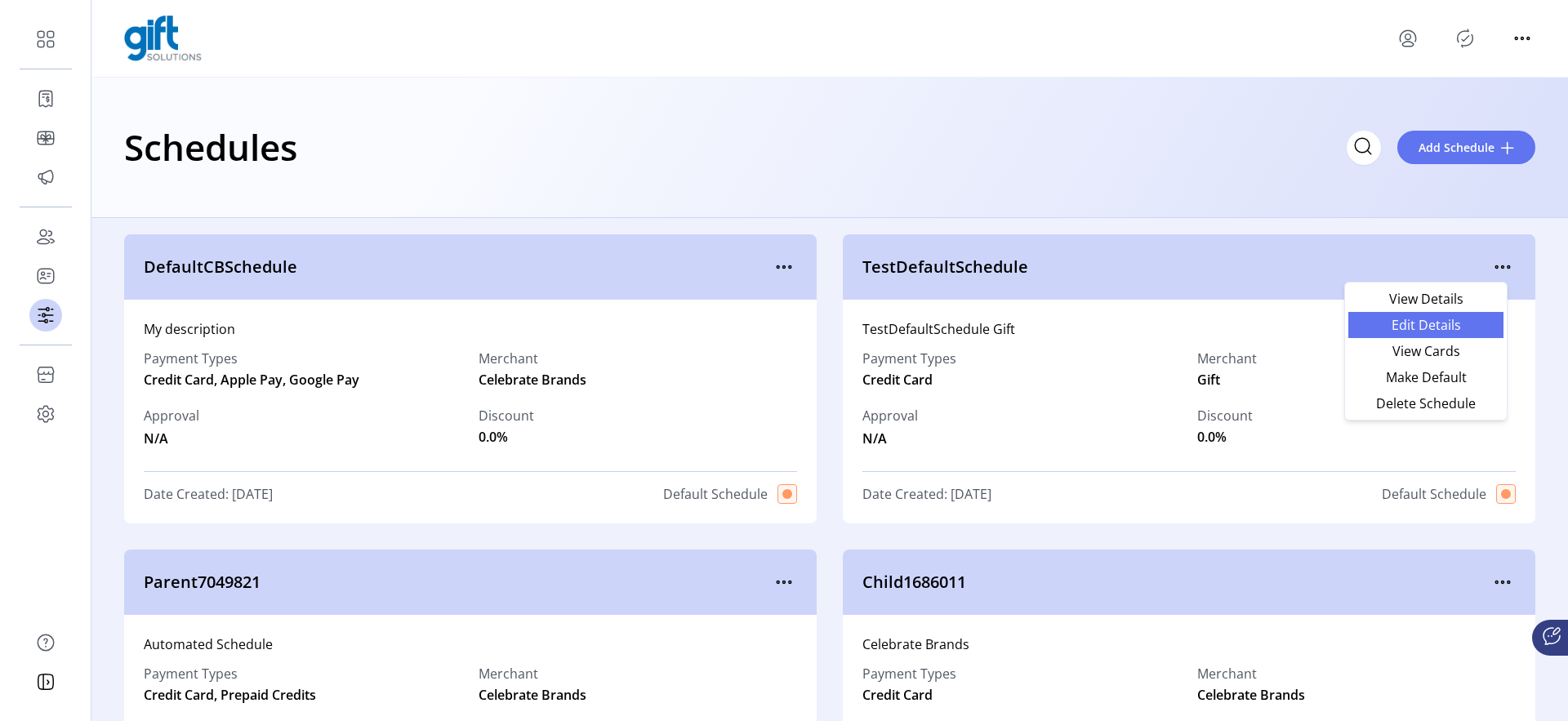
click at [1397, 332] on span "Edit Details" at bounding box center [1426, 324] width 136 height 13
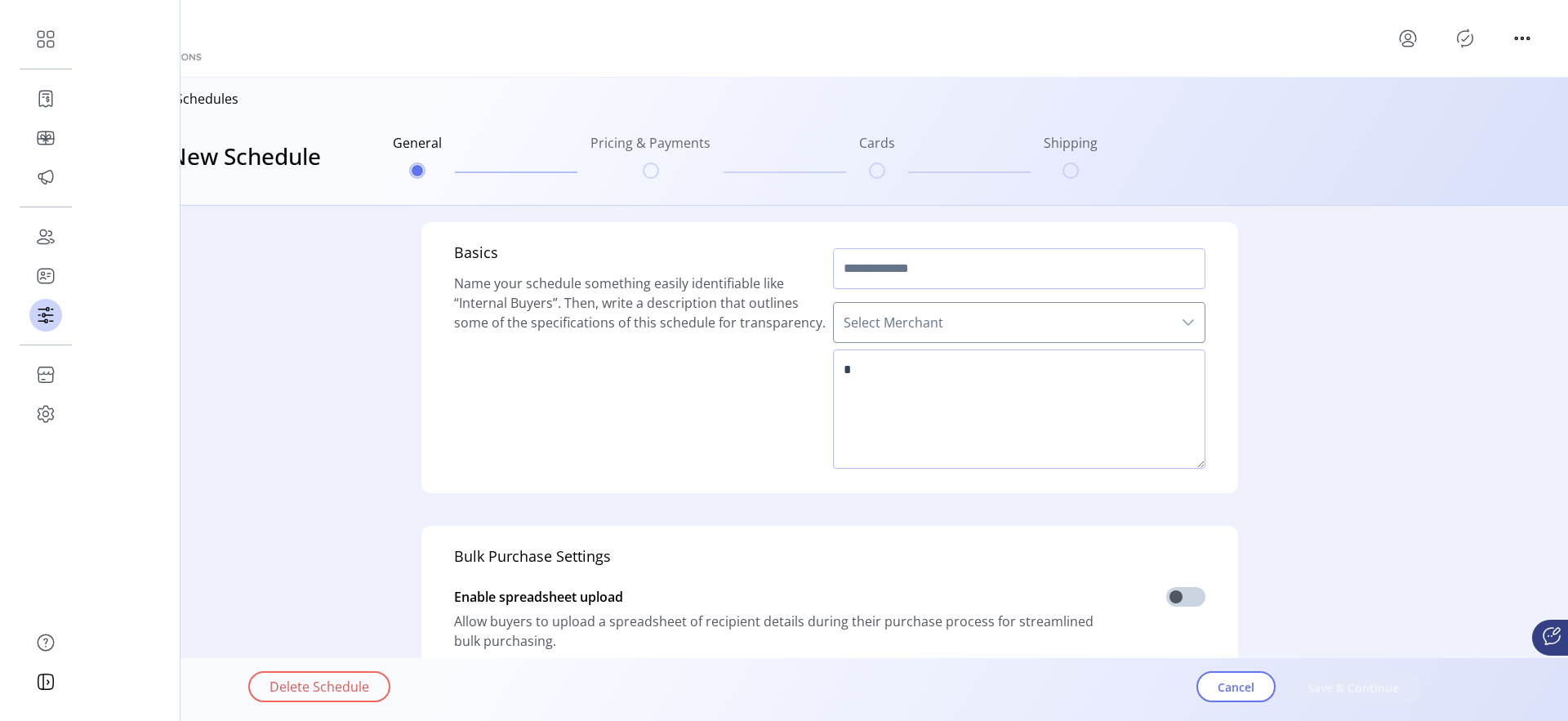
type input "**********"
type textarea "**********"
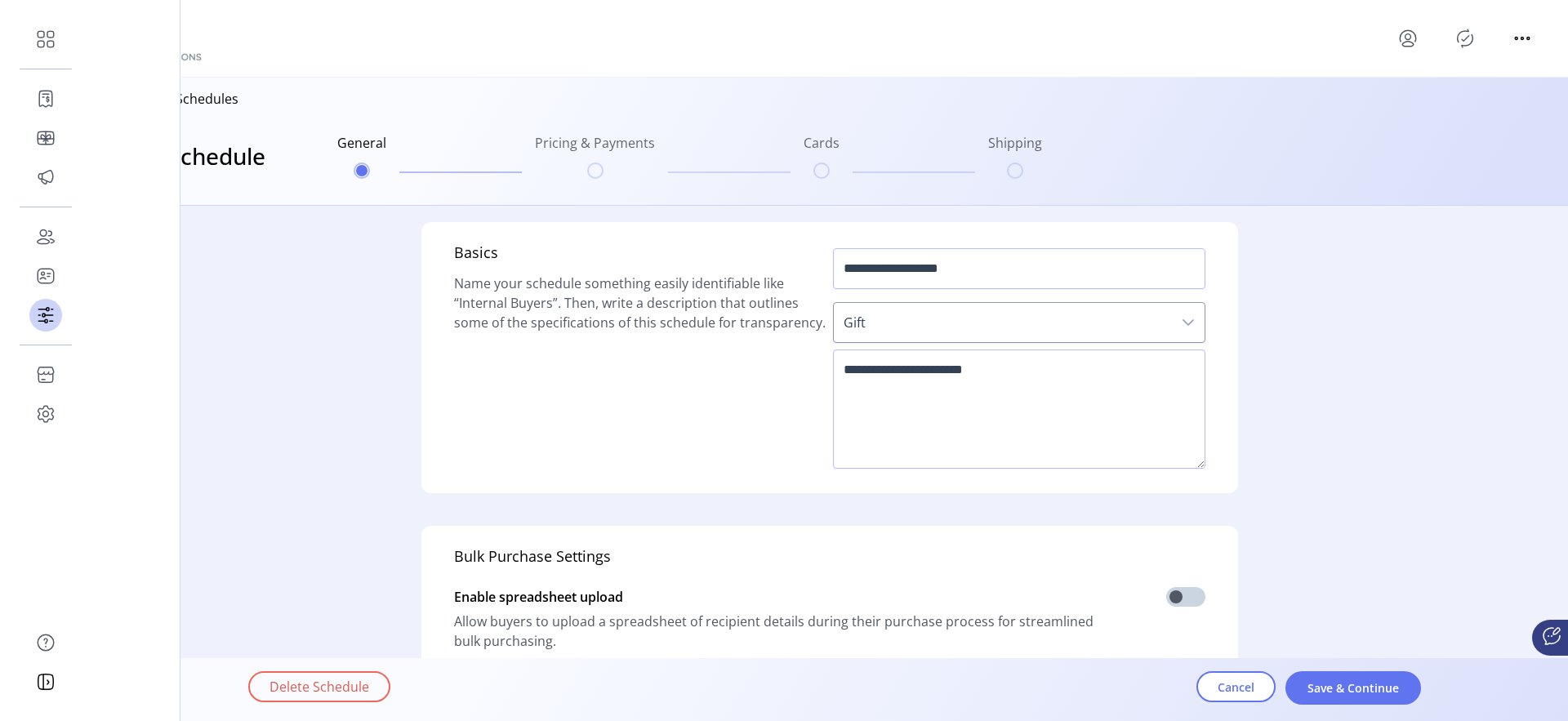
scroll to position [444, 0]
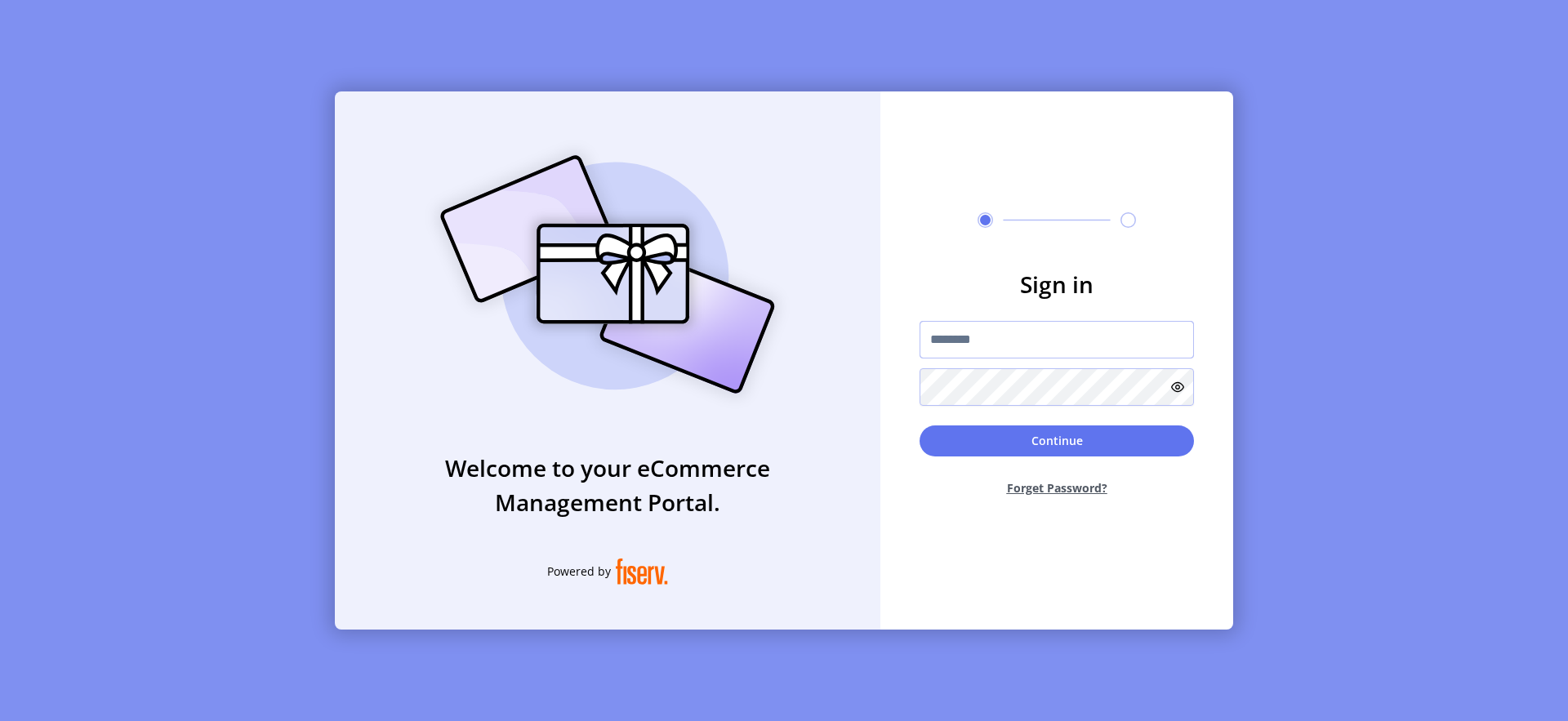
click at [970, 329] on input "text" at bounding box center [1057, 340] width 274 height 38
type input "**********"
click at [1126, 425] on button "Continue" at bounding box center [1057, 441] width 274 height 31
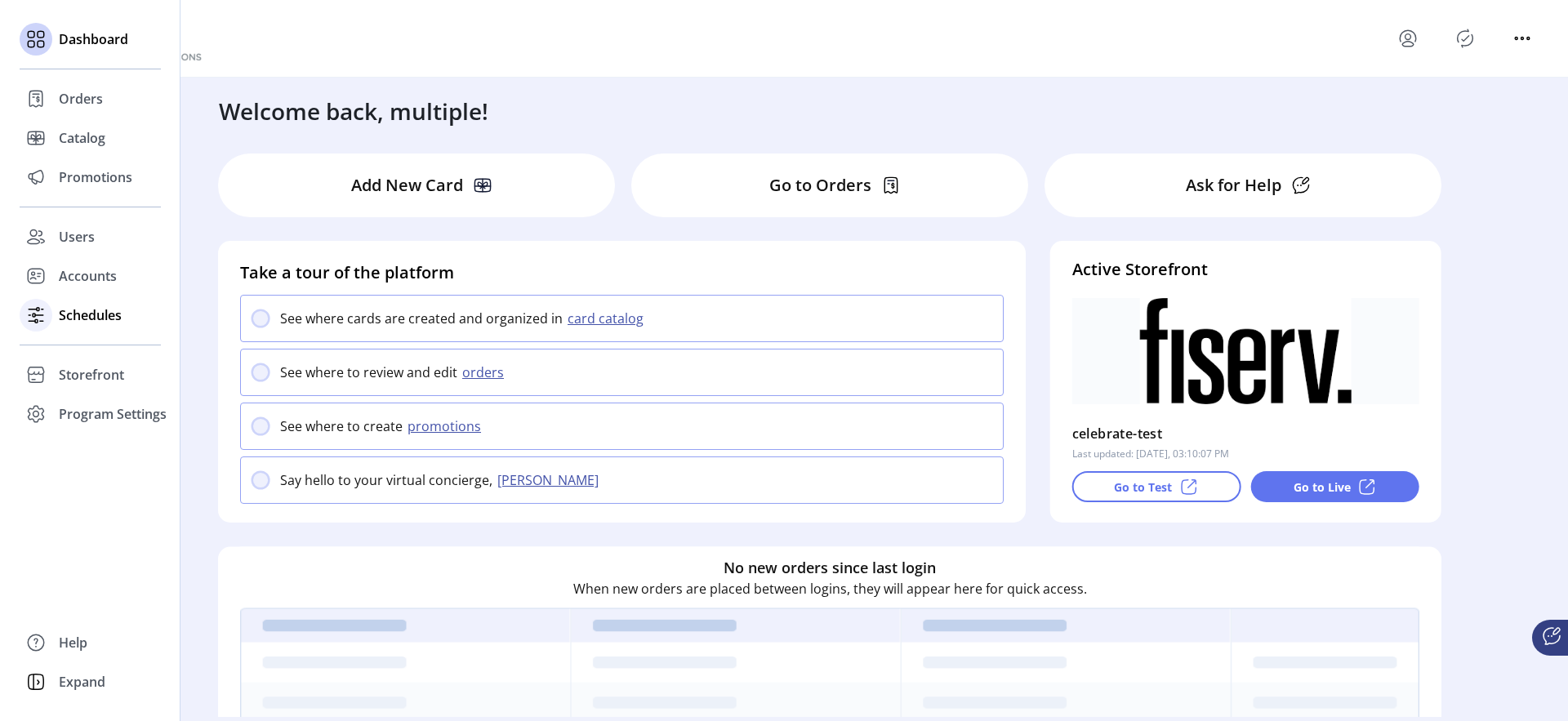
click at [103, 316] on span "Schedules" at bounding box center [90, 315] width 62 height 20
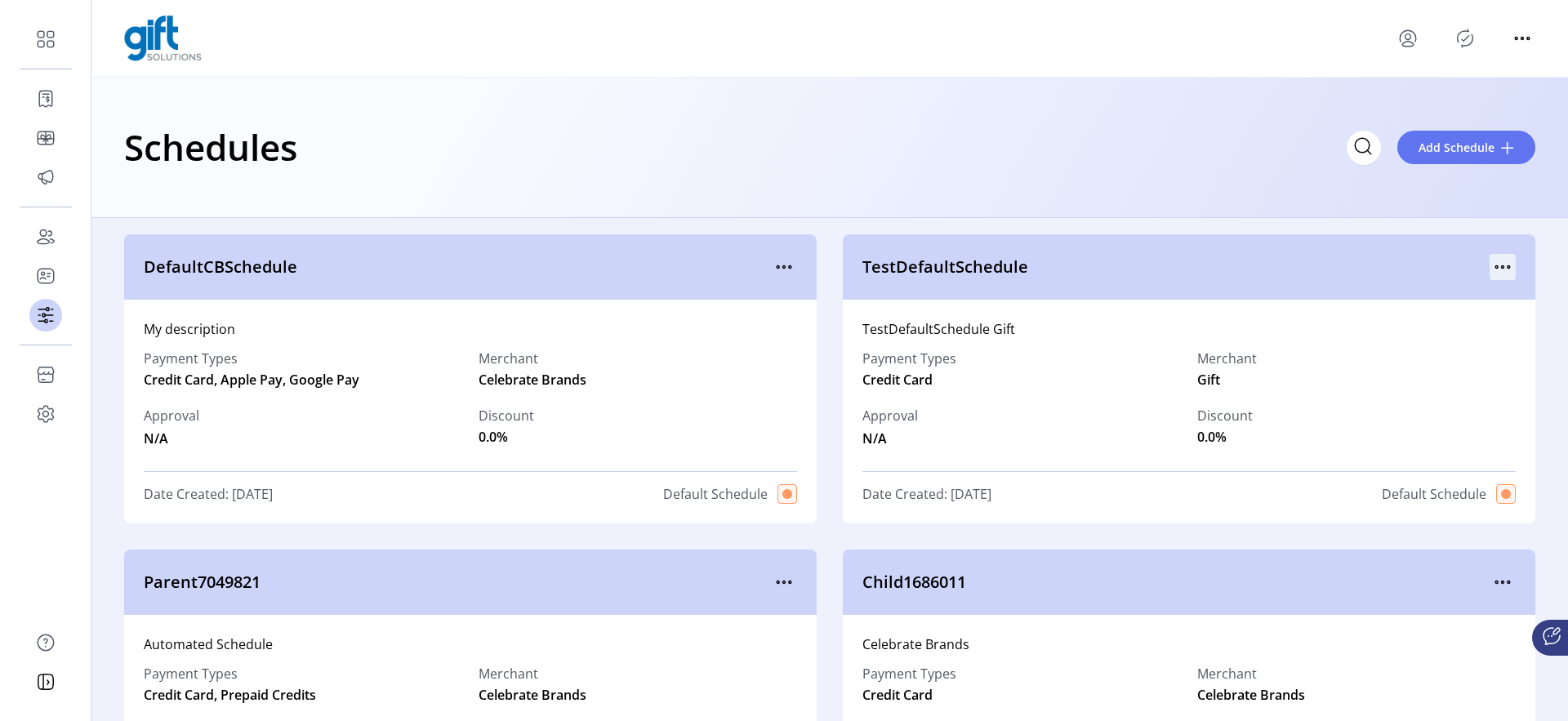
click at [1506, 260] on icon "menu" at bounding box center [1503, 266] width 26 height 26
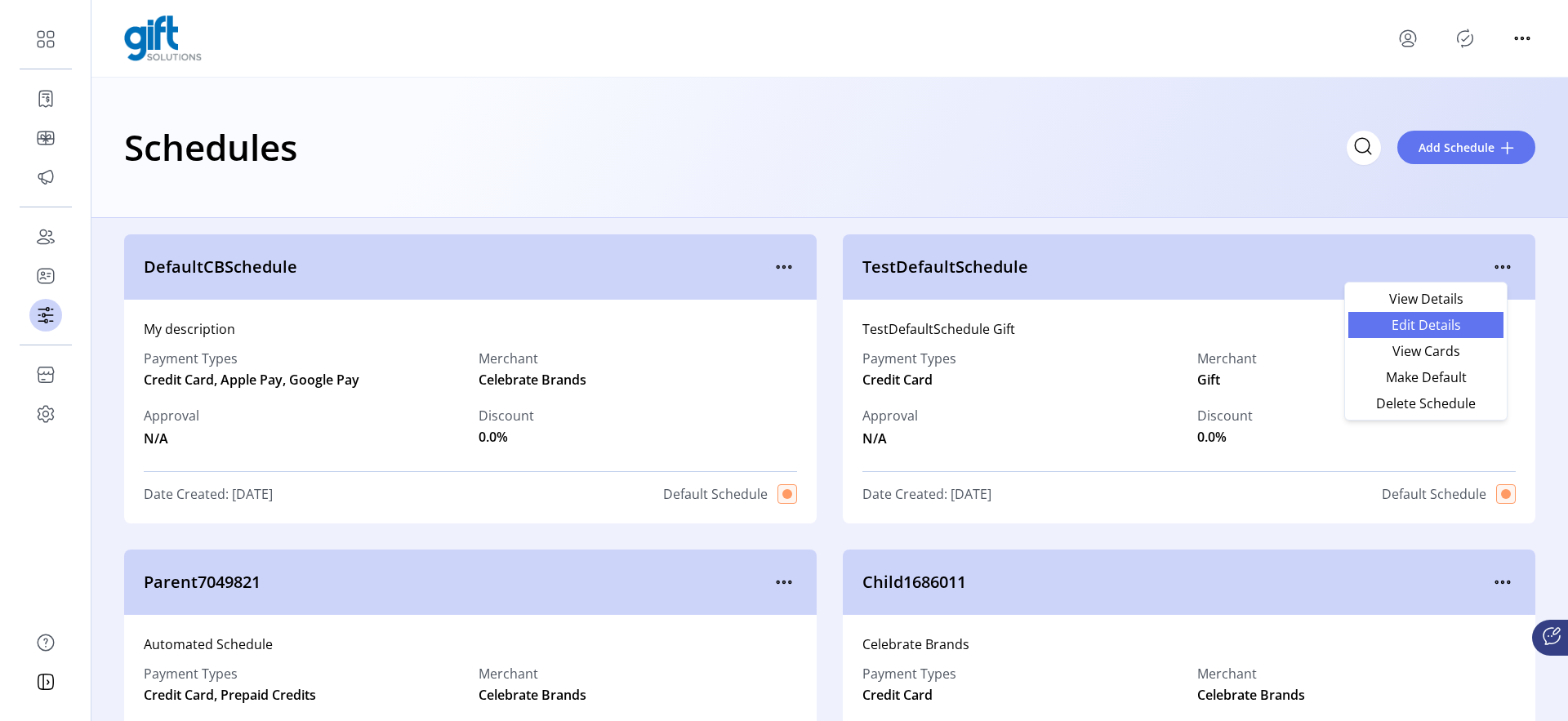
click at [1449, 318] on span "Edit Details" at bounding box center [1426, 324] width 136 height 13
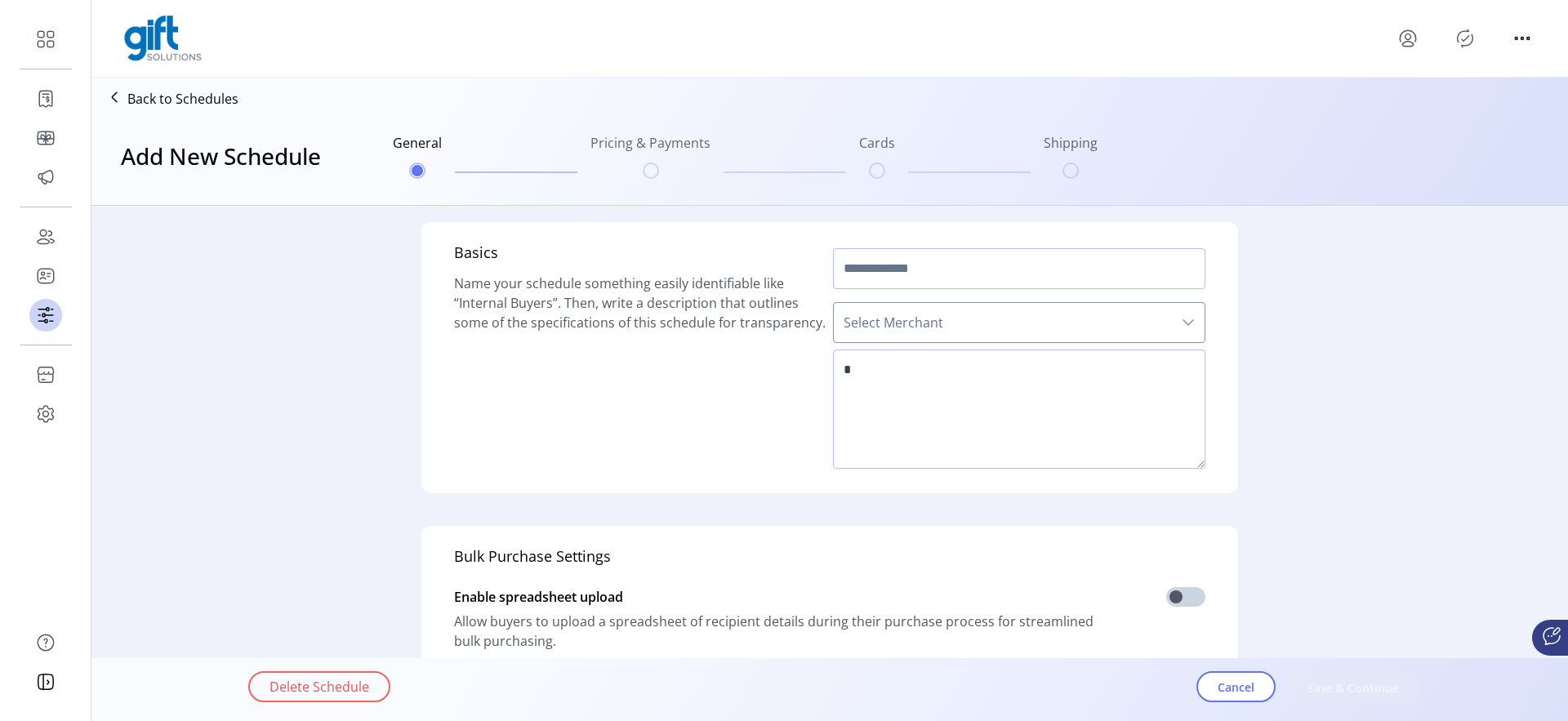
type input "**********"
type textarea "**********"
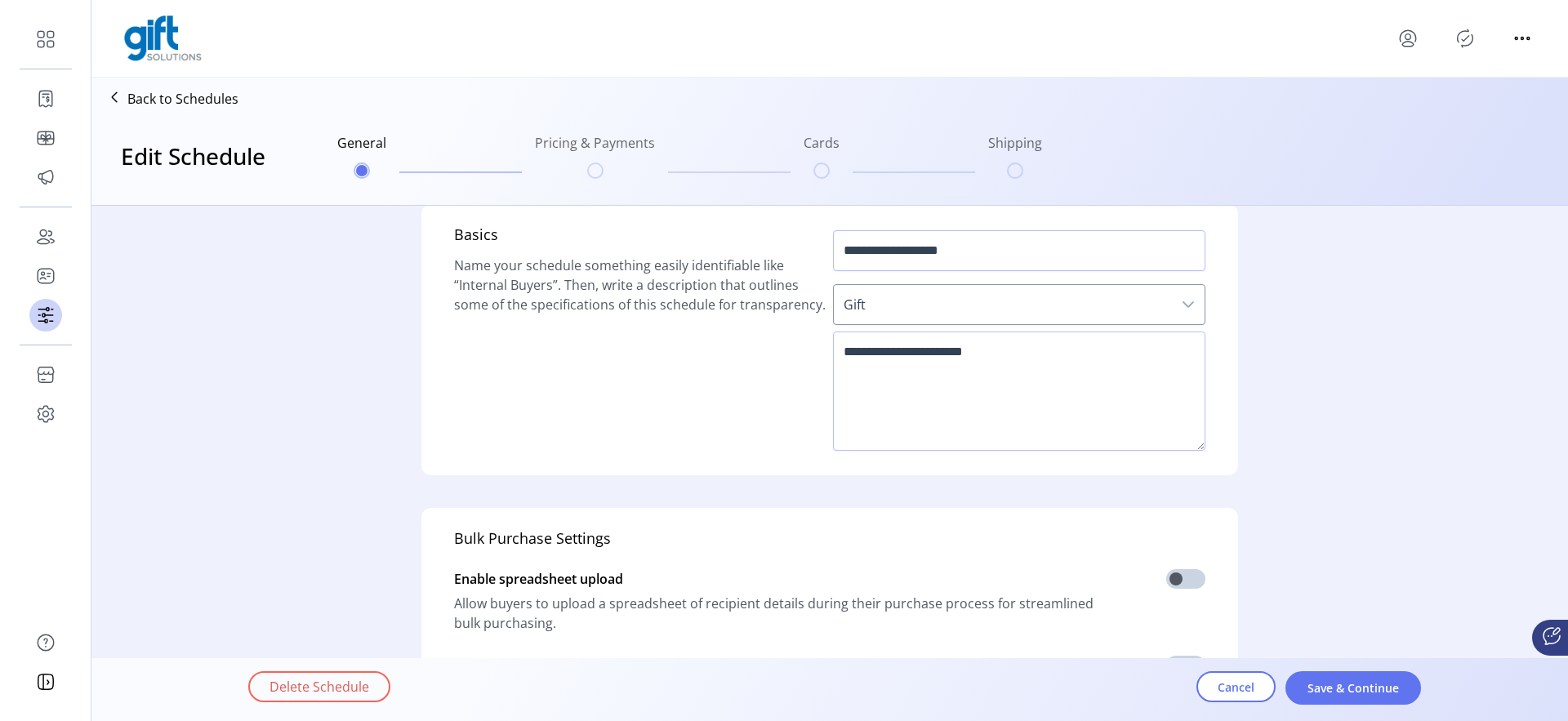
scroll to position [444, 0]
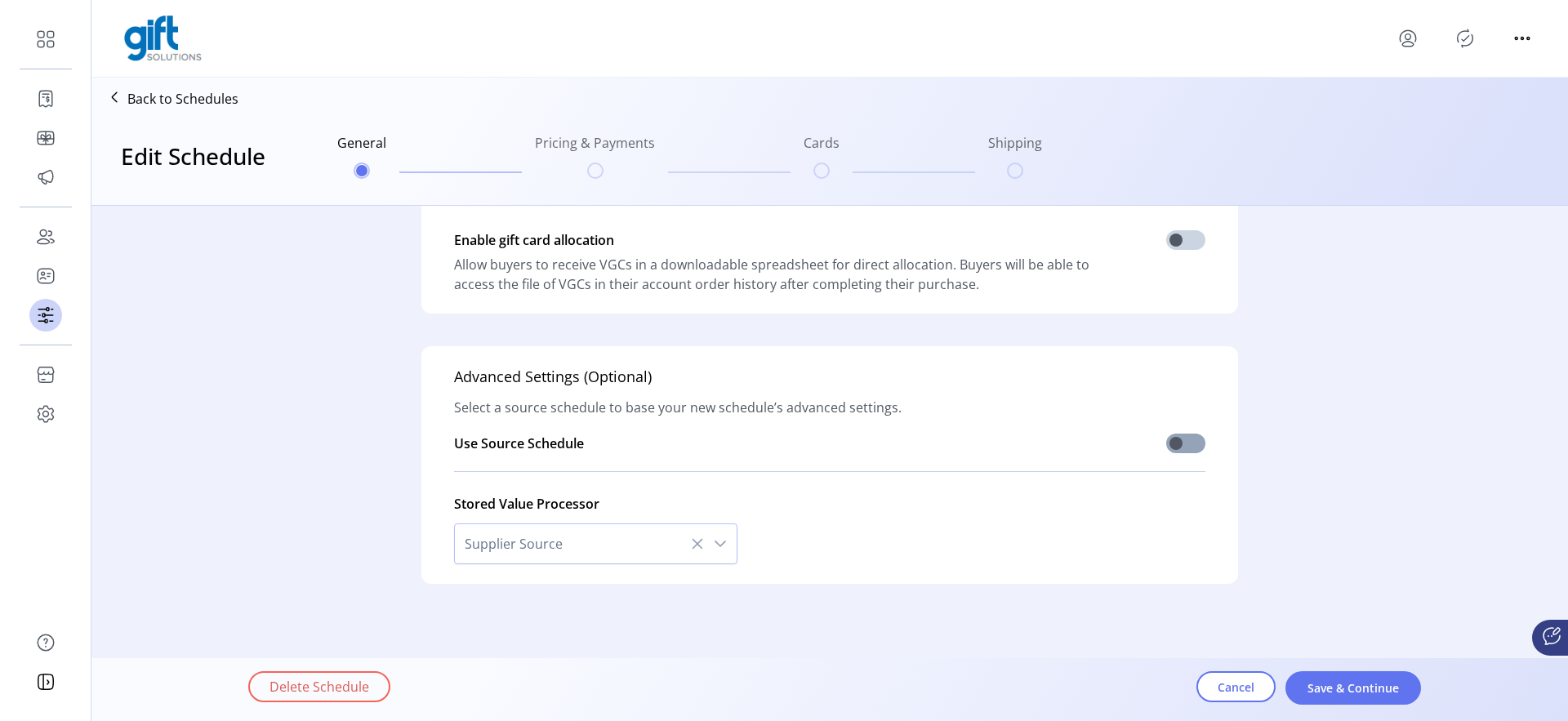
click at [1178, 449] on span at bounding box center [1186, 444] width 39 height 20
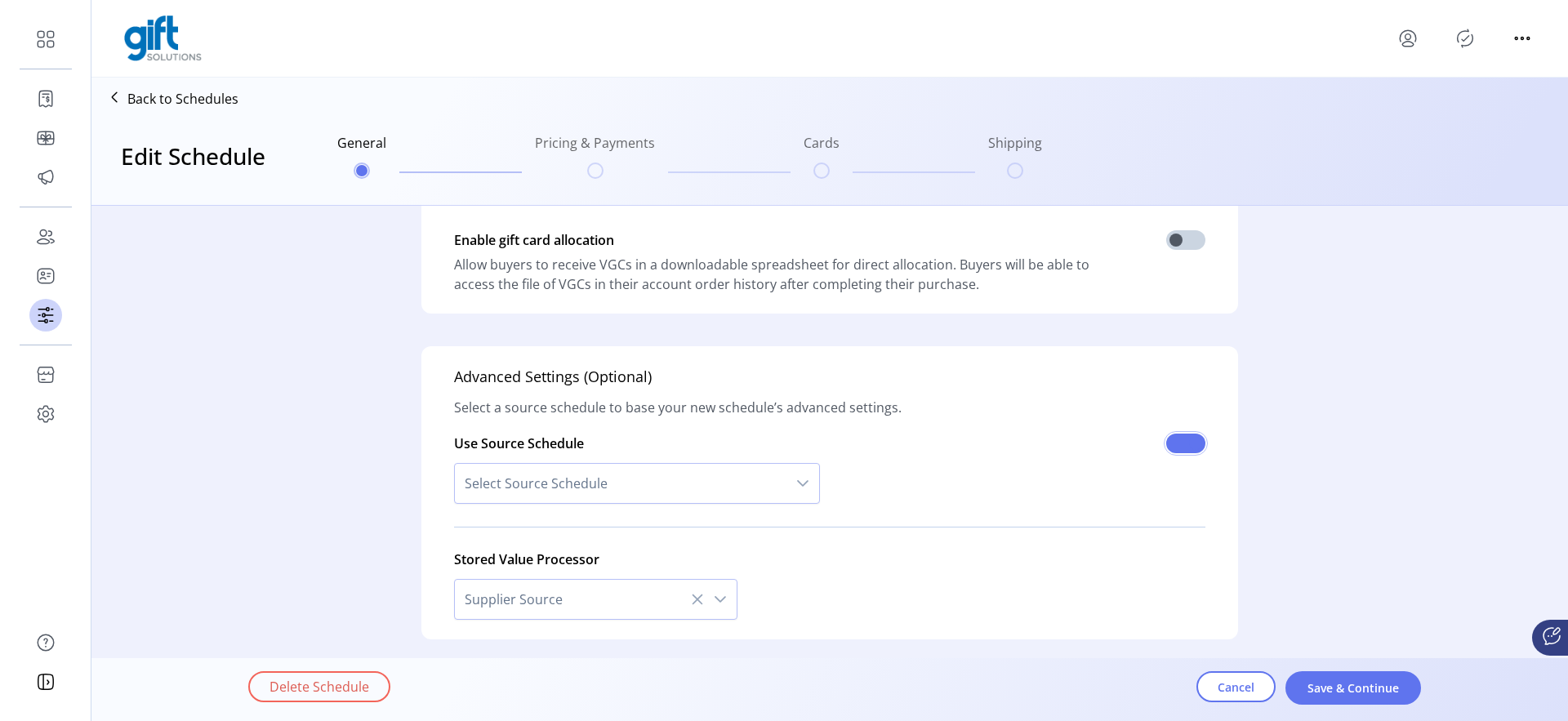
scroll to position [10, 6]
click at [544, 484] on span "Select Source Schedule" at bounding box center [621, 483] width 332 height 39
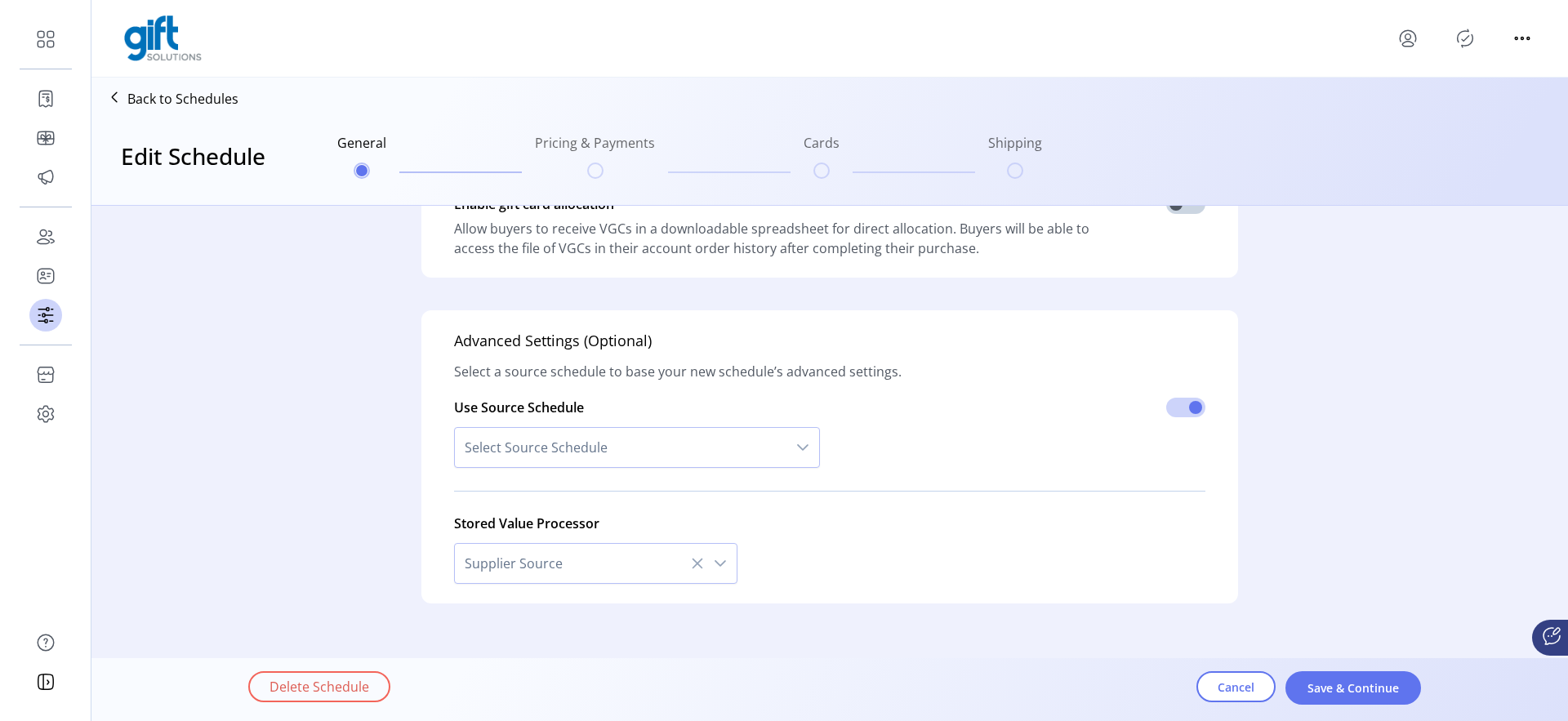
scroll to position [481, 0]
click at [609, 454] on span "Select Source Schedule" at bounding box center [621, 446] width 332 height 39
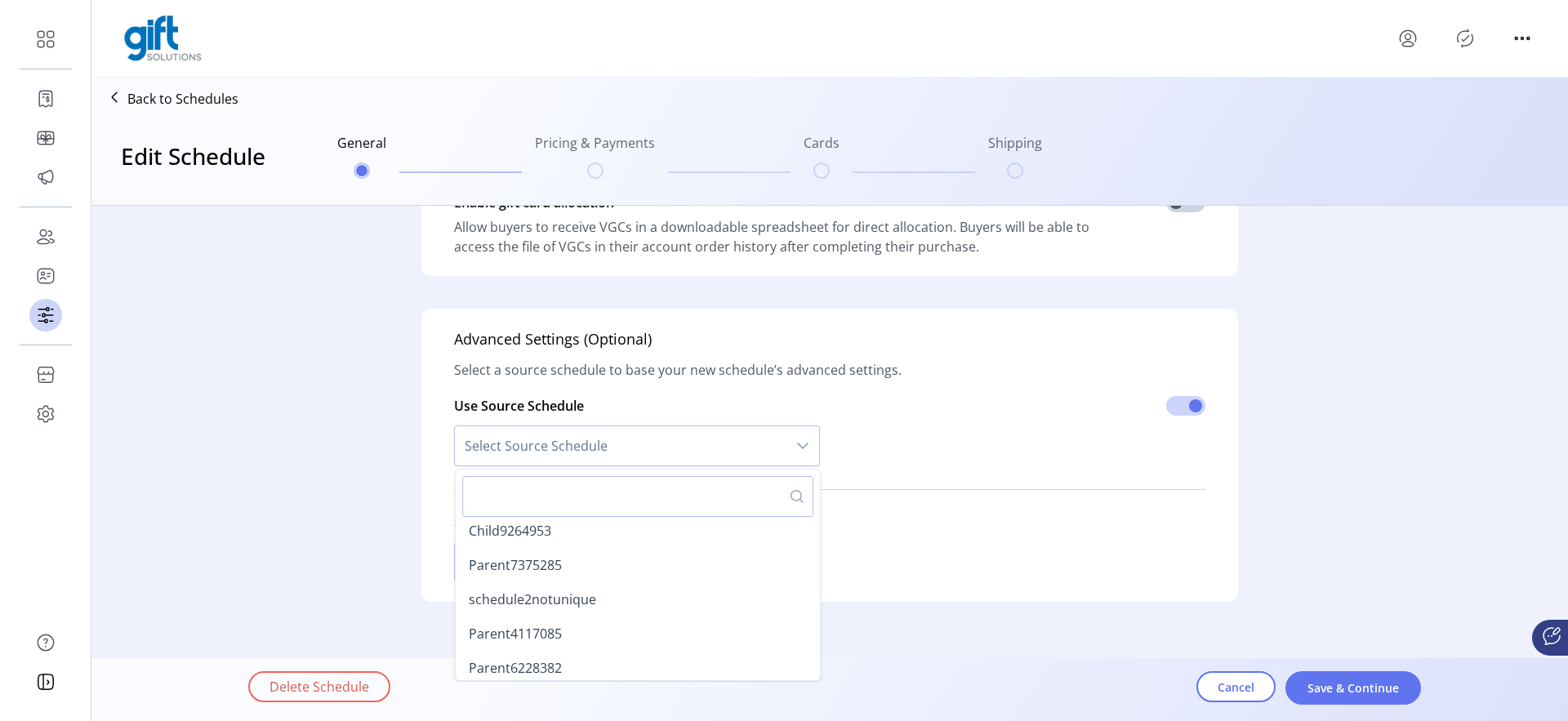
scroll to position [1139, 0]
click at [1025, 566] on div "Stored Value Processor Supplier Source" at bounding box center [829, 542] width 751 height 80
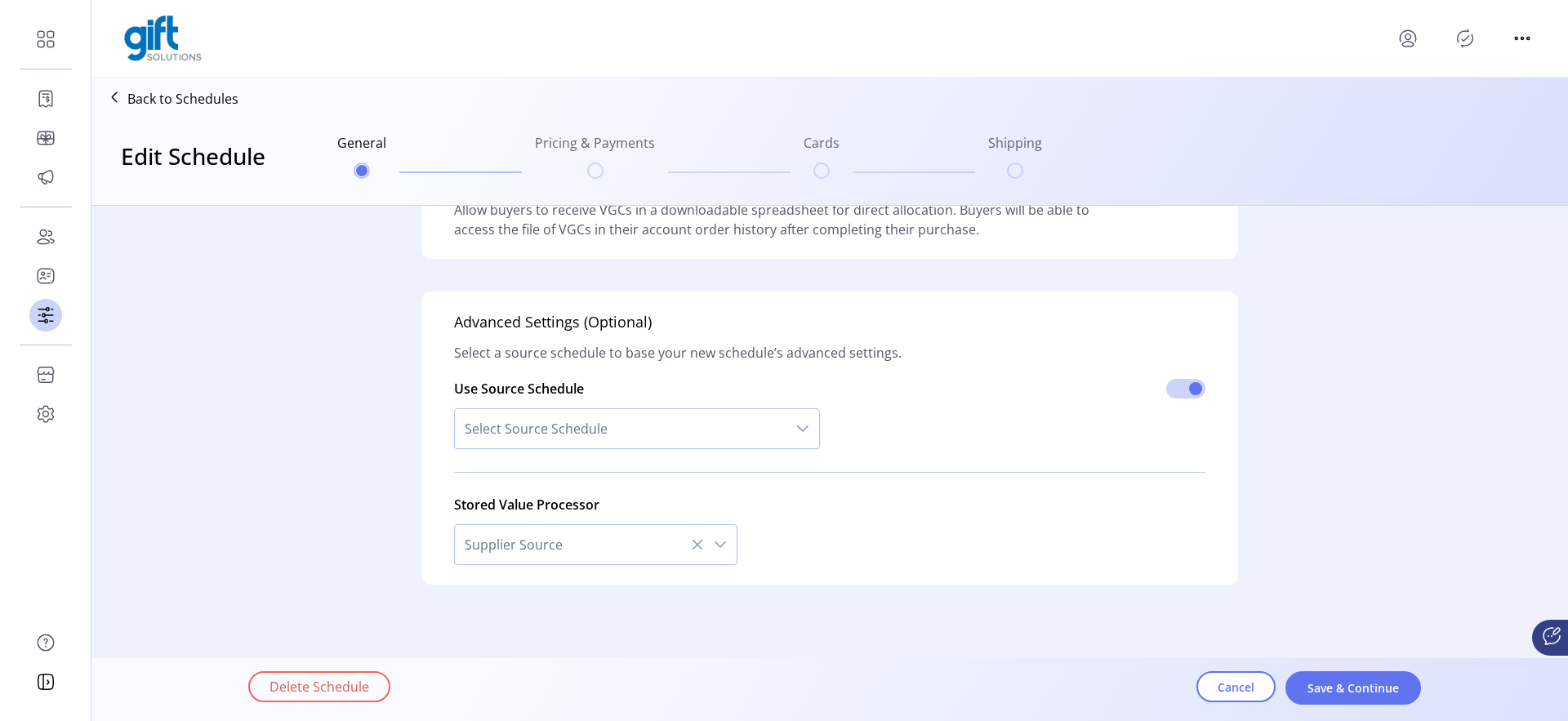
scroll to position [499, 0]
click at [624, 418] on span "Select Source Schedule" at bounding box center [621, 428] width 332 height 39
type input "****"
click at [899, 524] on div "Stored Value Processor Supplier Source" at bounding box center [829, 524] width 751 height 80
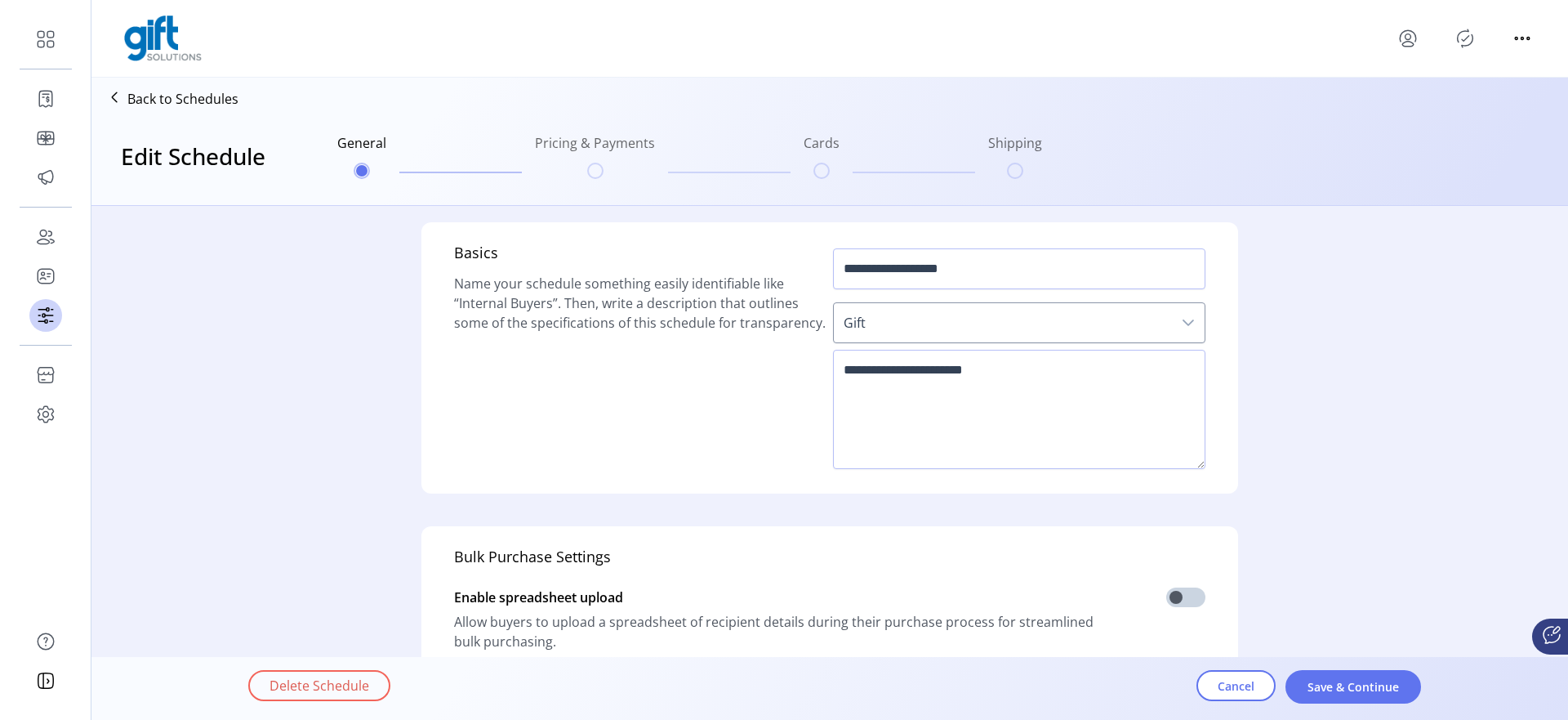
click at [834, 326] on span "Gift" at bounding box center [1003, 323] width 339 height 39
click at [840, 326] on span "Gift" at bounding box center [1003, 323] width 339 height 39
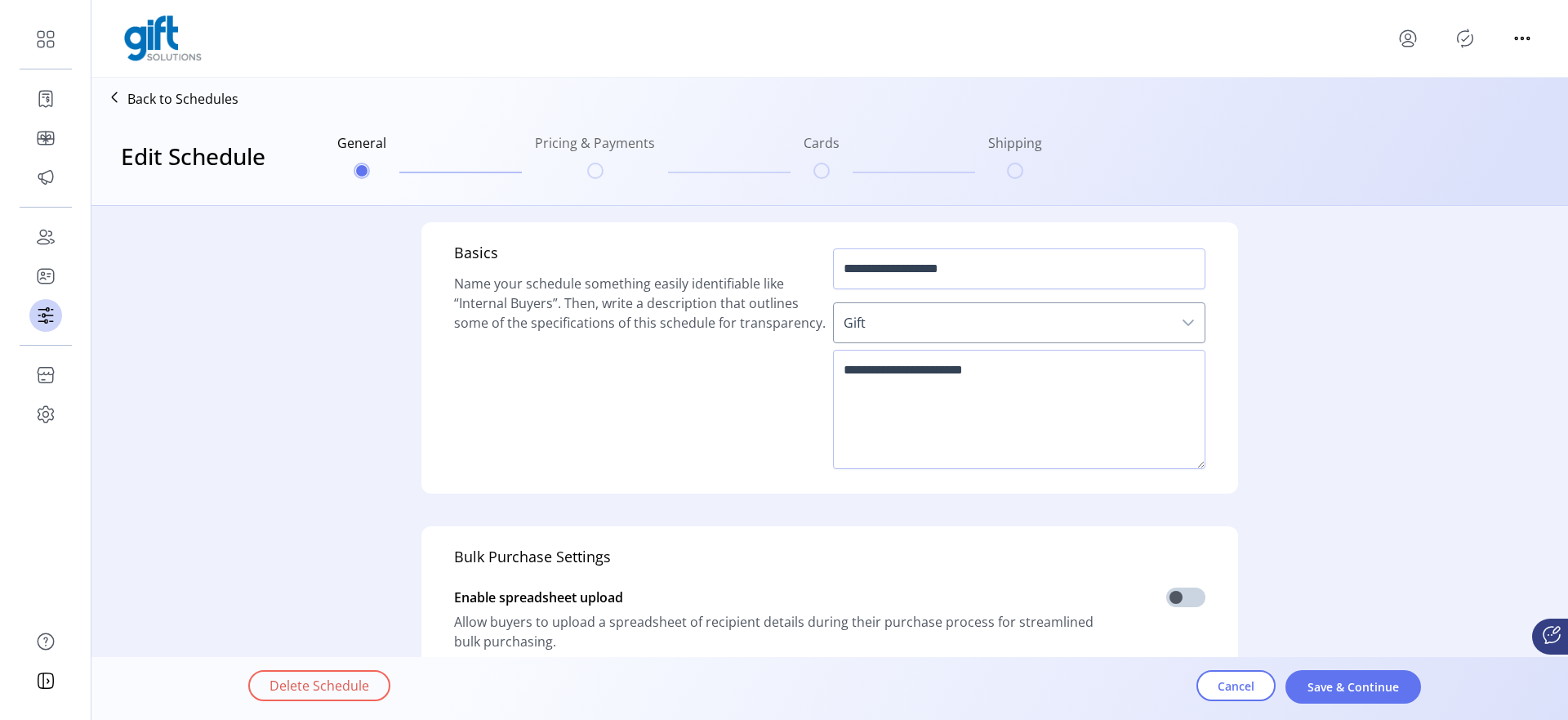
click at [849, 326] on span "Gift" at bounding box center [1003, 323] width 339 height 39
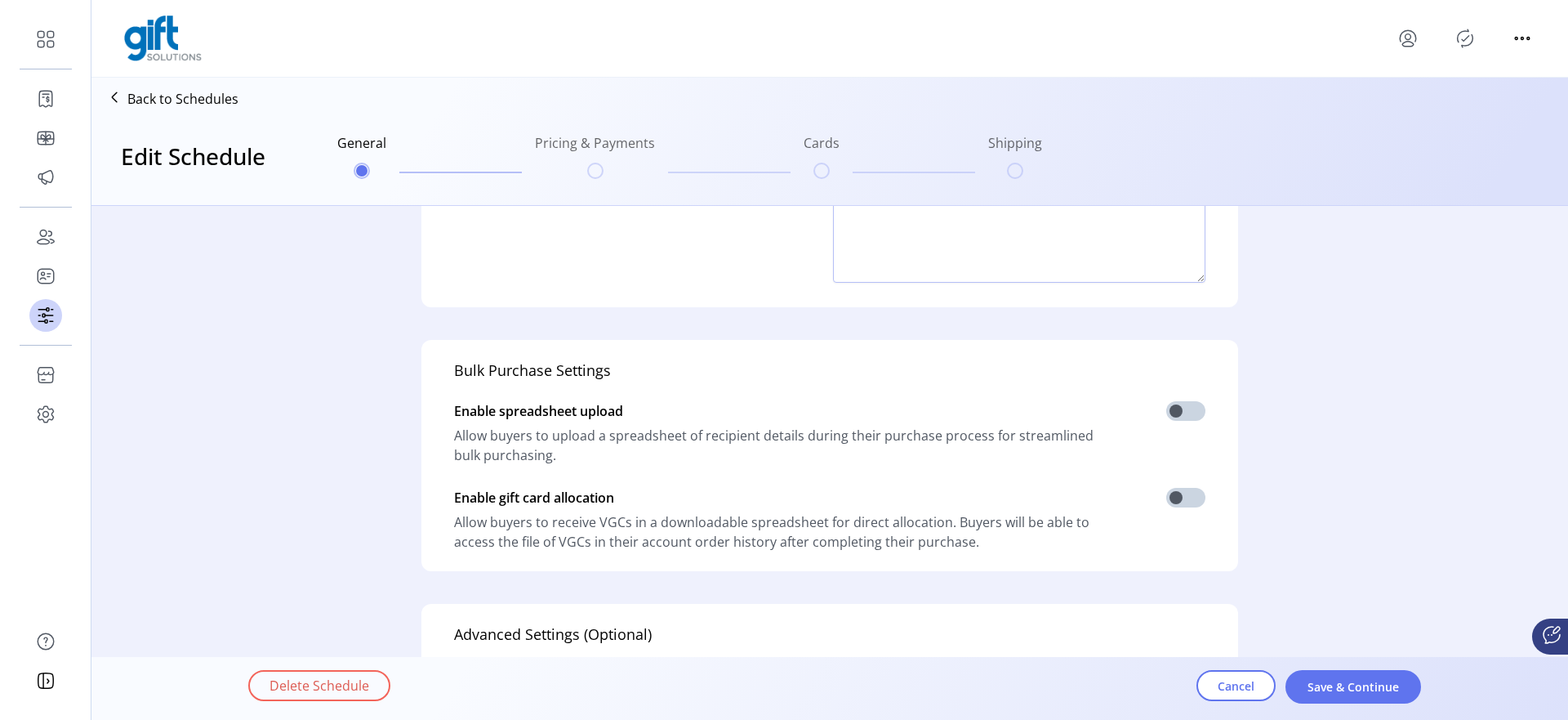
scroll to position [500, 0]
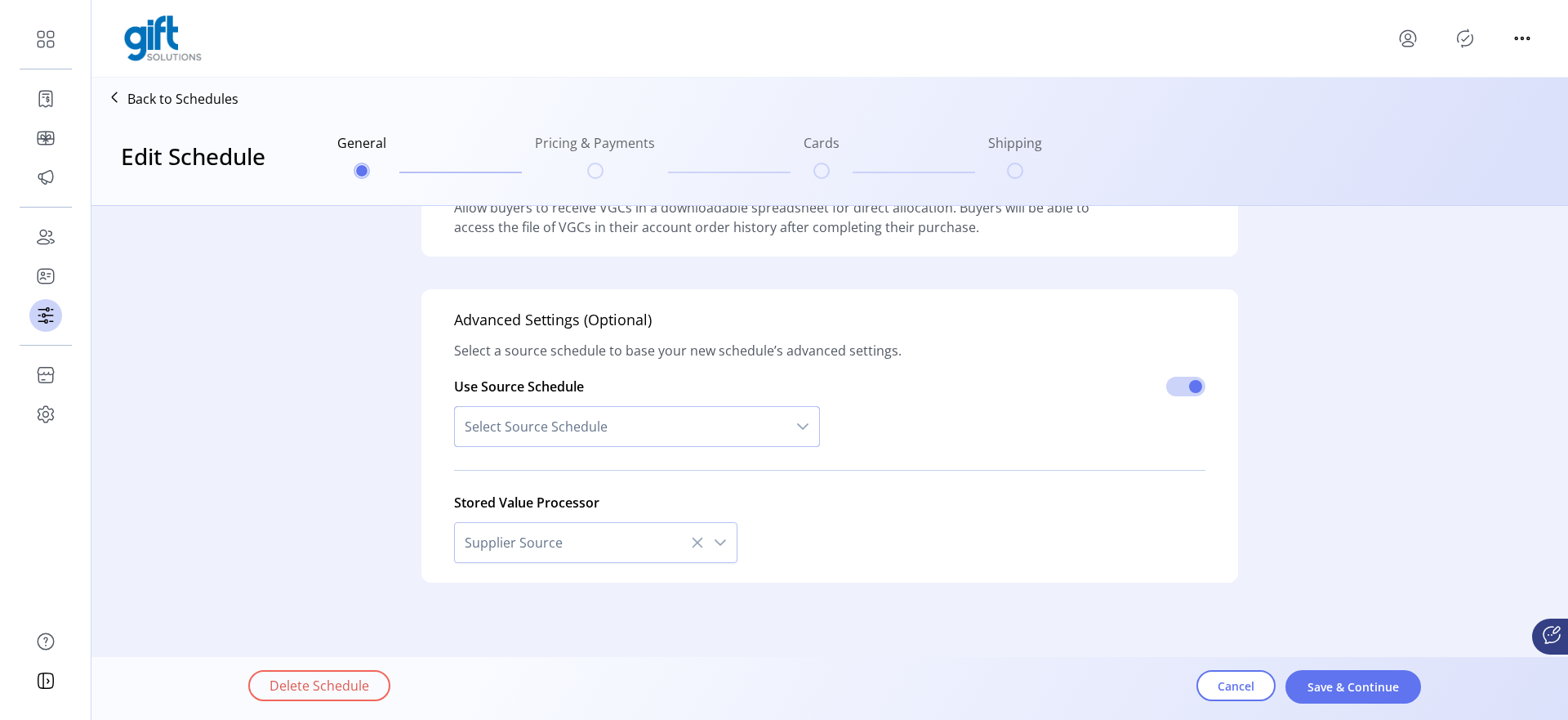
click at [607, 431] on span "Select Source Schedule" at bounding box center [621, 426] width 332 height 39
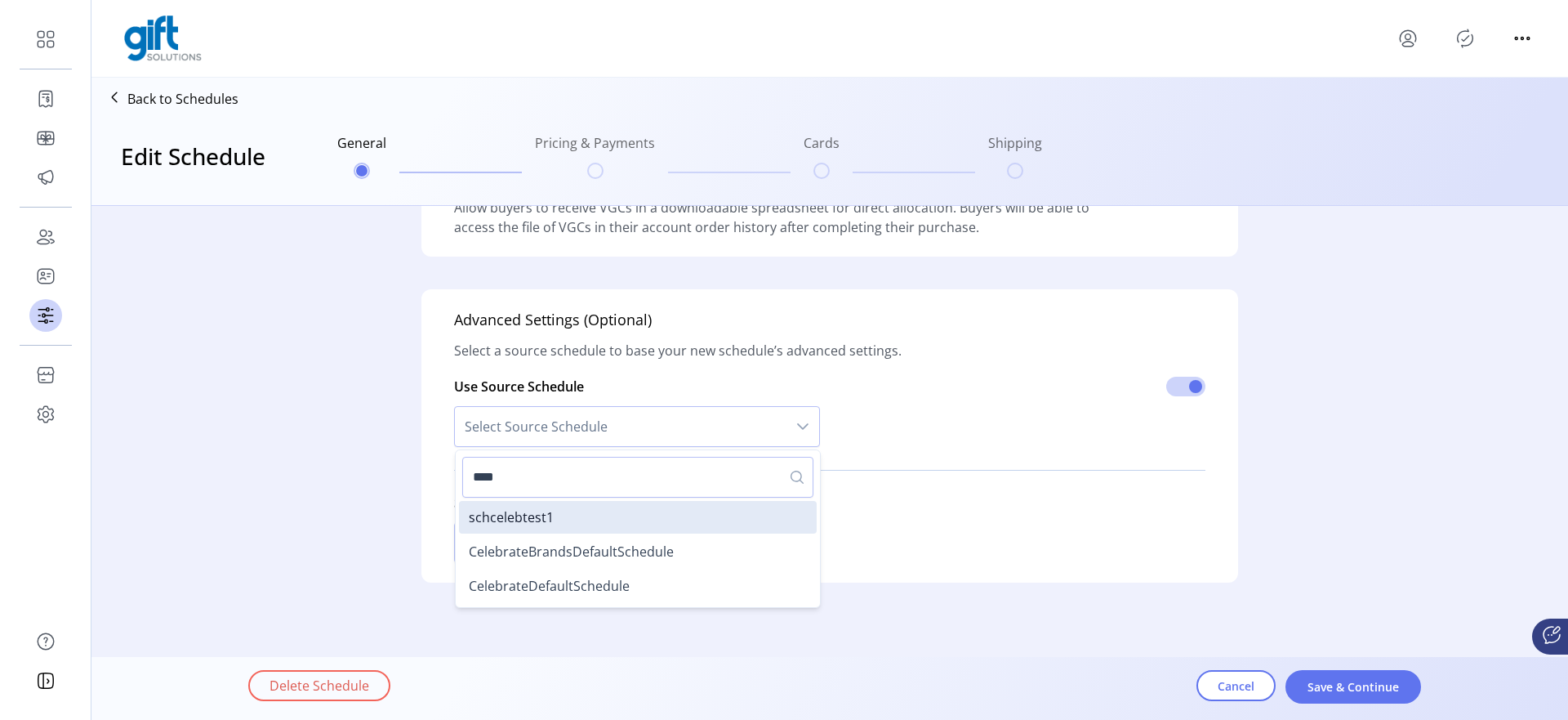
click at [538, 483] on input "****" at bounding box center [638, 477] width 351 height 41
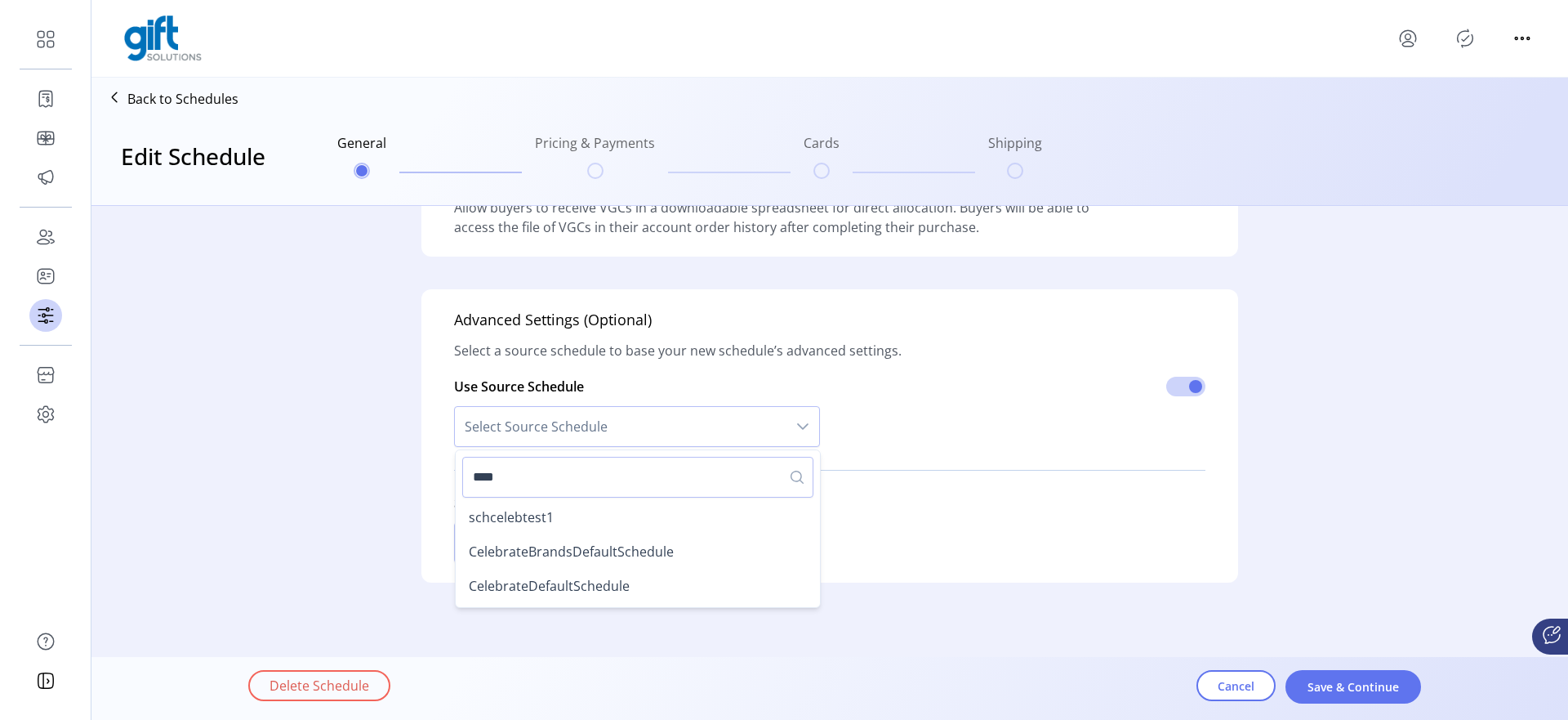
type input "*****"
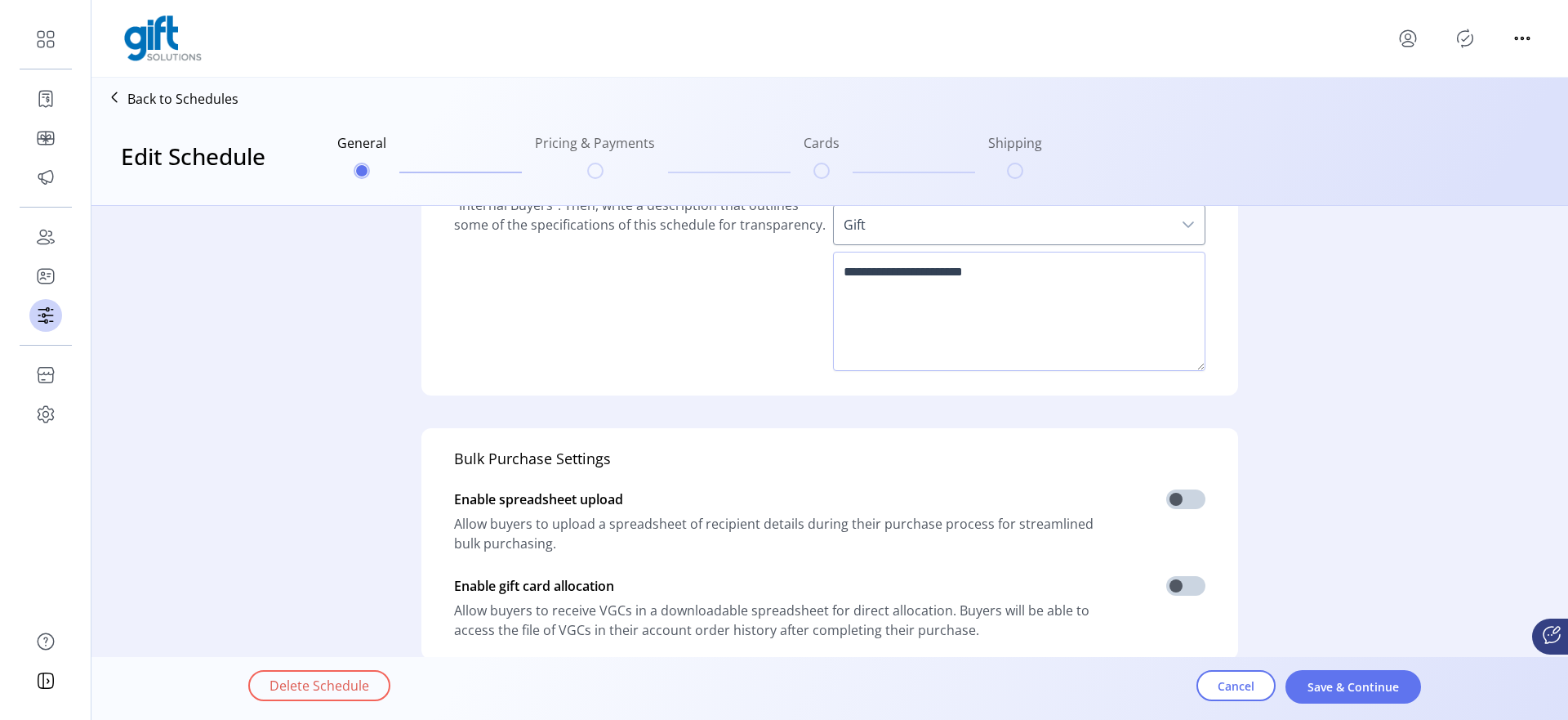
scroll to position [0, 0]
